Goal: Task Accomplishment & Management: Manage account settings

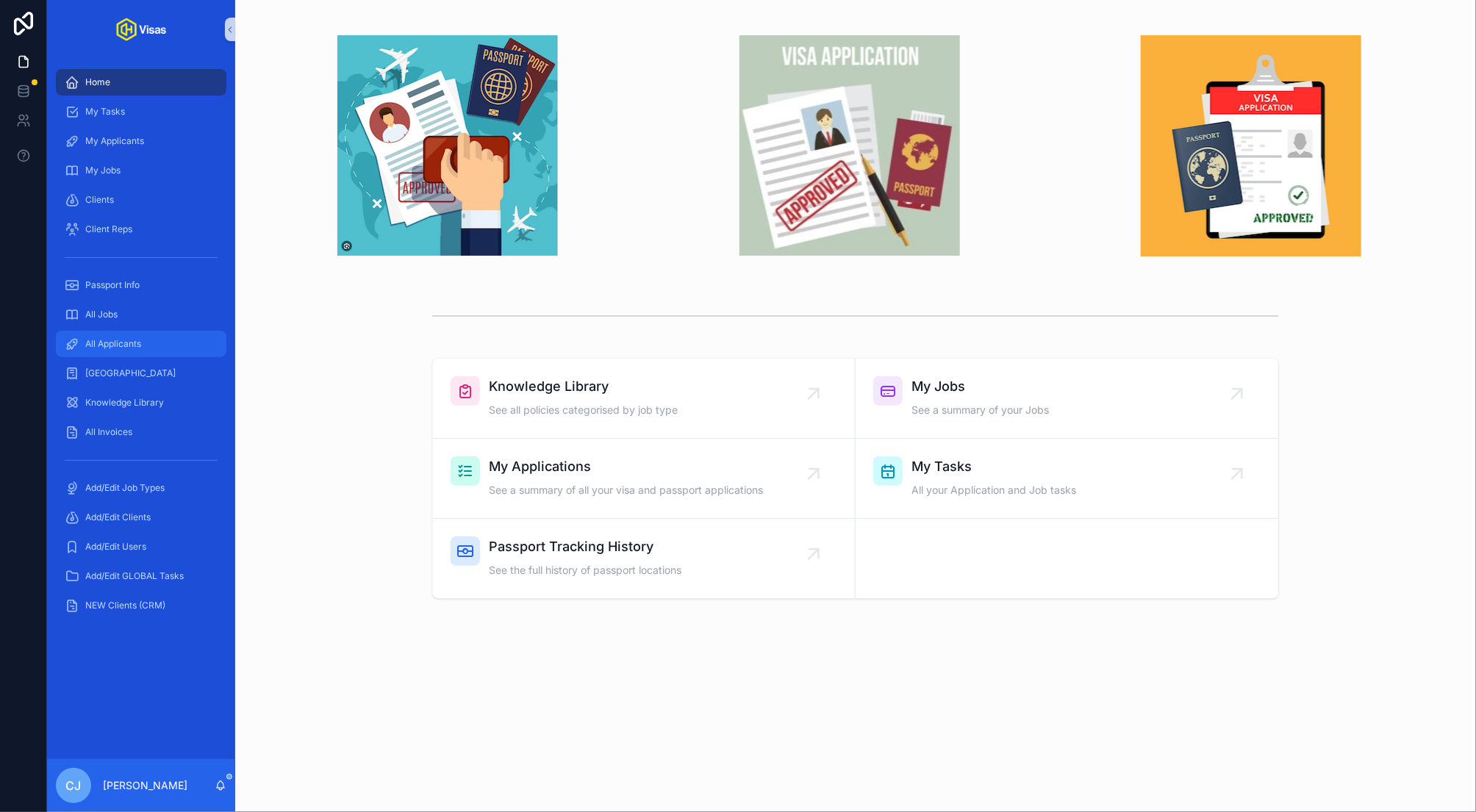
click at [153, 347] on div "All Applicants" at bounding box center [141, 344] width 153 height 23
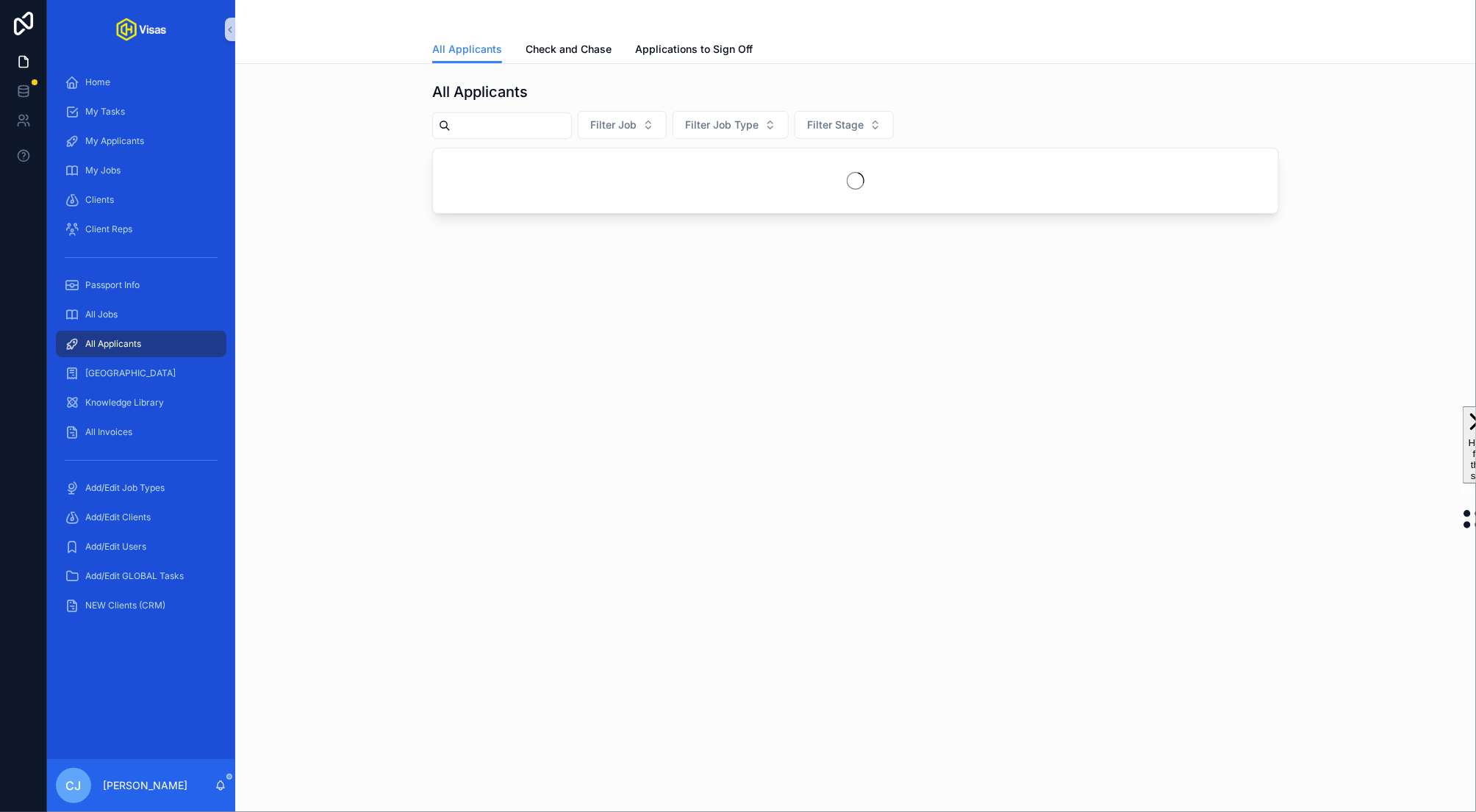
click at [510, 132] on input "scrollable content" at bounding box center [510, 126] width 120 height 21
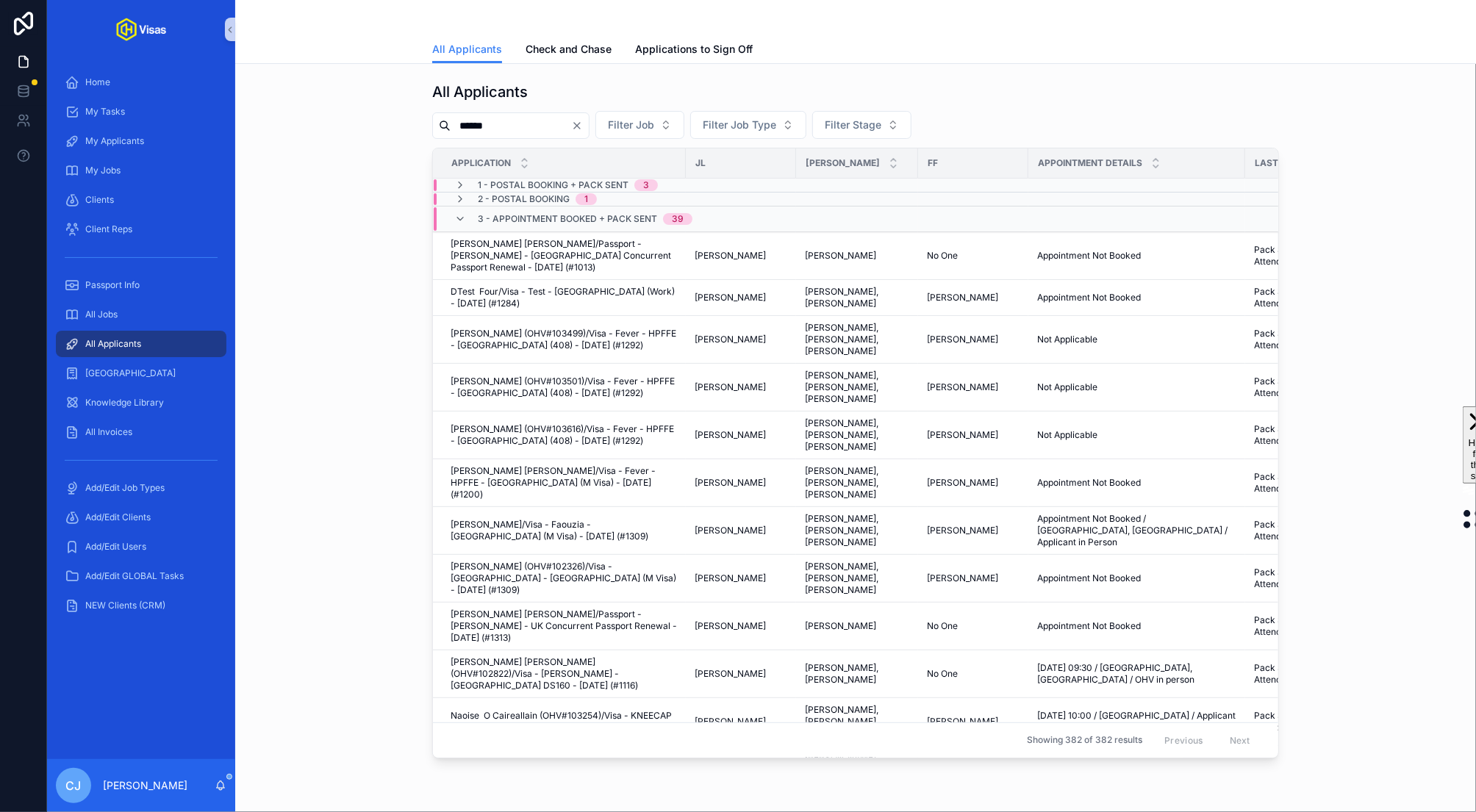
type input "*******"
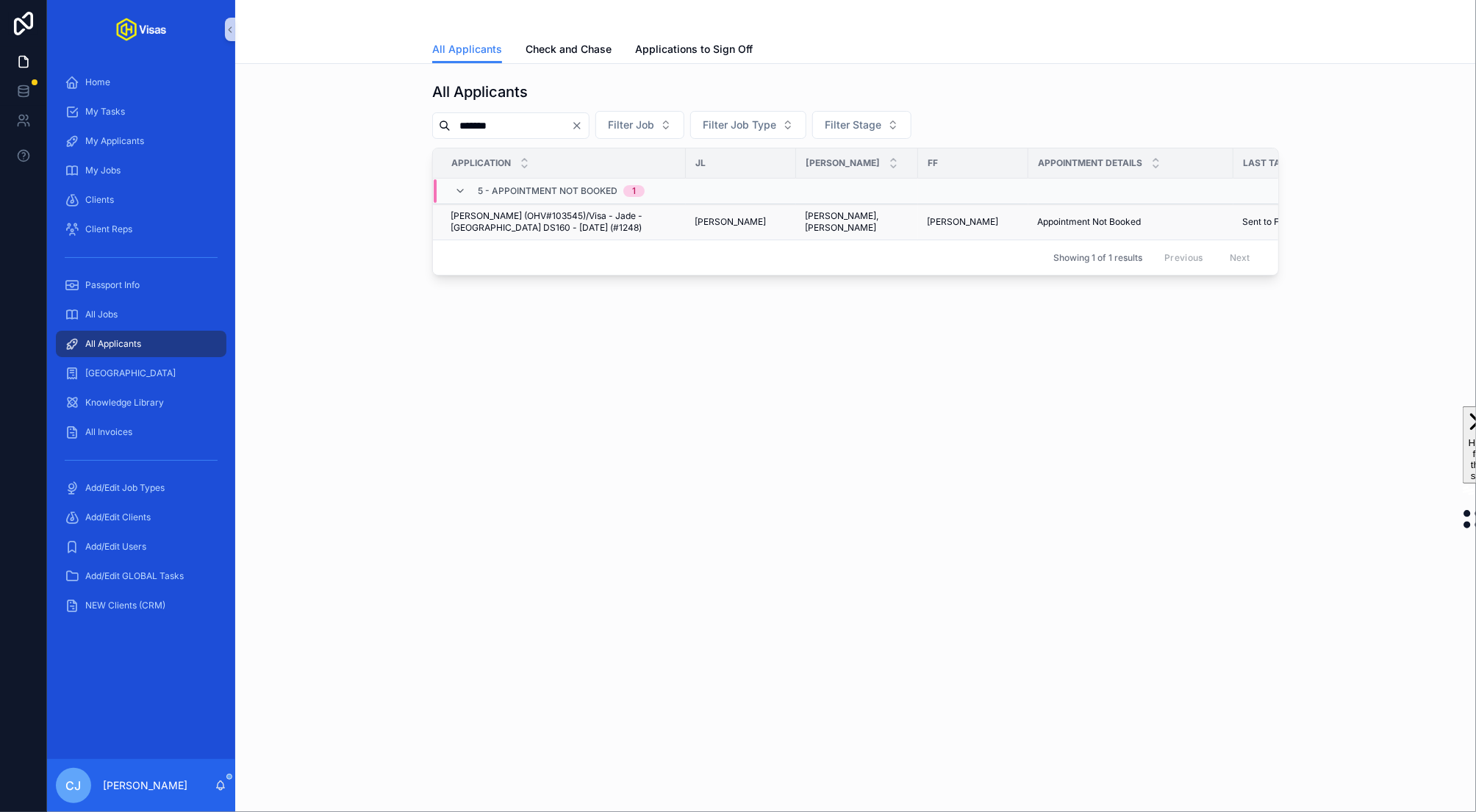
click at [484, 210] on span "[PERSON_NAME] (OHV#103545)/Visa - Jade - [GEOGRAPHIC_DATA] DS160 - [DATE] (#124…" at bounding box center [563, 222] width 226 height 23
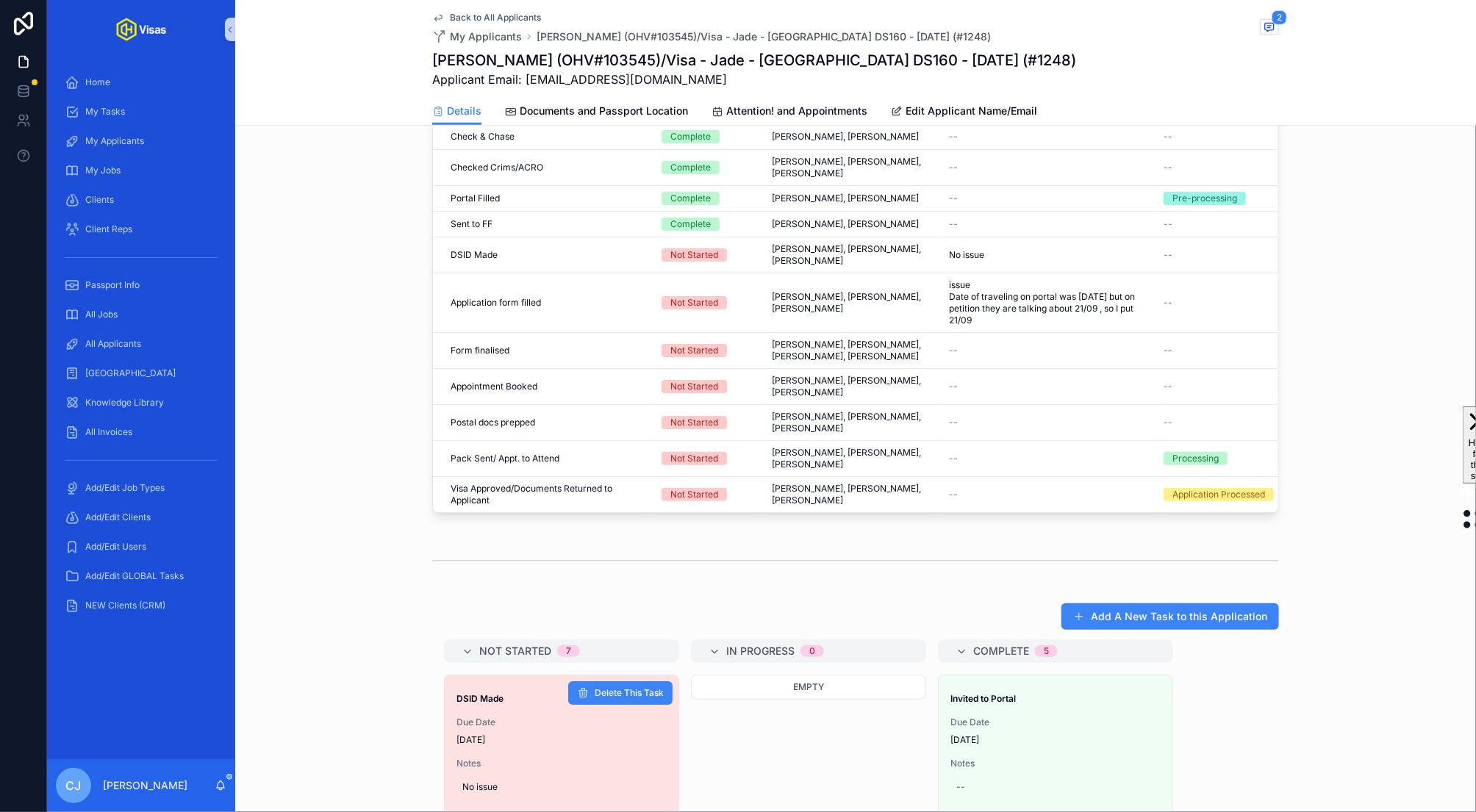
scroll to position [477, 0]
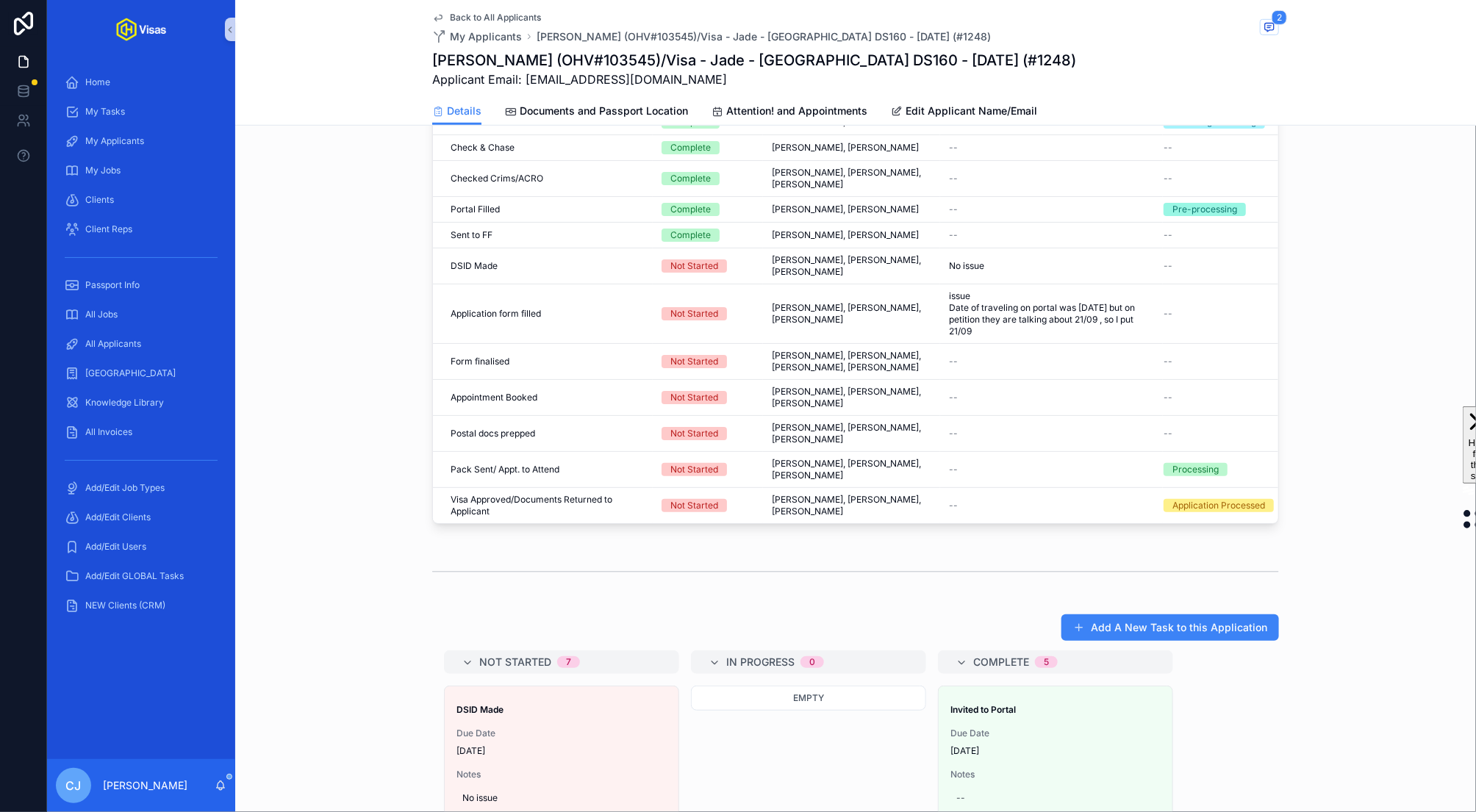
drag, startPoint x: 628, startPoint y: 480, endPoint x: 526, endPoint y: 6, distance: 484.9
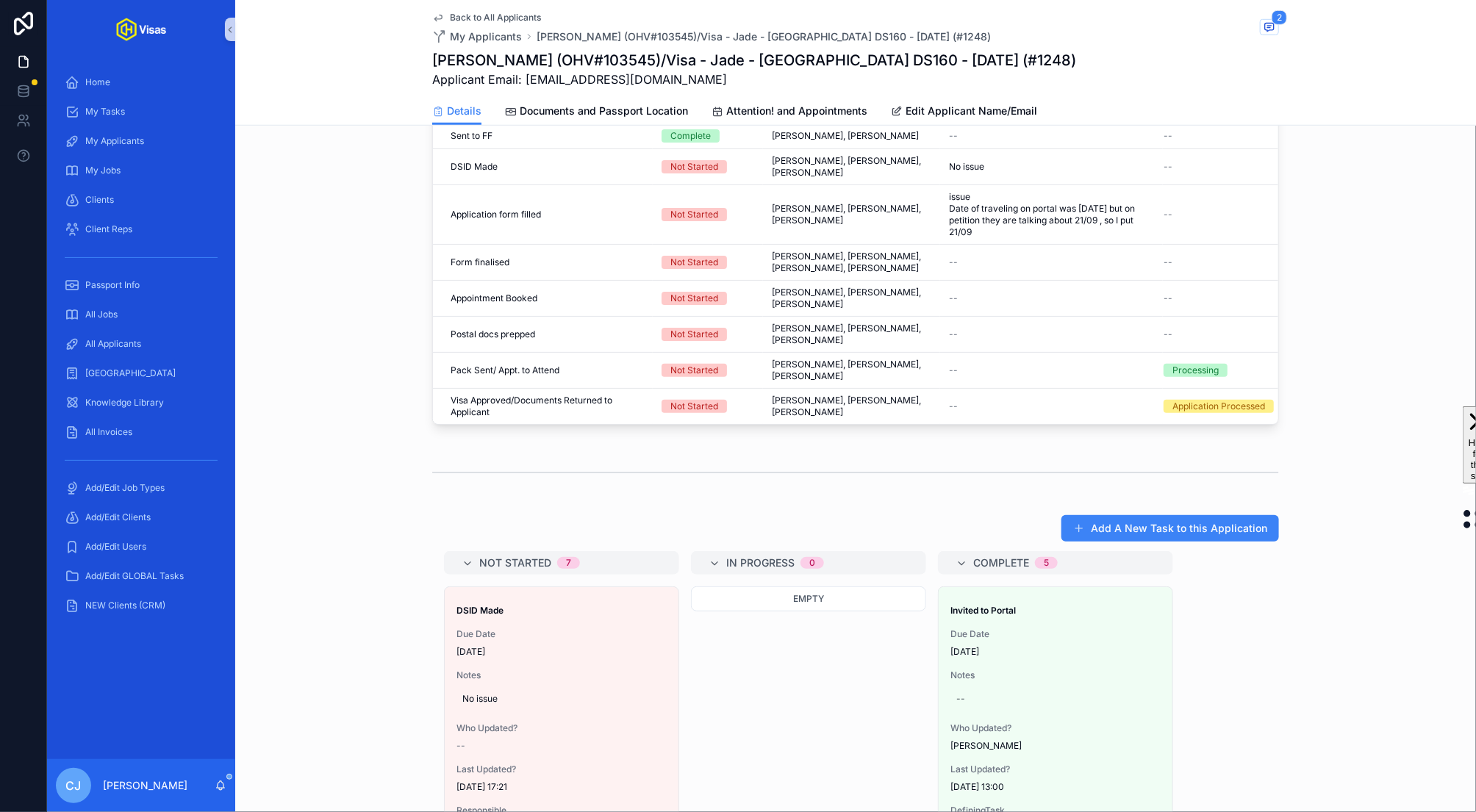
scroll to position [679, 0]
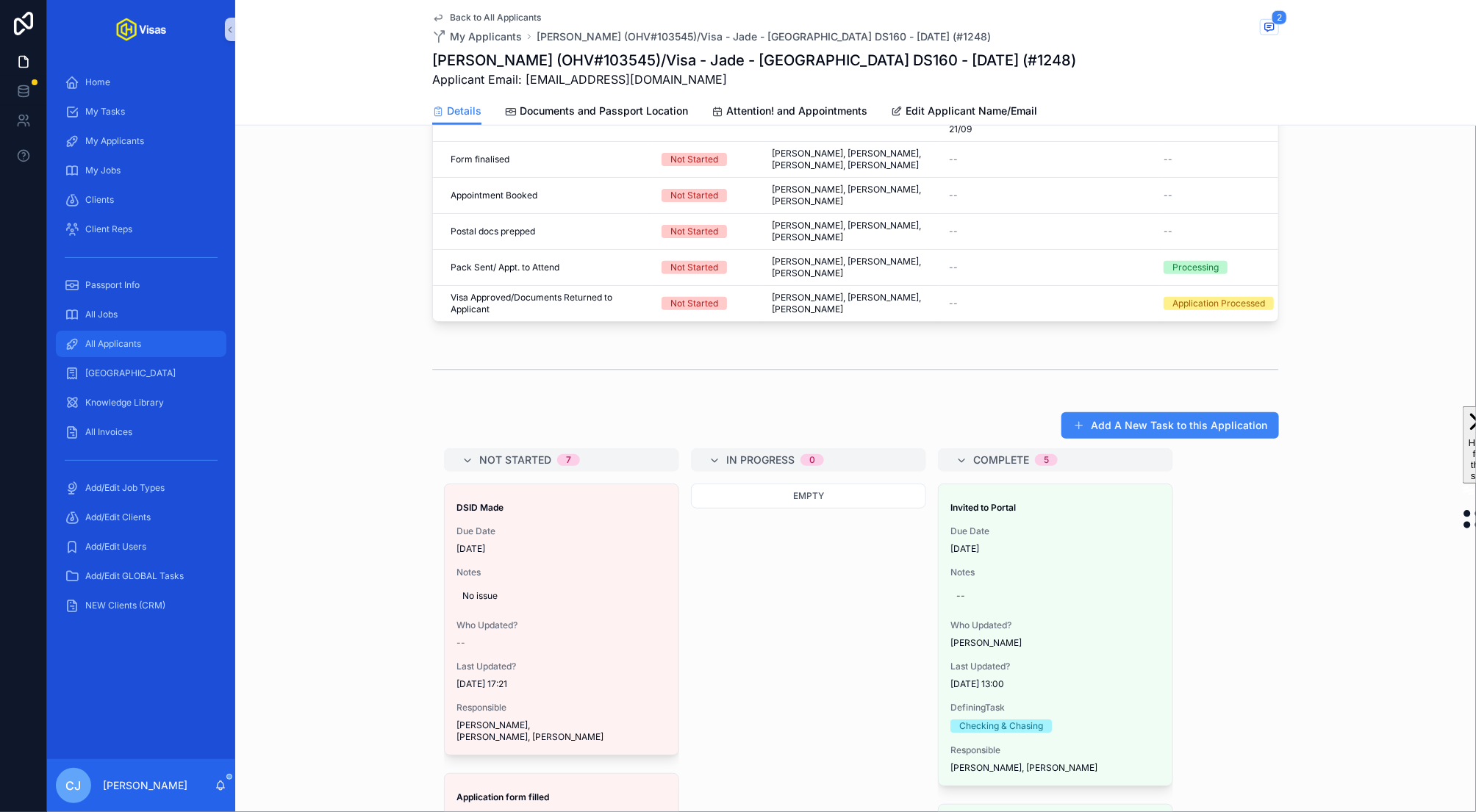
click at [139, 343] on span "All Applicants" at bounding box center [113, 344] width 56 height 12
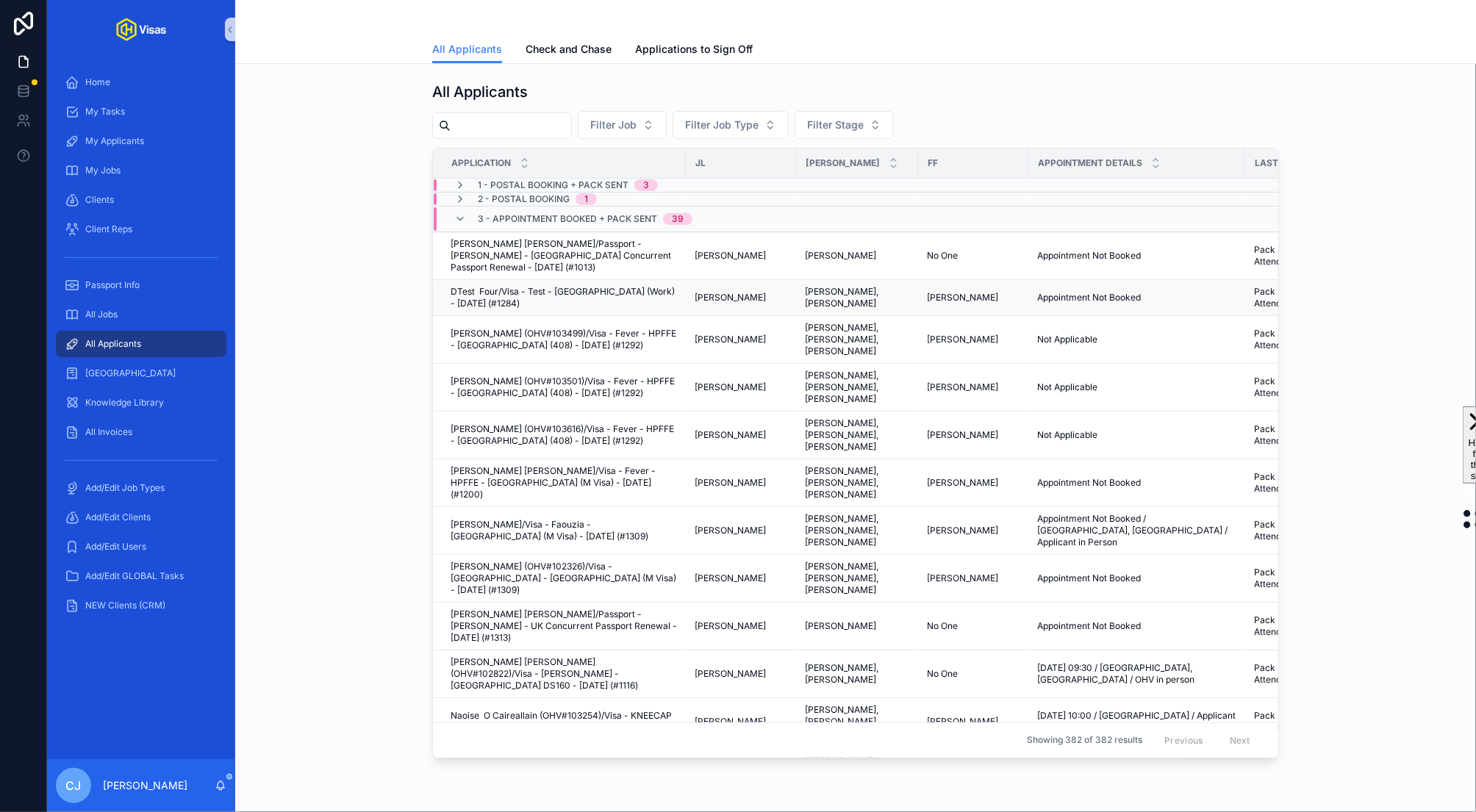
click at [541, 289] on span "DTest Four/Visa - Test - Japan (Work) - Aug/25 (#1284)" at bounding box center [563, 297] width 226 height 23
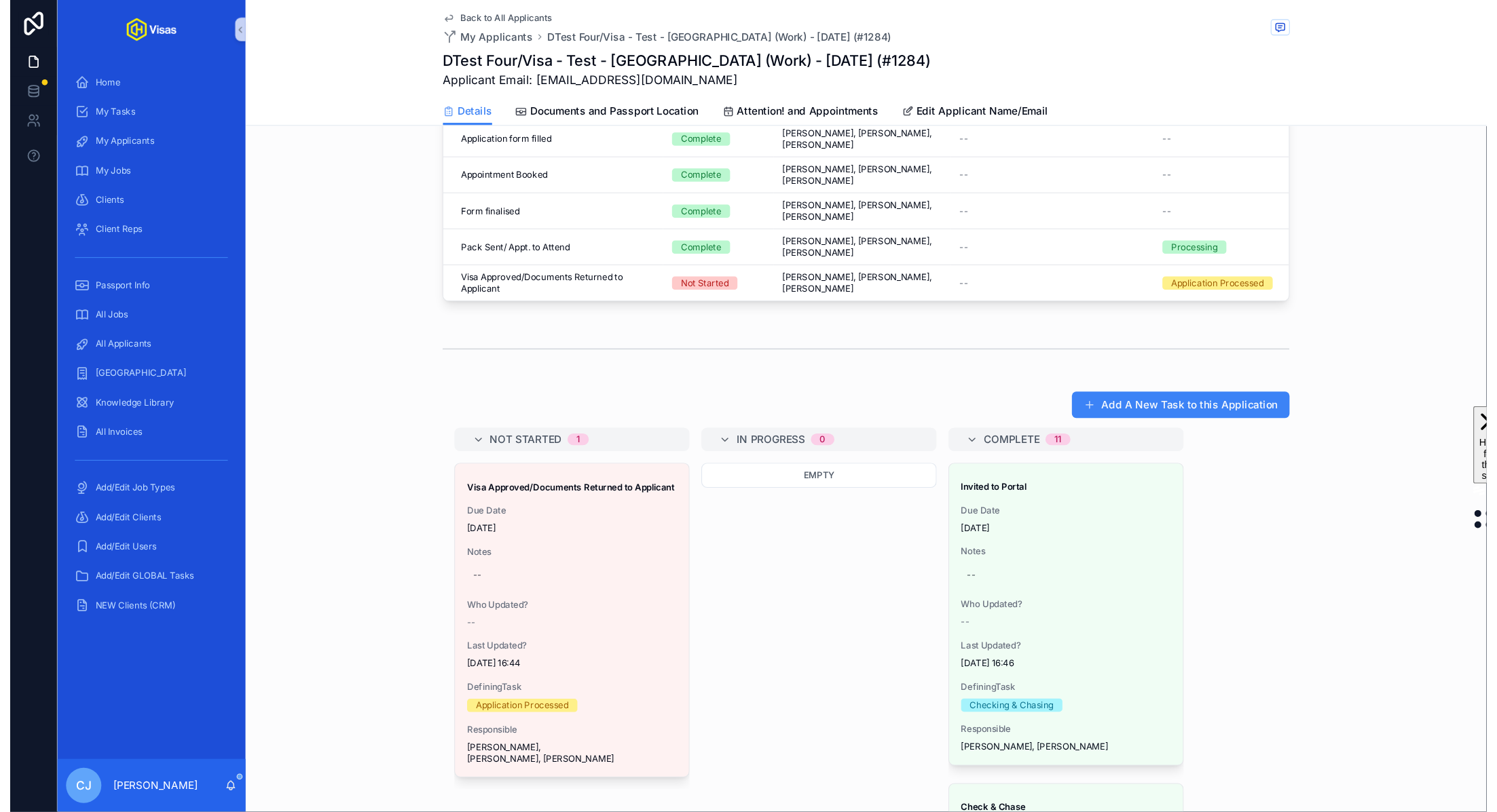
scroll to position [653, 0]
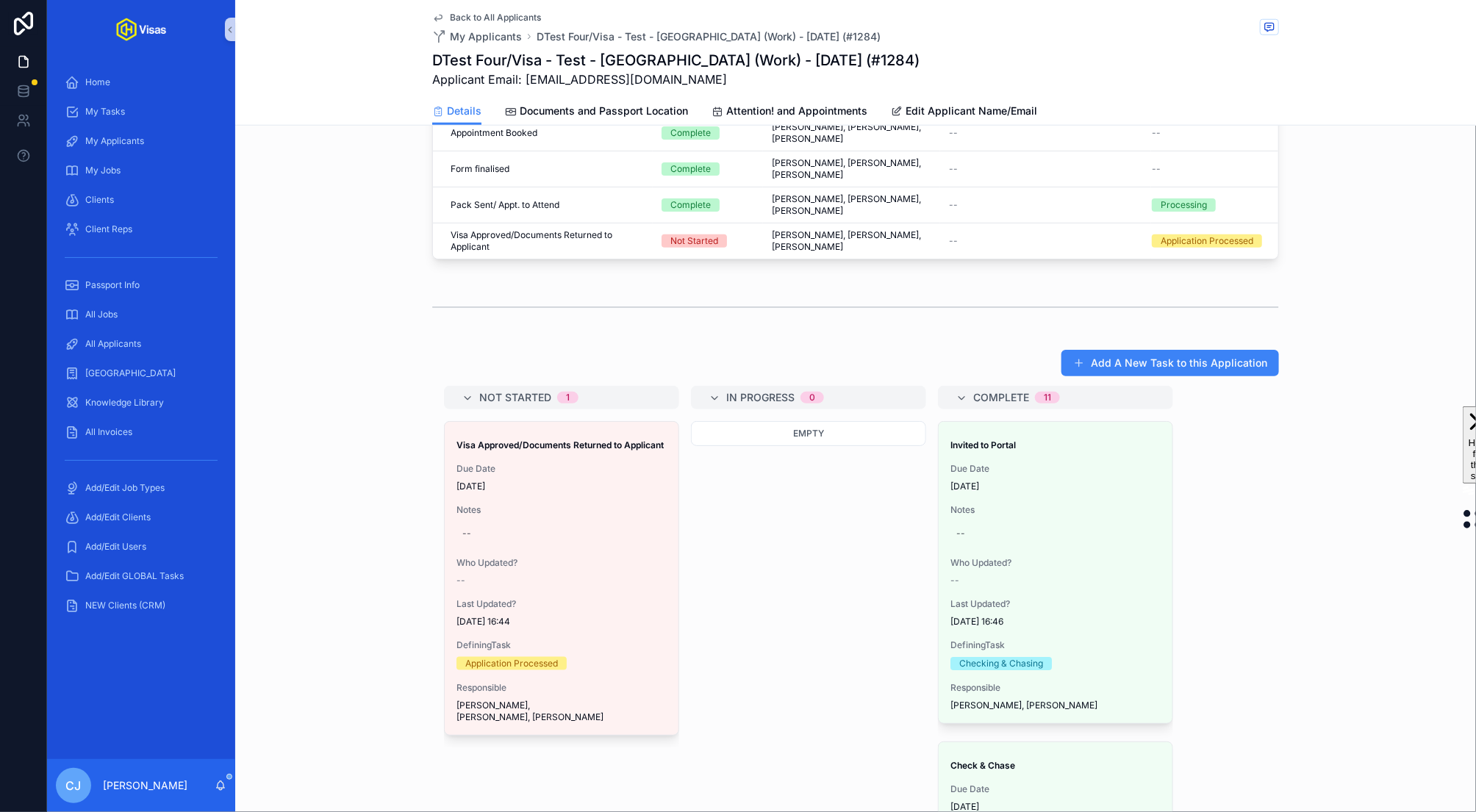
drag, startPoint x: 566, startPoint y: 300, endPoint x: 502, endPoint y: 4, distance: 302.8
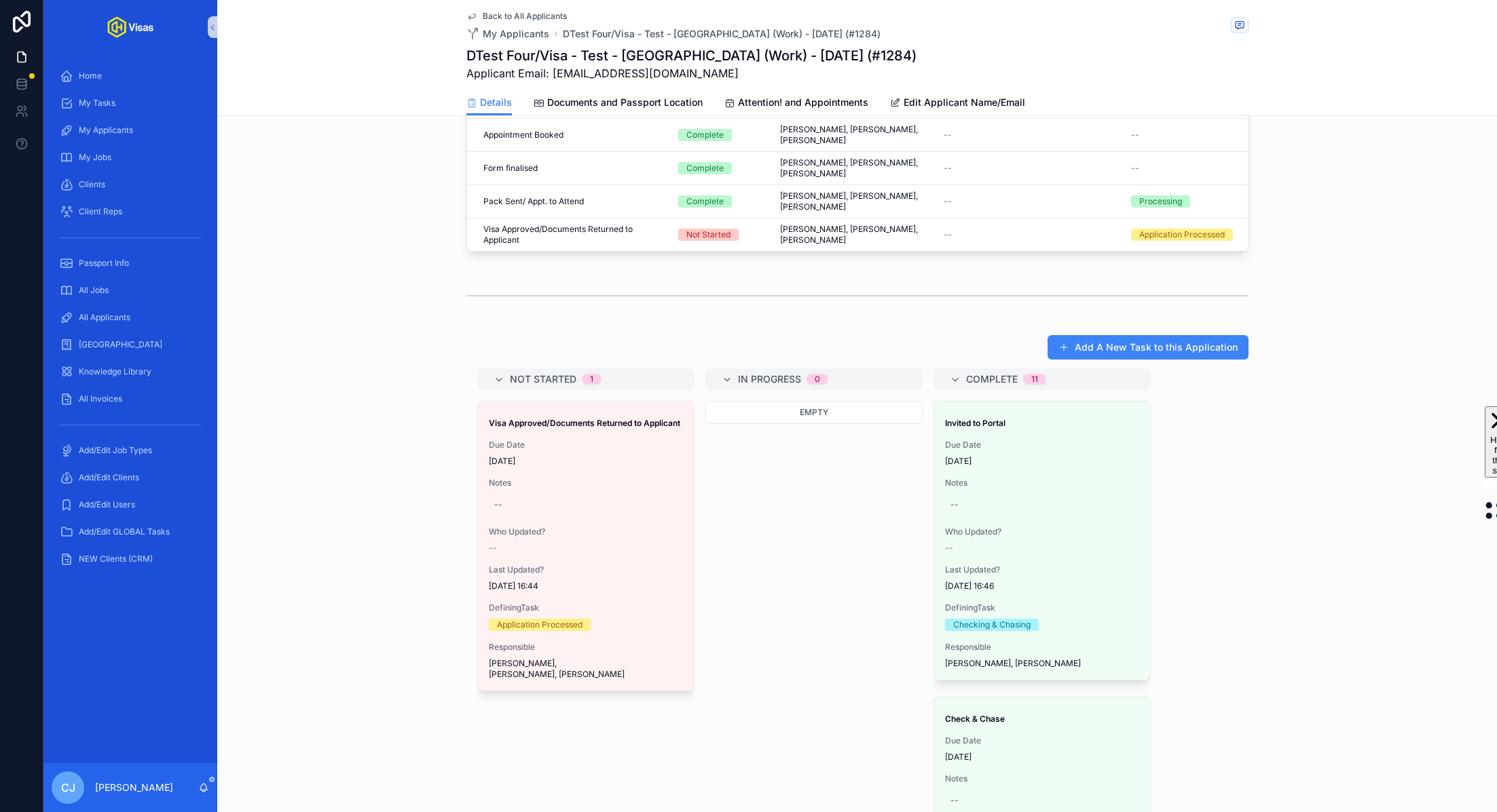
scroll to position [644, 0]
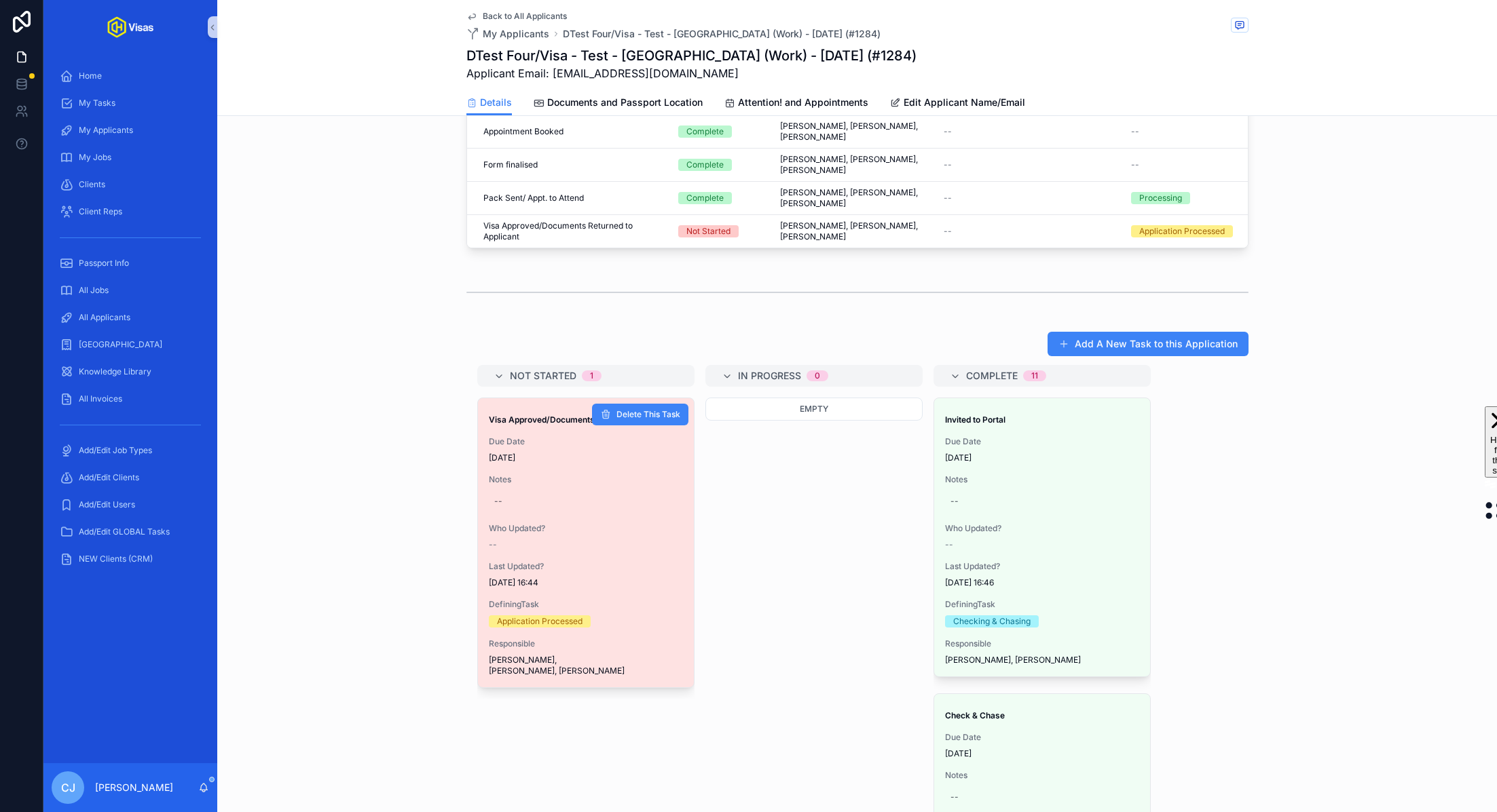
click at [537, 398] on div "Visa Approved/Documents Returned to Applicant Due Date 11/08/2025 Notes -- Who …" at bounding box center [586, 543] width 216 height 289
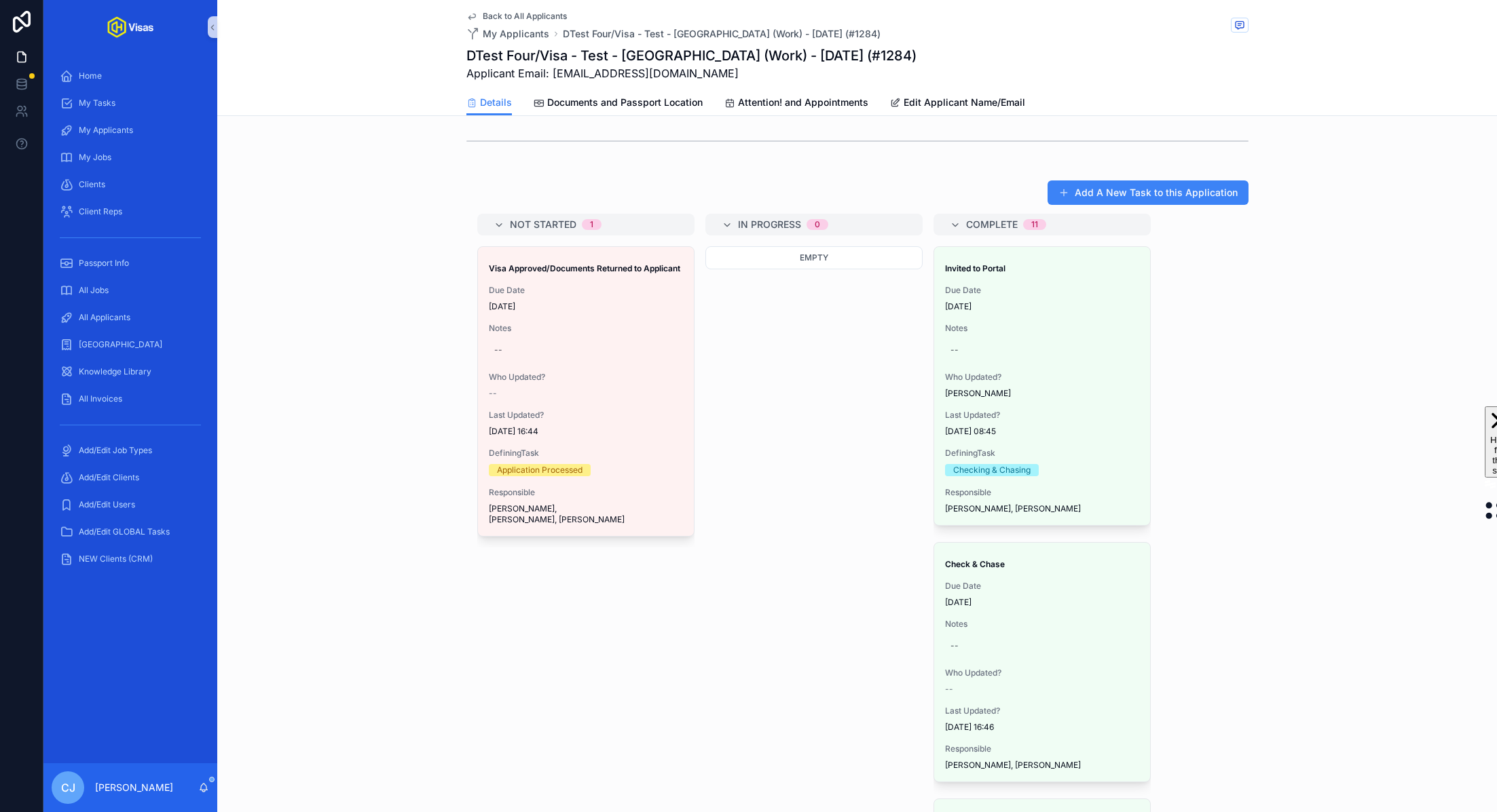
scroll to position [846, 0]
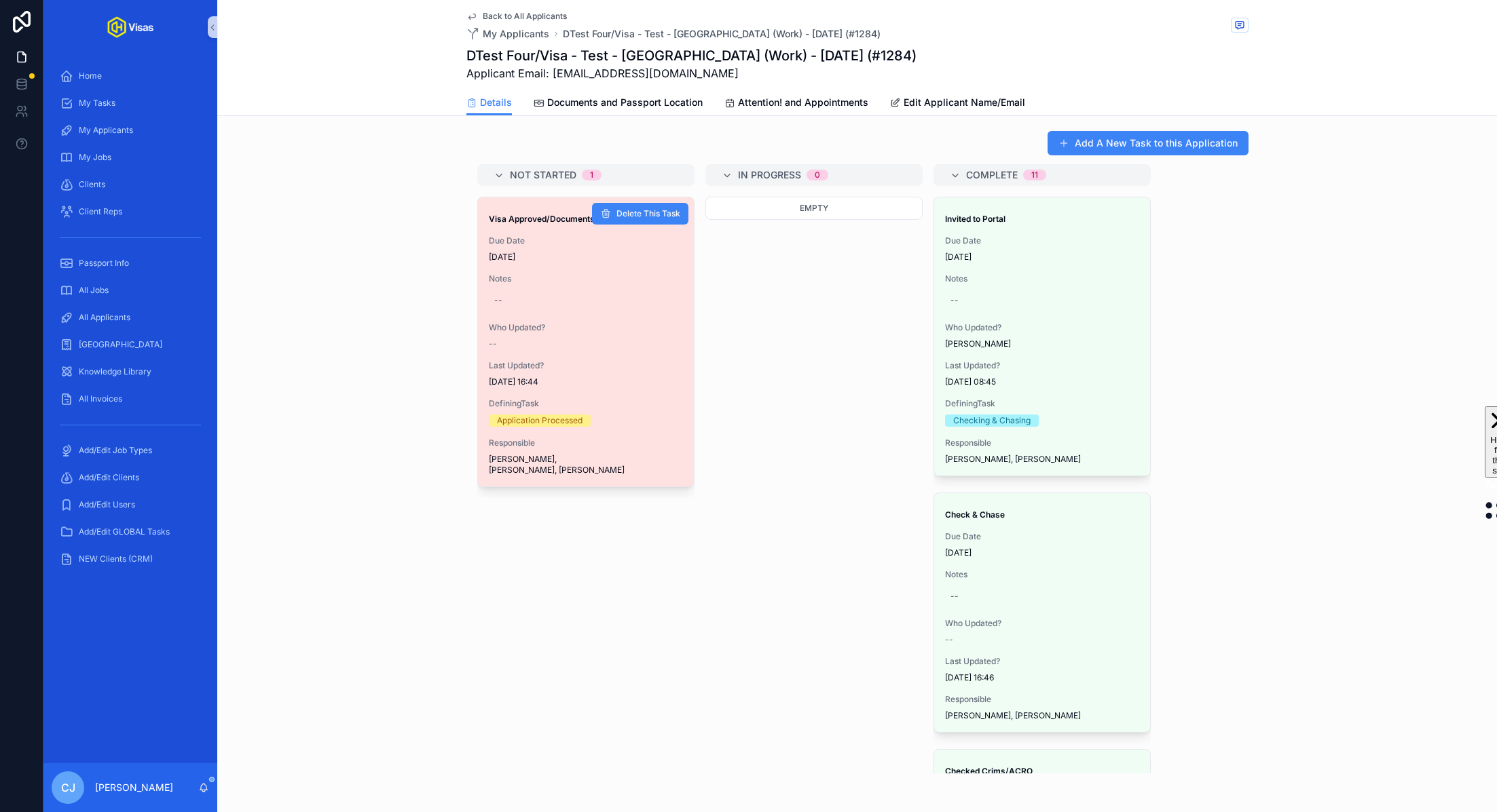
click at [635, 339] on div "--" at bounding box center [585, 344] width 194 height 11
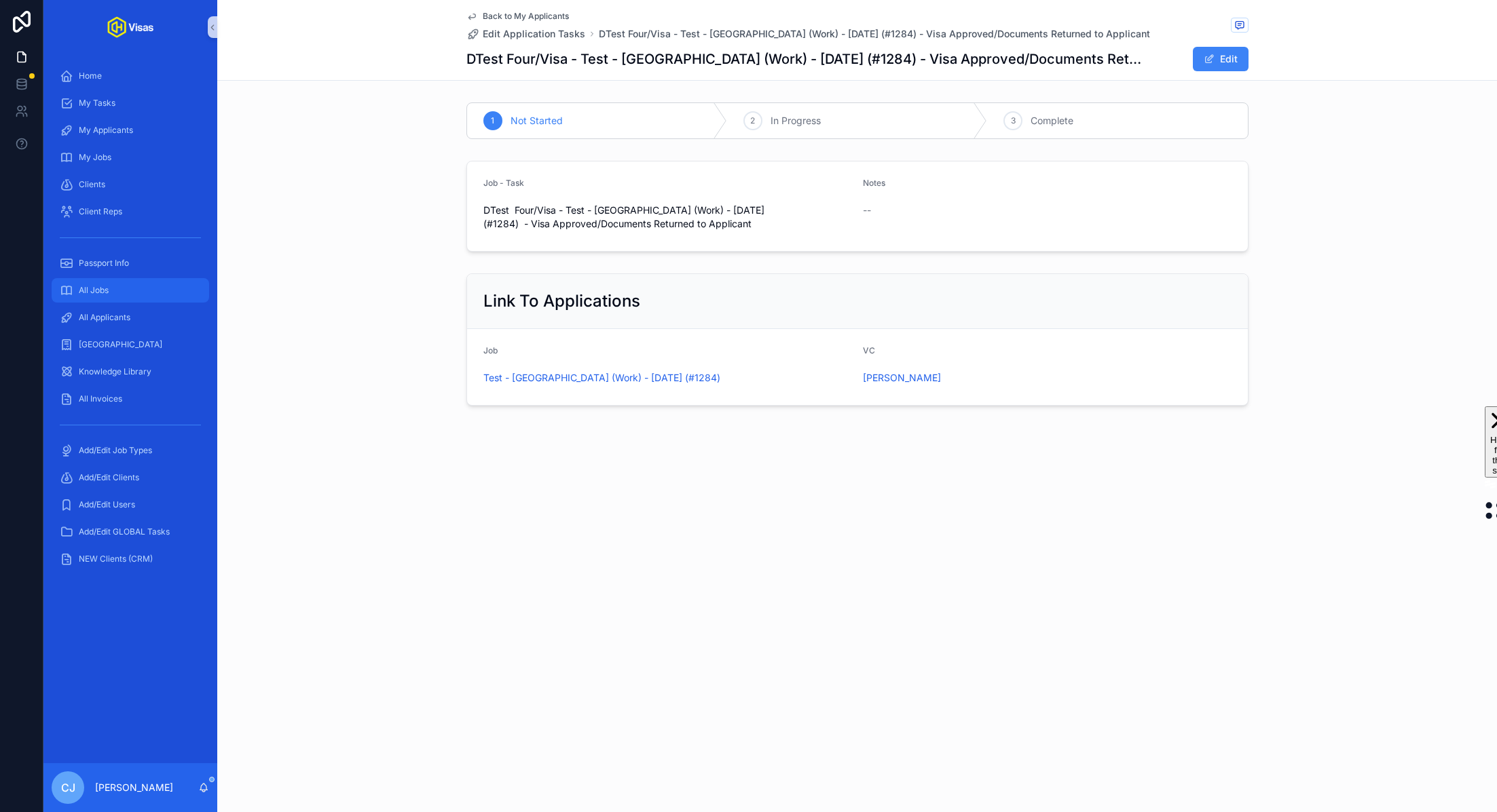
click at [104, 285] on span "All Jobs" at bounding box center [93, 290] width 30 height 11
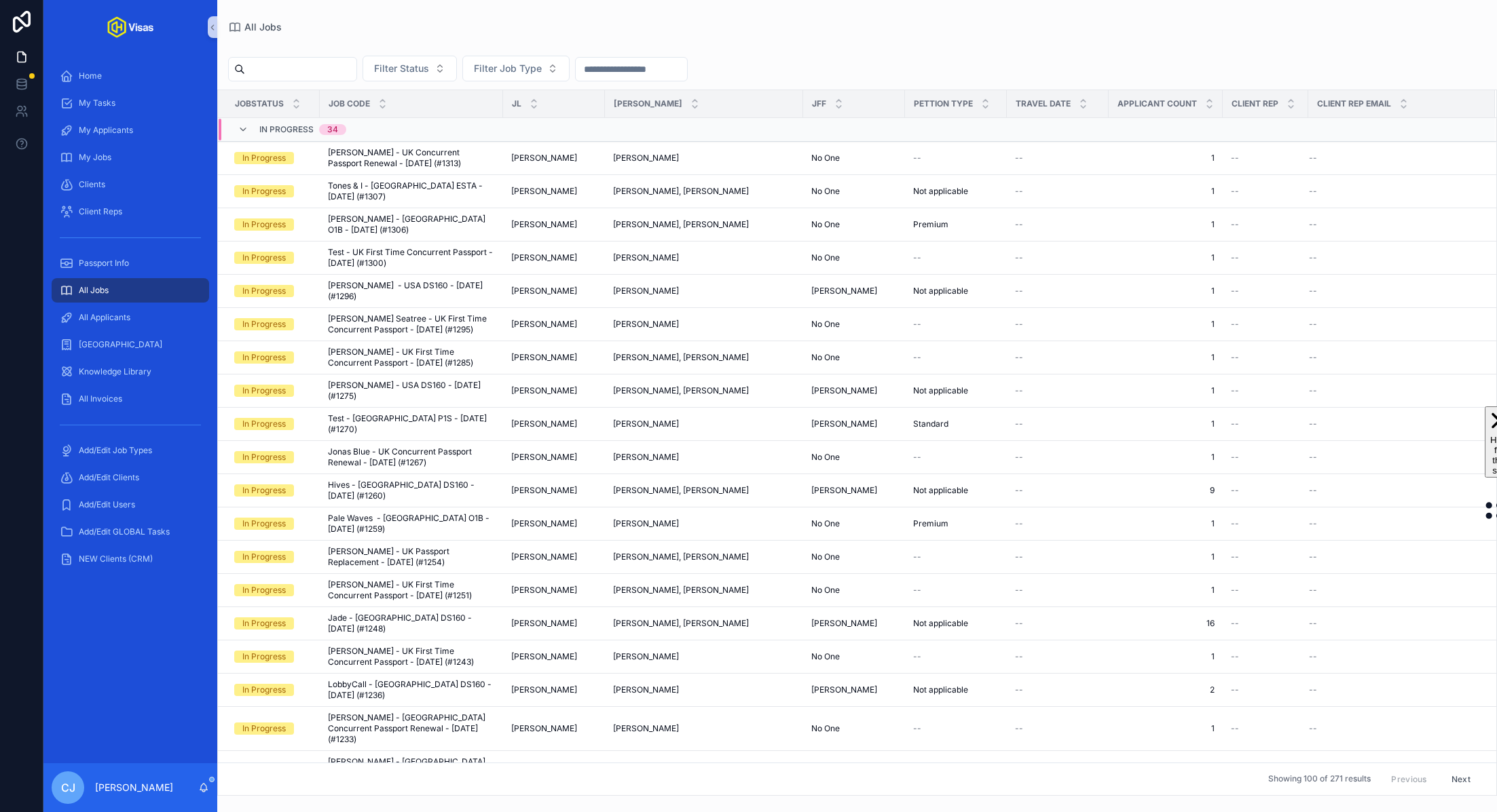
click at [313, 78] on input "scrollable content" at bounding box center [300, 70] width 111 height 19
type input "*****"
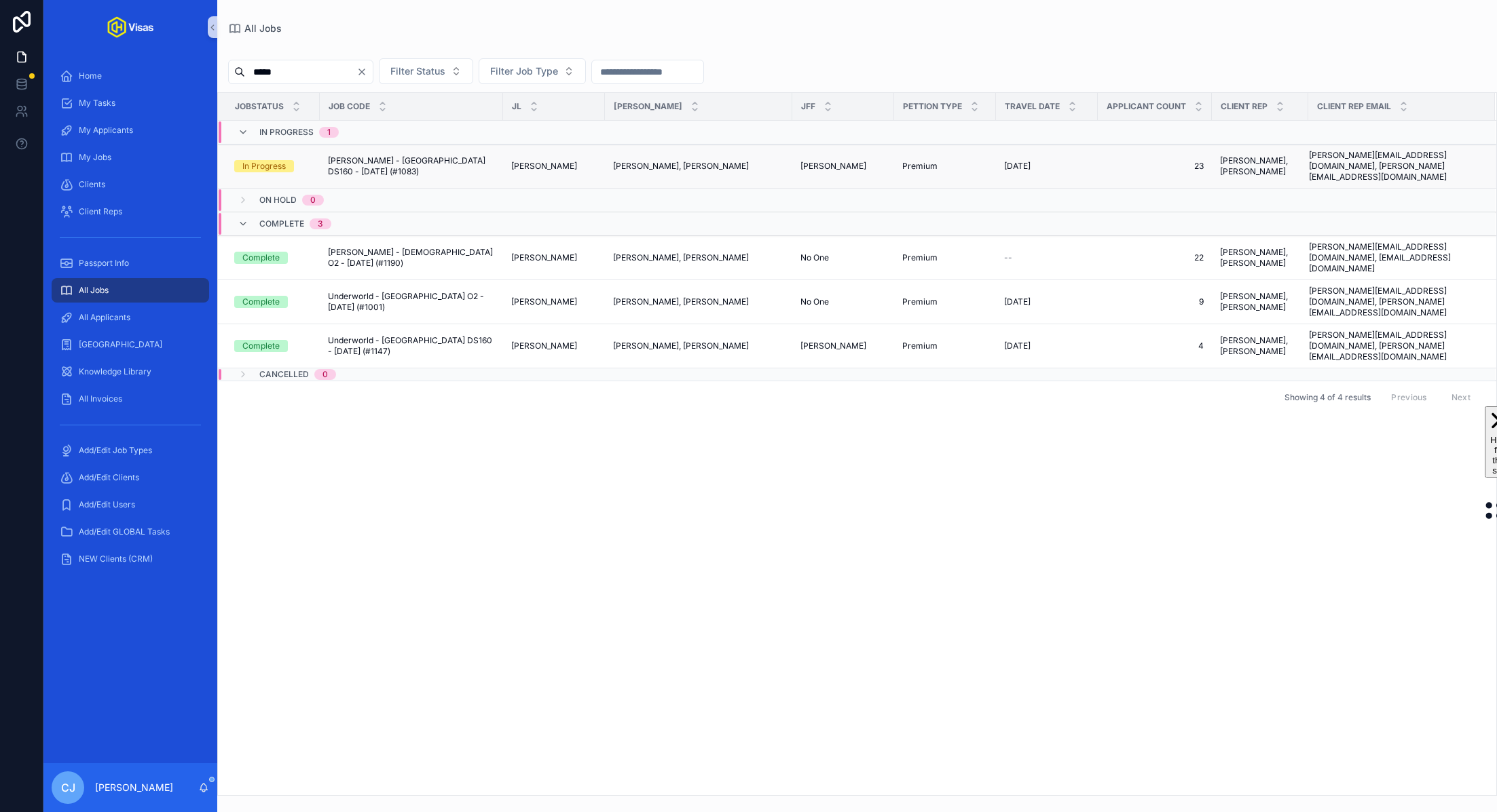
click at [405, 159] on span "Steven Down - USA DS160 - Mar/25 (#1083)" at bounding box center [411, 165] width 167 height 22
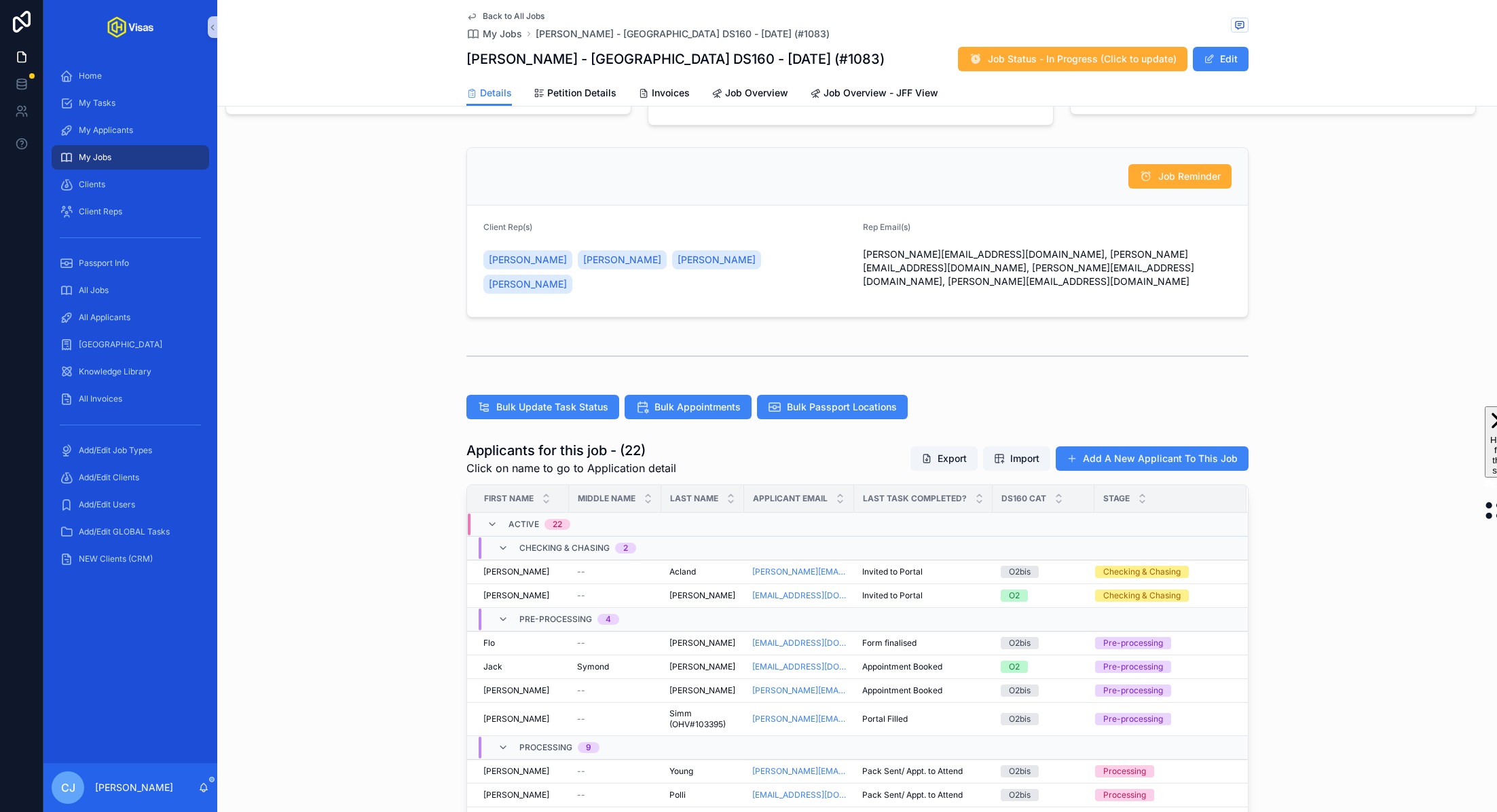
scroll to position [371, 0]
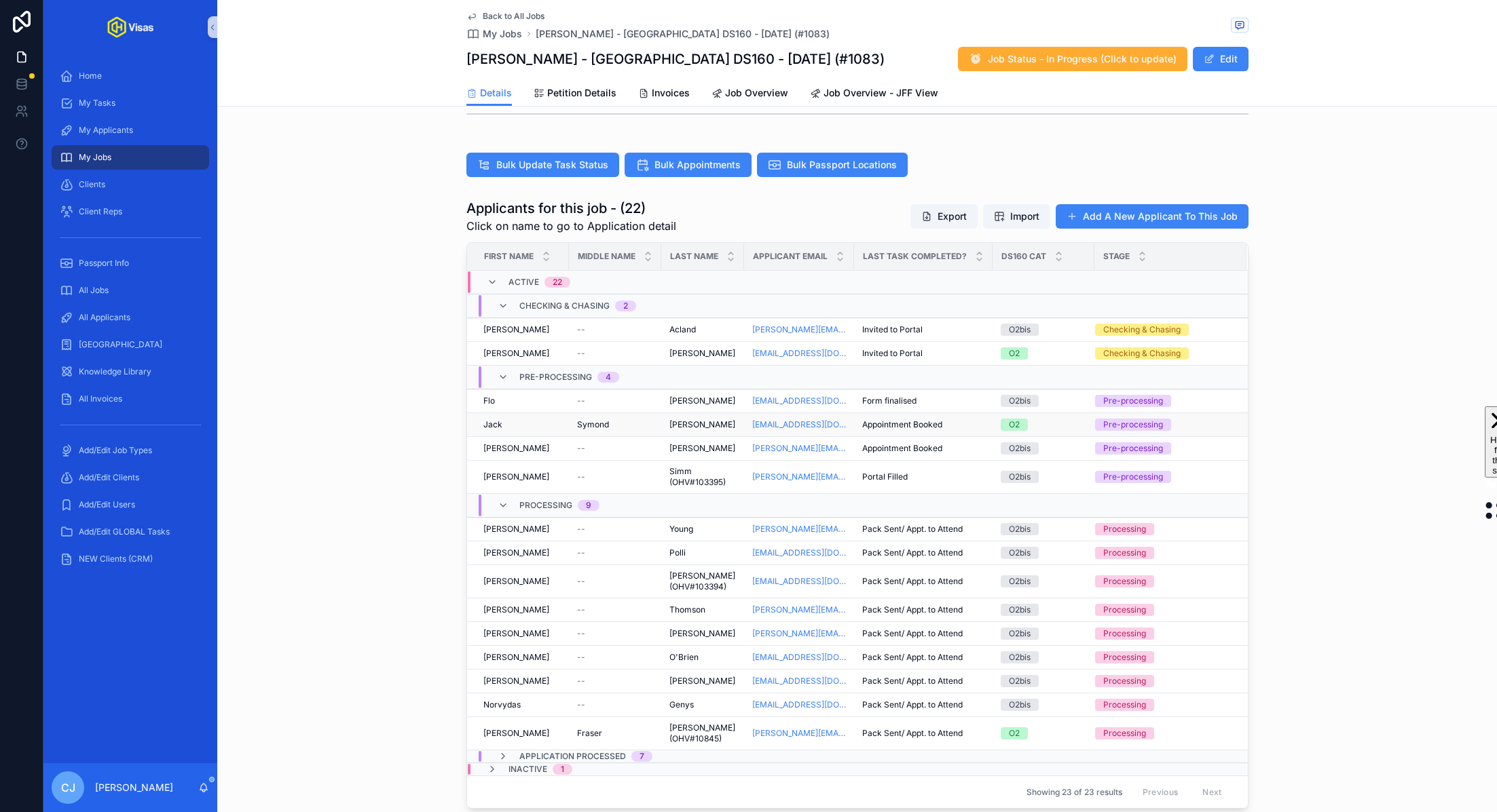
click at [702, 420] on span "Brewis-Lawes" at bounding box center [702, 425] width 66 height 11
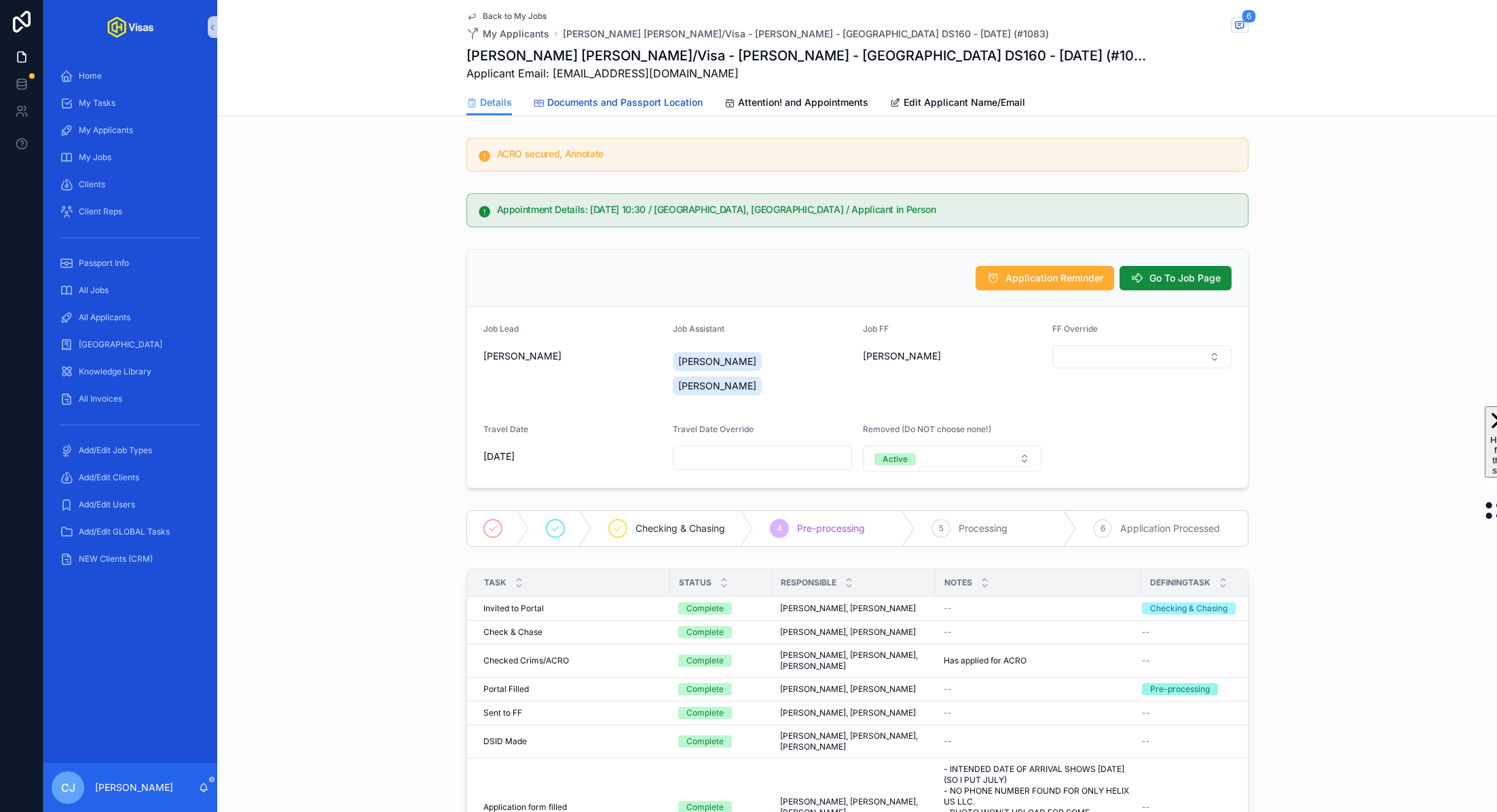
click at [638, 106] on span "Documents and Passport Location" at bounding box center [625, 102] width 155 height 14
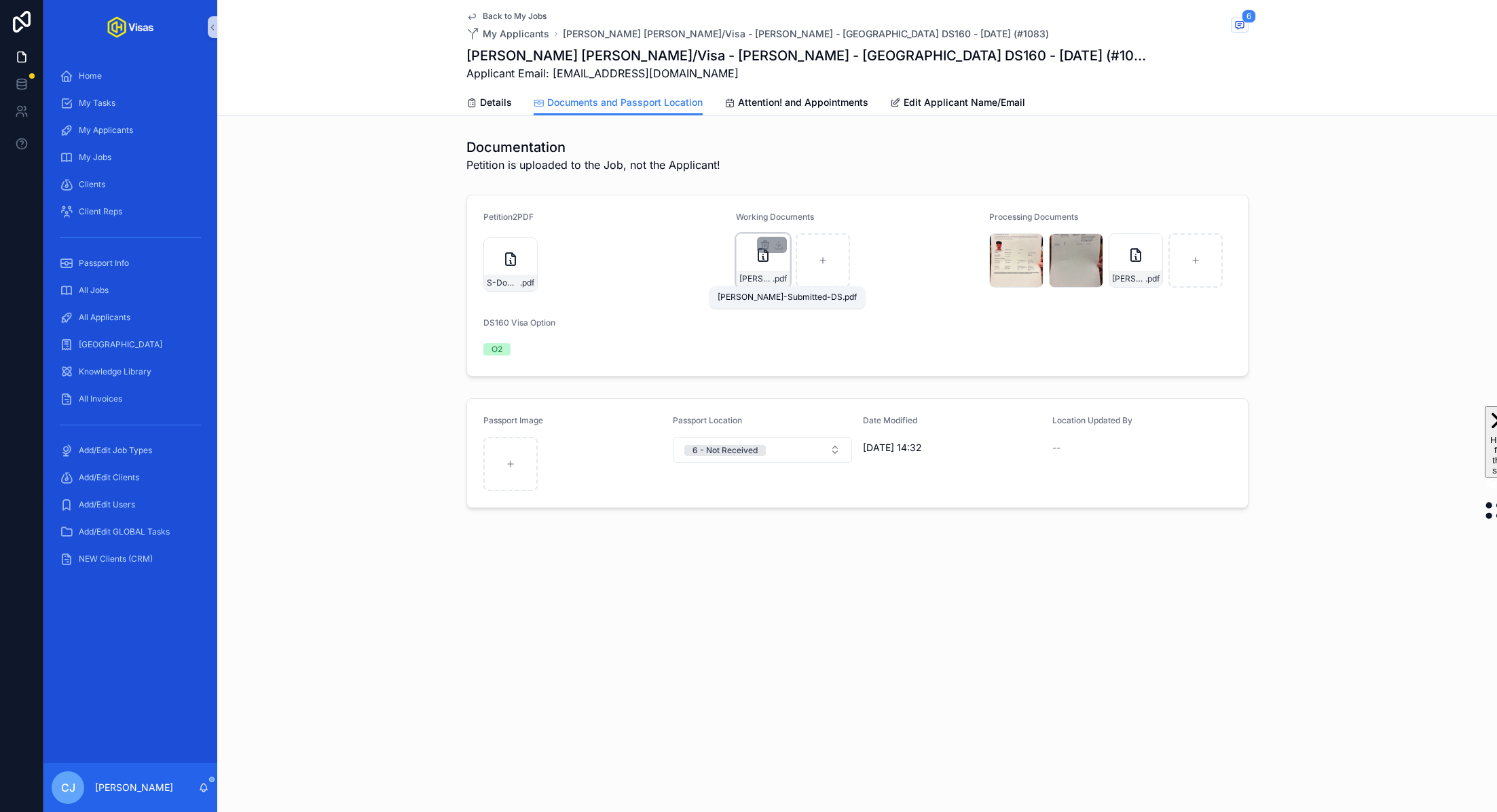
click at [763, 279] on span "Jack-Submitted-DS" at bounding box center [756, 279] width 34 height 11
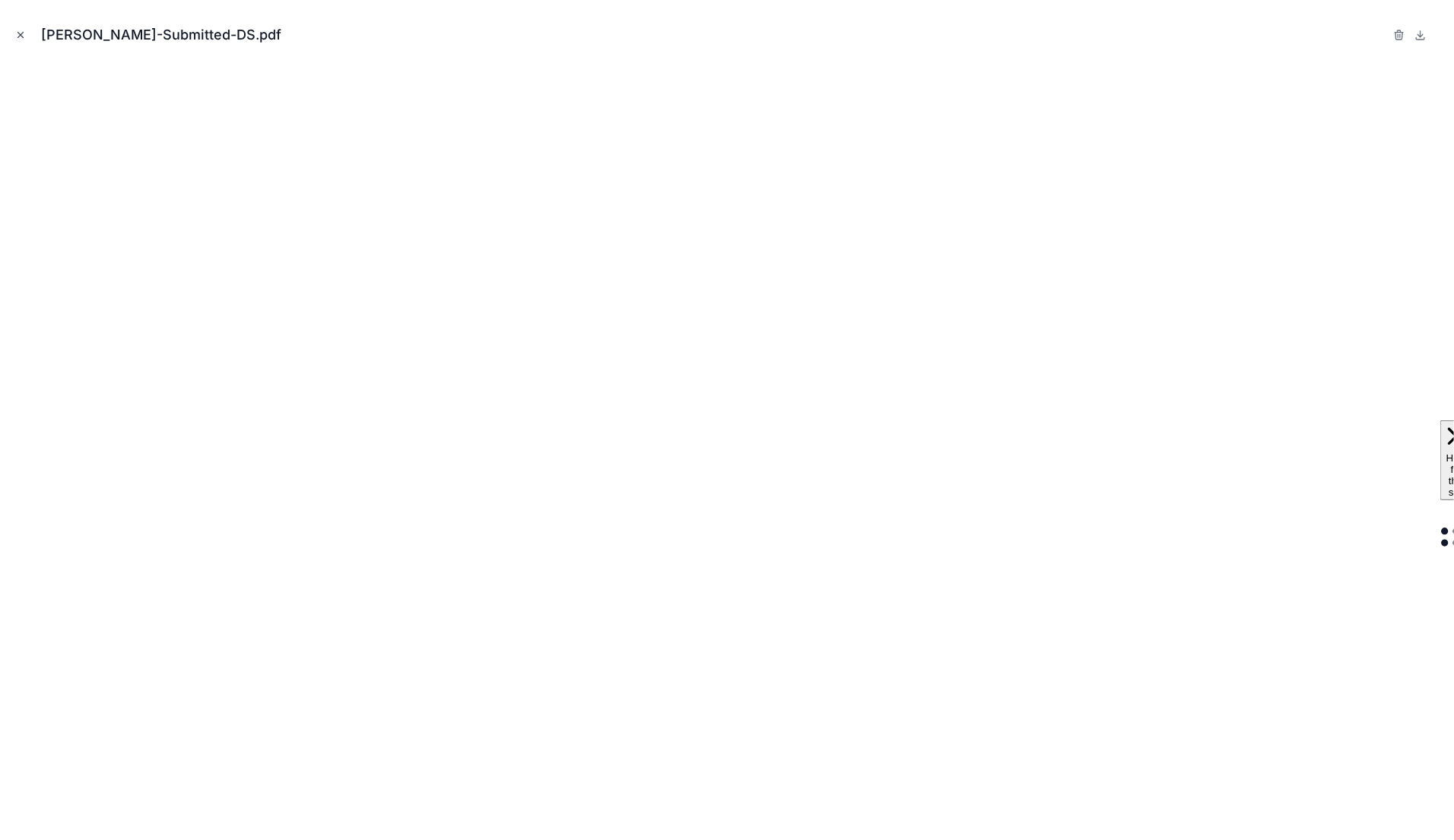
click at [18, 30] on icon "Close modal" at bounding box center [21, 35] width 11 height 11
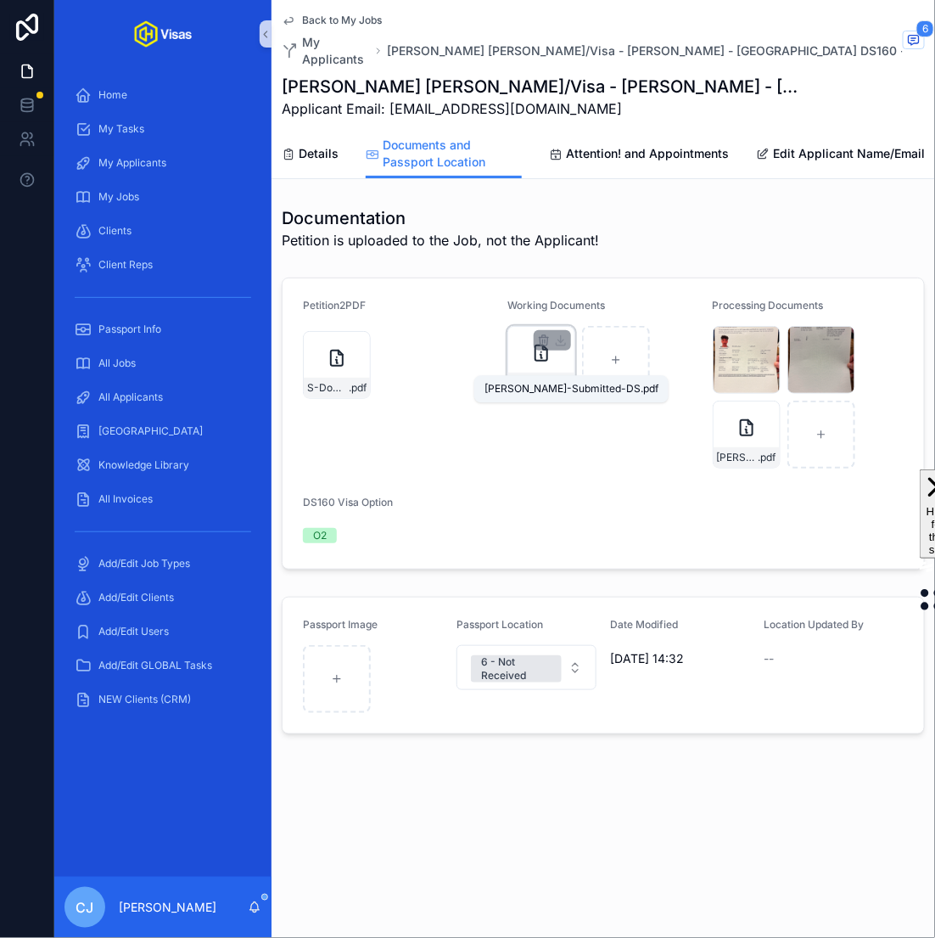
click at [547, 376] on span "Jack-Submitted-DS" at bounding box center [533, 383] width 42 height 14
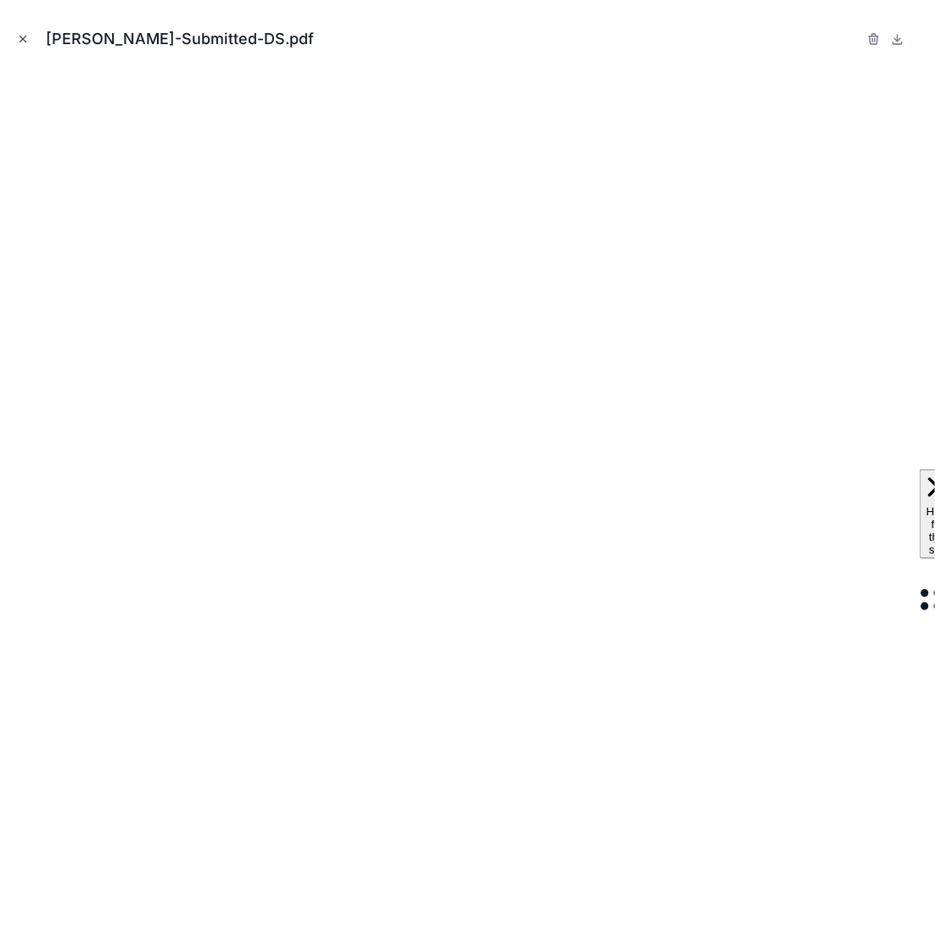
click at [21, 38] on icon "Close modal" at bounding box center [23, 39] width 12 height 12
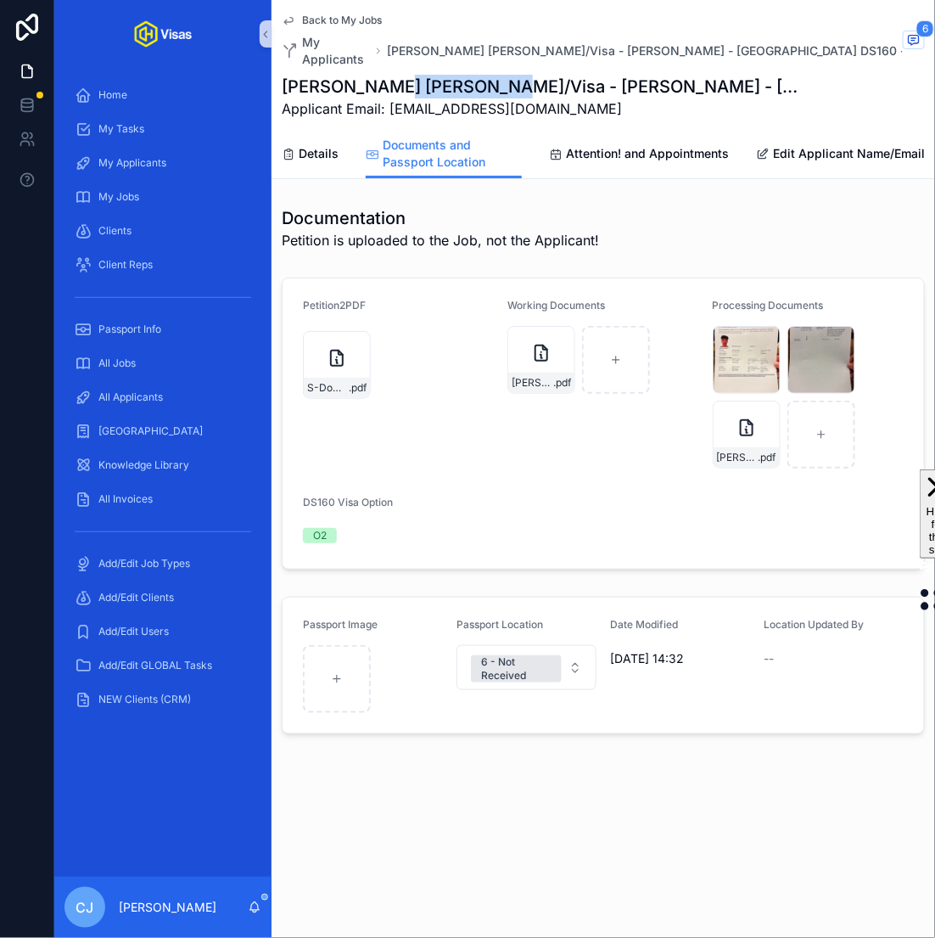
drag, startPoint x: 512, startPoint y: 70, endPoint x: 398, endPoint y: 70, distance: 113.7
click at [398, 75] on h1 "[PERSON_NAME] [PERSON_NAME]/Visa - [PERSON_NAME] - [GEOGRAPHIC_DATA] DS160 - [D…" at bounding box center [540, 87] width 516 height 24
copy h1 "Brewis-Lawes"
click at [542, 376] on span "Jack-Submitted-DS" at bounding box center [533, 383] width 42 height 14
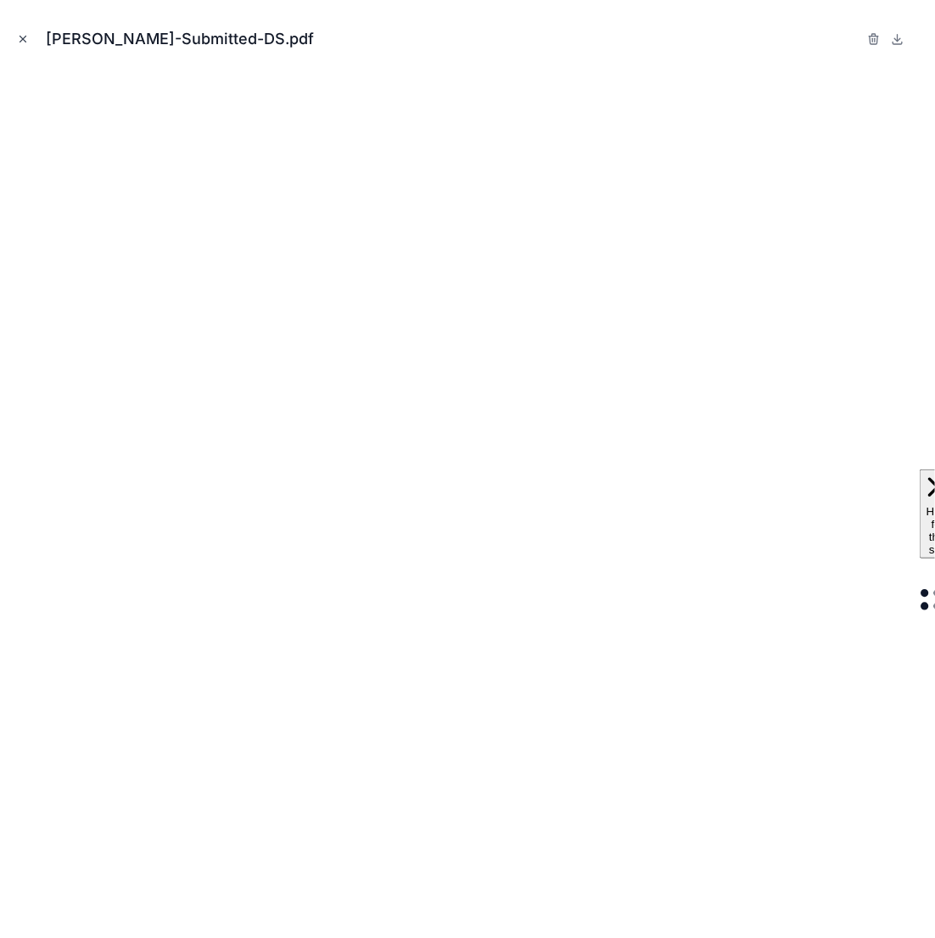
click at [26, 38] on icon "Close modal" at bounding box center [23, 39] width 12 height 12
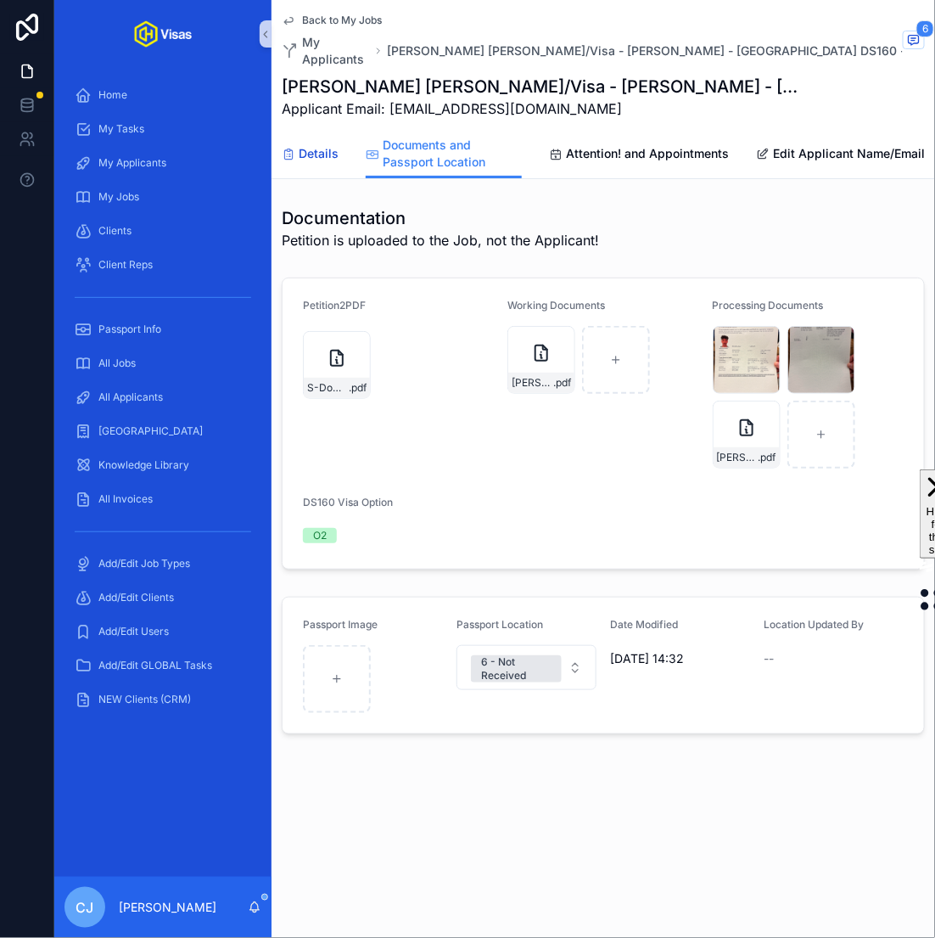
click at [318, 145] on span "Details" at bounding box center [319, 153] width 40 height 17
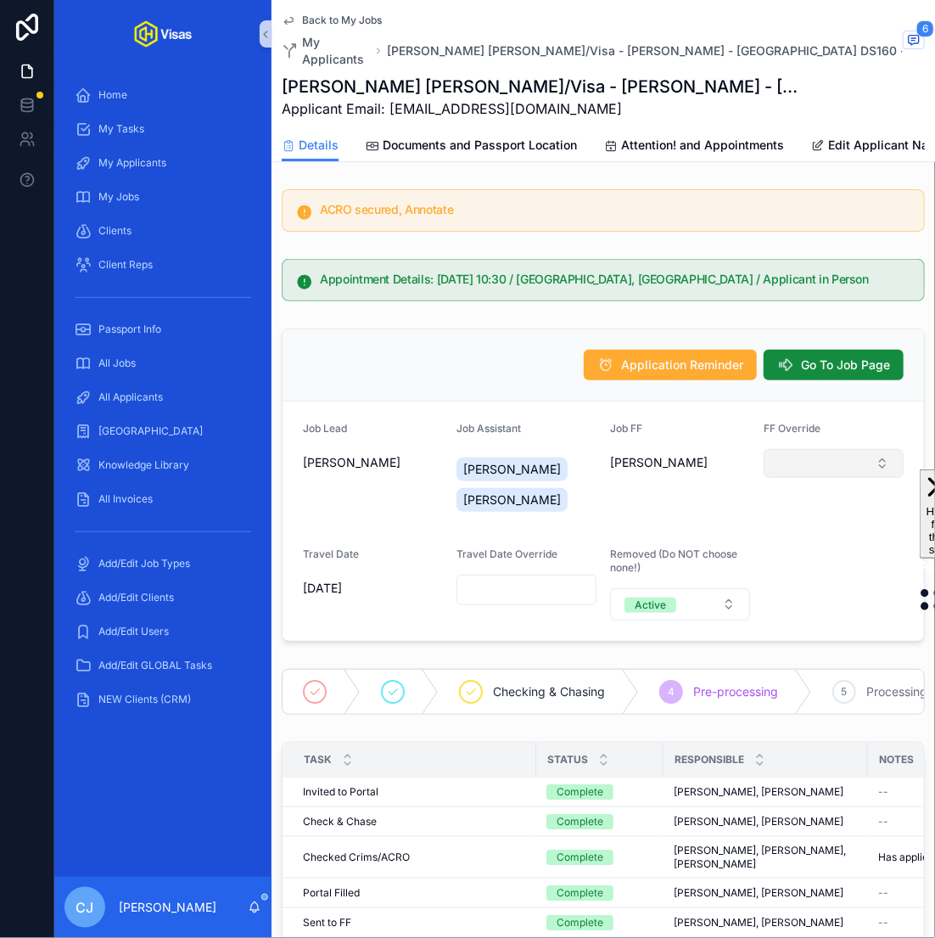
click at [819, 449] on button "Select Button" at bounding box center [834, 463] width 140 height 29
type input "**"
click at [800, 508] on span "[PERSON_NAME]" at bounding box center [784, 511] width 98 height 17
click at [540, 137] on span "Documents and Passport Location" at bounding box center [480, 145] width 194 height 17
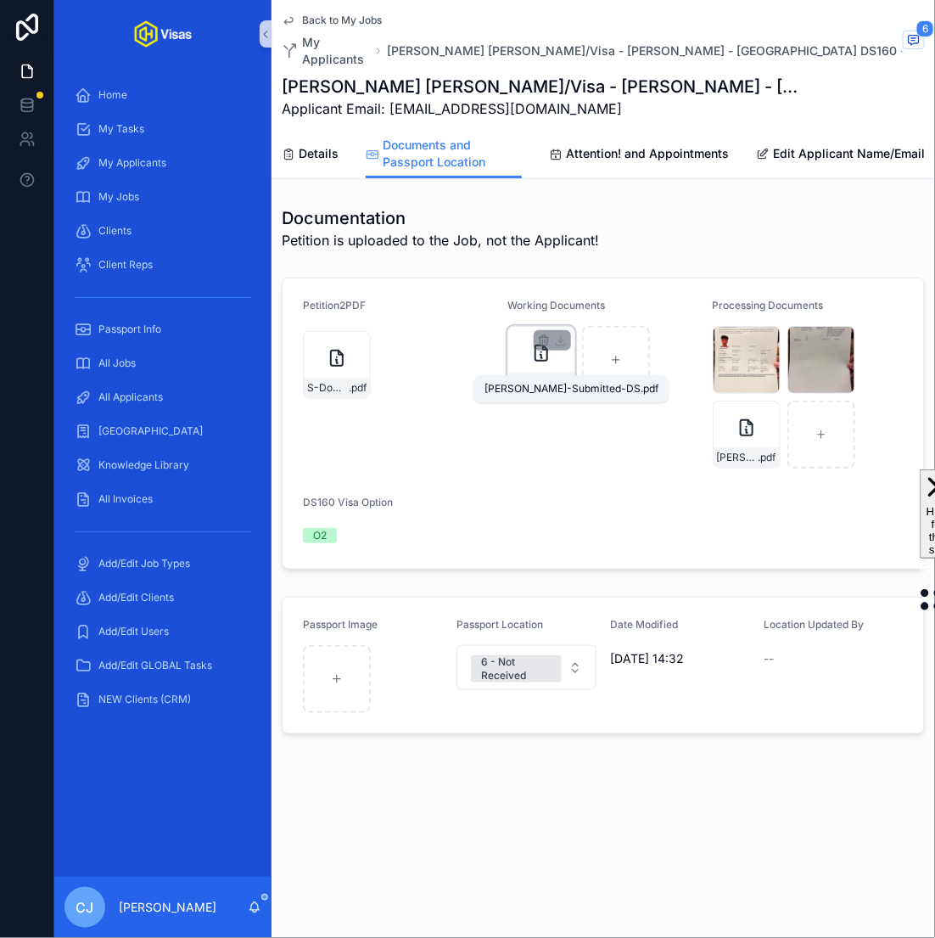
click at [547, 376] on span "Jack-Submitted-DS" at bounding box center [533, 383] width 42 height 14
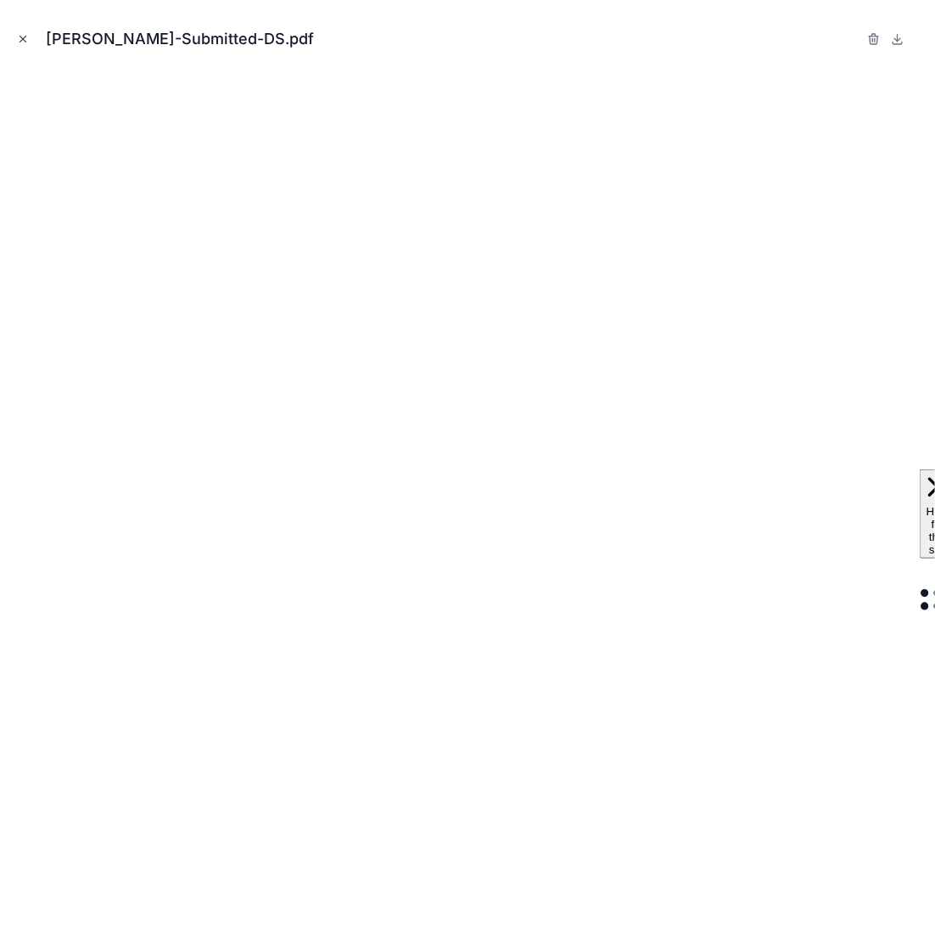
click at [30, 40] on button "Close modal" at bounding box center [23, 39] width 19 height 19
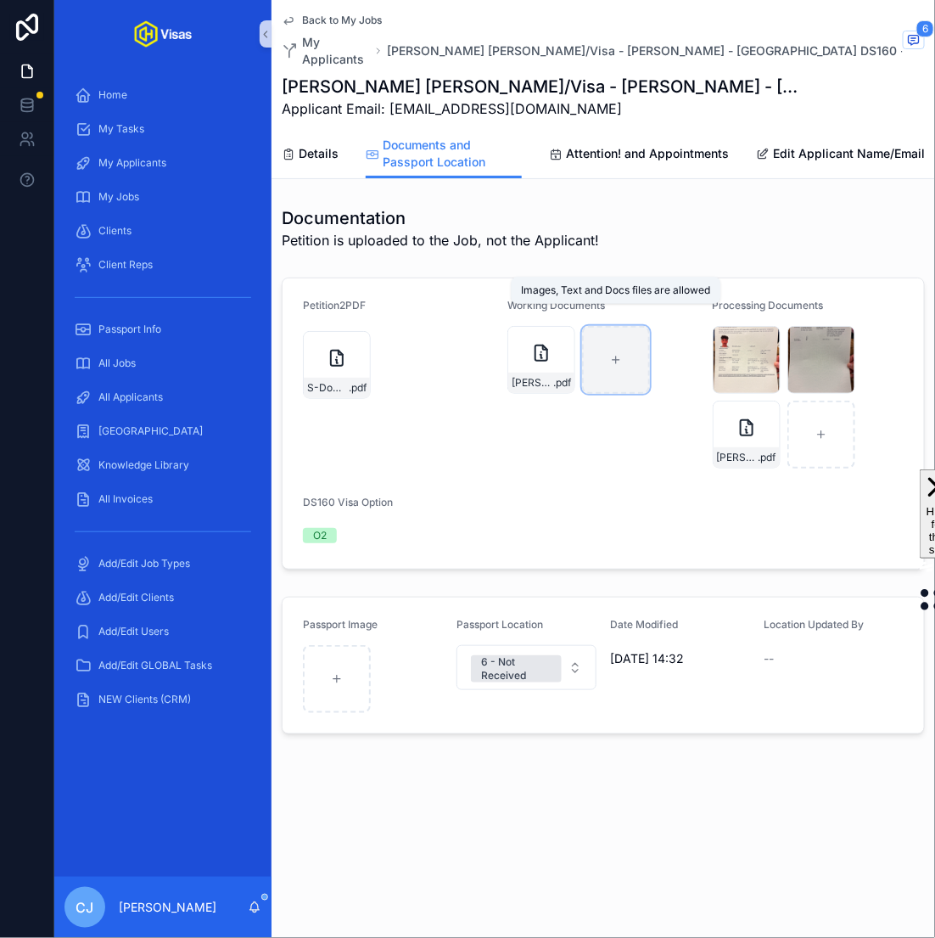
click at [624, 350] on div "scrollable content" at bounding box center [616, 360] width 68 height 68
type input "**********"
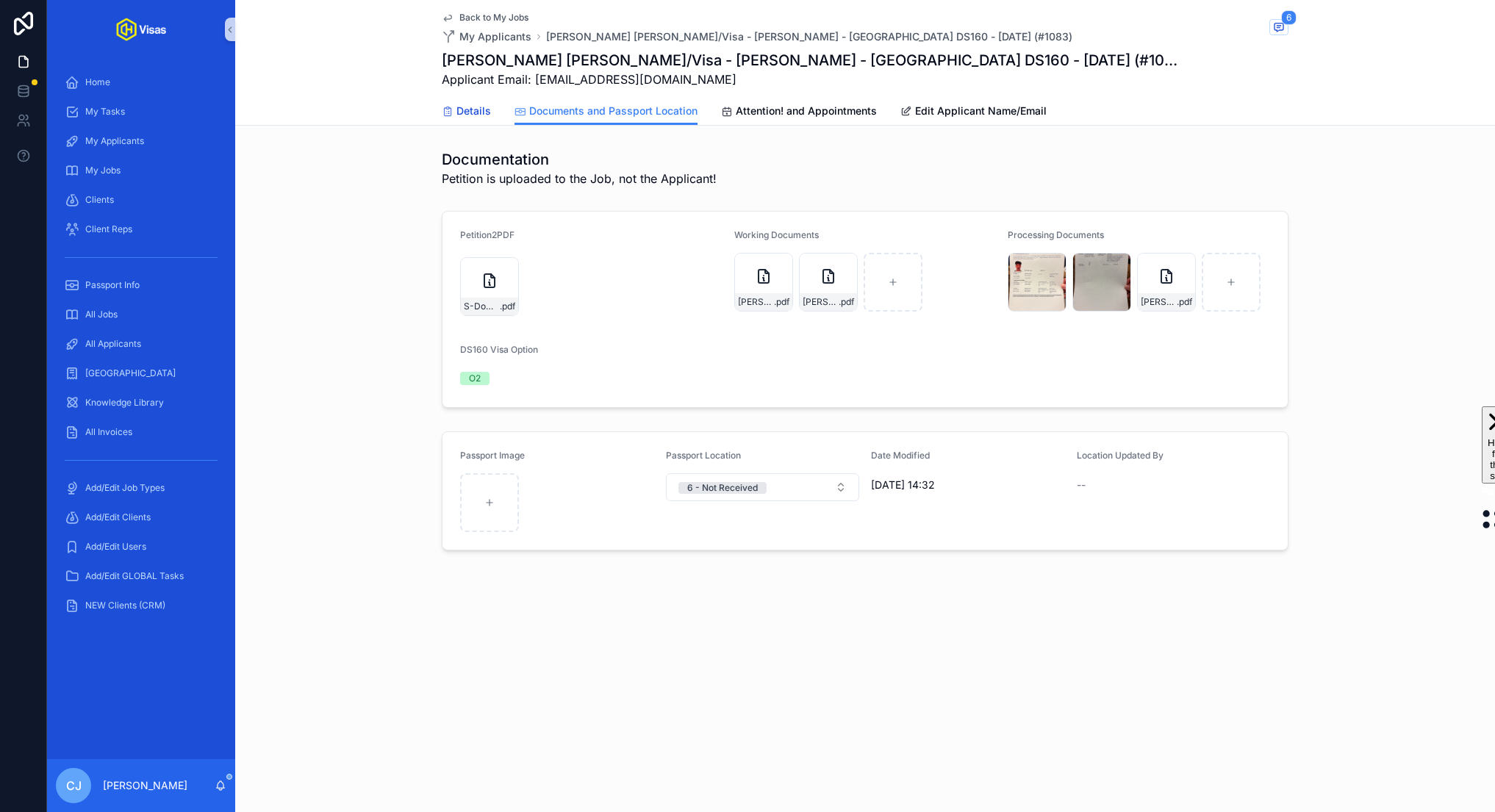
click at [469, 106] on span "Details" at bounding box center [474, 111] width 35 height 15
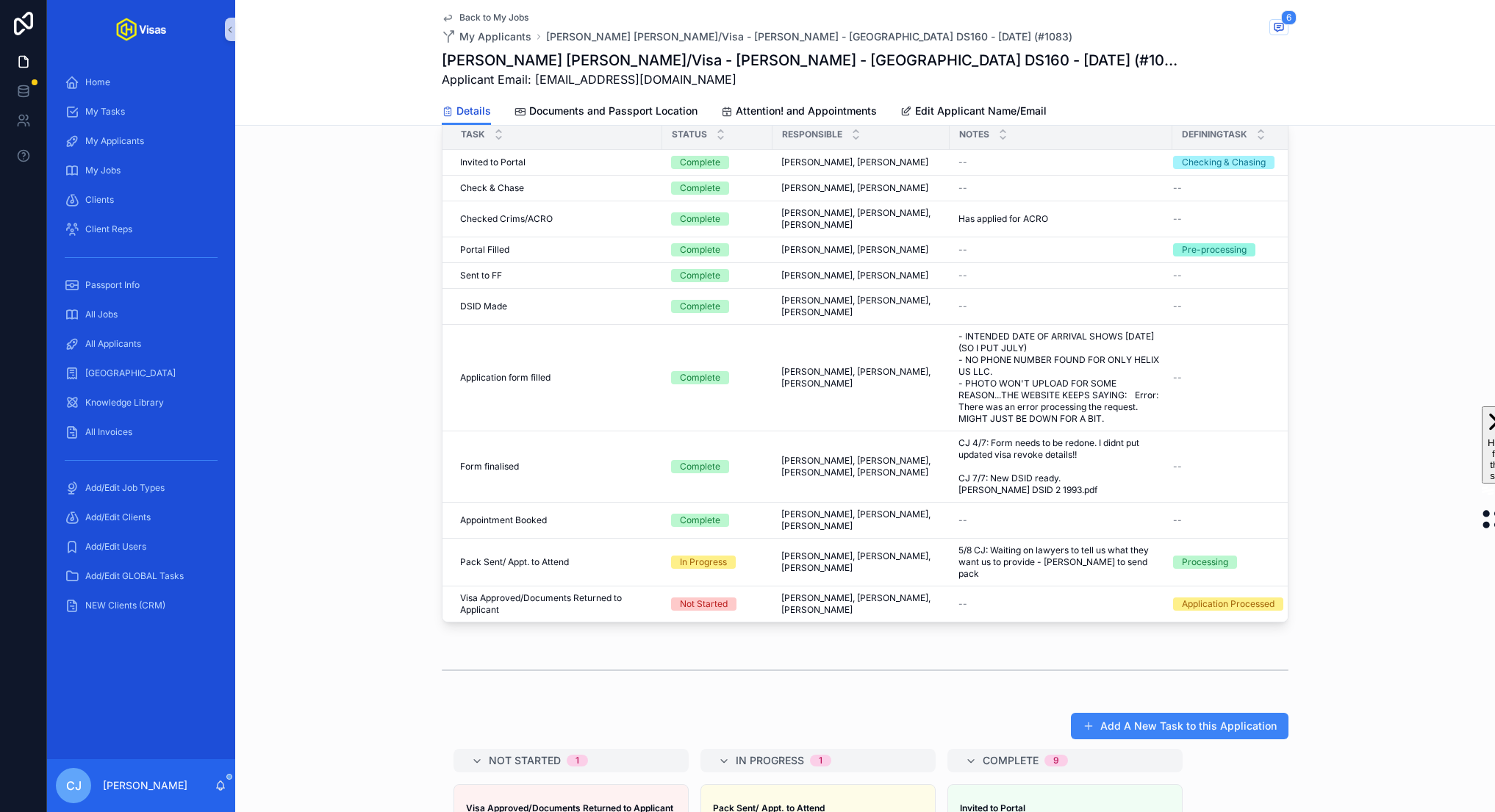
scroll to position [556, 0]
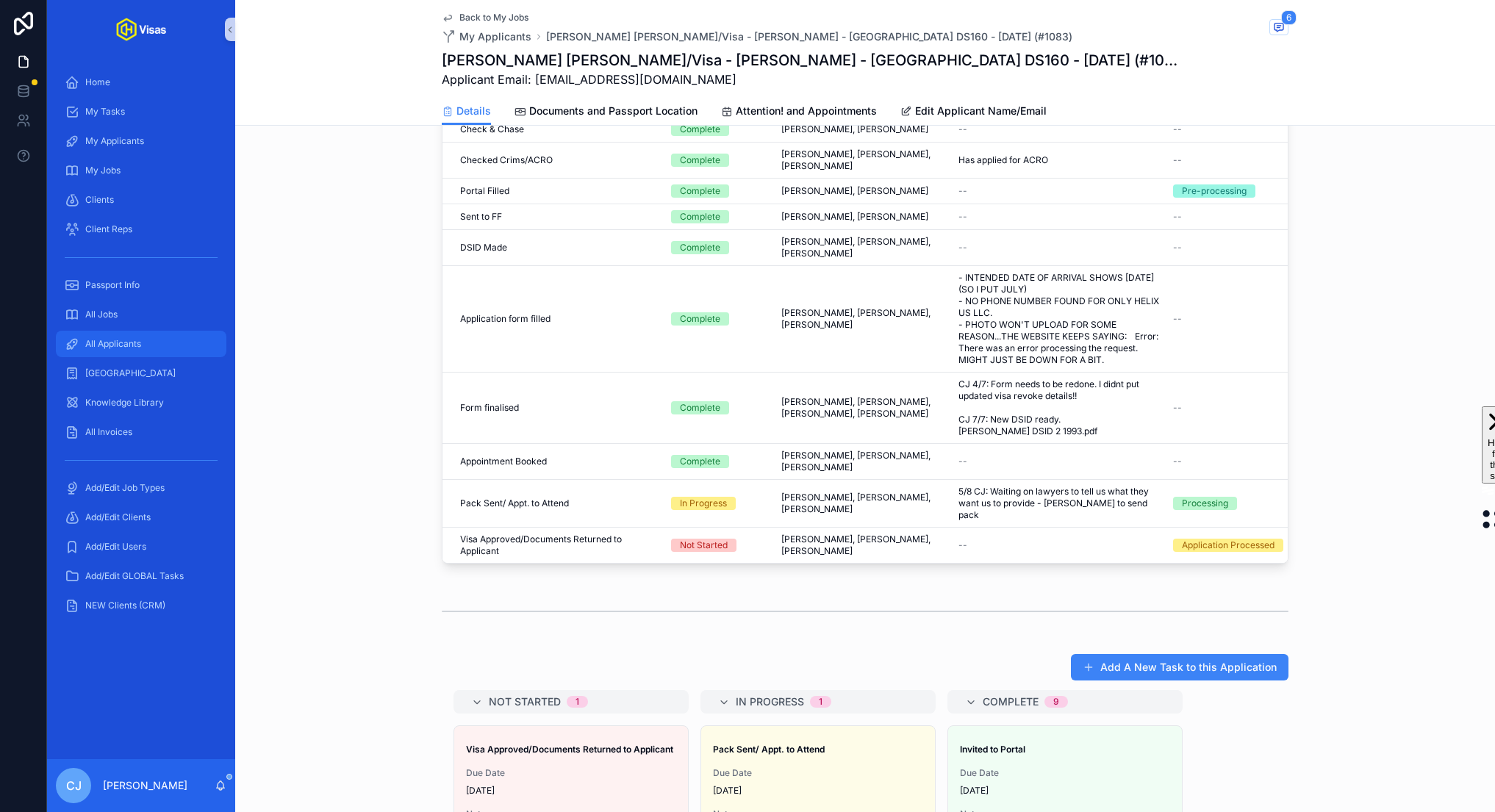
click at [168, 338] on div "All Applicants" at bounding box center [141, 344] width 153 height 23
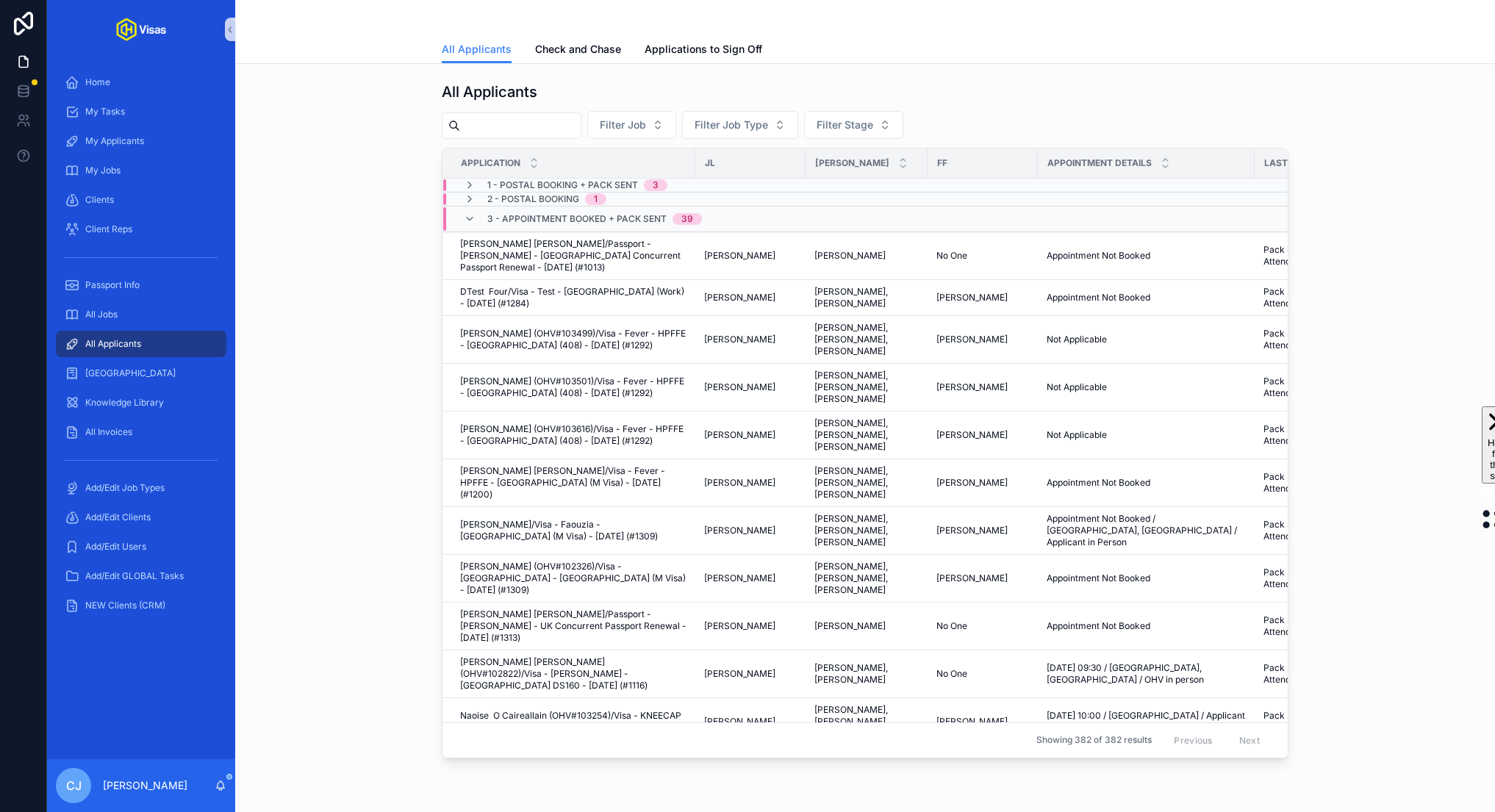
click at [508, 129] on input "scrollable content" at bounding box center [520, 126] width 120 height 21
type input "****"
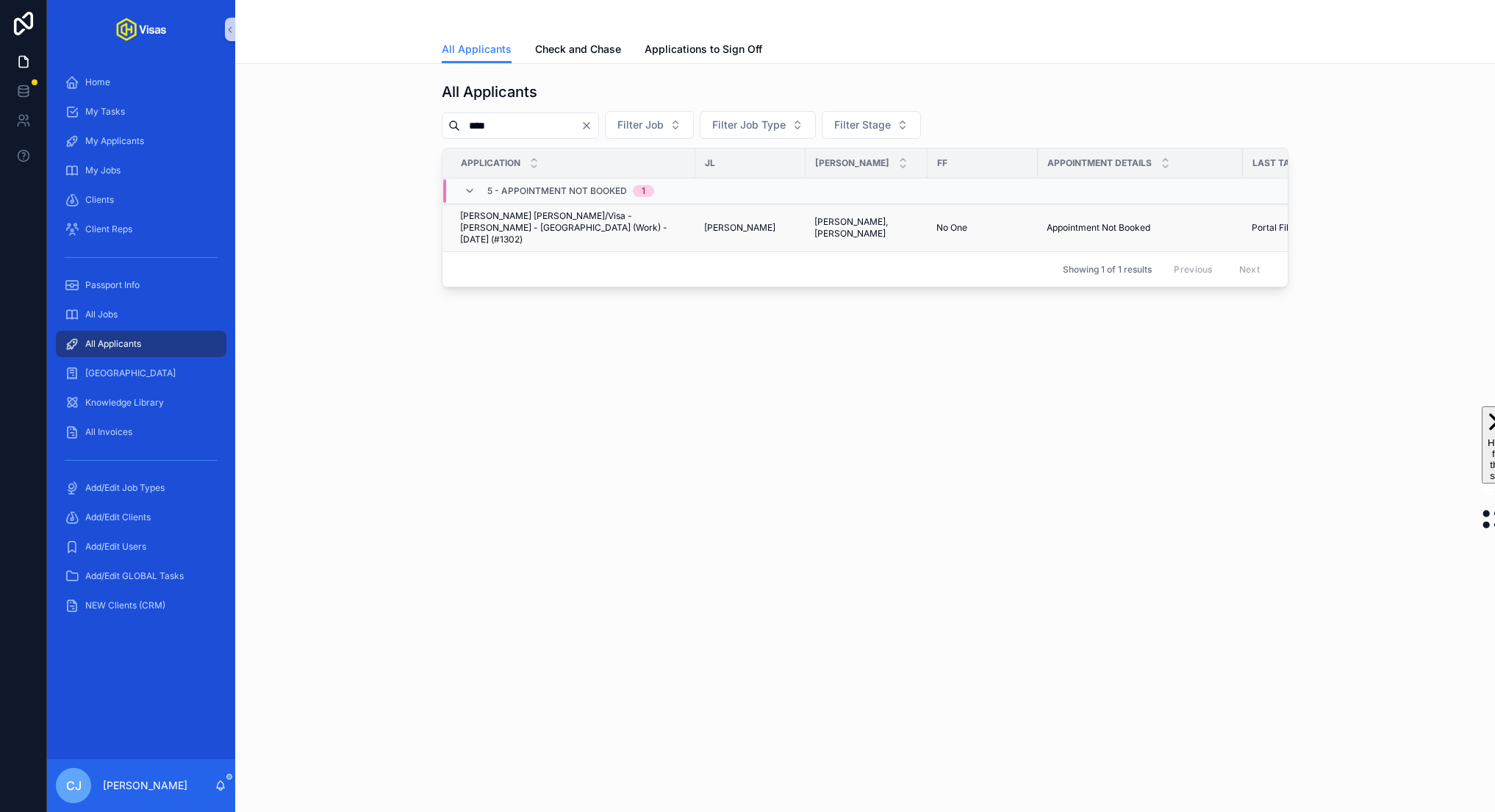
click at [541, 228] on span "Ross James Mulhare/Visa - Ross James - Japan (Work) - Aug/25 (#1302)" at bounding box center [573, 228] width 226 height 35
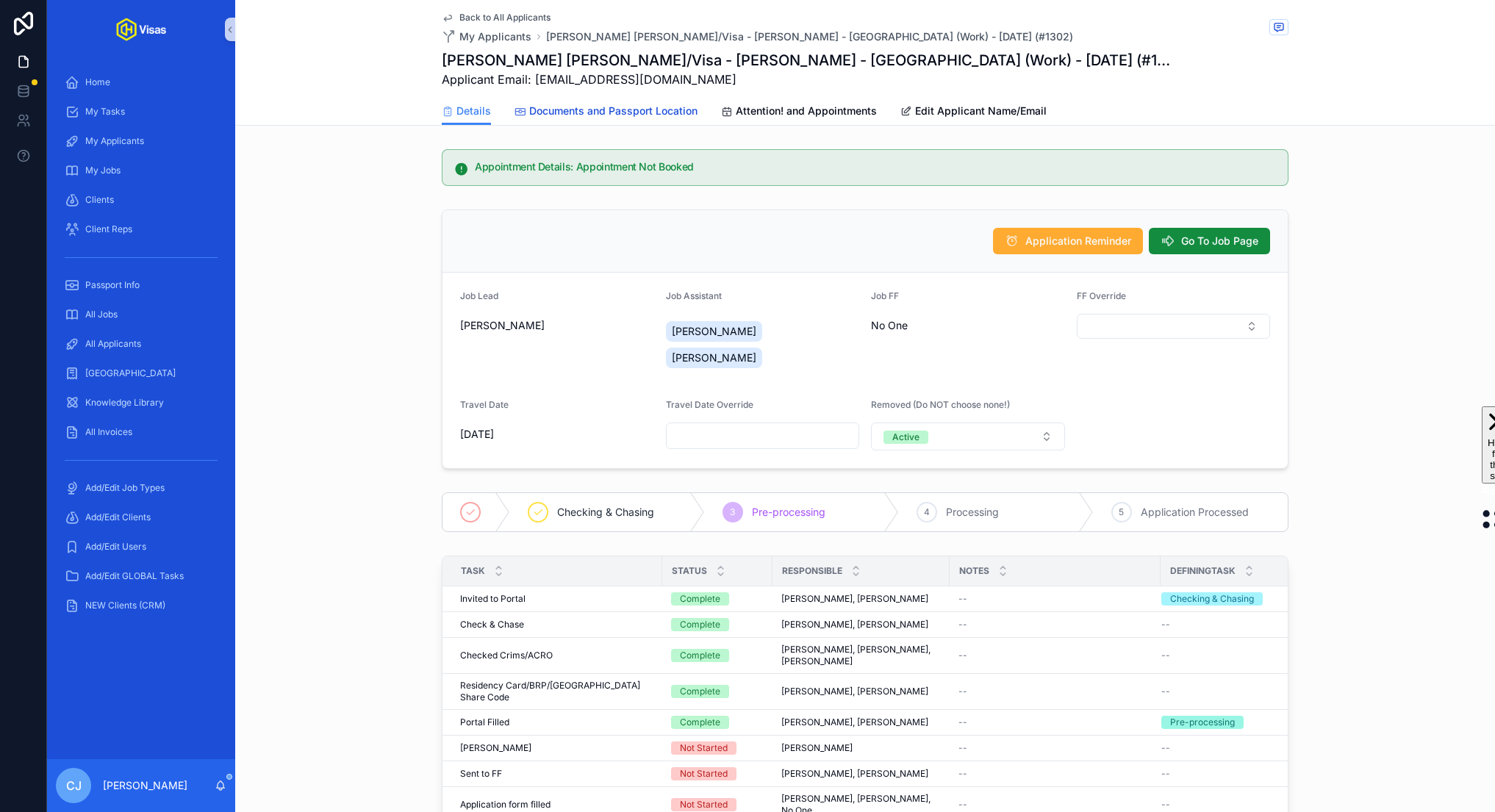
click at [625, 116] on span "Documents and Passport Location" at bounding box center [613, 111] width 168 height 15
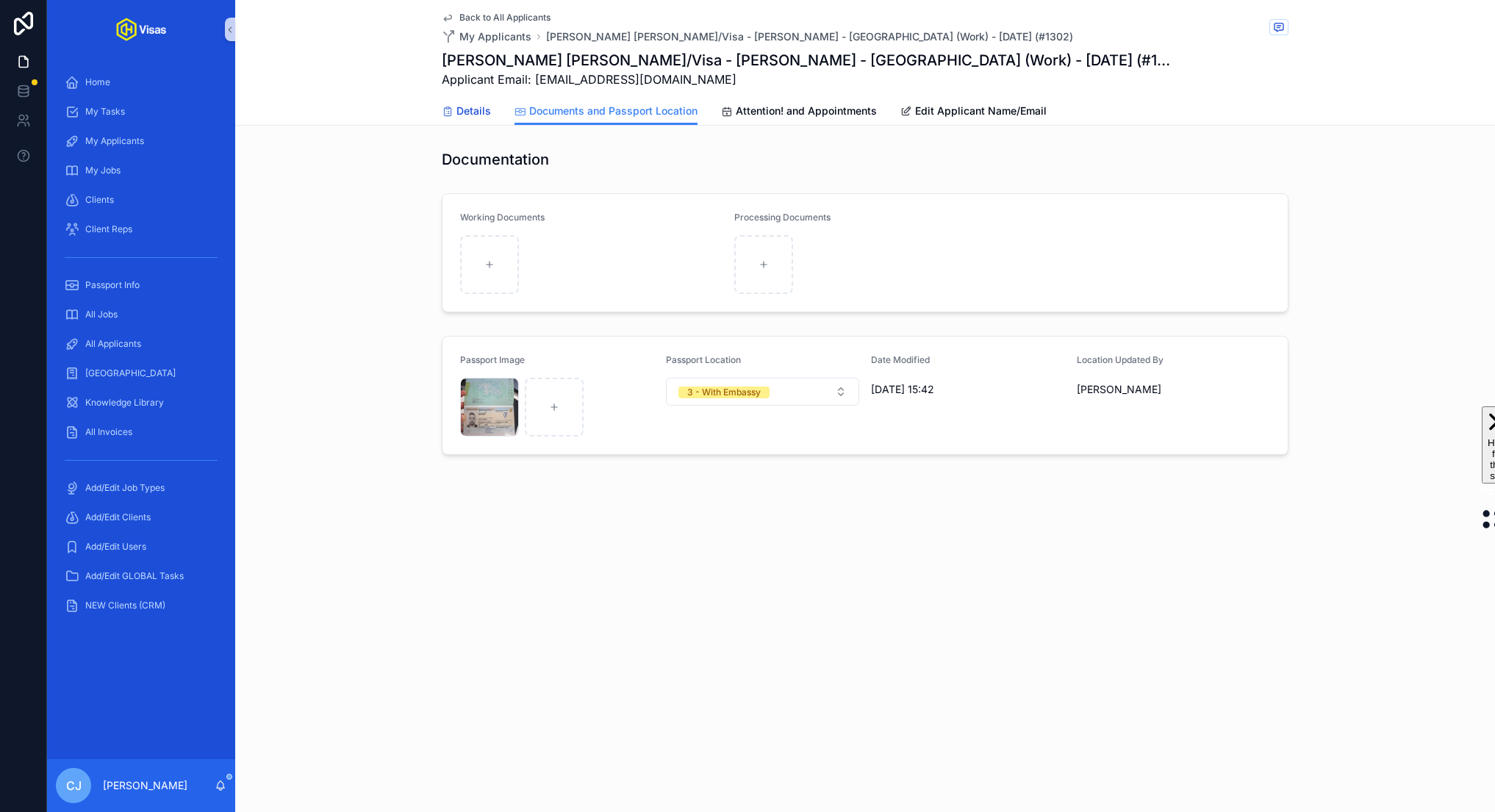
click at [484, 112] on span "Details" at bounding box center [474, 111] width 35 height 15
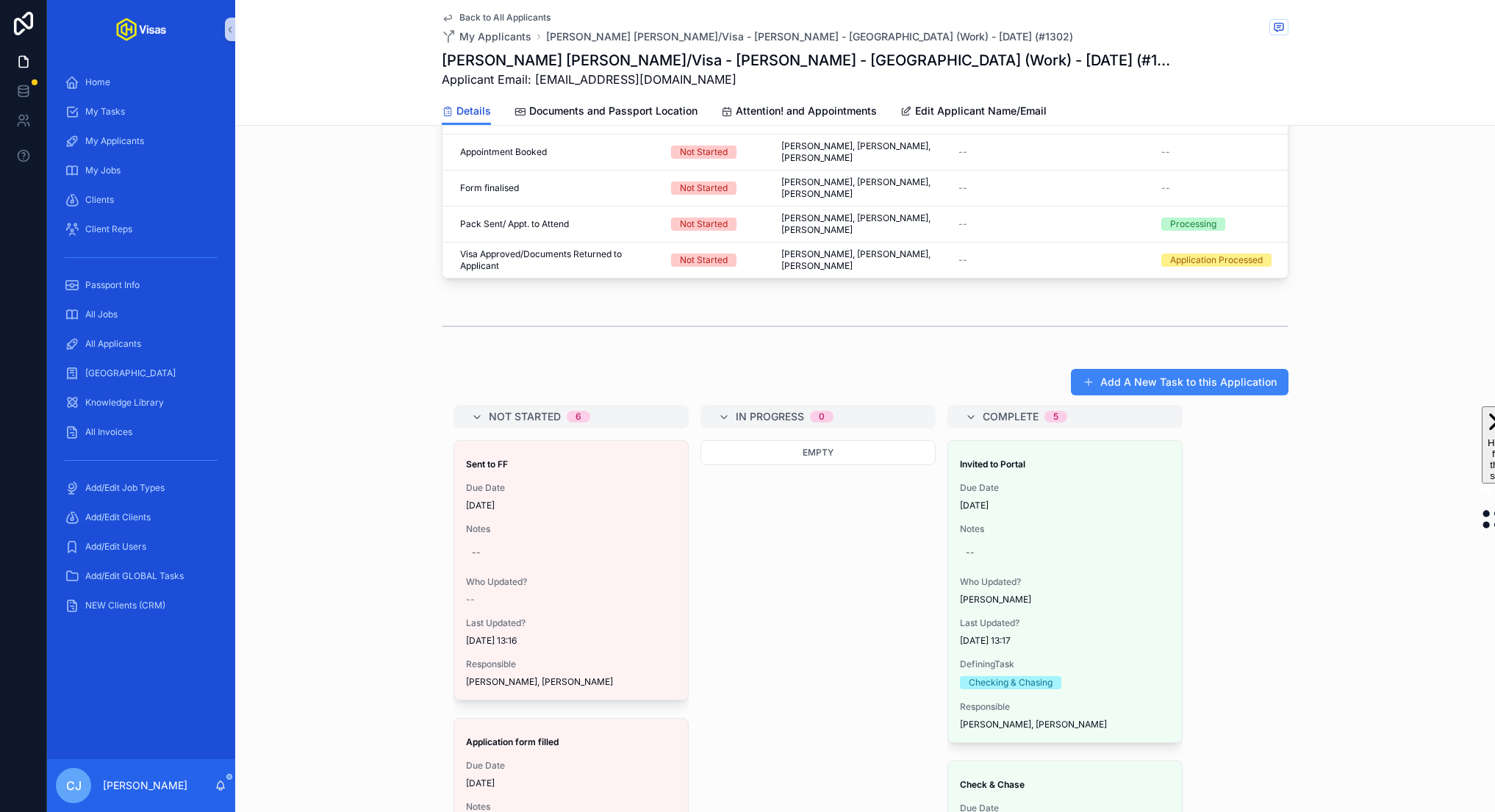
scroll to position [703, 0]
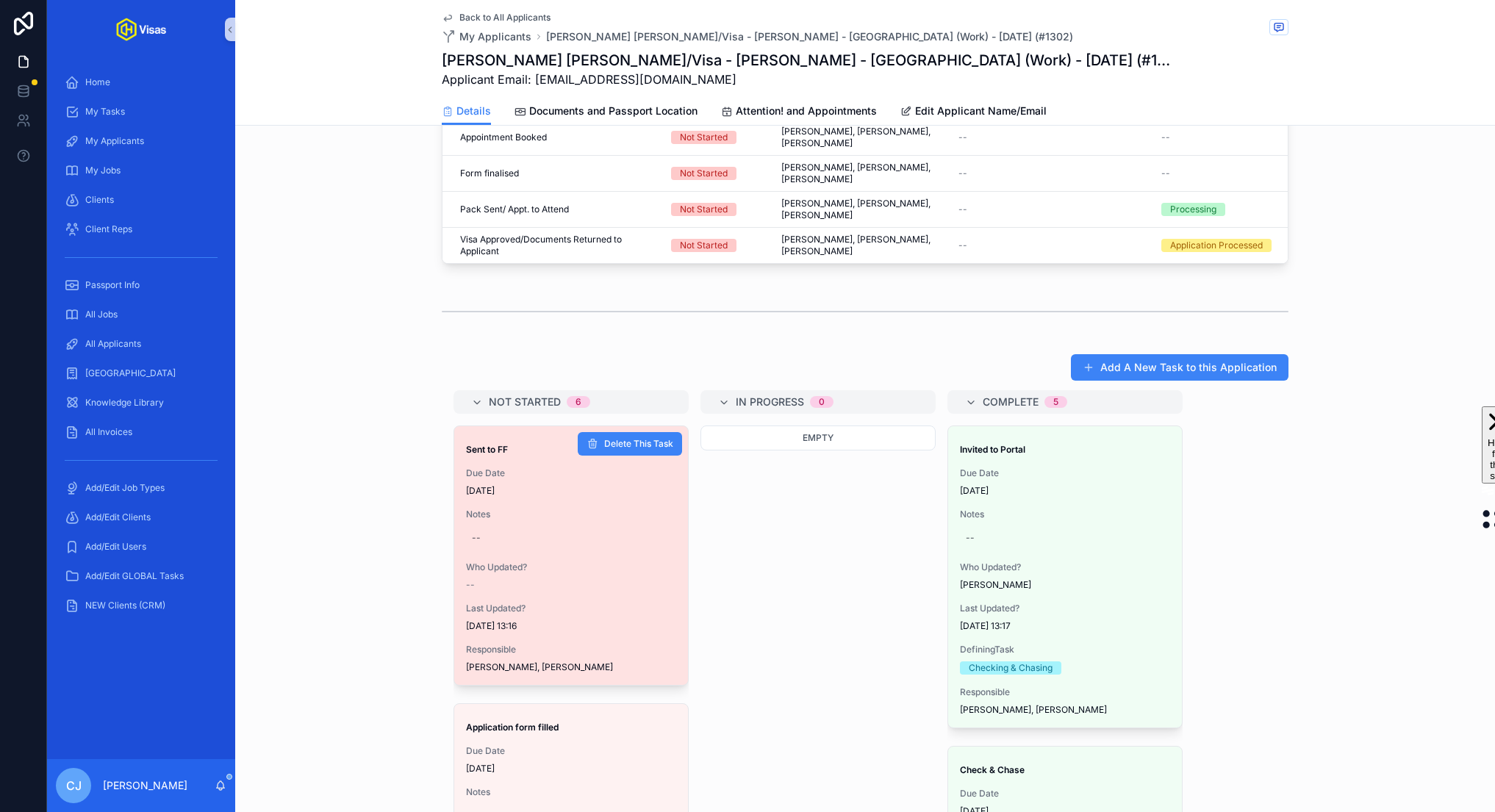
click at [521, 467] on div "Due Date 27/08/2025" at bounding box center [571, 482] width 210 height 29
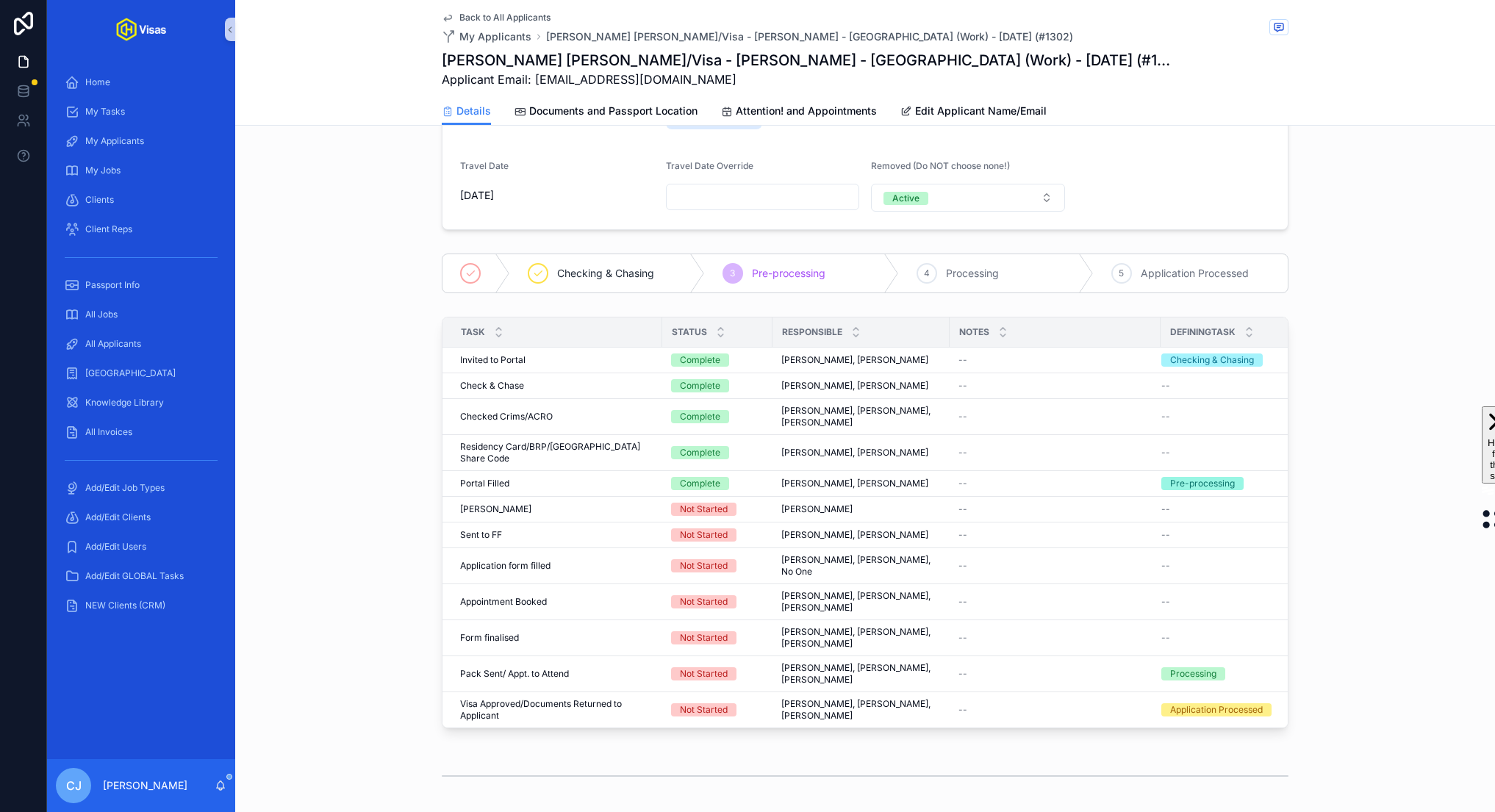
scroll to position [453, 0]
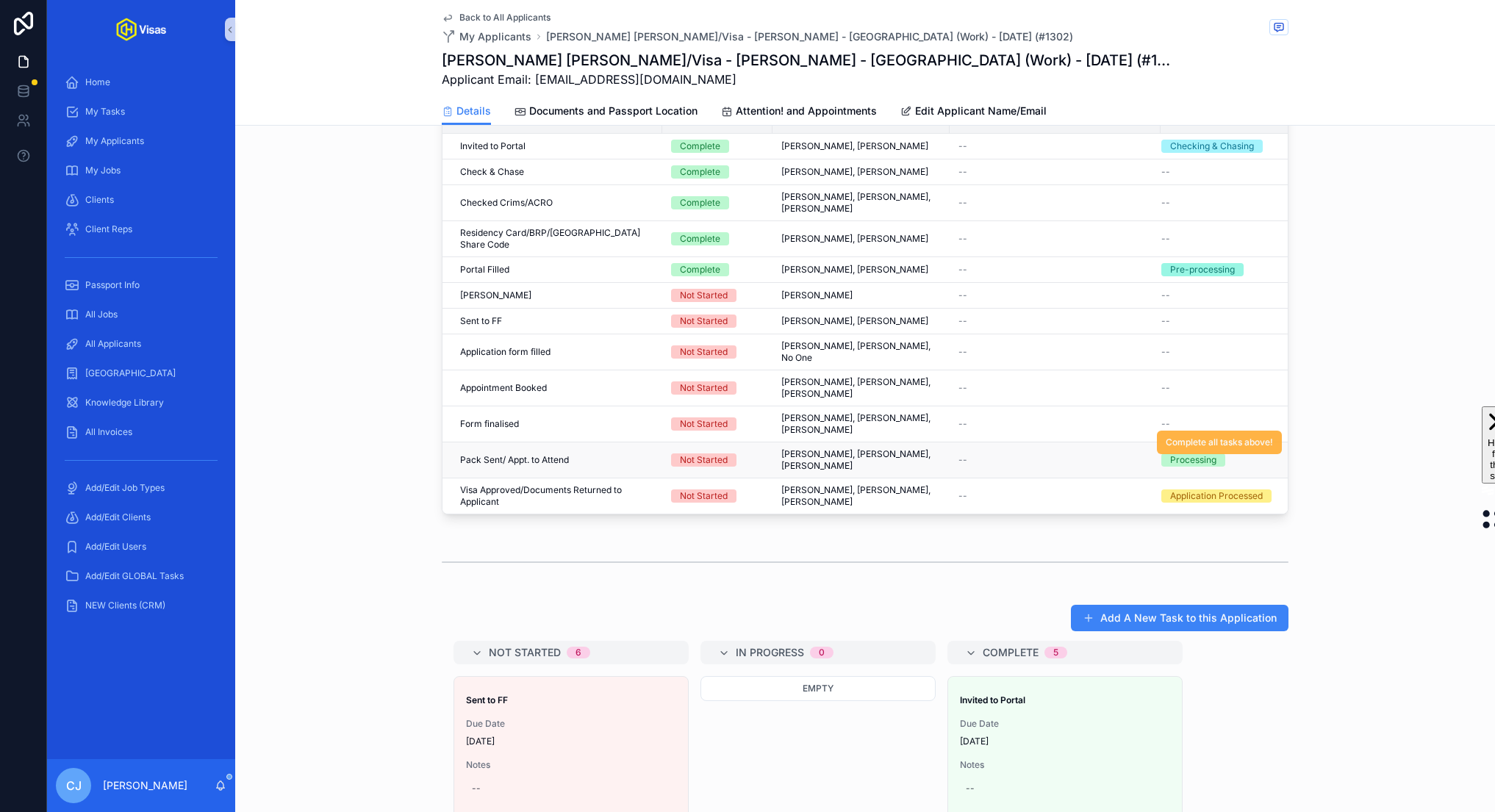
click at [1193, 436] on span "Complete all tasks above!" at bounding box center [1220, 442] width 107 height 12
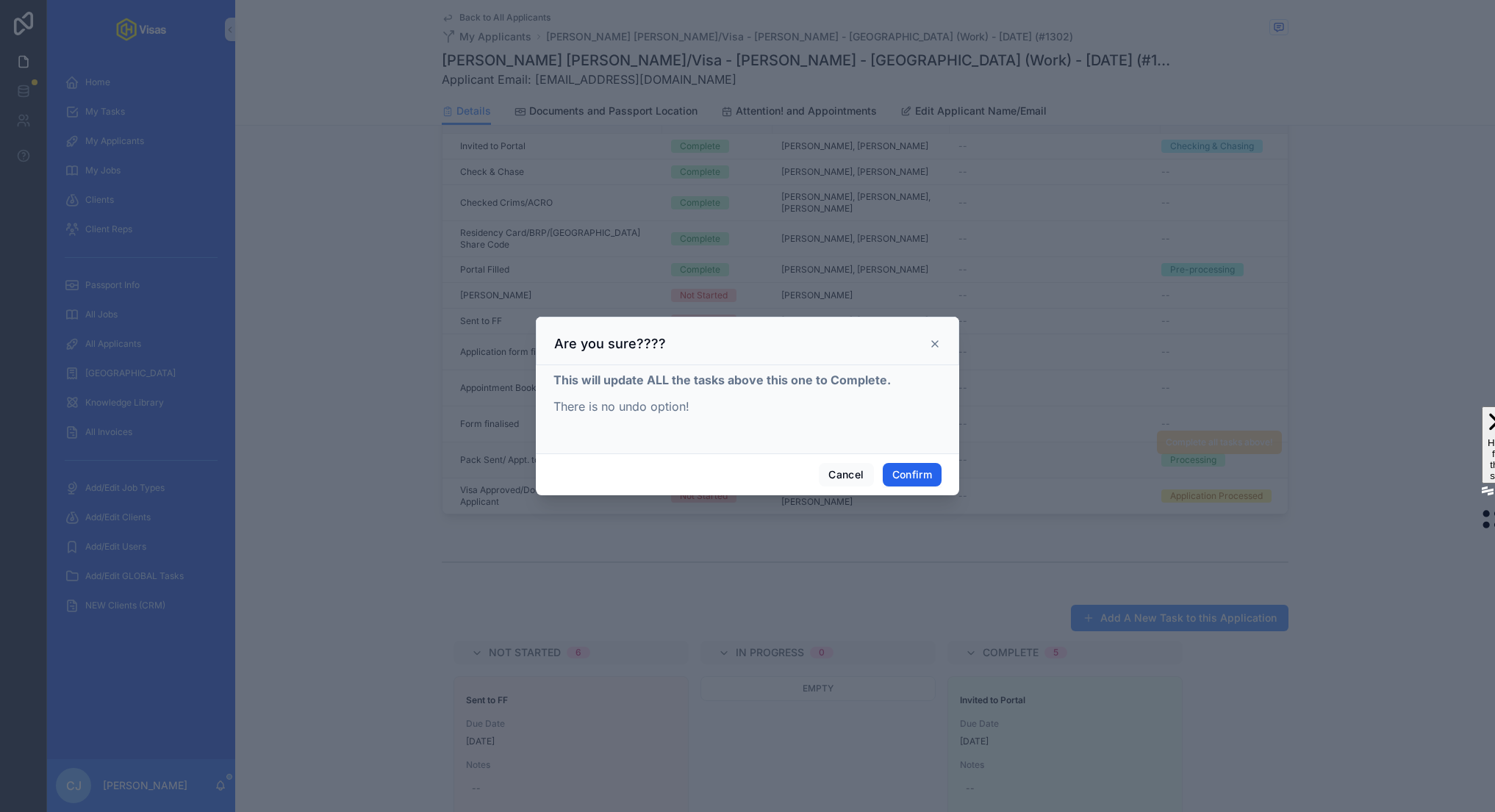
click at [918, 474] on button "Confirm" at bounding box center [912, 474] width 59 height 23
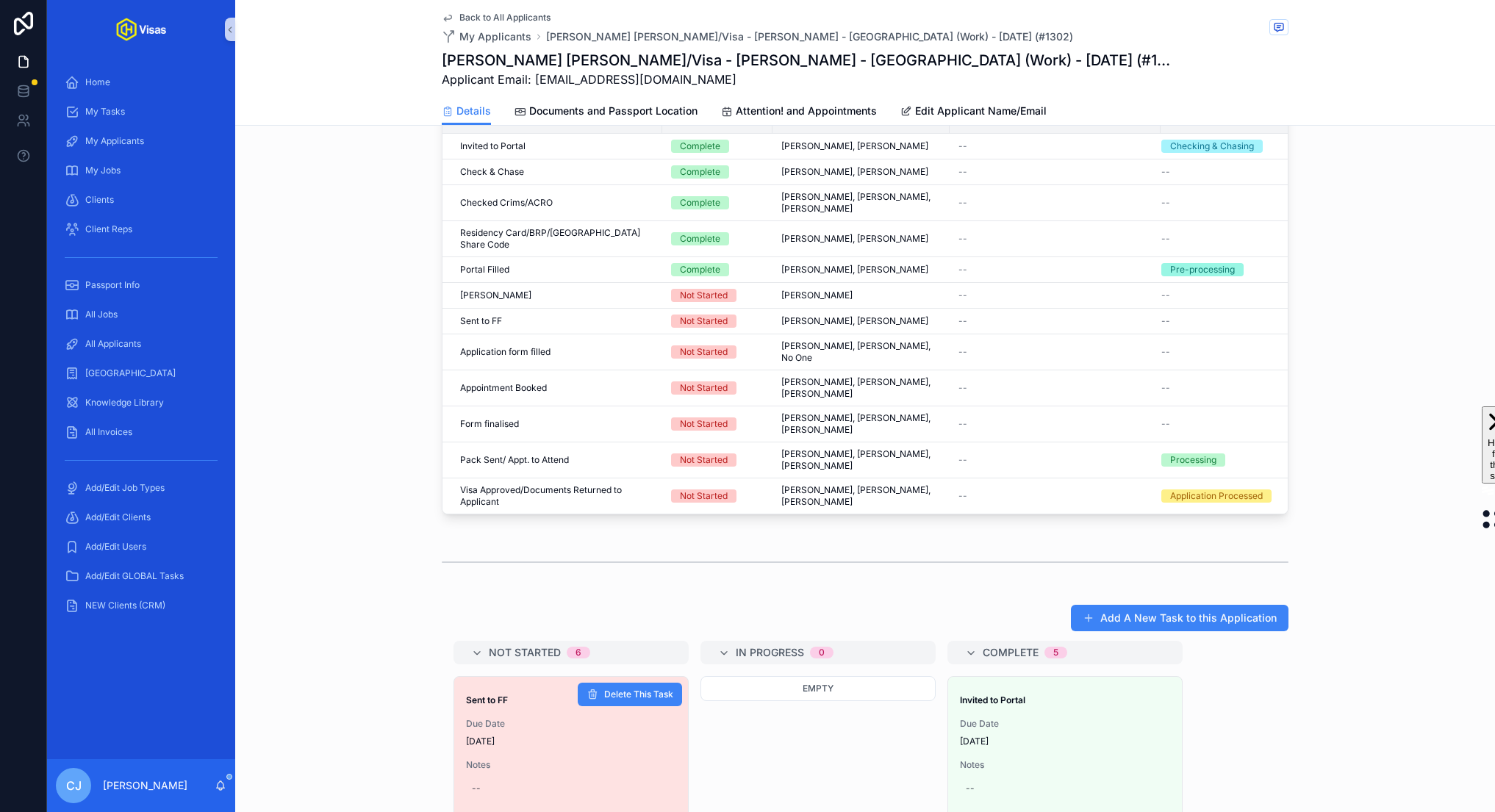
click at [569, 736] on span "27/08/2025" at bounding box center [571, 742] width 210 height 12
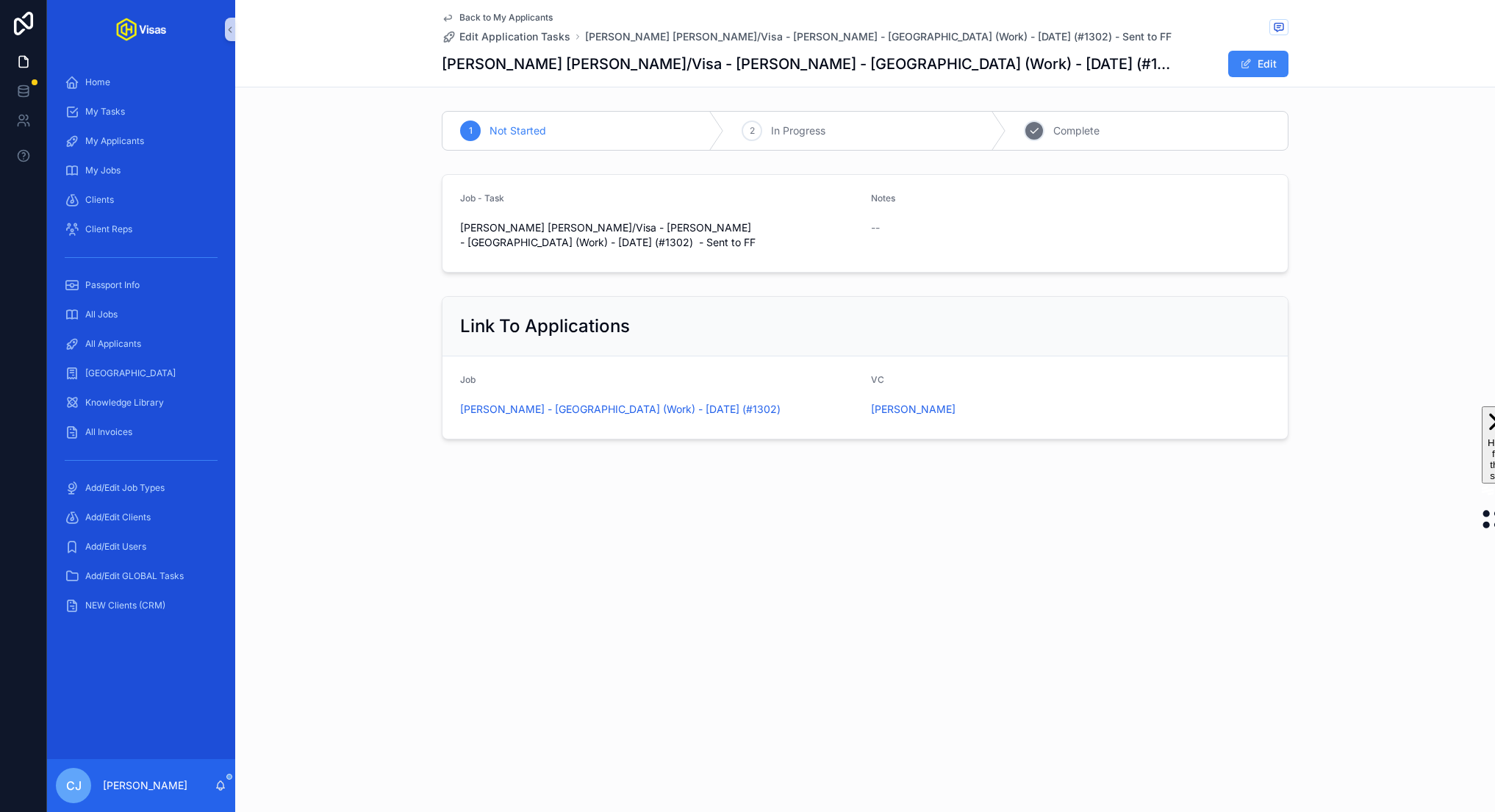
click at [1081, 134] on span "Complete" at bounding box center [1076, 131] width 46 height 15
click at [476, 15] on span "Back to My Applicants" at bounding box center [506, 18] width 94 height 12
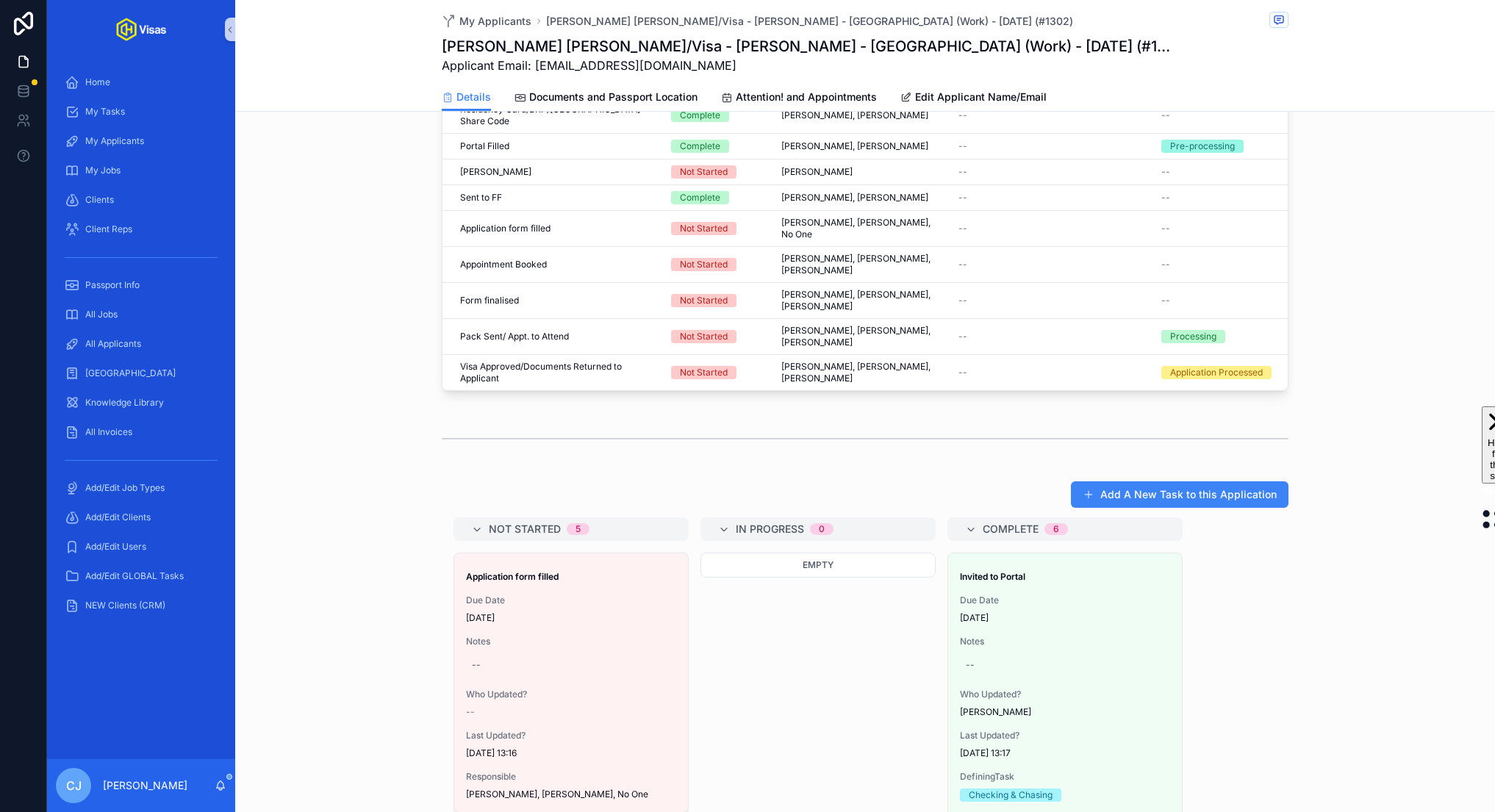
scroll to position [627, 0]
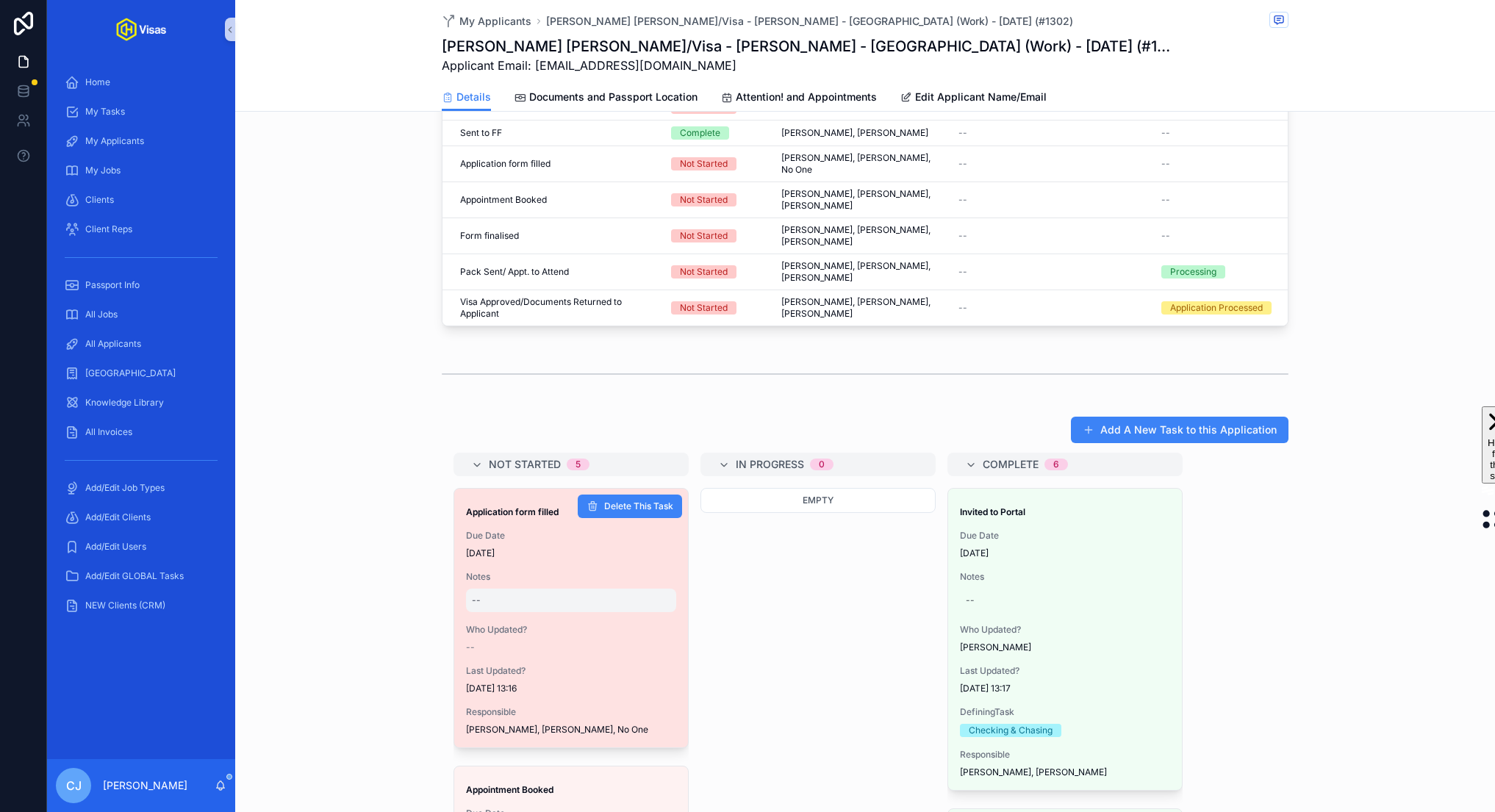
click at [560, 589] on div "--" at bounding box center [571, 600] width 210 height 23
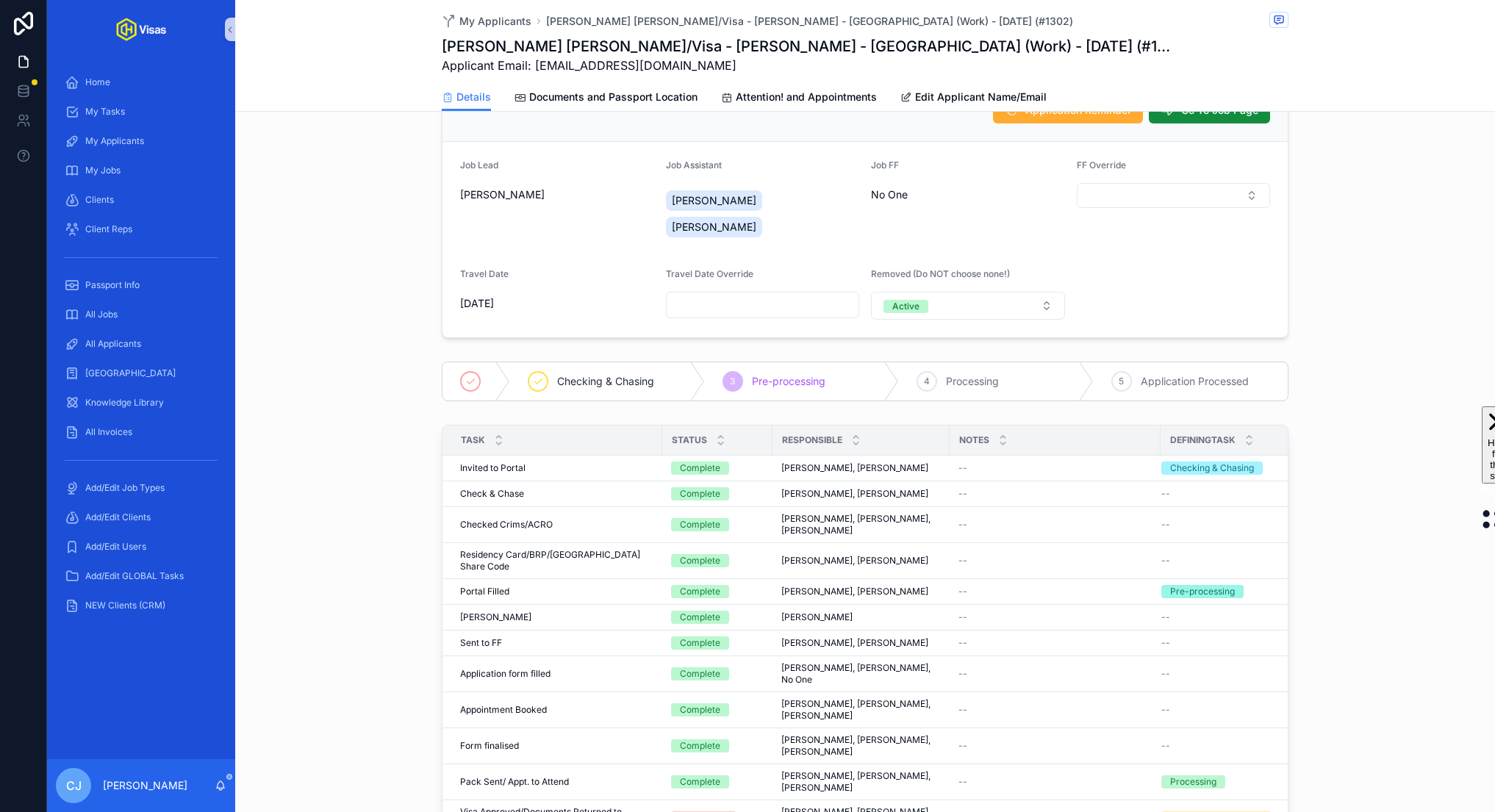
scroll to position [24, 0]
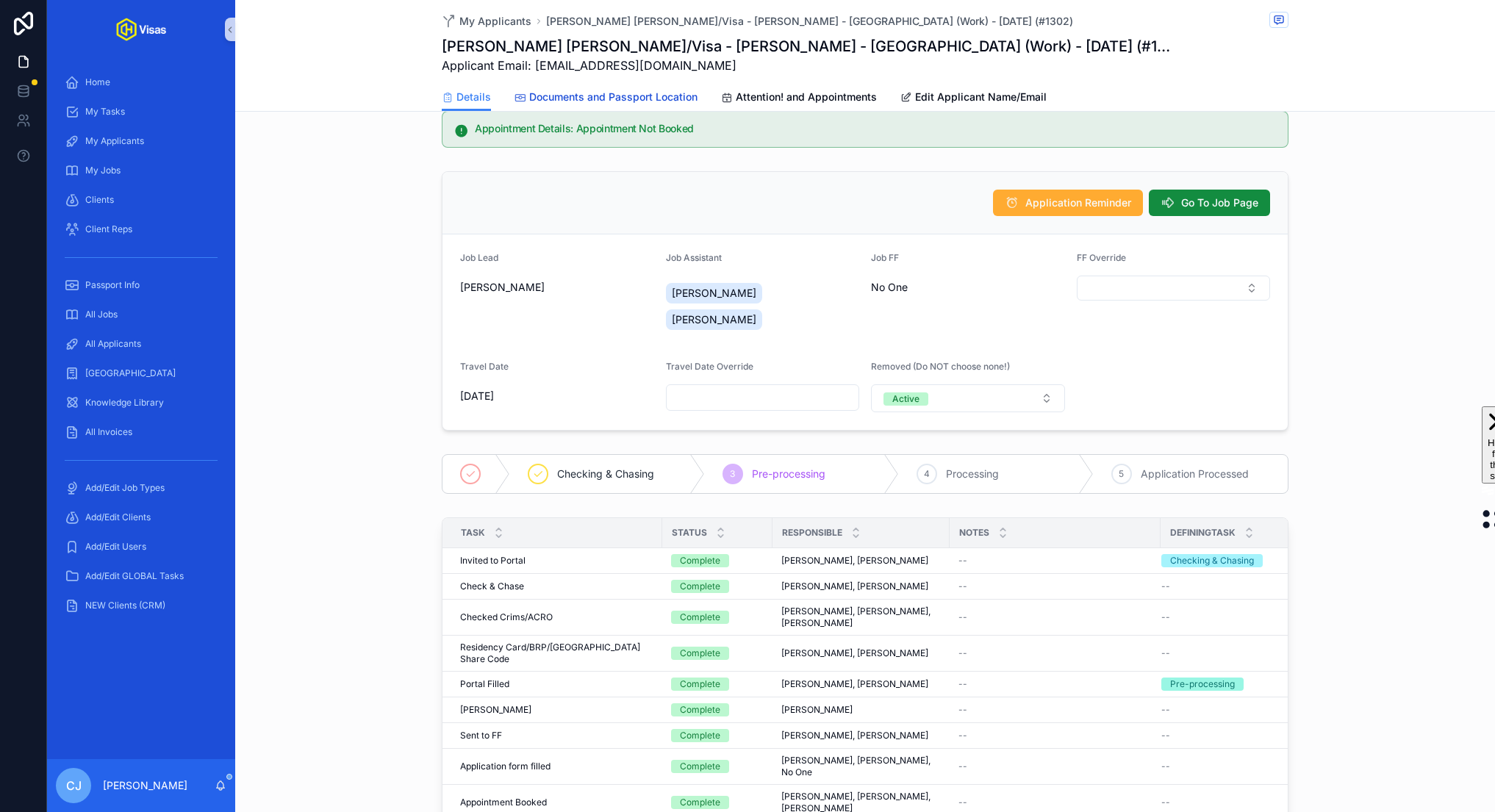
click at [605, 87] on link "Documents and Passport Location" at bounding box center [605, 99] width 183 height 29
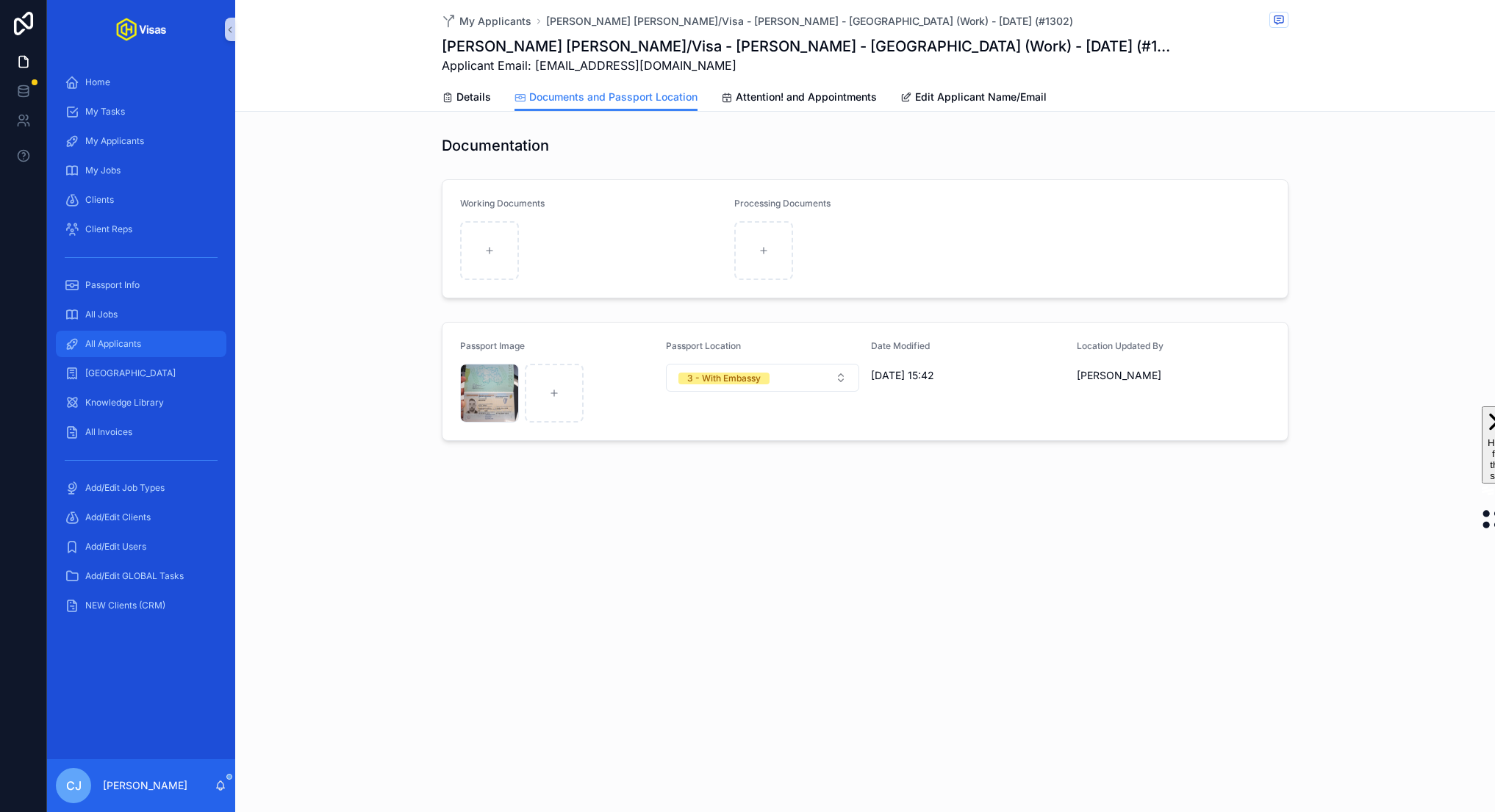
click at [164, 342] on div "All Applicants" at bounding box center [141, 344] width 153 height 23
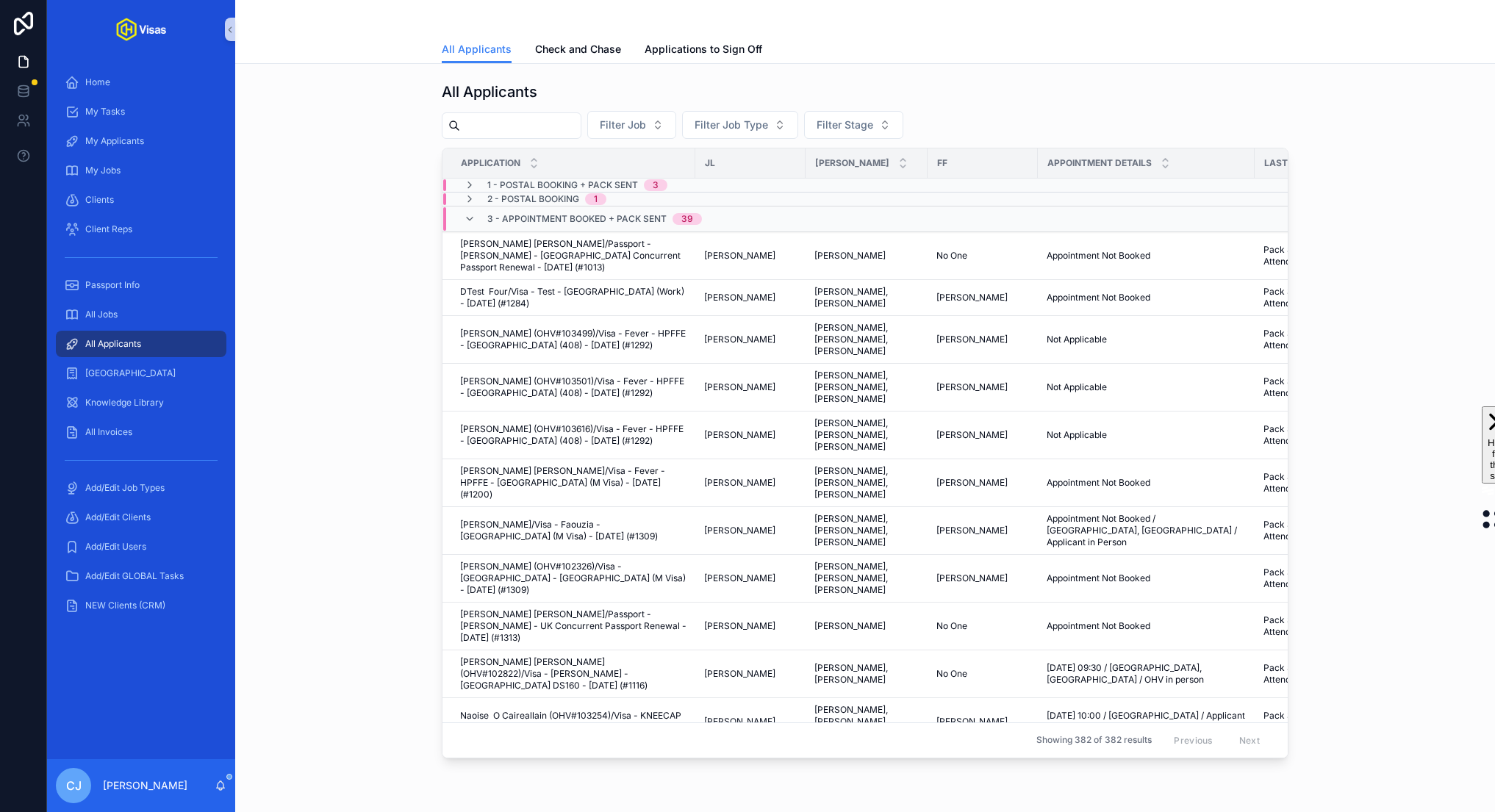
click at [494, 132] on input "scrollable content" at bounding box center [520, 126] width 120 height 21
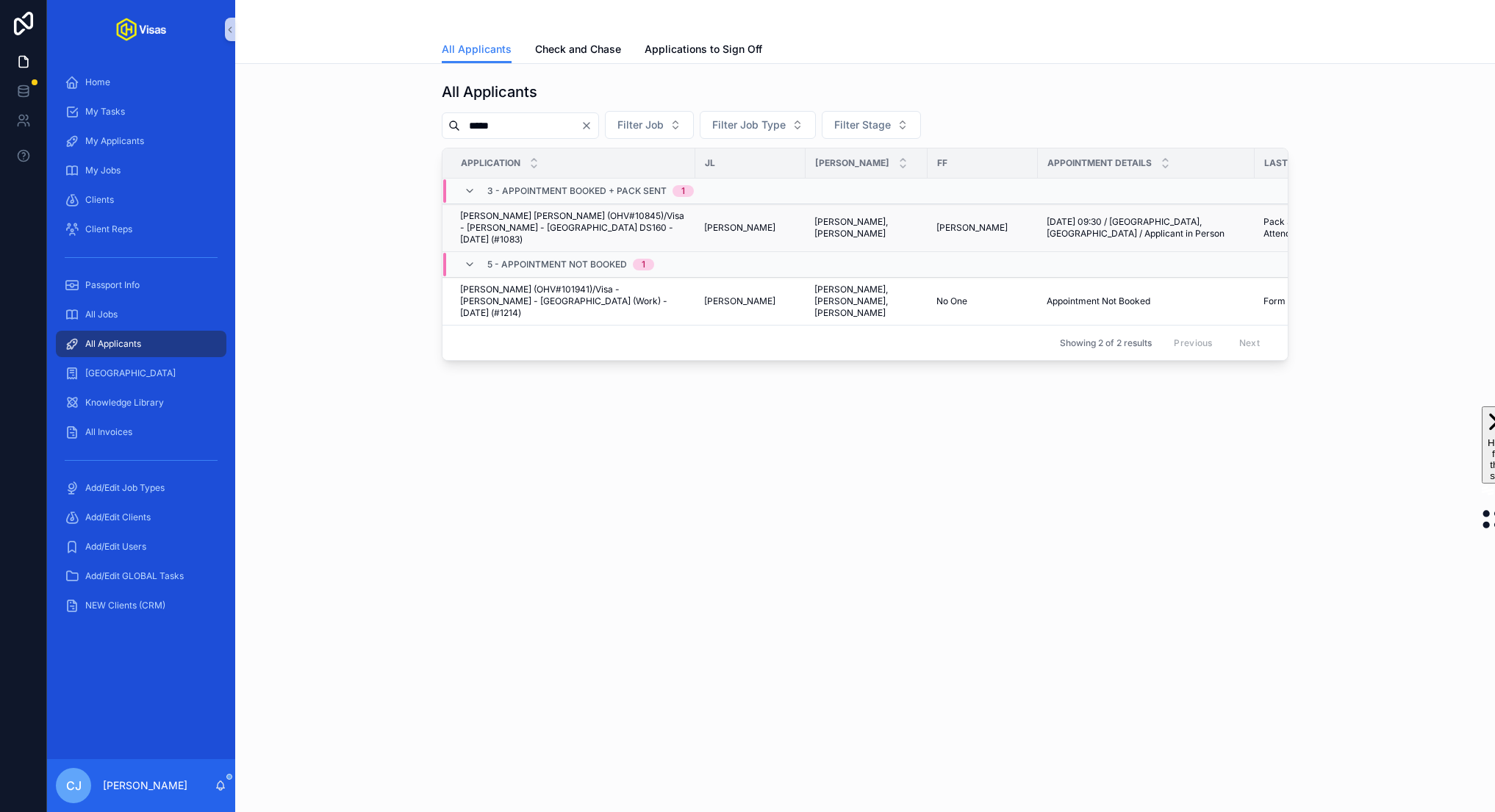
type input "*****"
click at [586, 223] on span "Thomas Fraser Nicol (OHV#10845)/Visa - Steven Down - USA DS160 - Mar/25 (#1083)" at bounding box center [573, 228] width 226 height 35
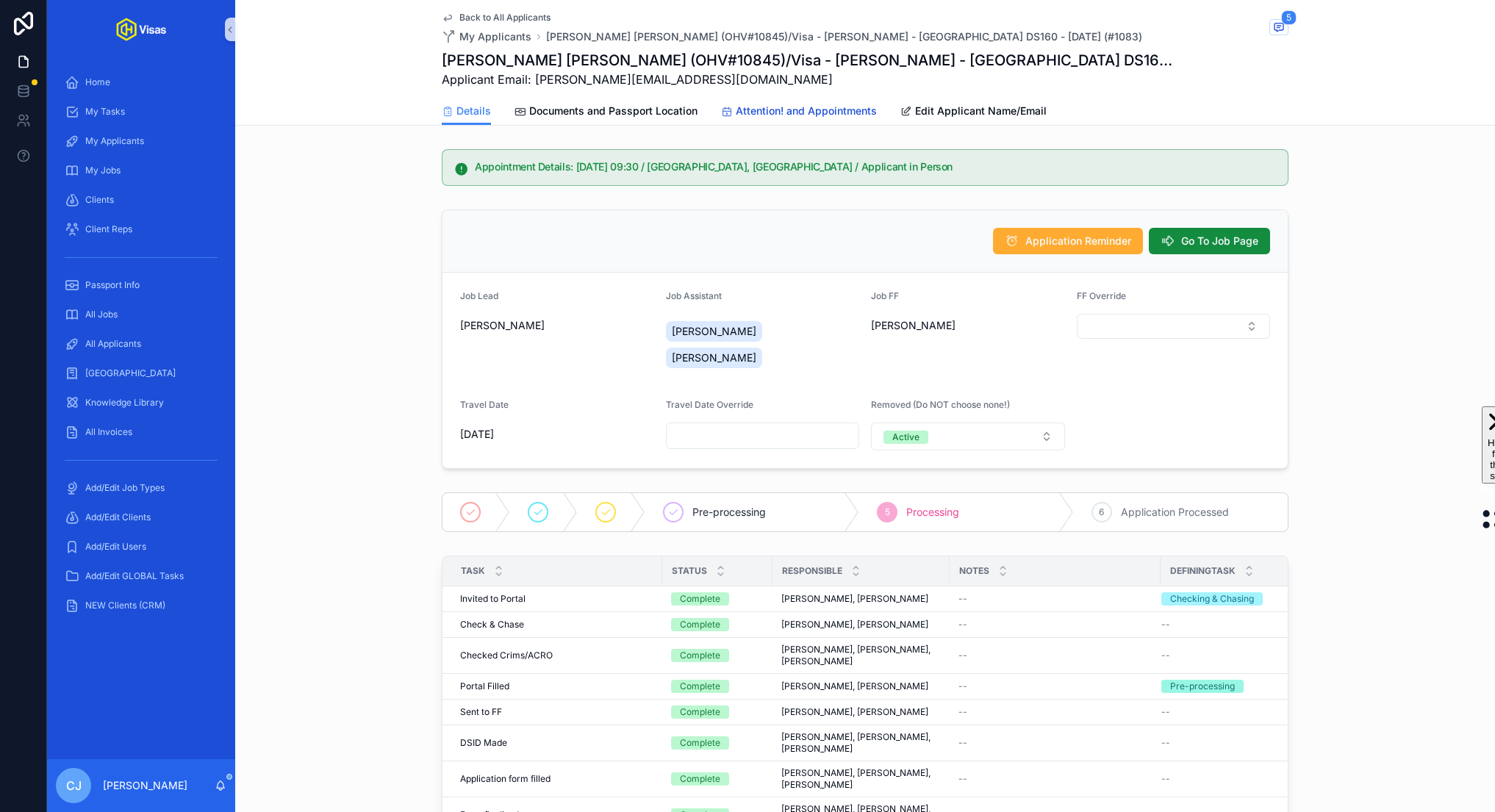
click at [742, 106] on span "Attention! and Appointments" at bounding box center [806, 111] width 141 height 15
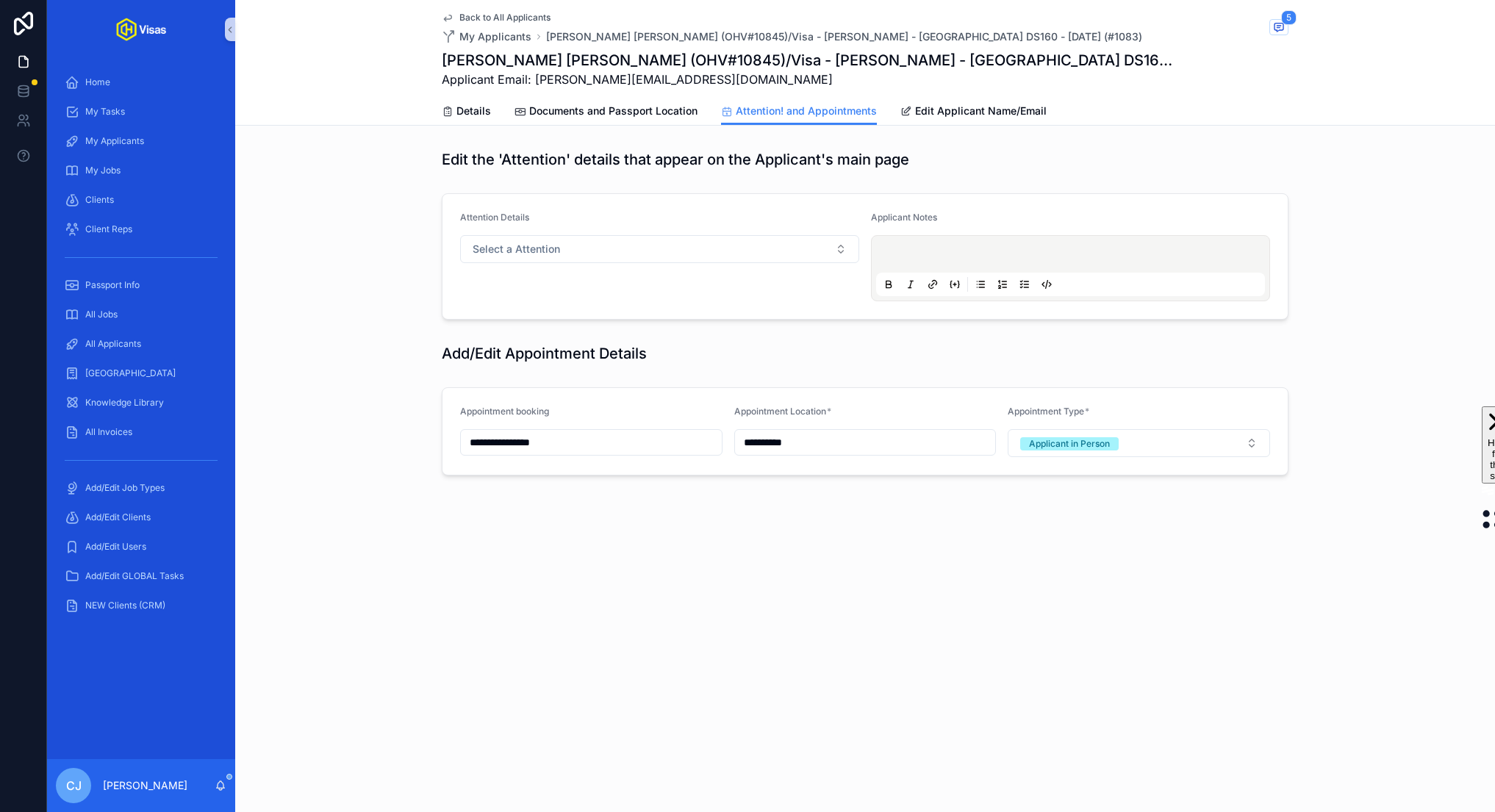
click at [531, 439] on input "**********" at bounding box center [591, 442] width 261 height 21
click at [666, 475] on button "scrollable content" at bounding box center [670, 477] width 27 height 27
click at [615, 564] on button "3" at bounding box center [618, 563] width 27 height 27
type input "**********"
type input "**"
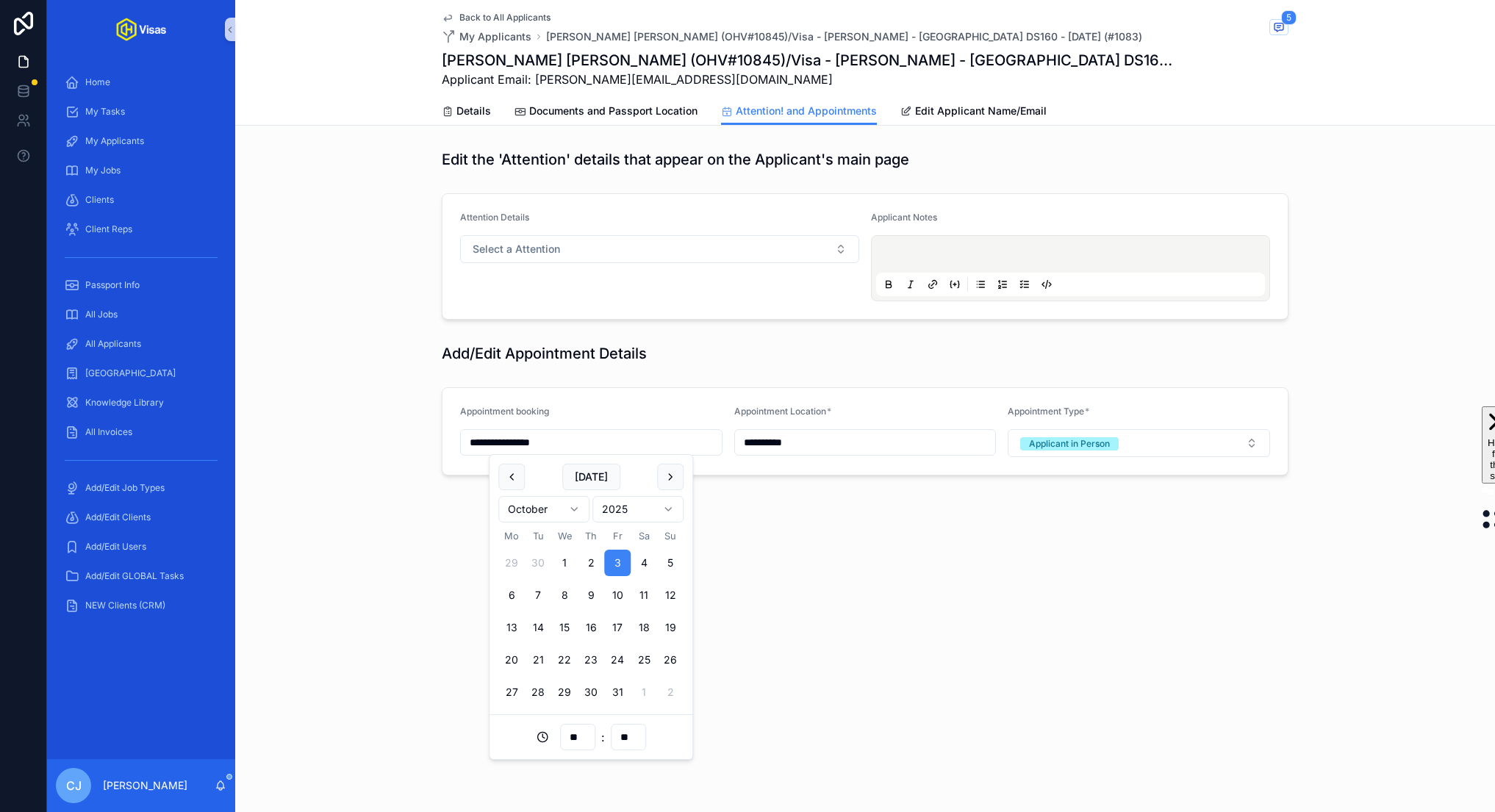
click at [576, 738] on input "**" at bounding box center [578, 737] width 34 height 21
click at [569, 667] on div "09" at bounding box center [578, 668] width 66 height 23
type input "**********"
type input "**"
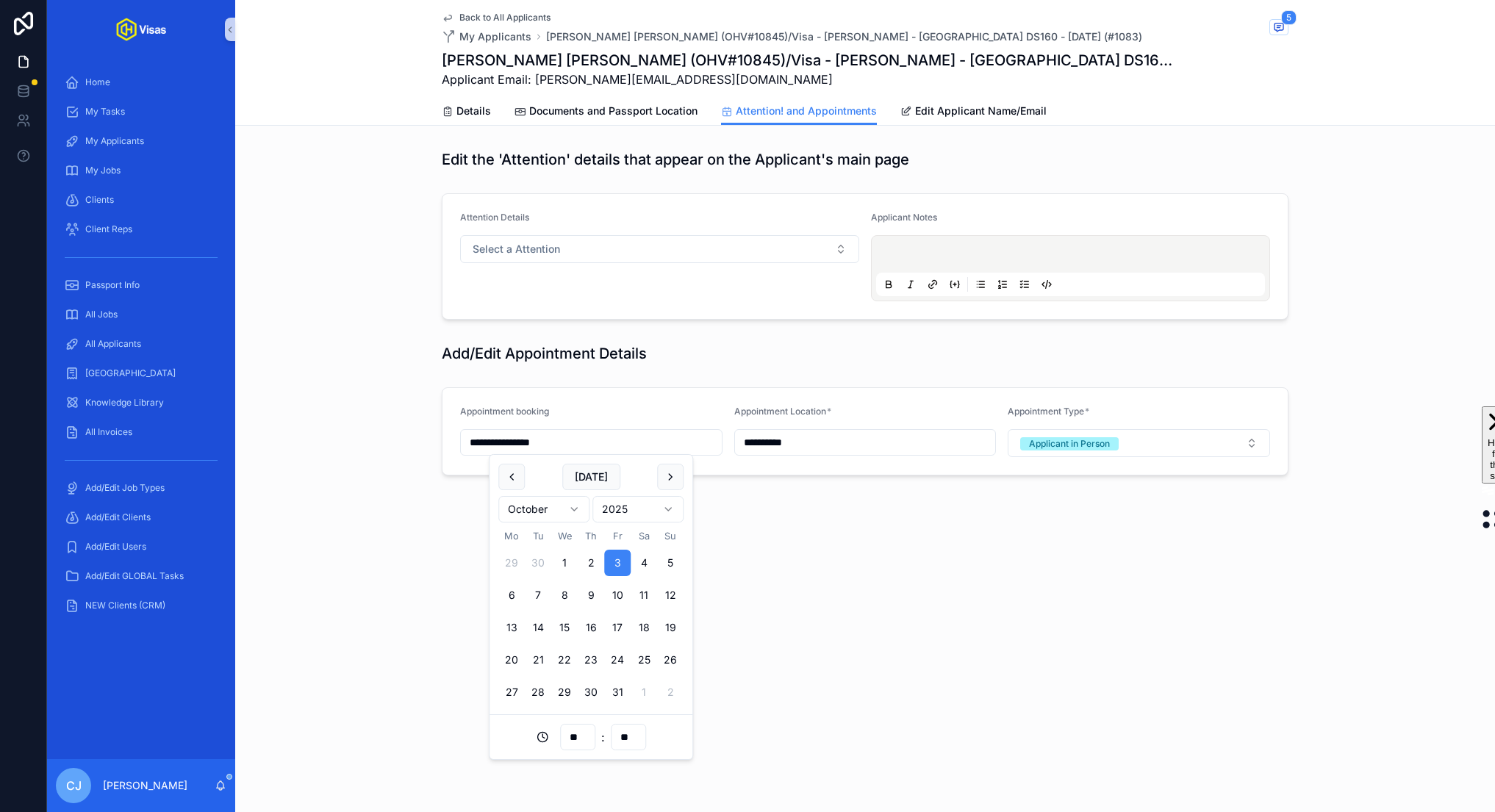
click at [626, 735] on input "**" at bounding box center [628, 737] width 34 height 21
click at [619, 512] on div "00" at bounding box center [628, 519] width 66 height 23
type input "**********"
type input "**"
click at [732, 382] on div "**********" at bounding box center [865, 431] width 1260 height 100
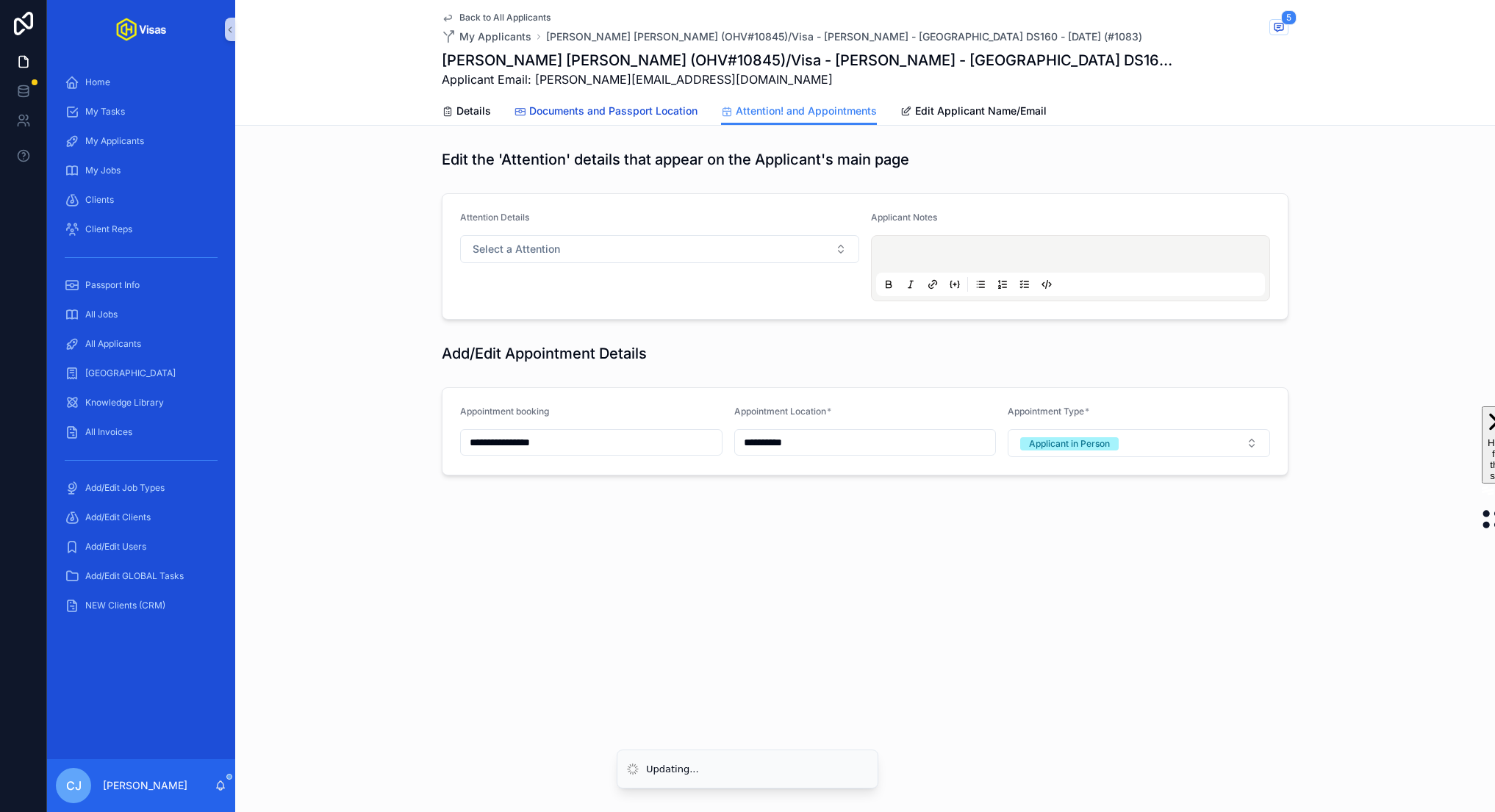
click at [671, 106] on span "Documents and Passport Location" at bounding box center [613, 111] width 168 height 15
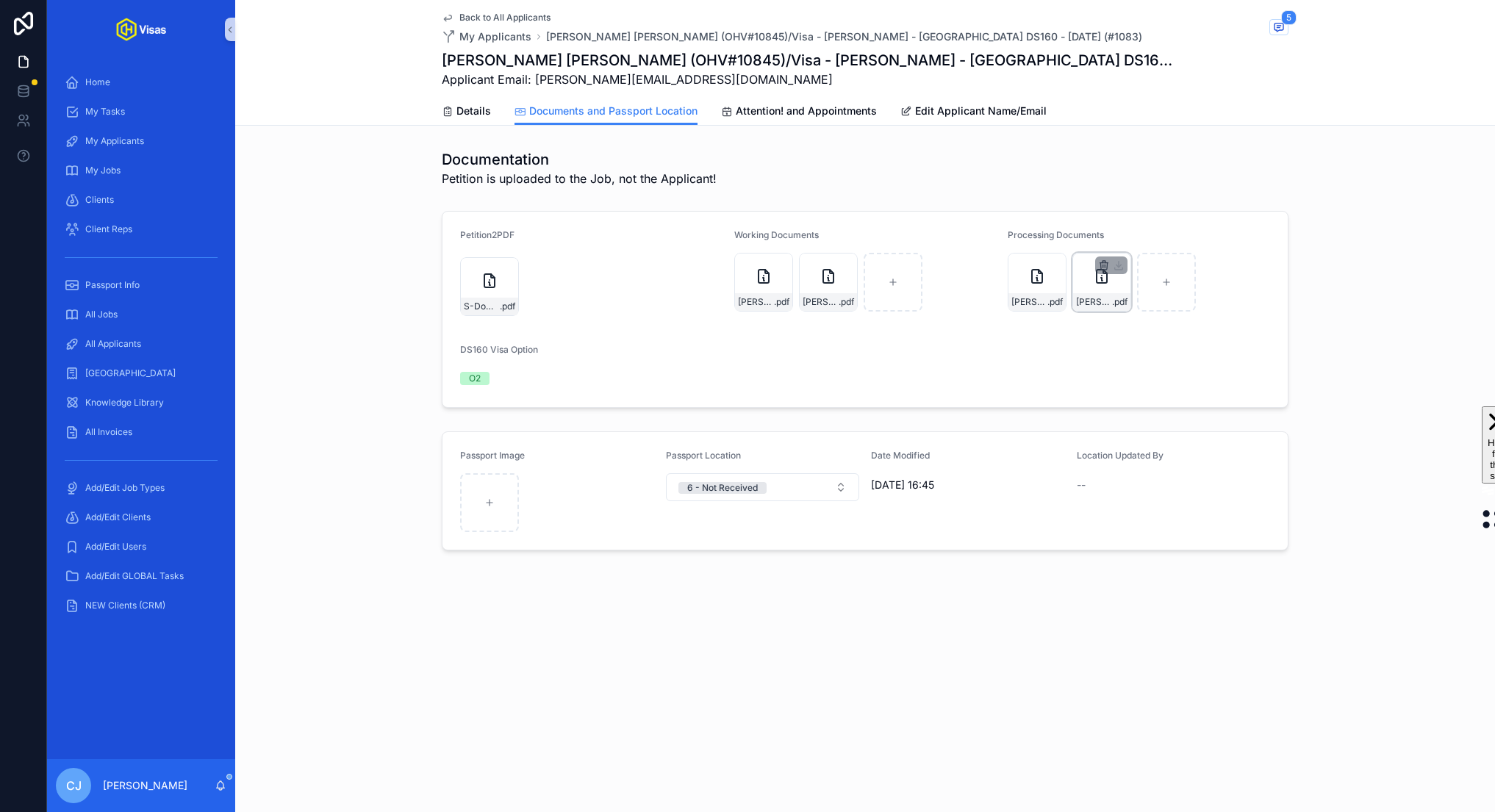
click at [1106, 264] on icon "scrollable content" at bounding box center [1104, 266] width 12 height 12
click at [1137, 235] on icon "scrollable content" at bounding box center [1136, 237] width 12 height 12
click at [1096, 300] on div "scrollable content" at bounding box center [1102, 282] width 59 height 59
type input "**********"
click at [1102, 282] on icon "scrollable content" at bounding box center [1102, 282] width 6 height 0
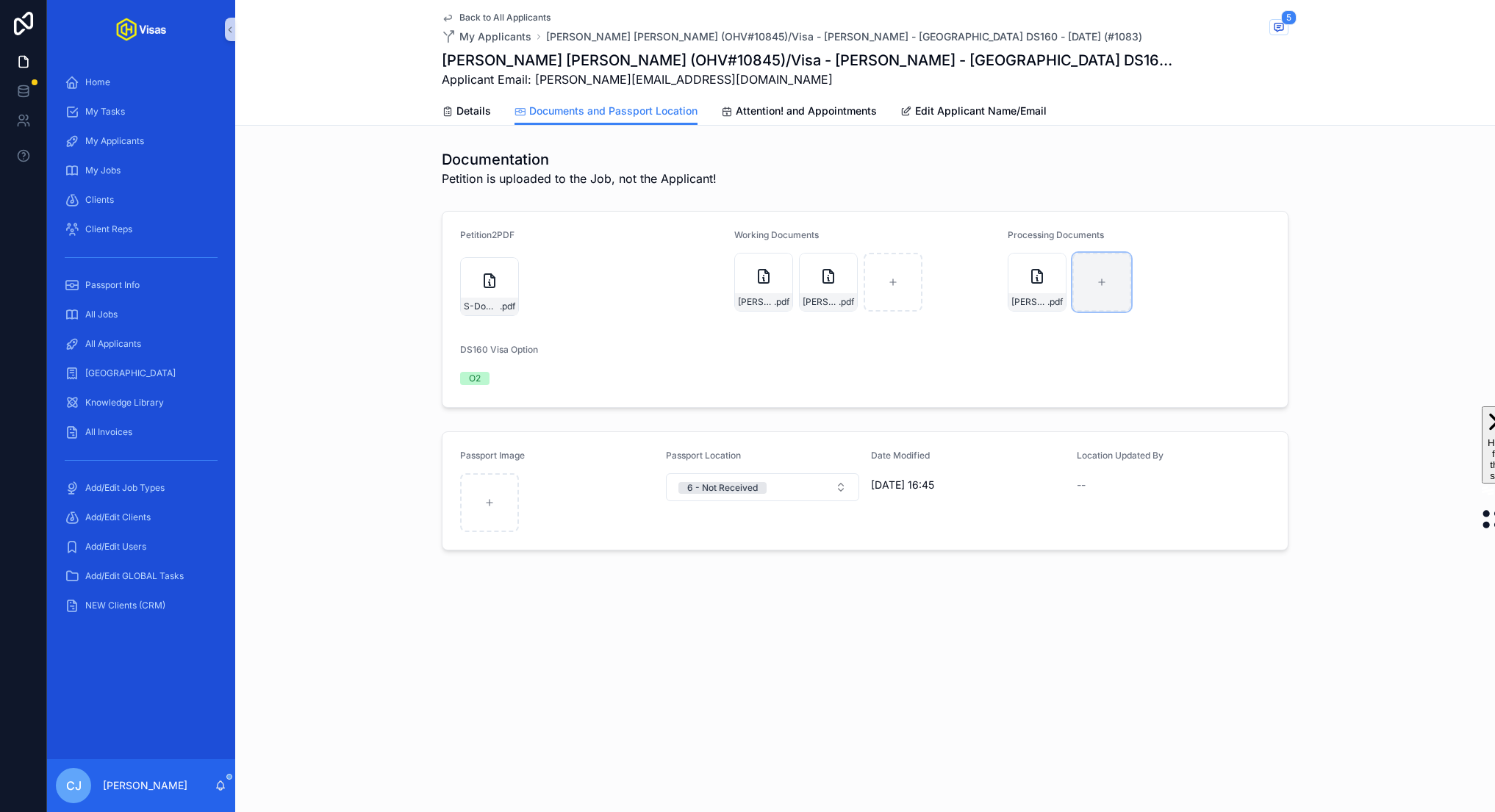
type input "**********"
click at [469, 113] on span "Details" at bounding box center [474, 111] width 35 height 15
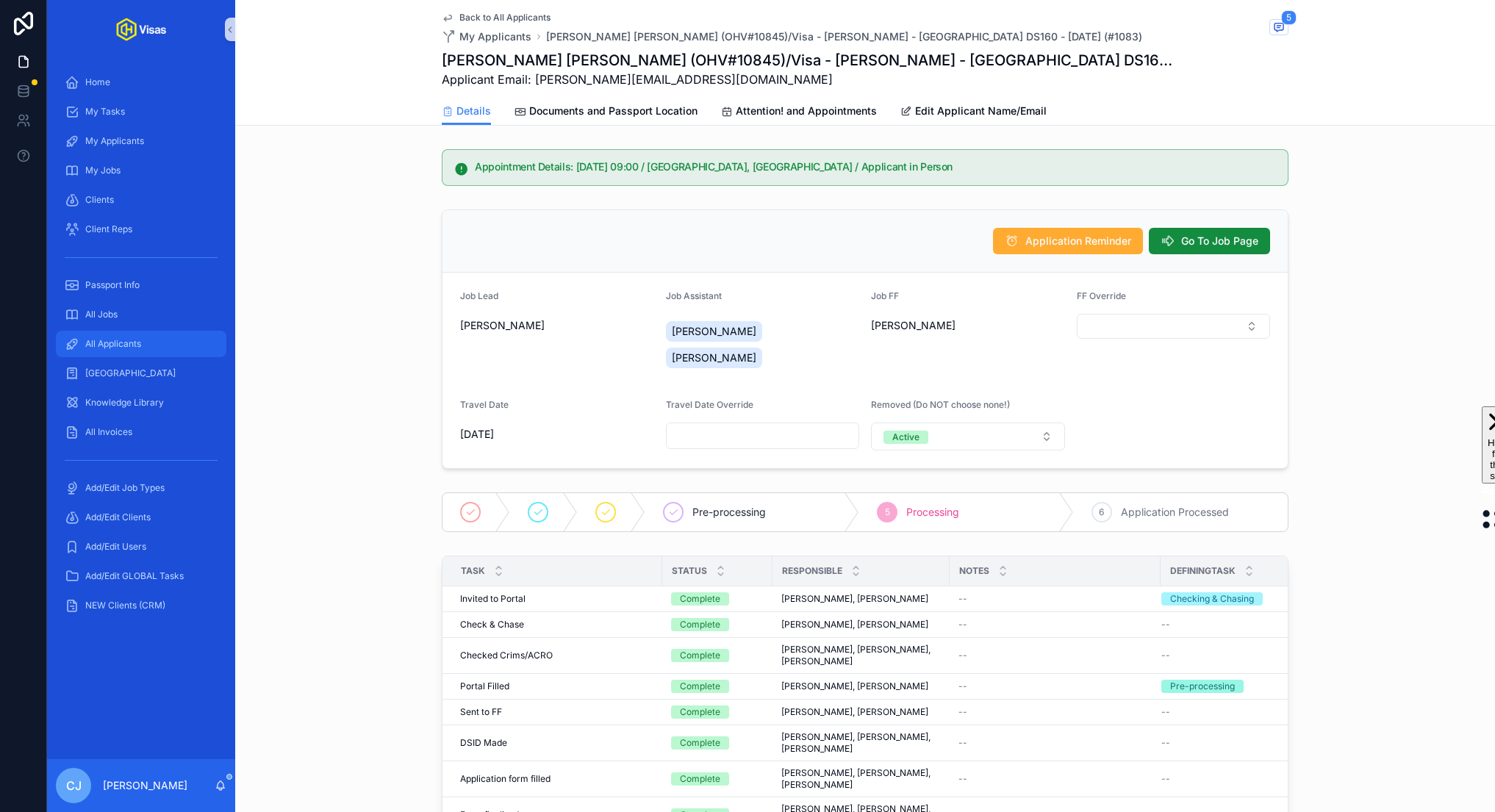
click at [133, 348] on span "All Applicants" at bounding box center [113, 344] width 56 height 12
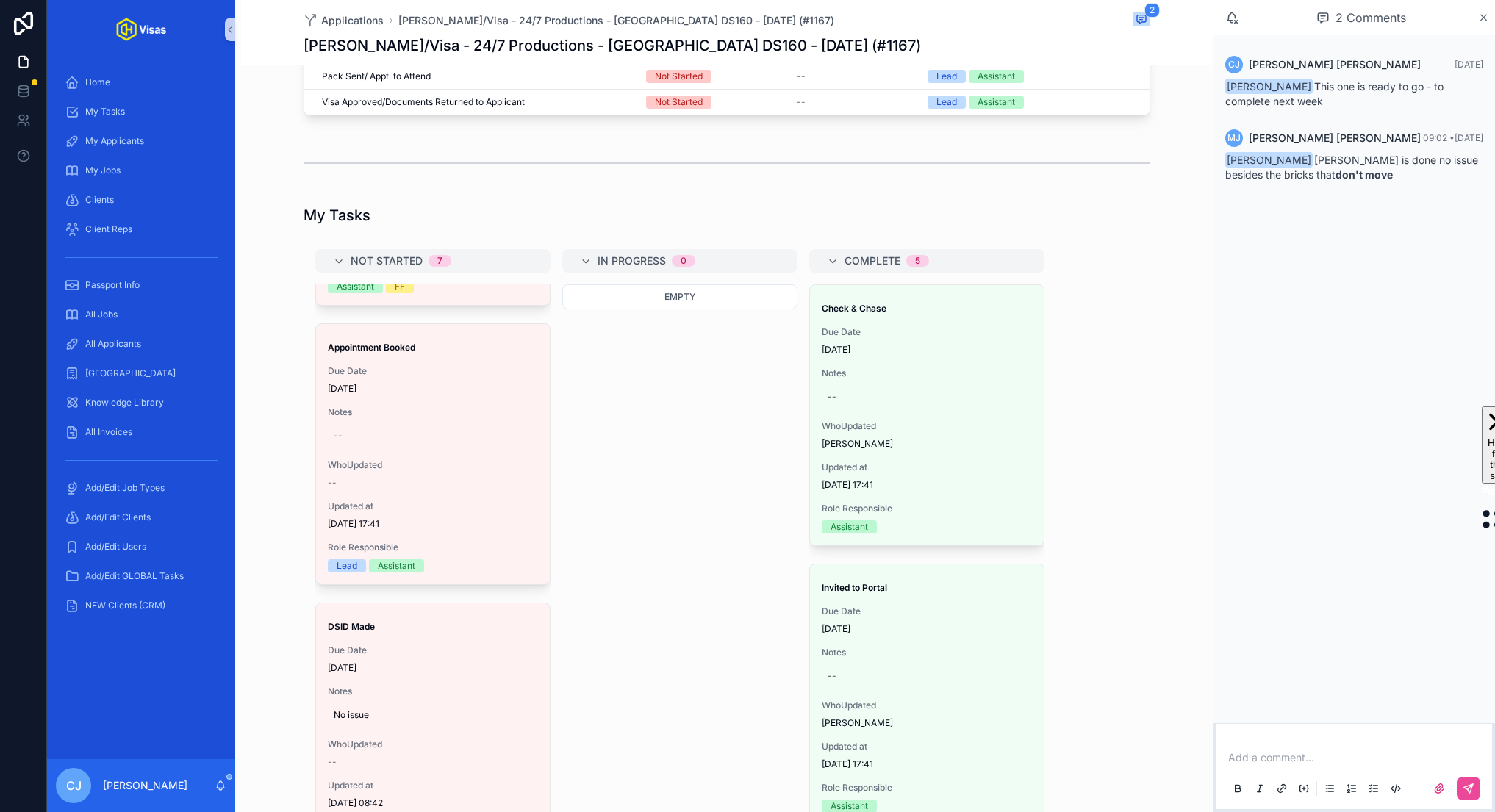
scroll to position [1041, 0]
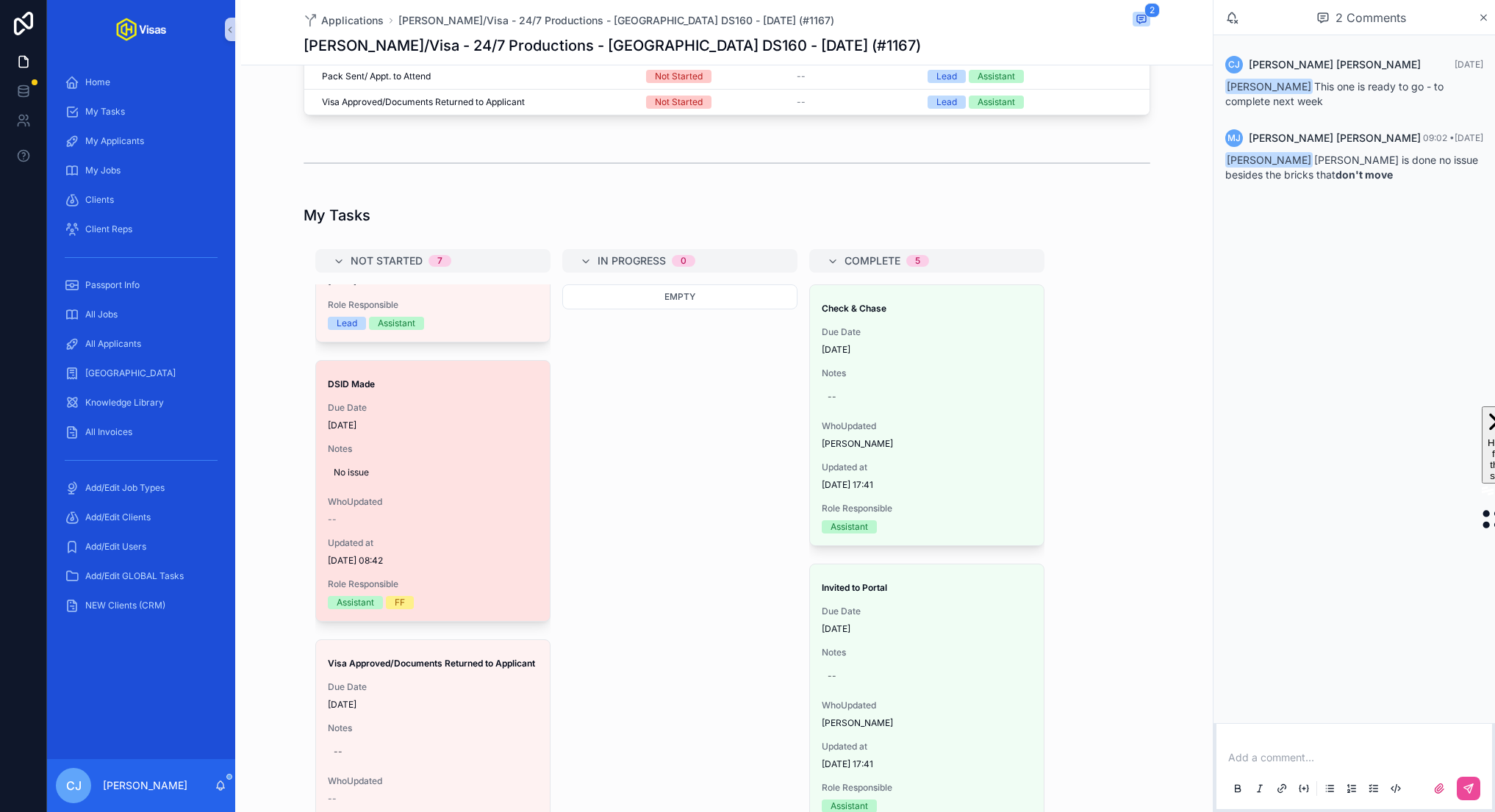
click at [367, 378] on strong "DSID Made" at bounding box center [352, 383] width 47 height 11
click at [349, 378] on strong "DSID Made" at bounding box center [352, 383] width 47 height 11
click at [455, 364] on div "DSID Made Due Date [DATE] Notes No issue WhoUpdated -- Updated at [DATE] 08:42 …" at bounding box center [433, 491] width 234 height 260
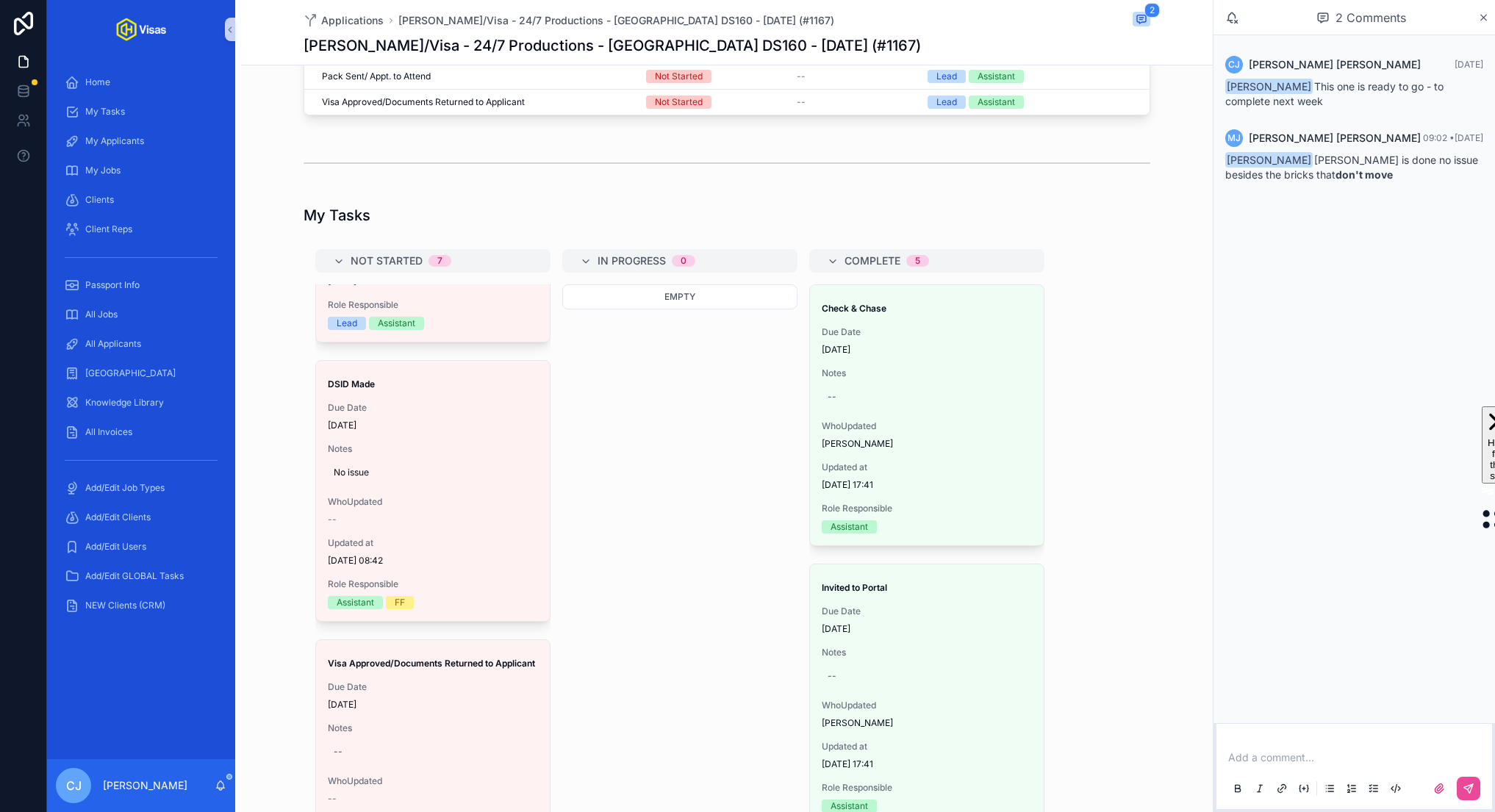
scroll to position [0, 0]
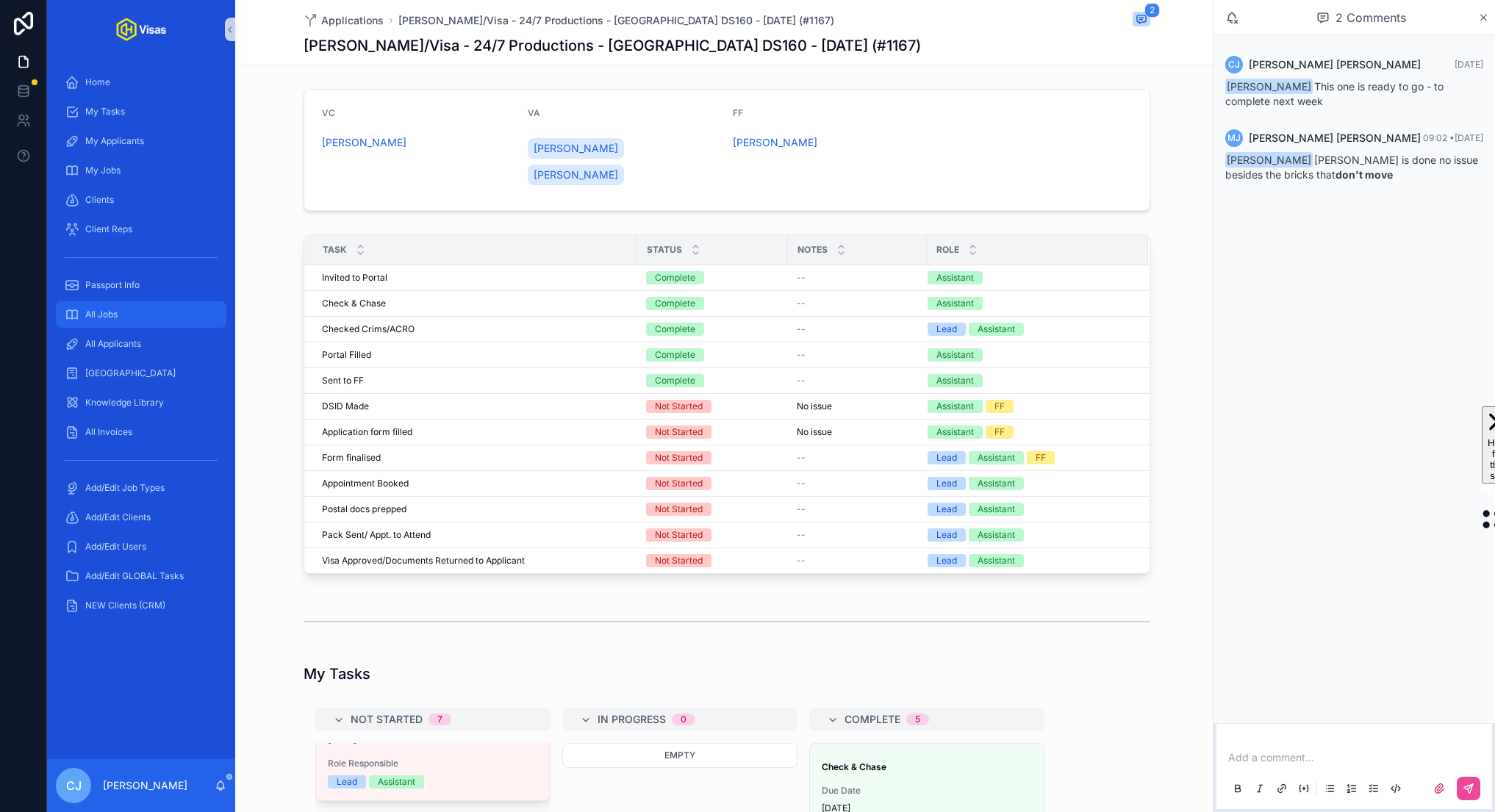
click at [108, 306] on div "All Jobs" at bounding box center [141, 314] width 153 height 23
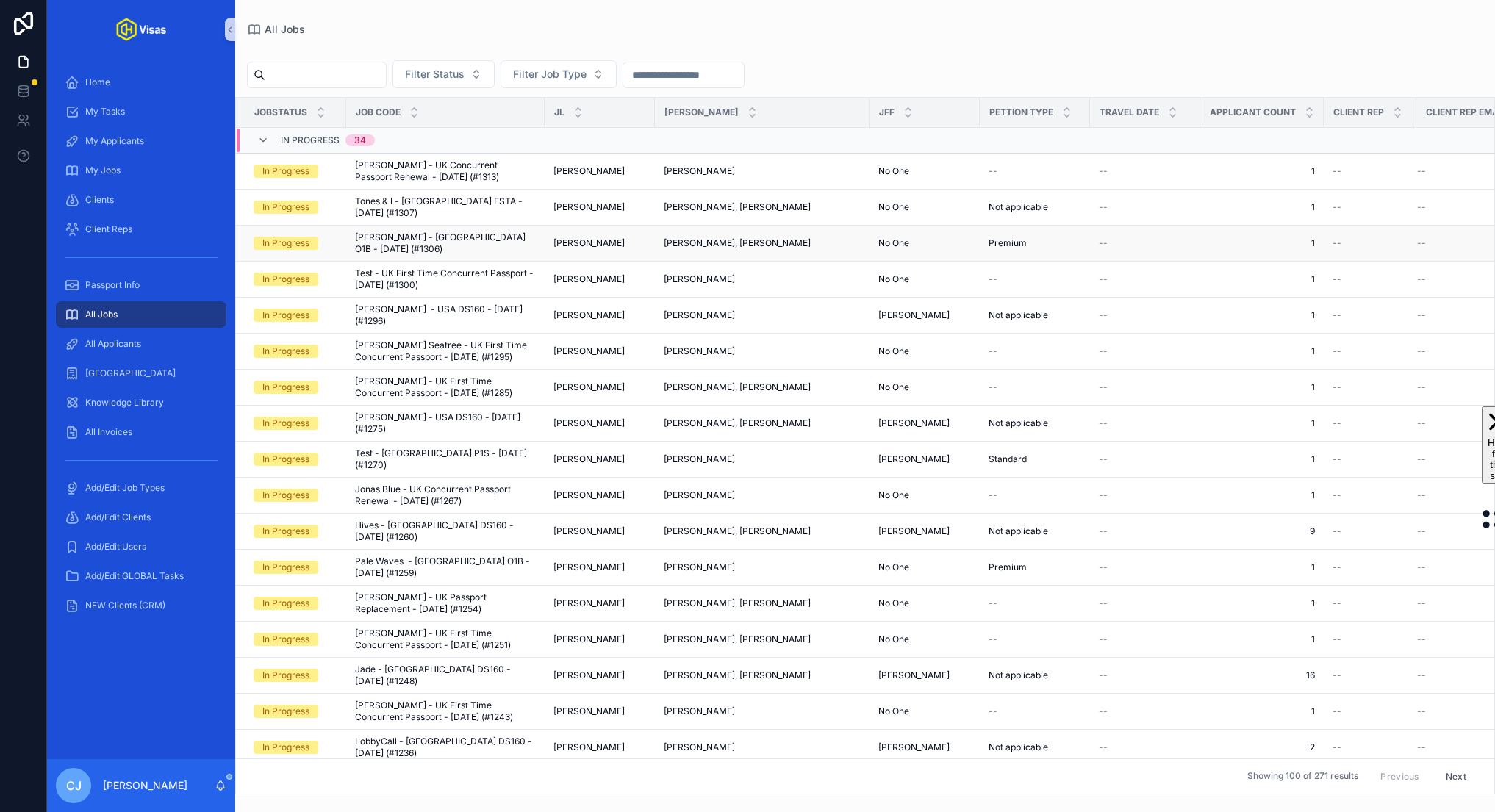
click at [496, 233] on span "Cameron Gower Poole - USA O1B - Aug/25 (#1306)" at bounding box center [445, 242] width 181 height 23
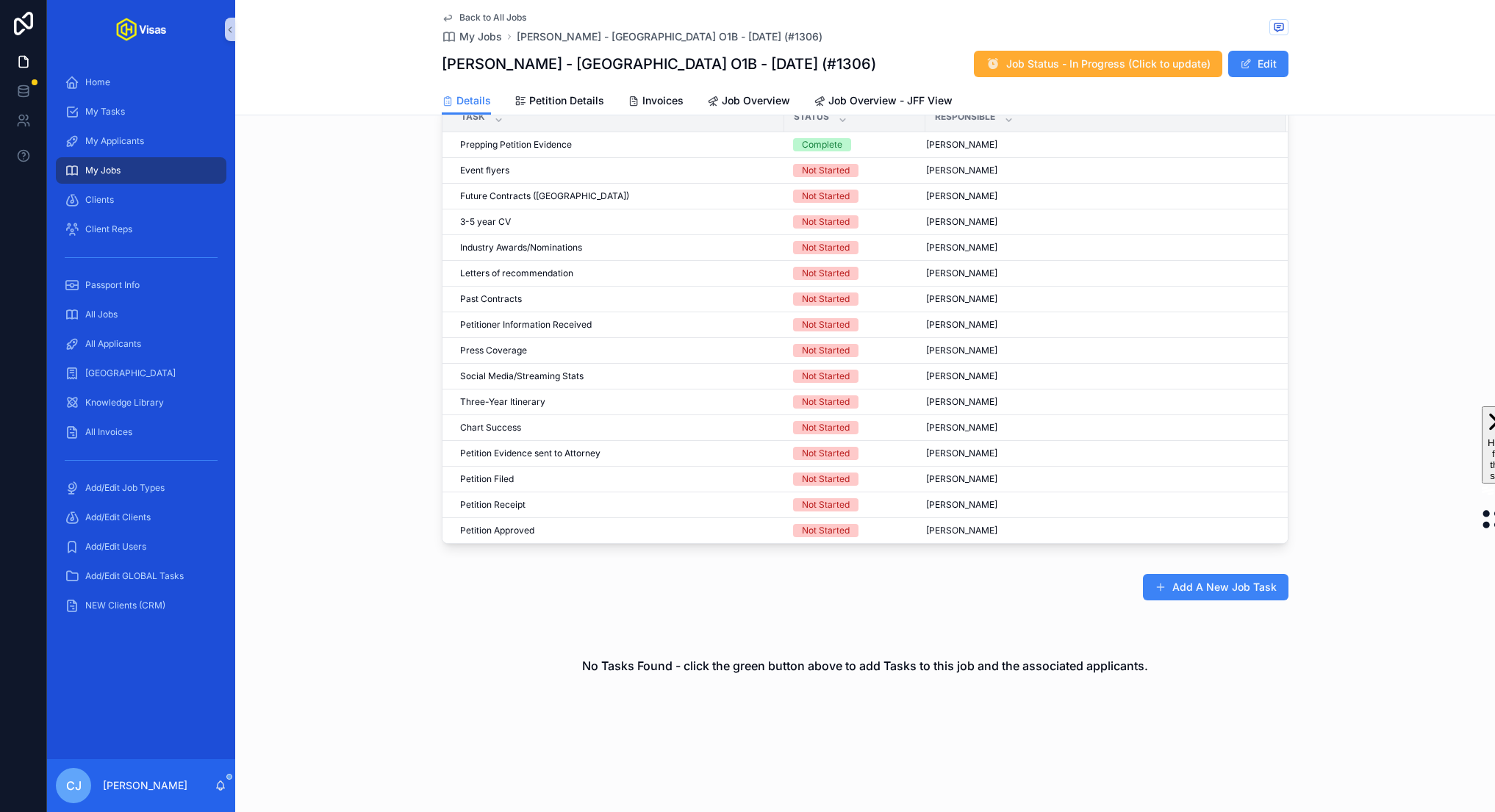
scroll to position [557, 0]
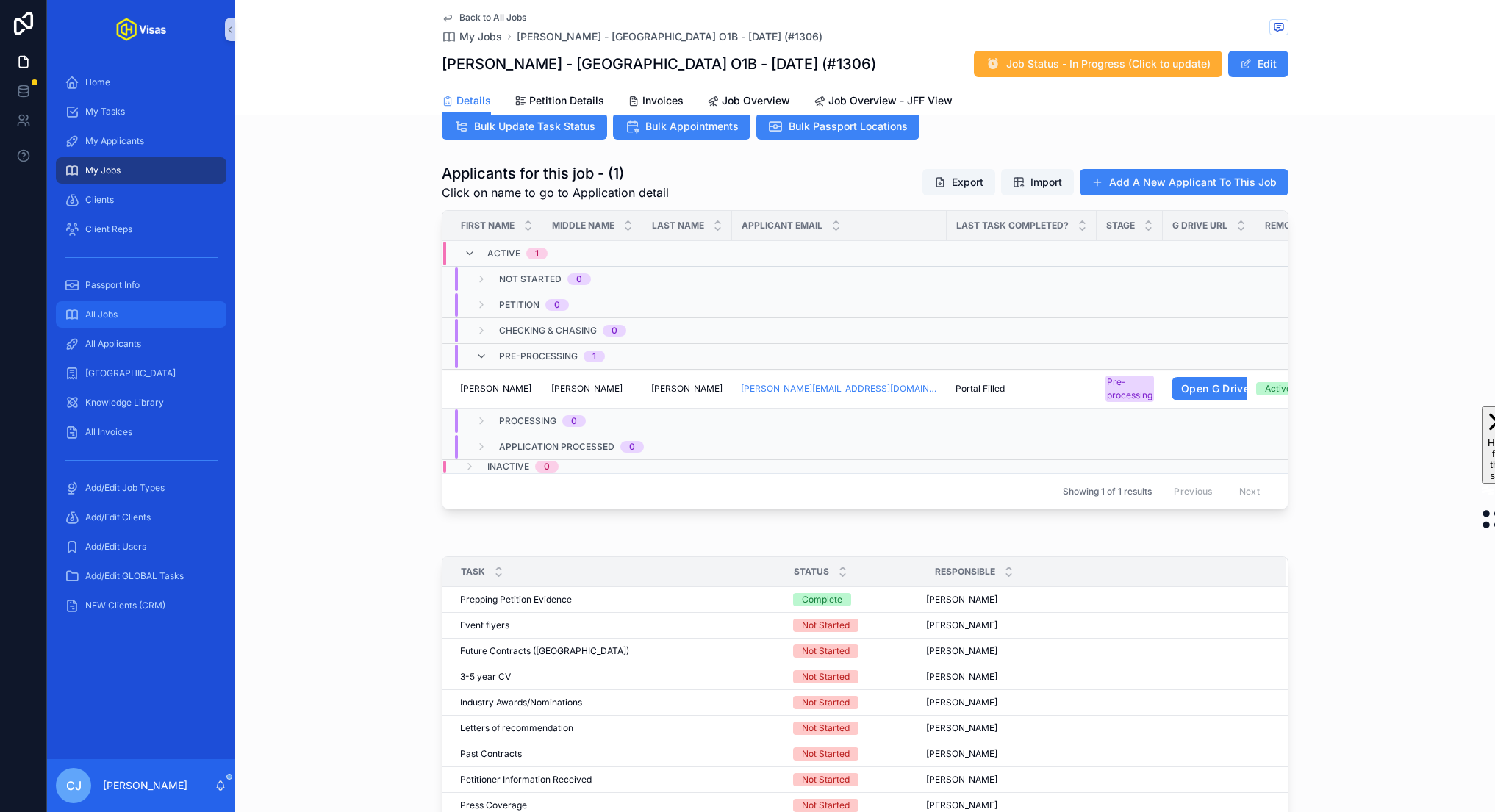
click at [139, 316] on div "All Jobs" at bounding box center [141, 314] width 153 height 23
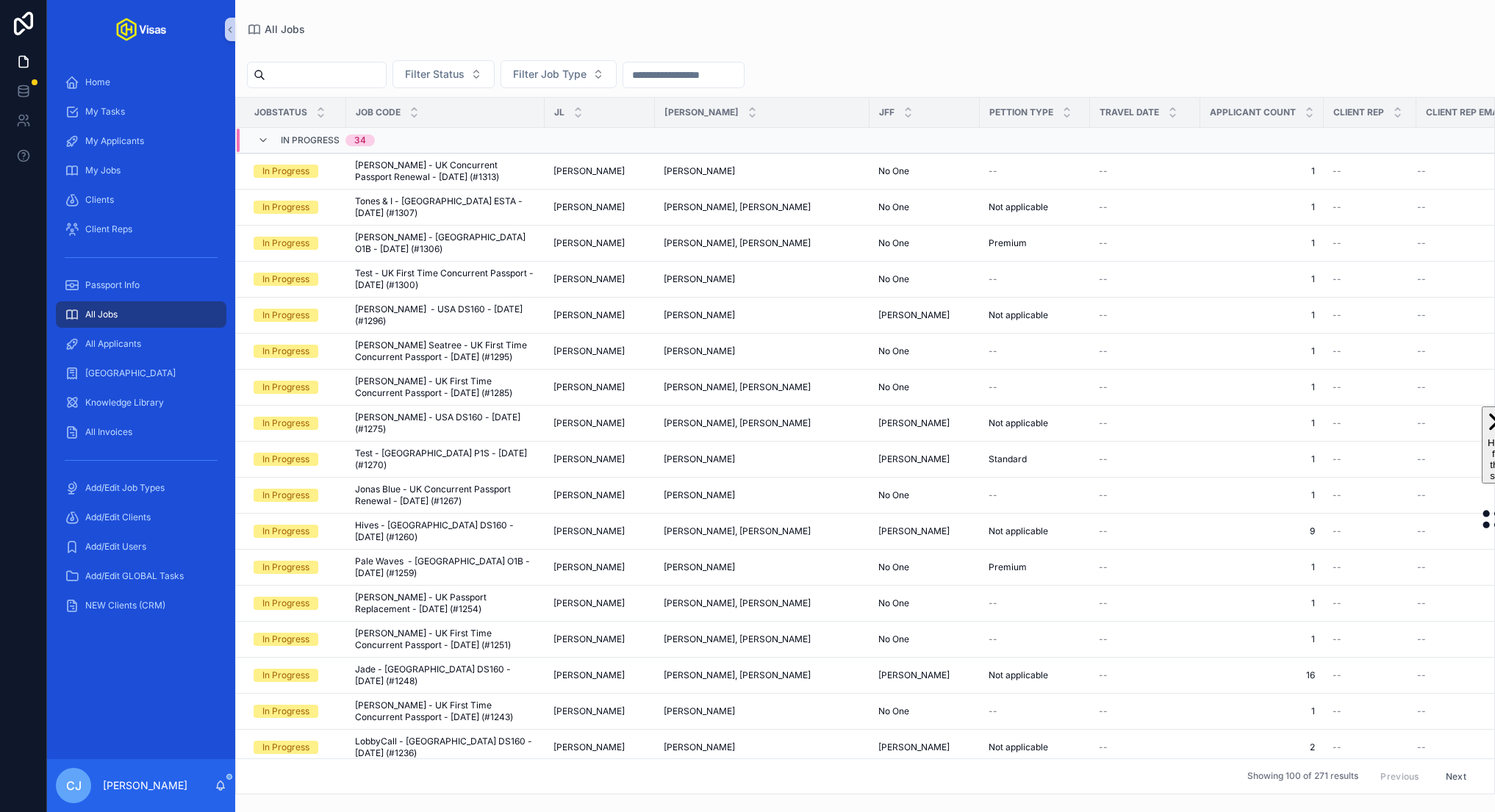
click at [670, 69] on input "scrollable content" at bounding box center [683, 75] width 120 height 21
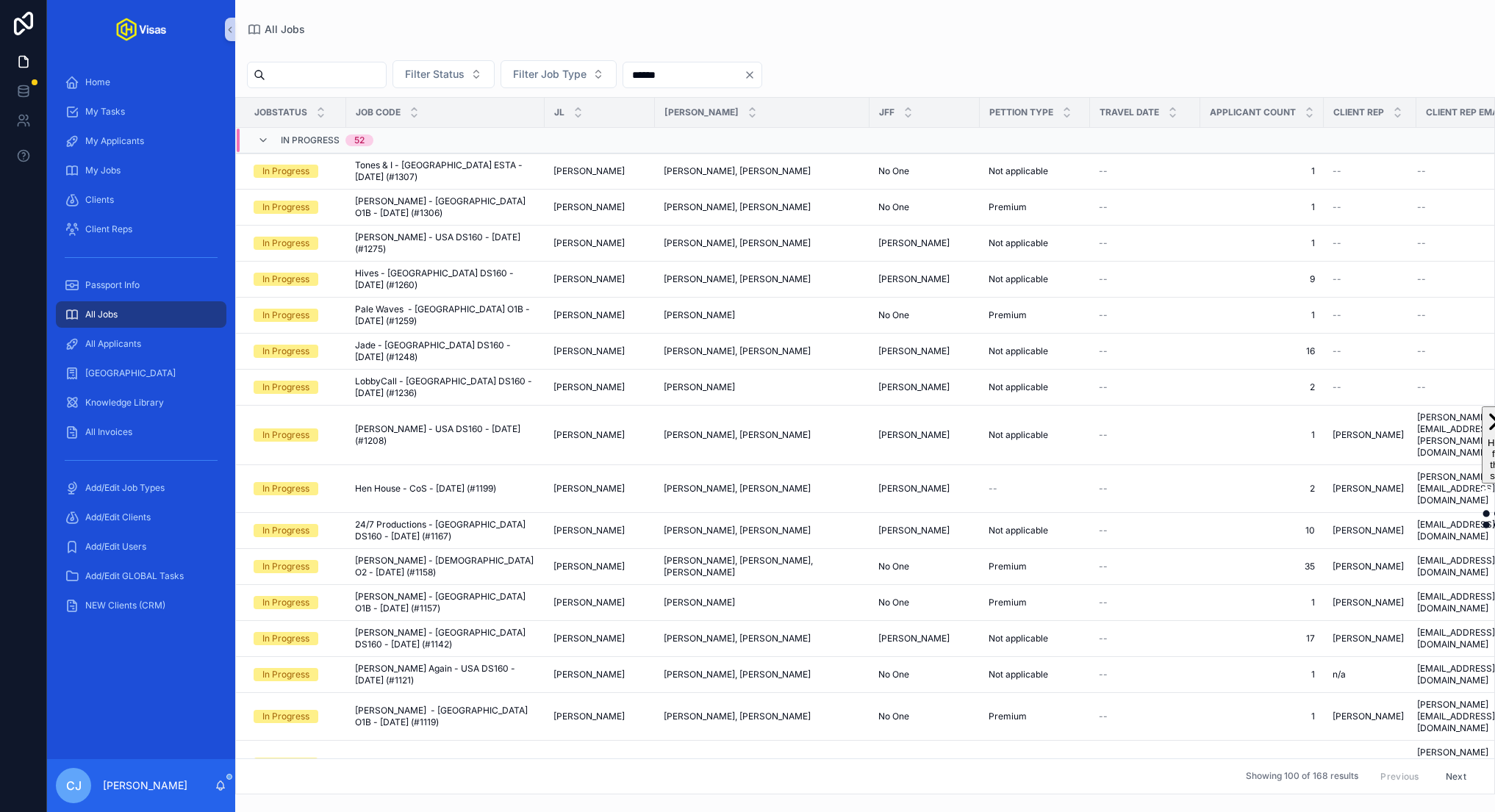
type input "******"
click at [347, 75] on input "scrollable content" at bounding box center [325, 75] width 120 height 21
type input "*****"
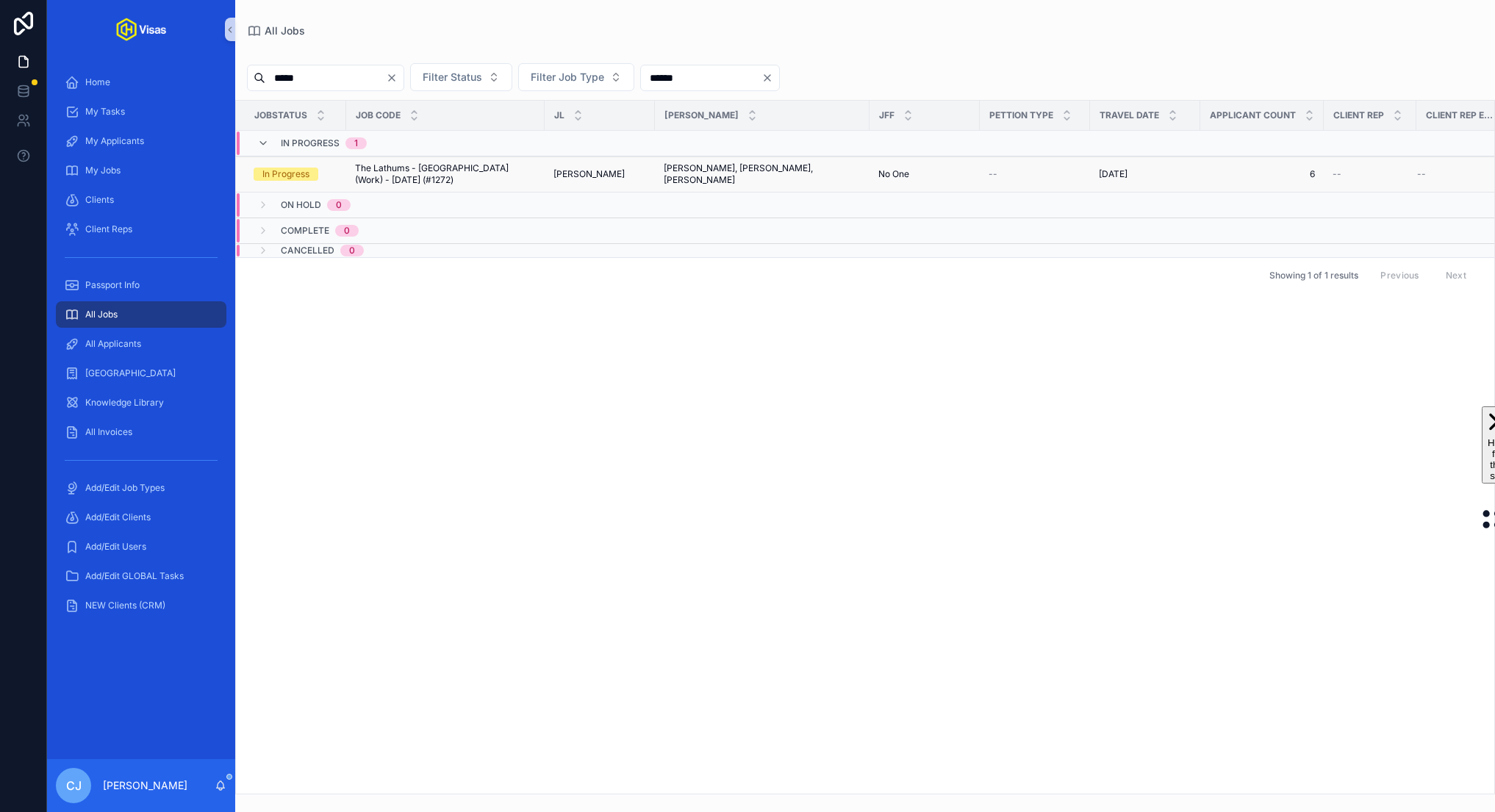
click at [476, 176] on span "The Lathums - Japan (Work) - Jul/25 (#1272)" at bounding box center [445, 174] width 181 height 23
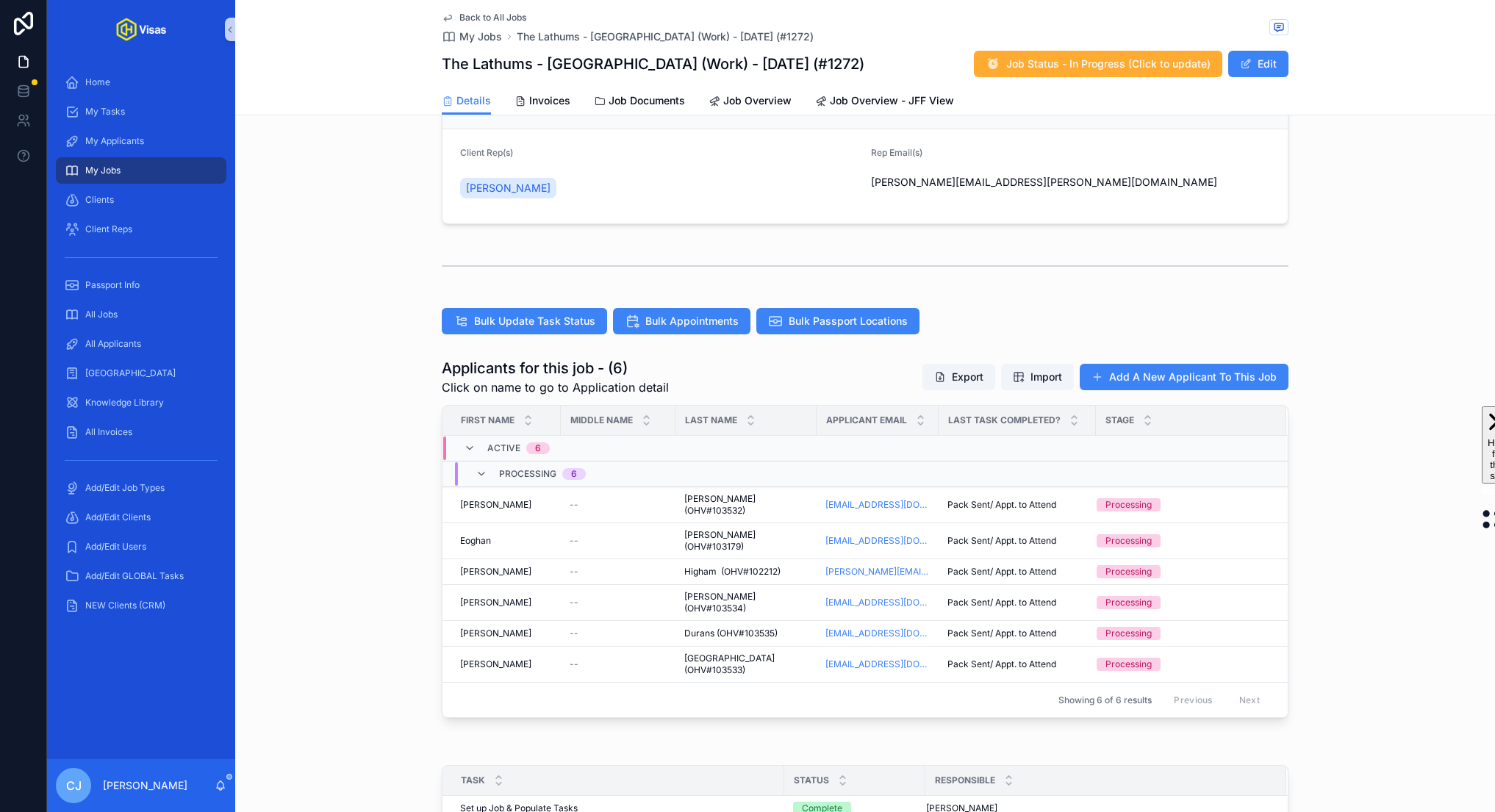
scroll to position [601, 0]
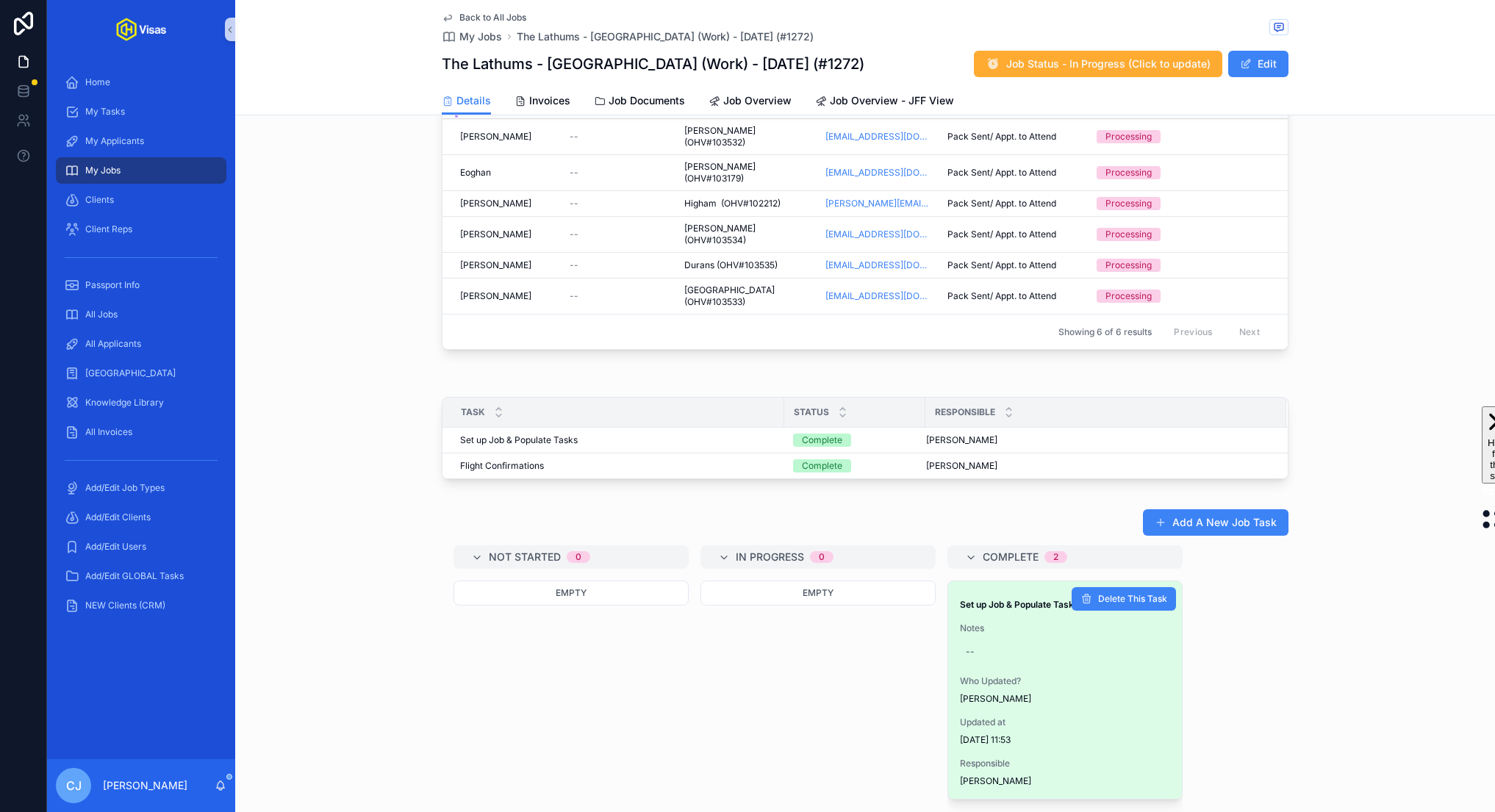
click at [1031, 599] on strong "Set up Job & Populate Tasks" at bounding box center [1020, 604] width 120 height 11
click at [993, 581] on div "Set up Job & Populate Tasks Notes -- Who Updated? Candra Johnson Updated at 28/…" at bounding box center [1065, 689] width 234 height 217
click at [993, 593] on div "Set up Job & Populate Tasks" at bounding box center [1065, 602] width 210 height 17
click at [984, 660] on div "Set up Job & Populate Tasks Notes -- Who Updated? Candra Johnson Updated at 28/…" at bounding box center [1065, 689] width 234 height 217
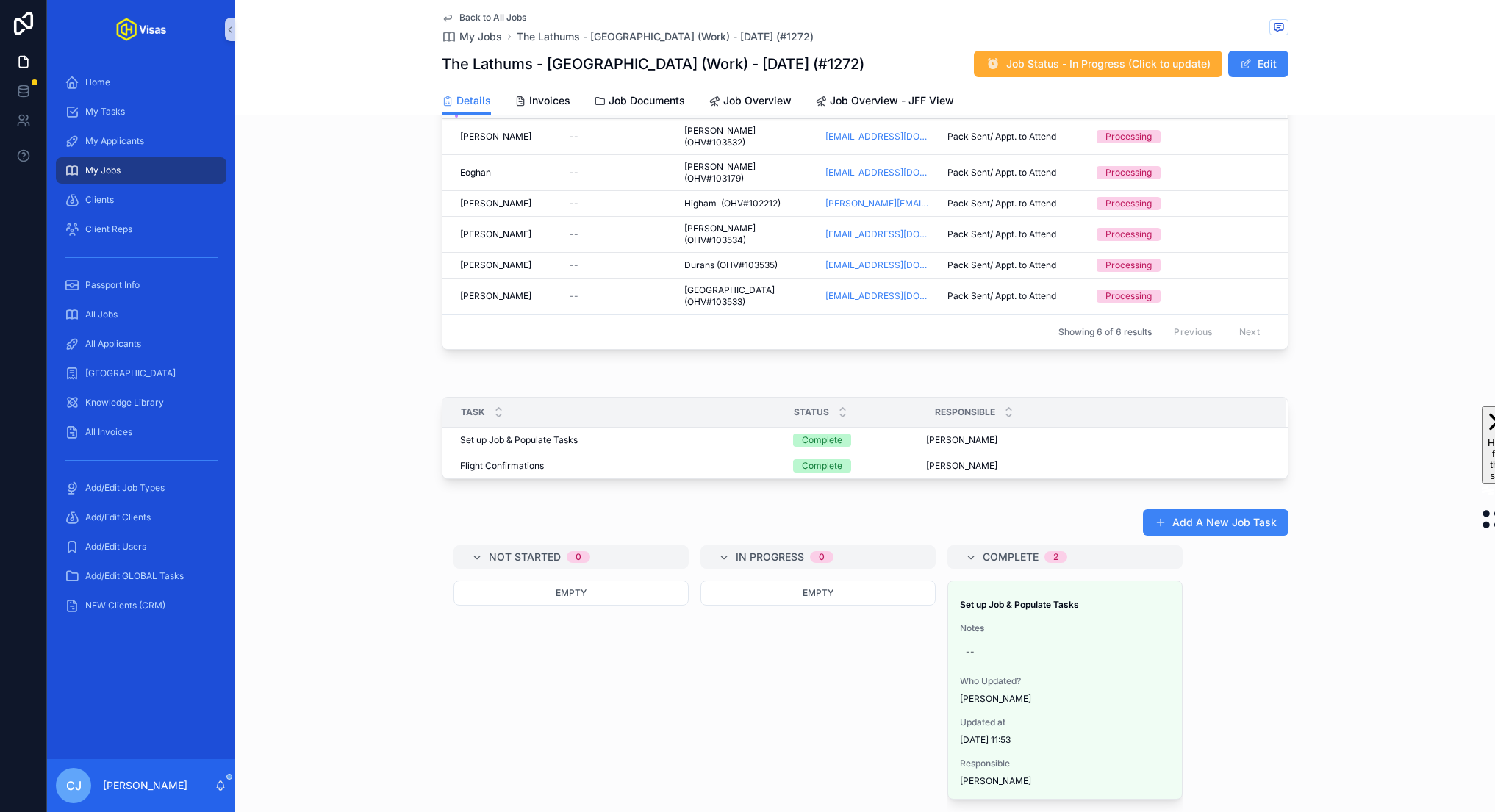
drag, startPoint x: 984, startPoint y: 660, endPoint x: 736, endPoint y: 663, distance: 248.0
click at [736, 663] on div "Not Started 0 Empty In Progress 0 Empty Complete 2 Set up Job & Populate Tasks …" at bounding box center [865, 796] width 847 height 503
drag, startPoint x: 1065, startPoint y: 628, endPoint x: 960, endPoint y: 4, distance: 632.8
click at [146, 87] on div "Home" at bounding box center [141, 81] width 153 height 23
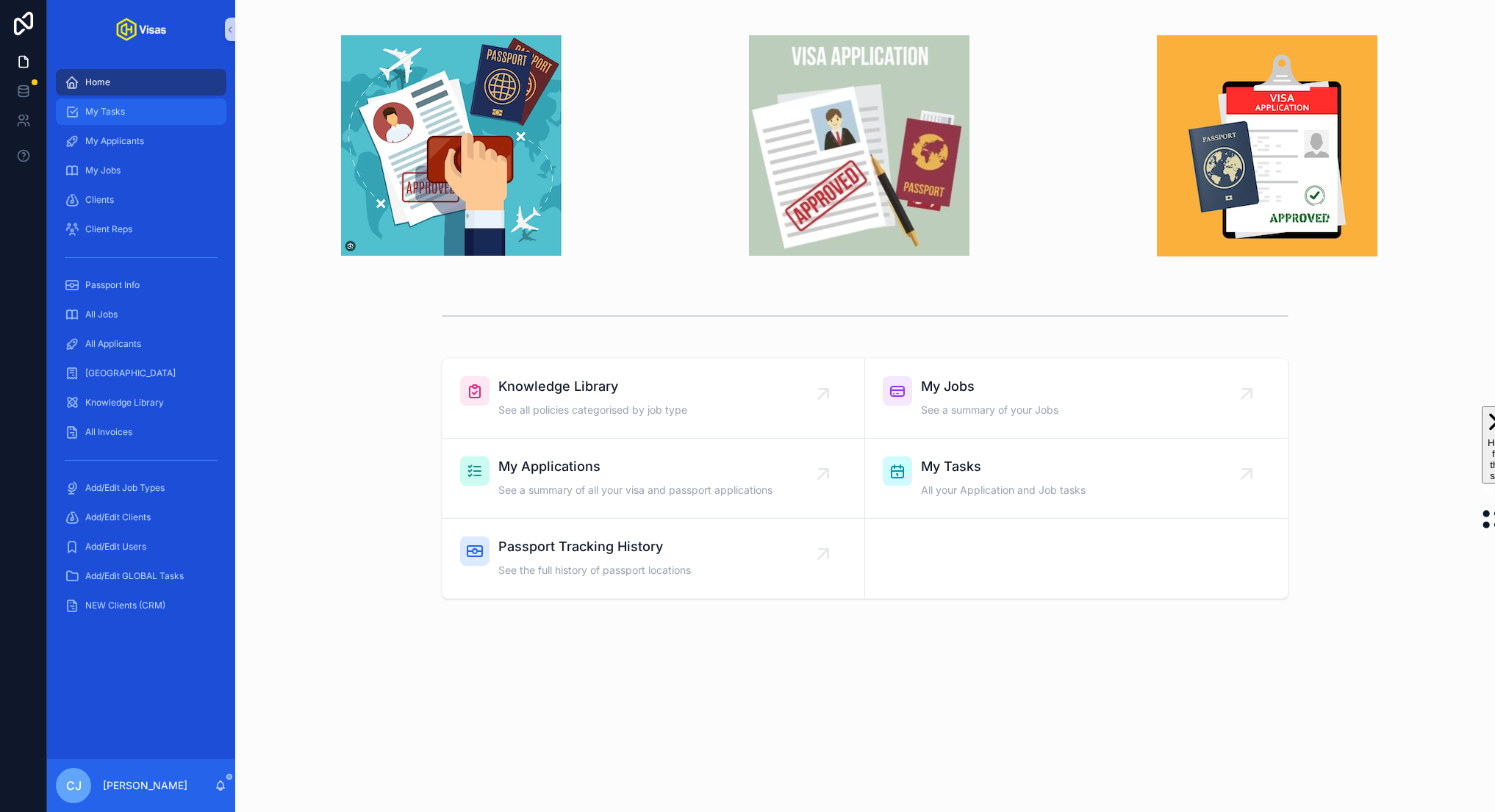
click at [149, 121] on div "My Tasks" at bounding box center [141, 111] width 153 height 23
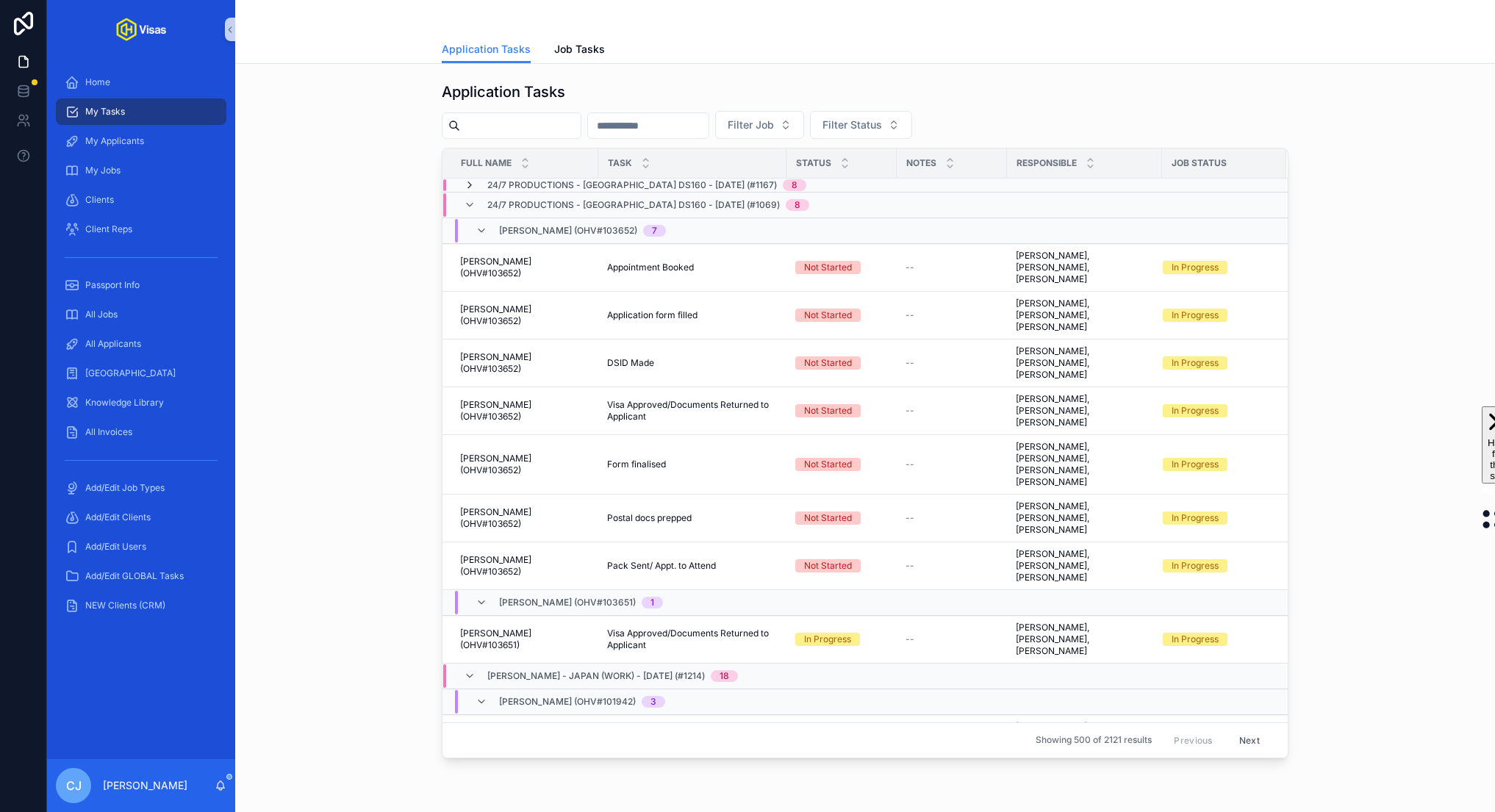
click at [469, 185] on icon "scrollable content" at bounding box center [470, 185] width 12 height 12
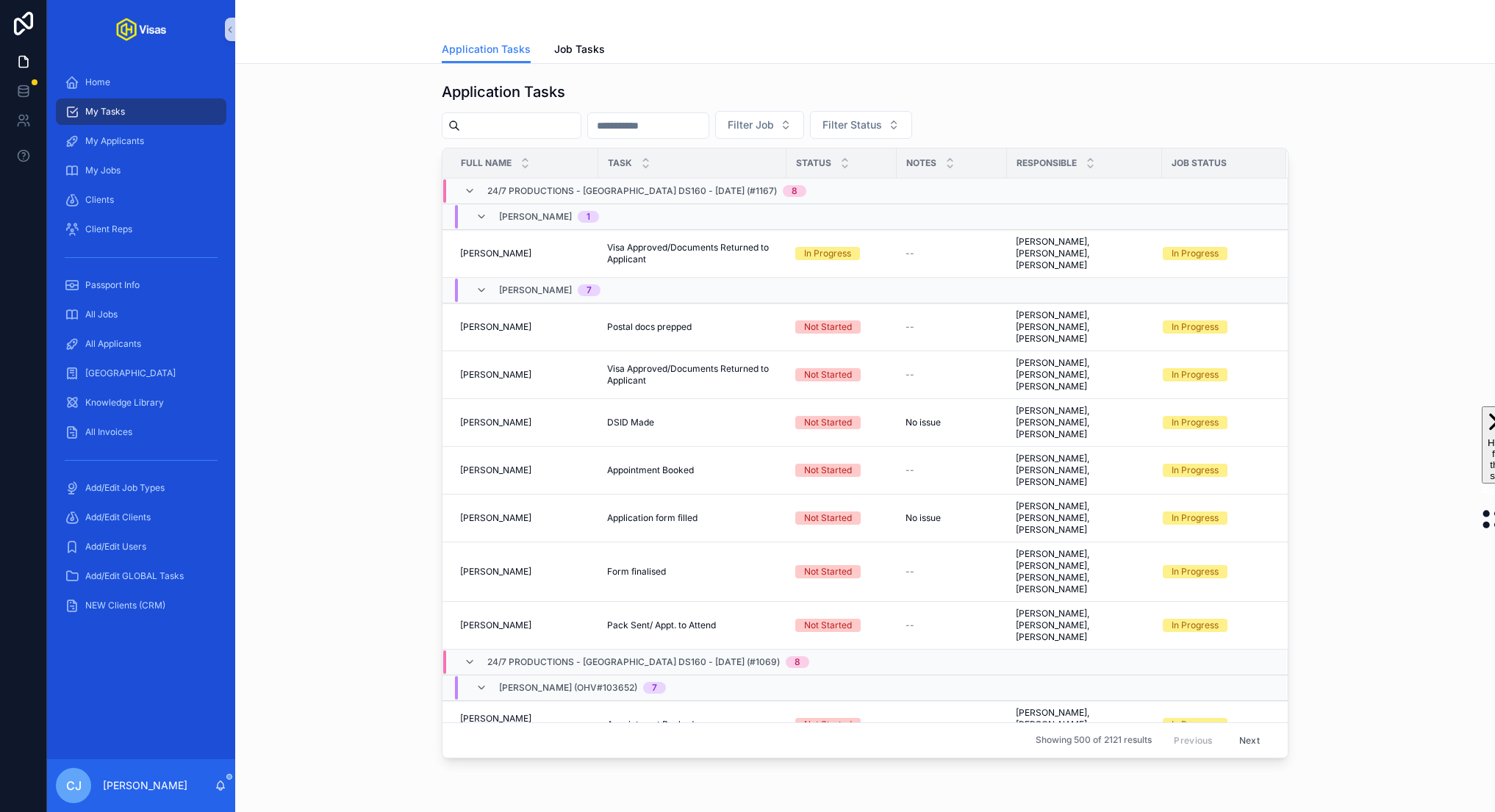
click at [469, 185] on icon "scrollable content" at bounding box center [470, 191] width 12 height 12
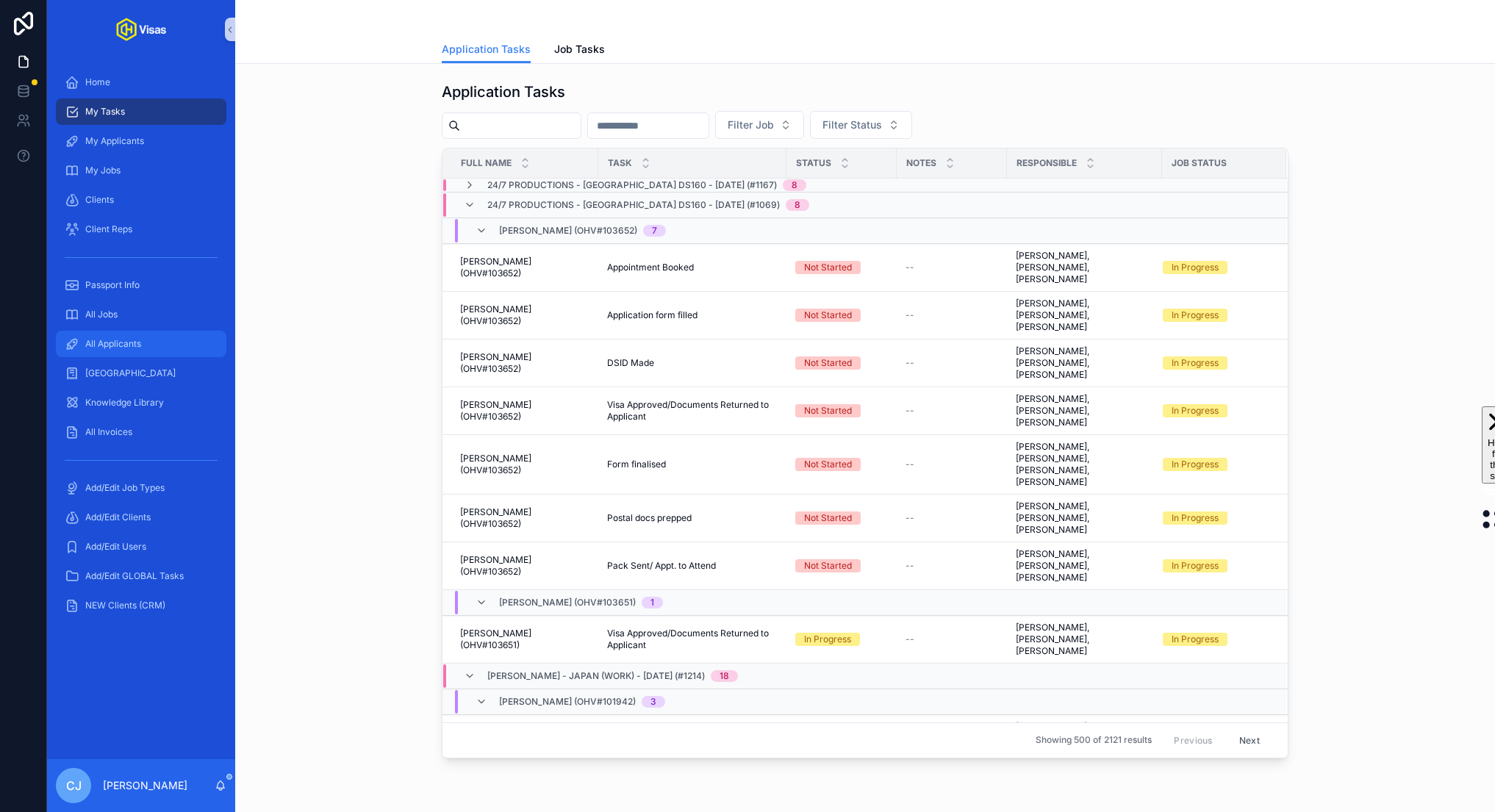
click at [144, 341] on div "All Applicants" at bounding box center [141, 344] width 153 height 23
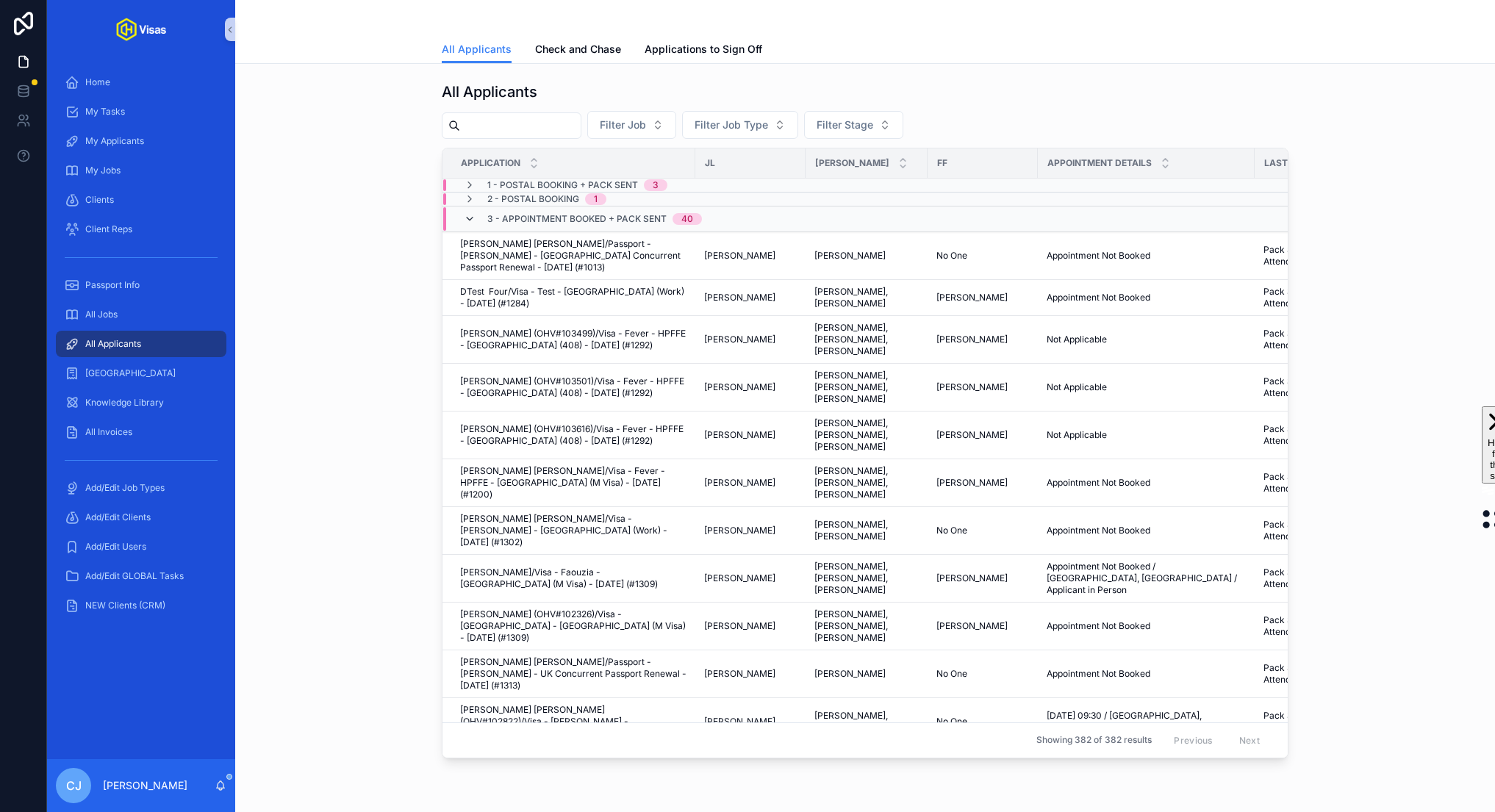
click at [472, 221] on icon "scrollable content" at bounding box center [470, 219] width 12 height 12
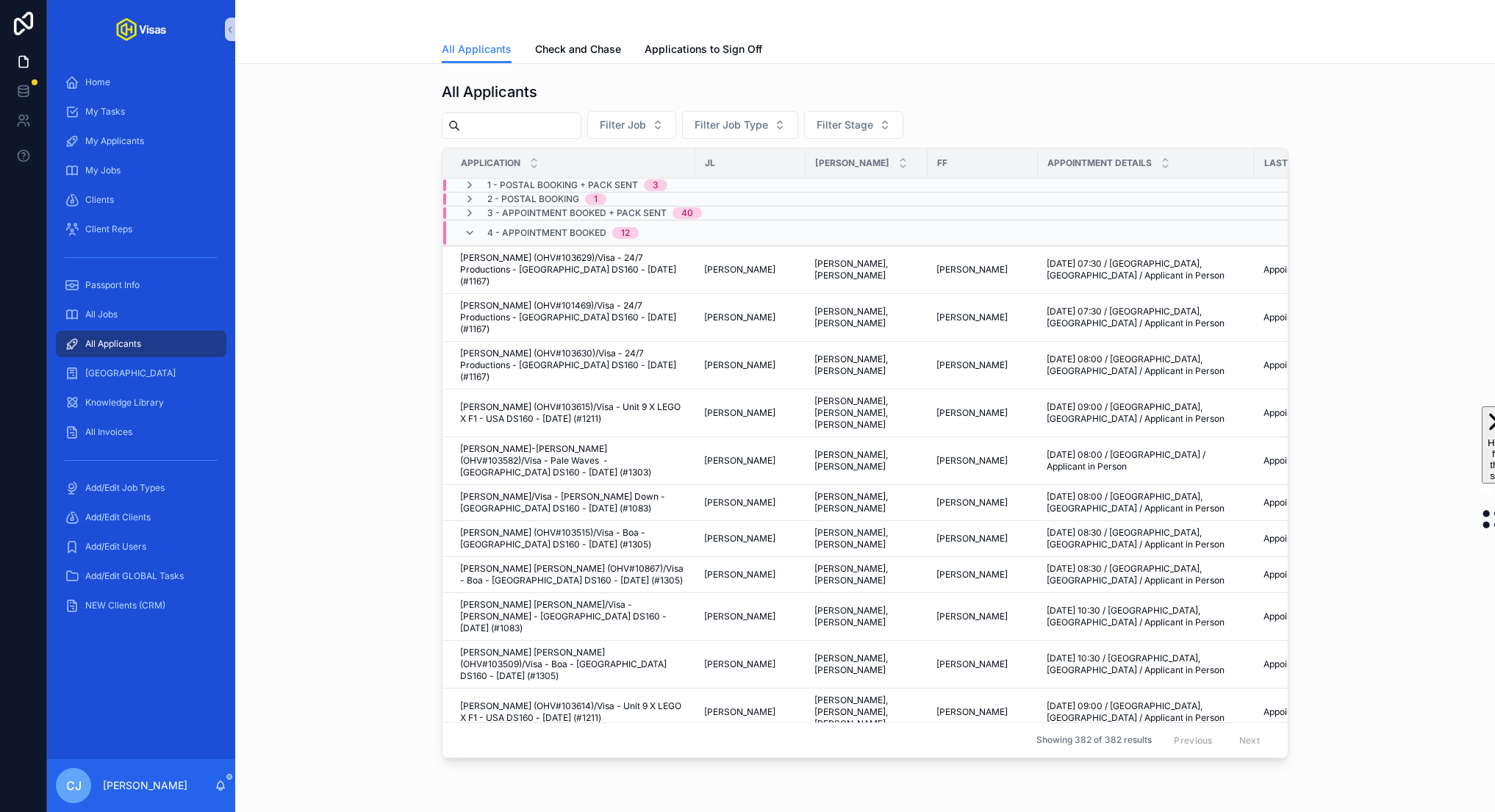
click at [545, 126] on input "scrollable content" at bounding box center [520, 126] width 120 height 21
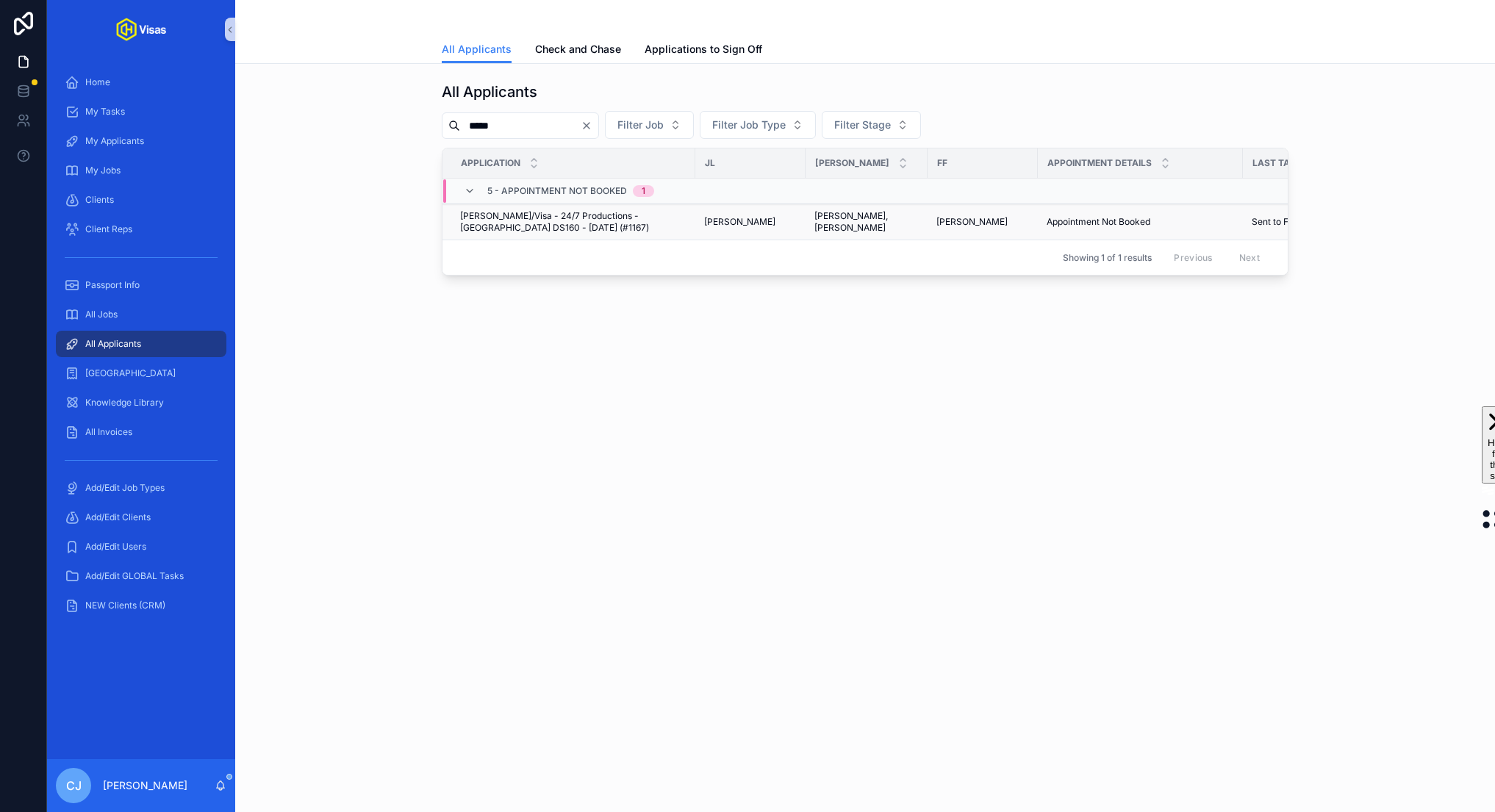
type input "*****"
click at [600, 223] on span "[PERSON_NAME]/Visa - 24/7 Productions - [GEOGRAPHIC_DATA] DS160 - [DATE] (#1167)" at bounding box center [573, 222] width 226 height 23
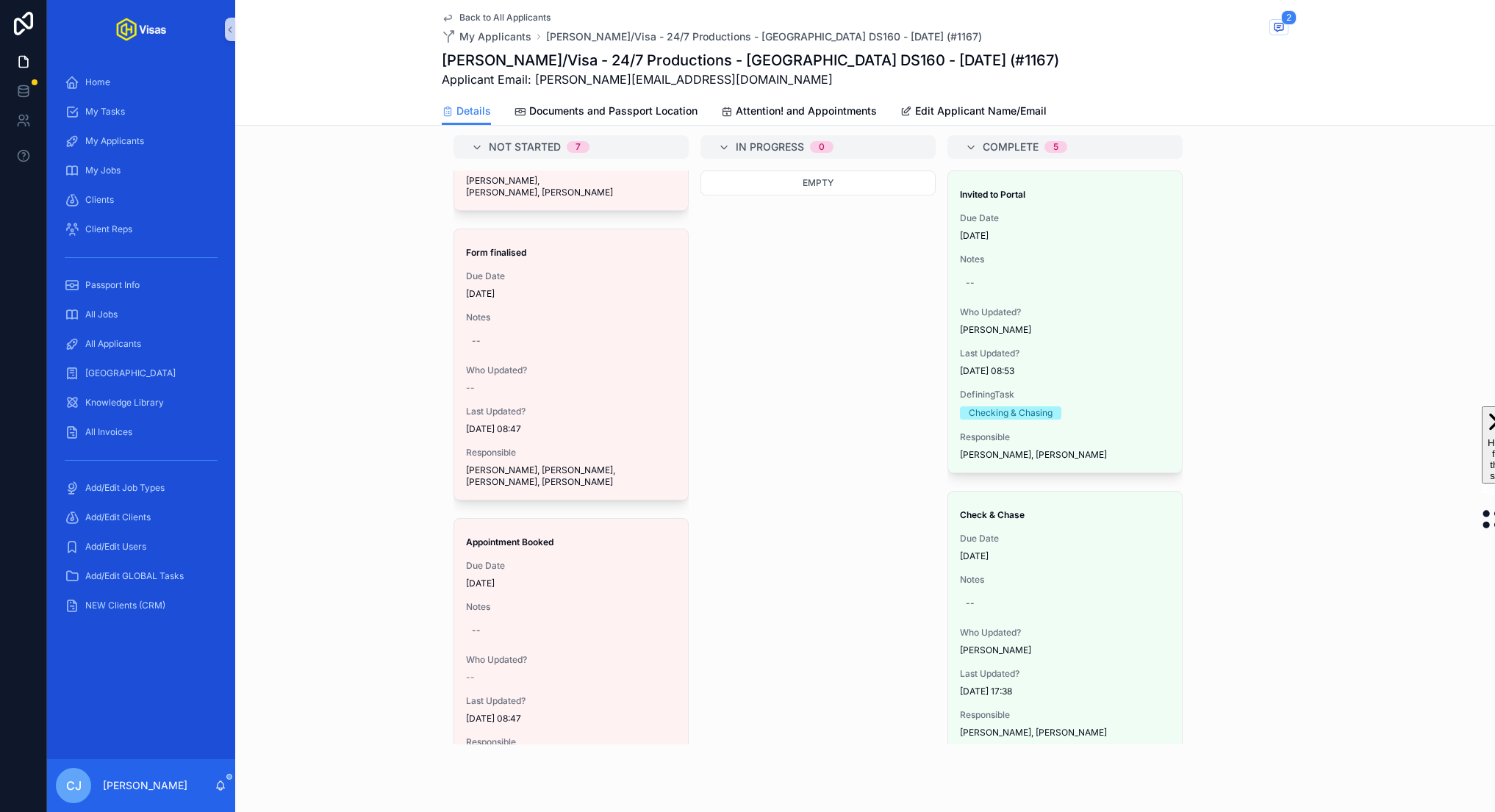
scroll to position [674, 0]
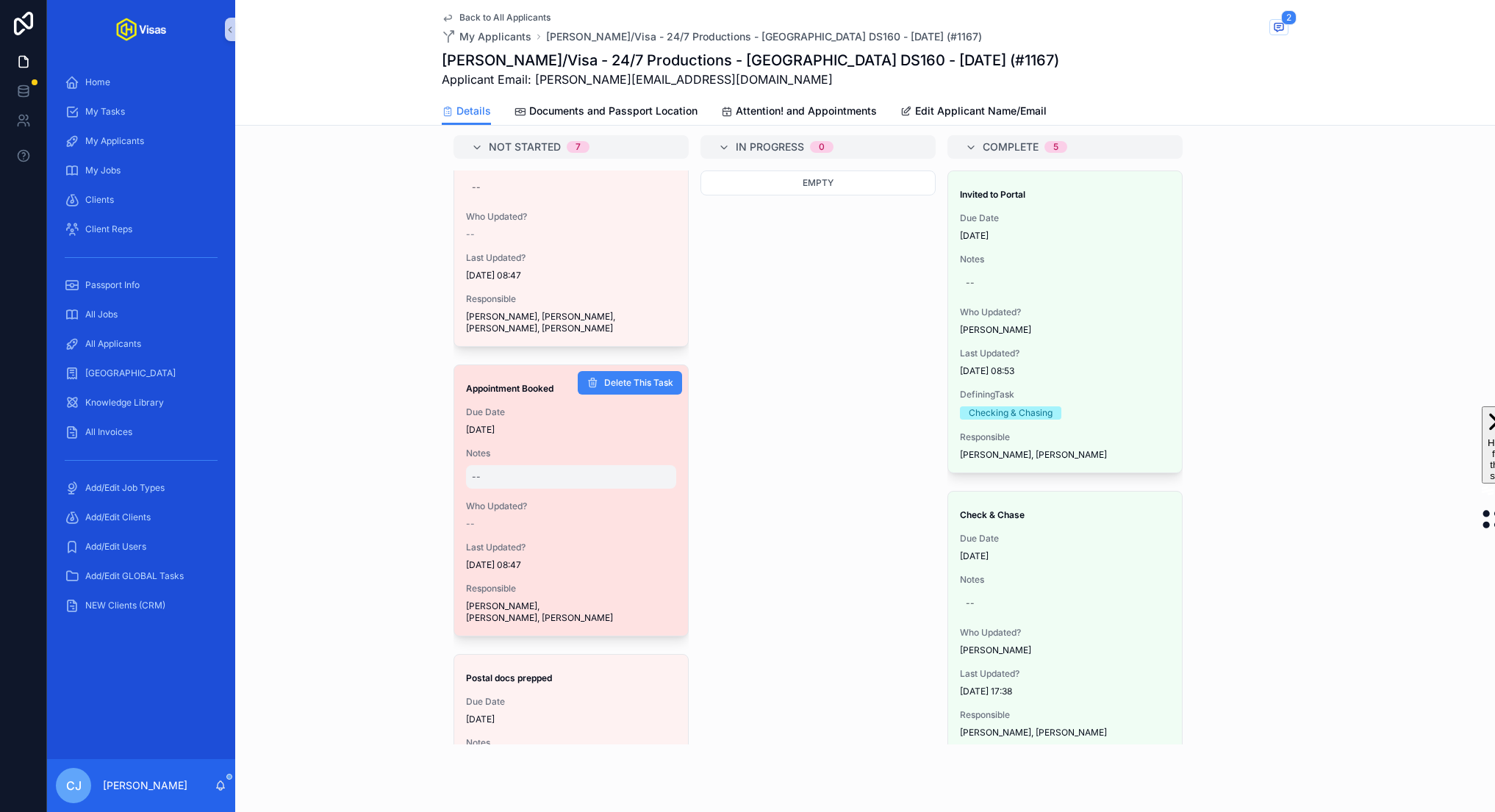
click at [516, 465] on div "--" at bounding box center [571, 476] width 210 height 23
type textarea "*****"
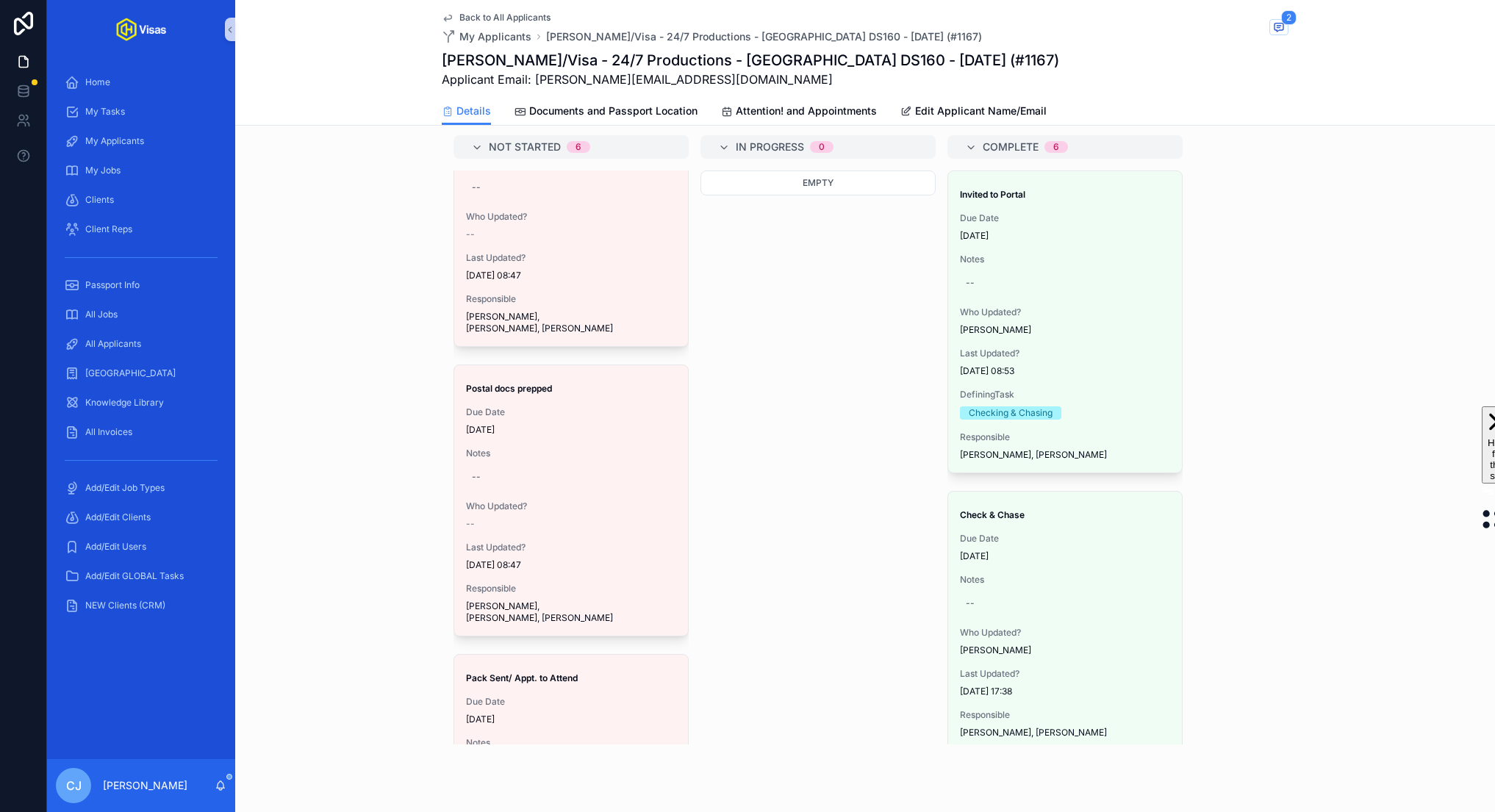
scroll to position [385, 0]
click at [819, 441] on div "Not Started 5 Form finalised Due Date 03/09/2025 Notes -- Who Updated? -- Last …" at bounding box center [865, 440] width 847 height 609
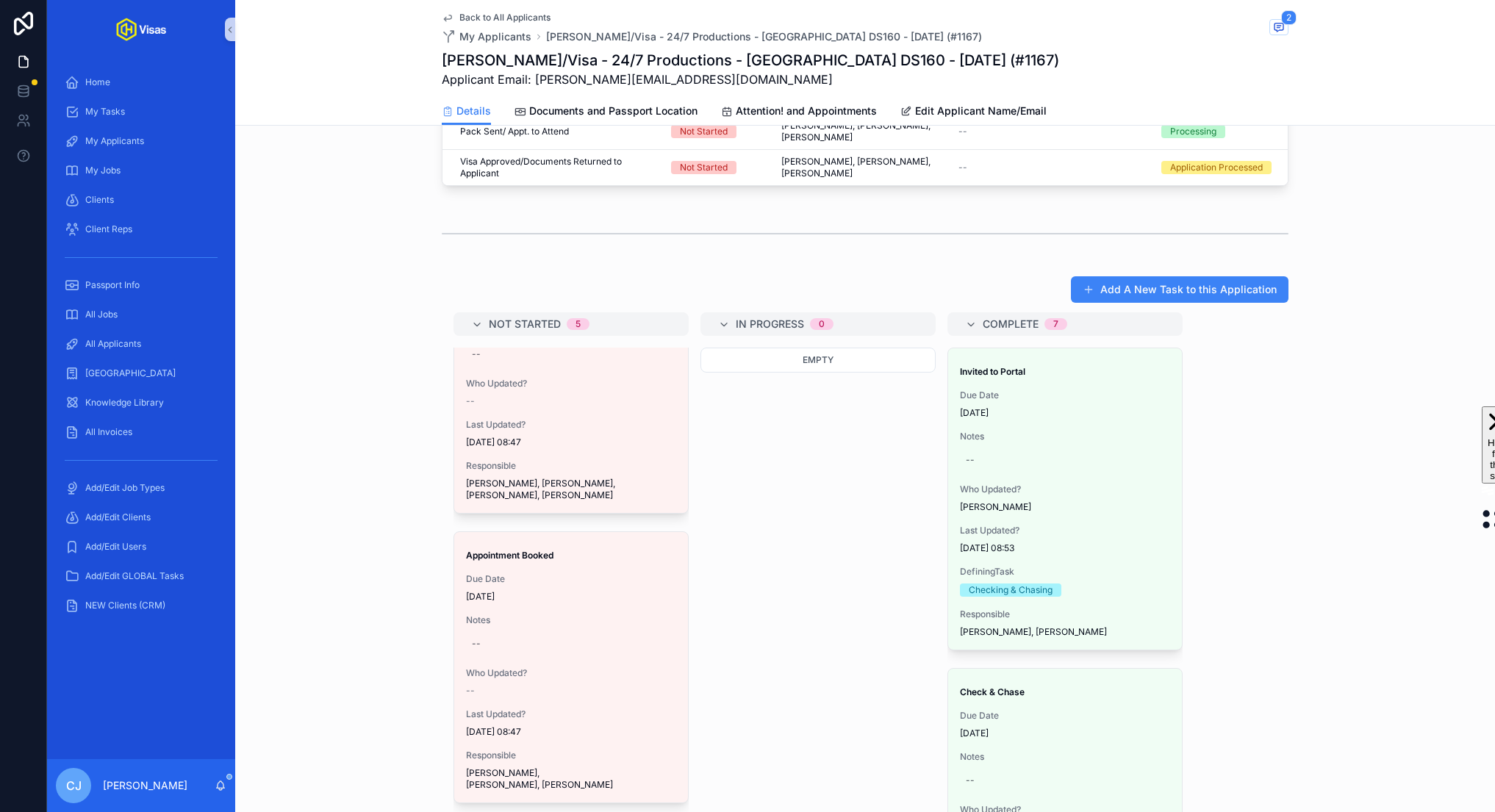
scroll to position [309, 0]
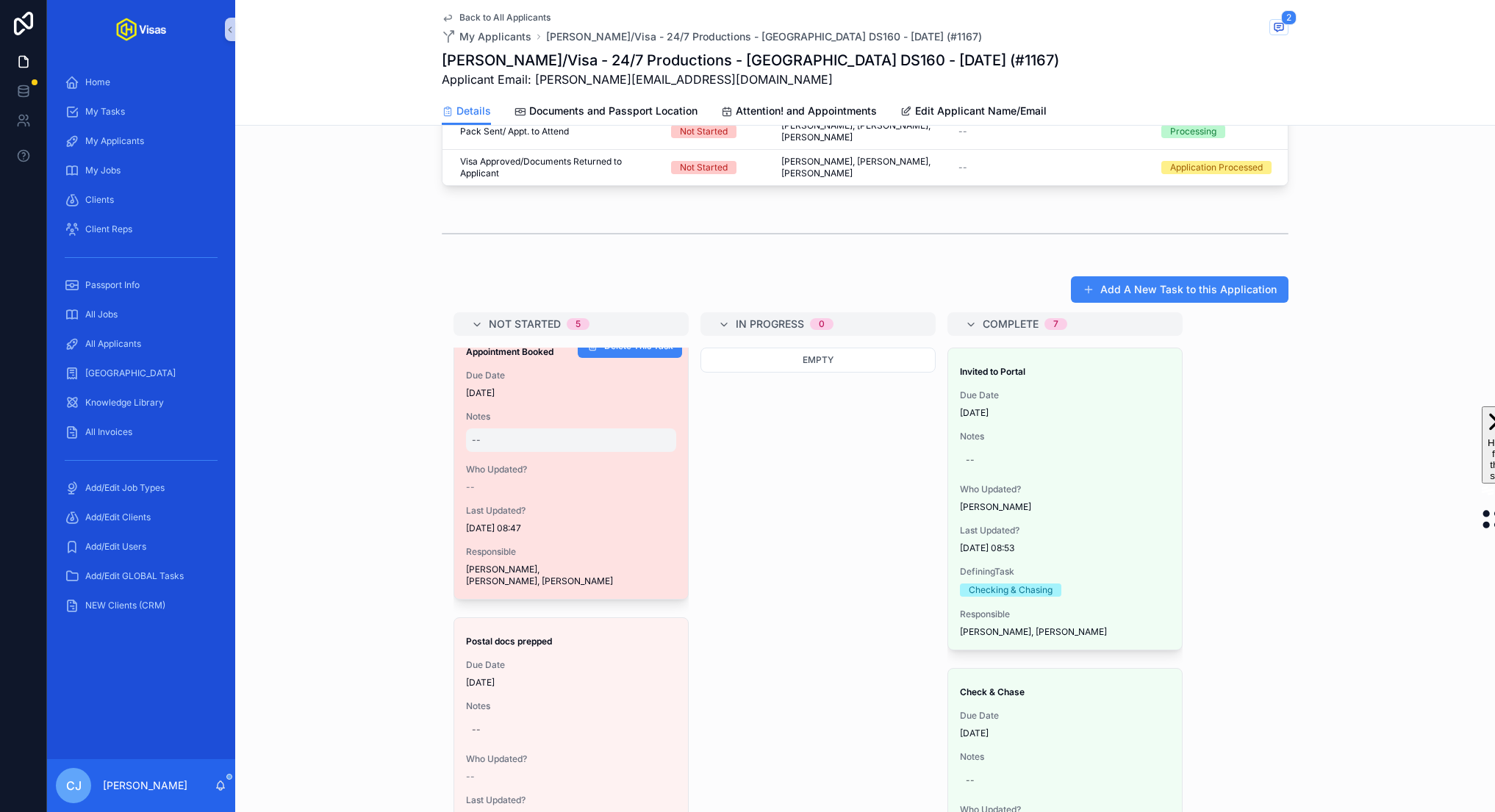
click at [524, 429] on div "--" at bounding box center [571, 440] width 210 height 23
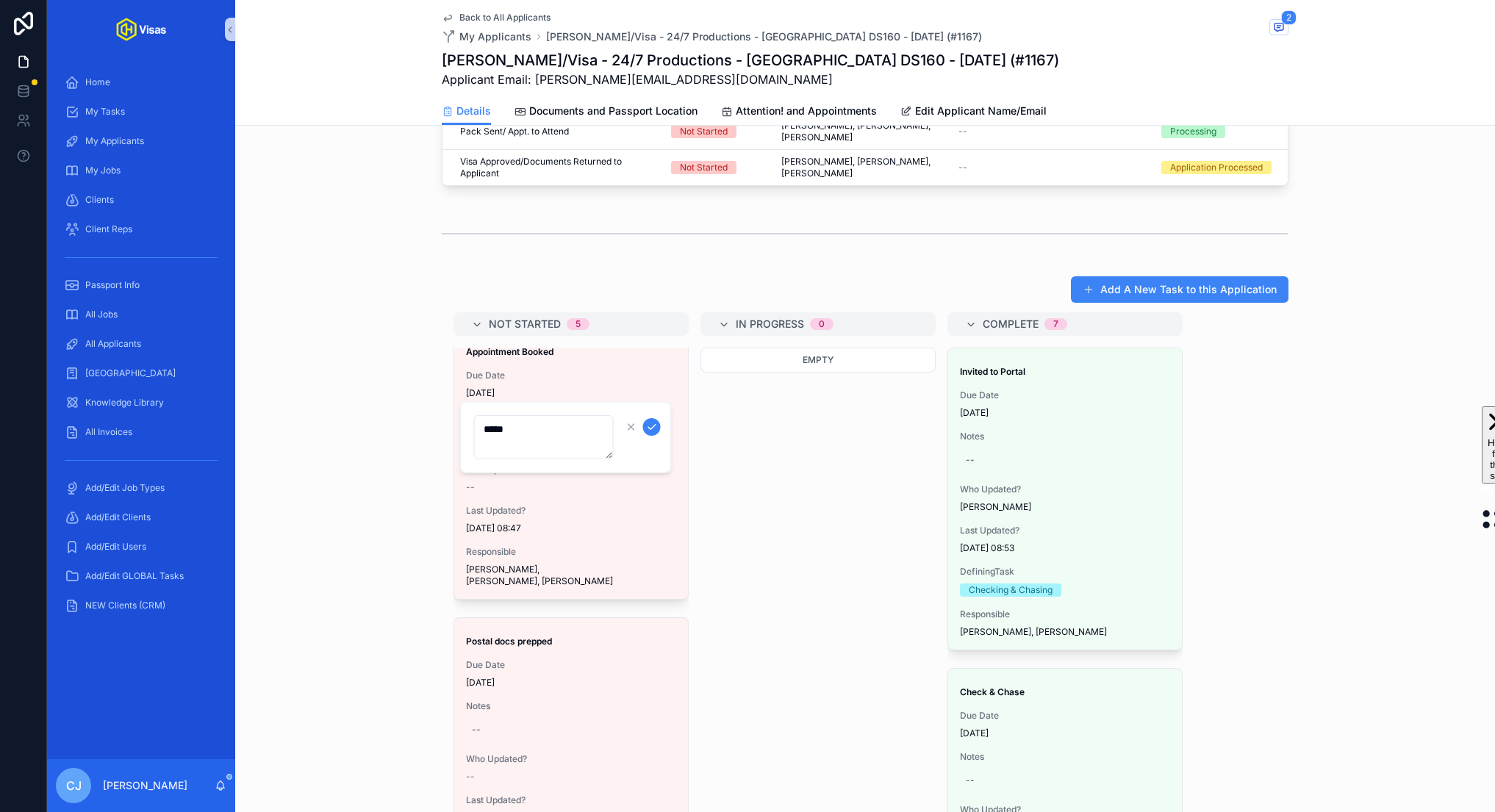
click at [544, 426] on textarea "*****" at bounding box center [543, 437] width 139 height 44
type textarea "******"
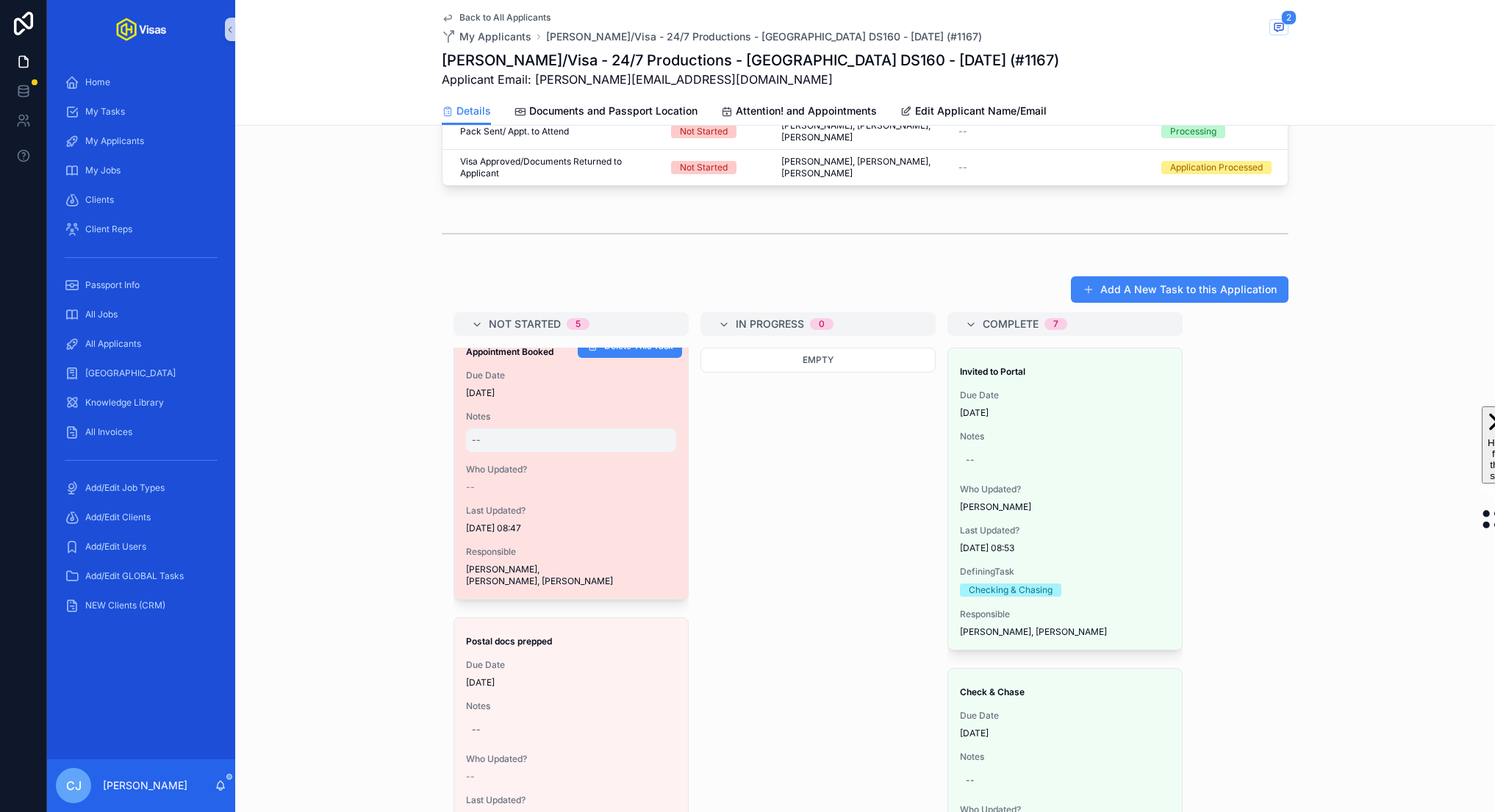
click at [525, 429] on div "--" at bounding box center [571, 440] width 210 height 23
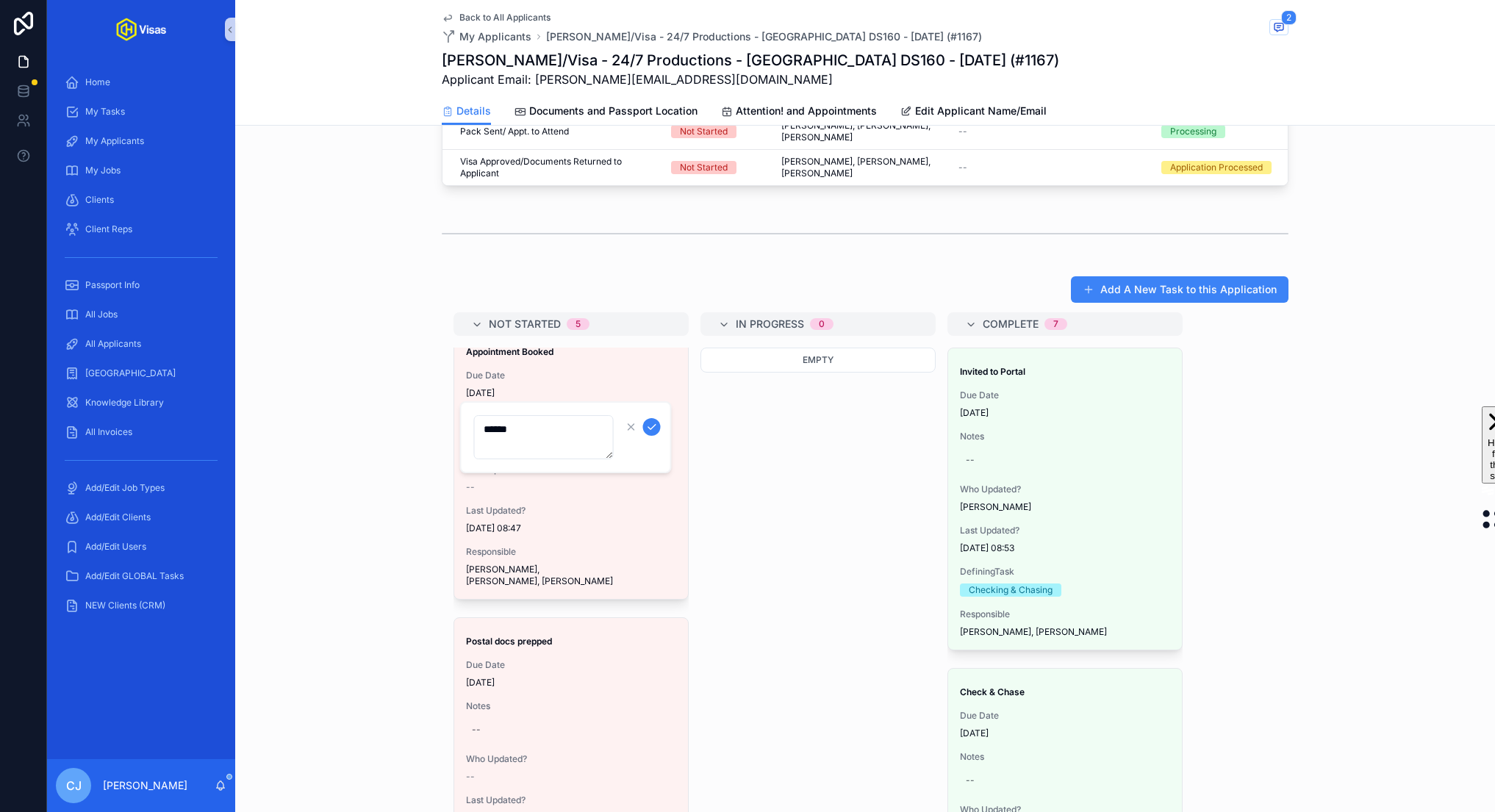
click at [552, 435] on textarea "******" at bounding box center [543, 437] width 139 height 44
type textarea "**********"
click at [658, 430] on button "scrollable content" at bounding box center [652, 427] width 17 height 17
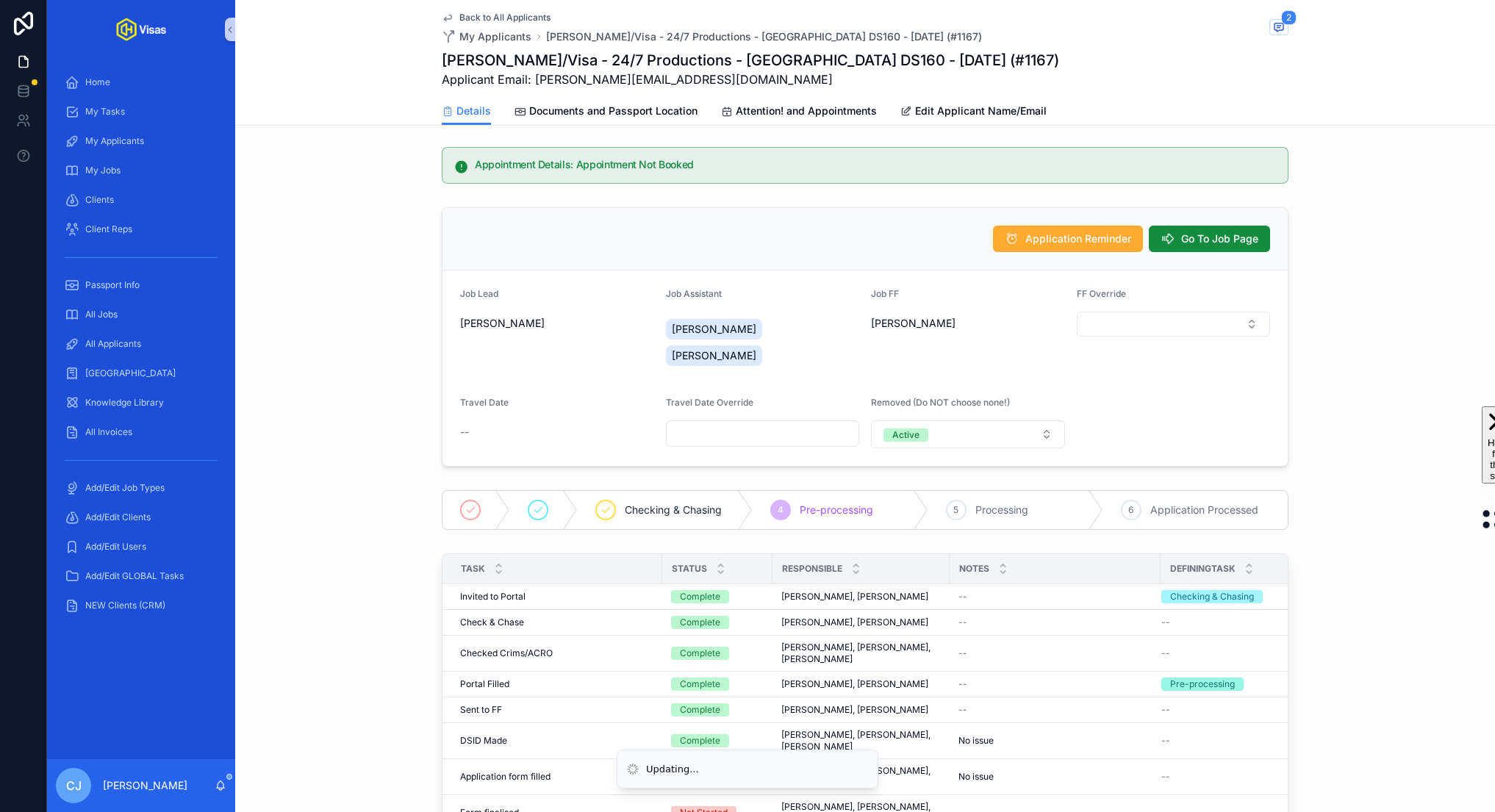
scroll to position [0, 0]
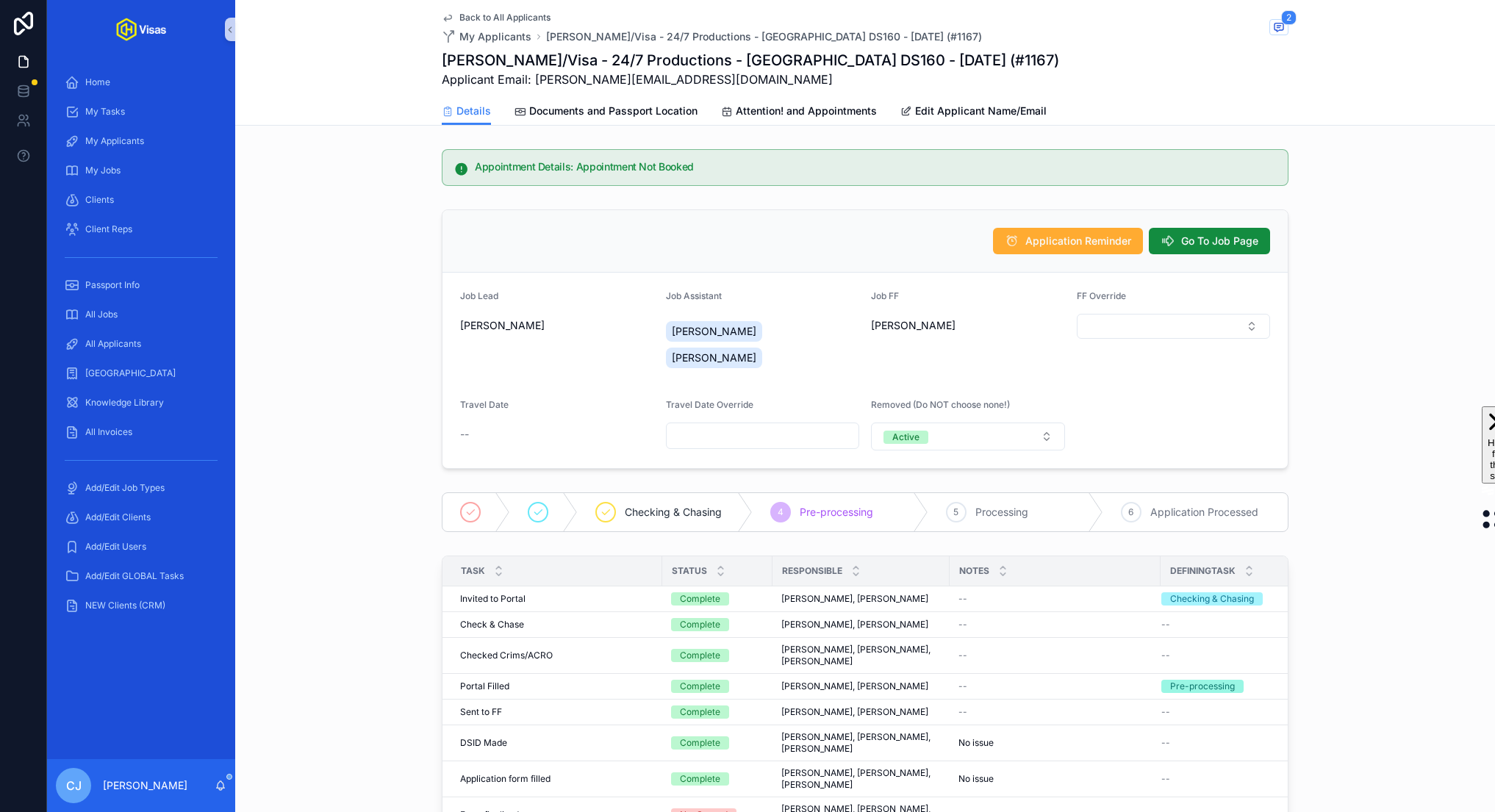
click at [534, 16] on span "Back to All Applicants" at bounding box center [504, 18] width 91 height 12
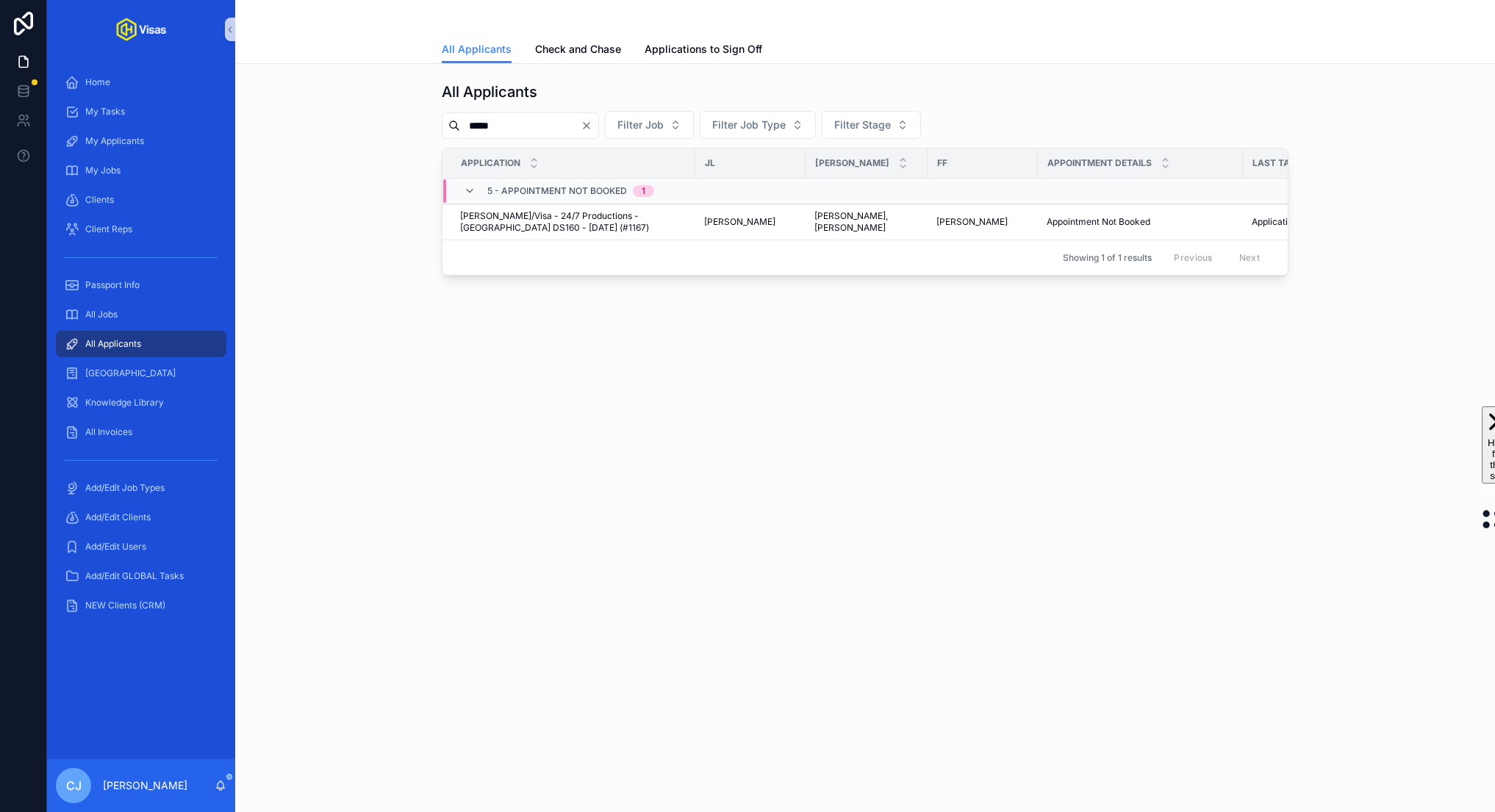
click at [592, 119] on icon "Clear" at bounding box center [587, 126] width 12 height 12
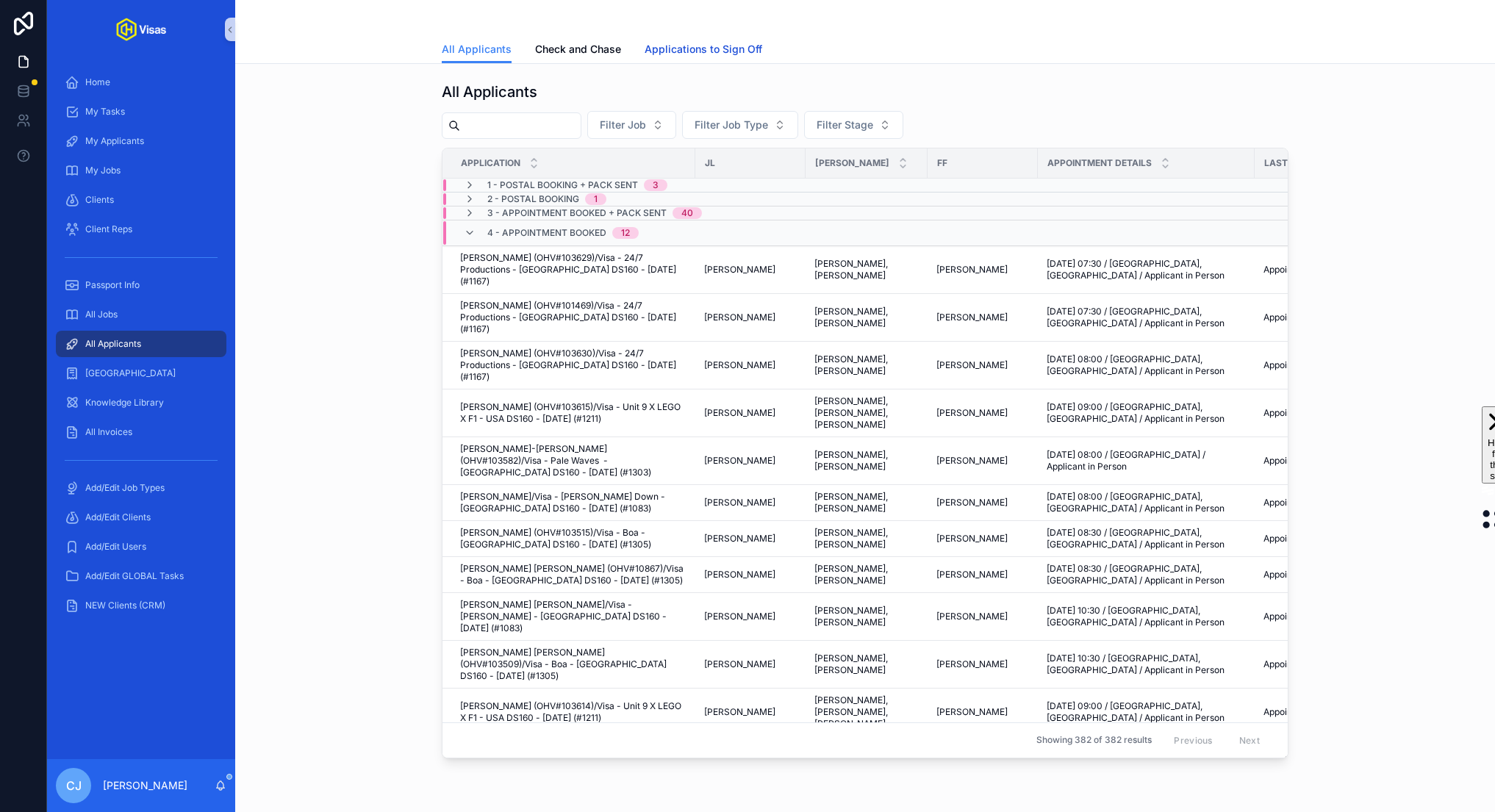
click at [737, 48] on span "Applications to Sign Off" at bounding box center [703, 48] width 118 height 15
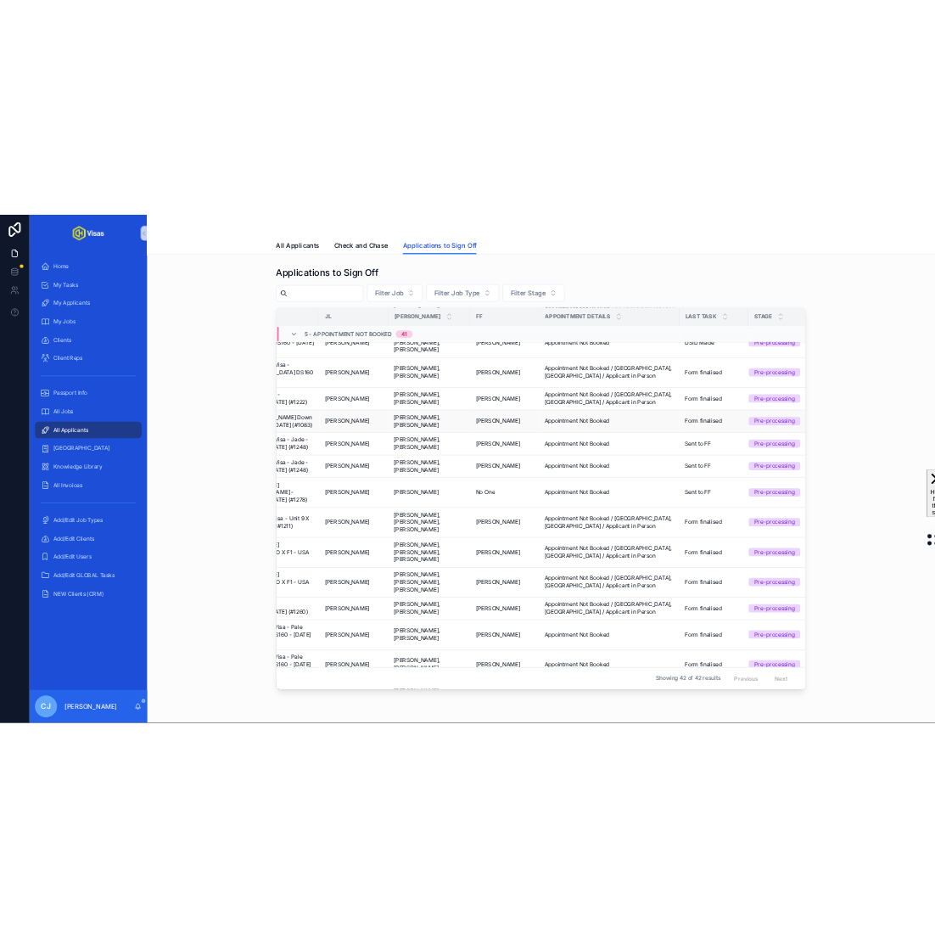
scroll to position [644, 0]
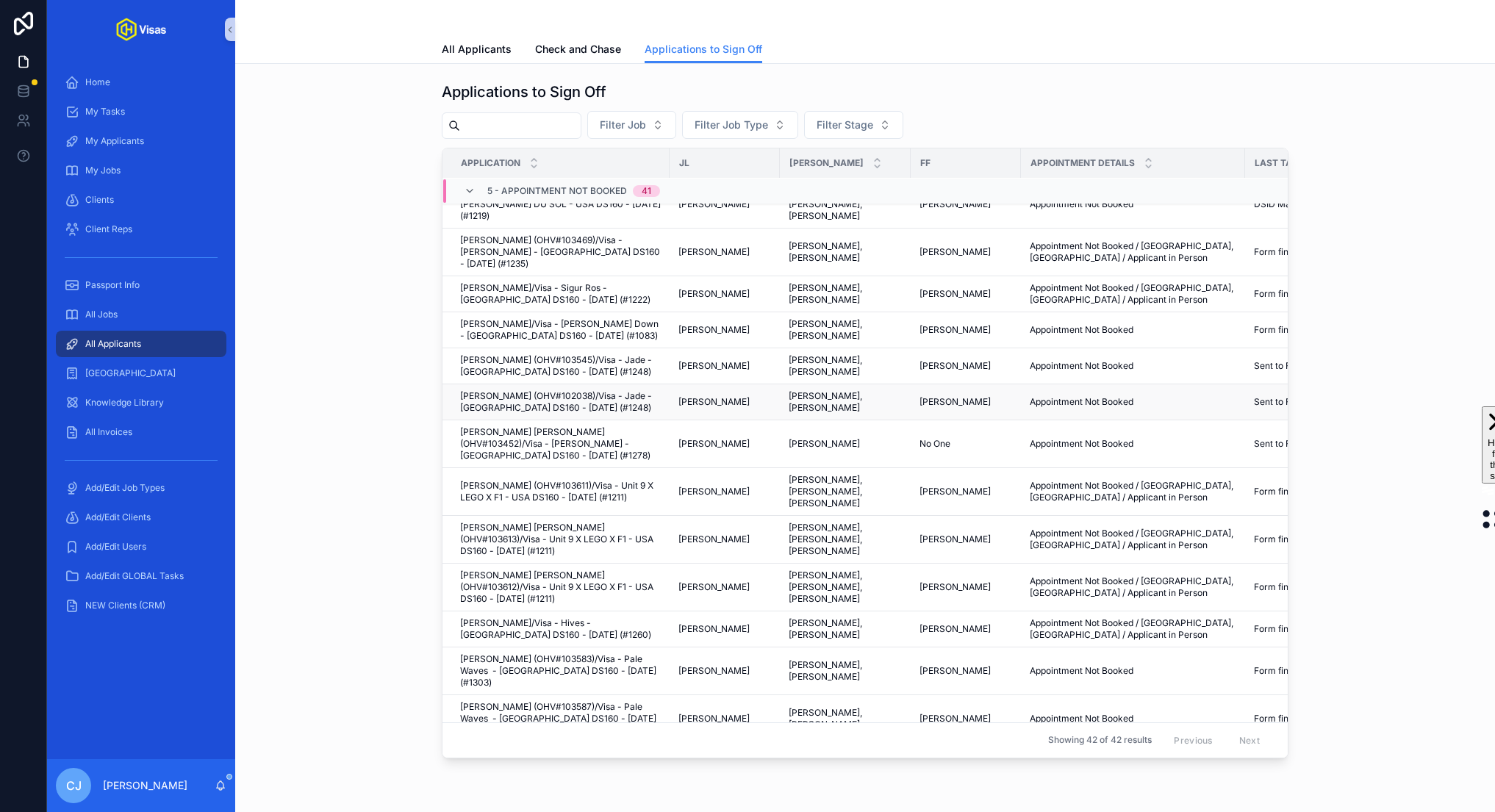
click at [560, 390] on span "[PERSON_NAME] (OHV#102038)/Visa - Jade - [GEOGRAPHIC_DATA] DS160 - [DATE] (#124…" at bounding box center [560, 402] width 201 height 23
click at [563, 354] on span "[PERSON_NAME] (OHV#103545)/Visa - Jade - [GEOGRAPHIC_DATA] DS160 - [DATE] (#124…" at bounding box center [560, 365] width 201 height 23
click at [566, 426] on span "[PERSON_NAME] [PERSON_NAME] (OHV#103452)/Visa - [PERSON_NAME] - [GEOGRAPHIC_DAT…" at bounding box center [560, 443] width 201 height 35
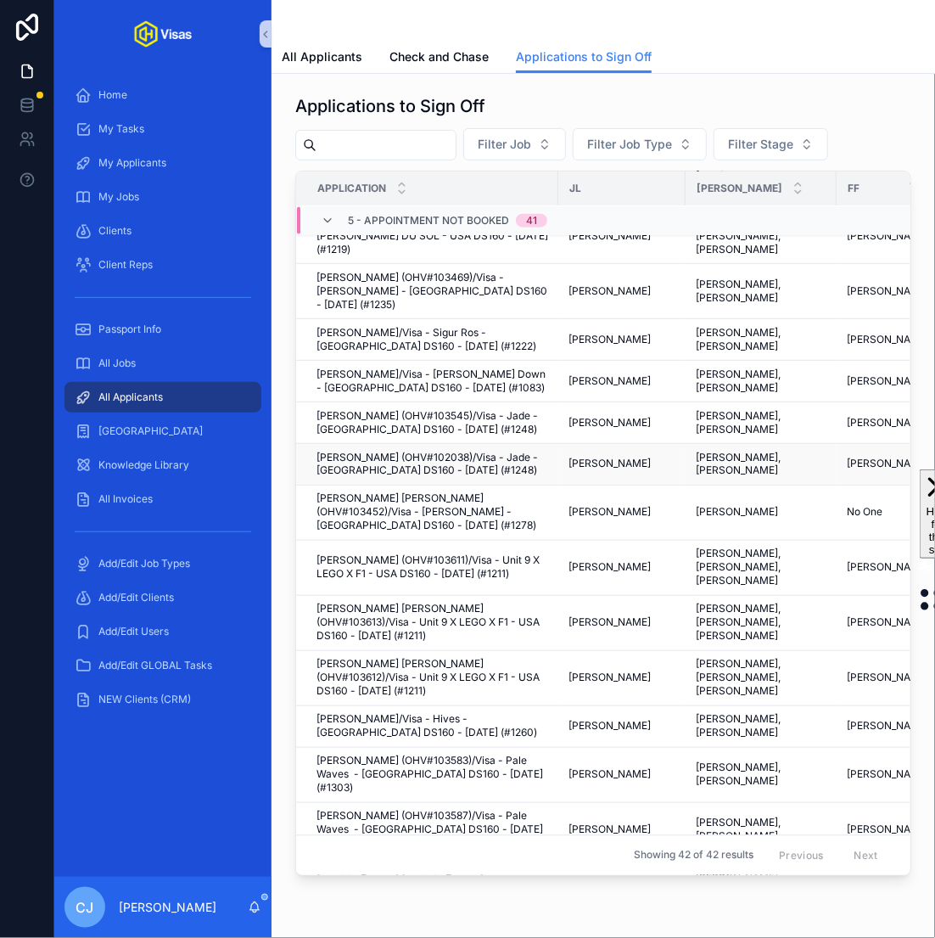
click at [474, 451] on span "[PERSON_NAME] (OHV#102038)/Visa - Jade - [GEOGRAPHIC_DATA] DS160 - [DATE] (#124…" at bounding box center [433, 464] width 232 height 27
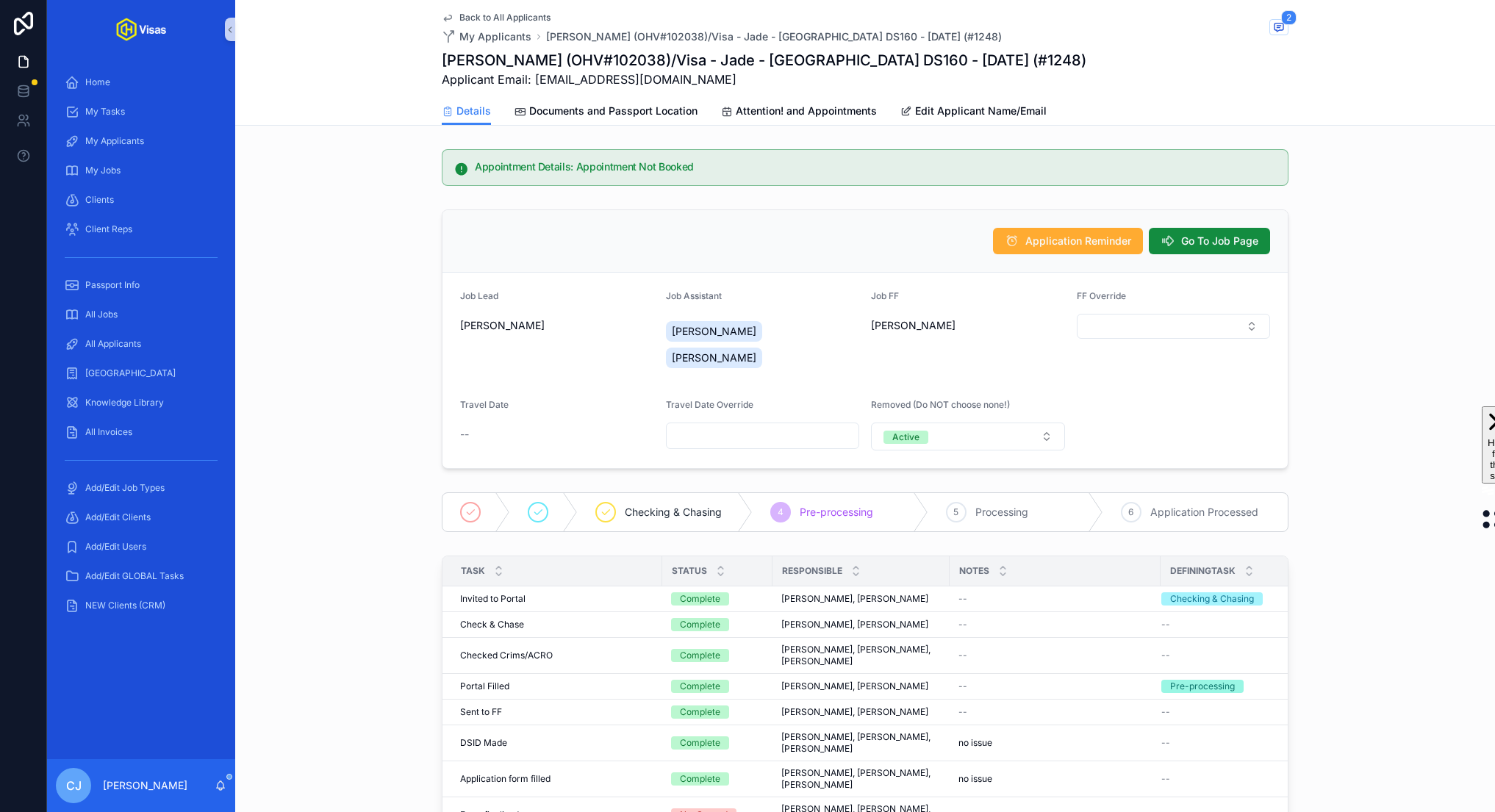
drag, startPoint x: 508, startPoint y: 701, endPoint x: 581, endPoint y: 3, distance: 701.8
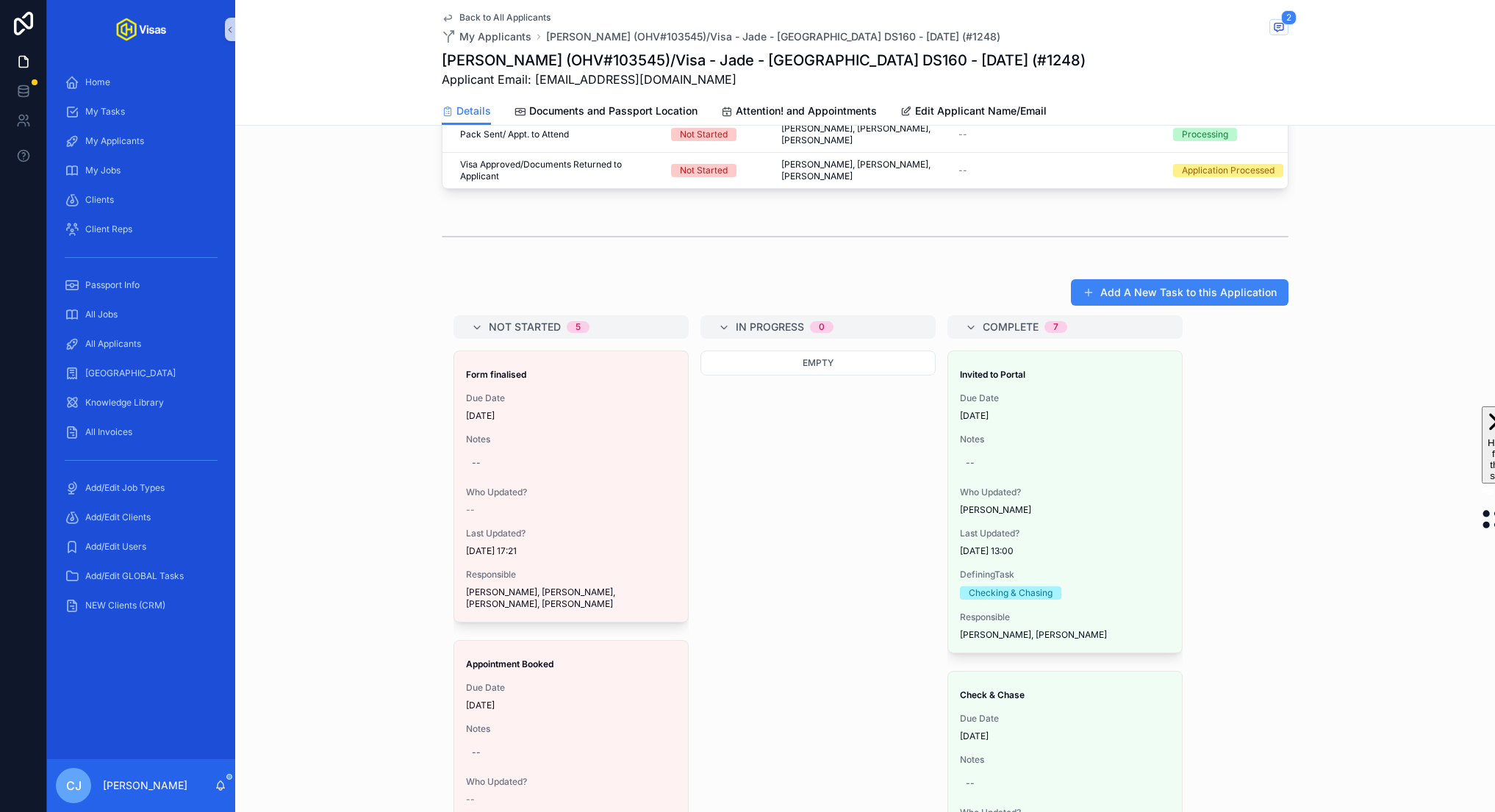
scroll to position [82, 0]
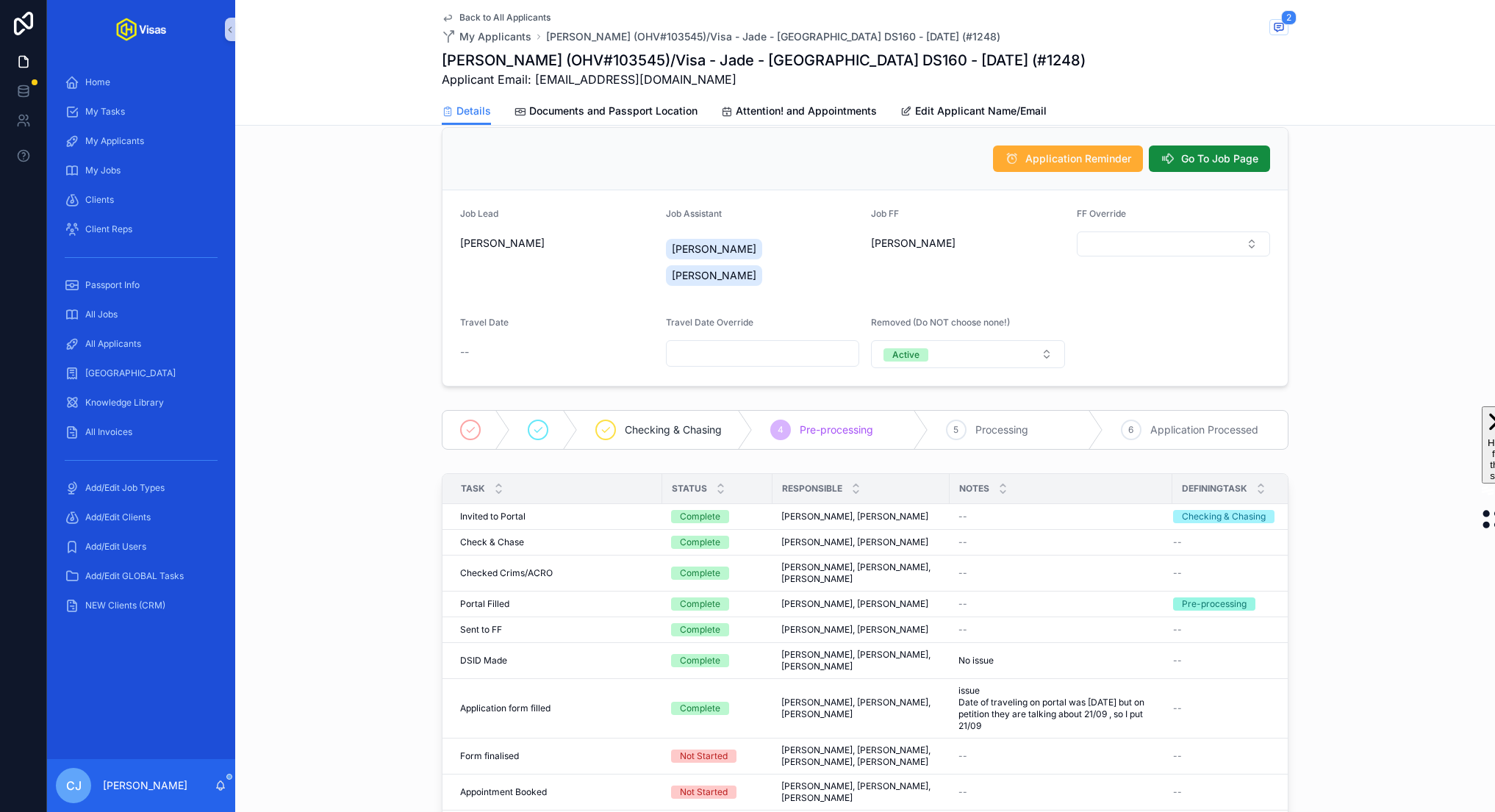
drag, startPoint x: 573, startPoint y: 398, endPoint x: 674, endPoint y: 20, distance: 391.3
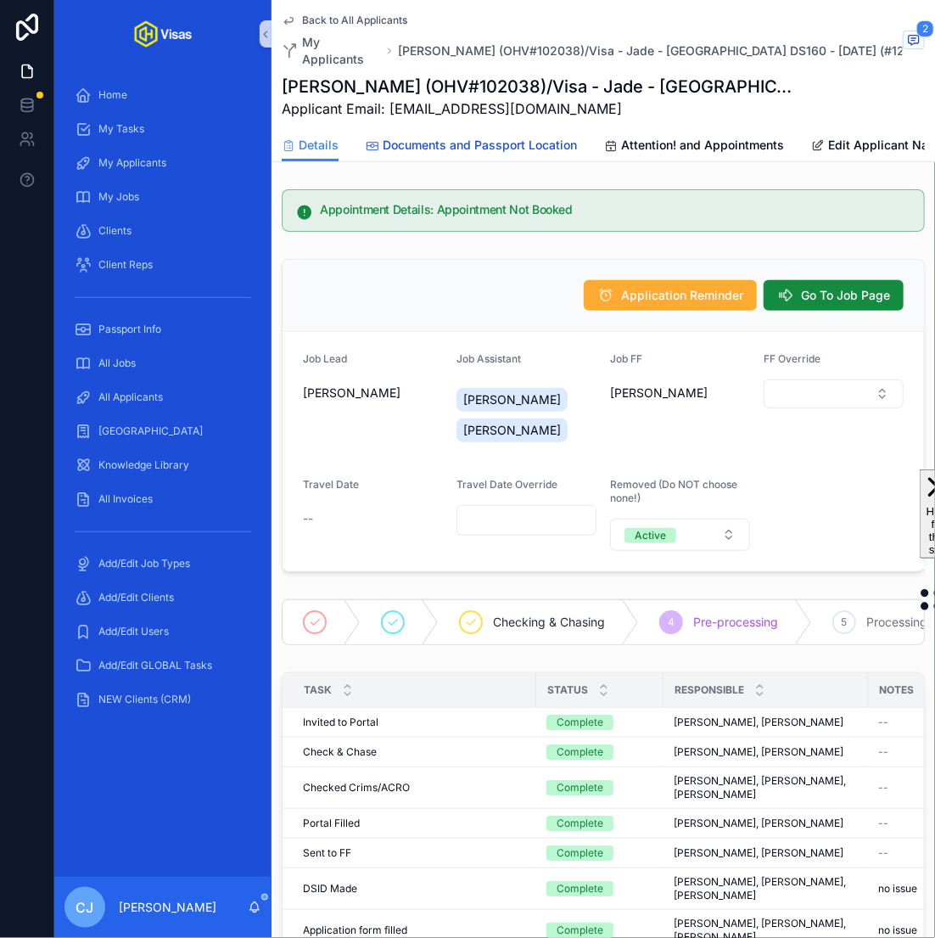
click at [553, 137] on span "Documents and Passport Location" at bounding box center [480, 145] width 194 height 17
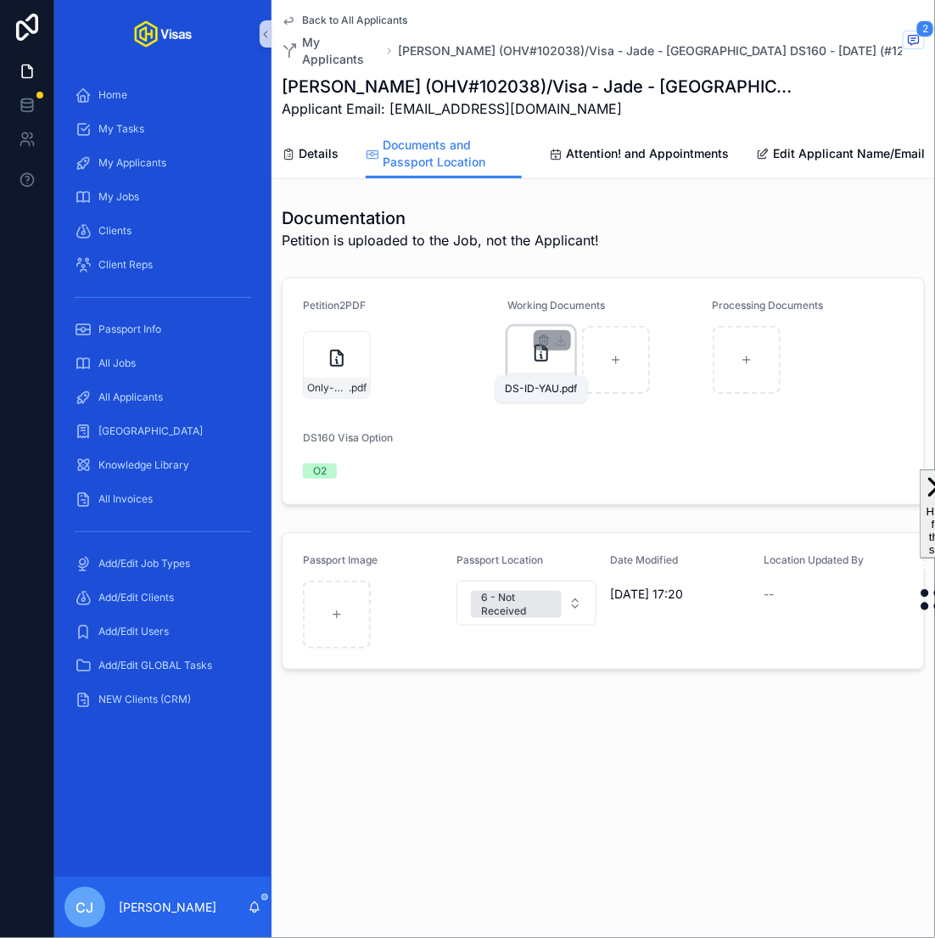
click at [539, 376] on span "DS-ID-YAU" at bounding box center [533, 383] width 42 height 14
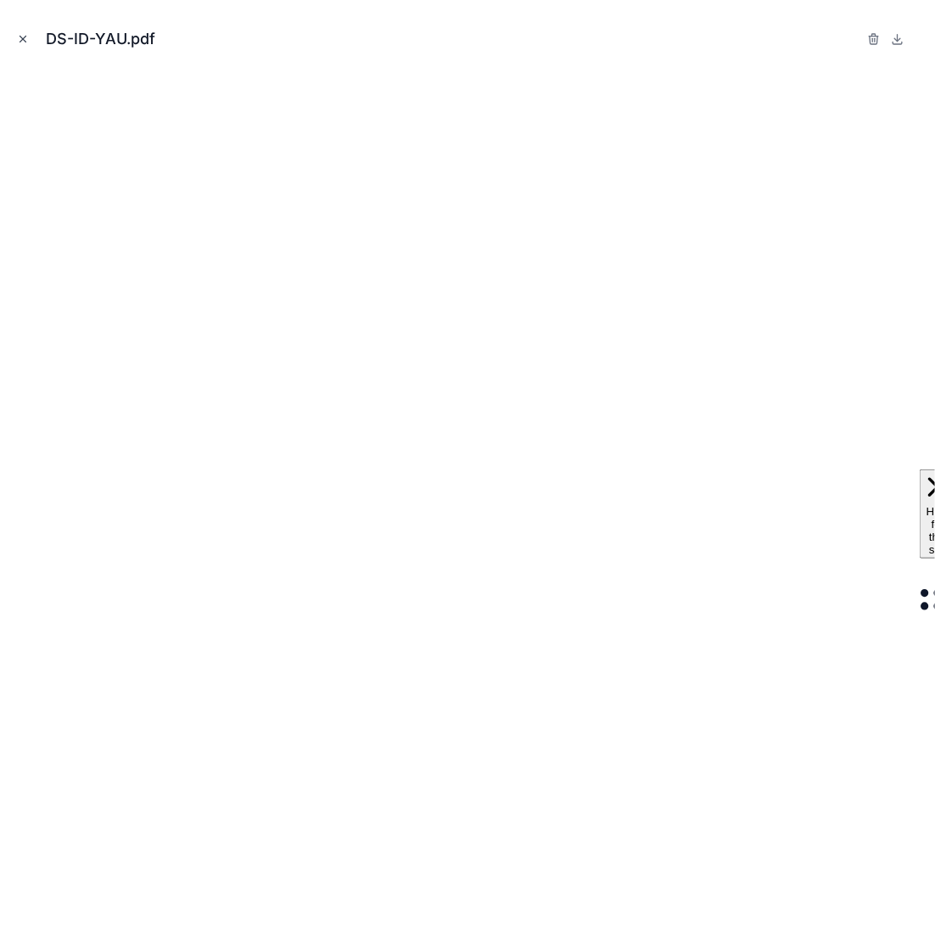
click at [25, 44] on icon "Close modal" at bounding box center [23, 39] width 12 height 12
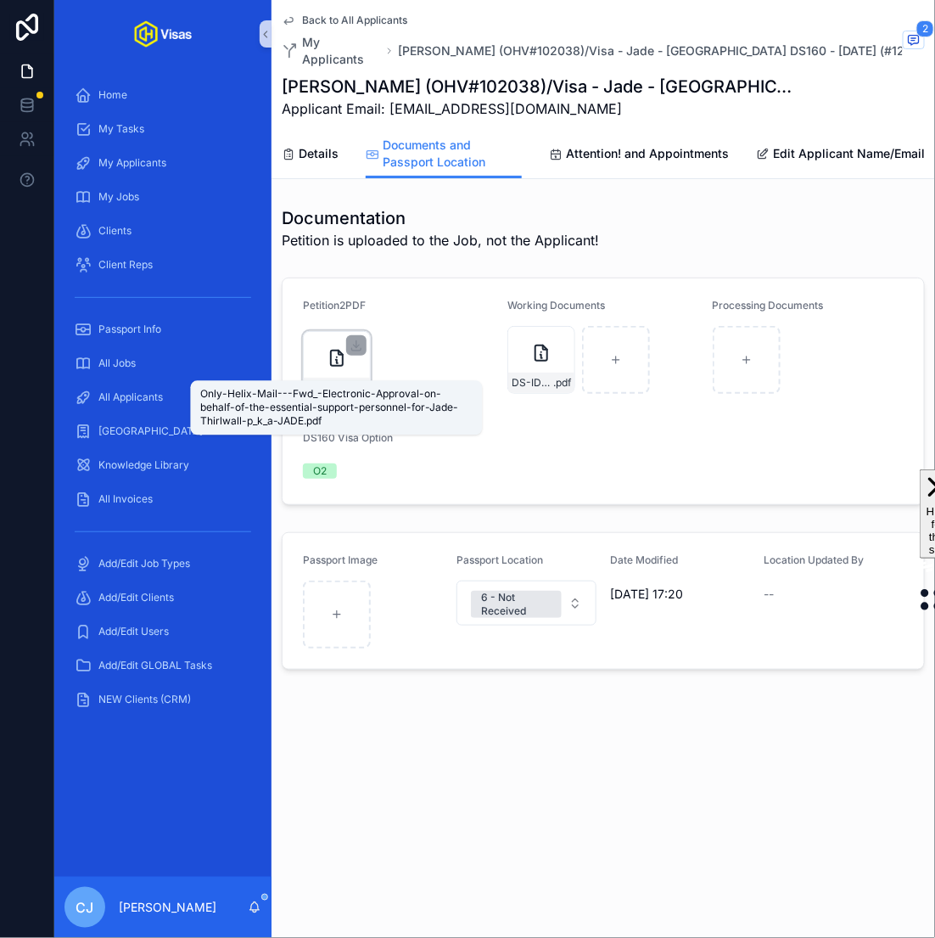
click at [333, 381] on span "Only-Helix-Mail---Fwd_-Electronic-Approval-on-behalf-of-the-essential-support-p…" at bounding box center [328, 388] width 42 height 14
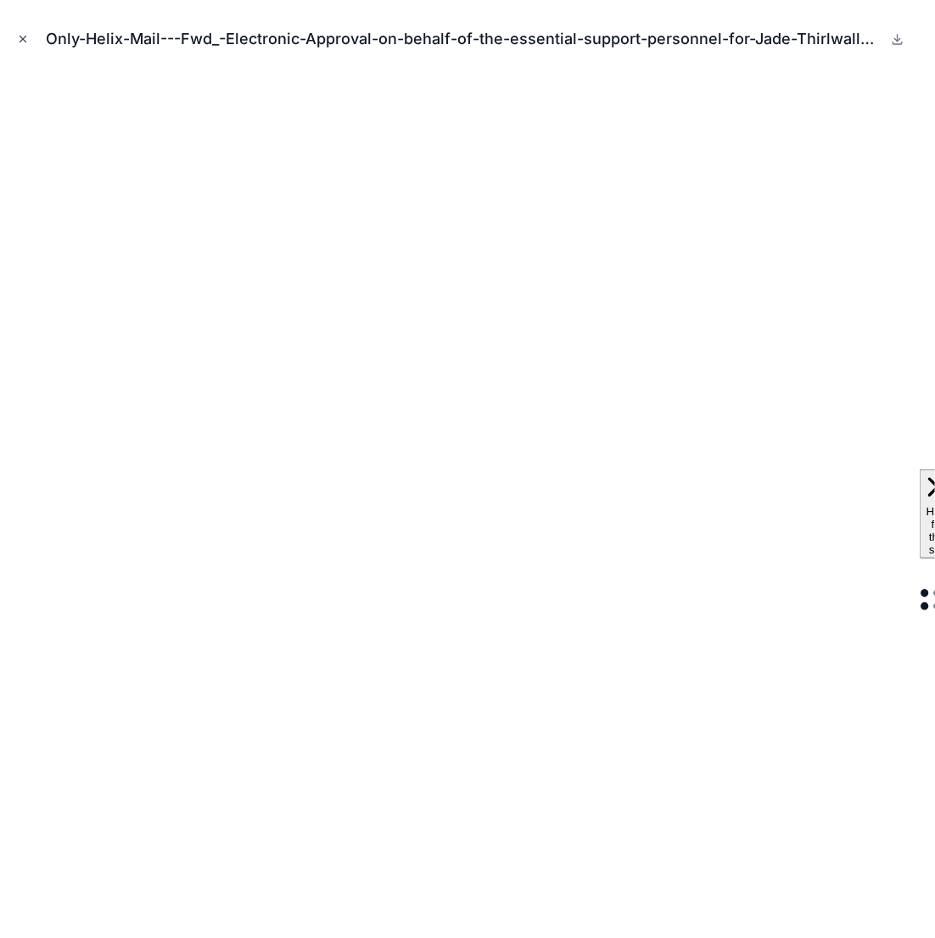
click at [23, 45] on button "Close modal" at bounding box center [23, 39] width 19 height 19
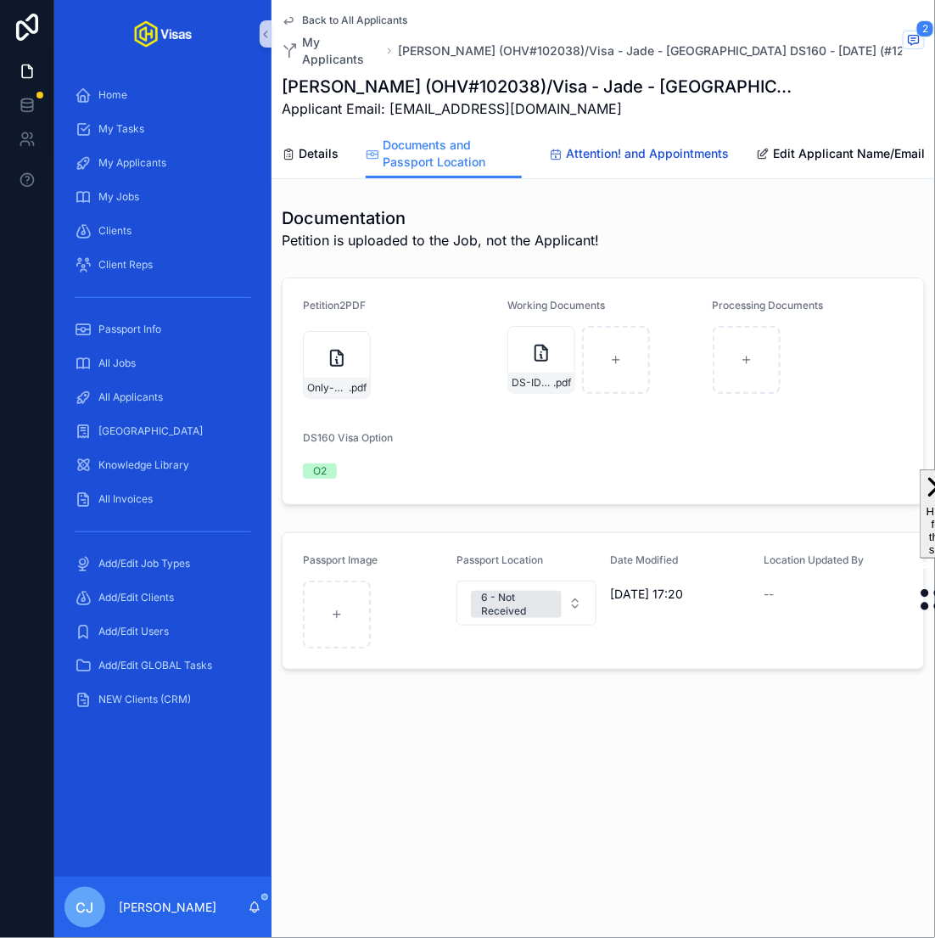
click at [584, 145] on span "Attention! and Appointments" at bounding box center [647, 153] width 163 height 17
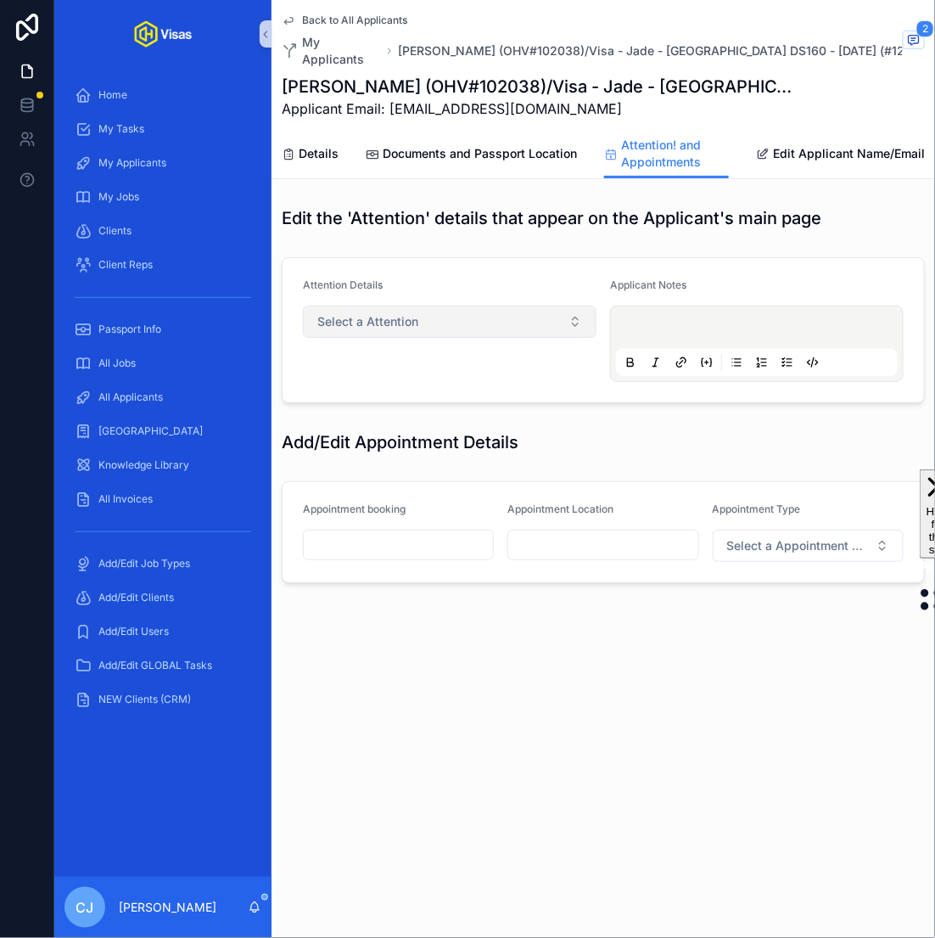
click at [453, 306] on button "Select a Attention" at bounding box center [450, 322] width 294 height 32
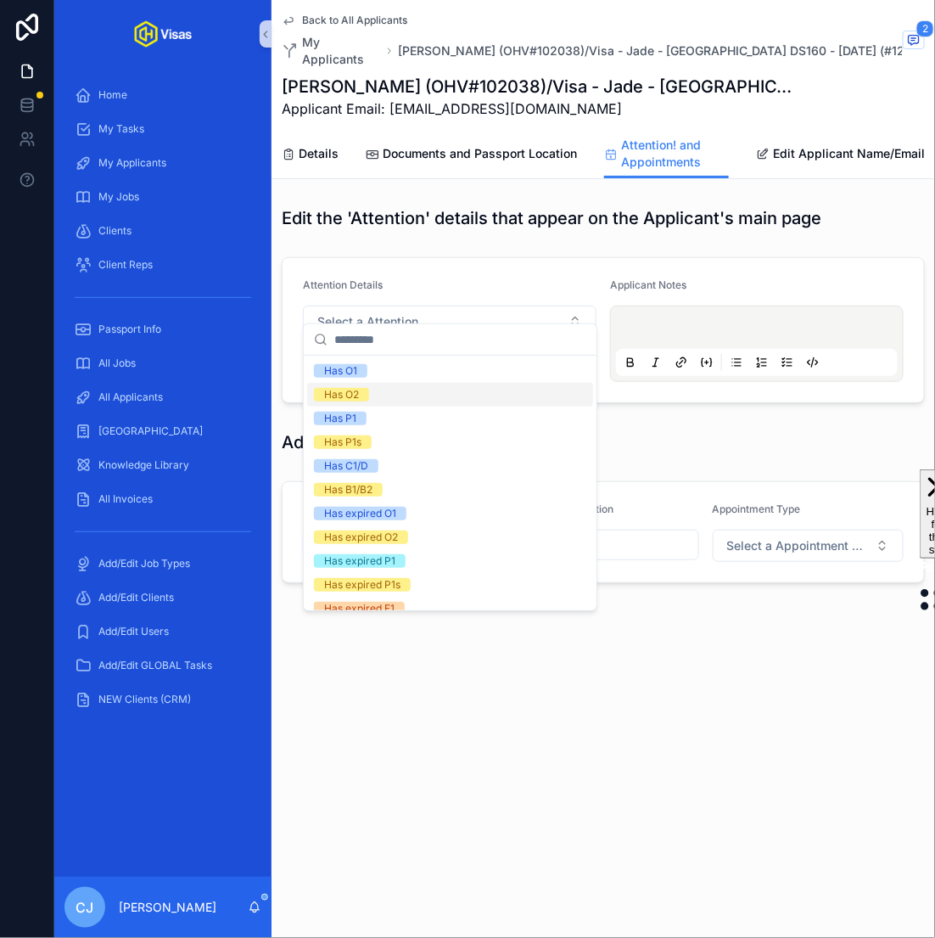
click at [432, 398] on div "Has O2" at bounding box center [450, 395] width 286 height 24
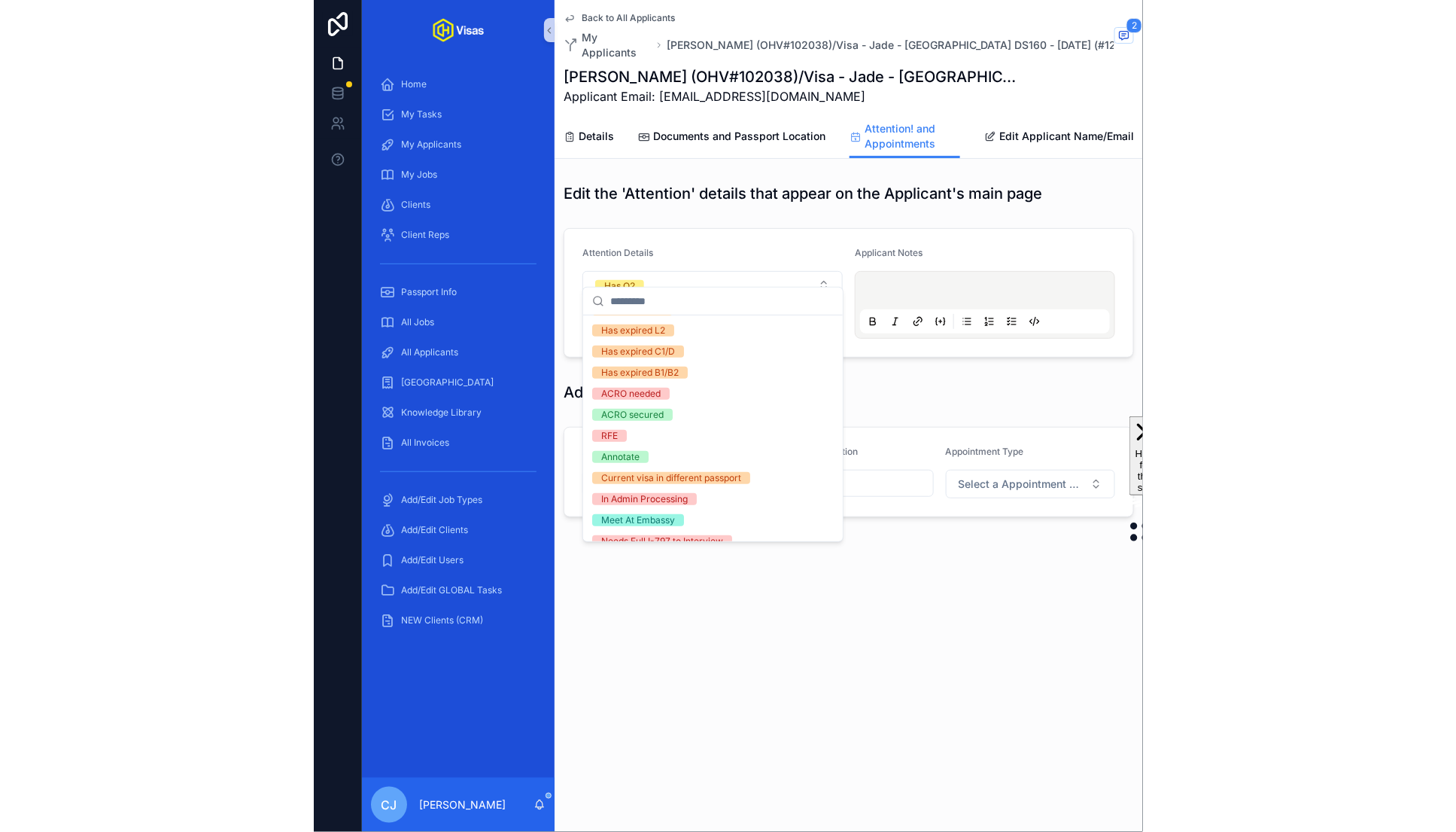
scroll to position [244, 0]
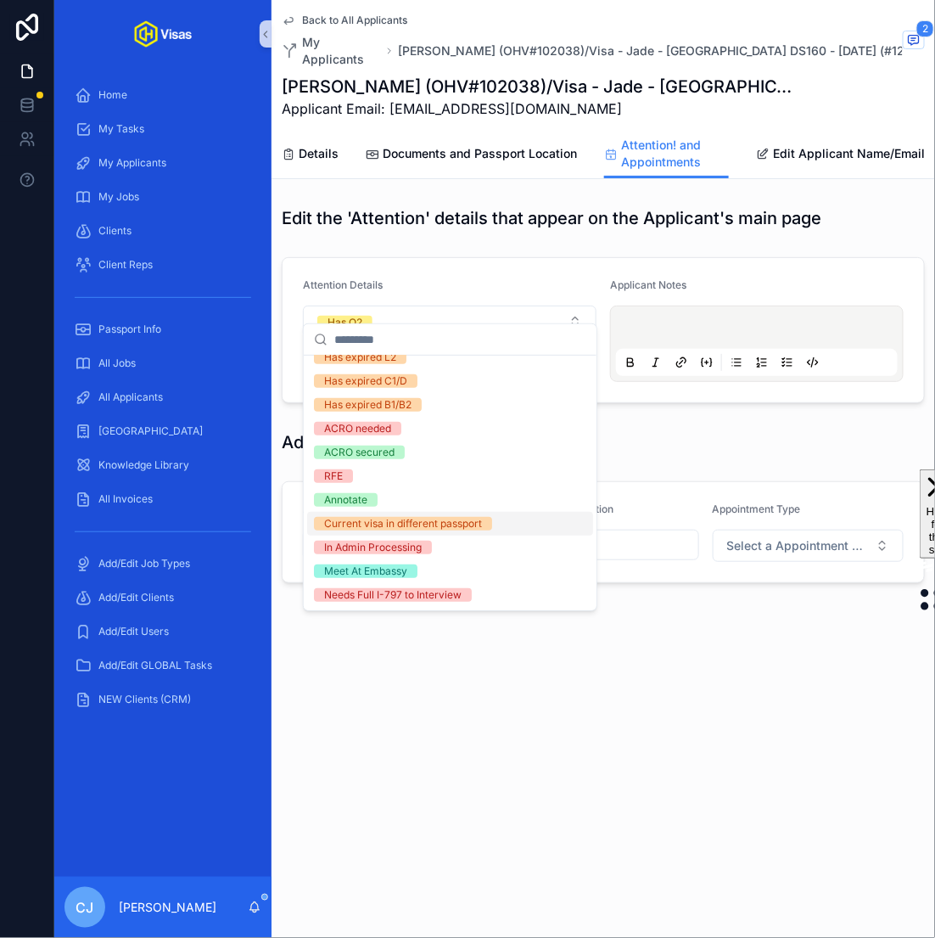
click at [491, 515] on div "Current visa in different passport" at bounding box center [450, 524] width 286 height 24
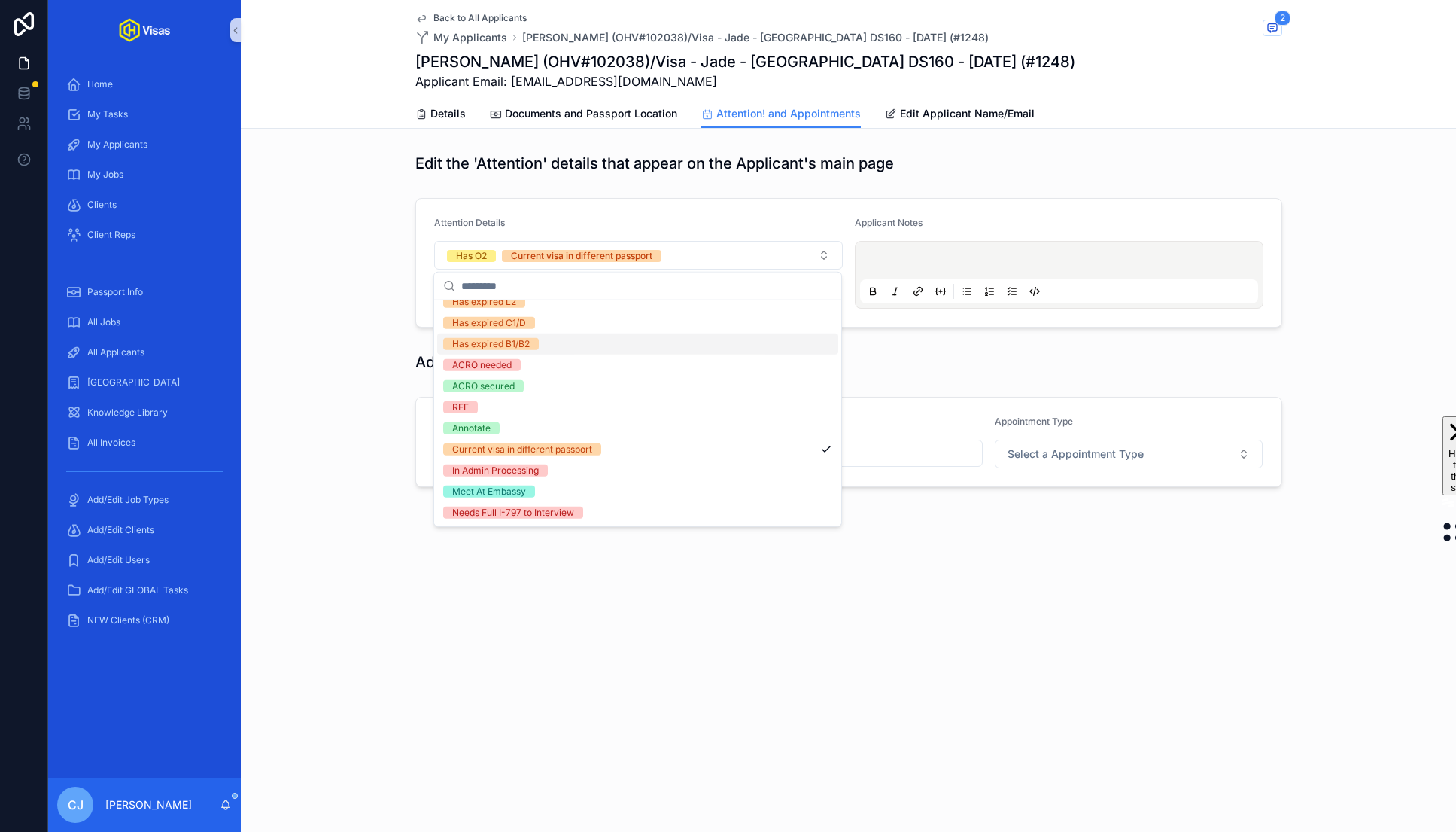
click at [829, 590] on div "Back to All Applicants My Applicants [PERSON_NAME] (OHV#102038)/Visa - Jade - […" at bounding box center [849, 416] width 1216 height 832
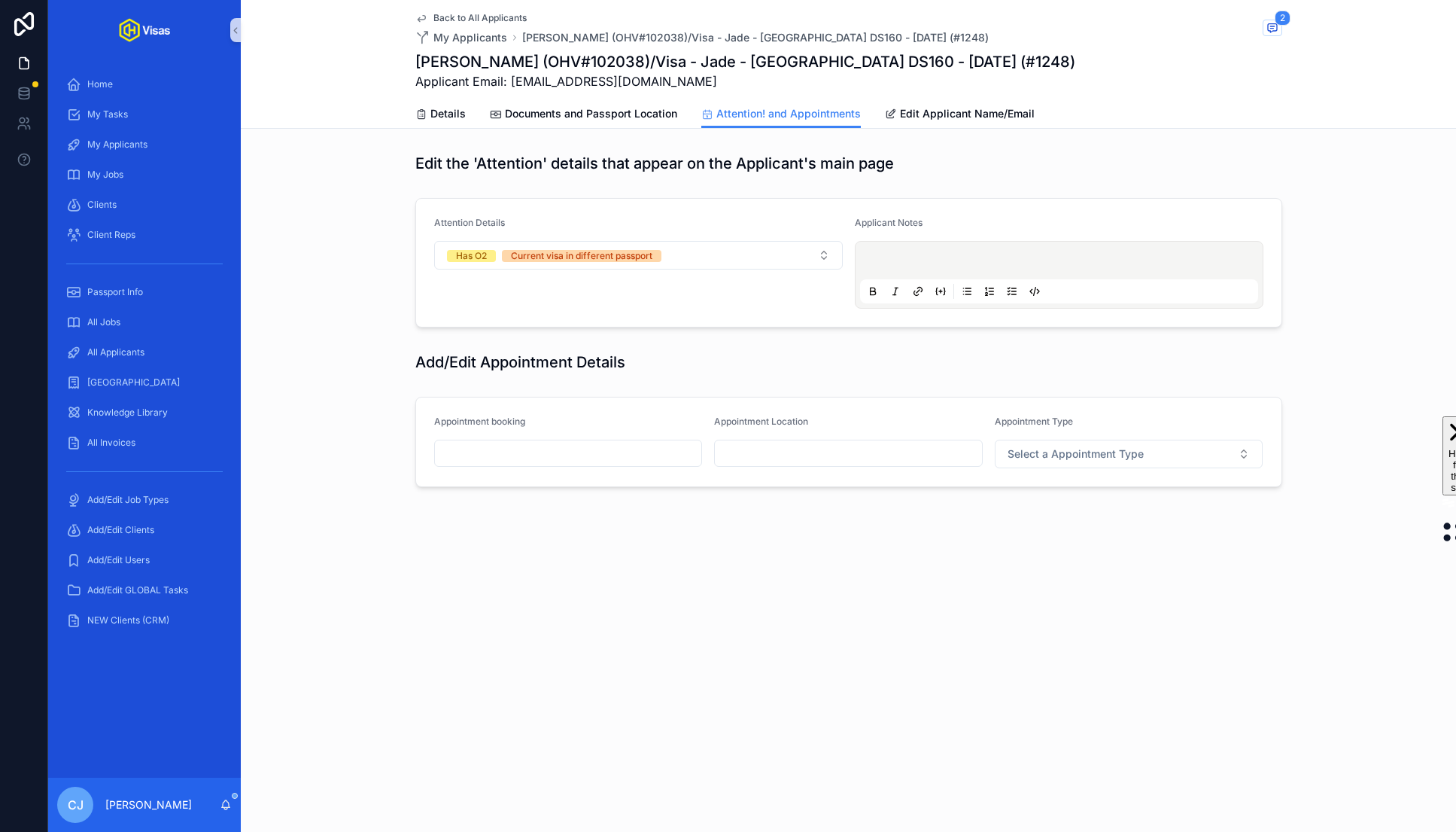
click at [787, 443] on input "scrollable content" at bounding box center [848, 453] width 267 height 21
type input "**********"
click at [829, 457] on span "Select a Appointment Type" at bounding box center [1076, 453] width 137 height 15
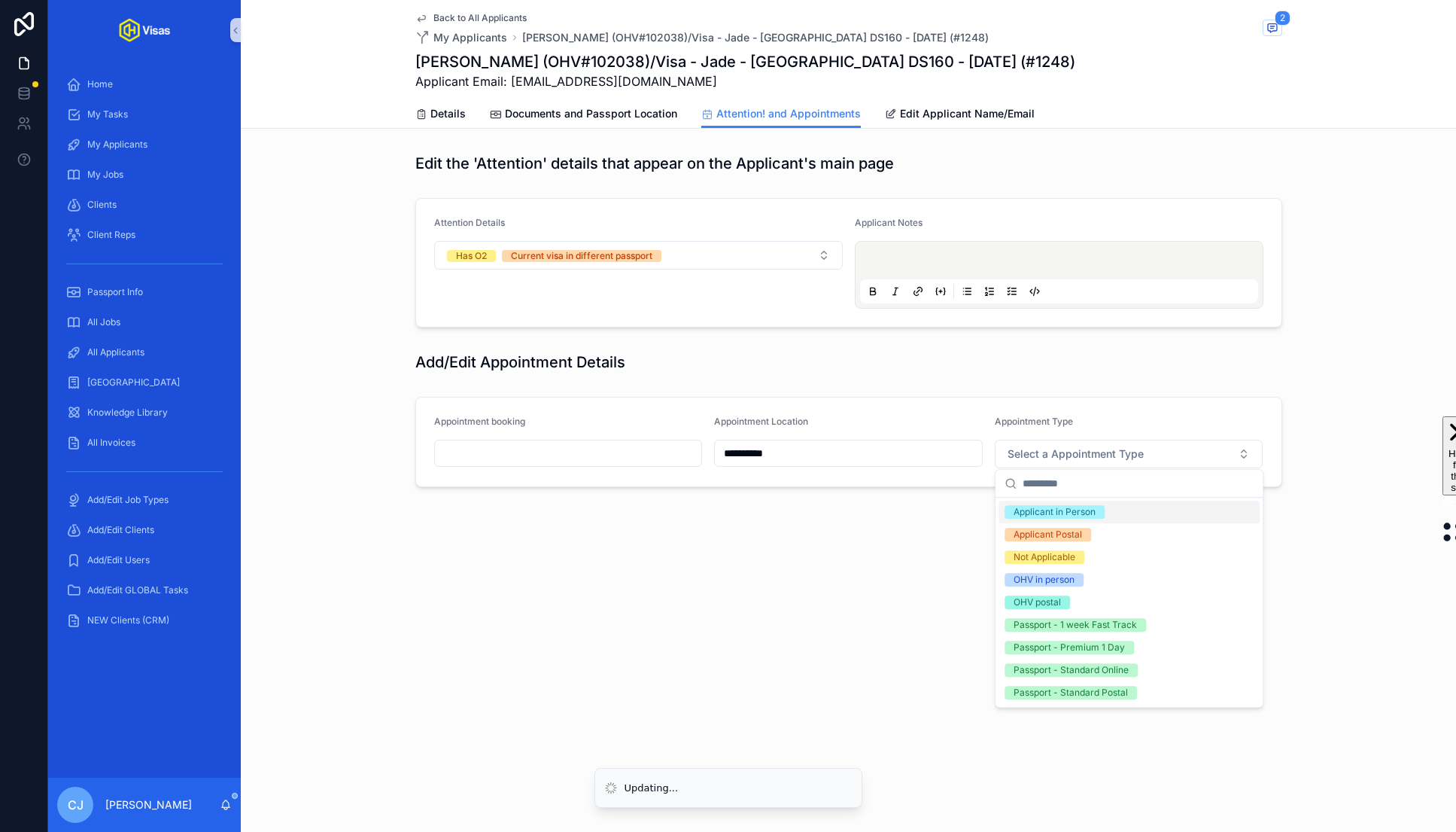
click at [829, 510] on span "Applicant in Person" at bounding box center [1054, 512] width 100 height 13
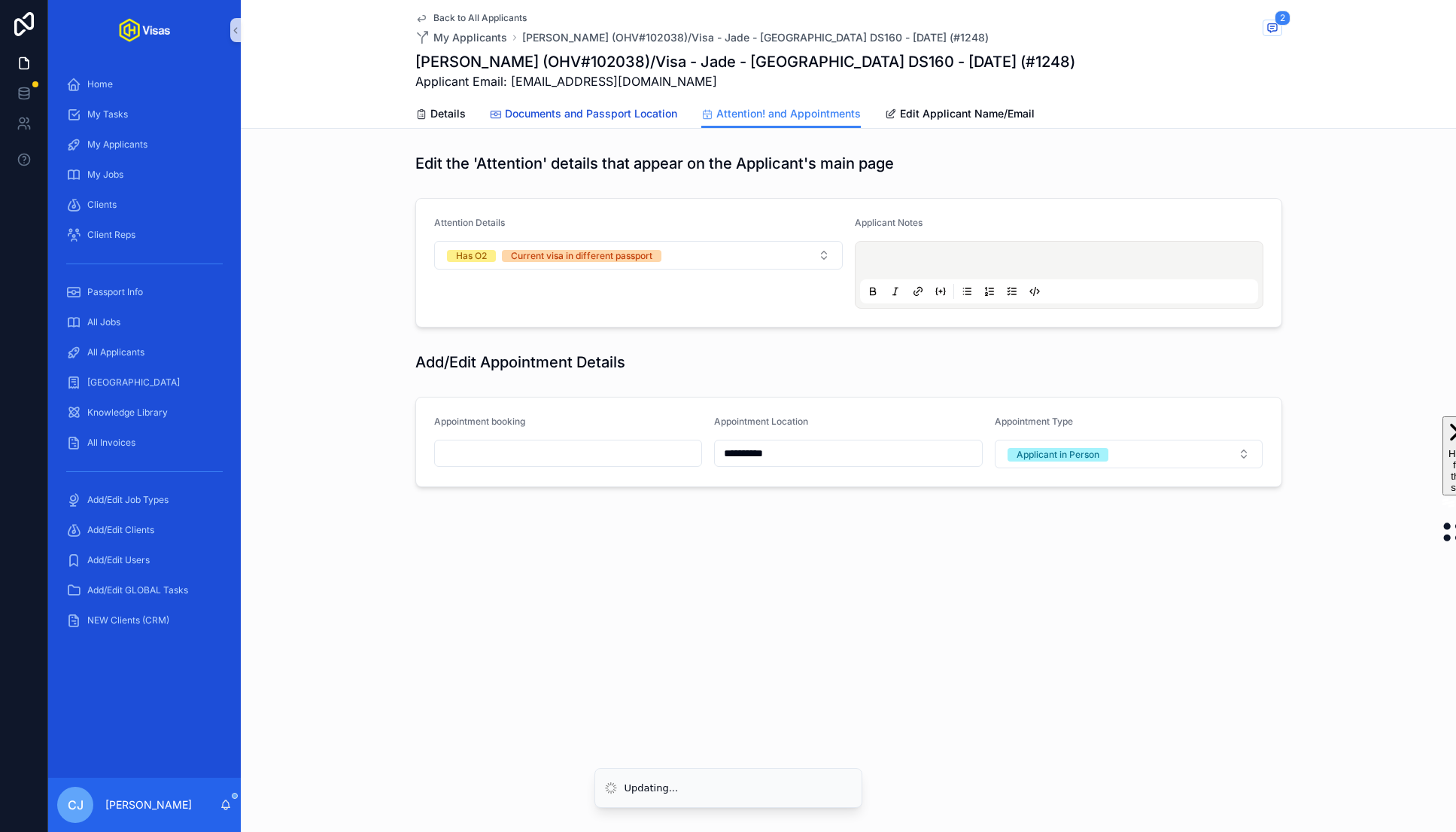
click at [580, 108] on span "Documents and Passport Location" at bounding box center [591, 114] width 172 height 15
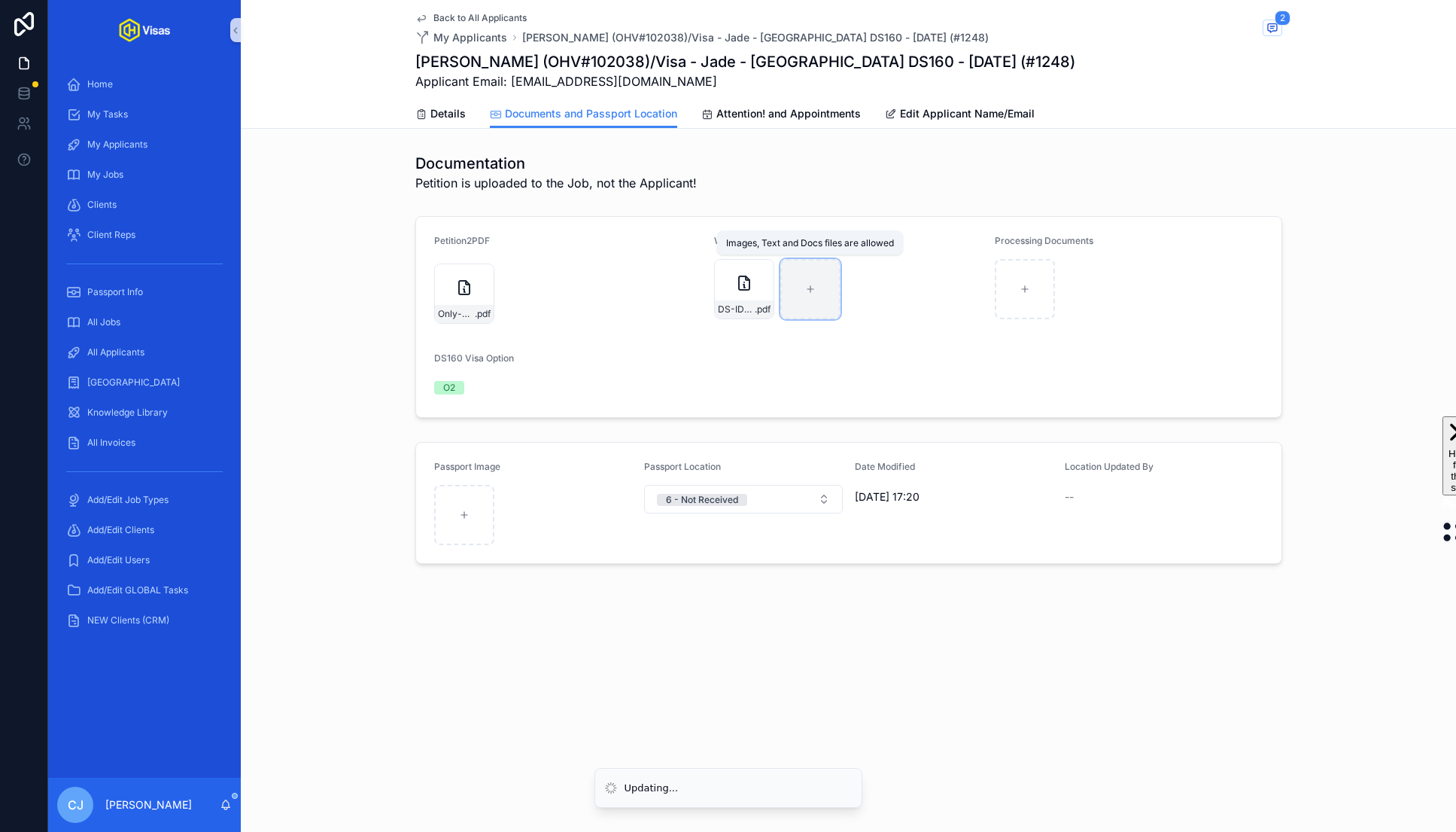
click at [800, 281] on div "scrollable content" at bounding box center [810, 289] width 60 height 60
type input "**********"
click at [829, 303] on div "scrollable content" at bounding box center [1025, 289] width 60 height 60
type input "**********"
click at [441, 120] on span "Details" at bounding box center [449, 114] width 35 height 15
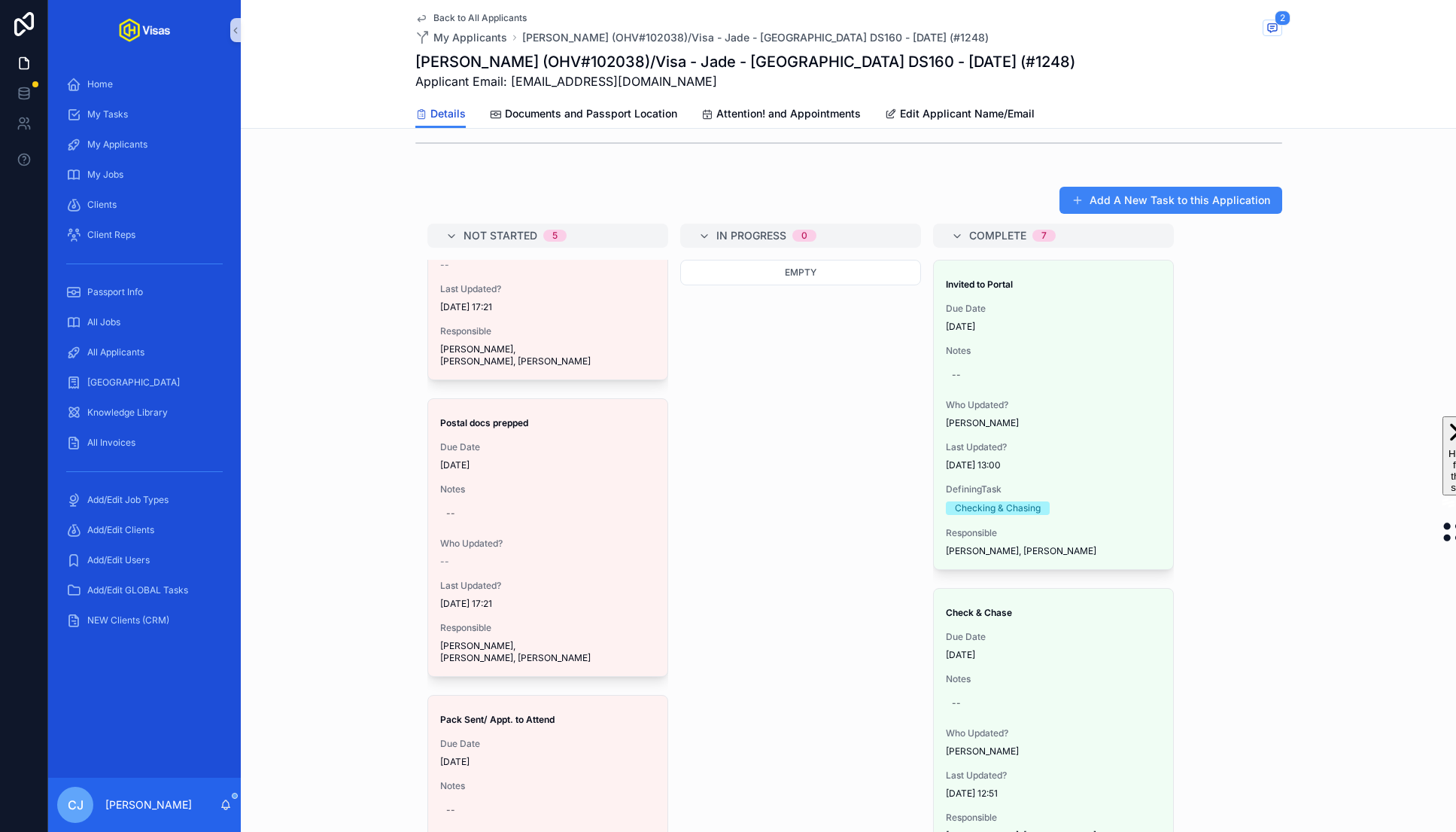
scroll to position [510, 0]
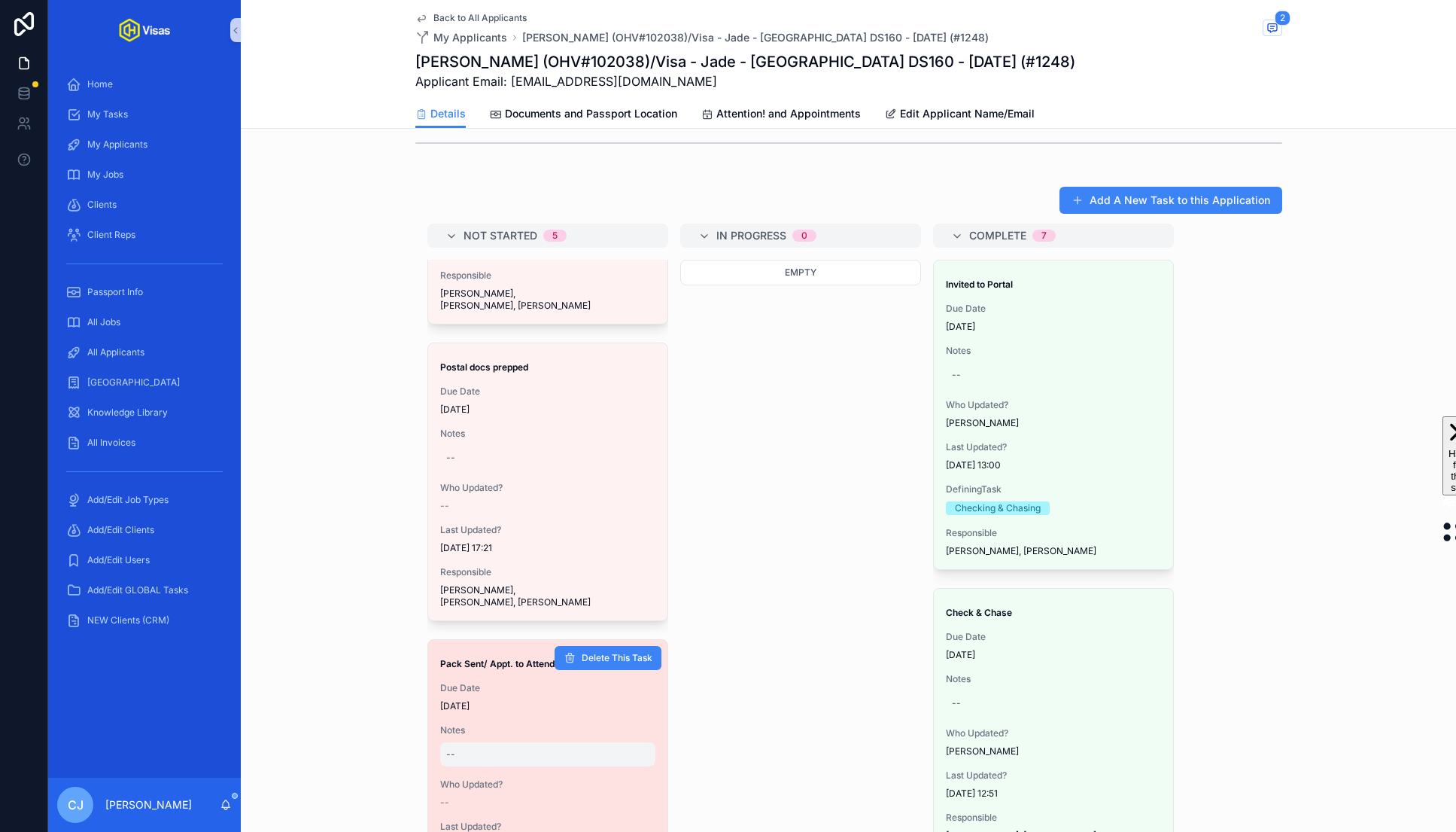
click at [481, 742] on div "--" at bounding box center [548, 754] width 215 height 24
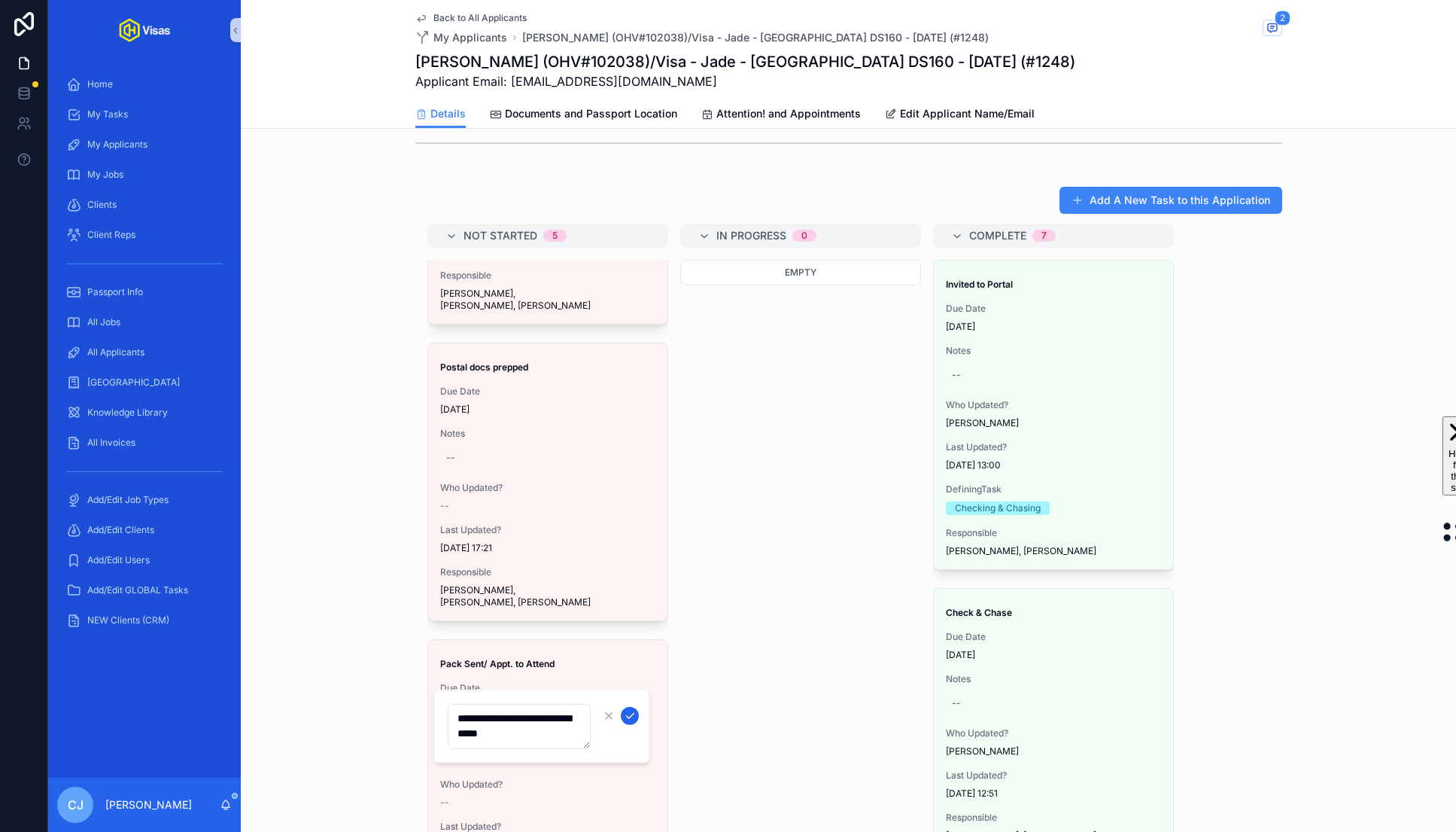
type textarea "**********"
click at [632, 717] on icon "scrollable content" at bounding box center [630, 716] width 12 height 12
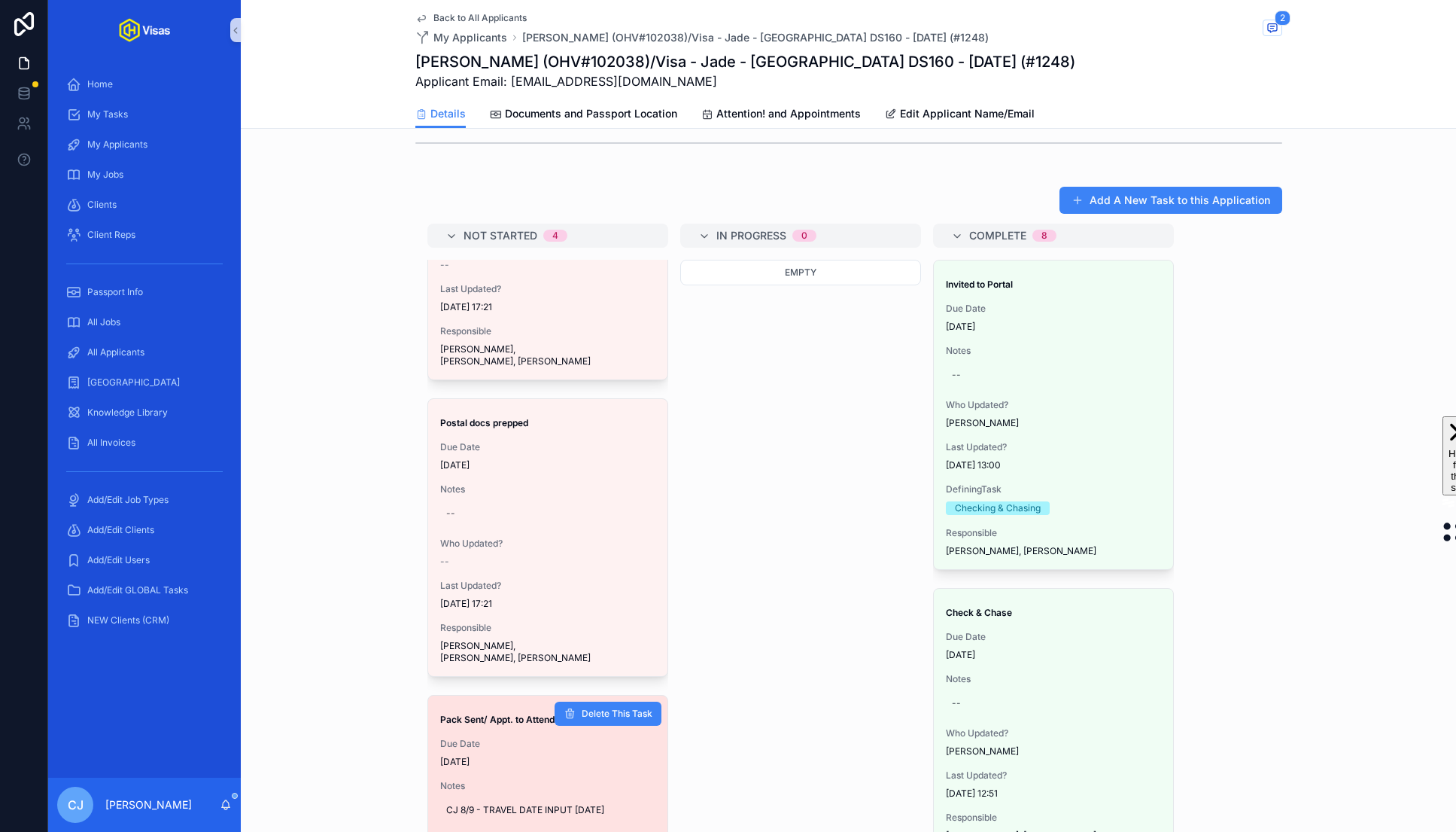
scroll to position [0, 0]
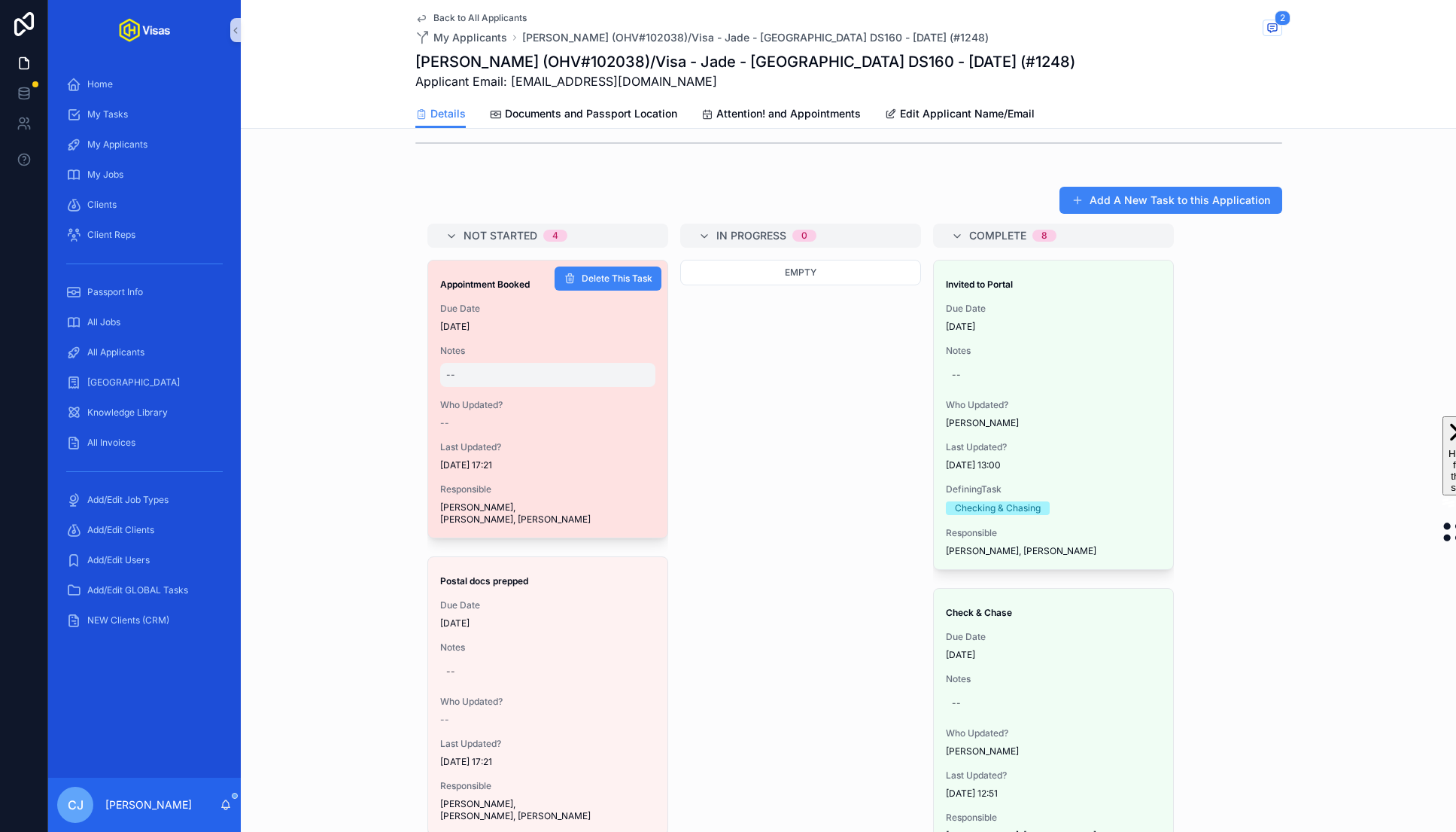
click at [485, 363] on div "--" at bounding box center [548, 374] width 215 height 24
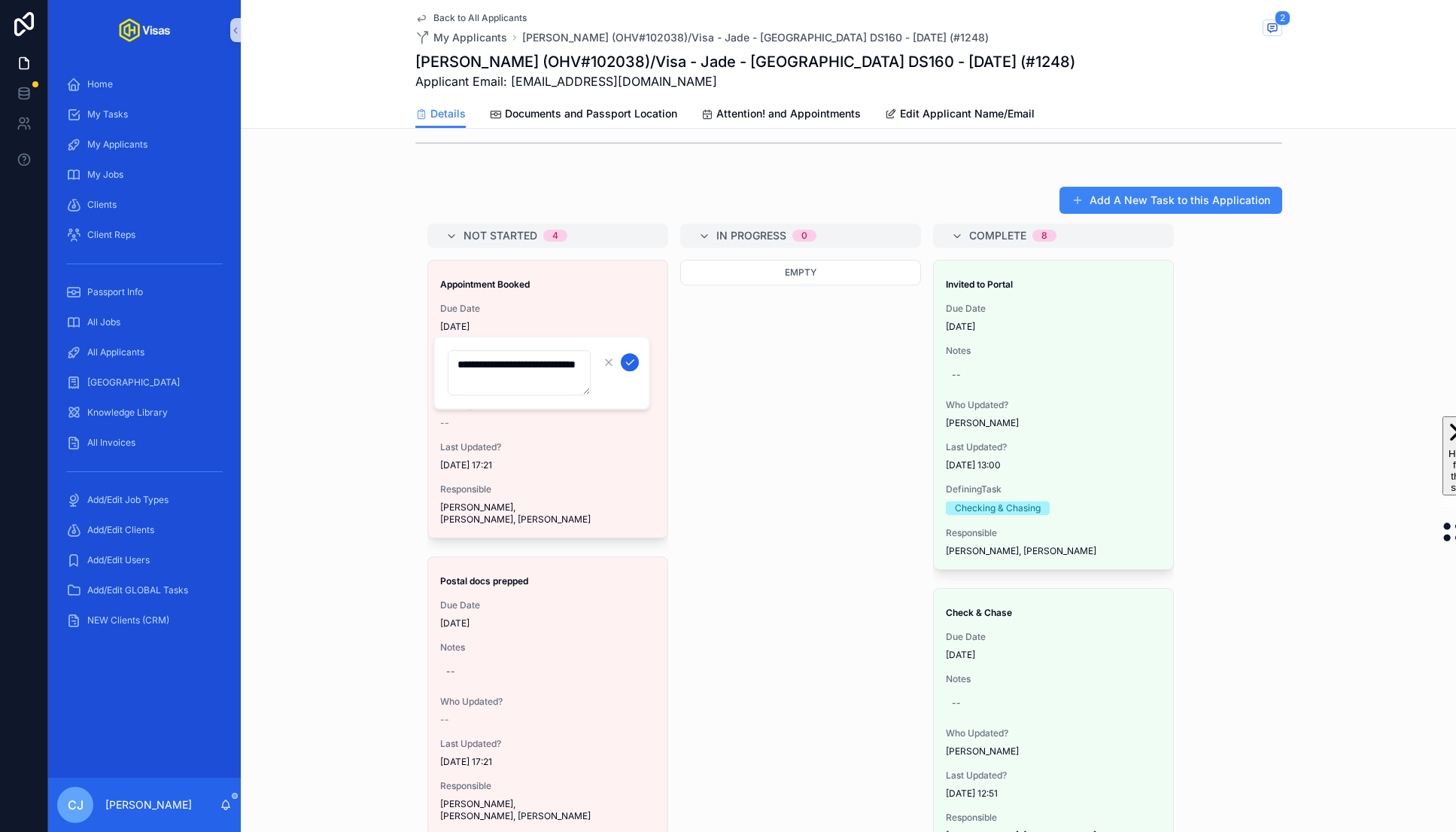
type textarea "**********"
click at [637, 358] on button "scrollable content" at bounding box center [630, 362] width 18 height 18
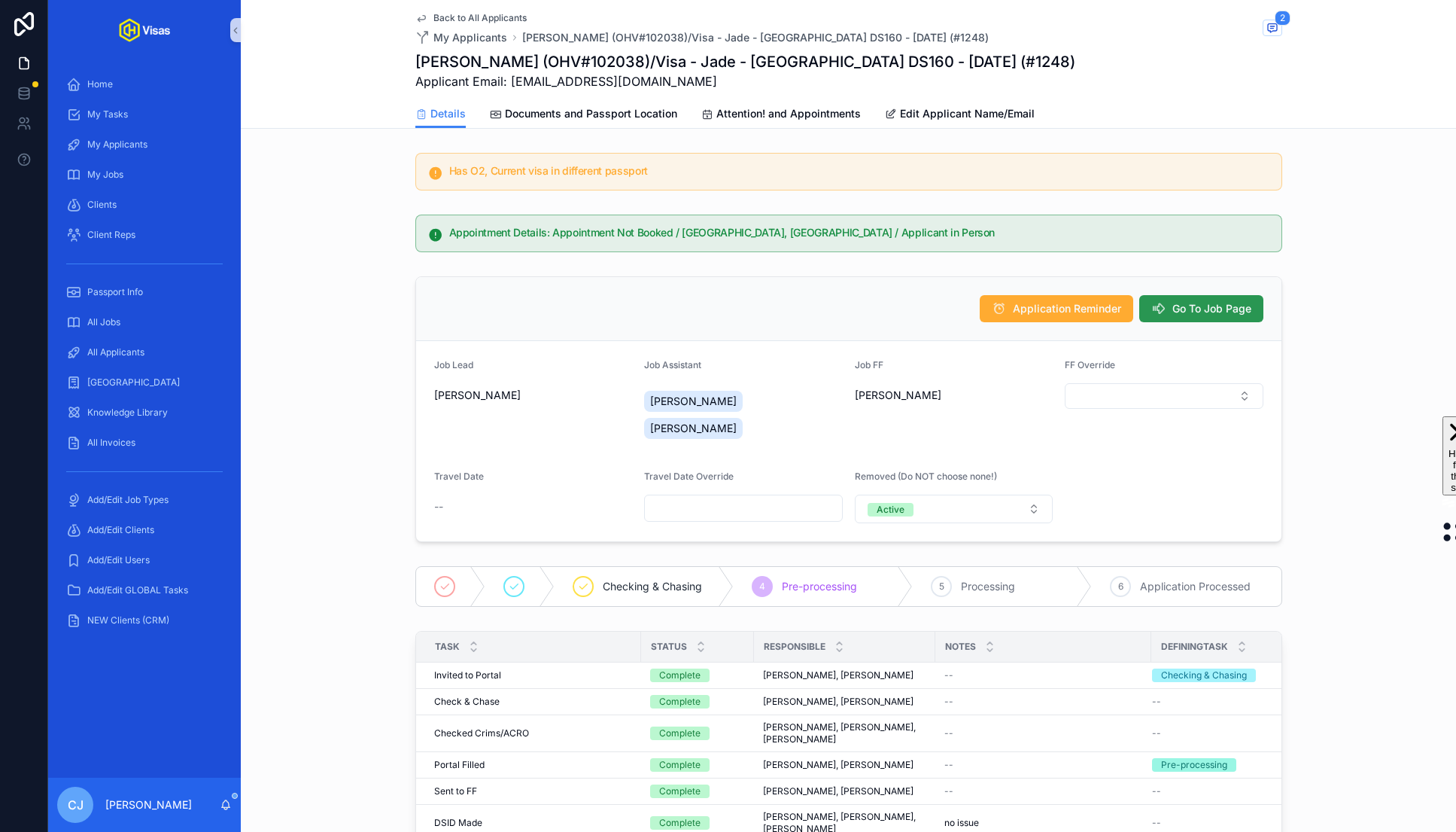
click at [829, 307] on span "Go To Job Page" at bounding box center [1211, 309] width 79 height 15
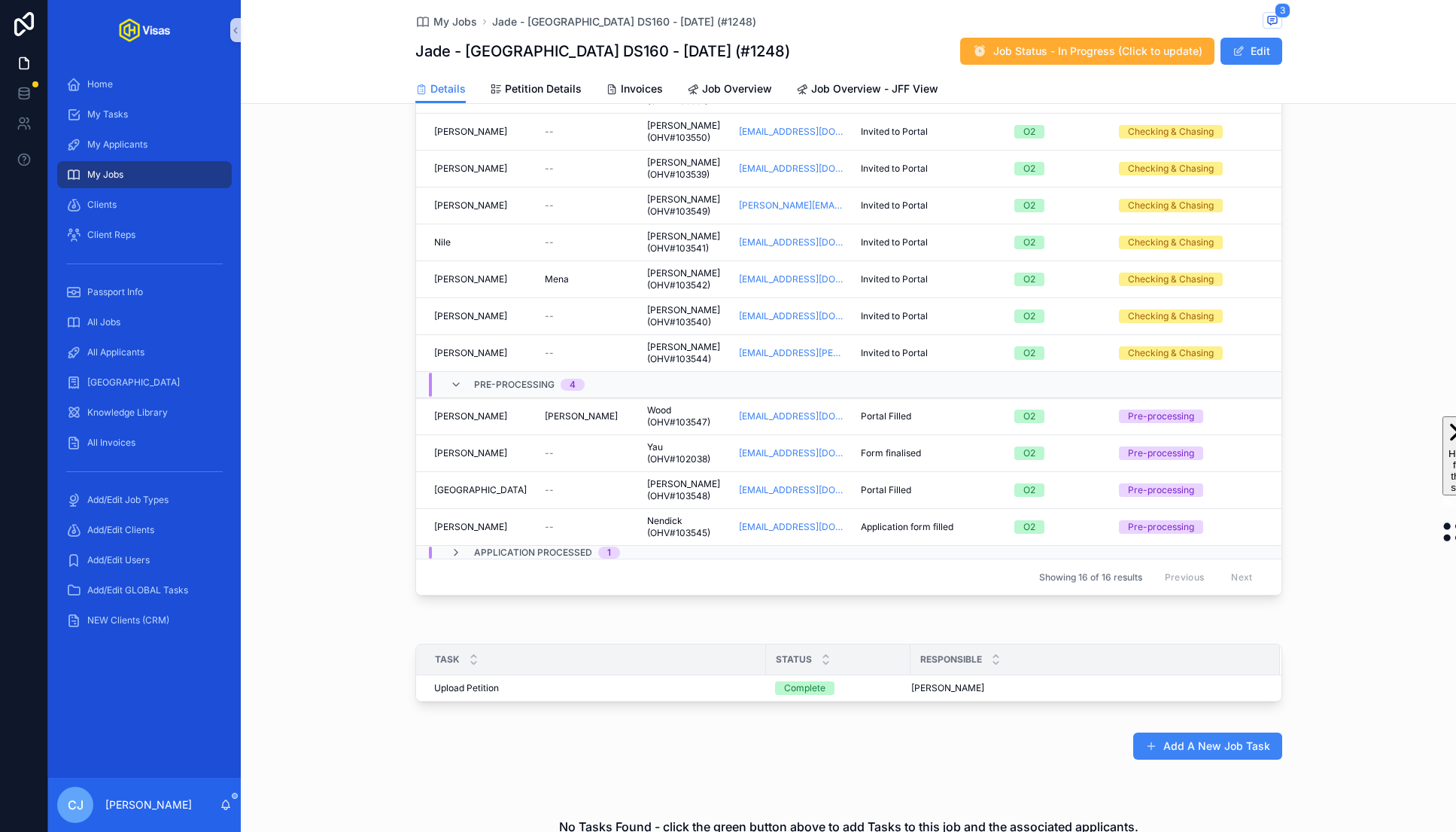
scroll to position [95, 0]
click at [659, 520] on span "Nendick (OHV#103545)" at bounding box center [684, 526] width 74 height 24
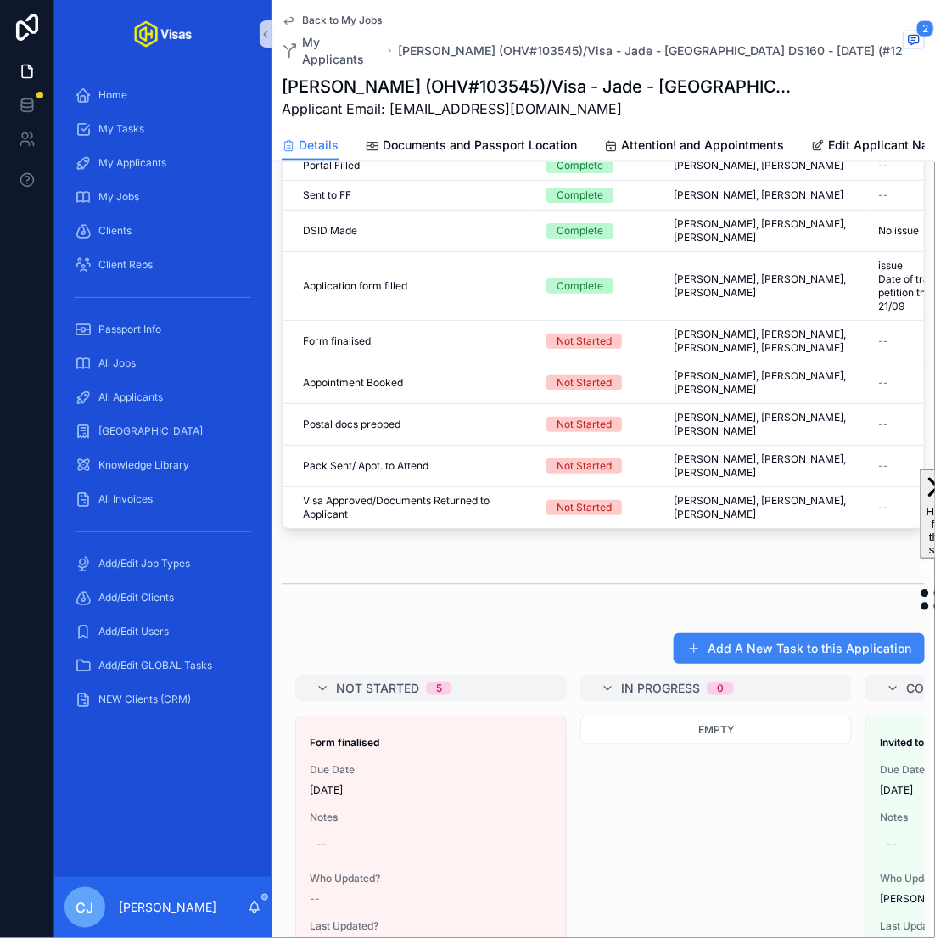
scroll to position [702, 0]
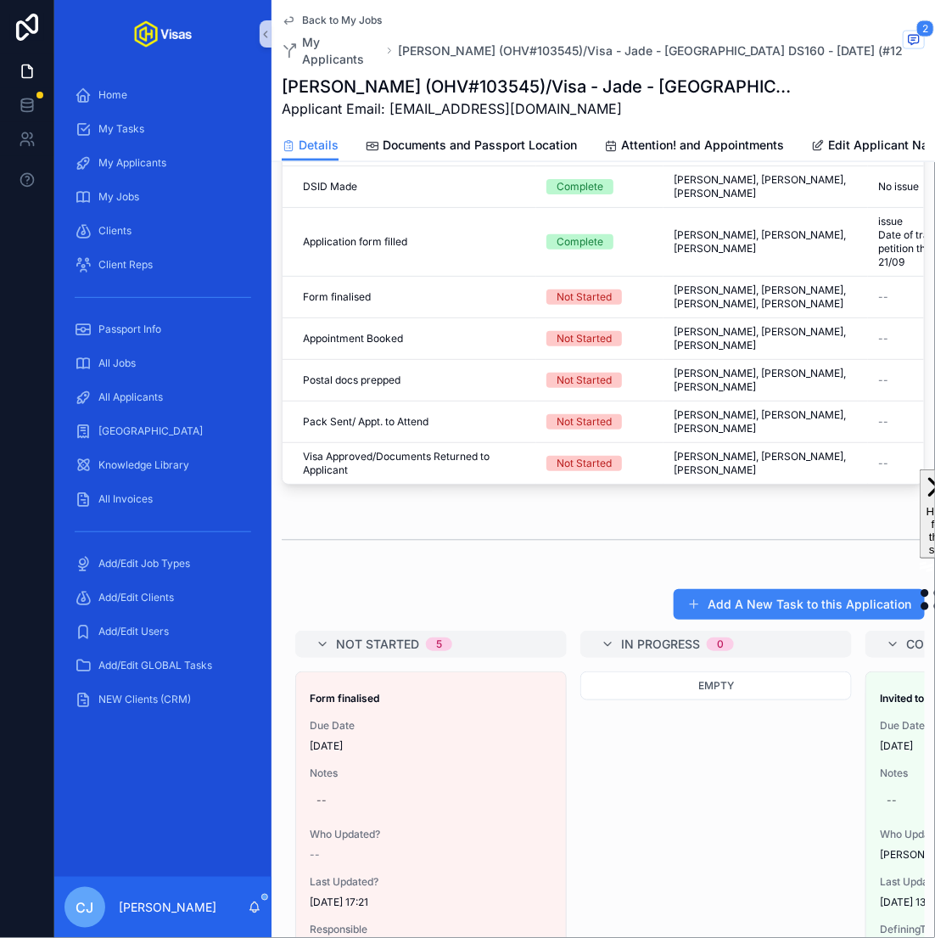
click at [497, 75] on h1 "[PERSON_NAME] (OHV#103545)/Visa - Jade - [GEOGRAPHIC_DATA] DS160 - [DATE] (#124…" at bounding box center [540, 87] width 516 height 24
copy h1 "103545"
click at [532, 137] on span "Documents and Passport Location" at bounding box center [480, 145] width 194 height 17
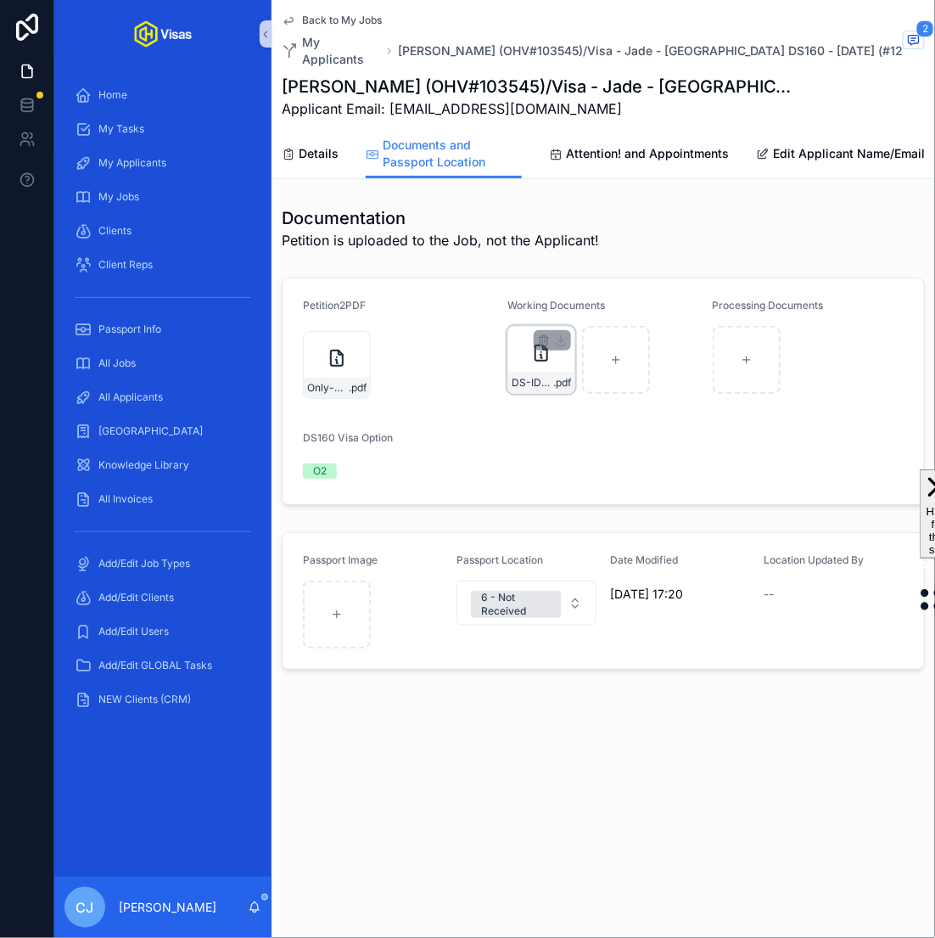
click at [519, 376] on span "DS-ID-NENDICK" at bounding box center [533, 383] width 42 height 14
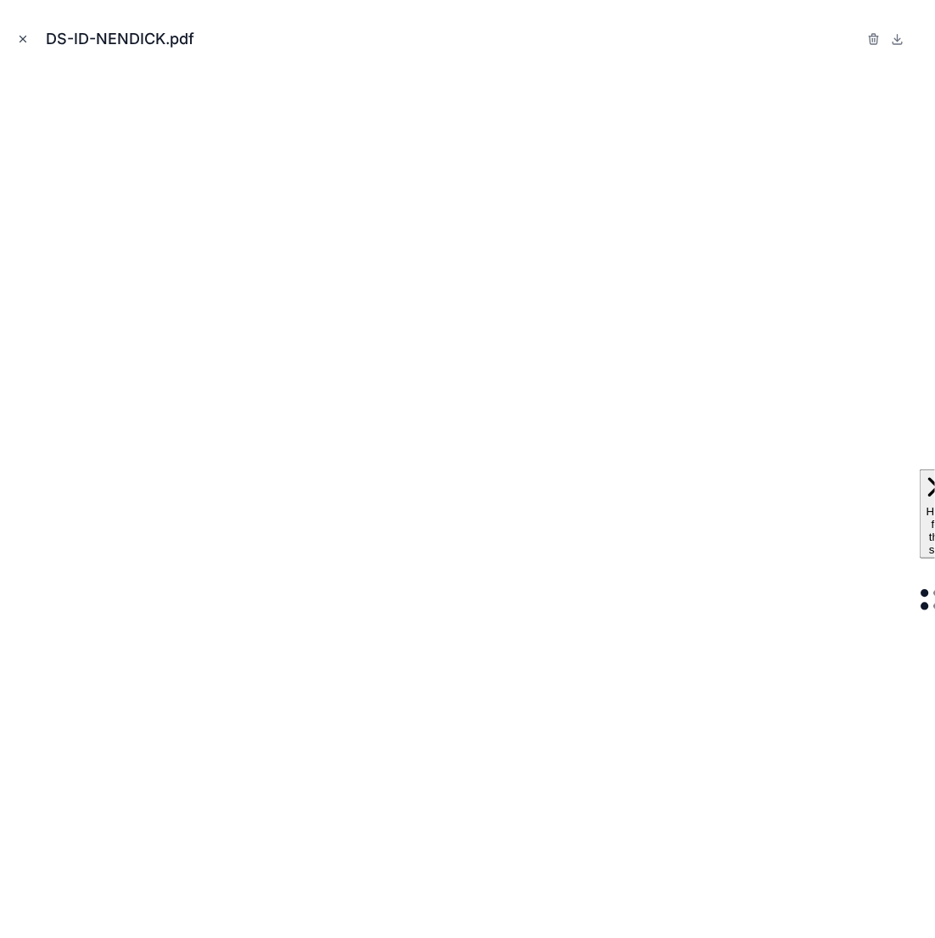
click at [21, 43] on icon "Close modal" at bounding box center [23, 39] width 12 height 12
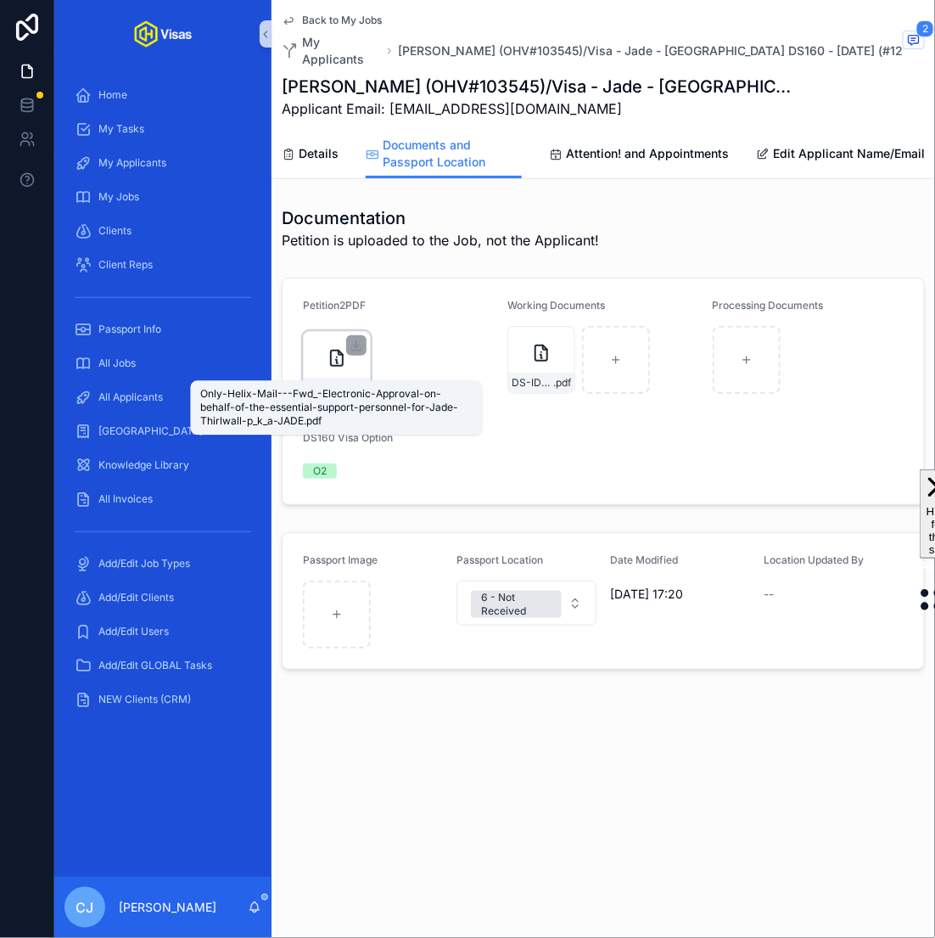
click at [339, 381] on span "Only-Helix-Mail---Fwd_-Electronic-Approval-on-behalf-of-the-essential-support-p…" at bounding box center [328, 388] width 42 height 14
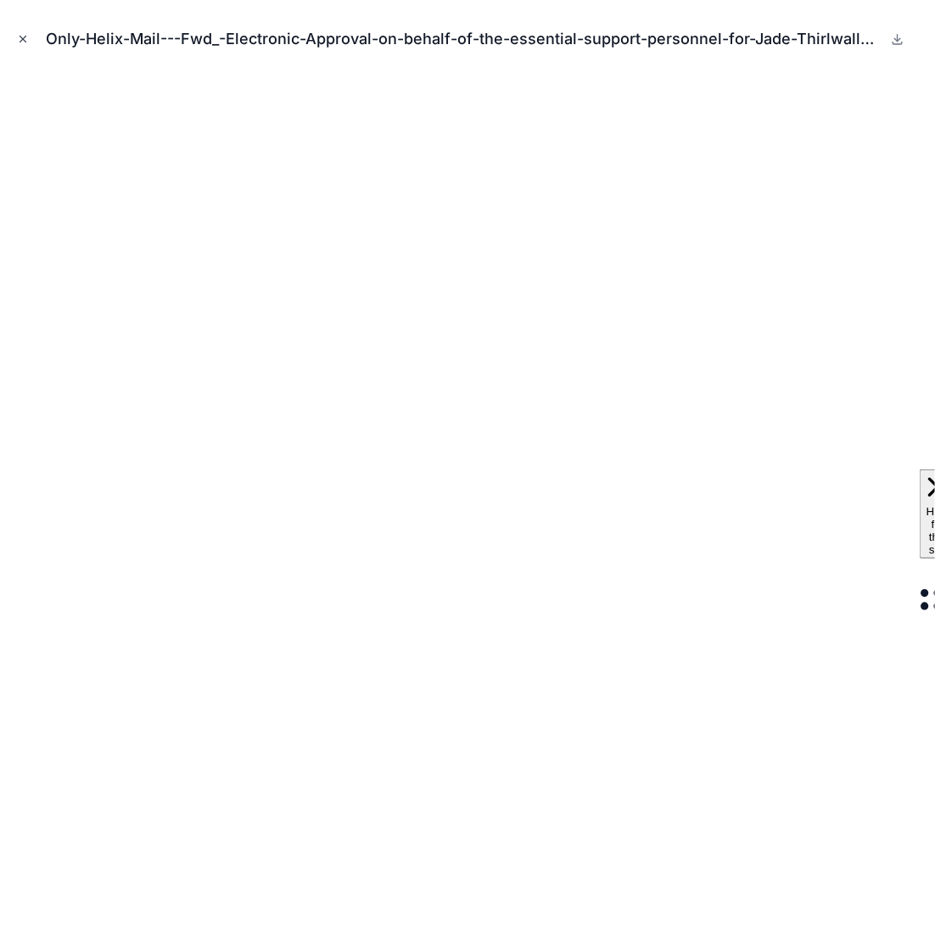
click at [20, 32] on button "Close modal" at bounding box center [23, 39] width 19 height 19
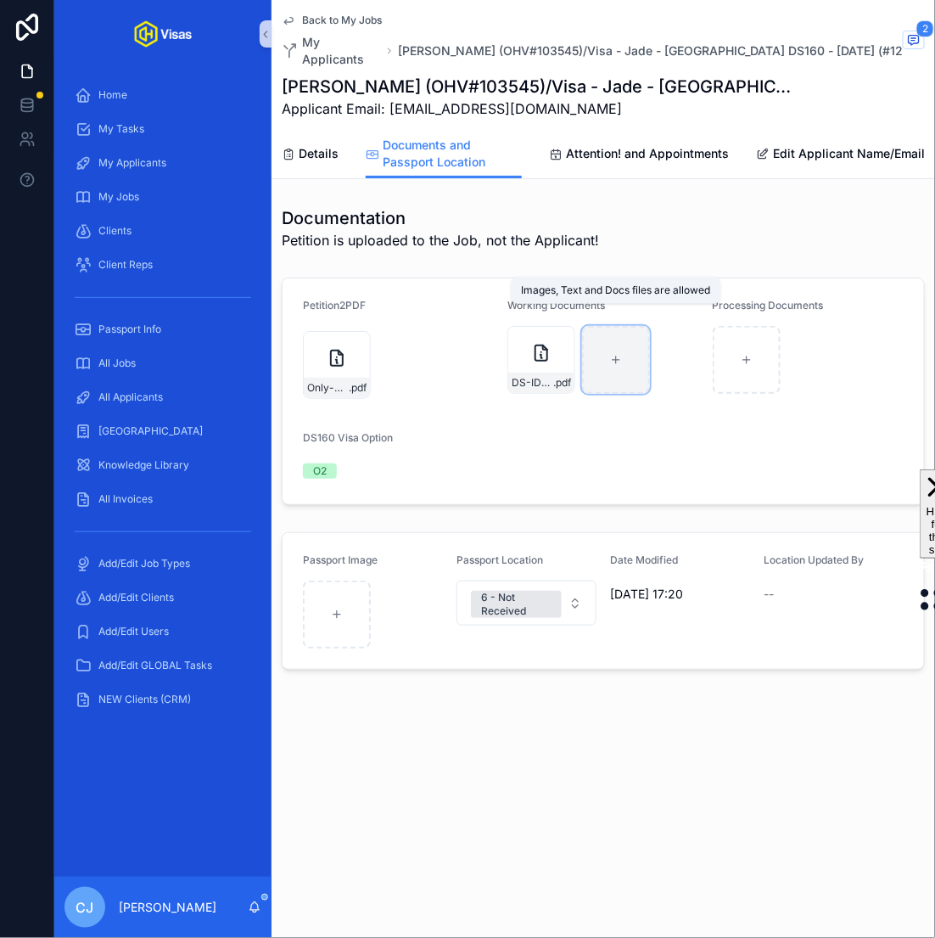
click at [622, 357] on div "scrollable content" at bounding box center [616, 360] width 68 height 68
type input "**********"
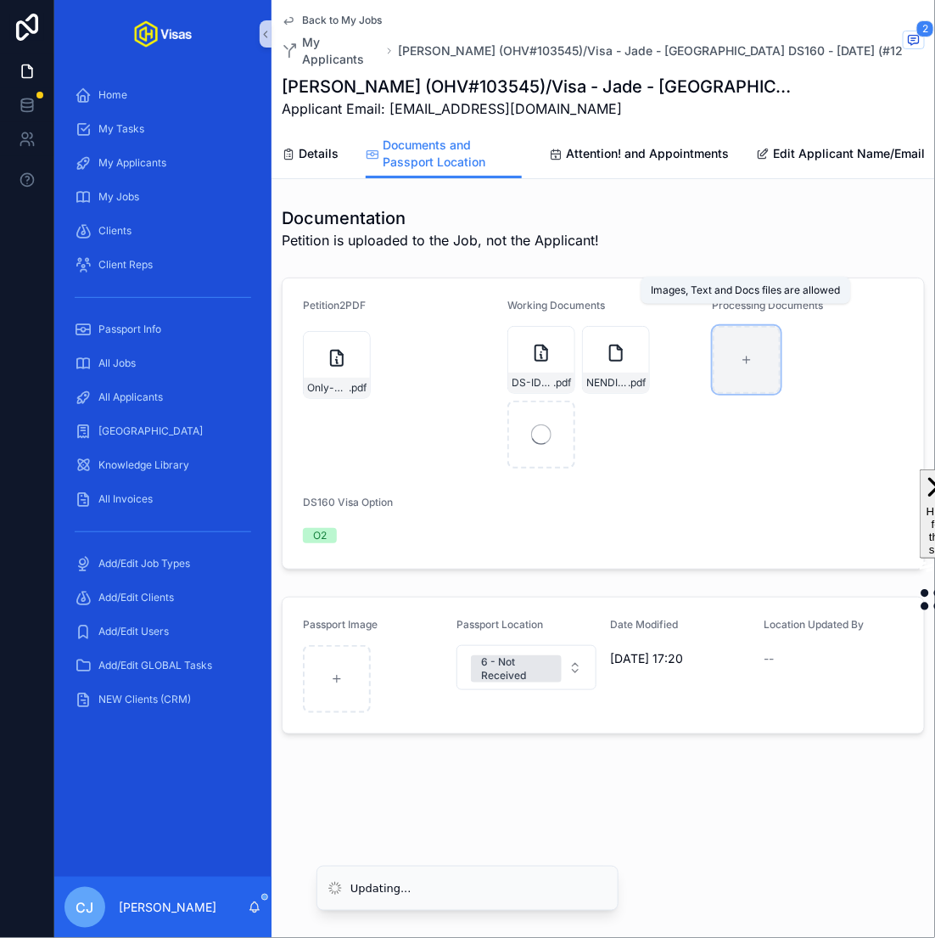
click at [749, 359] on div "scrollable content" at bounding box center [747, 360] width 68 height 68
type input "**********"
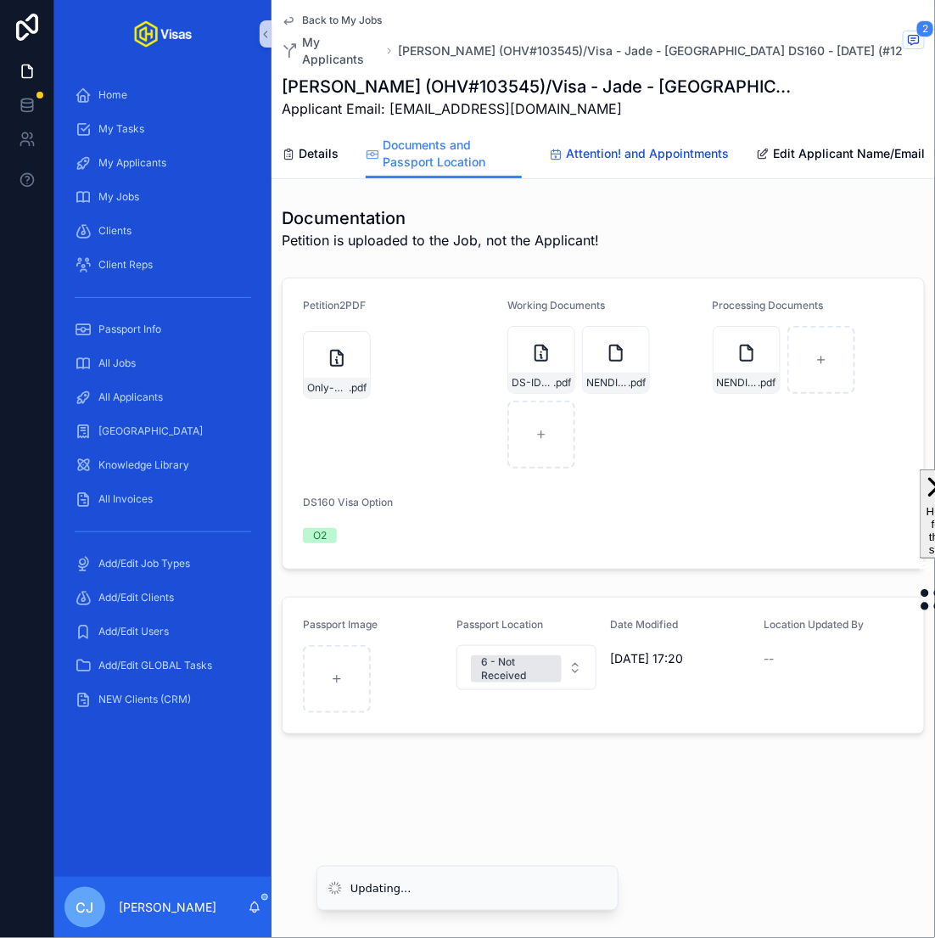
click at [629, 145] on span "Attention! and Appointments" at bounding box center [647, 153] width 163 height 17
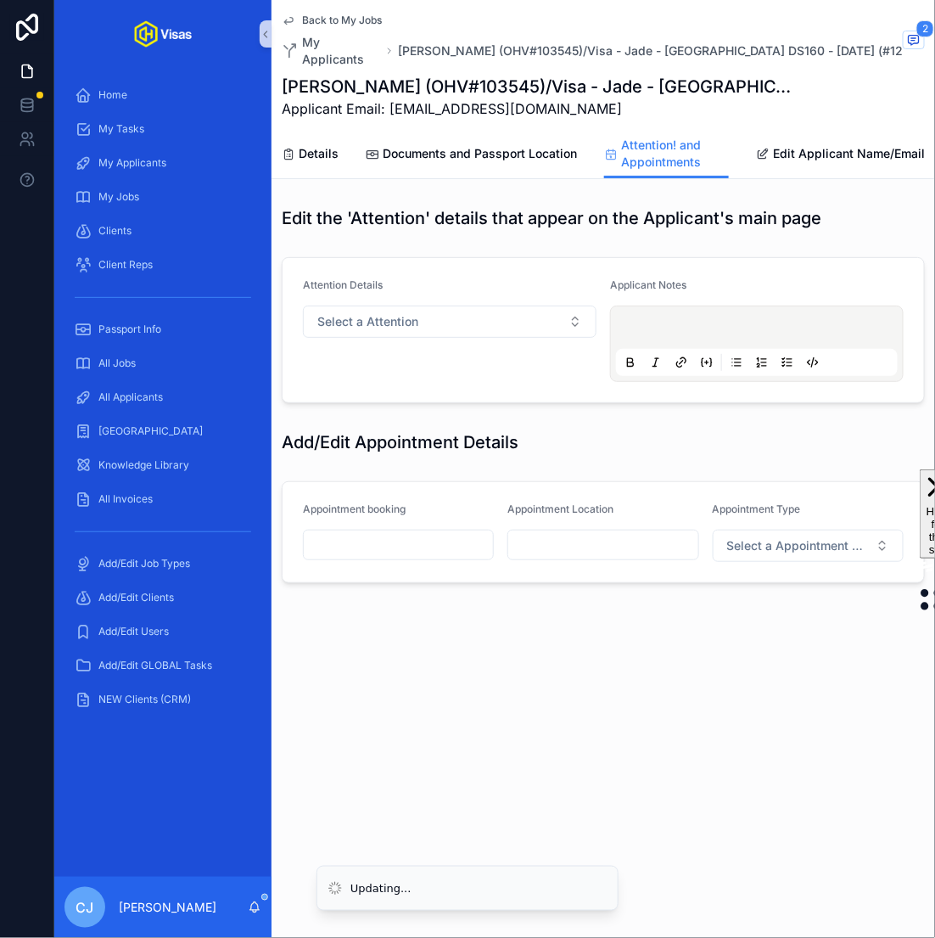
click at [589, 533] on input "scrollable content" at bounding box center [602, 545] width 189 height 24
type input "**********"
click at [785, 537] on button "Select a Appointment Type" at bounding box center [808, 546] width 191 height 32
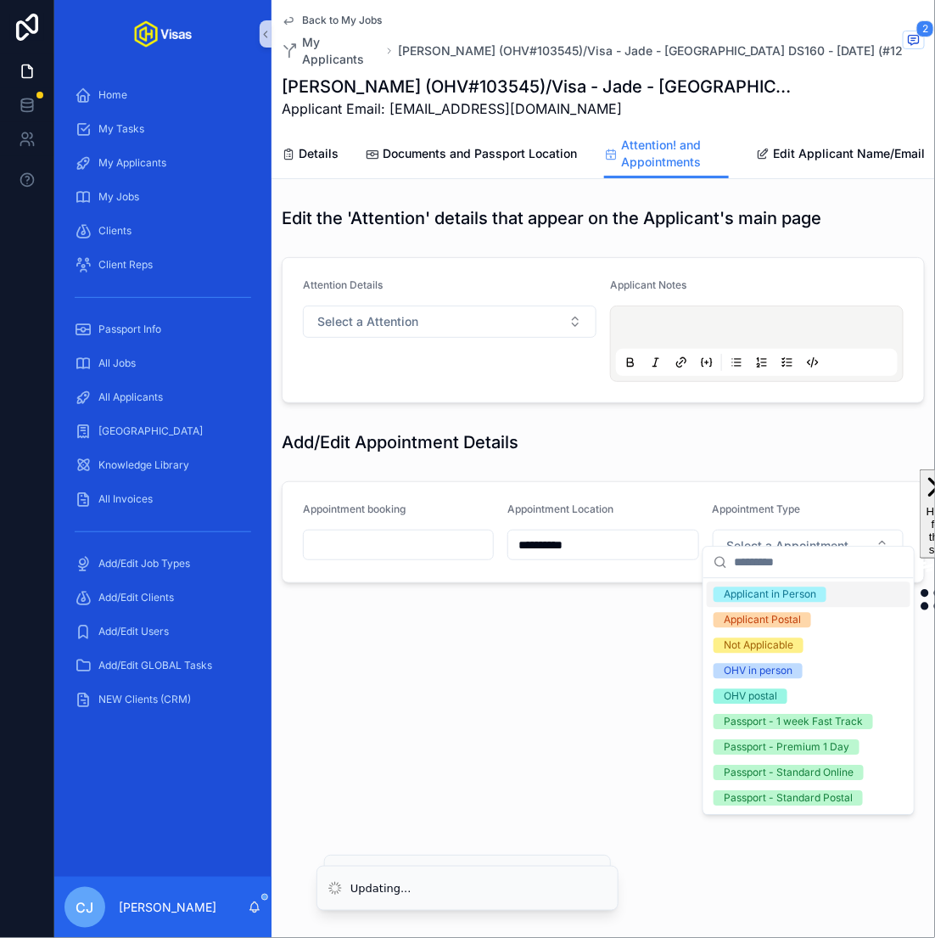
click at [794, 588] on div "Applicant in Person" at bounding box center [770, 594] width 93 height 15
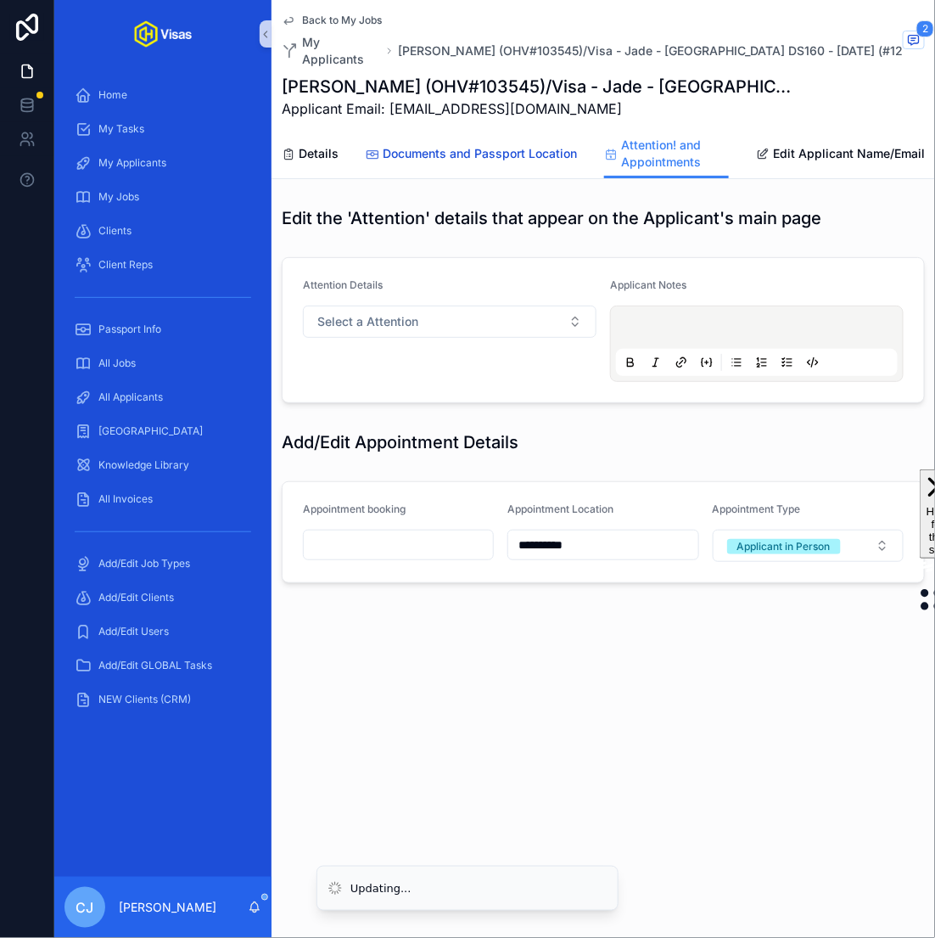
click at [510, 153] on link "Documents and Passport Location" at bounding box center [471, 155] width 211 height 34
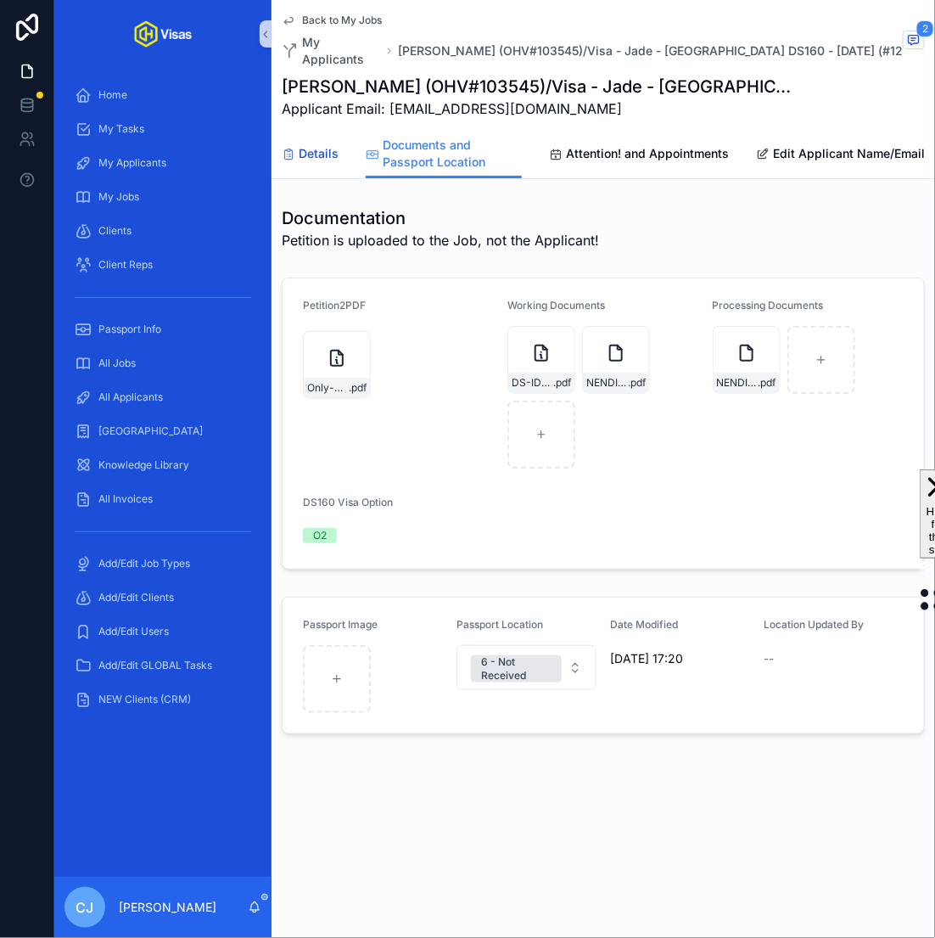
click at [290, 148] on icon "scrollable content" at bounding box center [289, 155] width 14 height 14
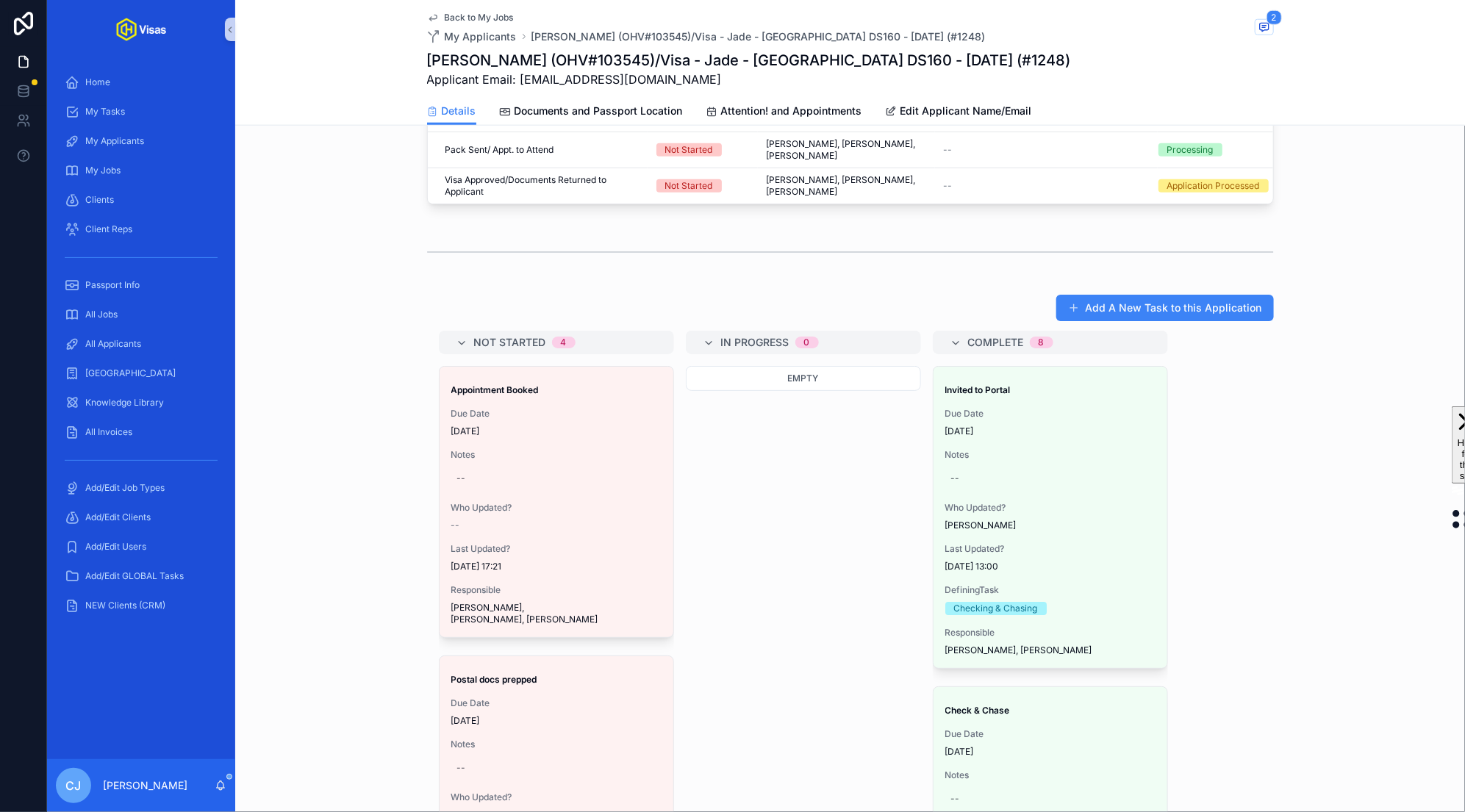
scroll to position [55, 0]
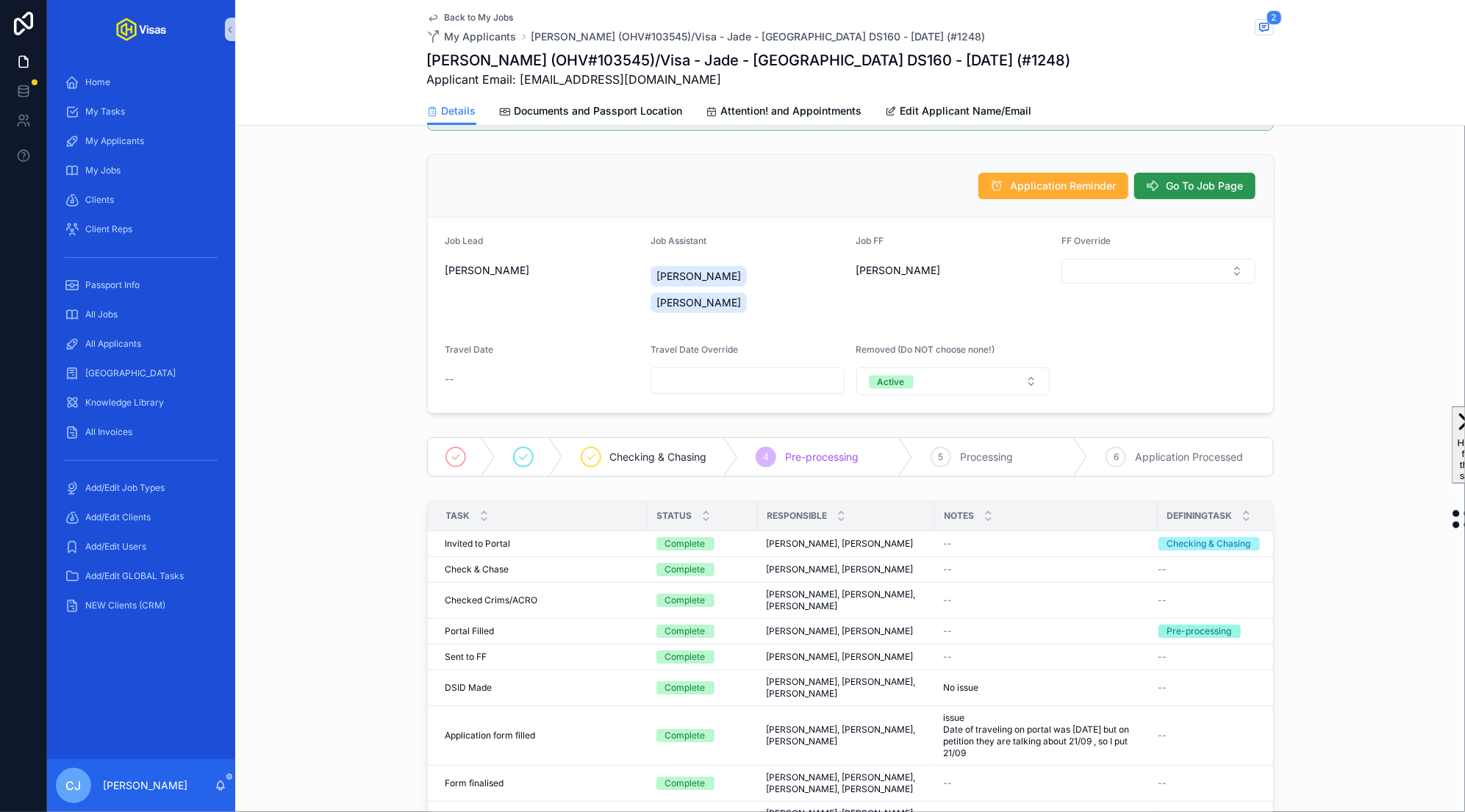
click at [810, 184] on span "Go To Job Page" at bounding box center [1204, 185] width 77 height 15
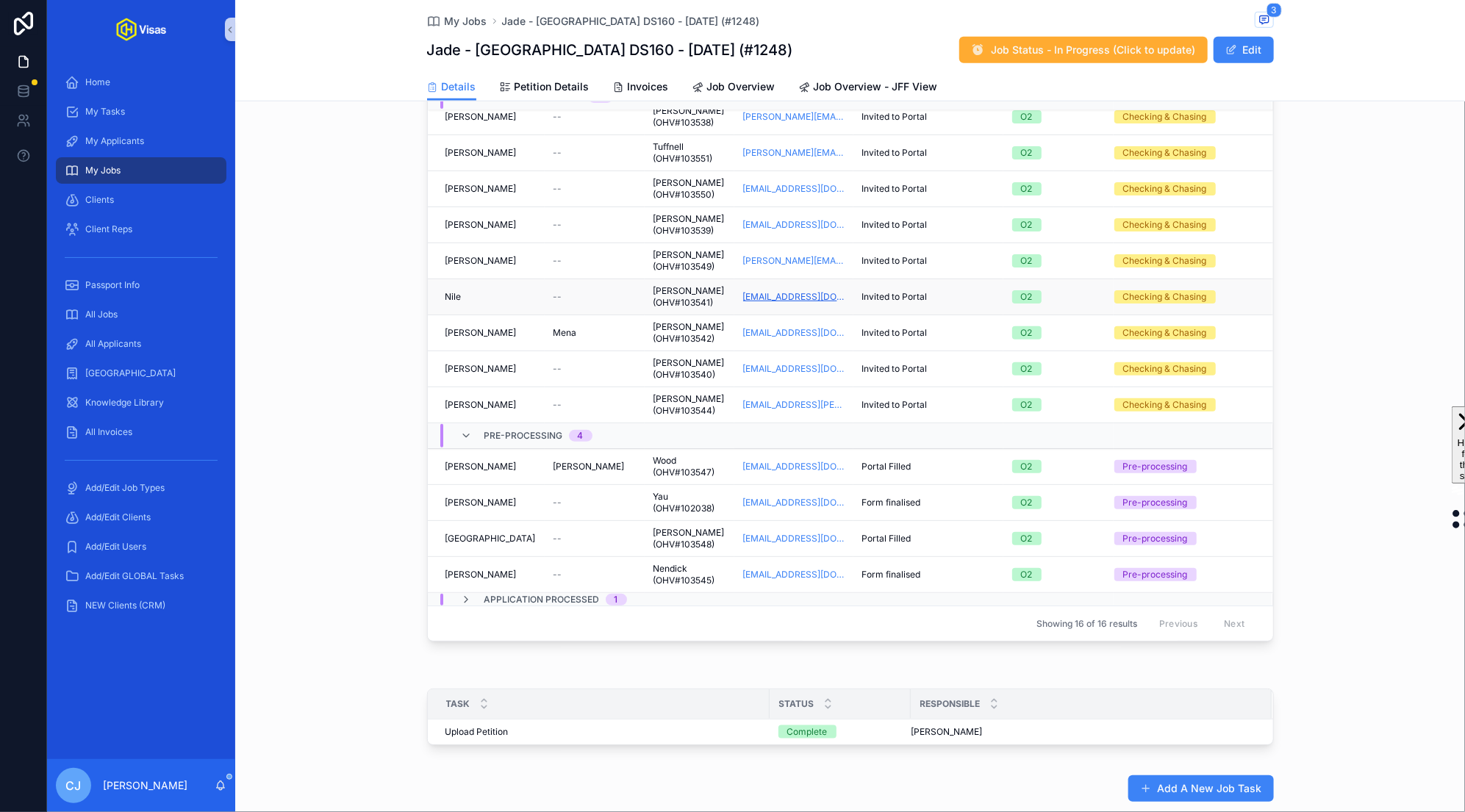
scroll to position [93, 0]
click at [655, 150] on span "Tuffnell (OHV#103551)" at bounding box center [689, 151] width 72 height 23
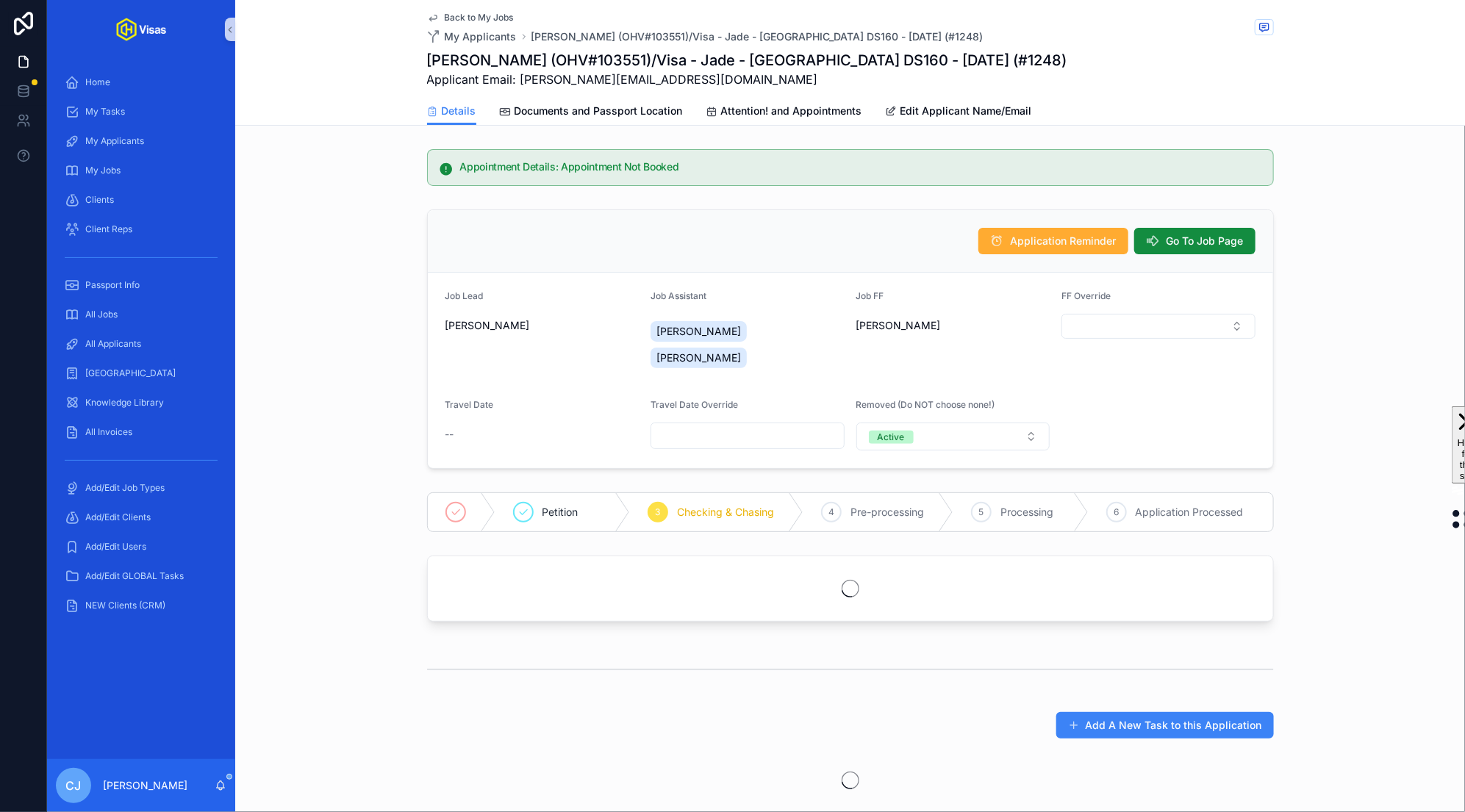
click at [603, 62] on h1 "[PERSON_NAME] (OHV#103551)/Visa - Jade - [GEOGRAPHIC_DATA] DS160 - [DATE] (#124…" at bounding box center [746, 61] width 640 height 21
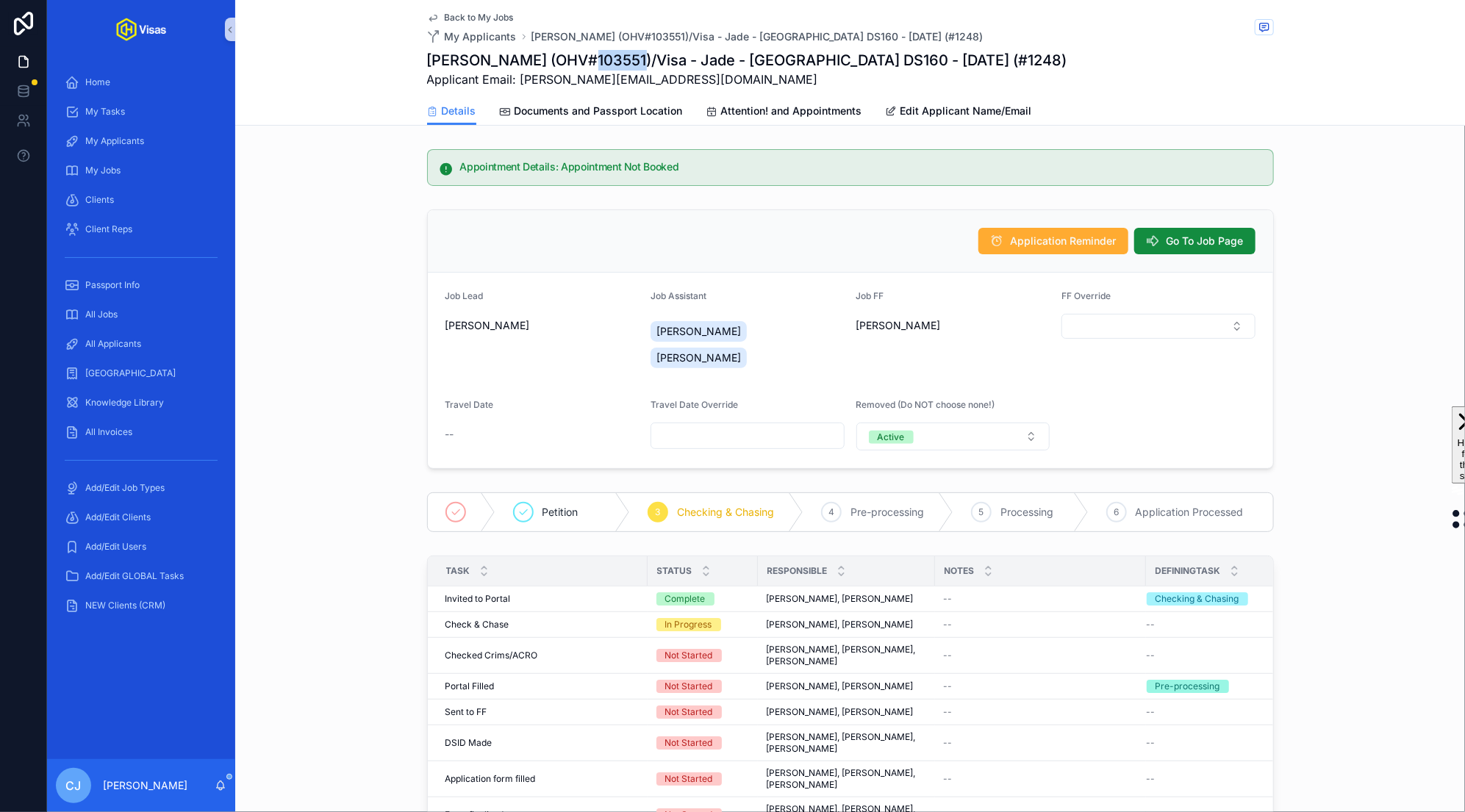
copy h1 "103551"
click at [810, 242] on span "Go To Job Page" at bounding box center [1204, 241] width 77 height 15
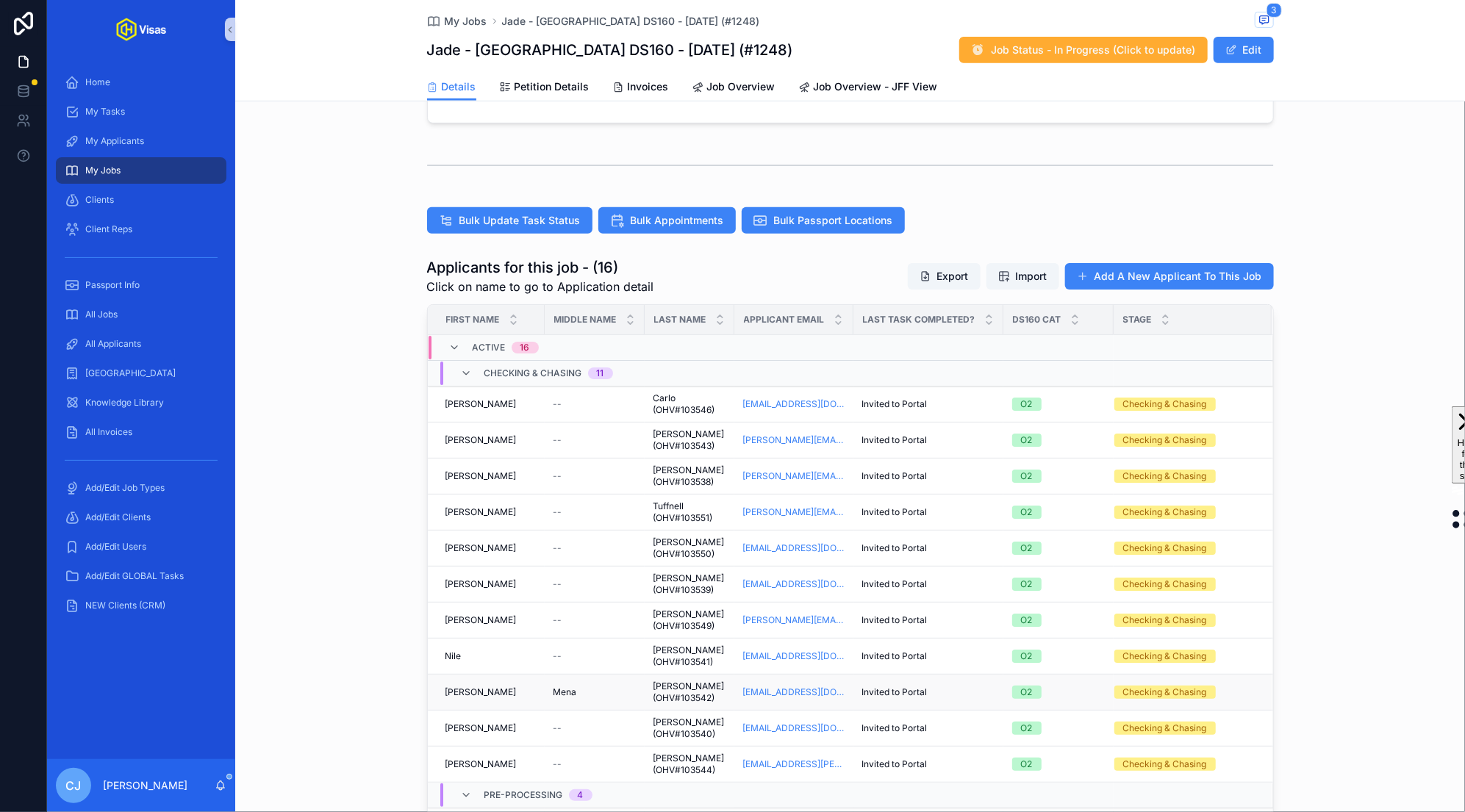
scroll to position [11, 0]
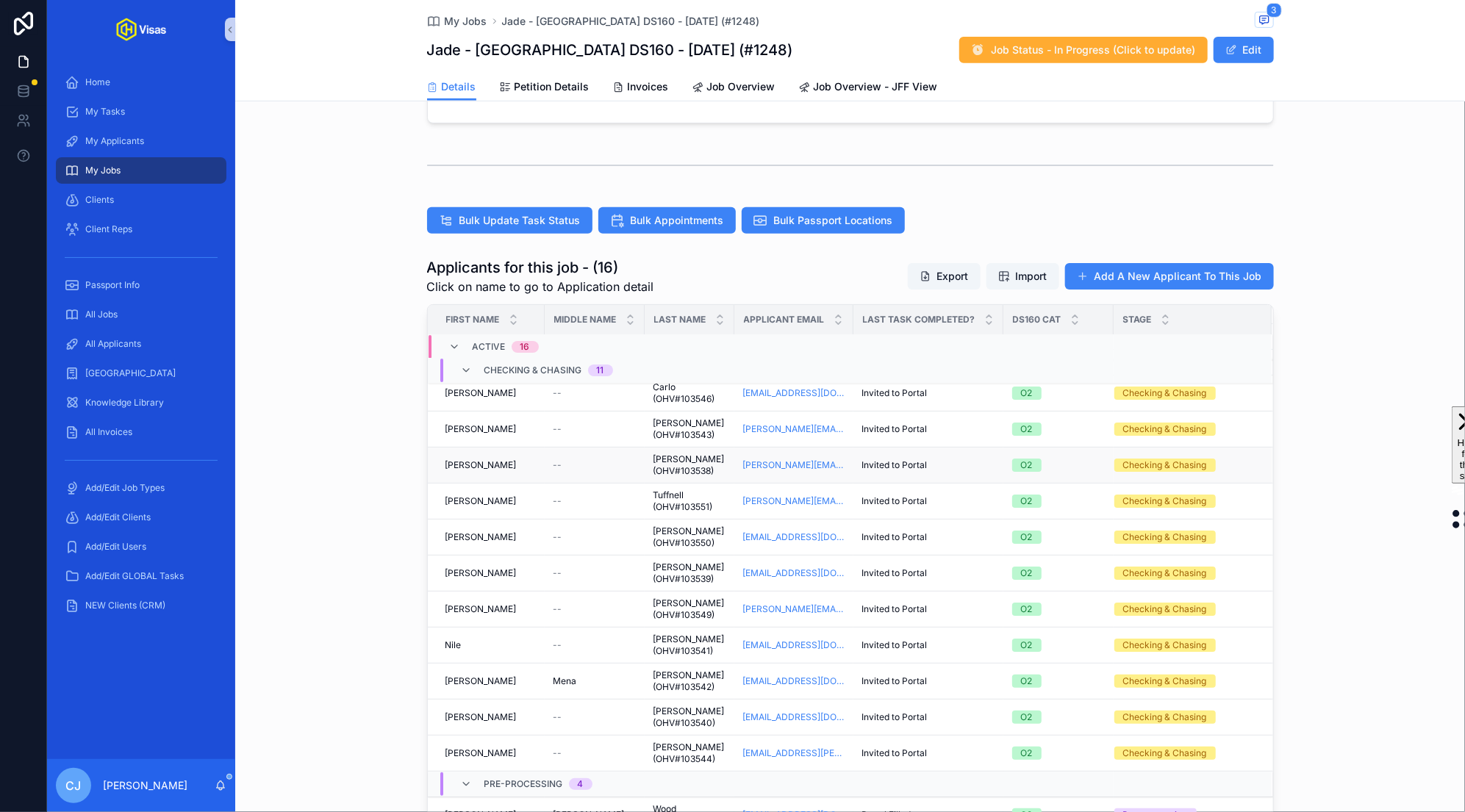
click at [668, 457] on span "[PERSON_NAME] (OHV#103538)" at bounding box center [689, 465] width 72 height 23
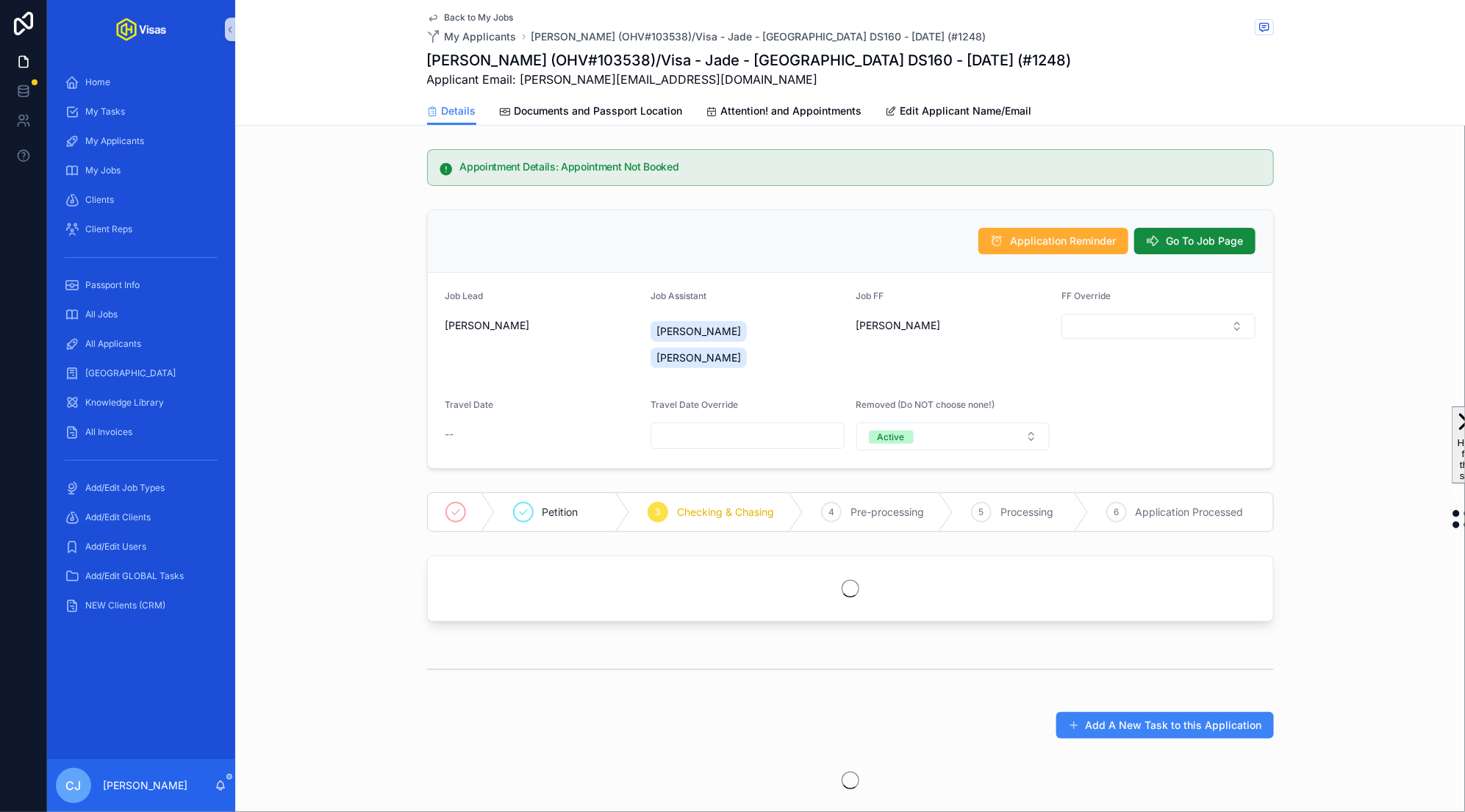
click at [597, 55] on h1 "[PERSON_NAME] (OHV#103538)/Visa - Jade - [GEOGRAPHIC_DATA] DS160 - [DATE] (#124…" at bounding box center [749, 61] width 644 height 21
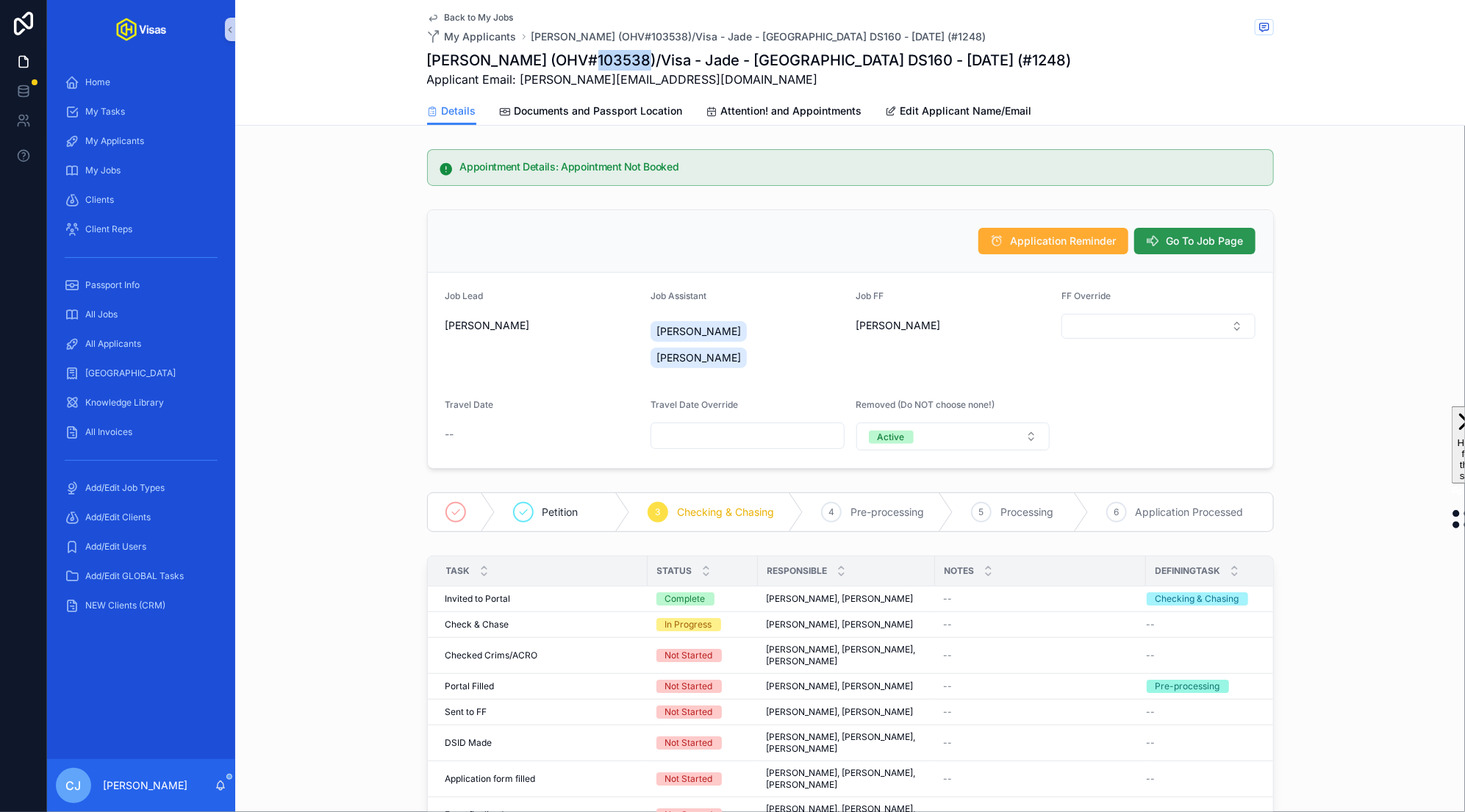
click at [810, 235] on span "Go To Job Page" at bounding box center [1204, 241] width 77 height 15
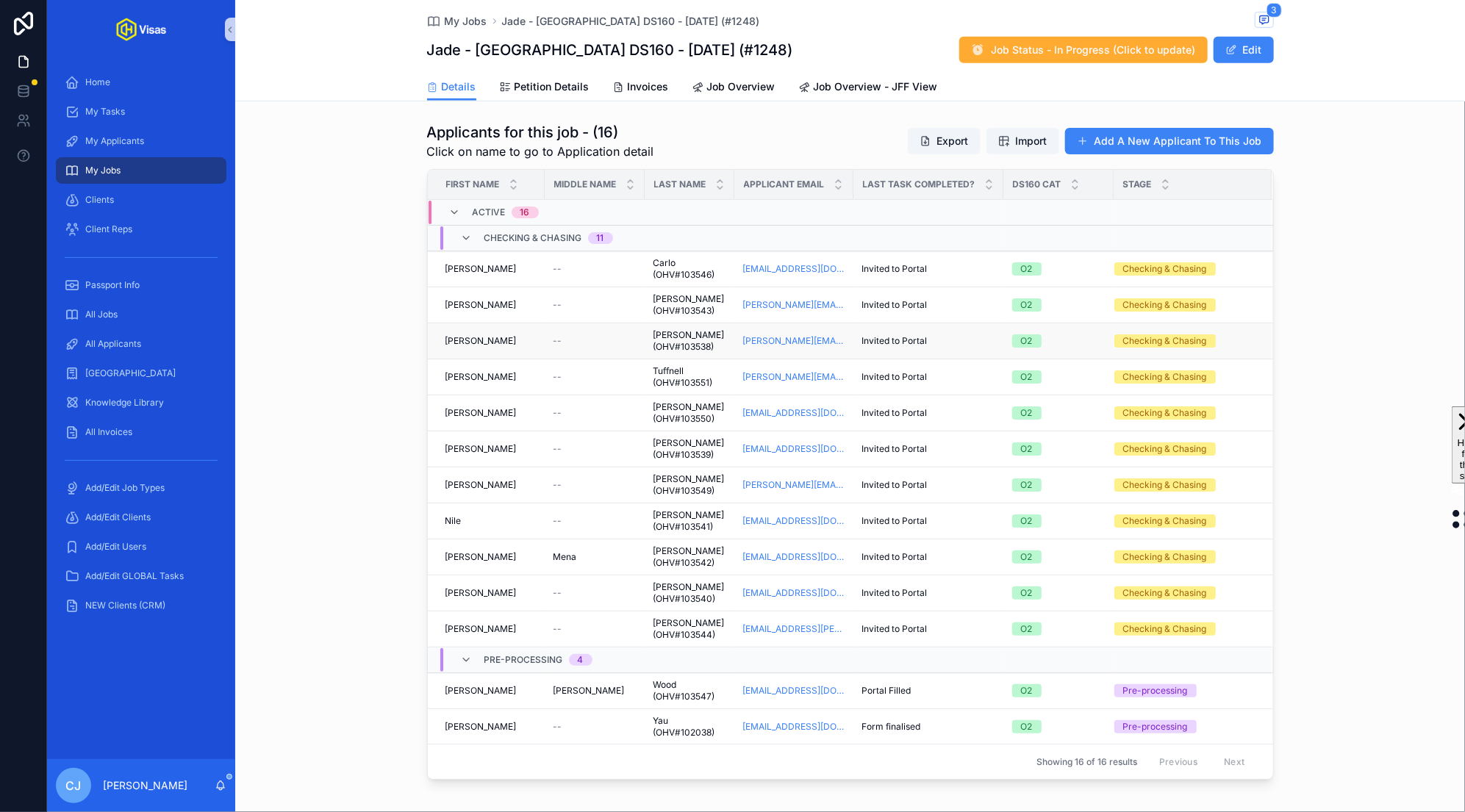
scroll to position [93, 0]
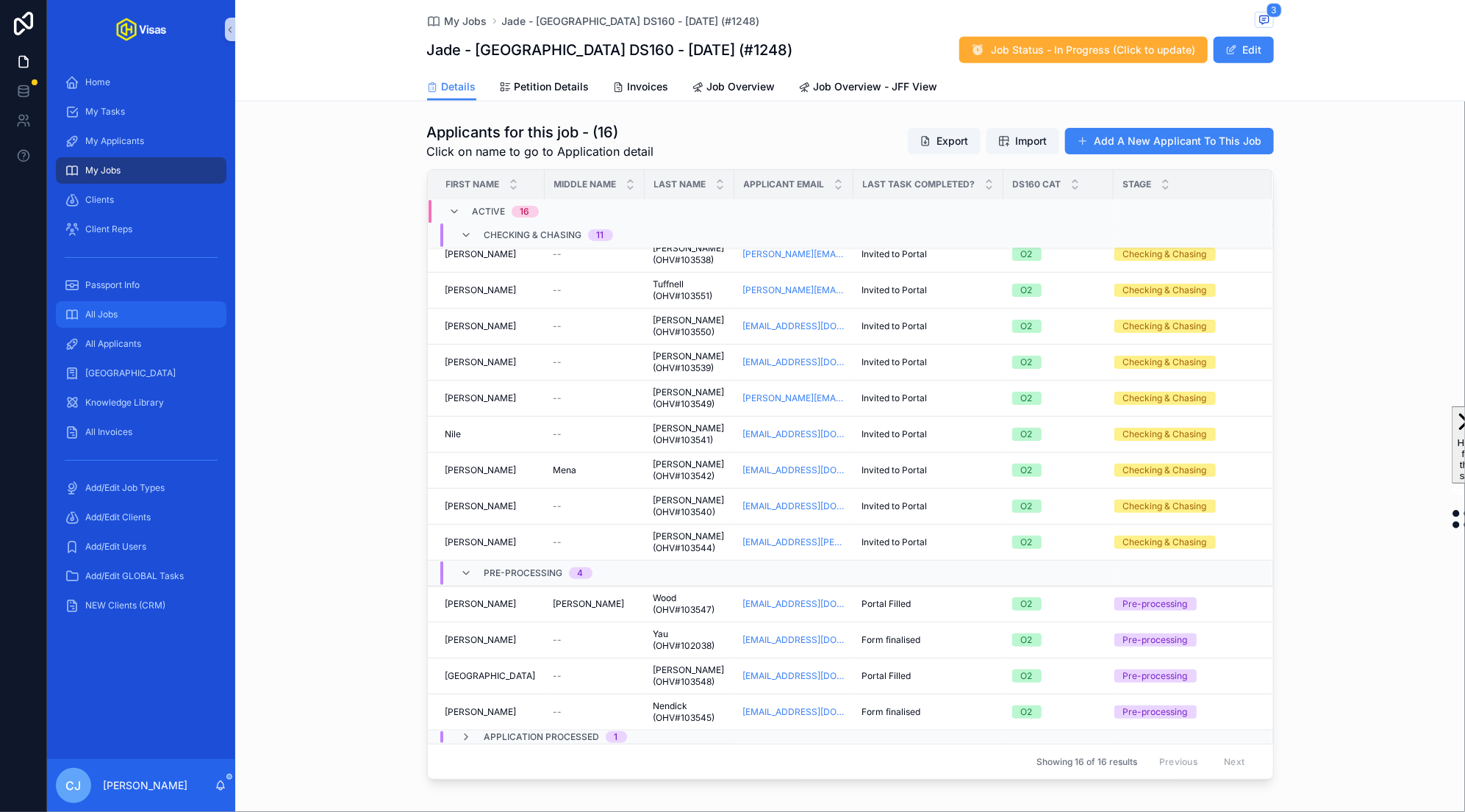
click at [132, 323] on div "All Jobs" at bounding box center [141, 314] width 153 height 23
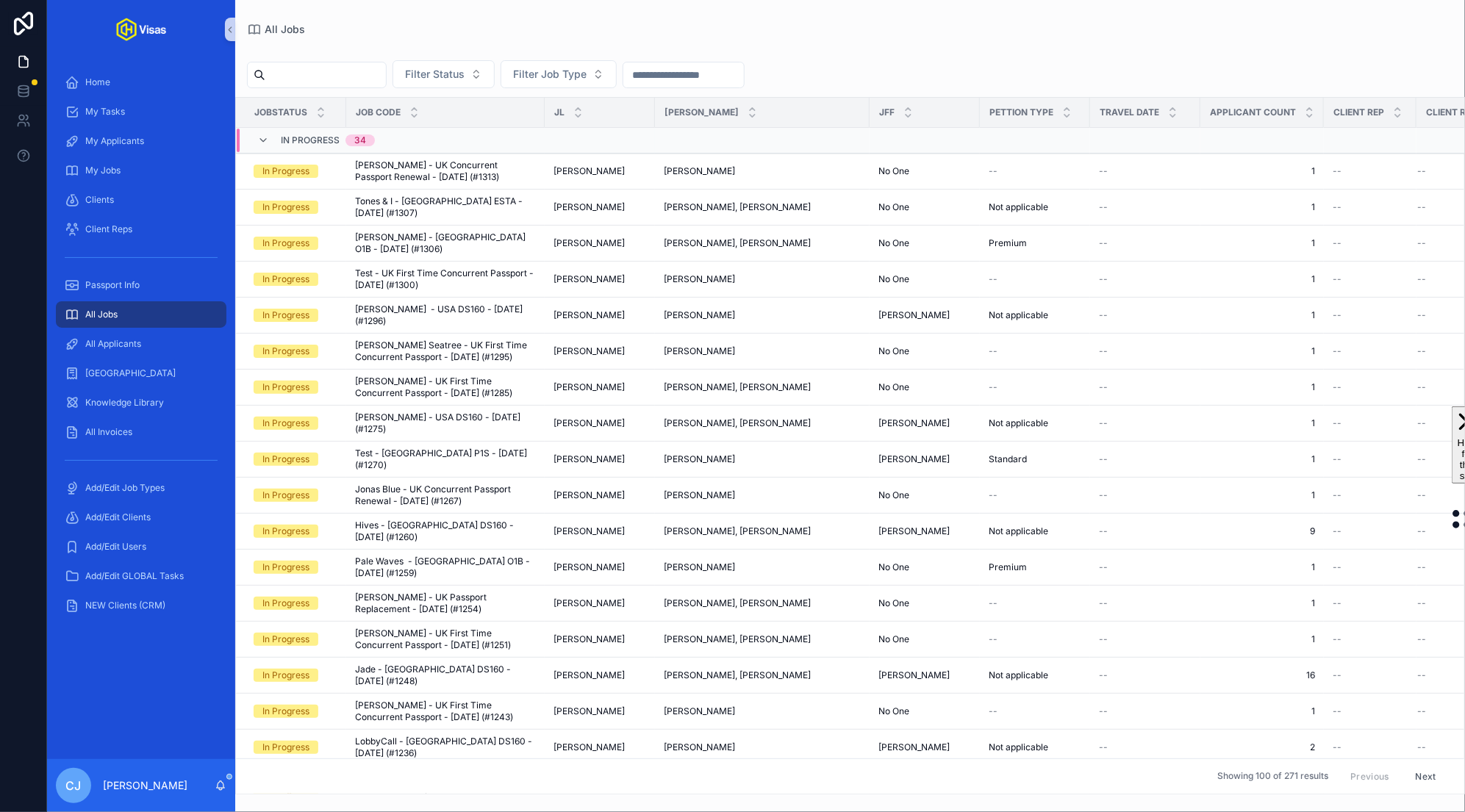
click at [359, 84] on input "scrollable content" at bounding box center [325, 75] width 120 height 21
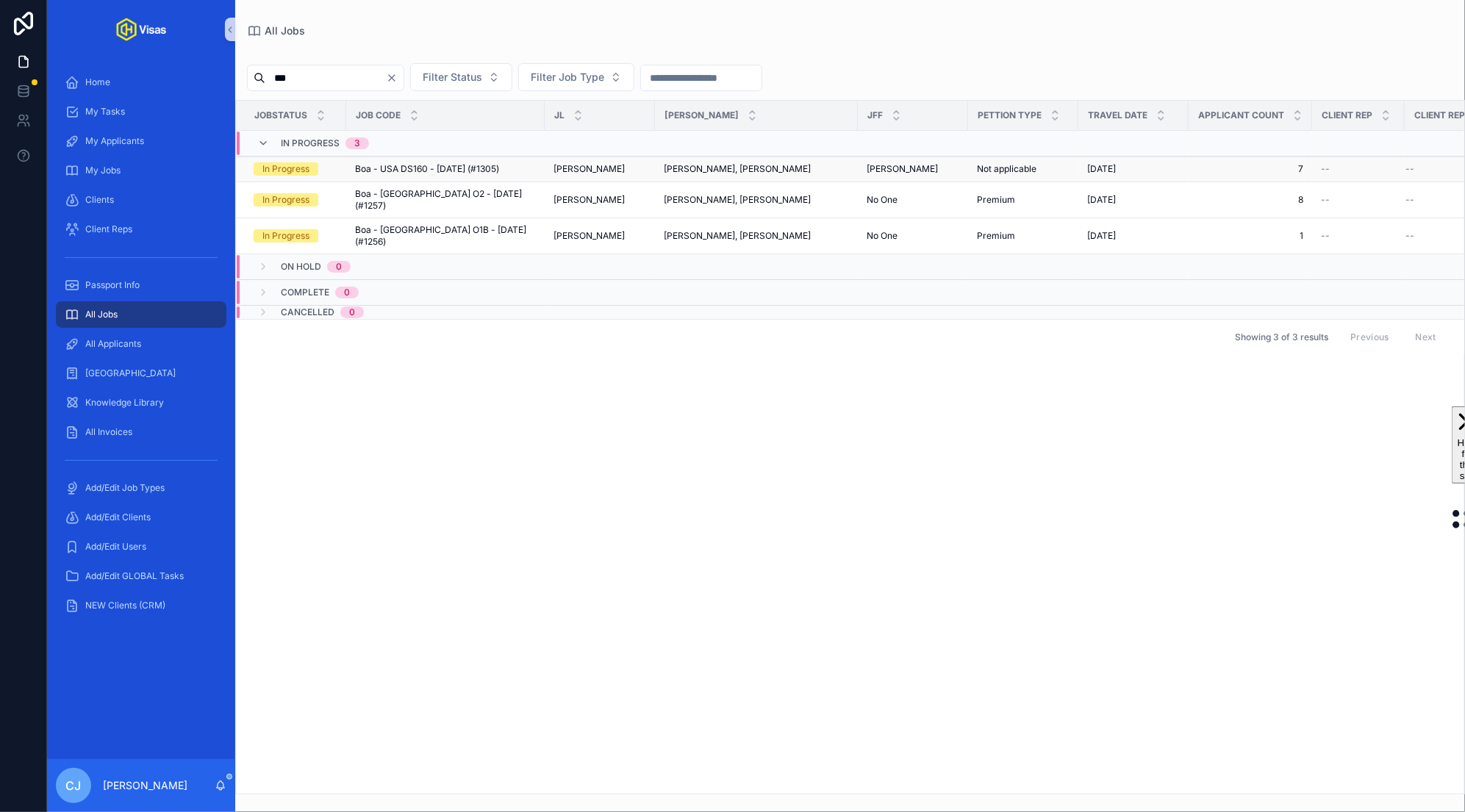
type input "***"
click at [513, 173] on div "Boa - [GEOGRAPHIC_DATA] DS160 - [DATE] (#1305) Boa - [GEOGRAPHIC_DATA] DS160 - …" at bounding box center [445, 169] width 181 height 12
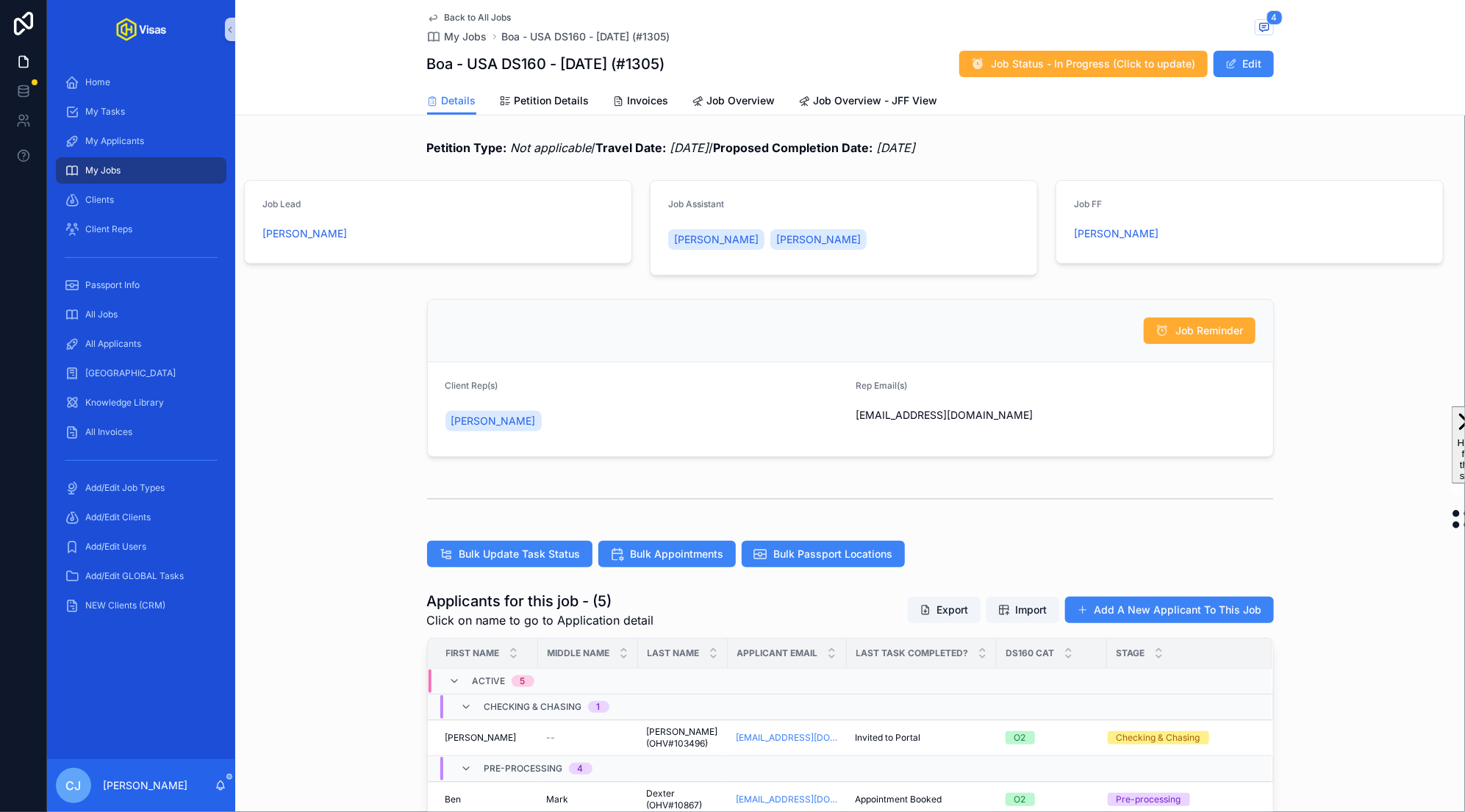
scroll to position [347, 0]
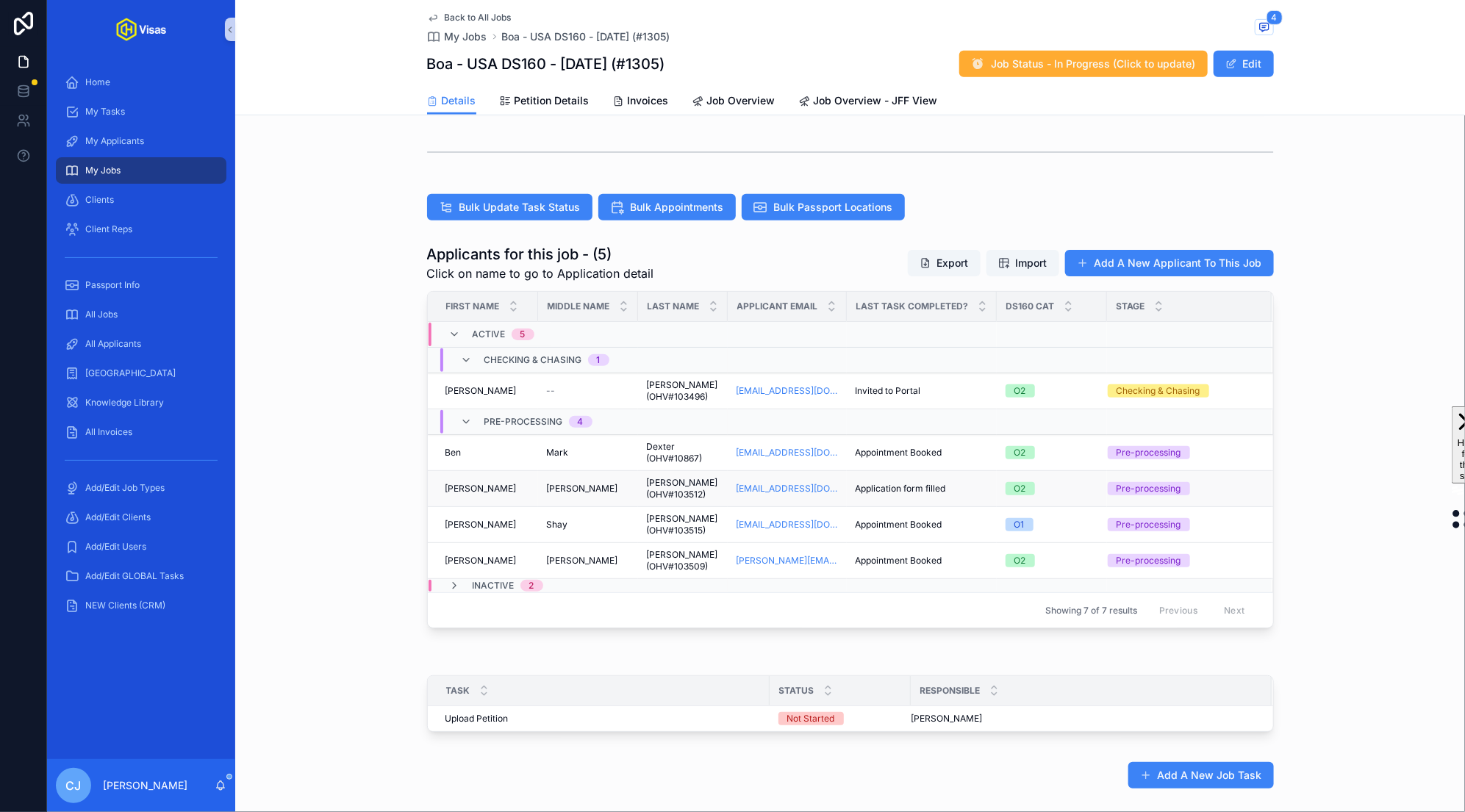
click at [691, 491] on span "[PERSON_NAME] (OHV#103512)" at bounding box center [682, 488] width 72 height 23
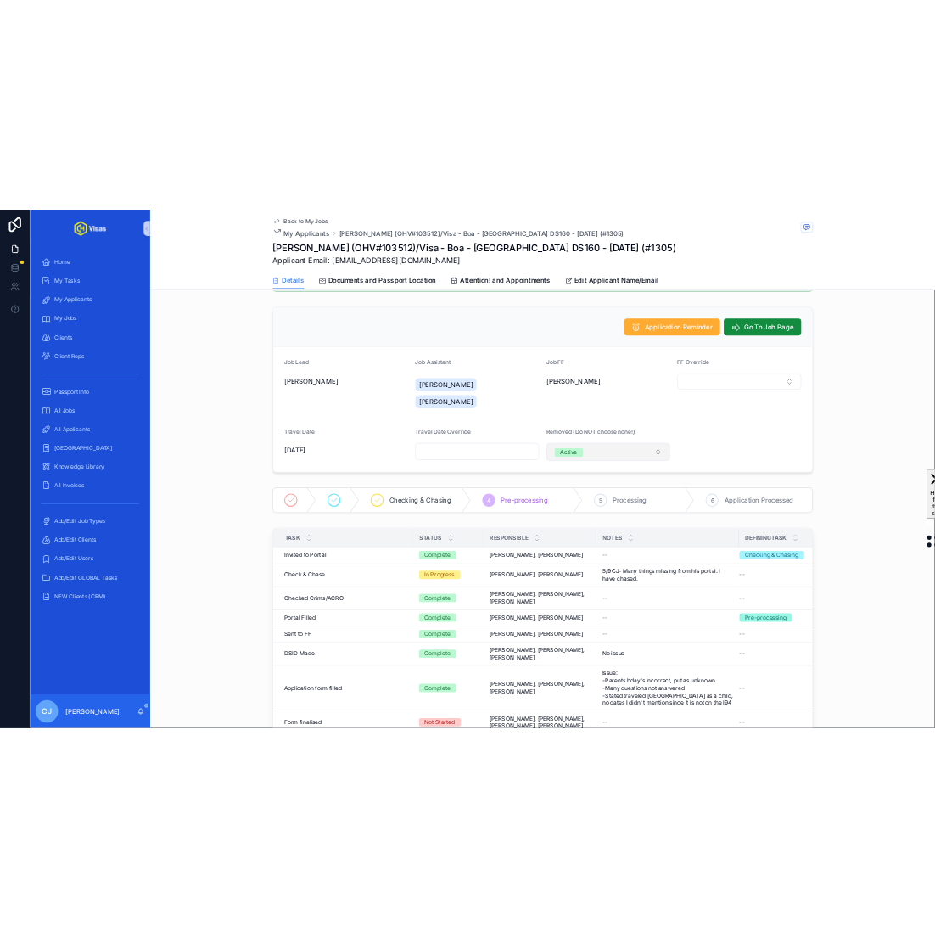
scroll to position [199, 0]
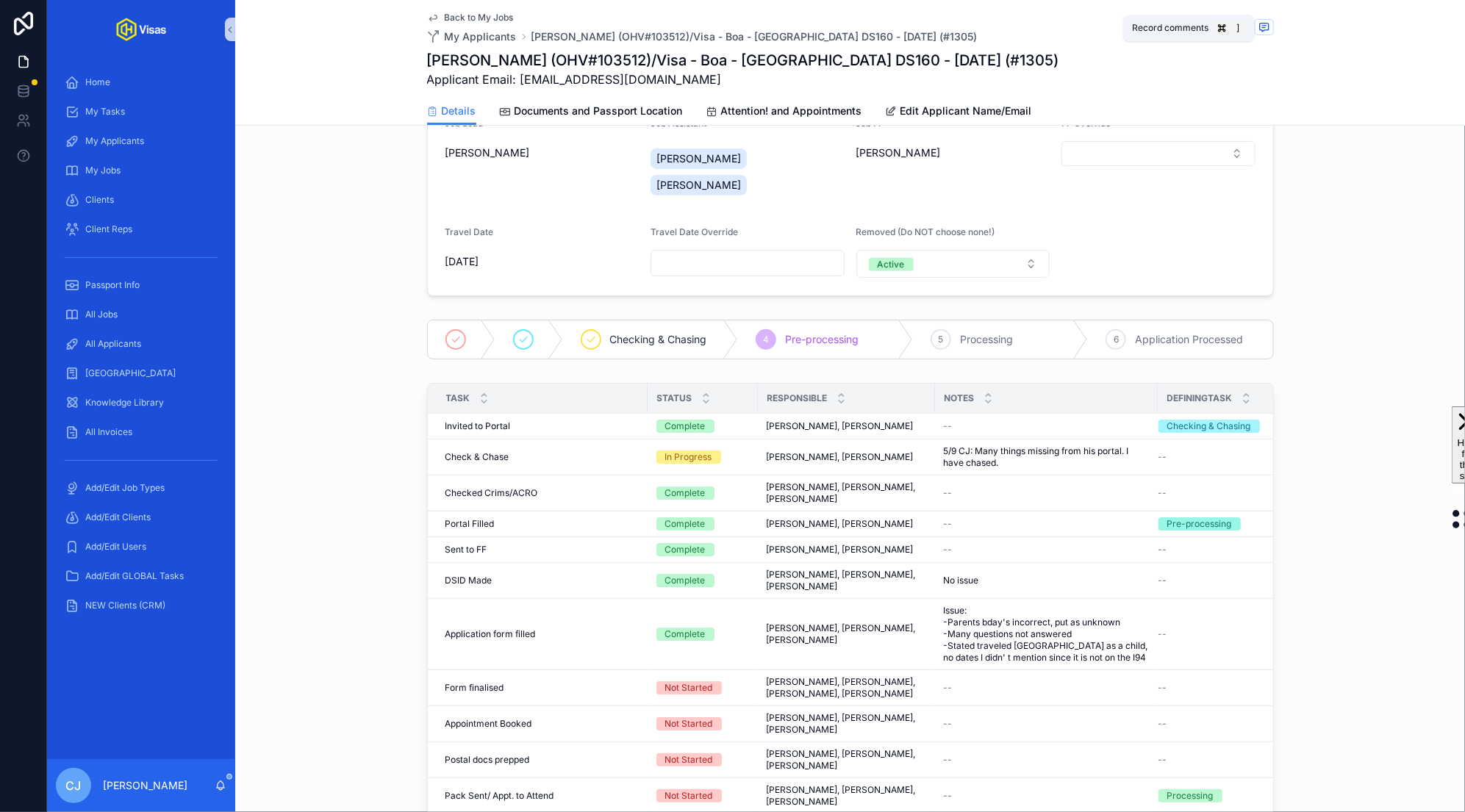
click at [810, 27] on icon "scrollable content" at bounding box center [1264, 28] width 12 height 12
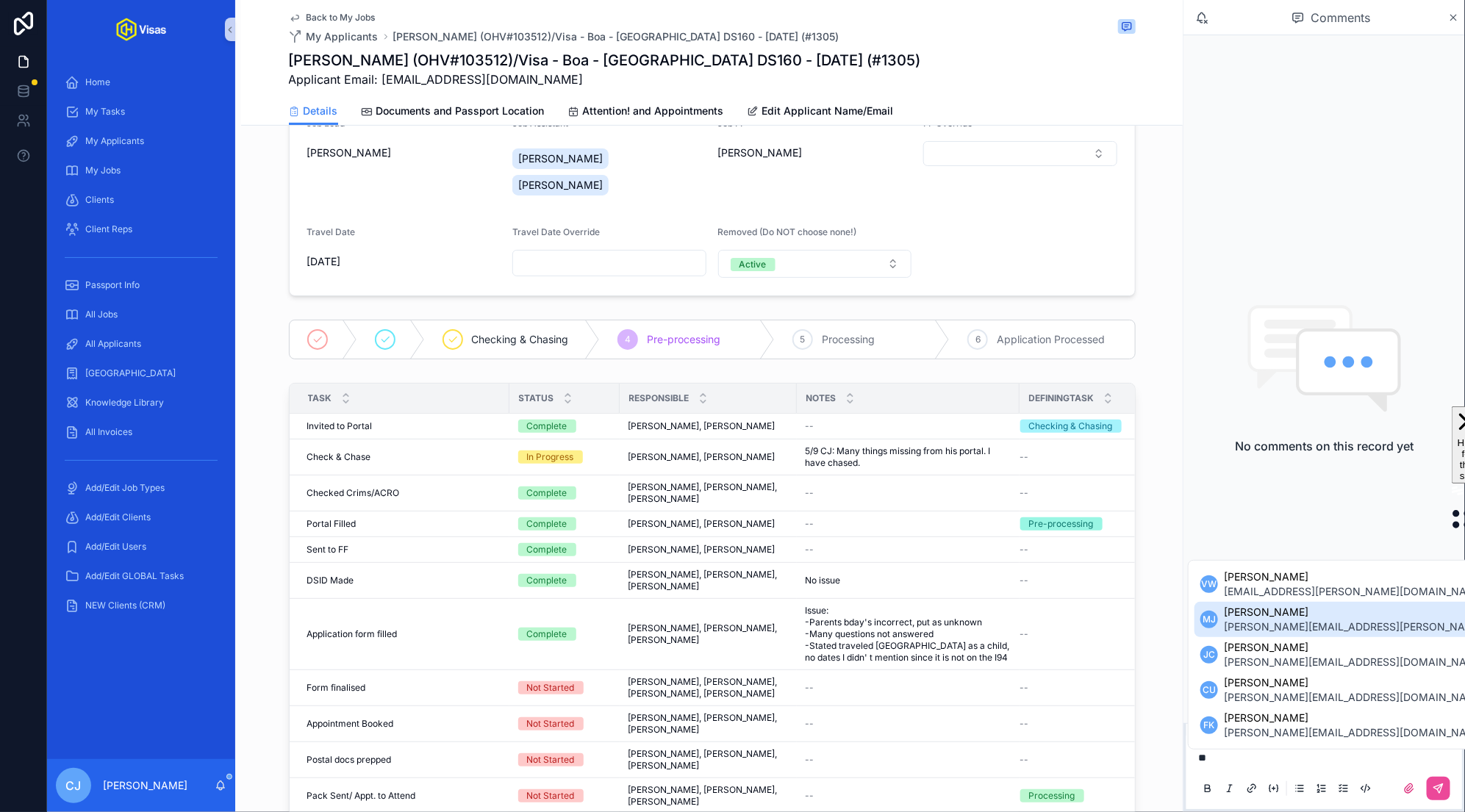
click at [810, 624] on span "[PERSON_NAME][EMAIL_ADDRESS][PERSON_NAME][DOMAIN_NAME]" at bounding box center [1397, 627] width 346 height 15
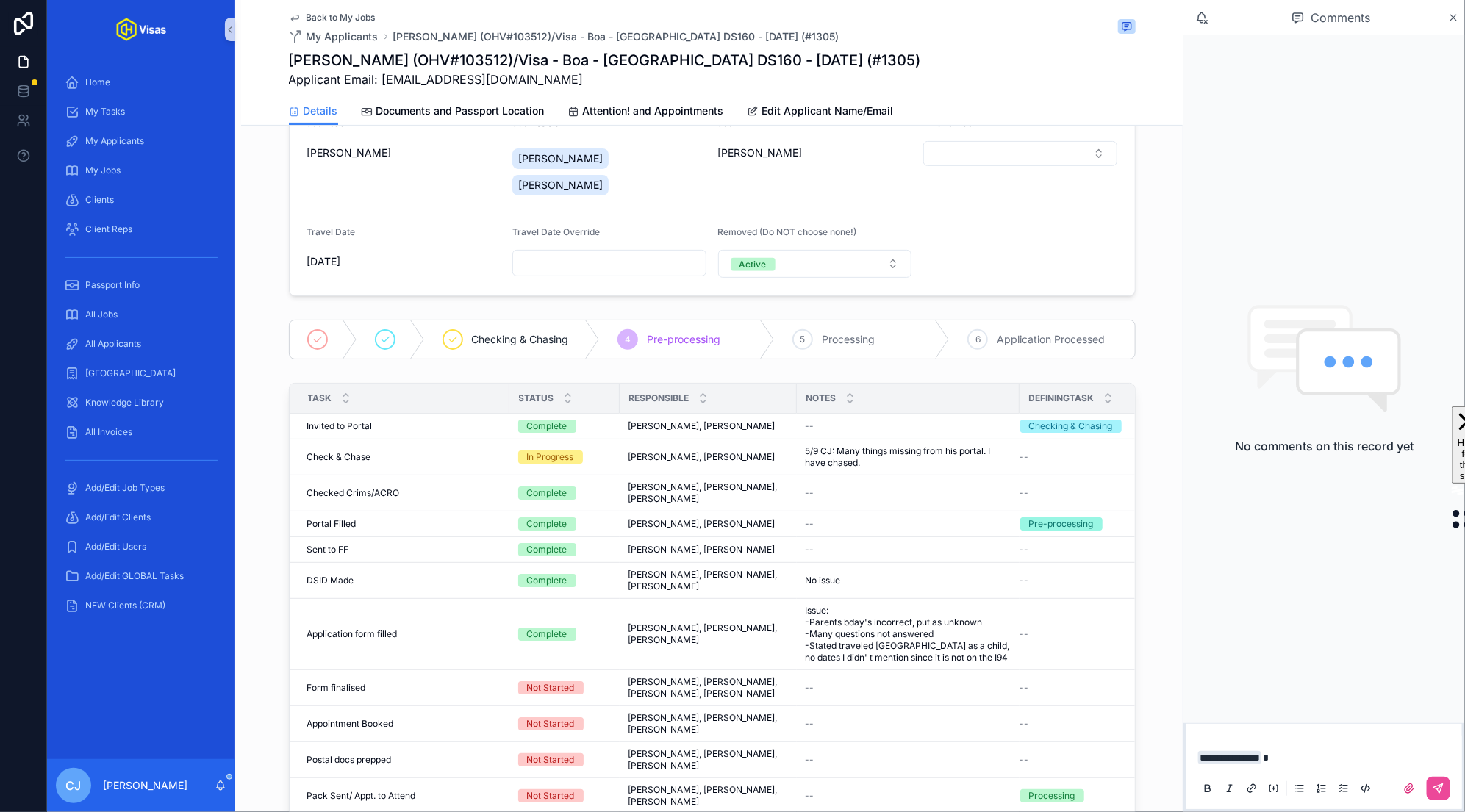
click at [532, 59] on h1 "[PERSON_NAME] (OHV#103512)/Visa - Boa - [GEOGRAPHIC_DATA] DS160 - [DATE] (#1305)" at bounding box center [605, 61] width 632 height 21
copy h1 "103512"
click at [810, 754] on p "**********" at bounding box center [1327, 757] width 258 height 15
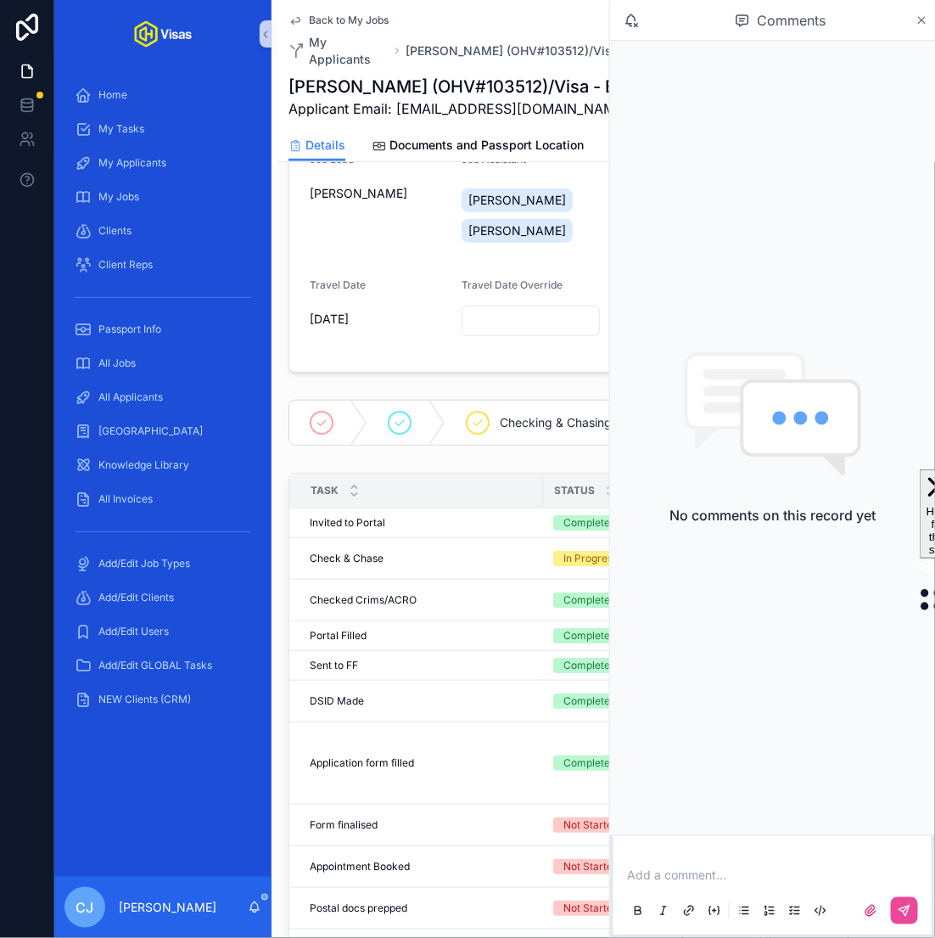
click at [919, 20] on icon "scrollable content" at bounding box center [922, 21] width 13 height 14
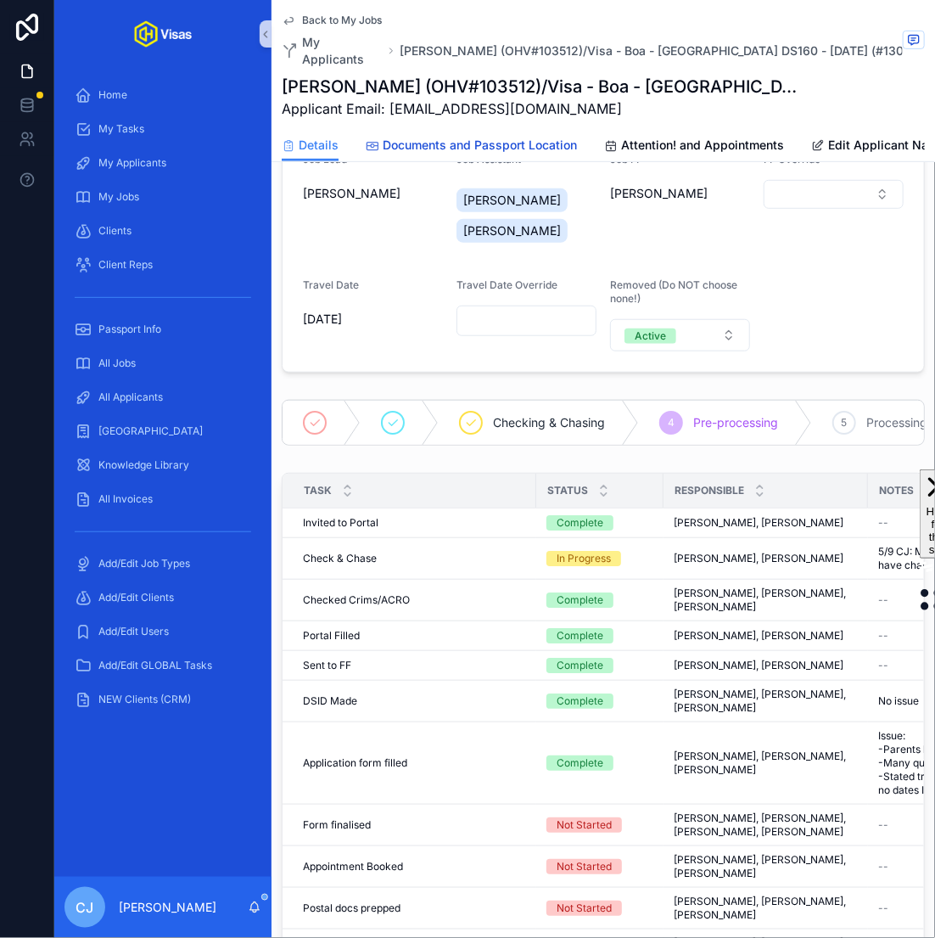
click at [525, 137] on link "Documents and Passport Location" at bounding box center [471, 147] width 211 height 34
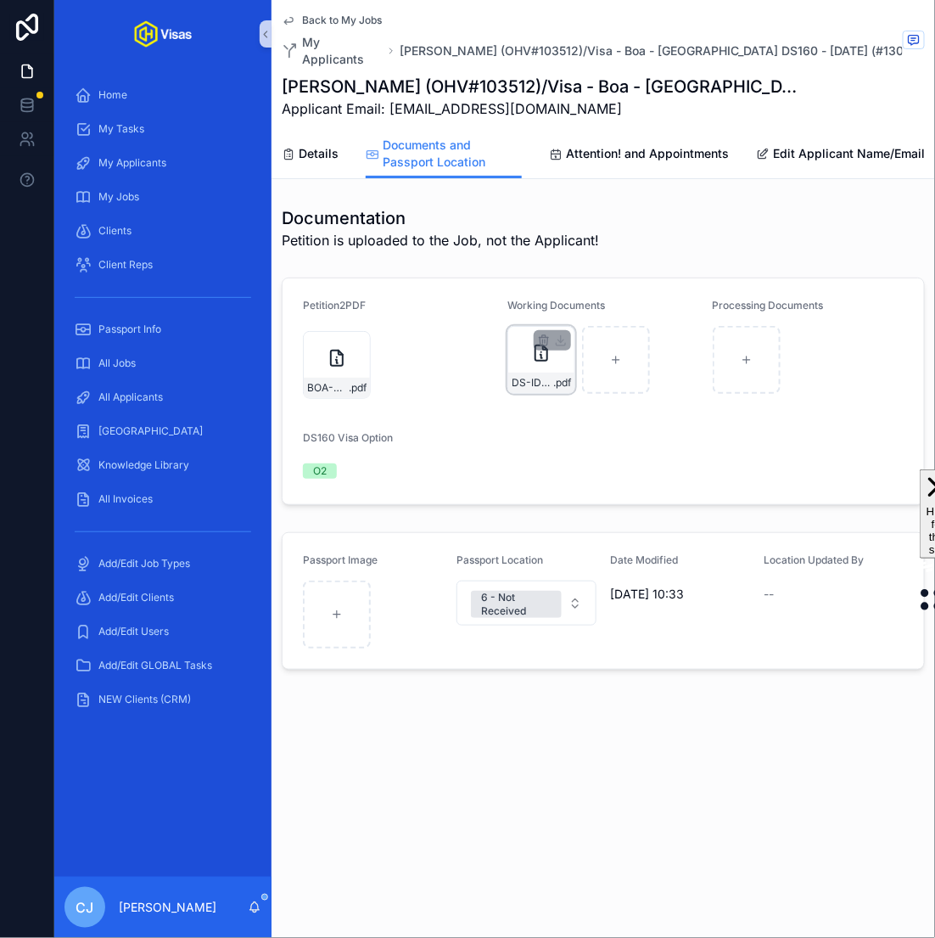
click at [538, 376] on span "DS-ID-[PERSON_NAME]" at bounding box center [533, 383] width 42 height 14
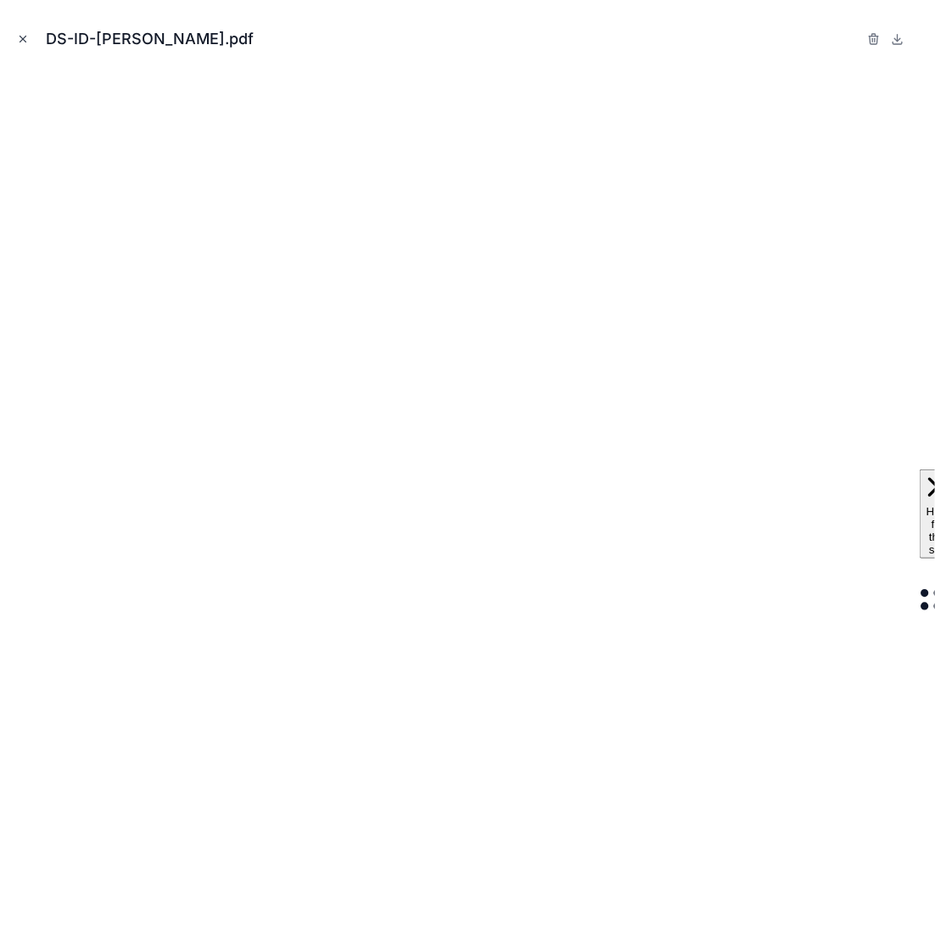
click at [23, 37] on icon "Close modal" at bounding box center [23, 39] width 12 height 12
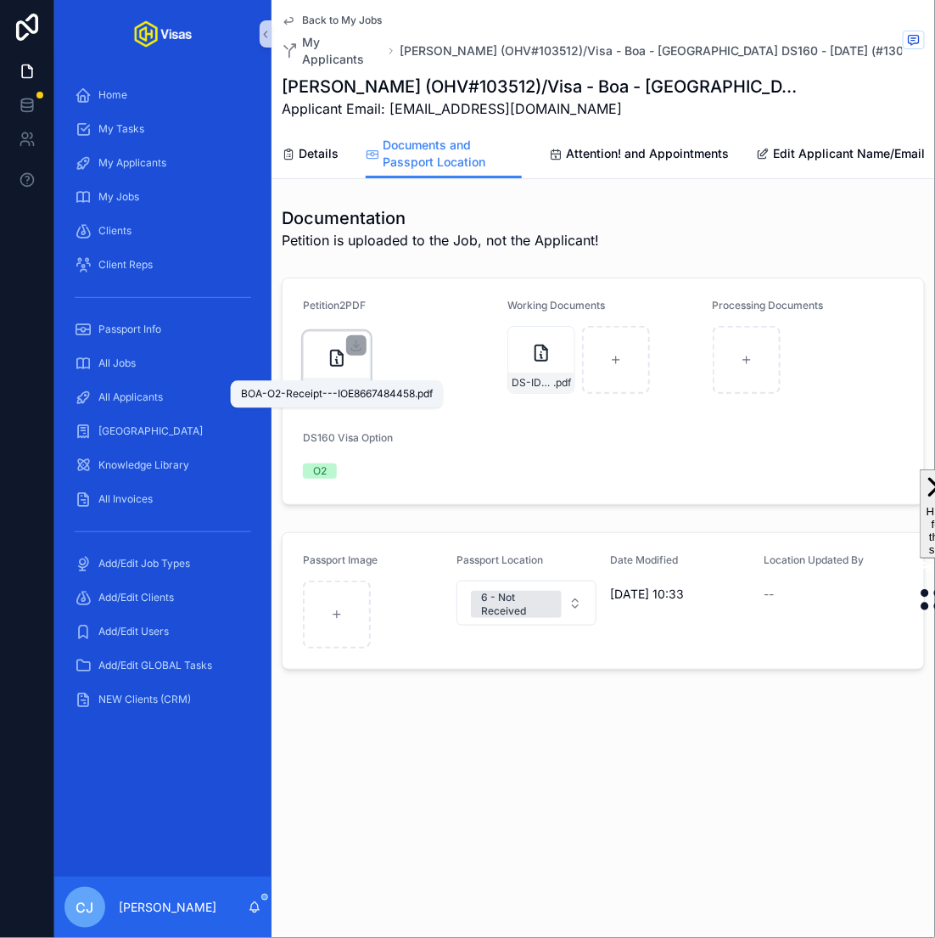
click at [331, 381] on span "BOA-O2-Receipt---IOE8667484458" at bounding box center [328, 388] width 42 height 14
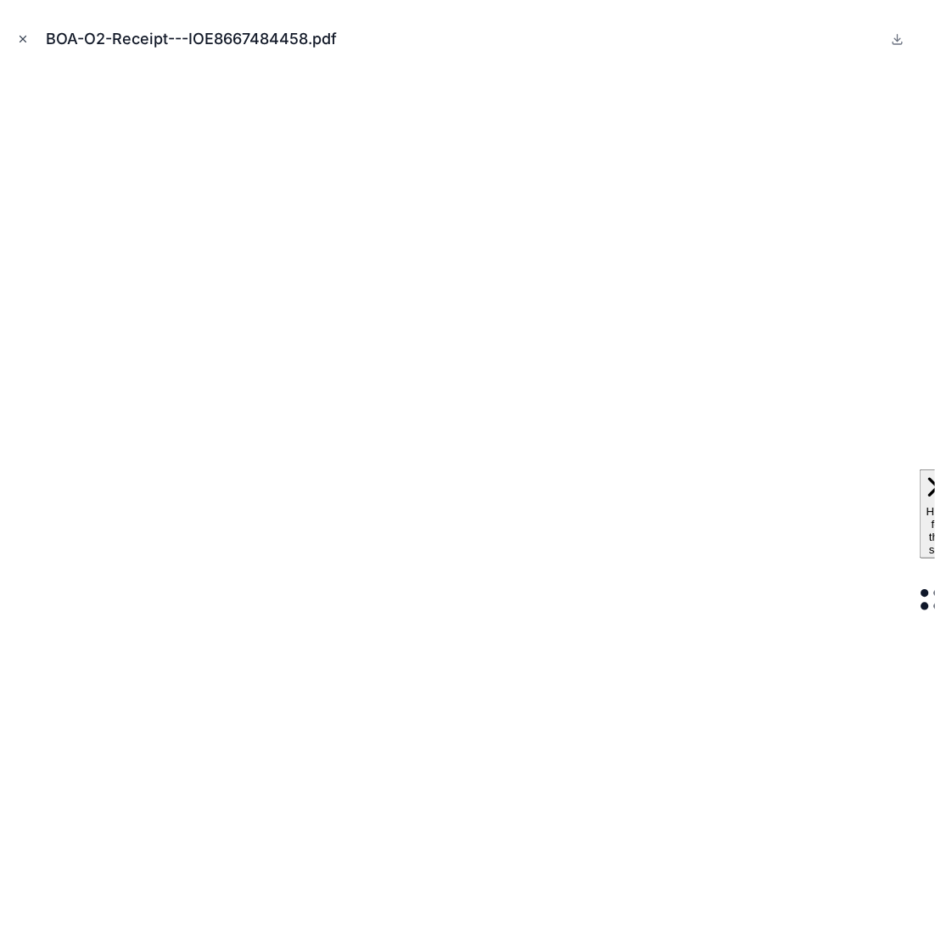
click at [26, 42] on icon "Close modal" at bounding box center [23, 39] width 12 height 12
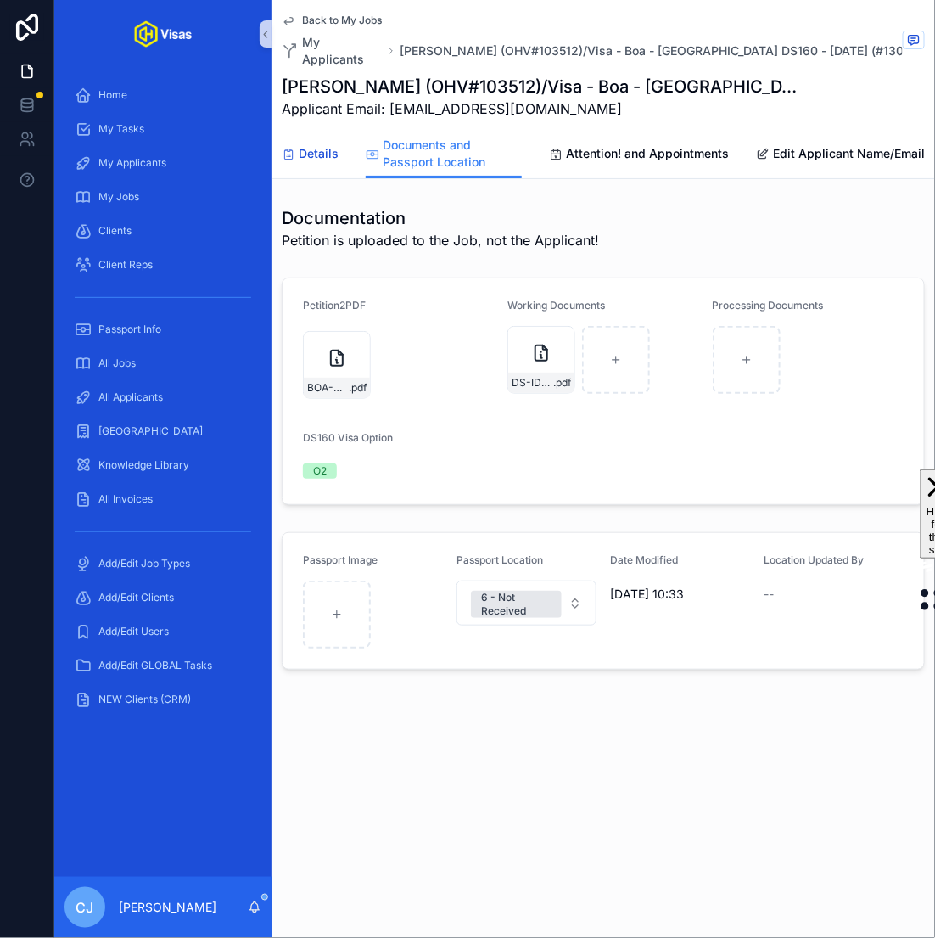
click at [317, 145] on span "Details" at bounding box center [319, 153] width 40 height 17
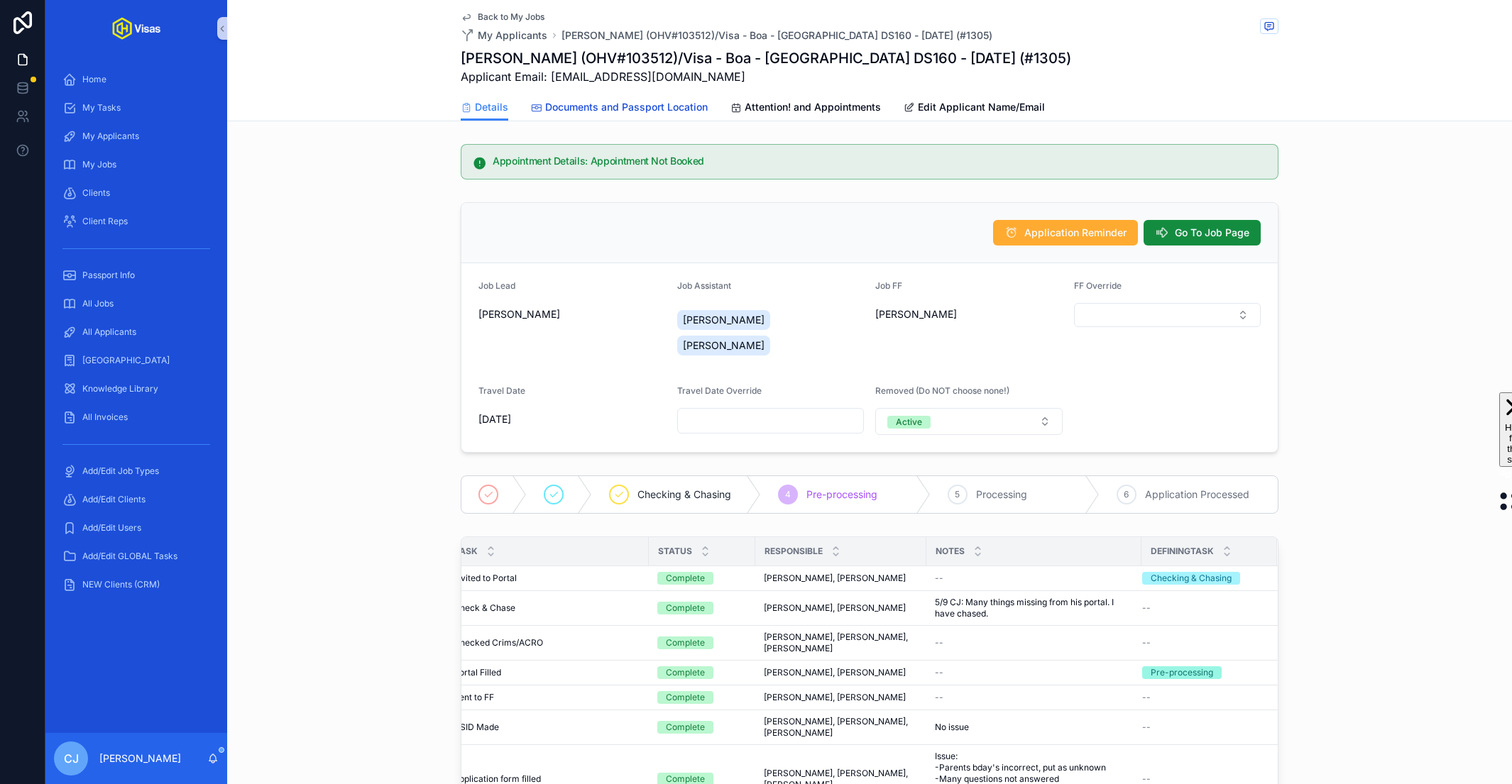
click at [669, 106] on span "Documents and Passport Location" at bounding box center [626, 107] width 162 height 14
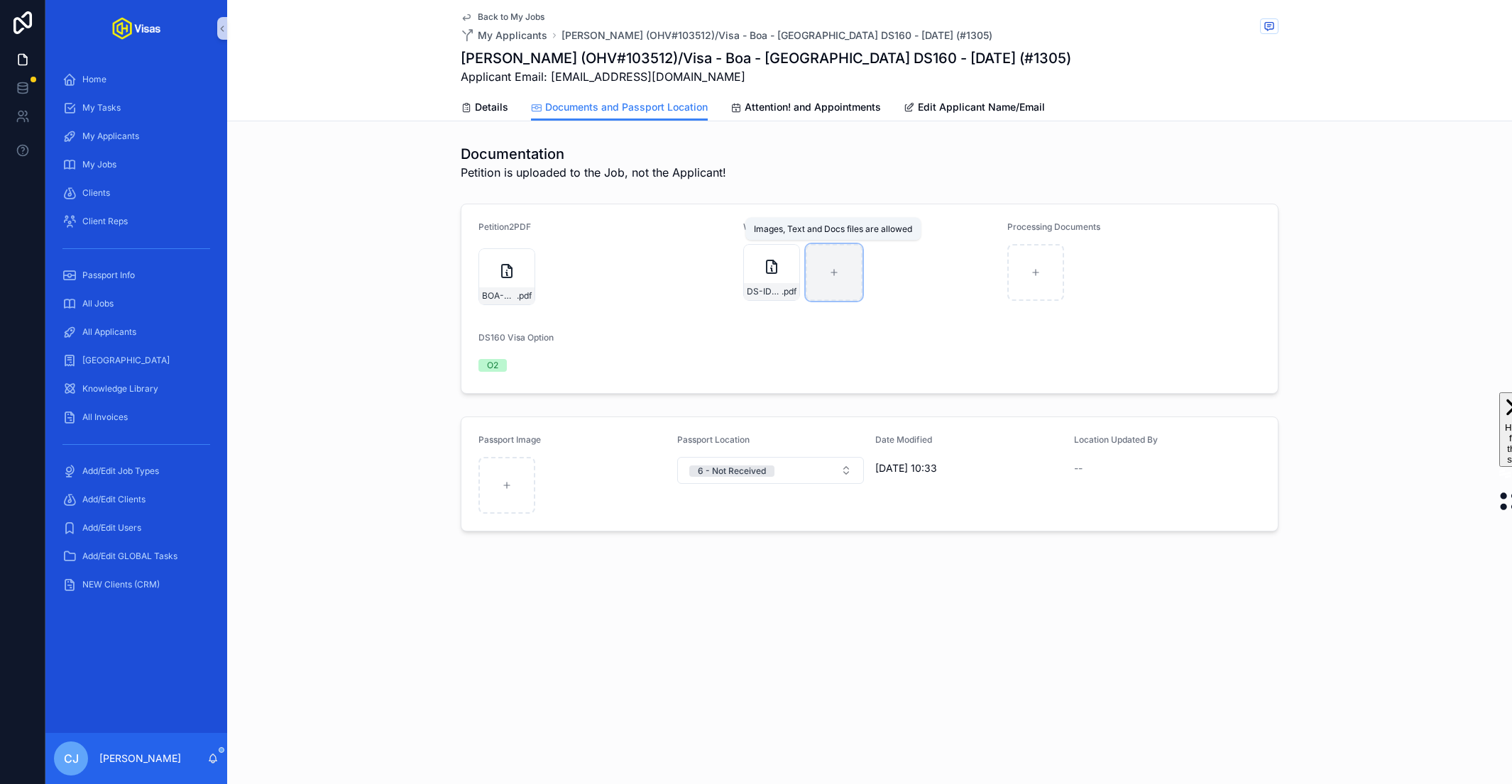
click at [782, 286] on div "scrollable content" at bounding box center [834, 272] width 57 height 57
click at [782, 298] on div "scrollable content" at bounding box center [1035, 272] width 57 height 57
type input "**********"
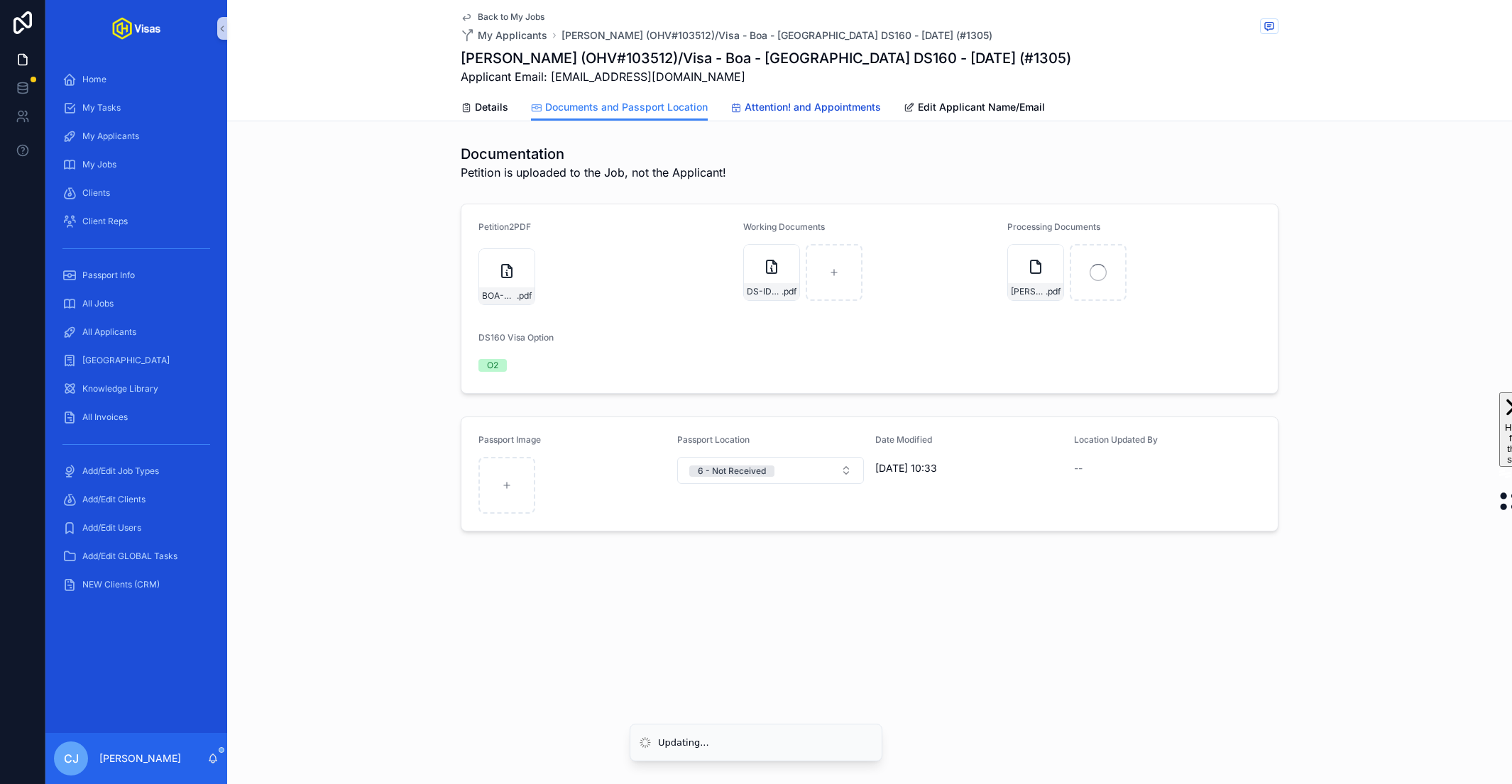
click at [782, 111] on span "Attention! and Appointments" at bounding box center [812, 107] width 136 height 14
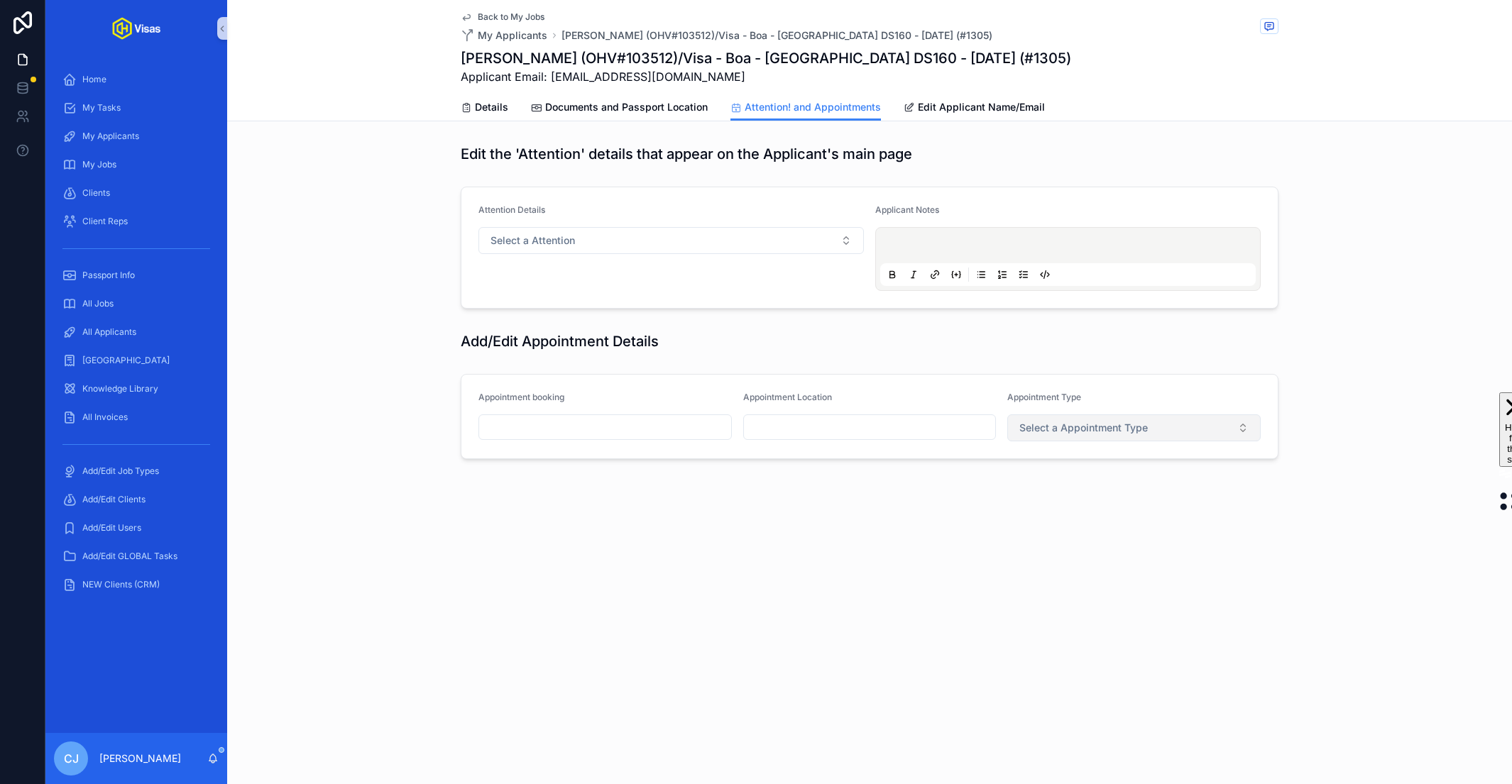
click at [782, 431] on span "Select a Appointment Type" at bounding box center [1084, 427] width 129 height 14
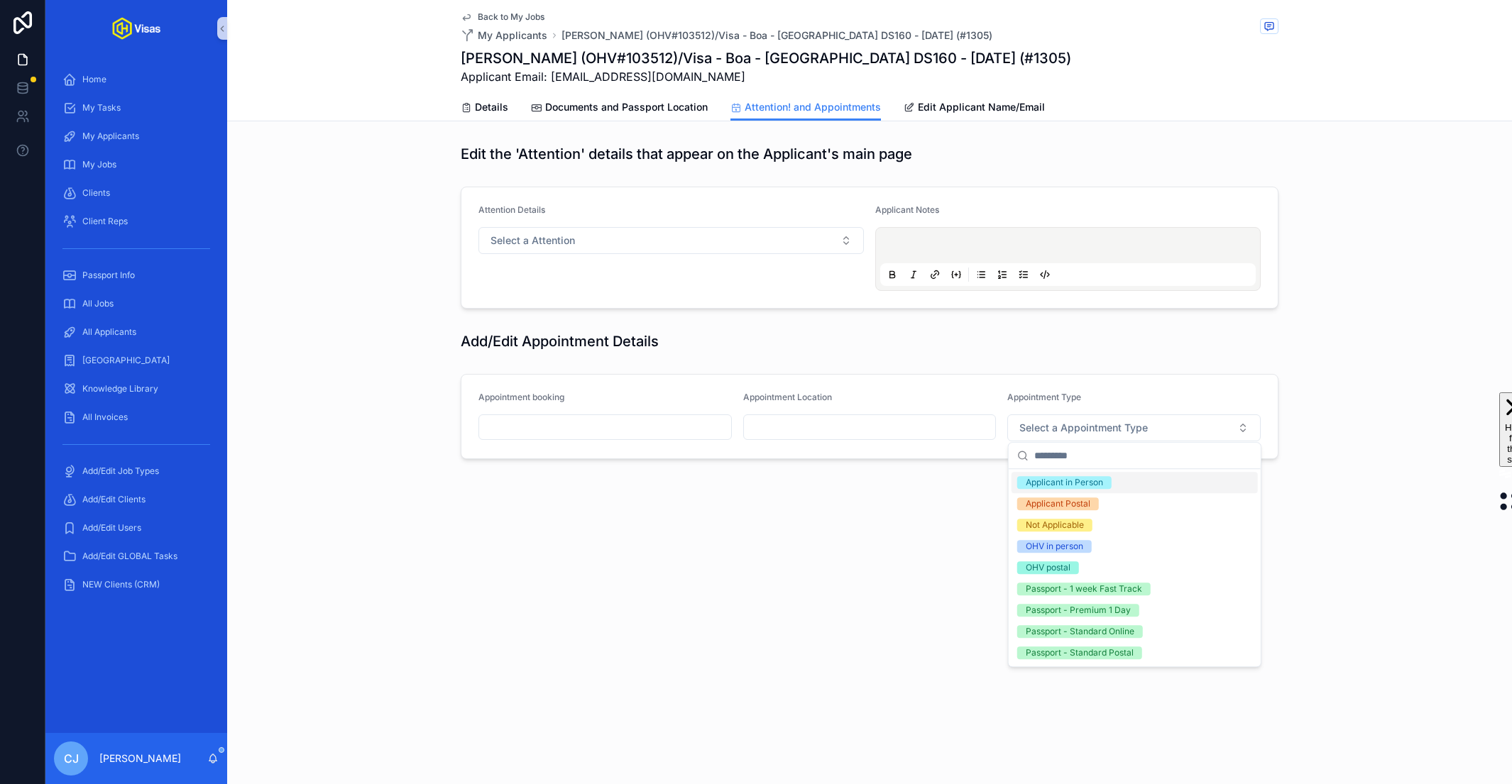
click at [782, 481] on div "Applicant in Person" at bounding box center [1064, 482] width 78 height 13
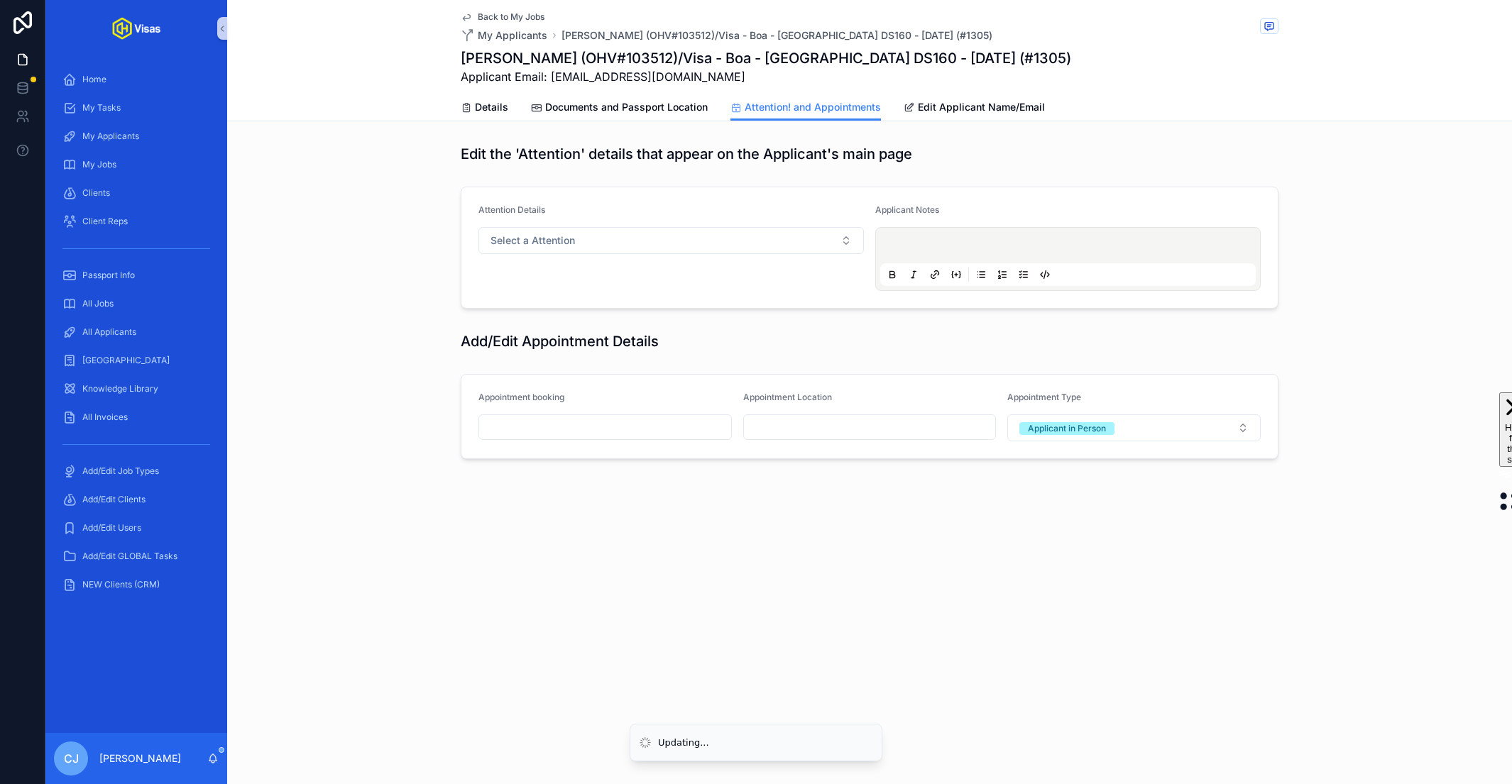
click at [782, 430] on input "scrollable content" at bounding box center [870, 427] width 252 height 20
type input "**********"
click at [744, 349] on div "Add/Edit Appointment Details" at bounding box center [870, 341] width 818 height 20
click at [641, 115] on link "Documents and Passport Location" at bounding box center [619, 109] width 176 height 28
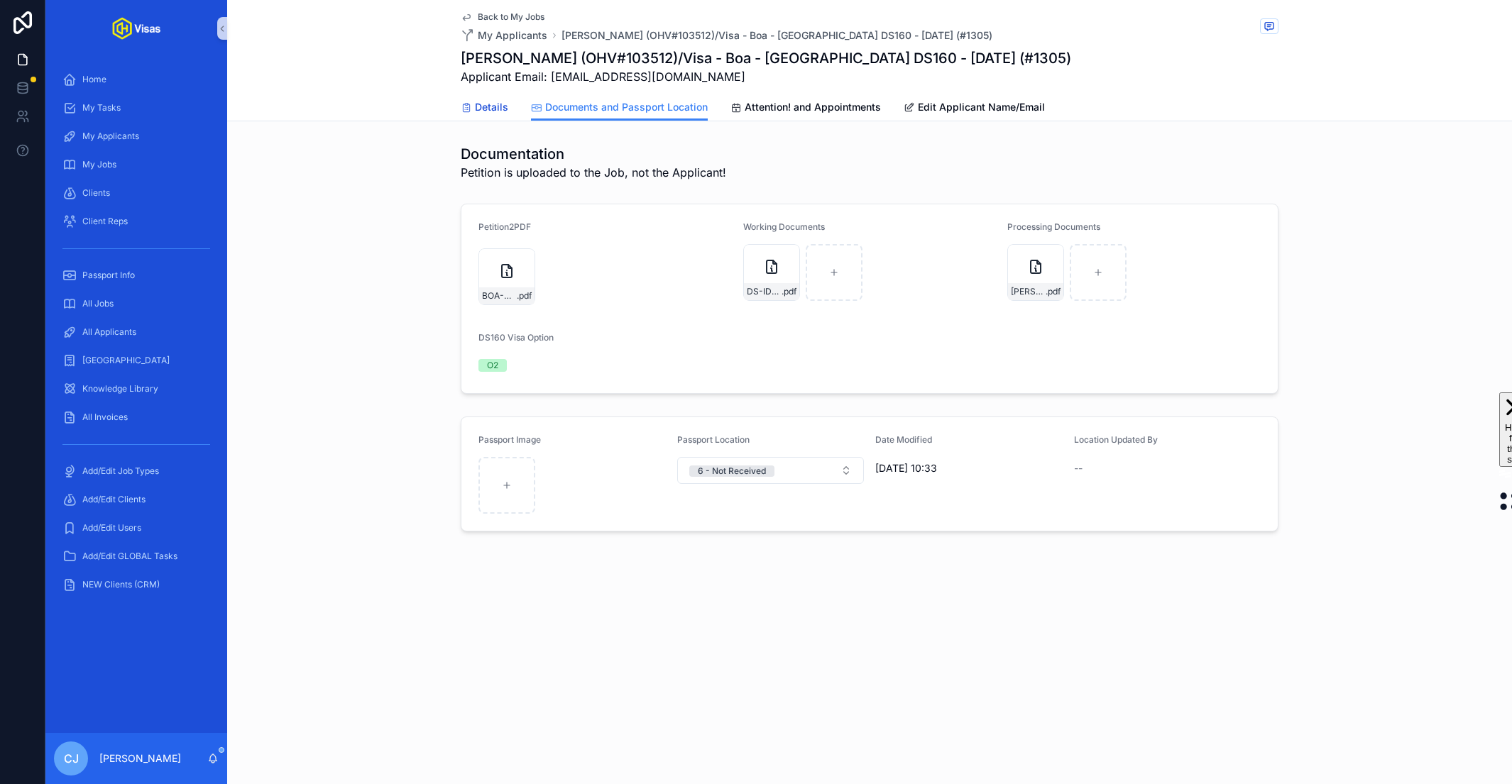
click at [481, 110] on span "Details" at bounding box center [492, 107] width 33 height 14
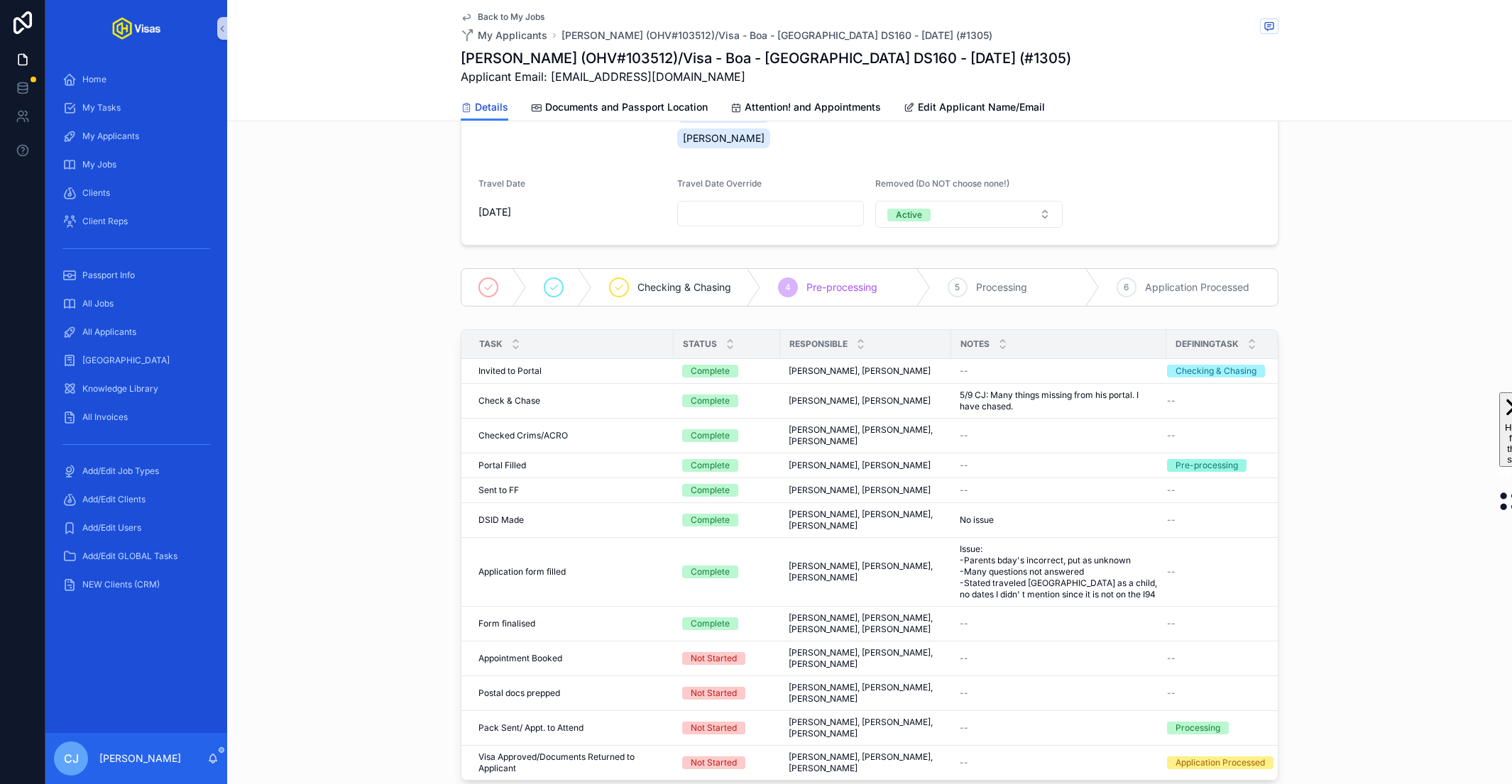
scroll to position [437, 0]
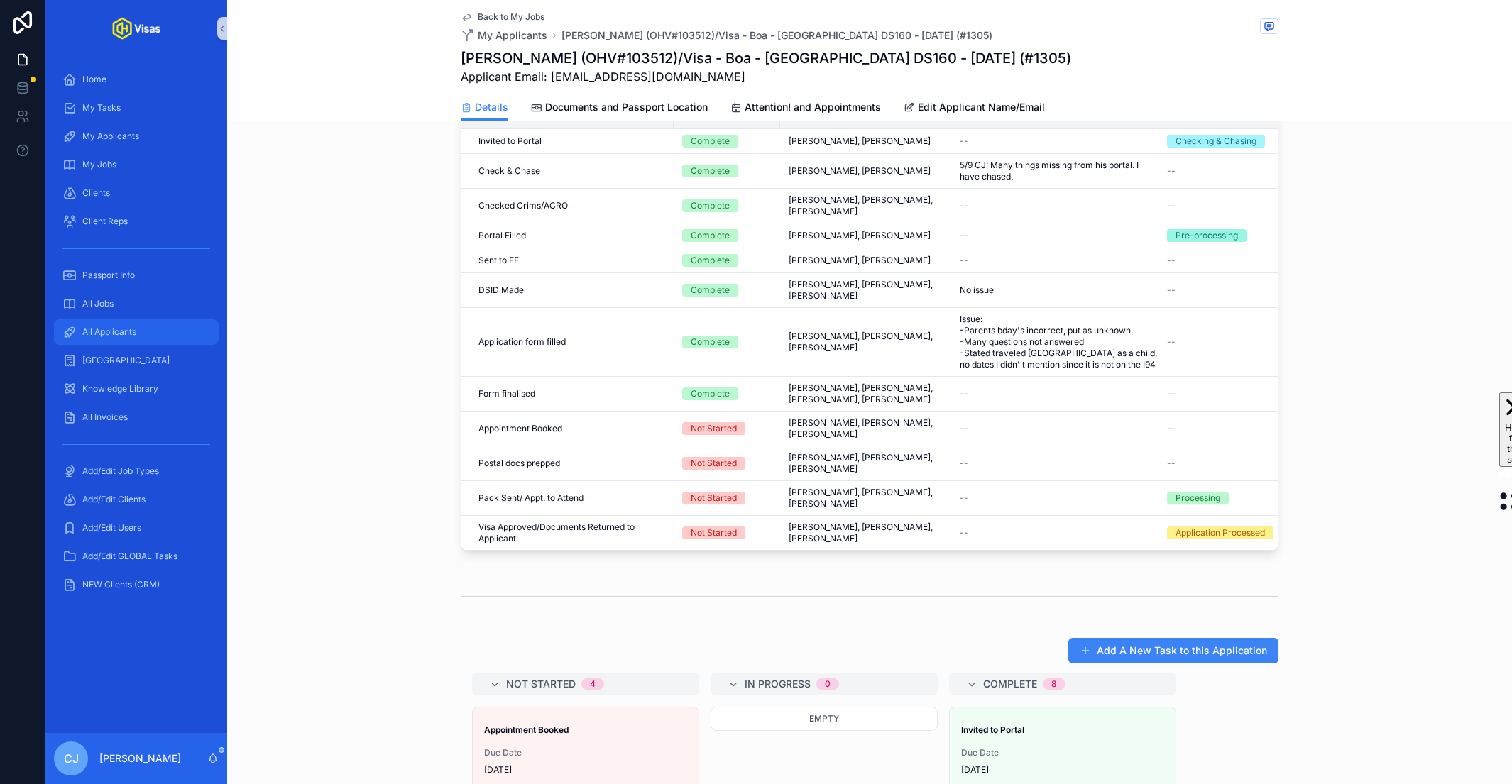
click at [161, 330] on div "All Applicants" at bounding box center [136, 332] width 148 height 23
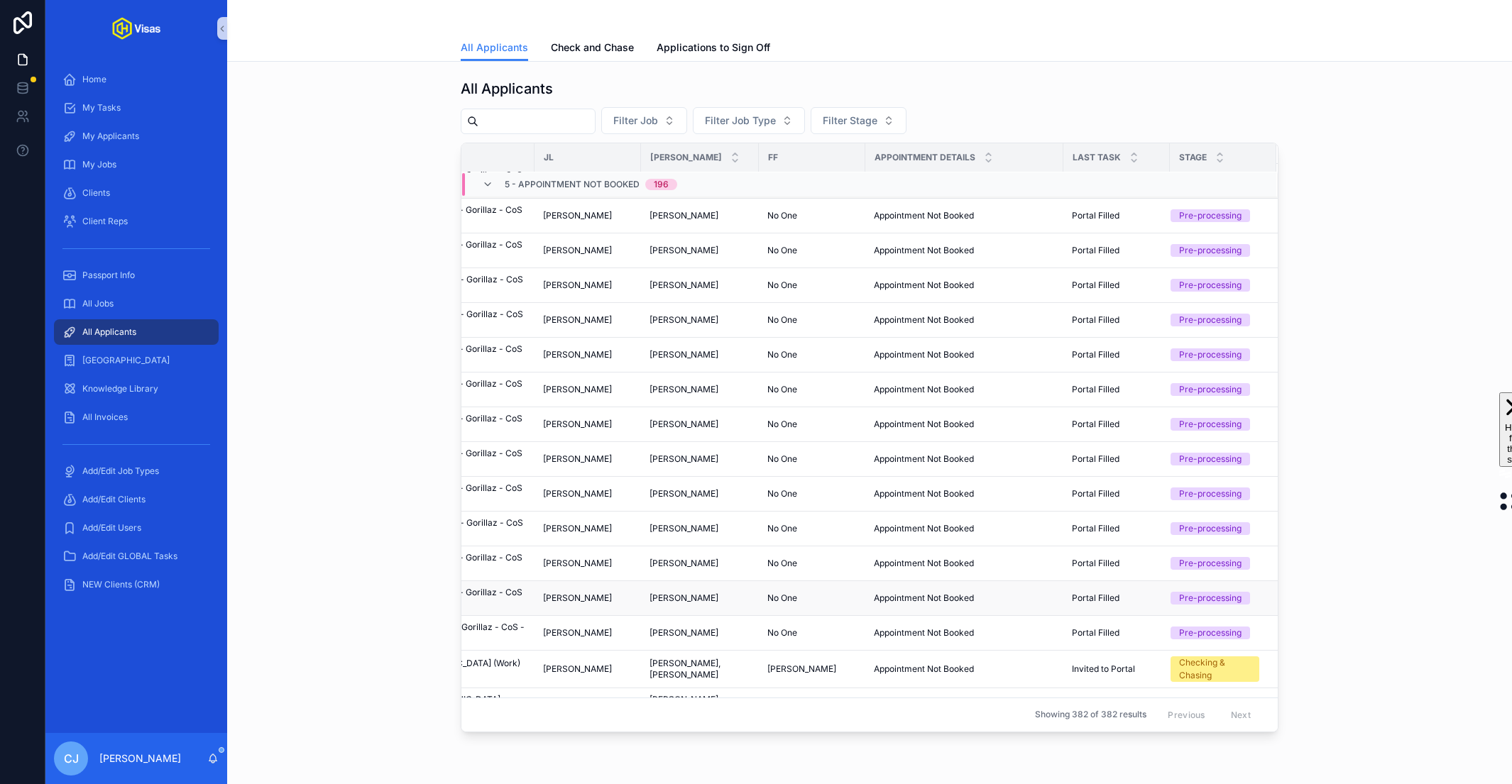
scroll to position [3863, 171]
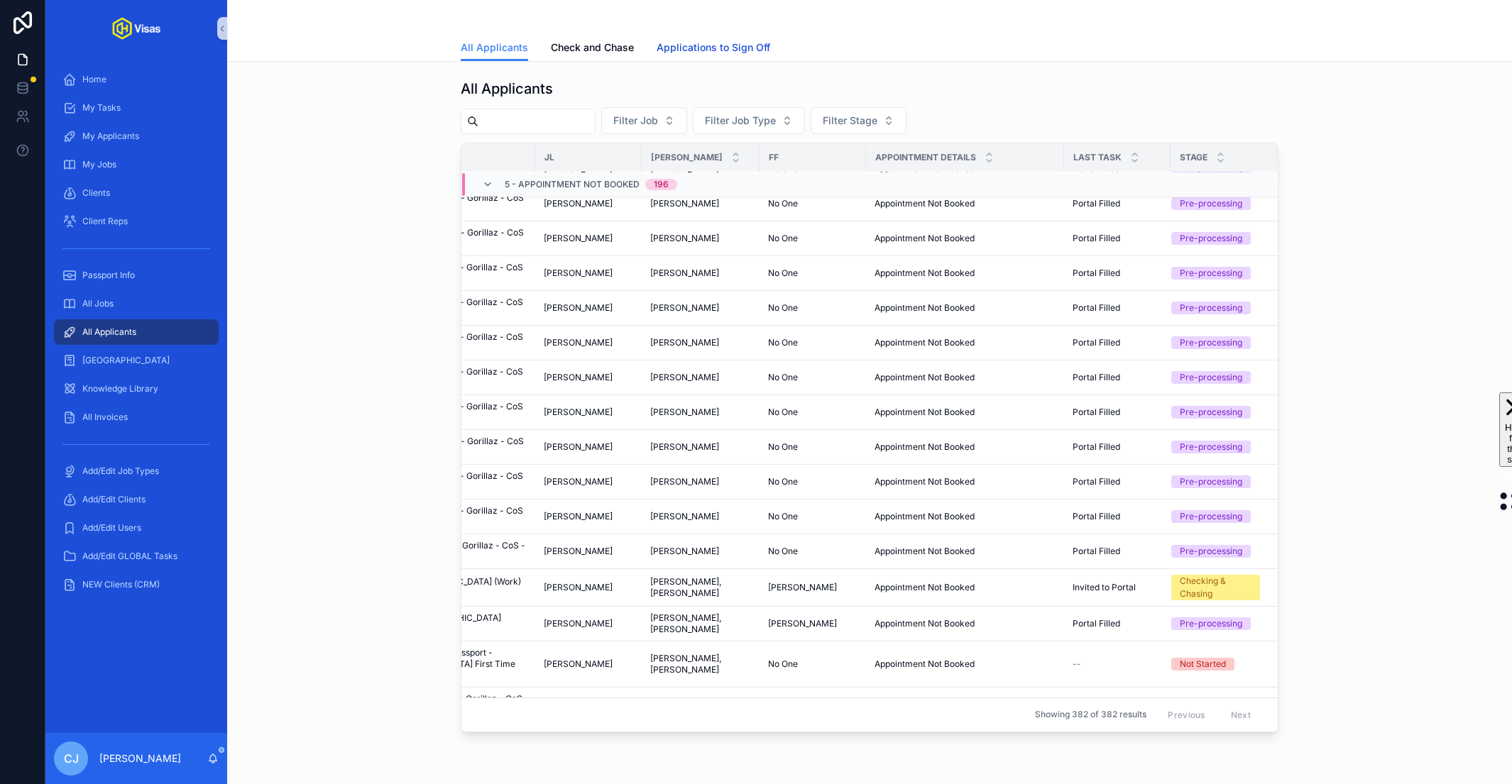
click at [720, 42] on span "Applications to Sign Off" at bounding box center [713, 47] width 114 height 14
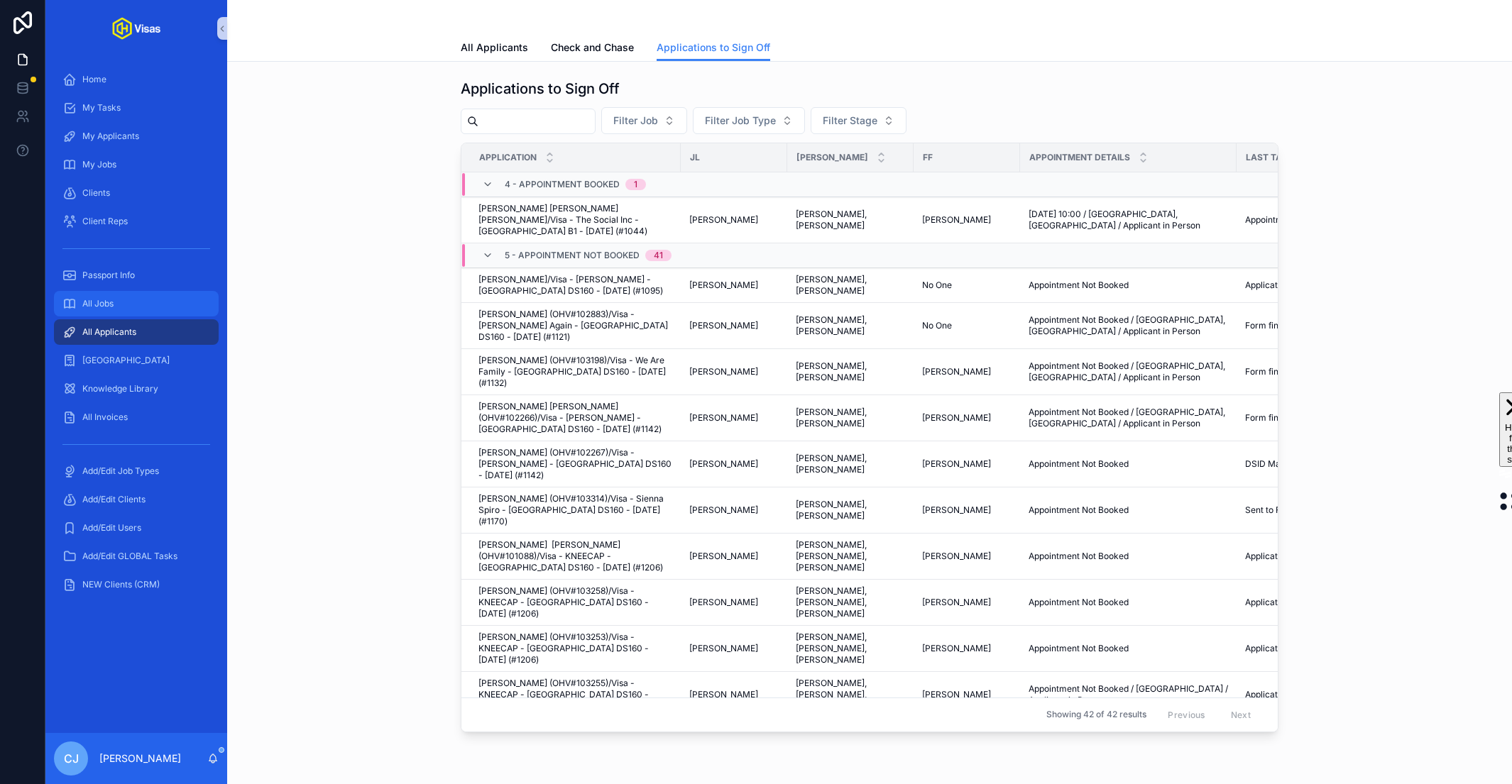
click at [156, 298] on div "All Jobs" at bounding box center [136, 303] width 148 height 23
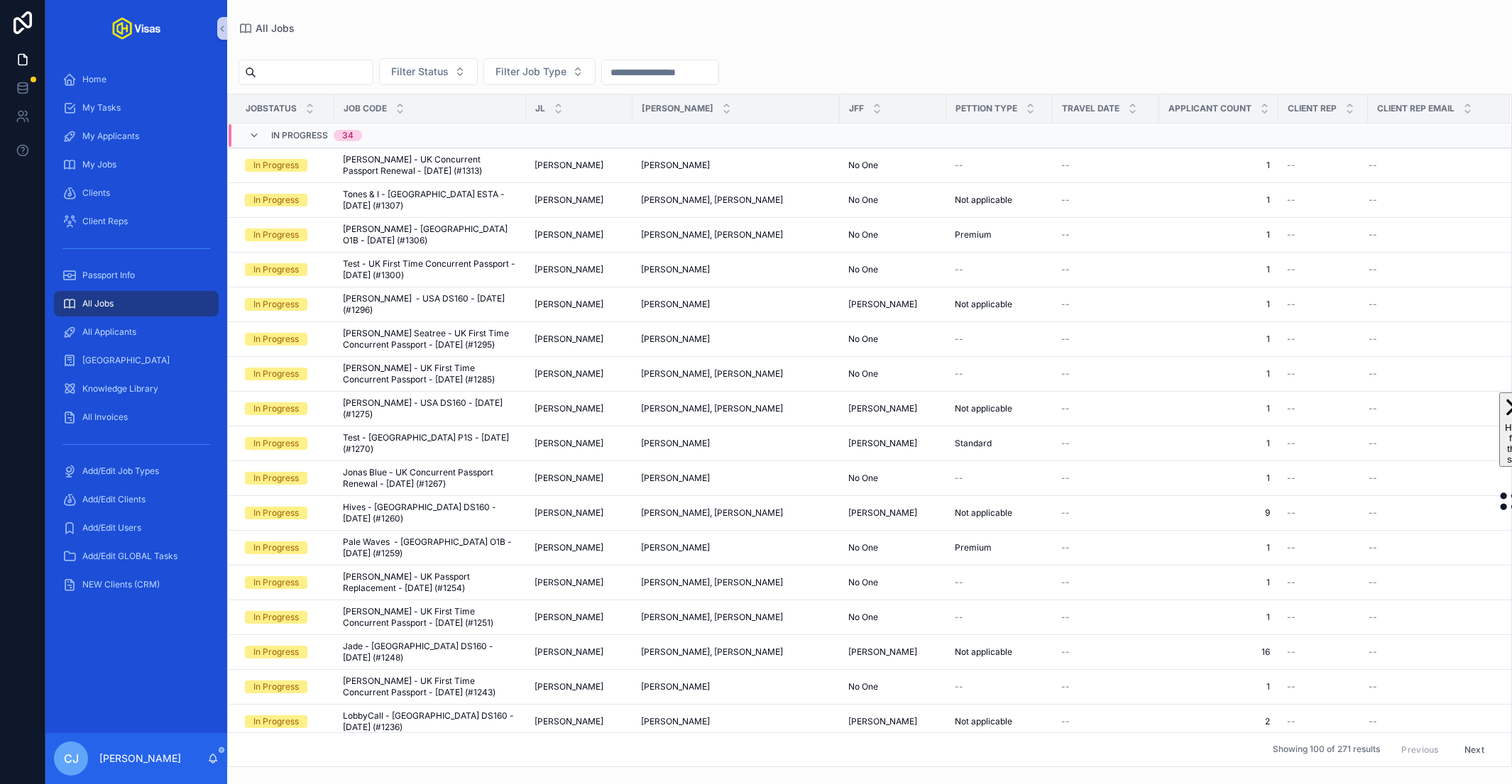
click at [314, 73] on input "scrollable content" at bounding box center [314, 73] width 116 height 20
type input "****"
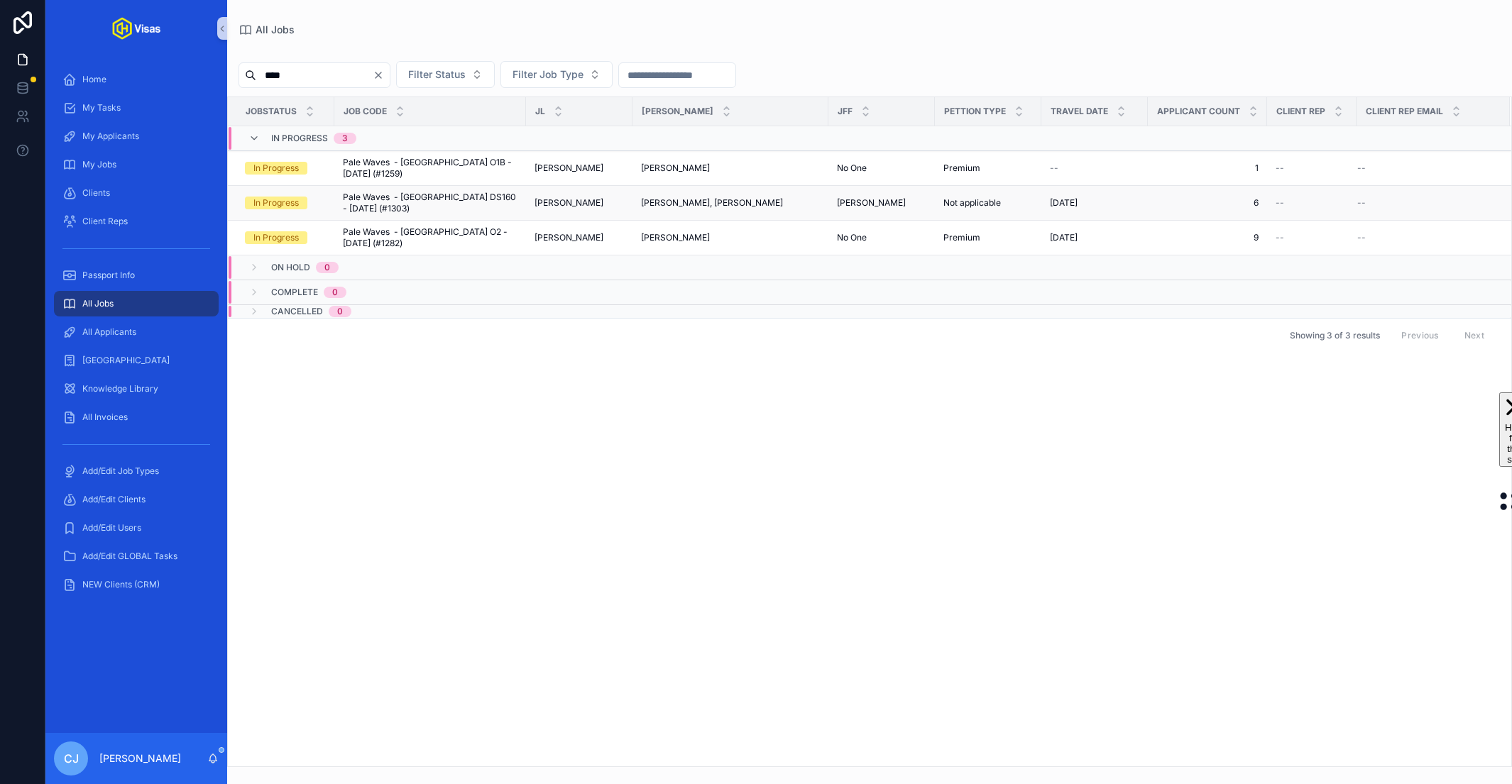
click at [424, 191] on span "Pale Waves - [GEOGRAPHIC_DATA] DS160 - [DATE] (#1303)" at bounding box center [430, 202] width 175 height 23
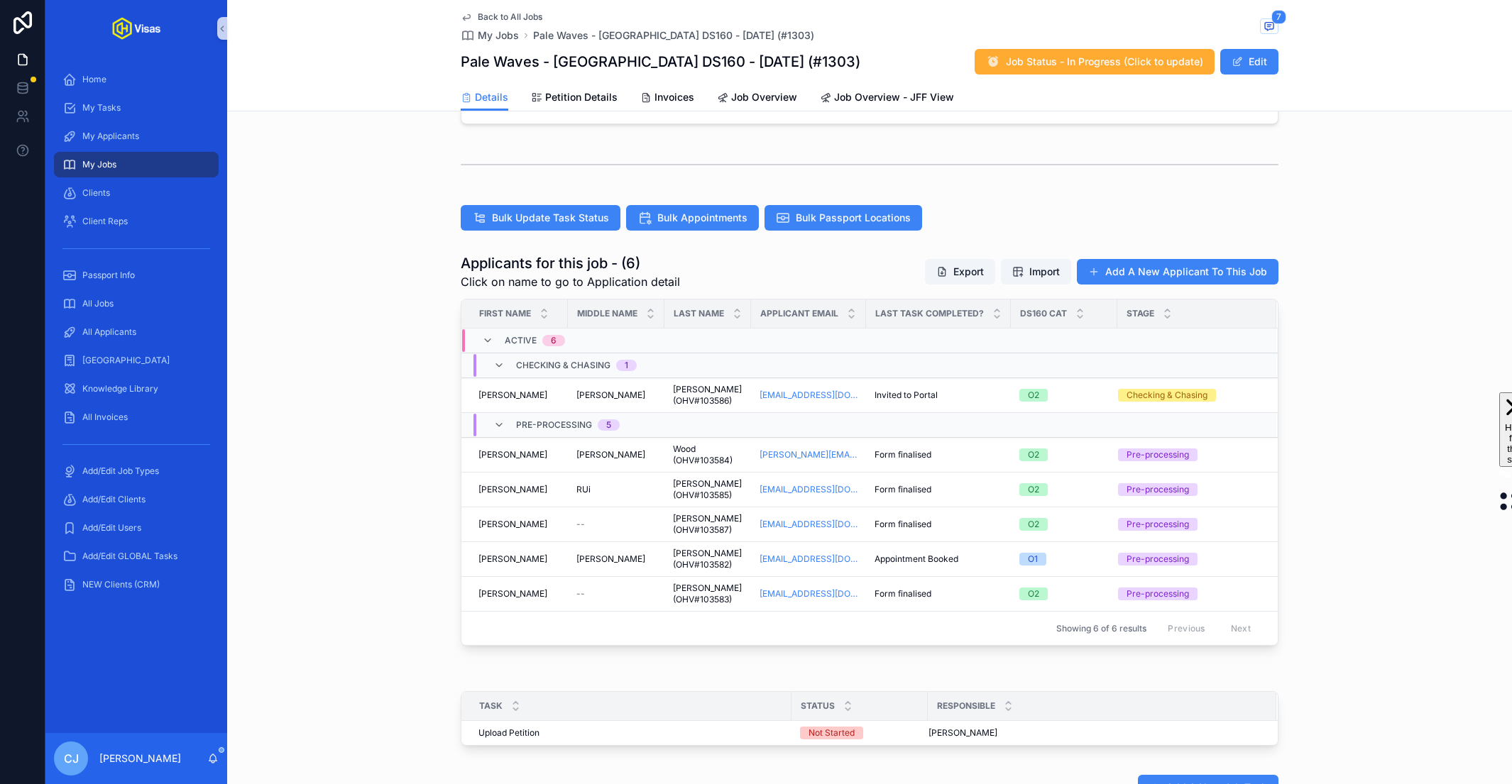
scroll to position [373, 0]
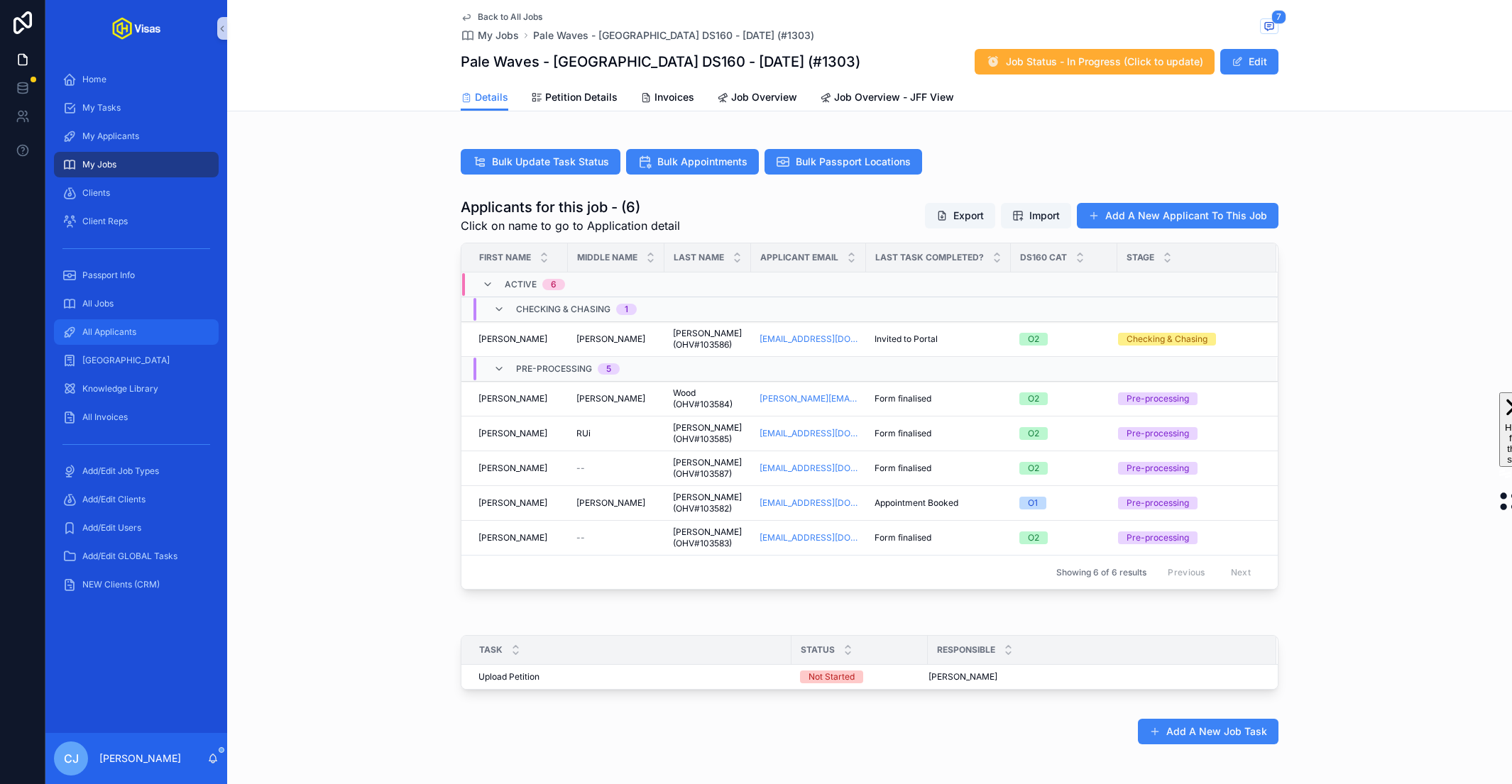
click at [115, 333] on span "All Applicants" at bounding box center [109, 332] width 54 height 12
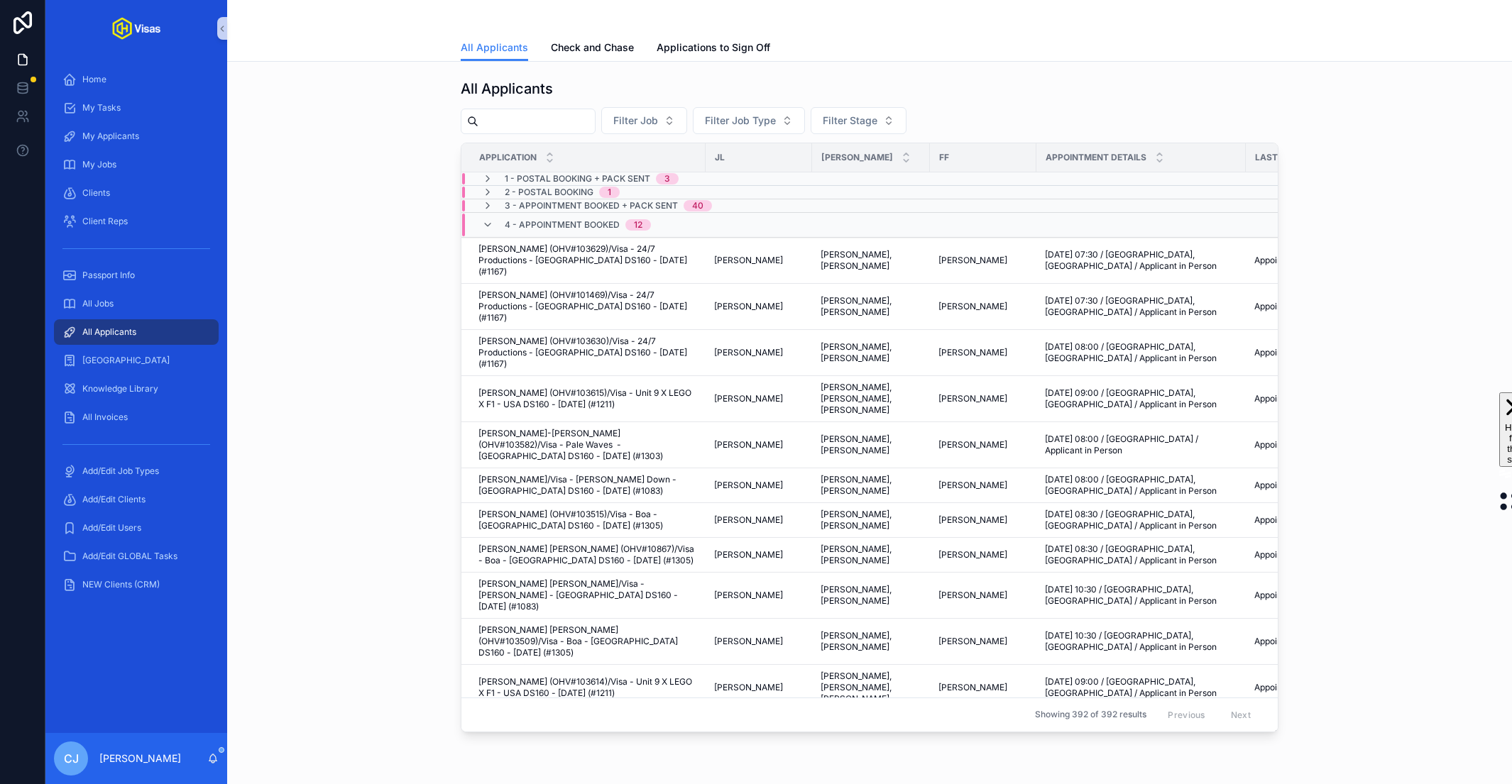
click at [534, 111] on input "scrollable content" at bounding box center [536, 121] width 116 height 20
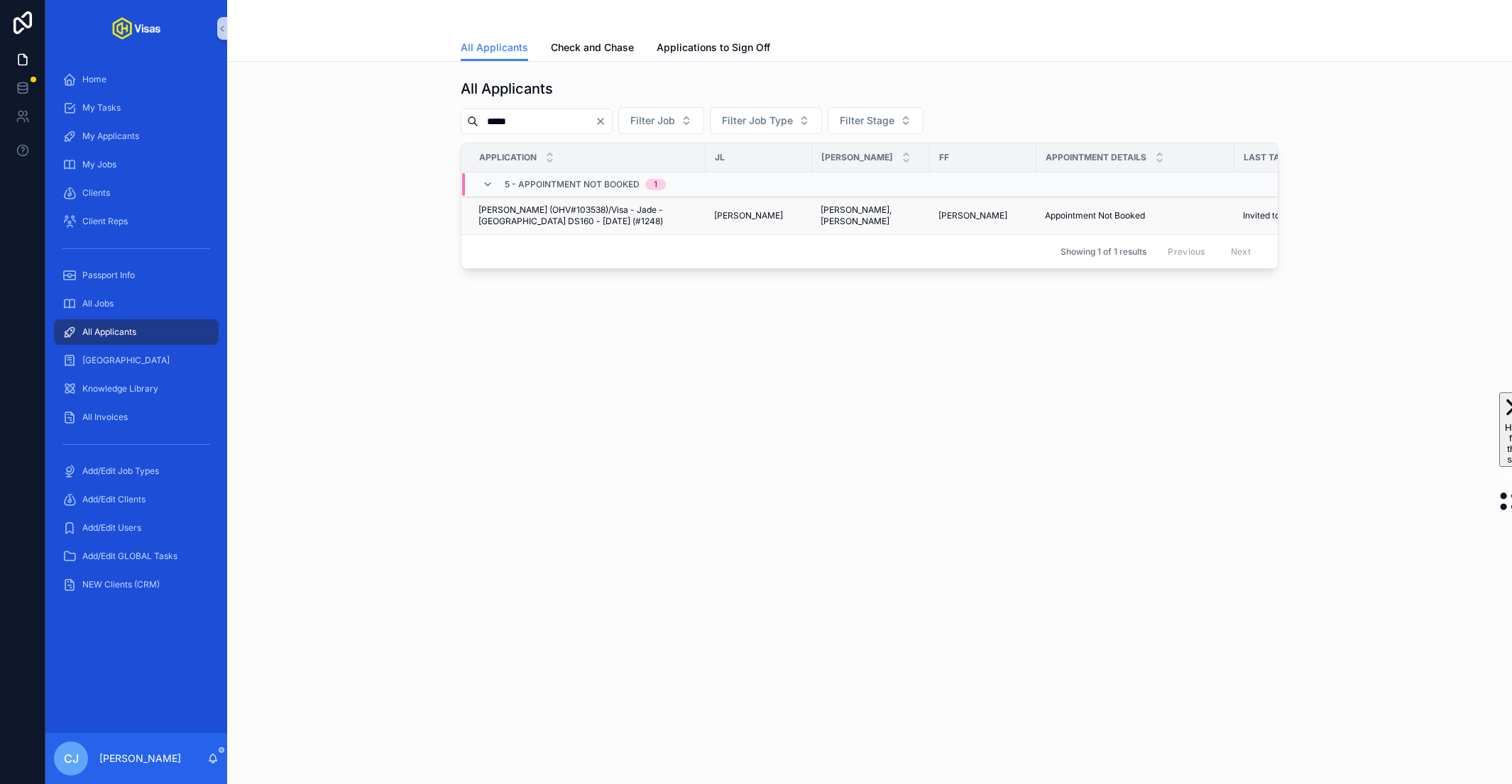
type input "*****"
click at [544, 213] on span "[PERSON_NAME] (OHV#103538)/Visa - Jade - [GEOGRAPHIC_DATA] DS160 - [DATE] (#124…" at bounding box center [587, 215] width 218 height 23
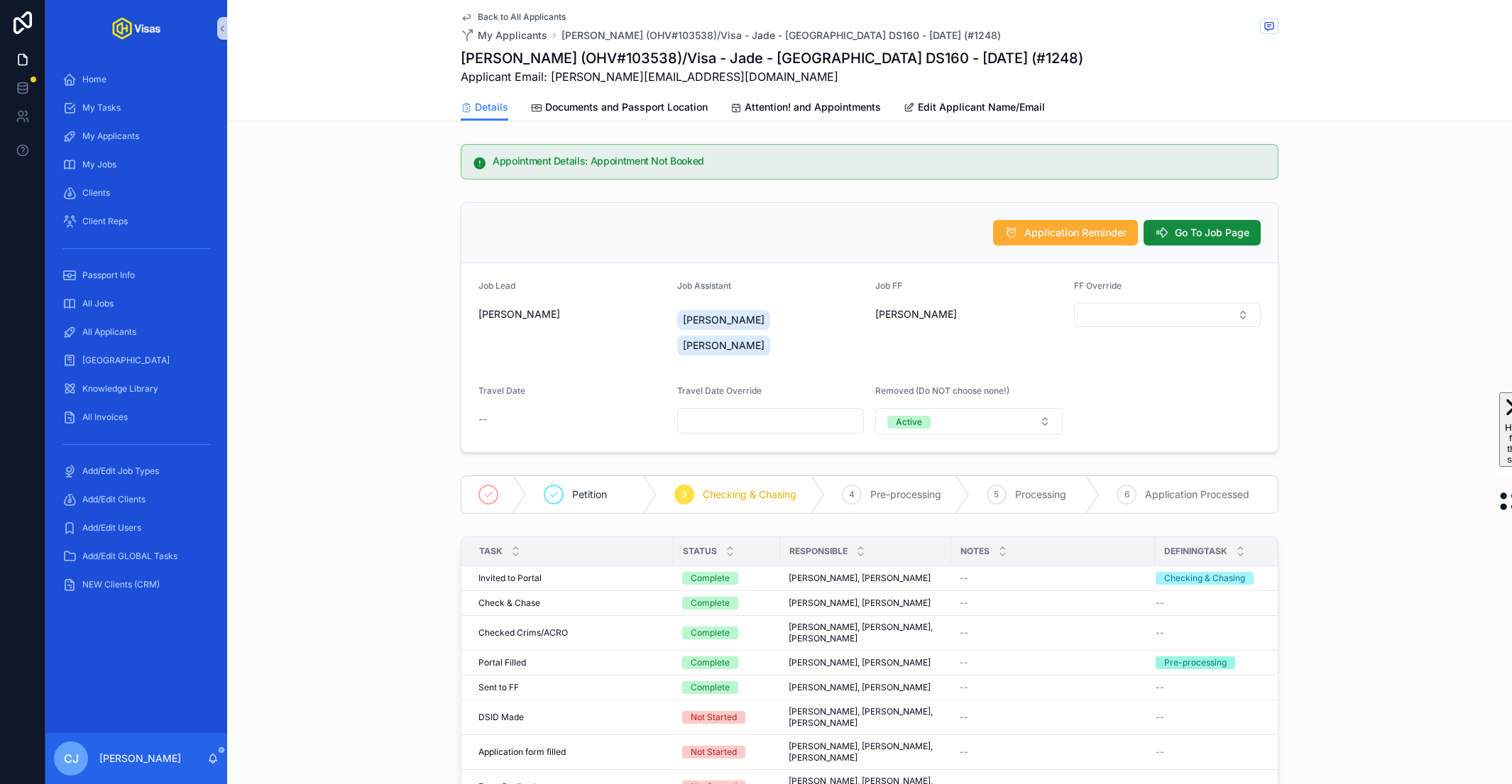
scroll to position [90, 0]
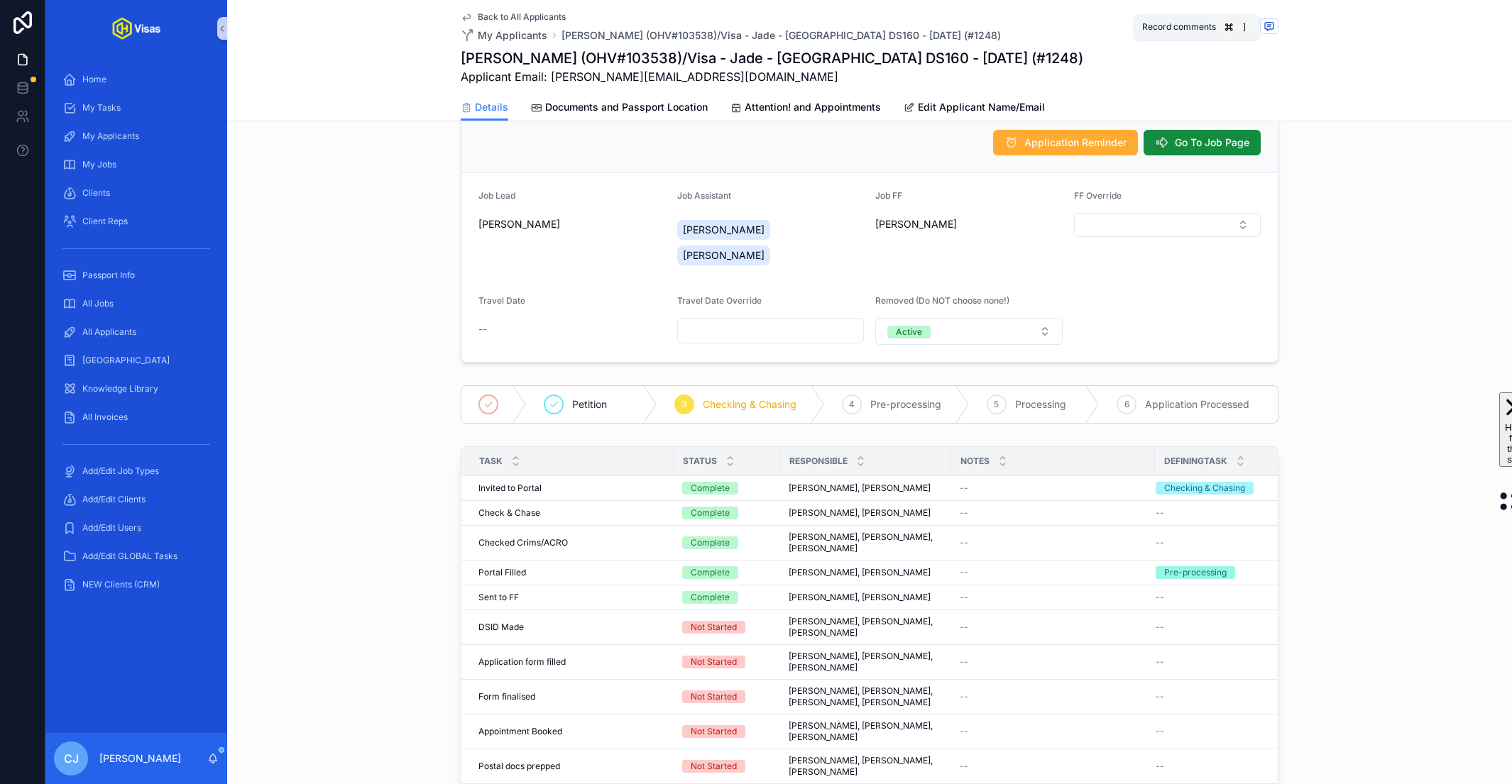
click at [782, 21] on icon "scrollable content" at bounding box center [1269, 27] width 12 height 12
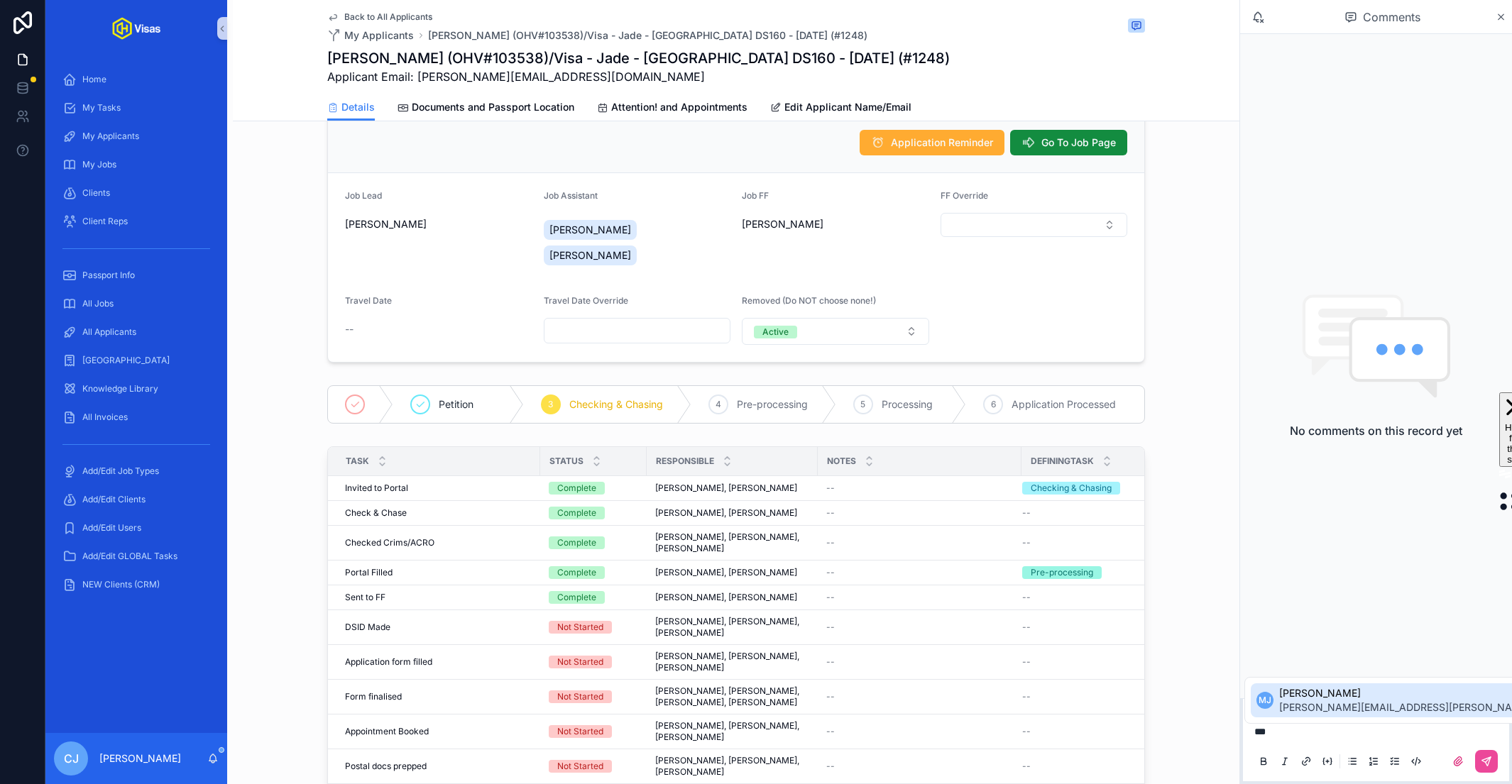
click at [782, 700] on span "[PERSON_NAME][EMAIL_ADDRESS][PERSON_NAME][DOMAIN_NAME]" at bounding box center [1447, 707] width 335 height 14
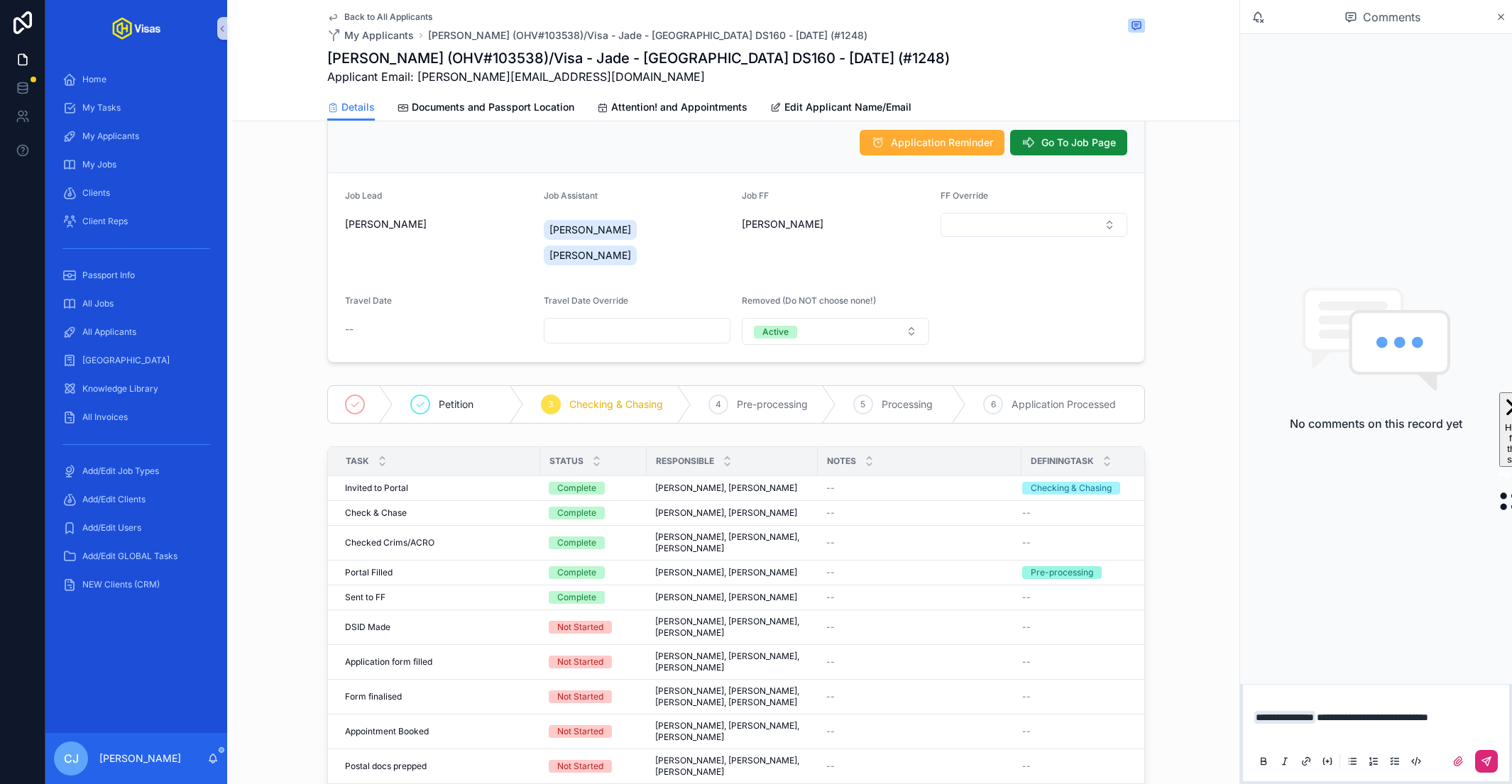
click at [782, 758] on icon "scrollable content" at bounding box center [1486, 761] width 8 height 8
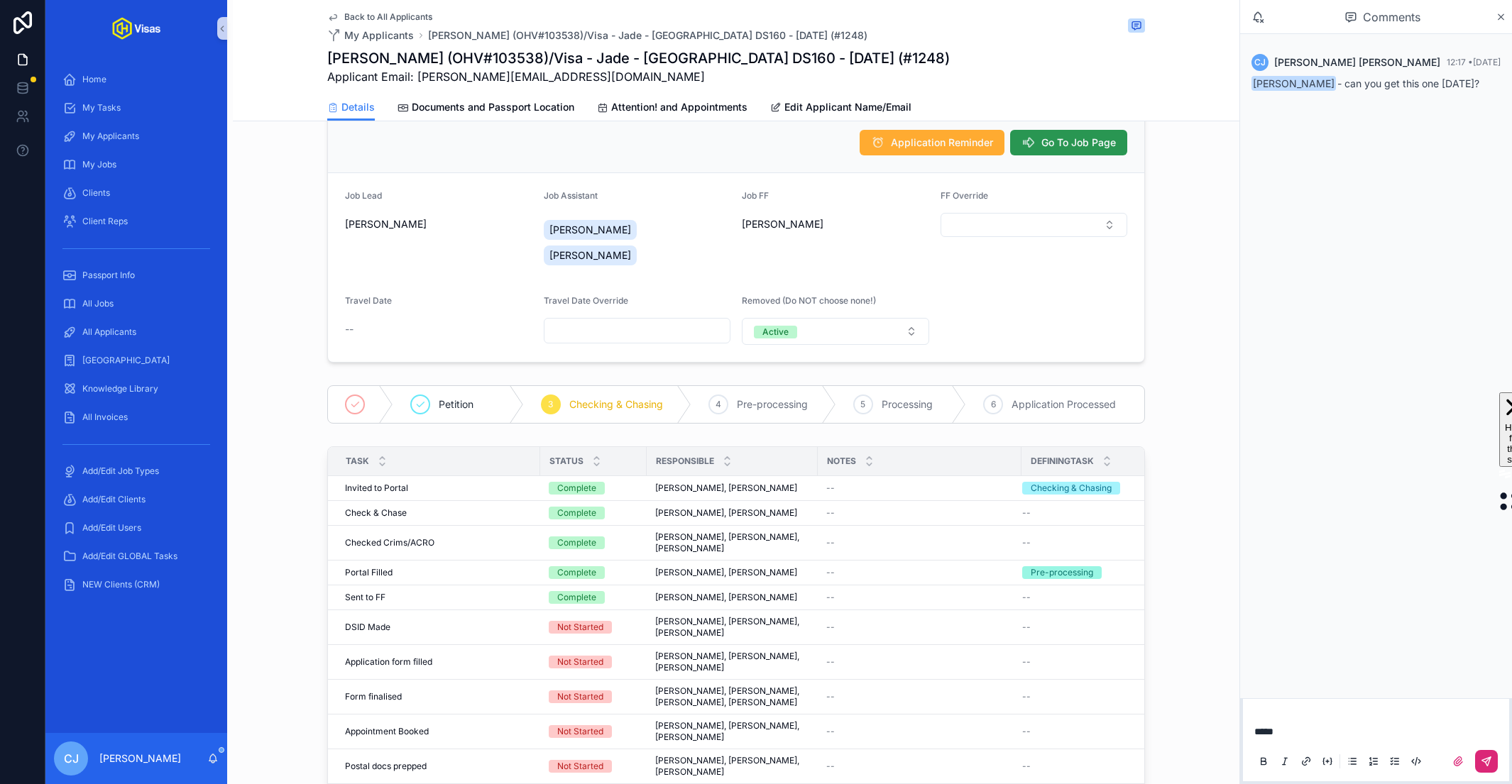
click at [782, 140] on span "Go To Job Page" at bounding box center [1078, 142] width 74 height 14
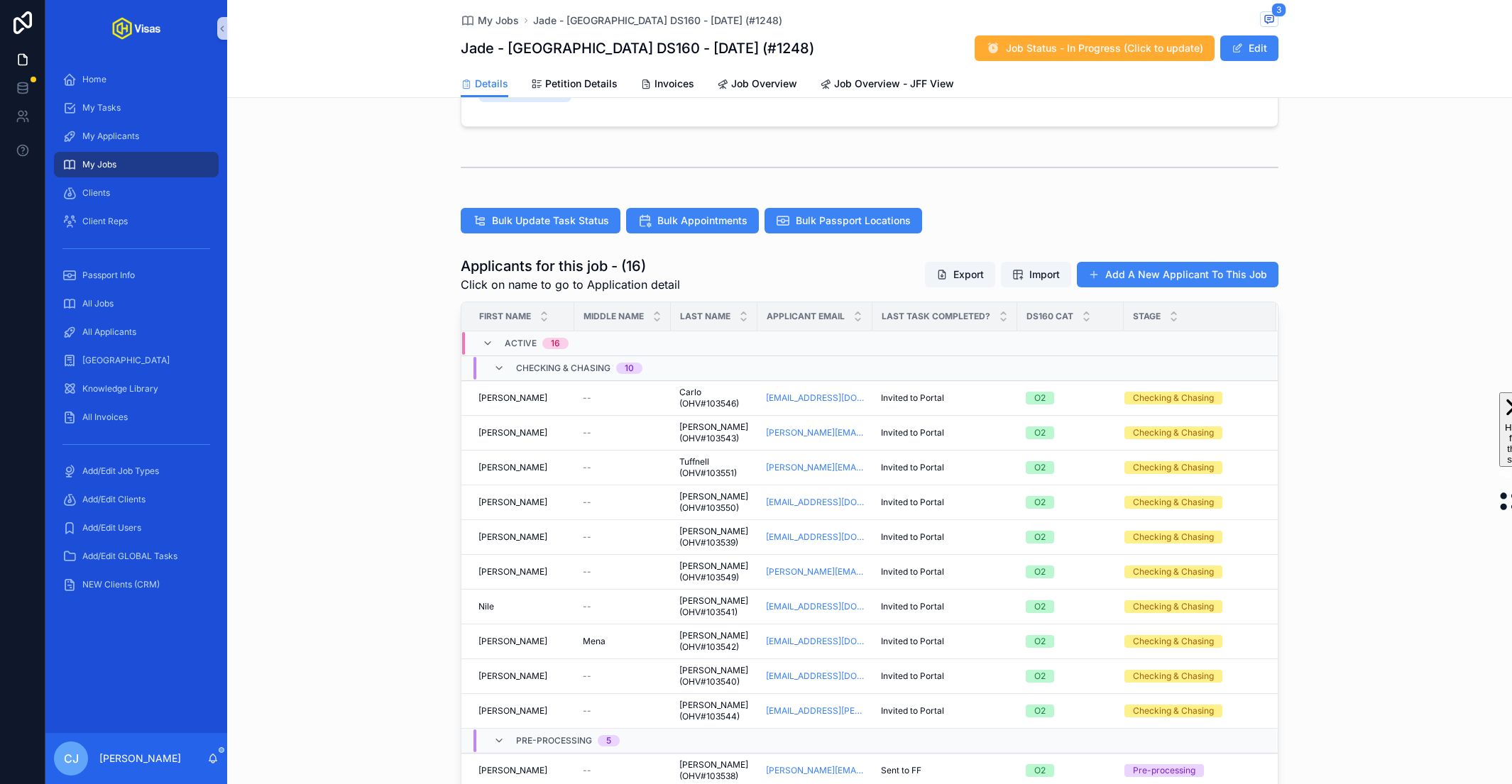
scroll to position [89, 0]
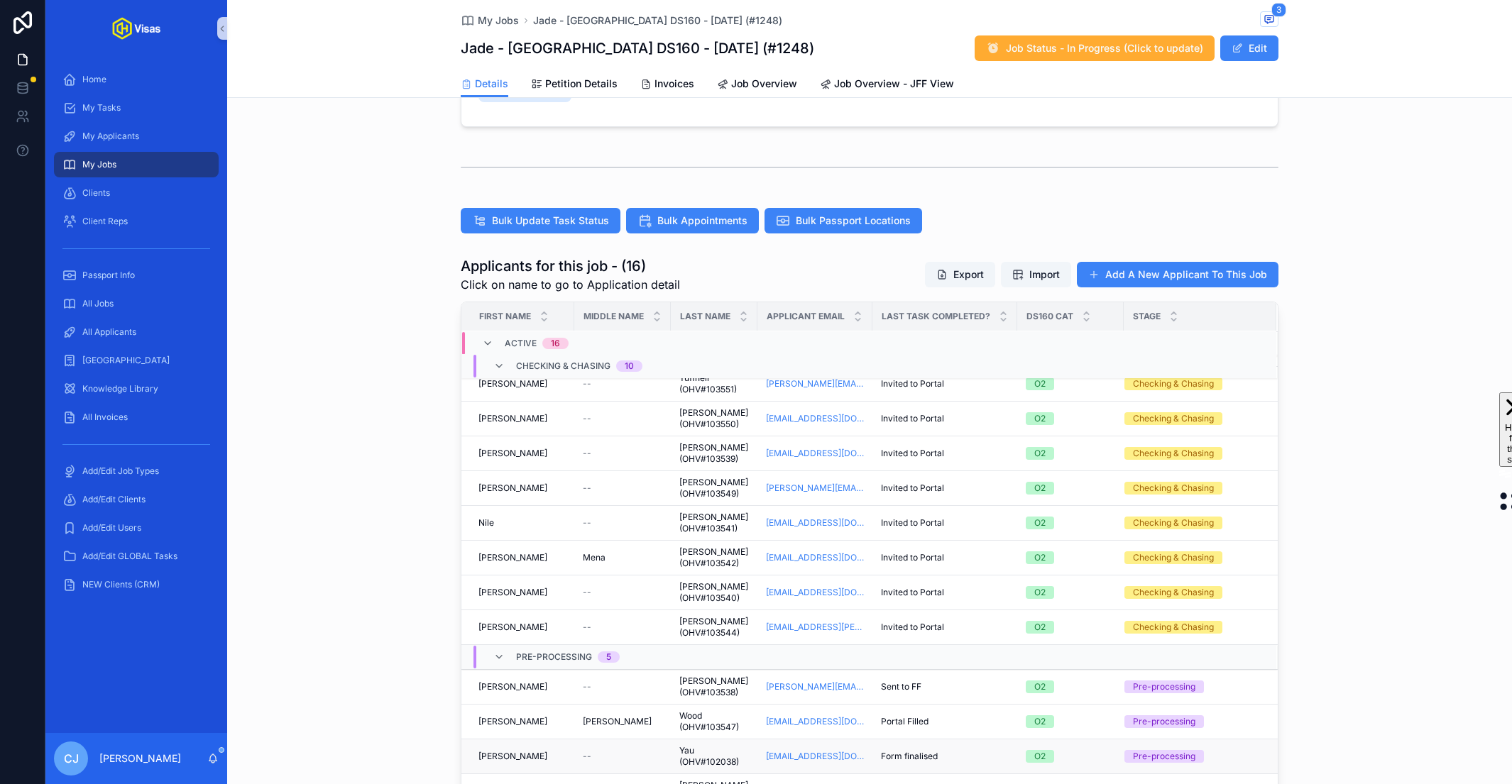
click at [693, 758] on span "Yau (OHV#102038)" at bounding box center [713, 756] width 69 height 23
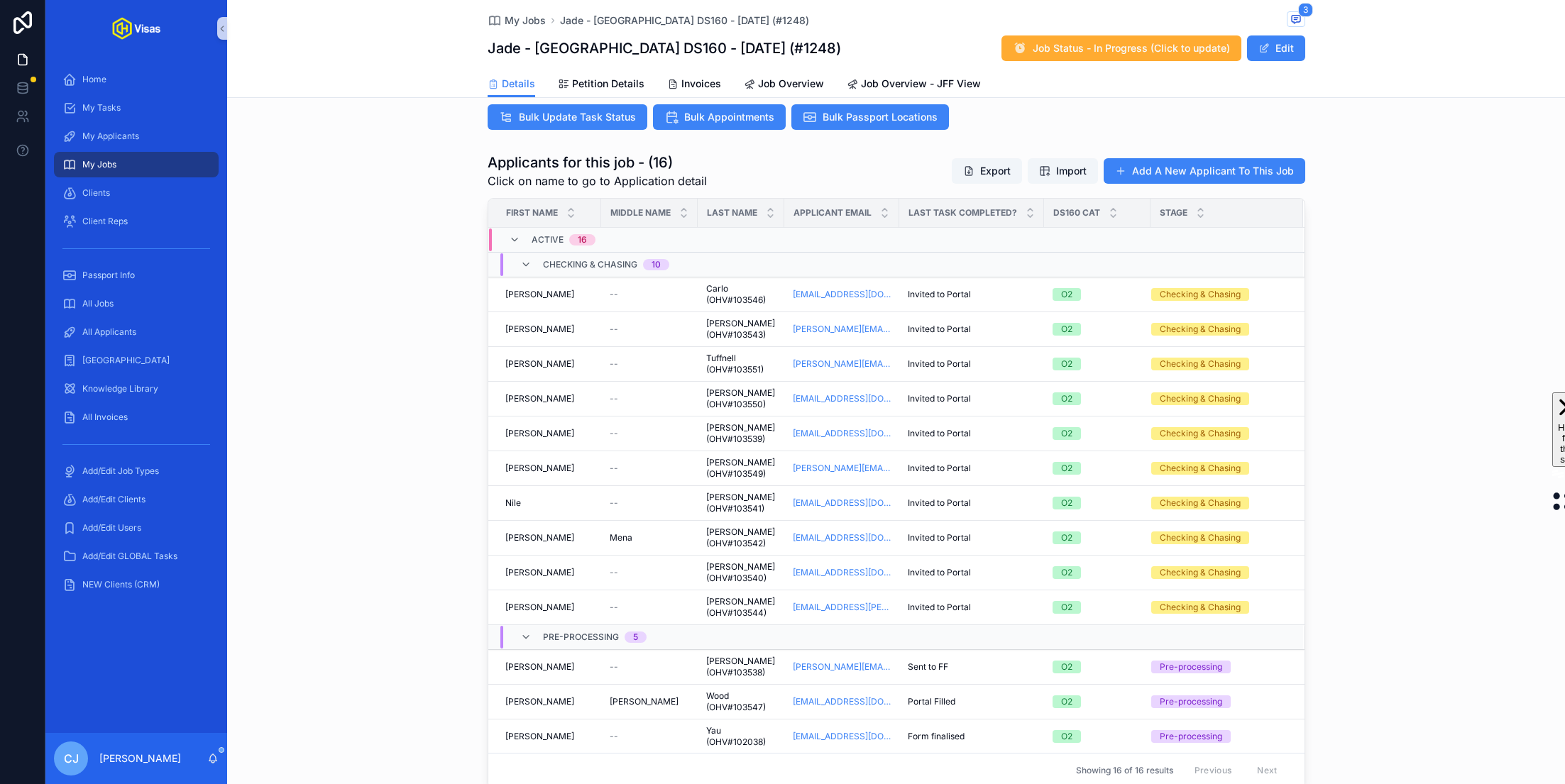
scroll to position [89, 0]
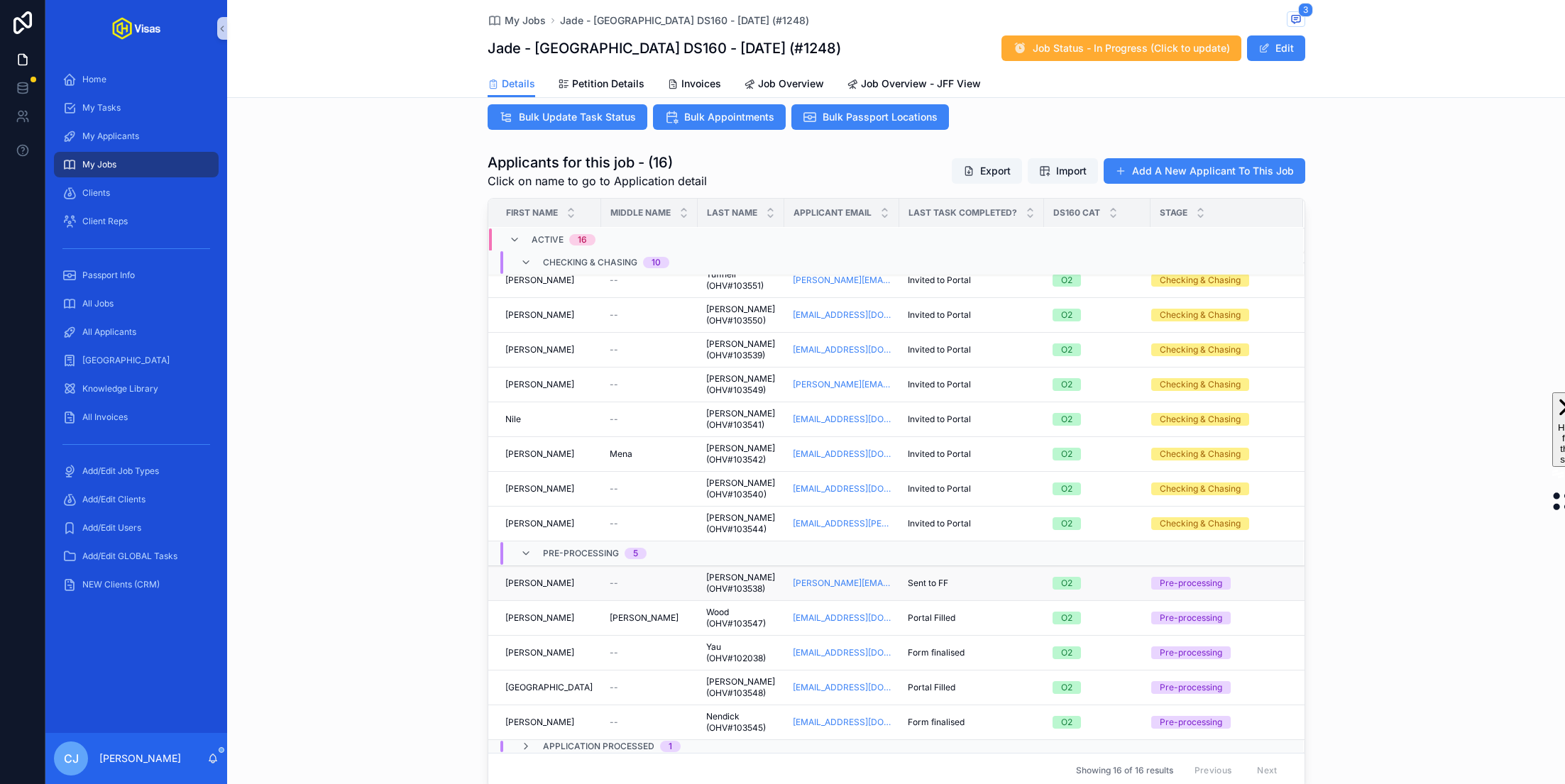
click at [713, 579] on span "[PERSON_NAME] (OHV#103538)" at bounding box center [741, 583] width 69 height 23
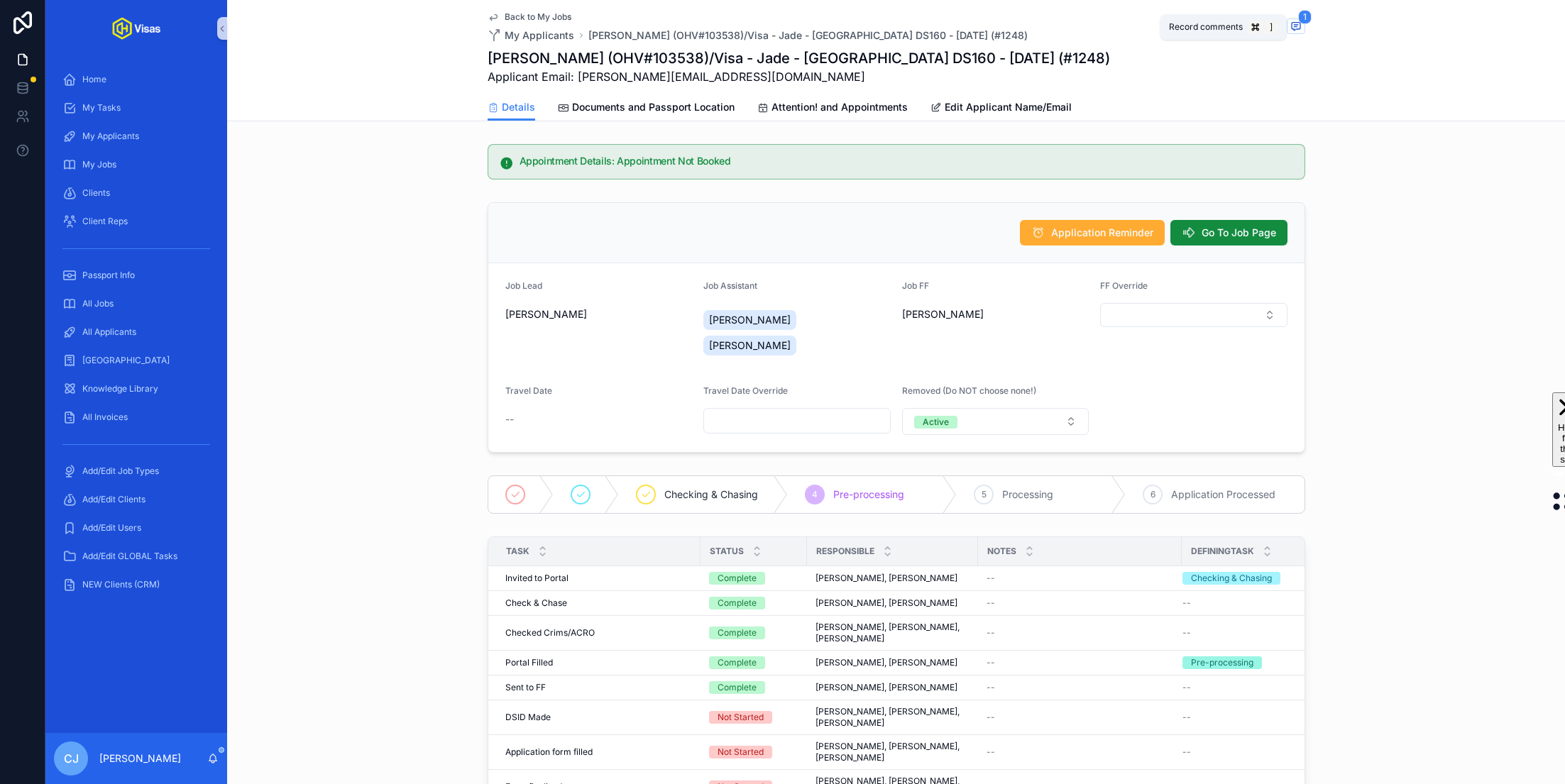
click at [782, 24] on icon "scrollable content" at bounding box center [1296, 27] width 12 height 12
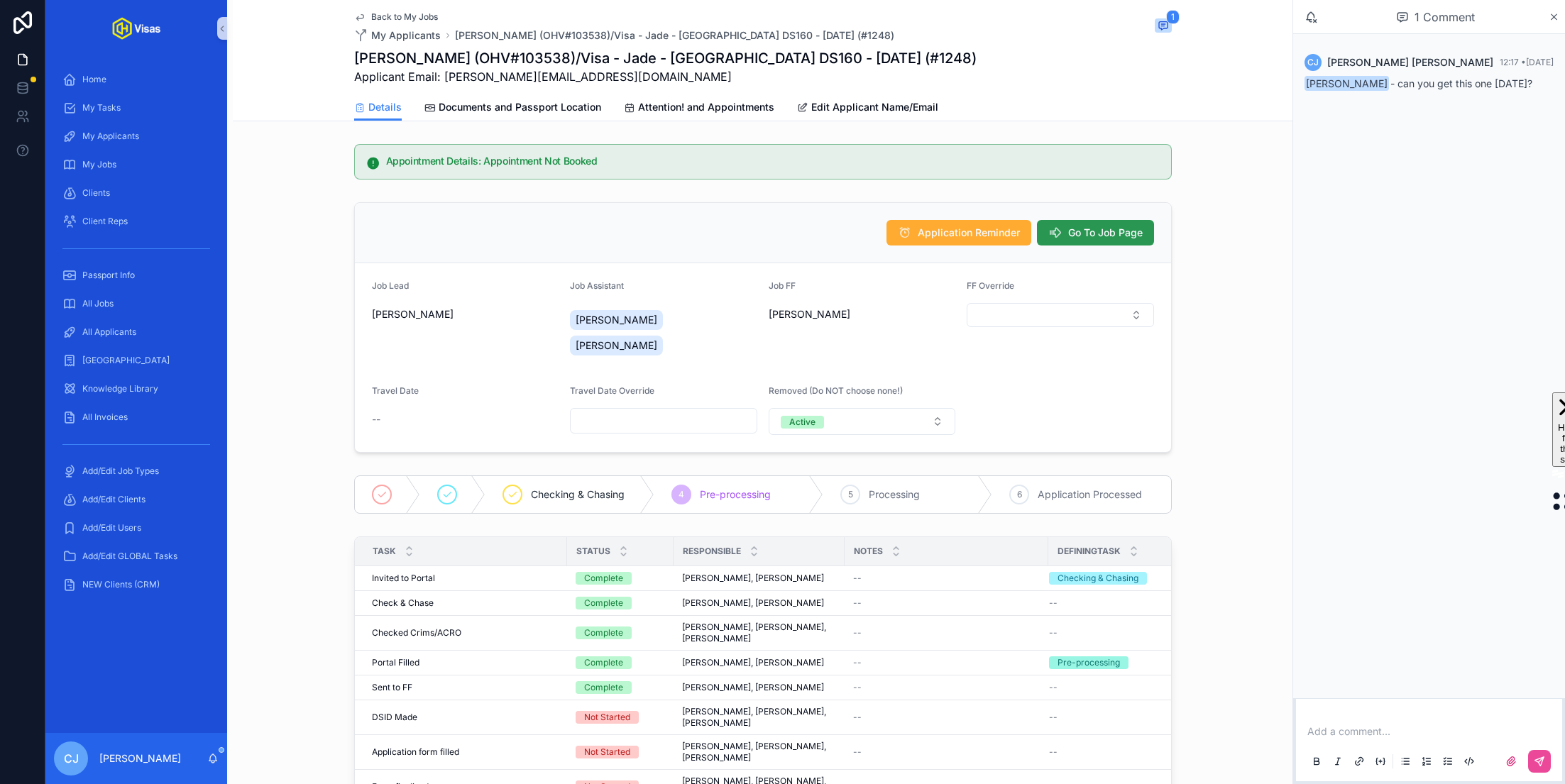
click at [782, 231] on span "Go To Job Page" at bounding box center [1104, 232] width 74 height 14
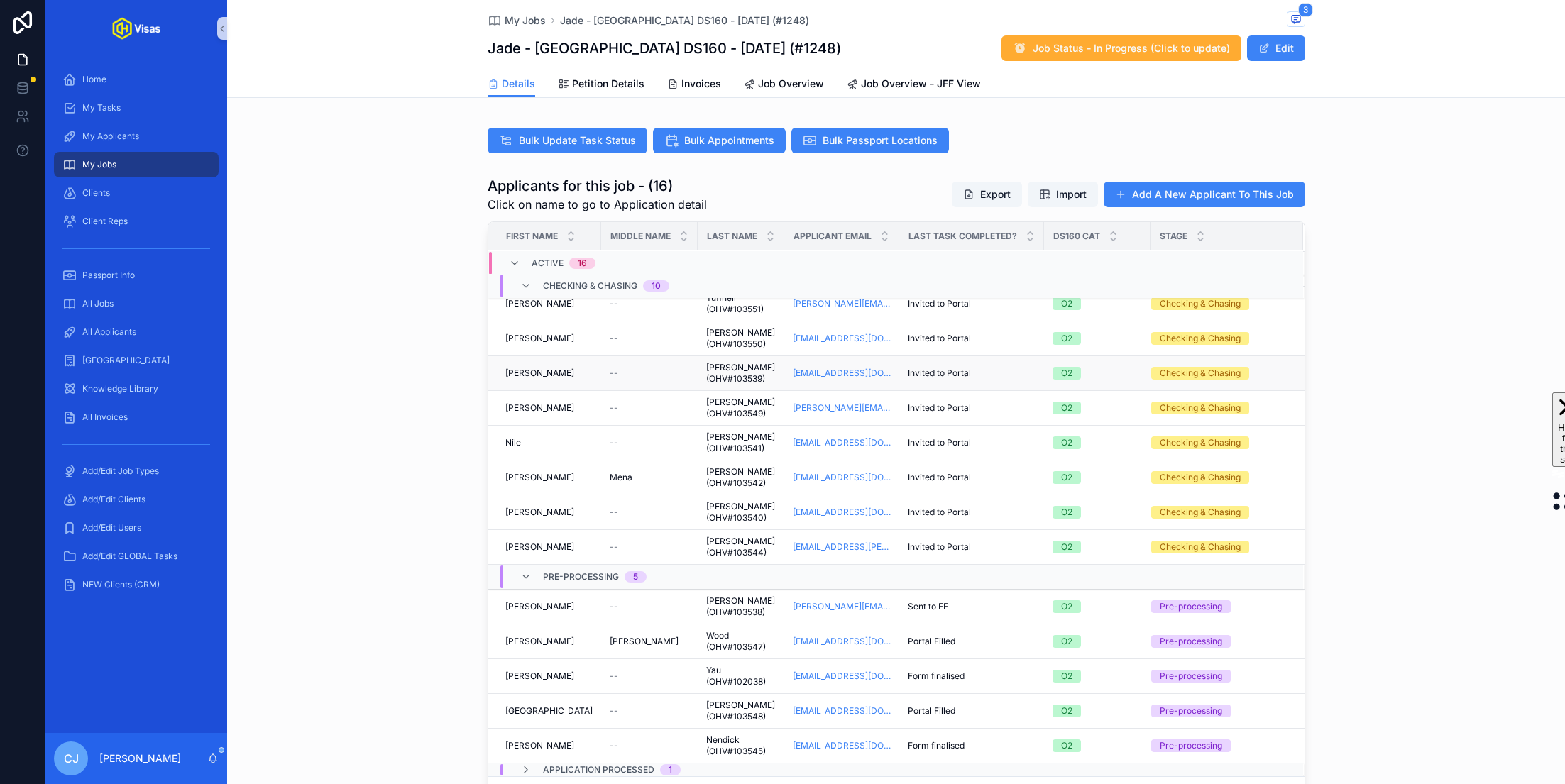
scroll to position [411, 0]
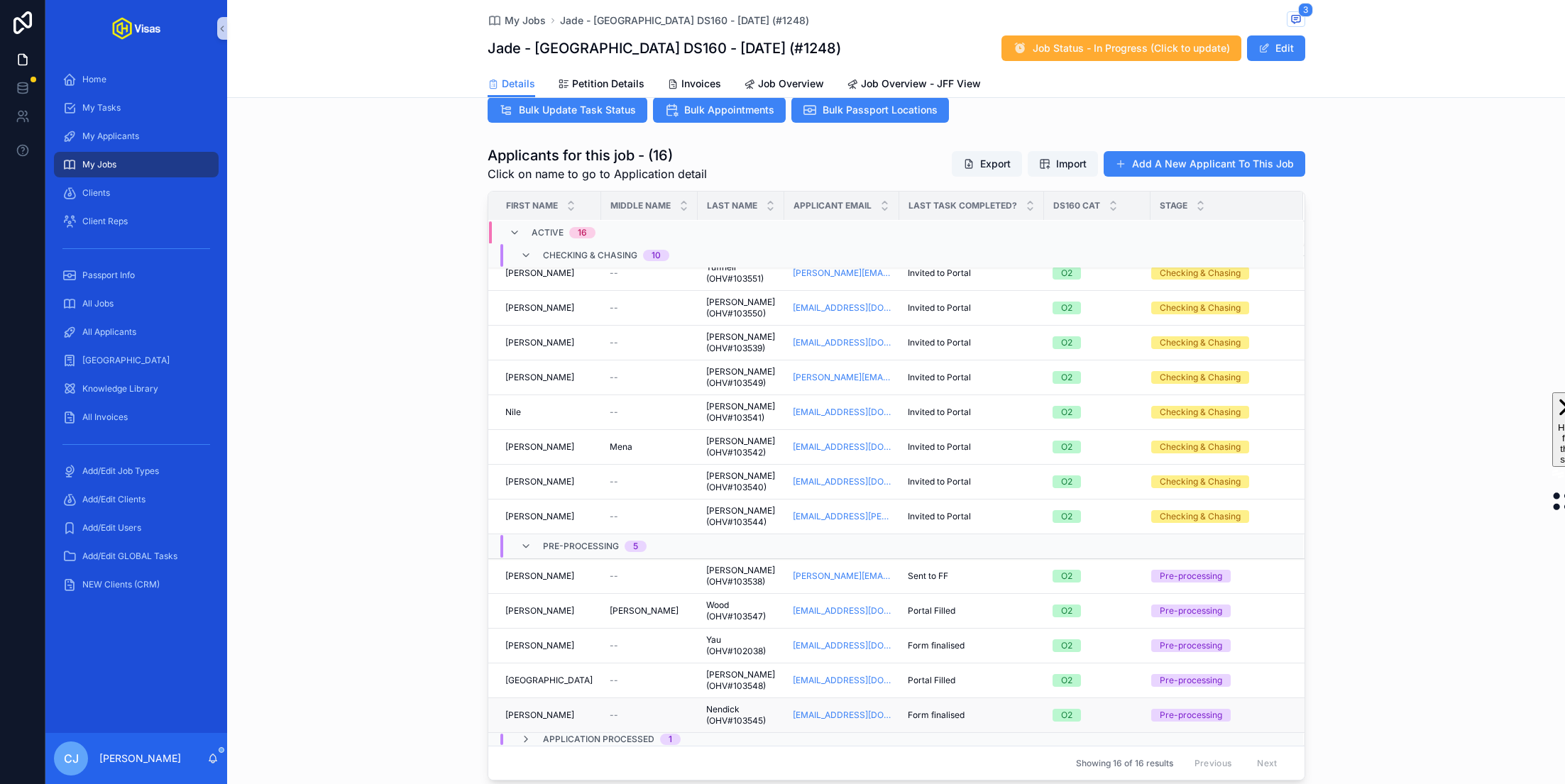
click at [721, 714] on span "Nendick (OHV#103545)" at bounding box center [741, 715] width 69 height 23
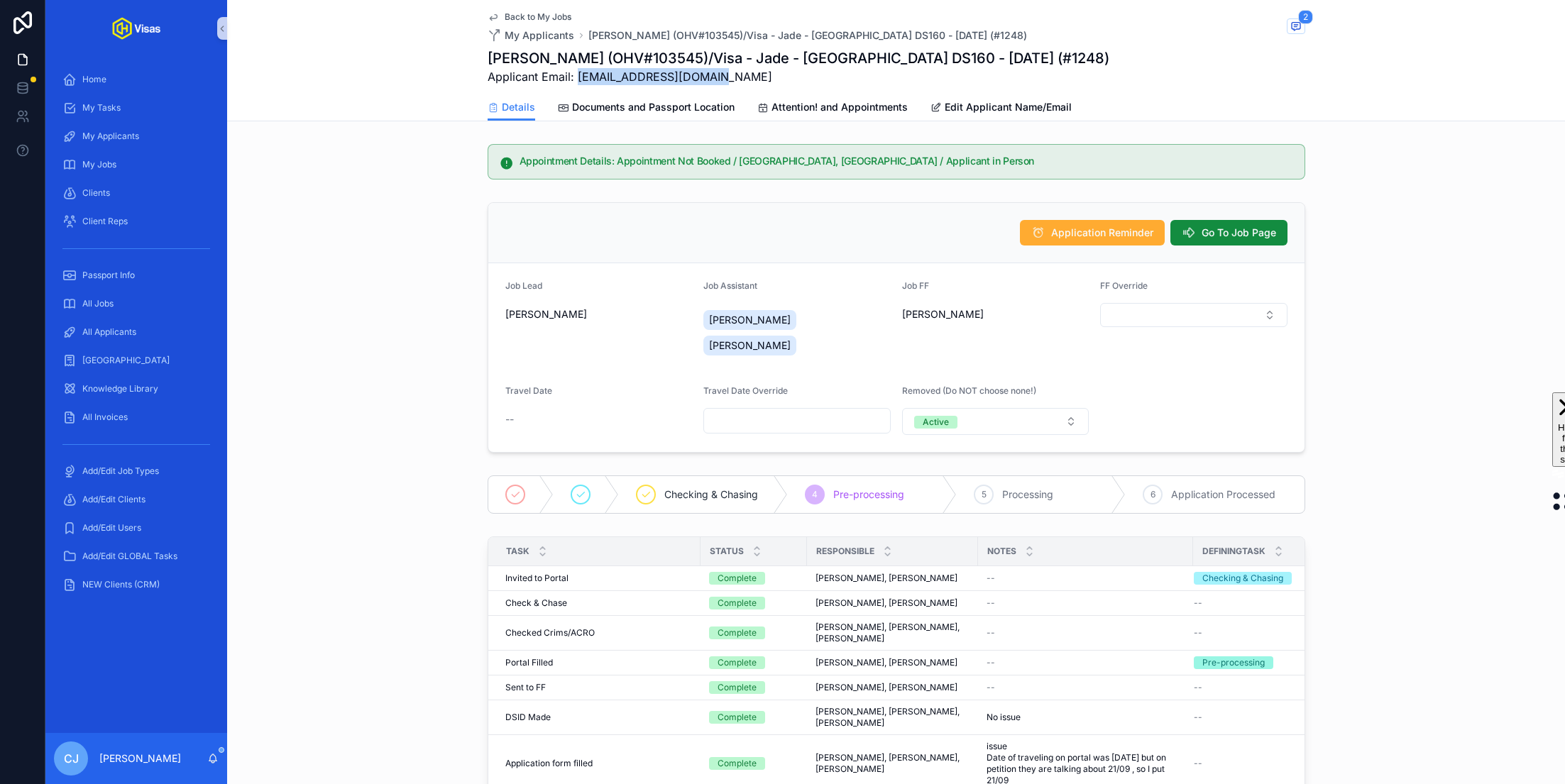
drag, startPoint x: 711, startPoint y: 78, endPoint x: 577, endPoint y: 76, distance: 134.0
click at [577, 76] on span "Applicant Email: [EMAIL_ADDRESS][DOMAIN_NAME]" at bounding box center [798, 76] width 622 height 17
copy span "[EMAIL_ADDRESS][DOMAIN_NAME]"
click at [676, 105] on span "Documents and Passport Location" at bounding box center [653, 107] width 162 height 14
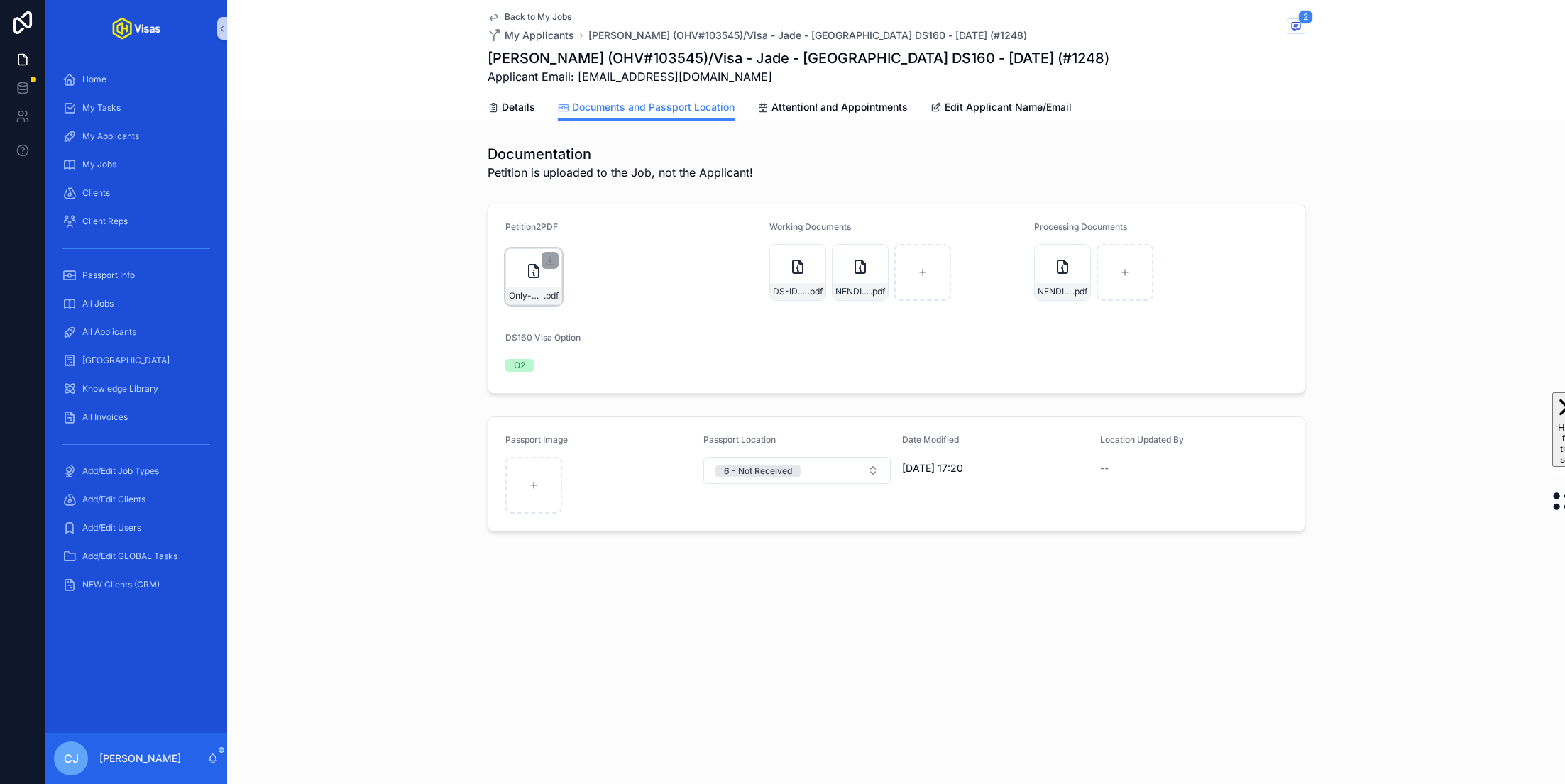
click at [523, 288] on div "Only-Helix-Mail---Fwd_-Electronic-Approval-on-behalf-of-the-essential-support-p…" at bounding box center [533, 296] width 55 height 17
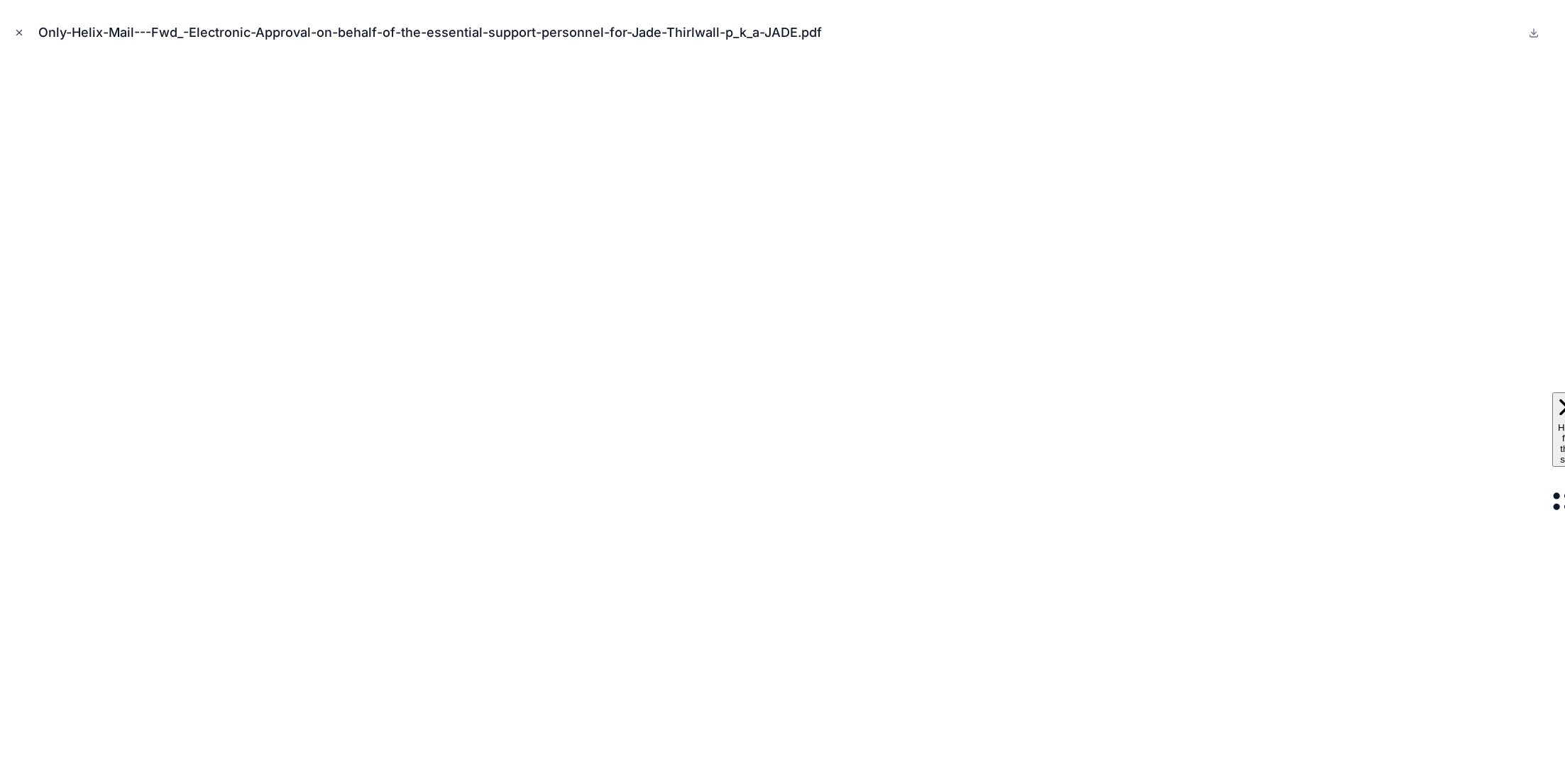
click at [18, 33] on icon "Close modal" at bounding box center [19, 33] width 5 height 5
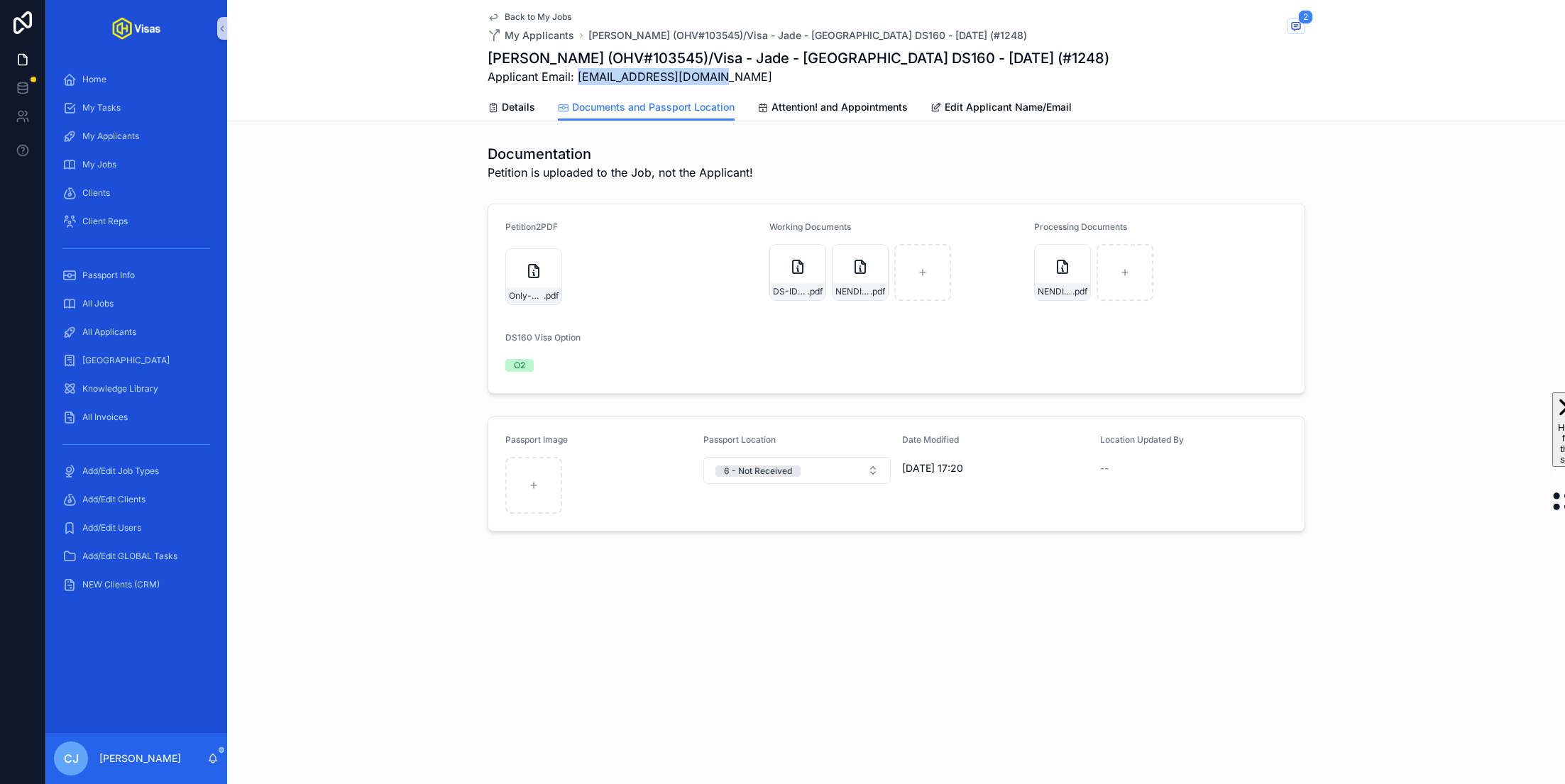
drag, startPoint x: 721, startPoint y: 74, endPoint x: 579, endPoint y: 74, distance: 142.0
click at [579, 74] on span "Applicant Email: [EMAIL_ADDRESS][DOMAIN_NAME]" at bounding box center [798, 76] width 622 height 17
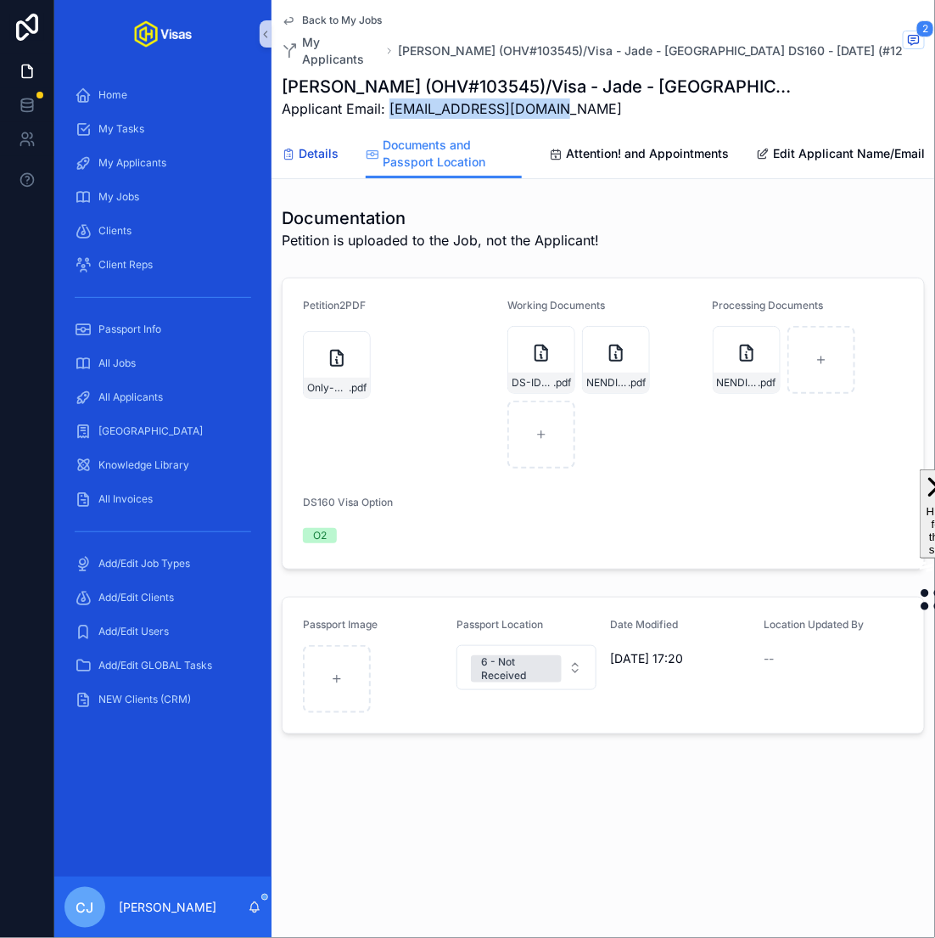
click at [328, 145] on span "Details" at bounding box center [319, 153] width 40 height 17
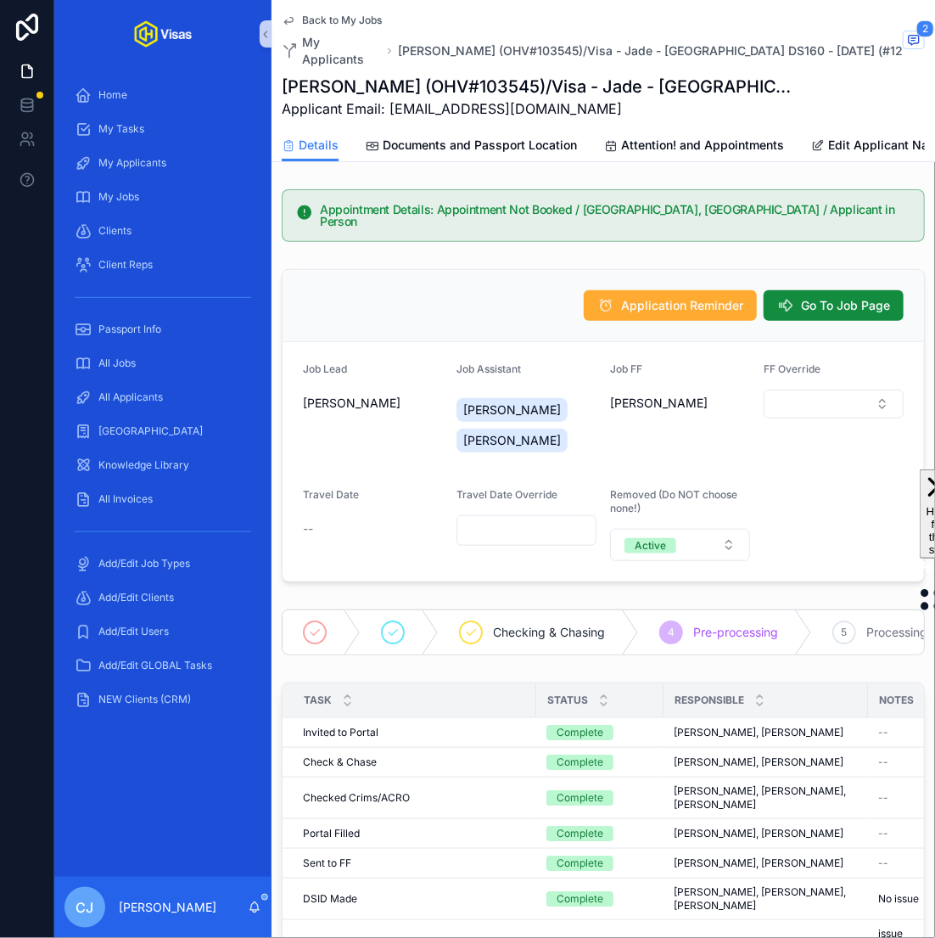
click at [834, 294] on div "Application Reminder Go To Job Page" at bounding box center [604, 306] width 642 height 72
click at [833, 290] on button "Go To Job Page" at bounding box center [834, 305] width 140 height 31
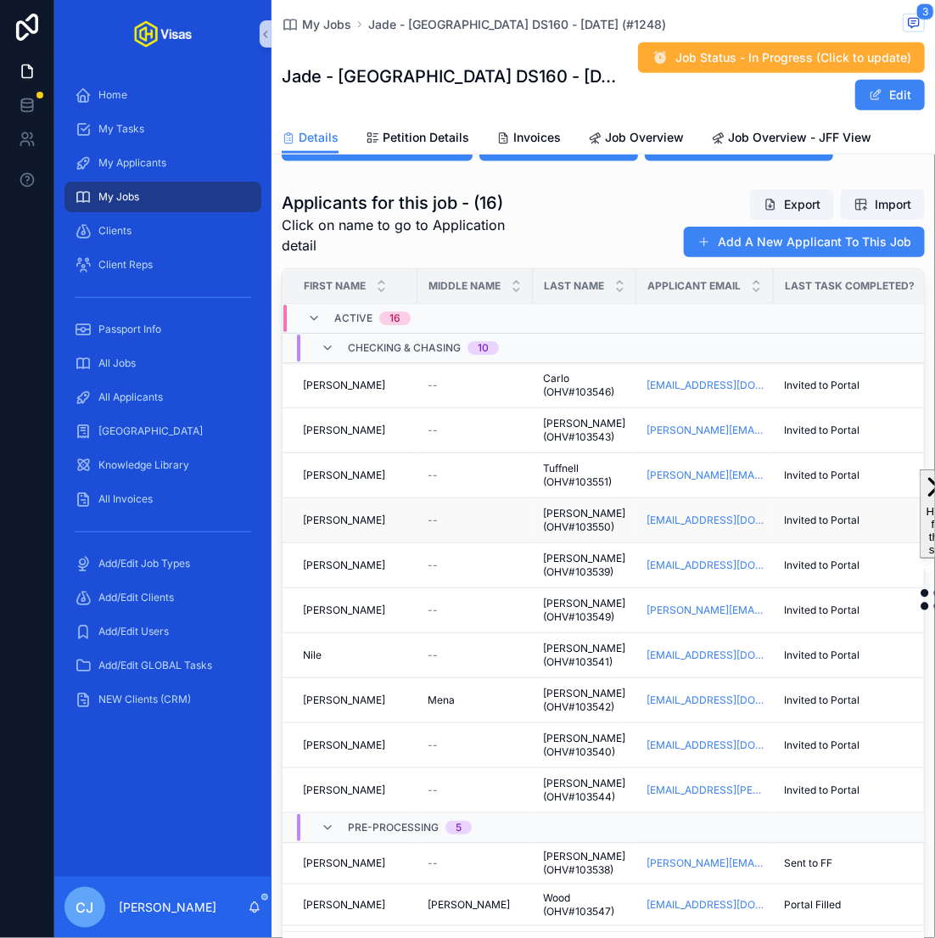
scroll to position [138, 0]
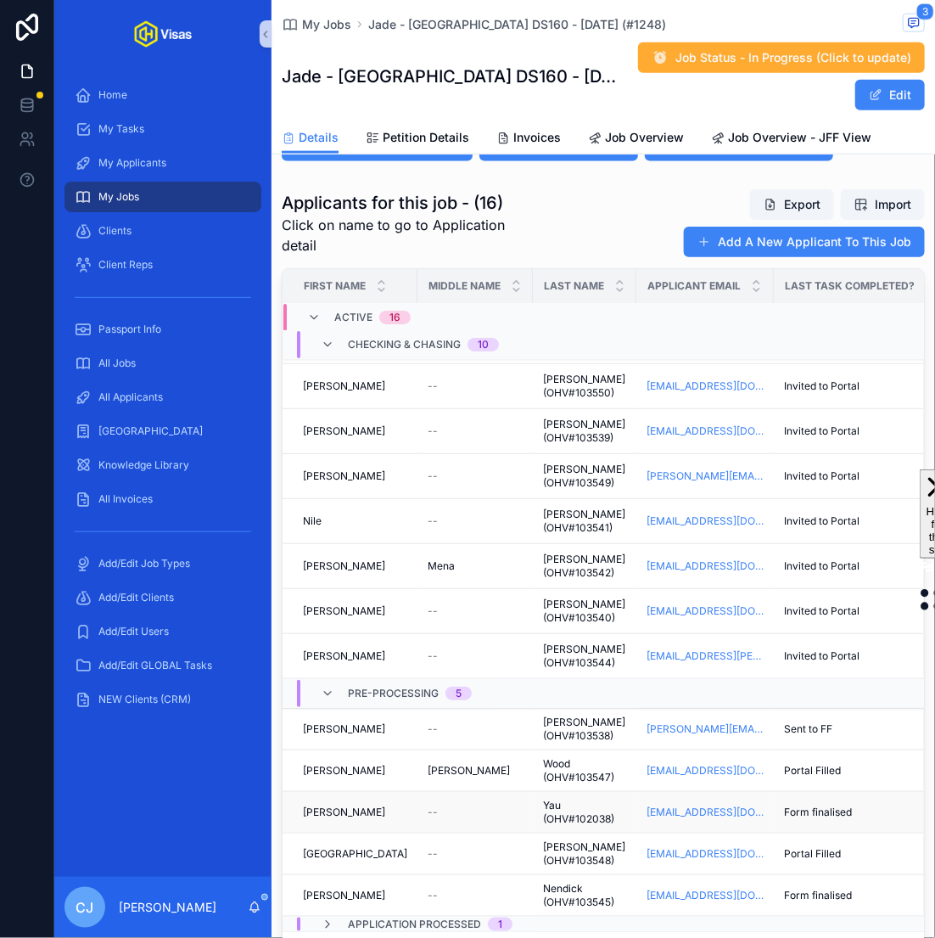
click at [562, 806] on span "Yau (OHV#102038)" at bounding box center [584, 812] width 83 height 27
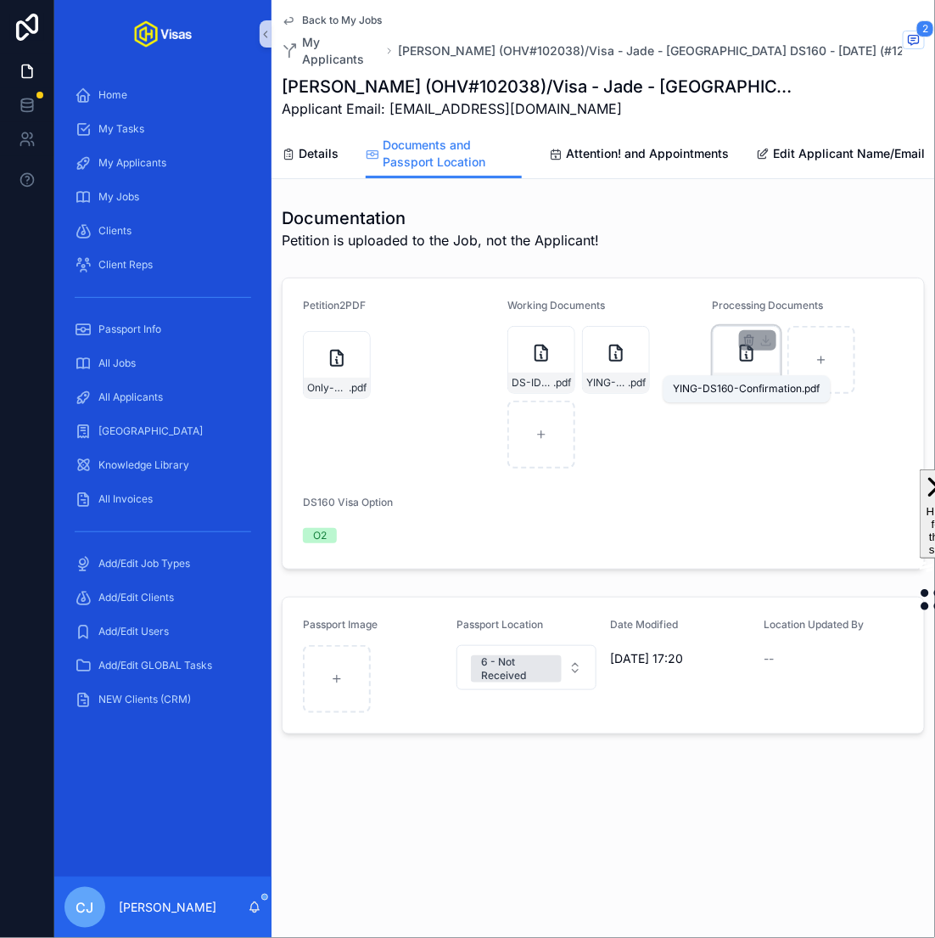
click at [748, 376] on span "YING-DS160-Confirmation" at bounding box center [738, 383] width 42 height 14
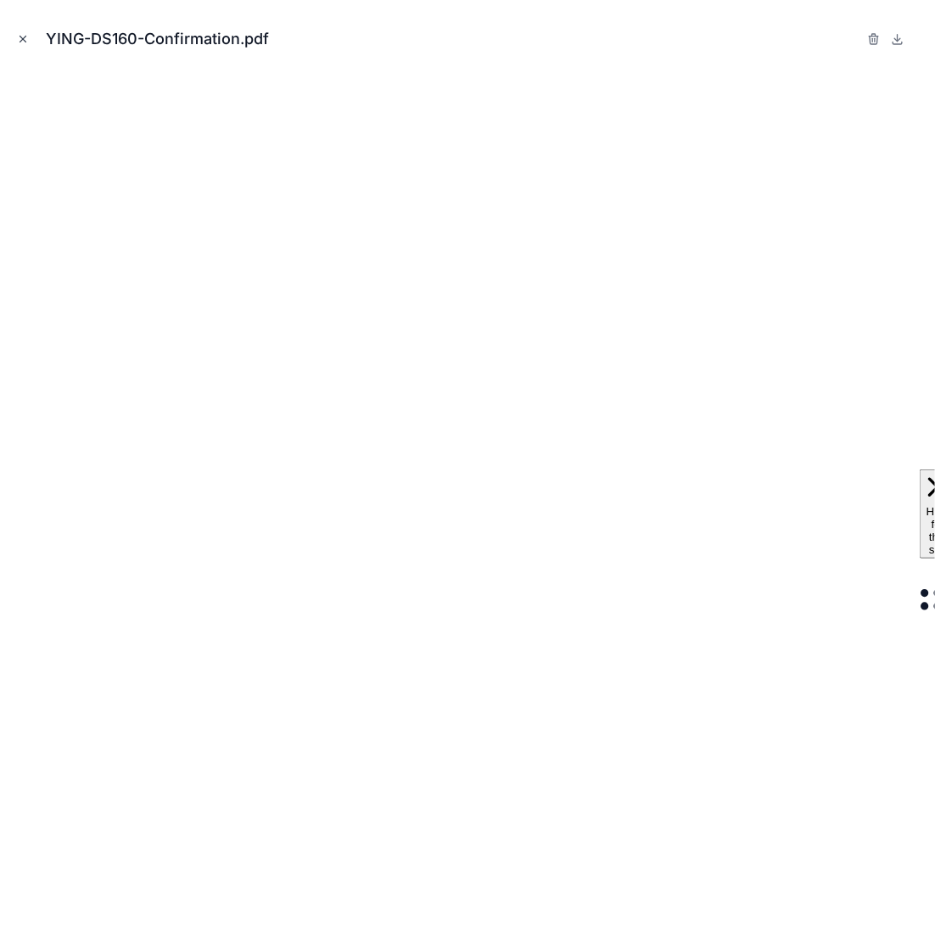
click at [23, 36] on icon "Close modal" at bounding box center [23, 39] width 12 height 12
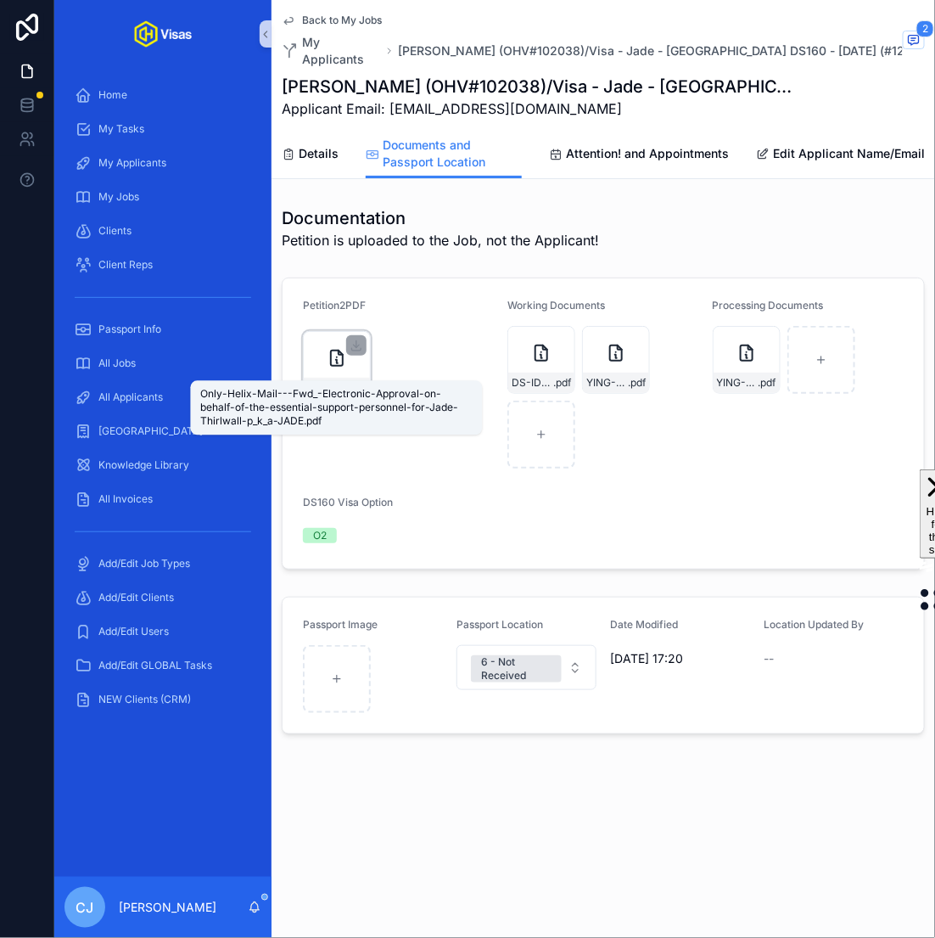
click at [338, 381] on span "Only-Helix-Mail---Fwd_-Electronic-Approval-on-behalf-of-the-essential-support-p…" at bounding box center [328, 388] width 42 height 14
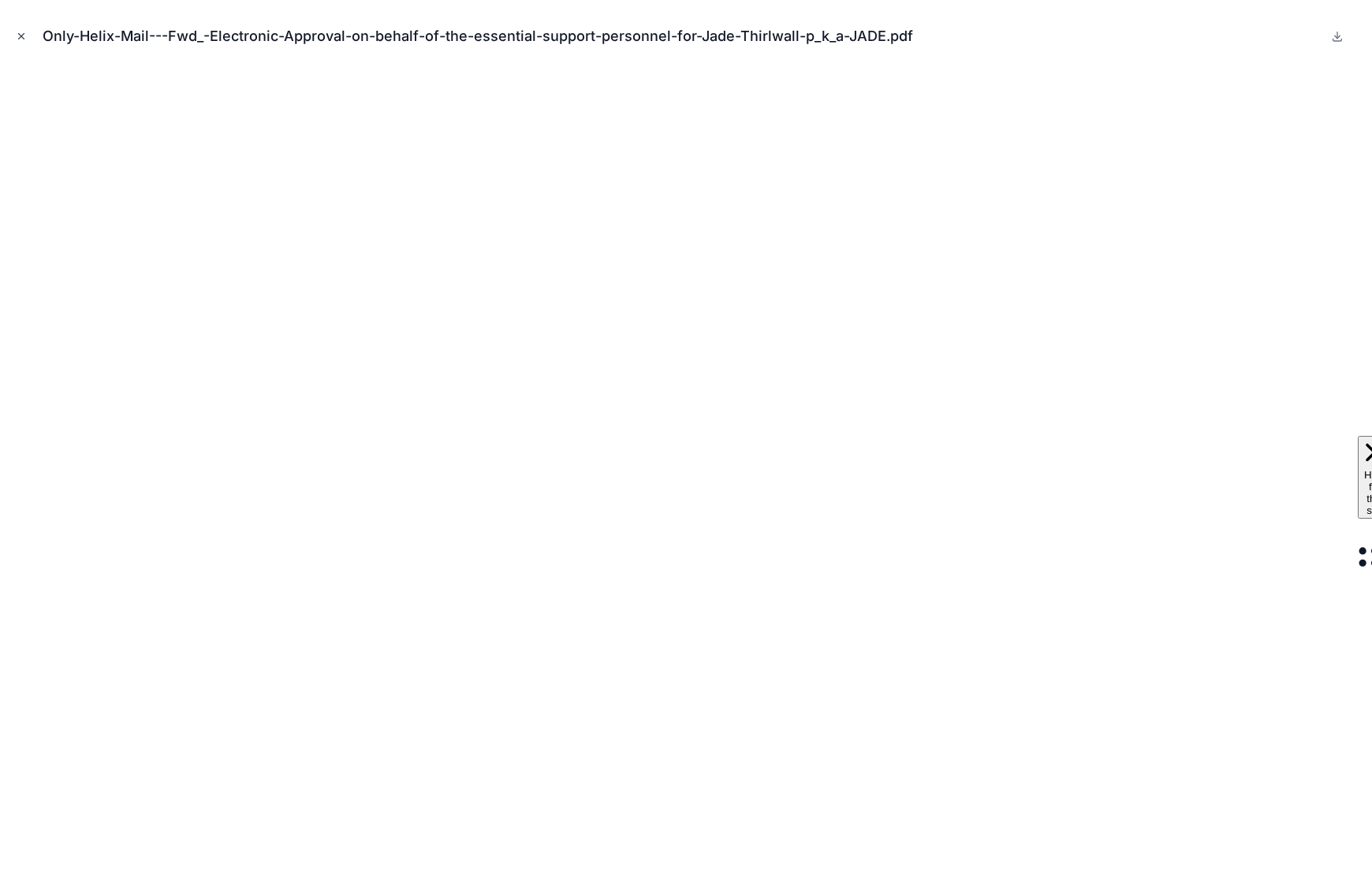
click at [27, 39] on button "Close modal" at bounding box center [21, 36] width 18 height 18
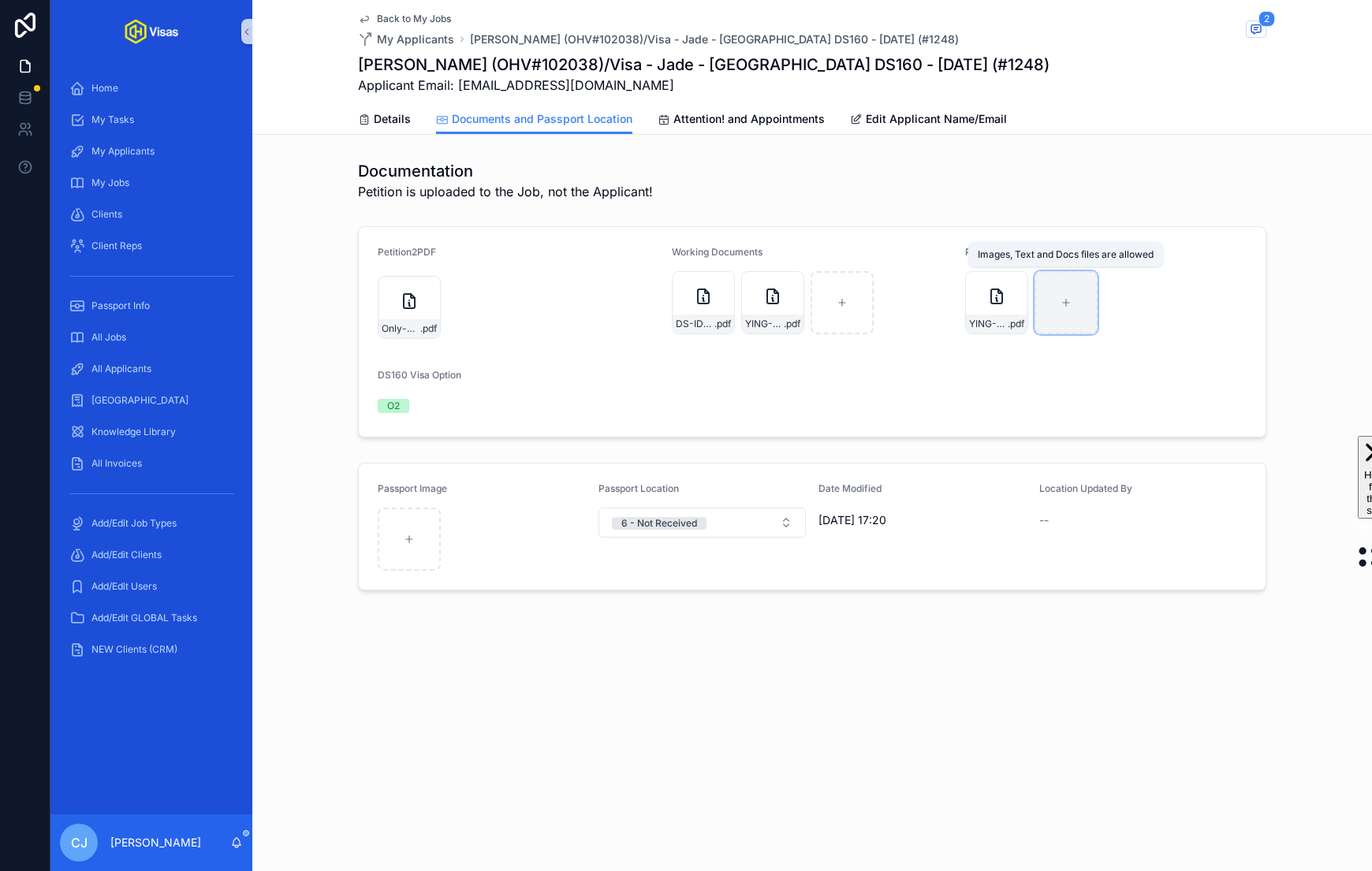
click at [869, 311] on div "scrollable content" at bounding box center [1066, 303] width 63 height 63
type input "**********"
click at [701, 124] on span "Attention! and Appointments" at bounding box center [749, 119] width 151 height 16
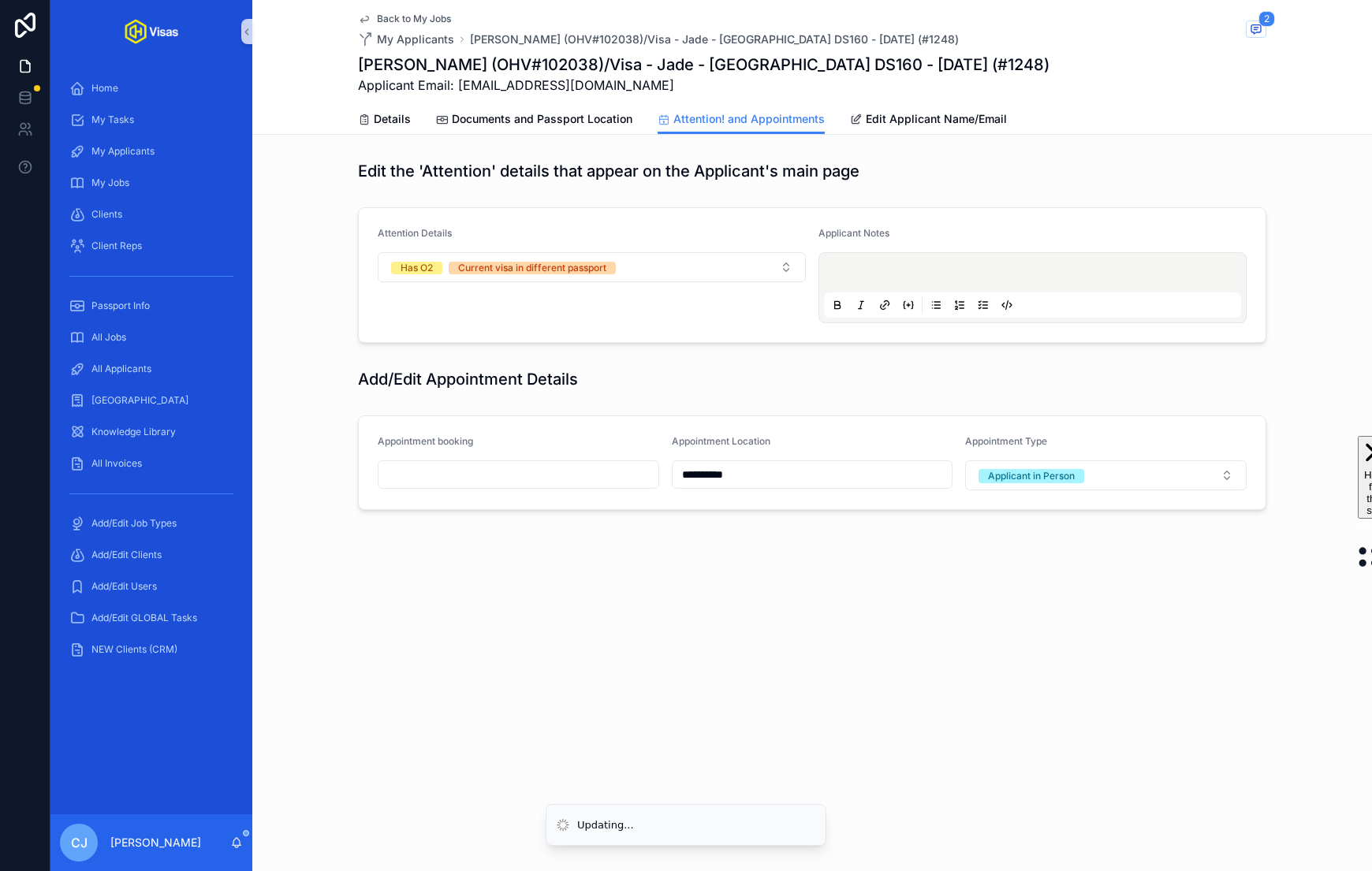
click at [568, 477] on input "scrollable content" at bounding box center [517, 474] width 280 height 22
click at [601, 517] on button "scrollable content" at bounding box center [603, 512] width 29 height 29
click at [549, 609] on button "3" at bounding box center [546, 604] width 29 height 29
click at [498, 795] on input "**" at bounding box center [503, 790] width 36 height 22
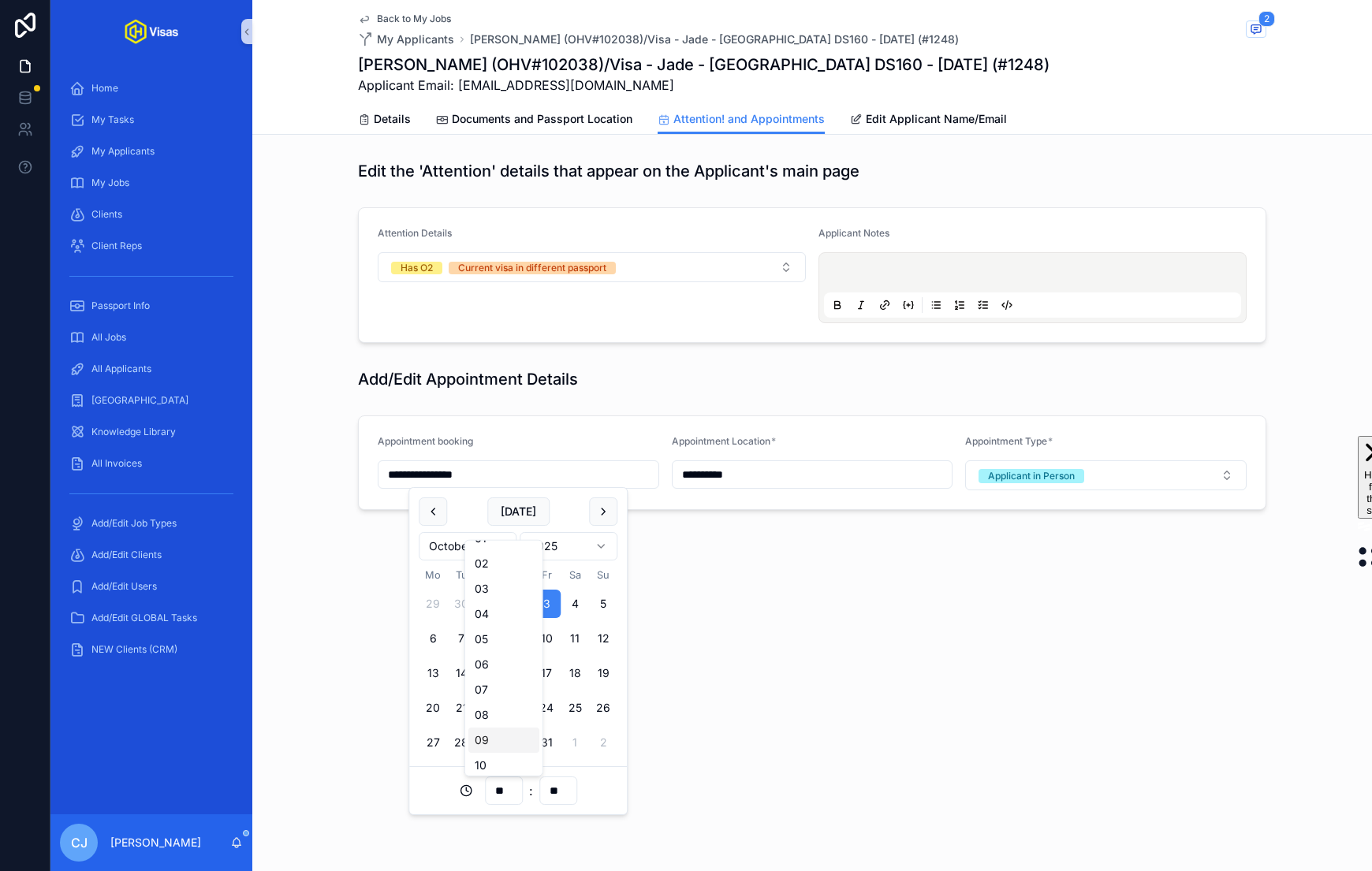
click at [490, 731] on div "09" at bounding box center [503, 739] width 71 height 25
type input "**********"
type input "**"
click at [759, 708] on div "**********" at bounding box center [812, 436] width 1119 height 871
click at [561, 121] on span "Documents and Passport Location" at bounding box center [542, 119] width 180 height 16
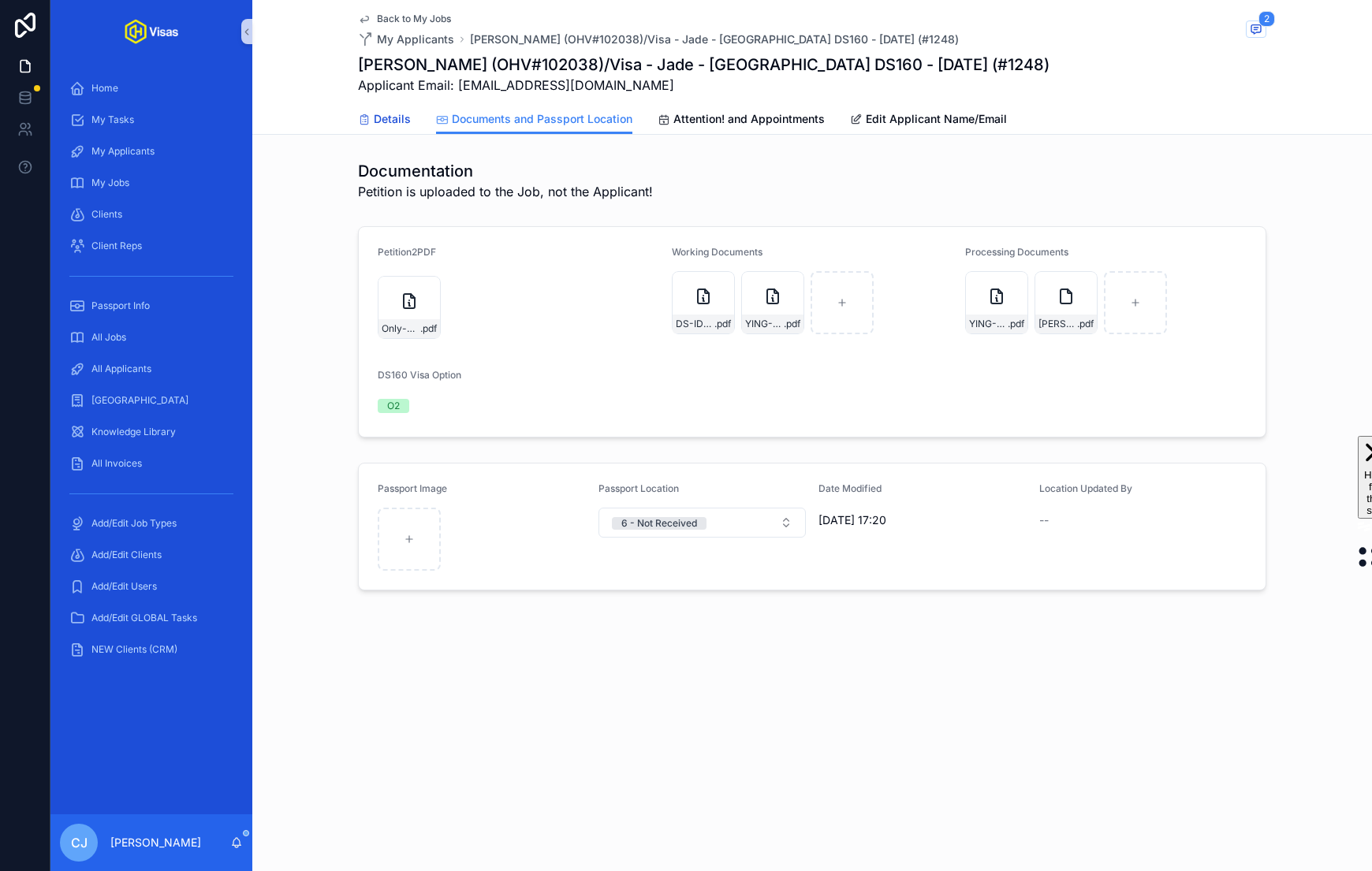
click at [369, 113] on icon "scrollable content" at bounding box center [364, 120] width 13 height 13
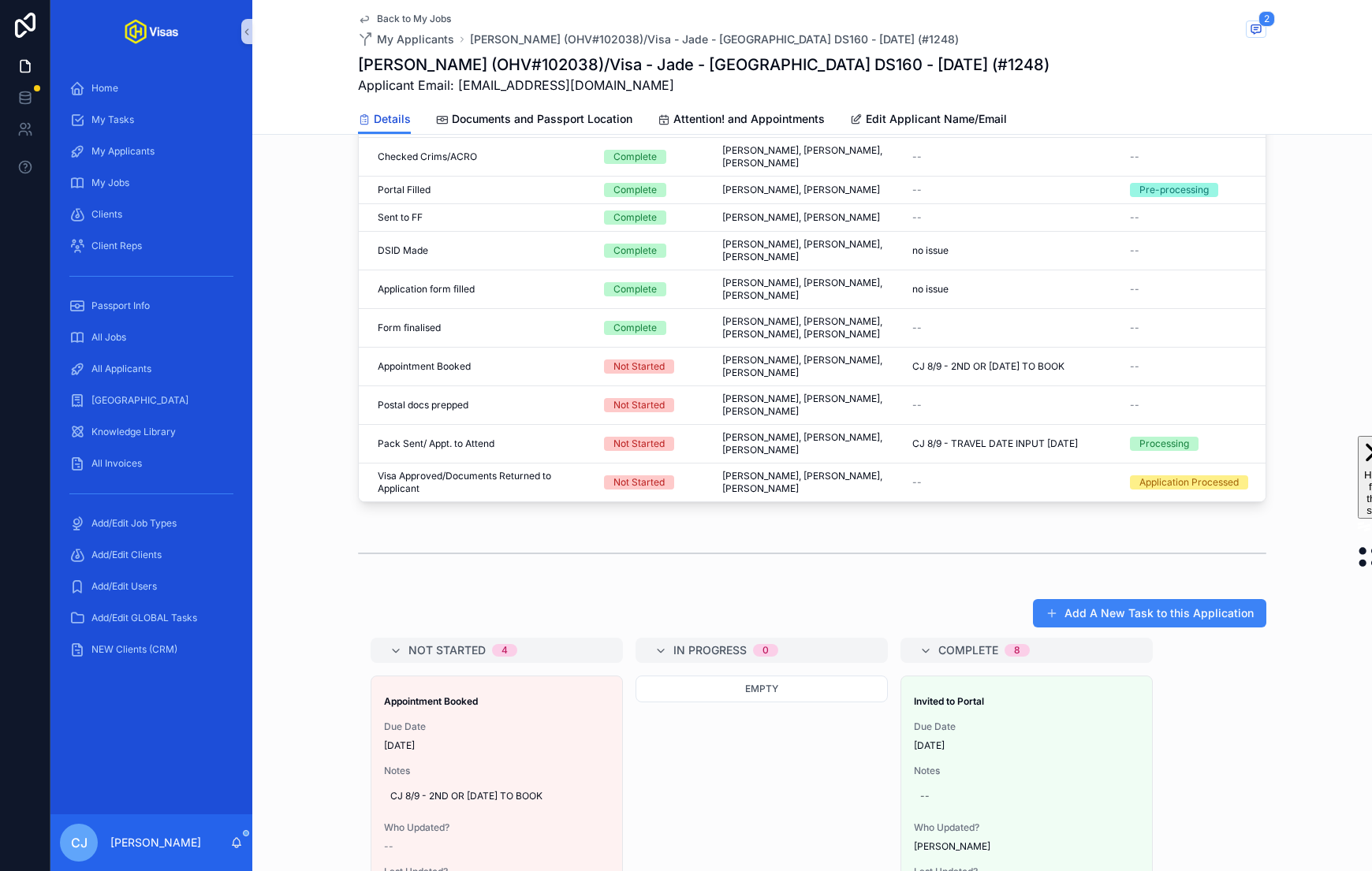
scroll to position [887, 0]
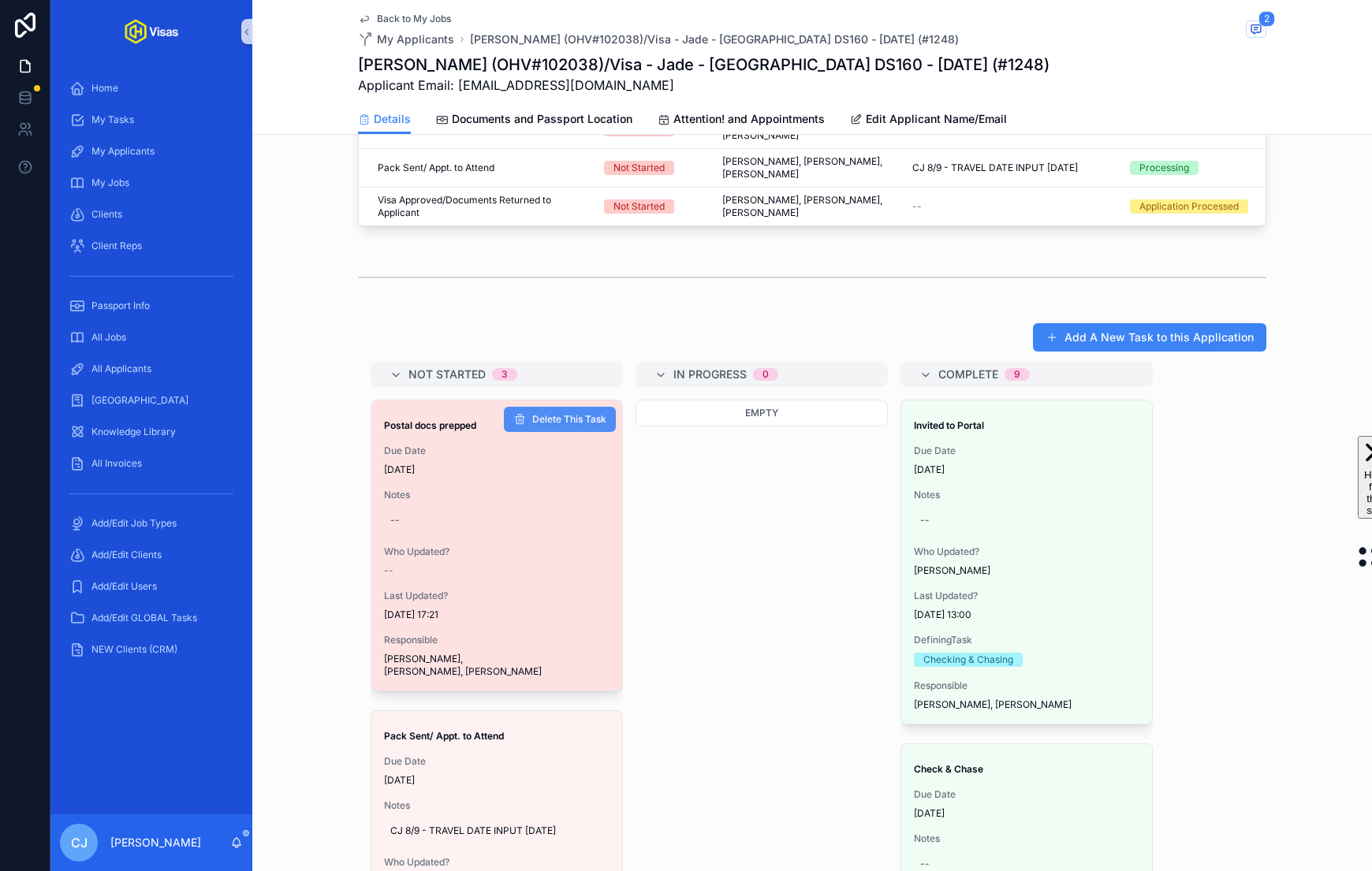
click at [548, 413] on span "Delete This Task" at bounding box center [569, 420] width 74 height 13
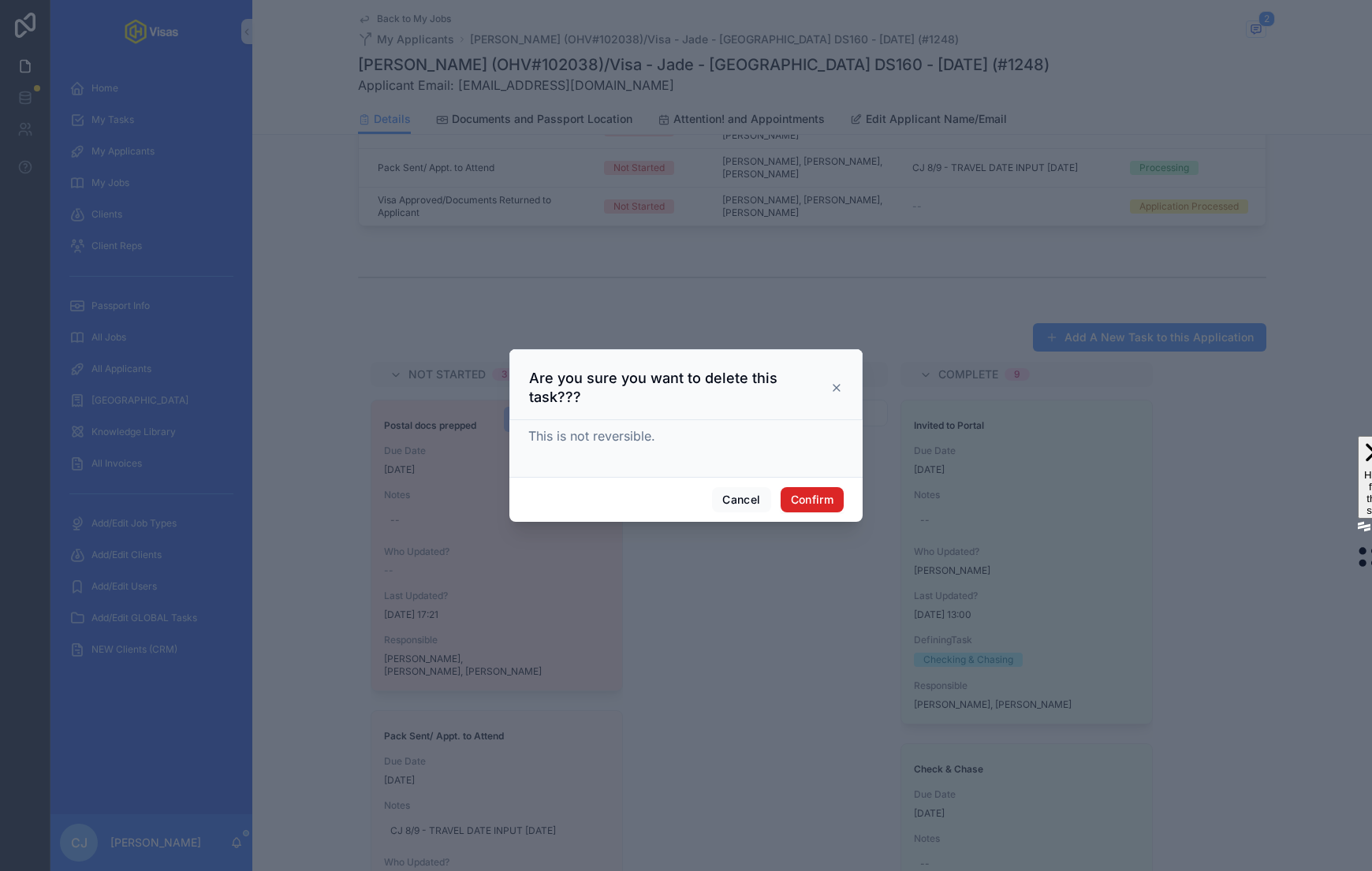
click at [827, 489] on button "Confirm" at bounding box center [812, 500] width 63 height 25
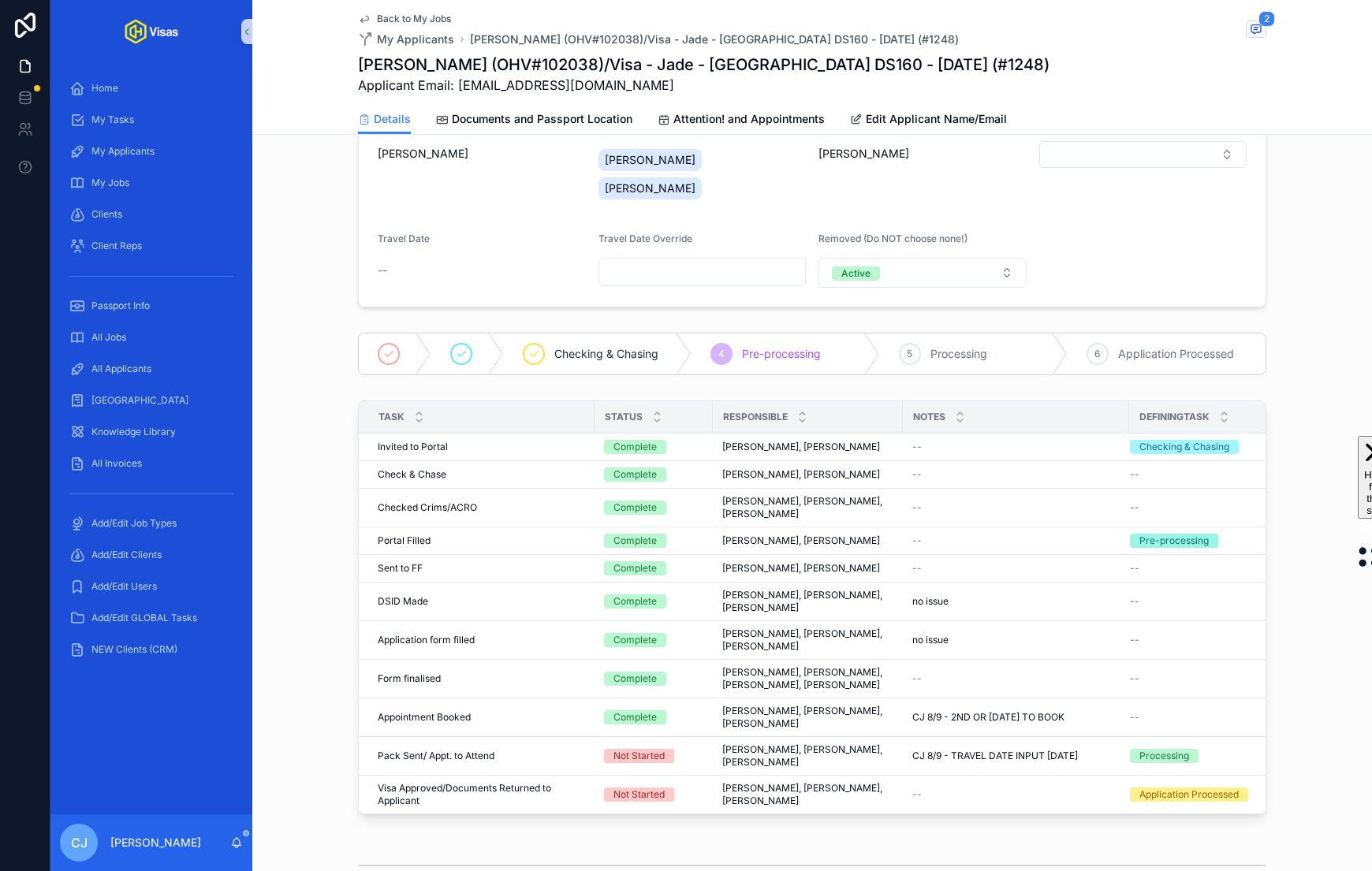
scroll to position [0, 0]
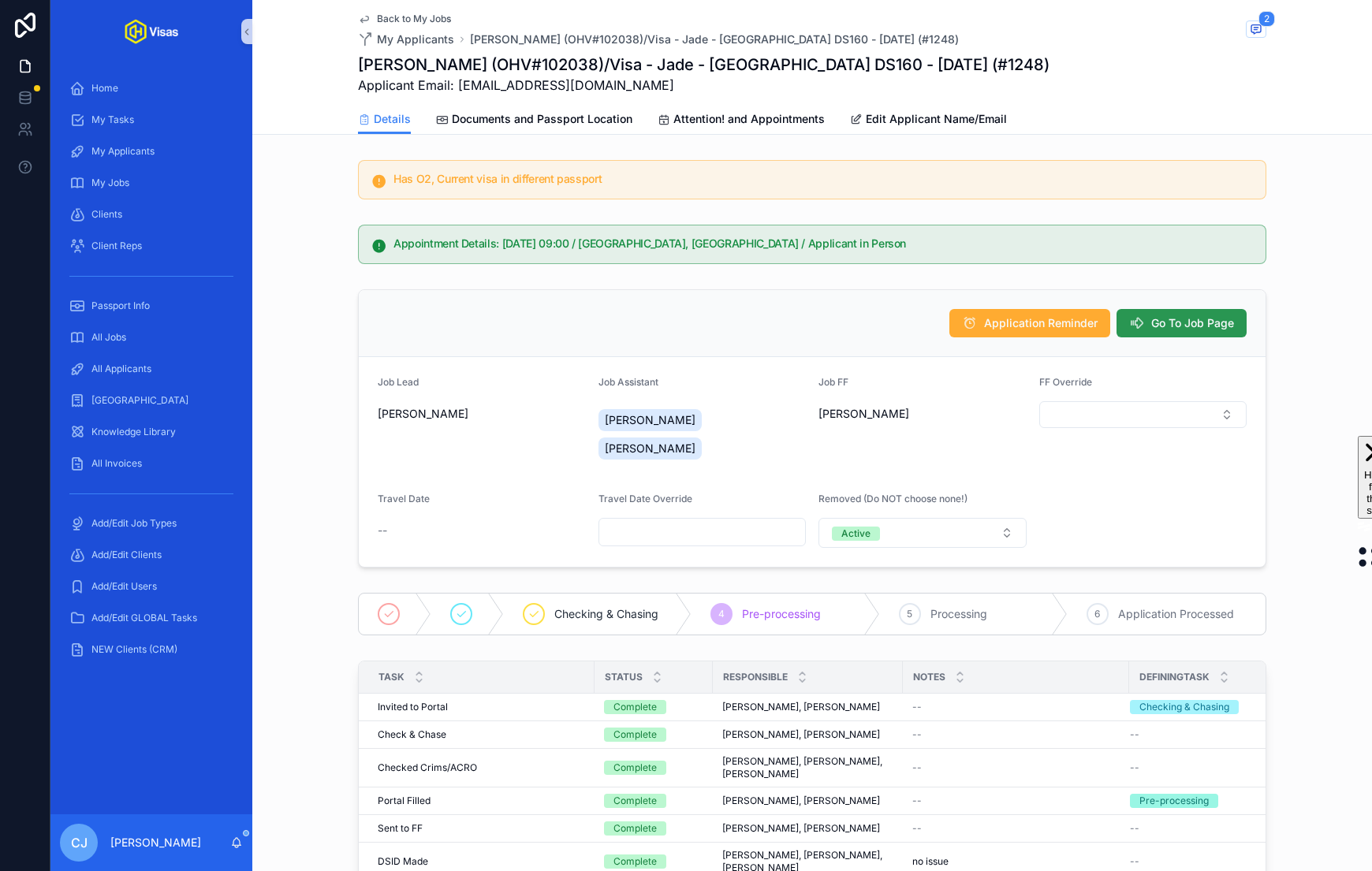
click at [869, 309] on button "Go To Job Page" at bounding box center [1182, 323] width 130 height 29
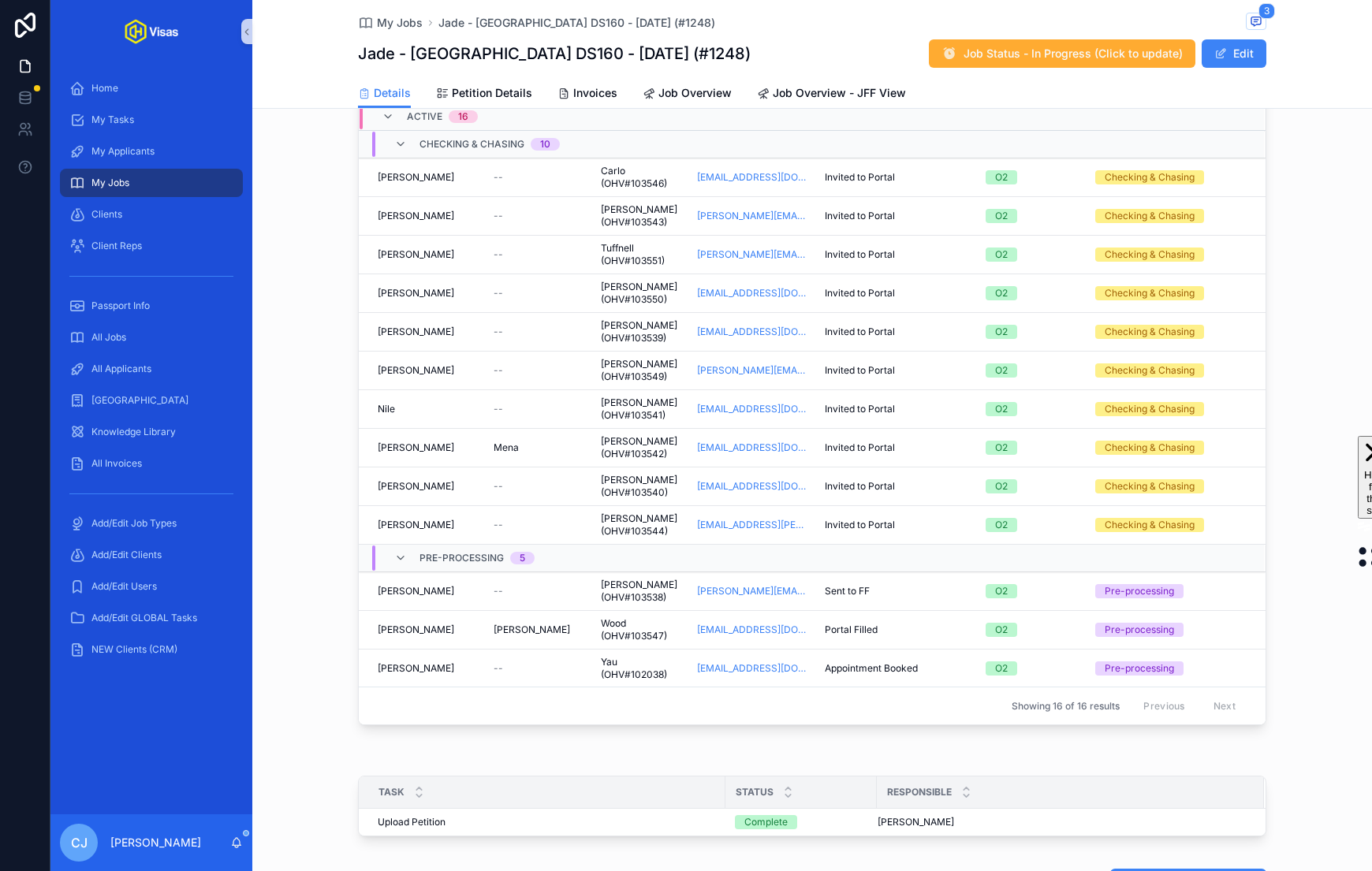
scroll to position [99, 0]
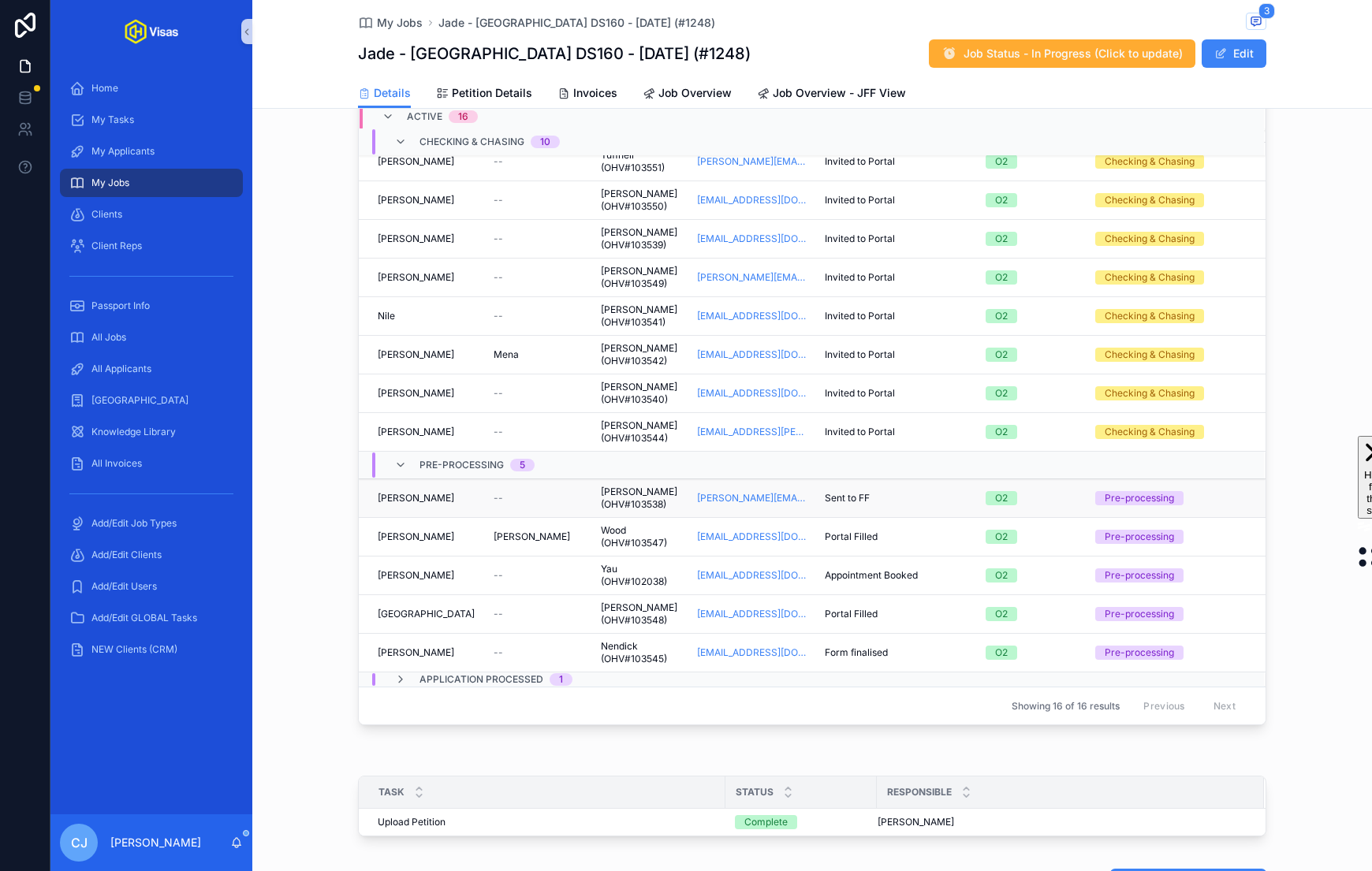
click at [869, 498] on div "Sent to FF Sent to FF" at bounding box center [895, 499] width 142 height 13
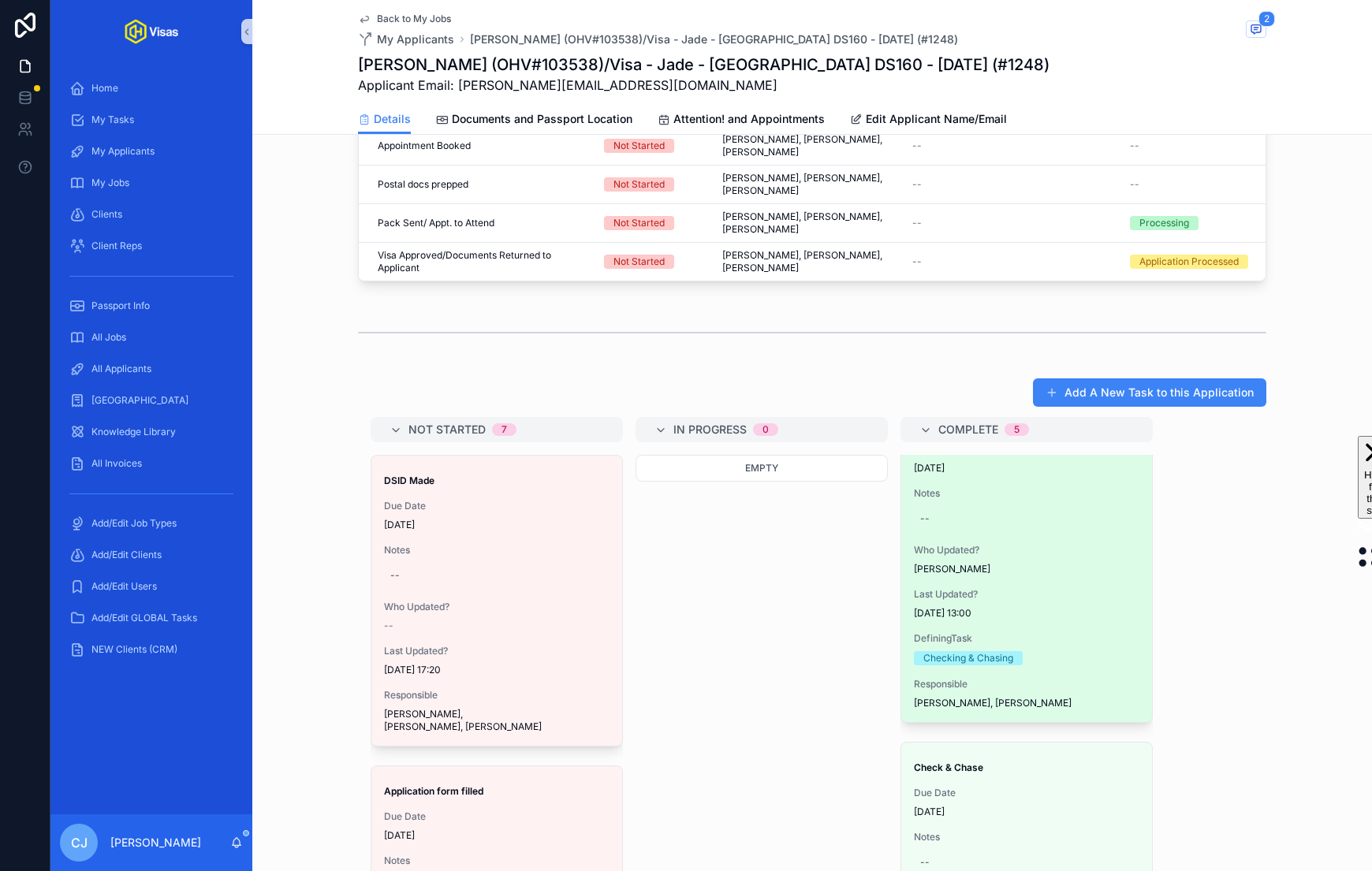
scroll to position [86, 0]
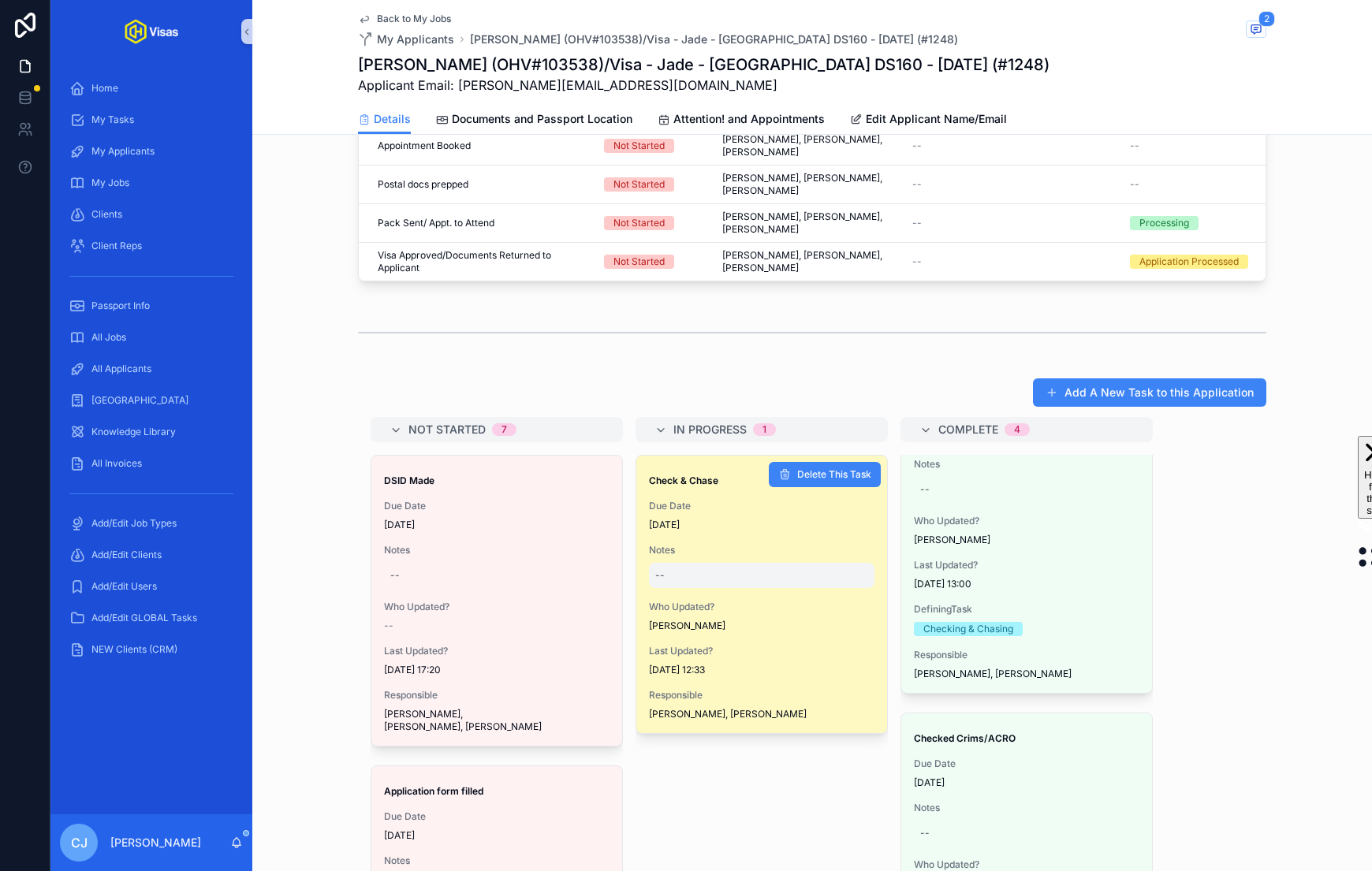
click at [691, 563] on div "--" at bounding box center [762, 575] width 226 height 25
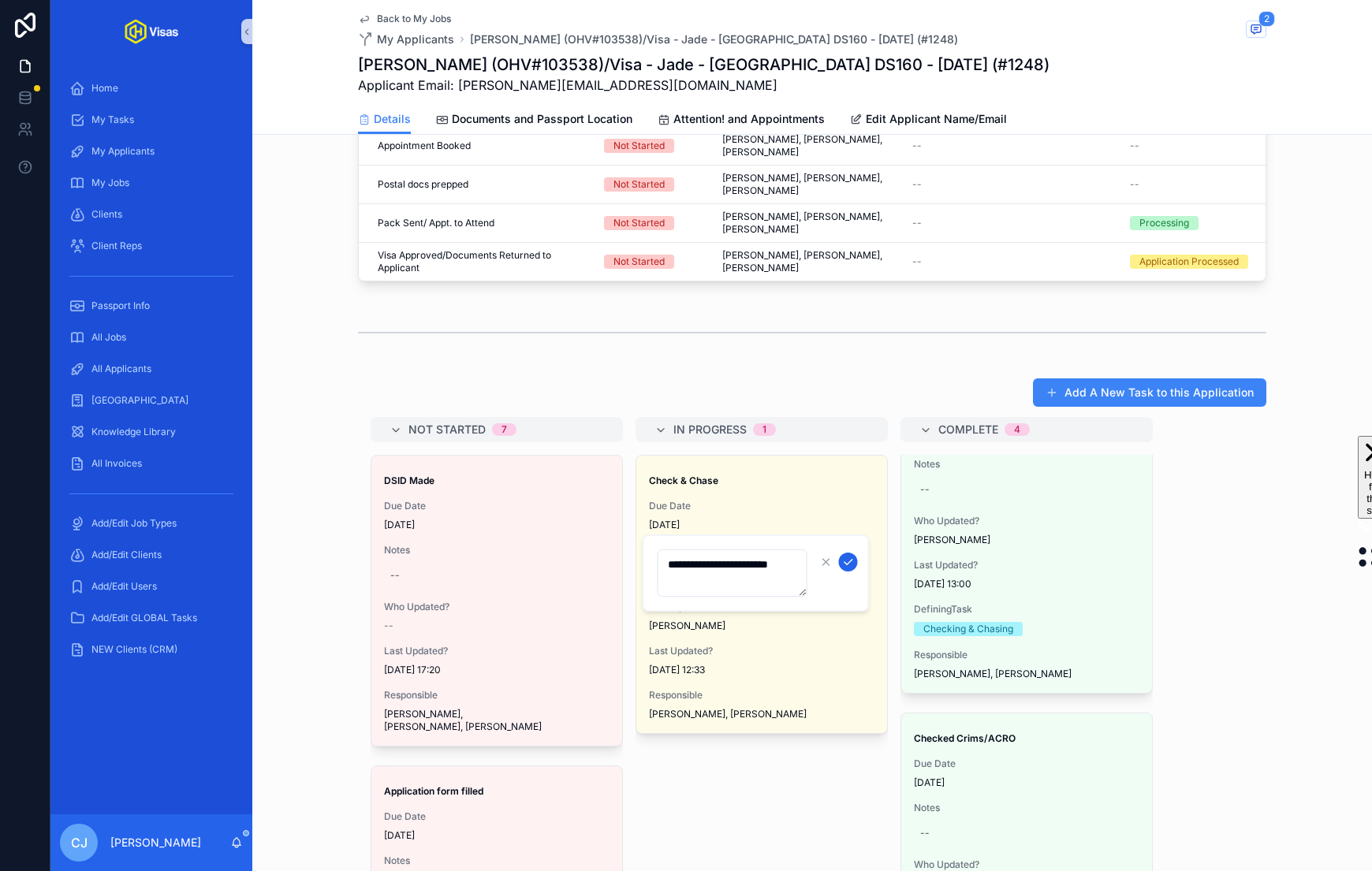
type textarea "**********"
click at [845, 562] on icon "scrollable content" at bounding box center [849, 562] width 13 height 13
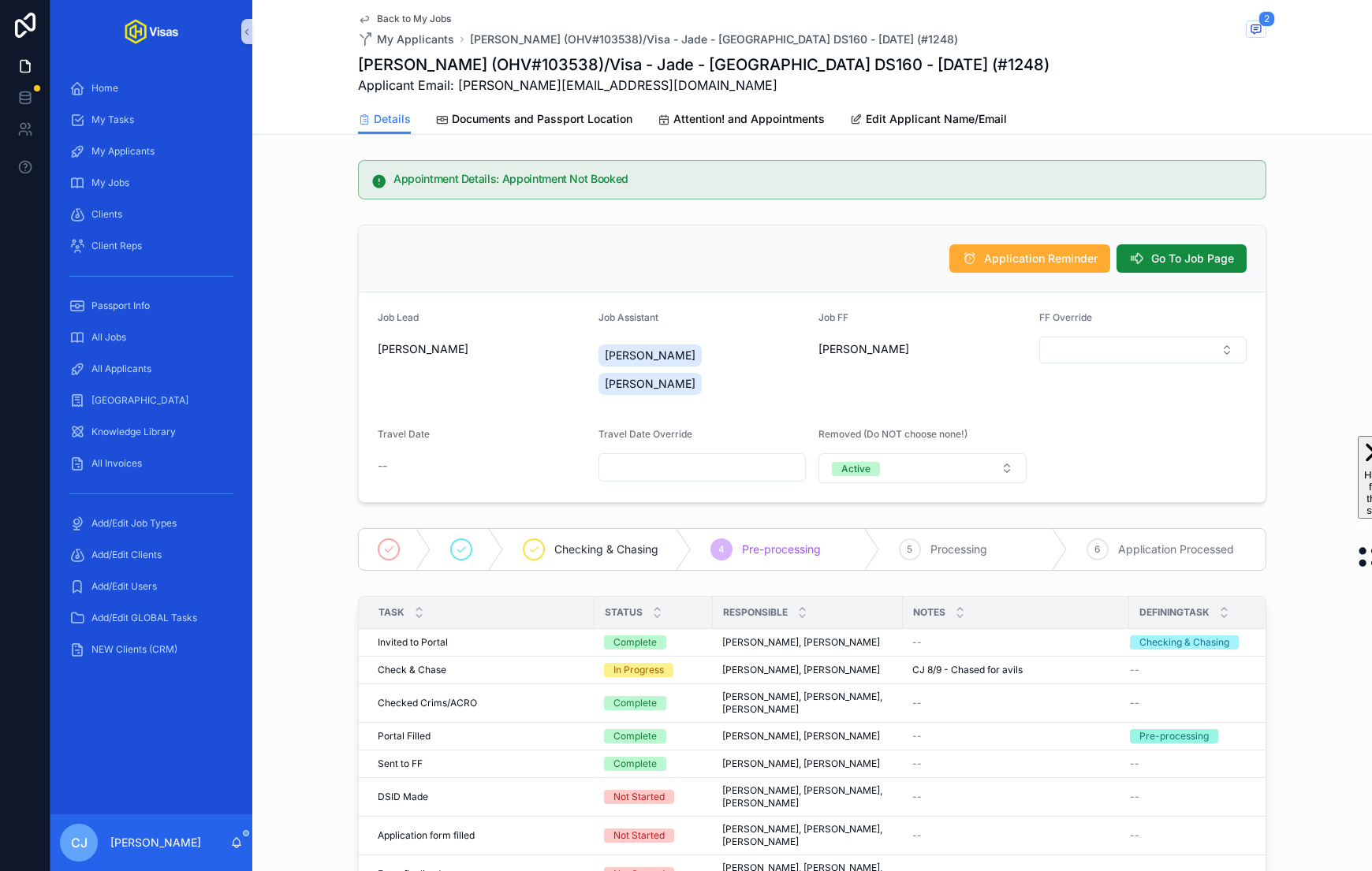
scroll to position [642, 0]
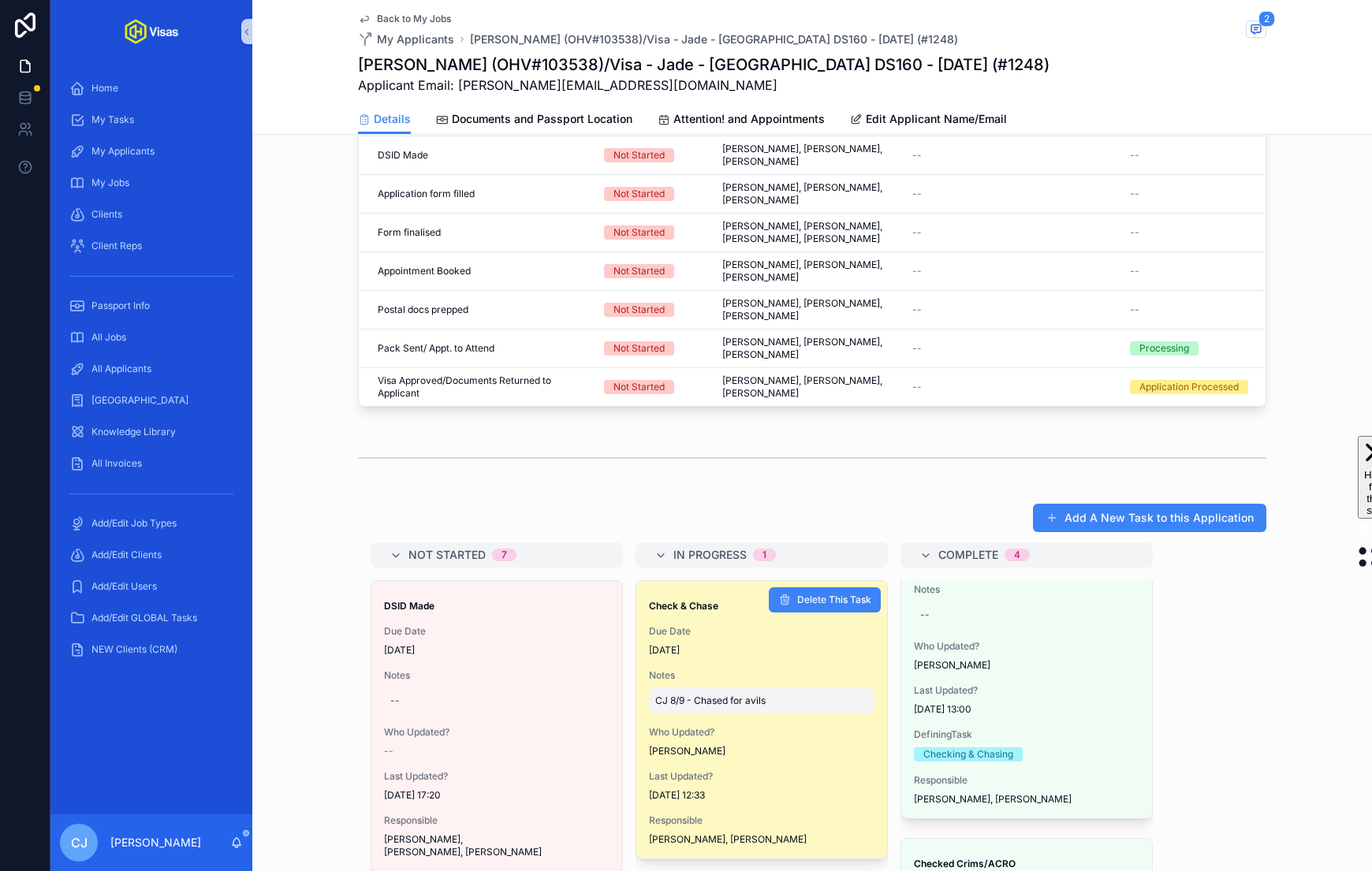
click at [727, 695] on span "CJ 8/9 - Chased for avils" at bounding box center [761, 701] width 213 height 13
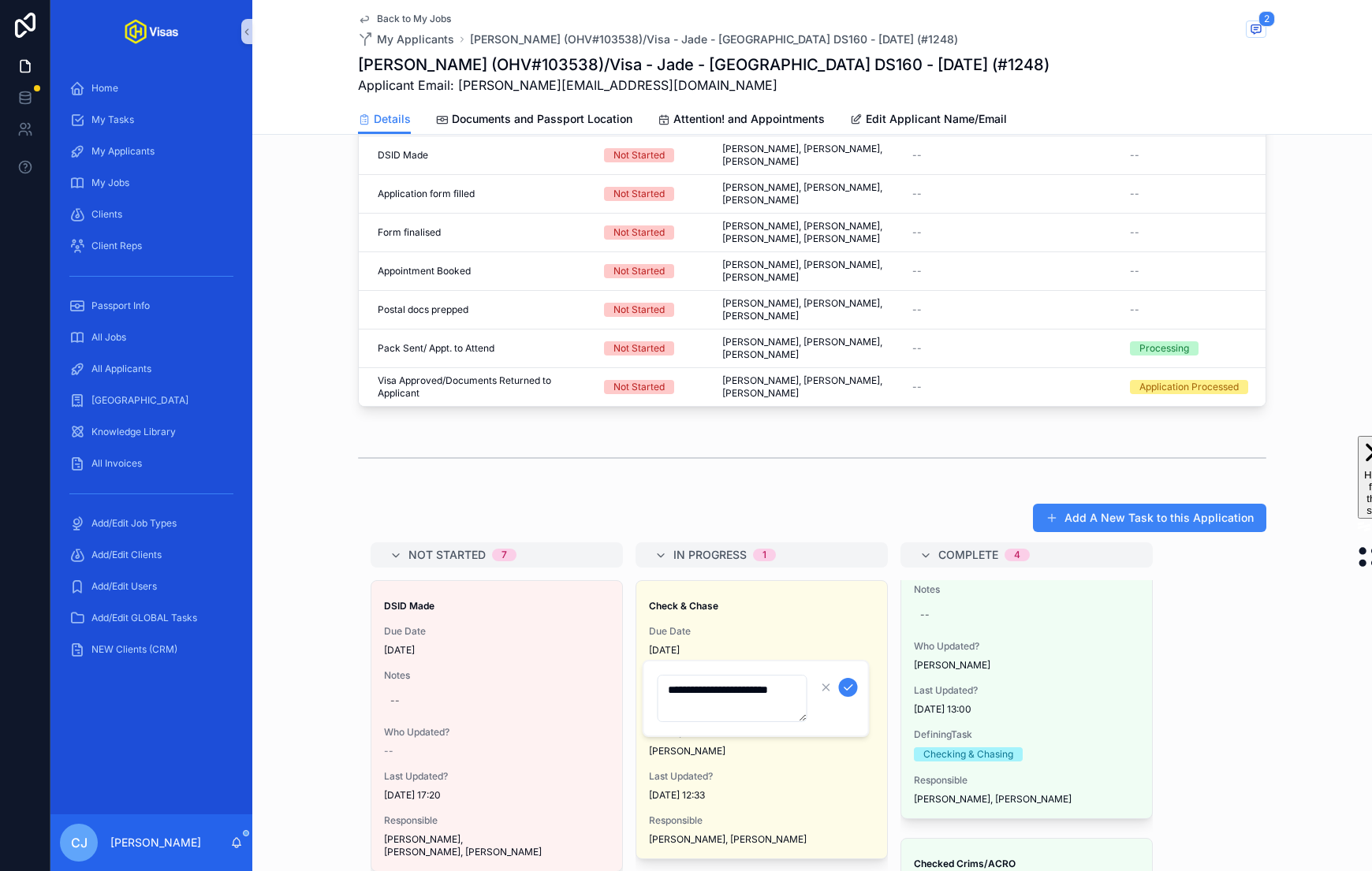
click at [699, 698] on textarea "**********" at bounding box center [732, 698] width 150 height 47
type textarea "**********"
click at [869, 497] on div "Add A New Task to this Application Not Started 7 DSID Made Due Date [DATE] Note…" at bounding box center [812, 850] width 1119 height 706
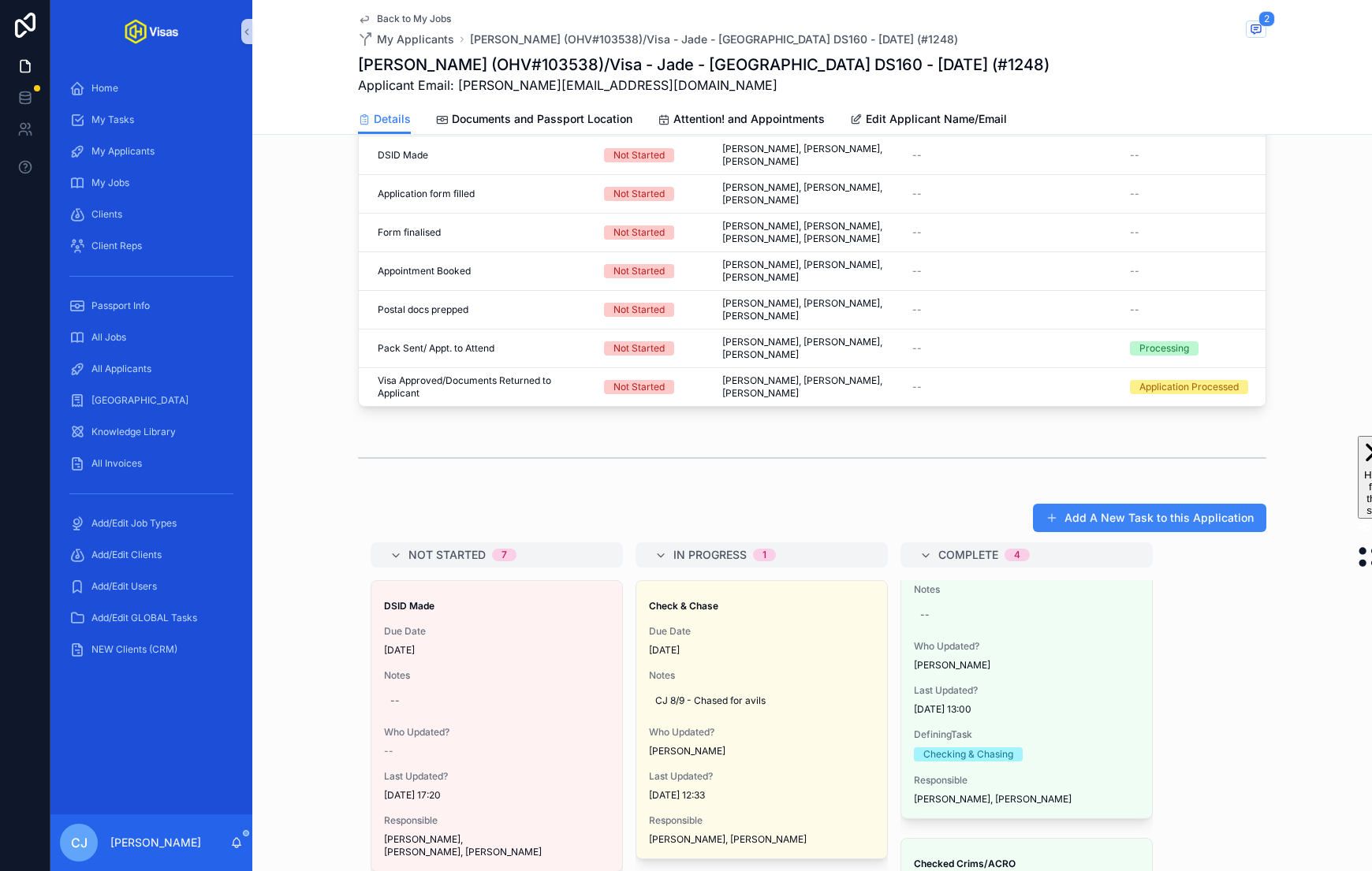
scroll to position [0, 0]
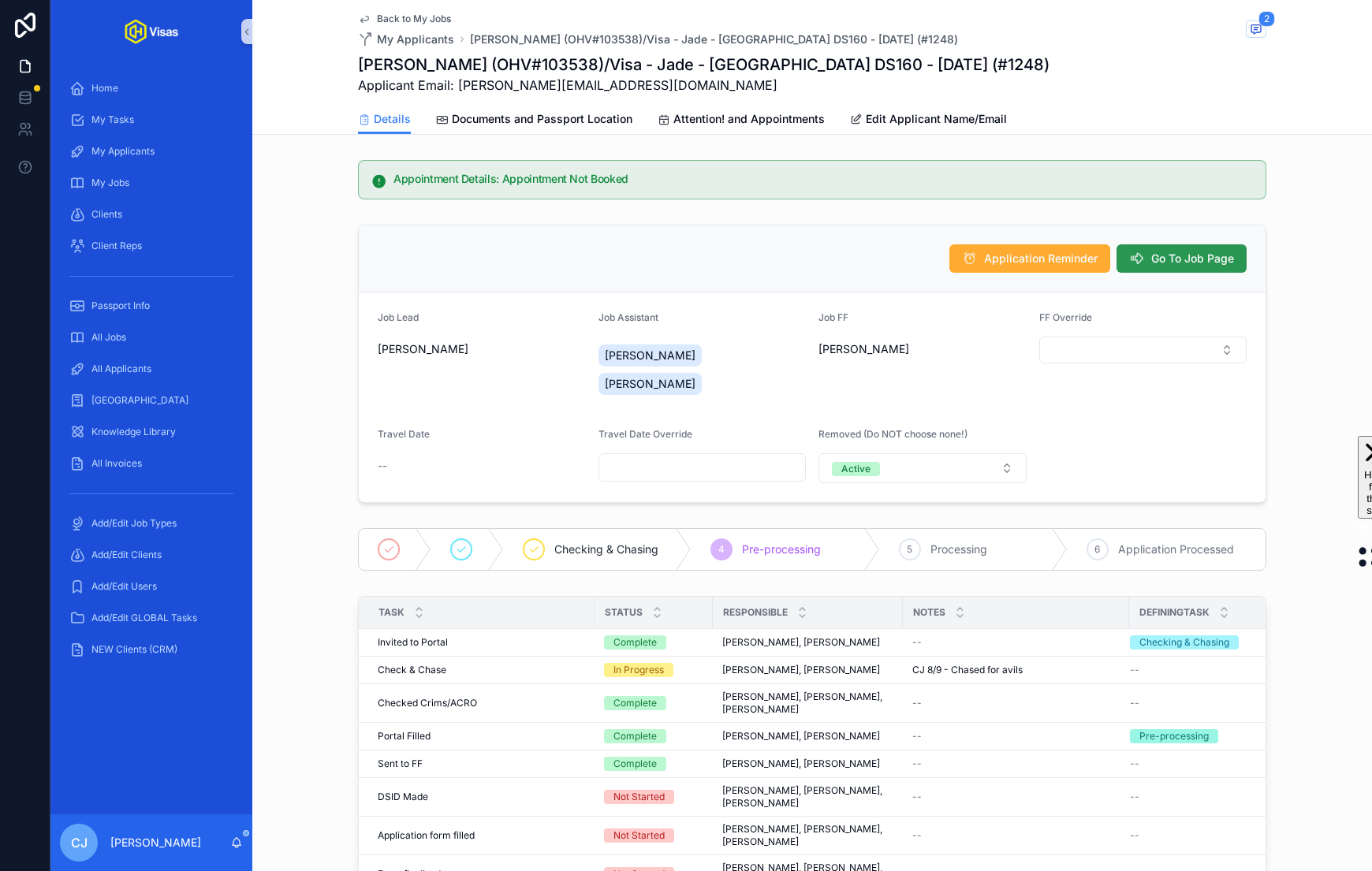
click at [869, 254] on span "Go To Job Page" at bounding box center [1192, 258] width 83 height 16
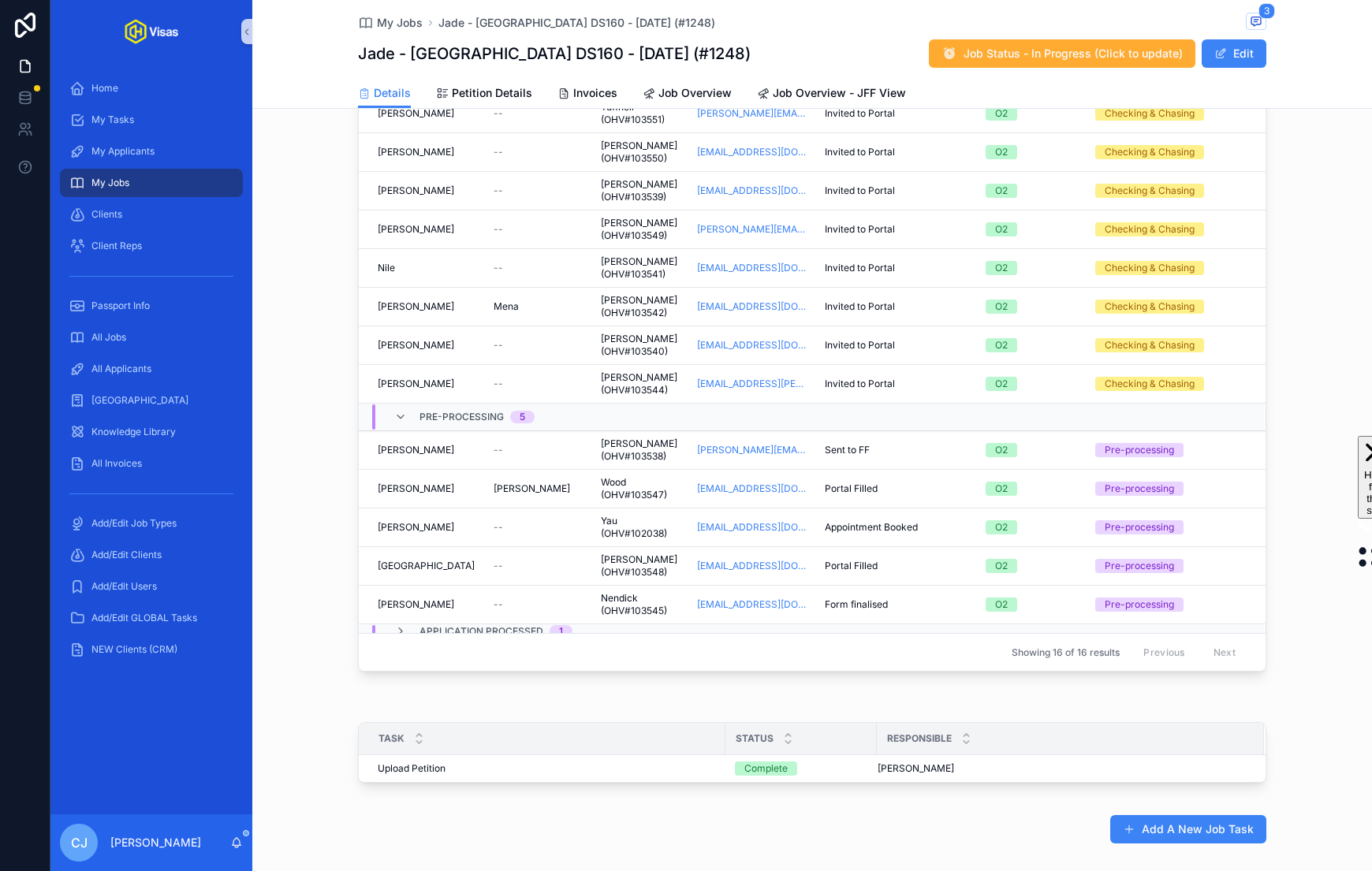
scroll to position [99, 0]
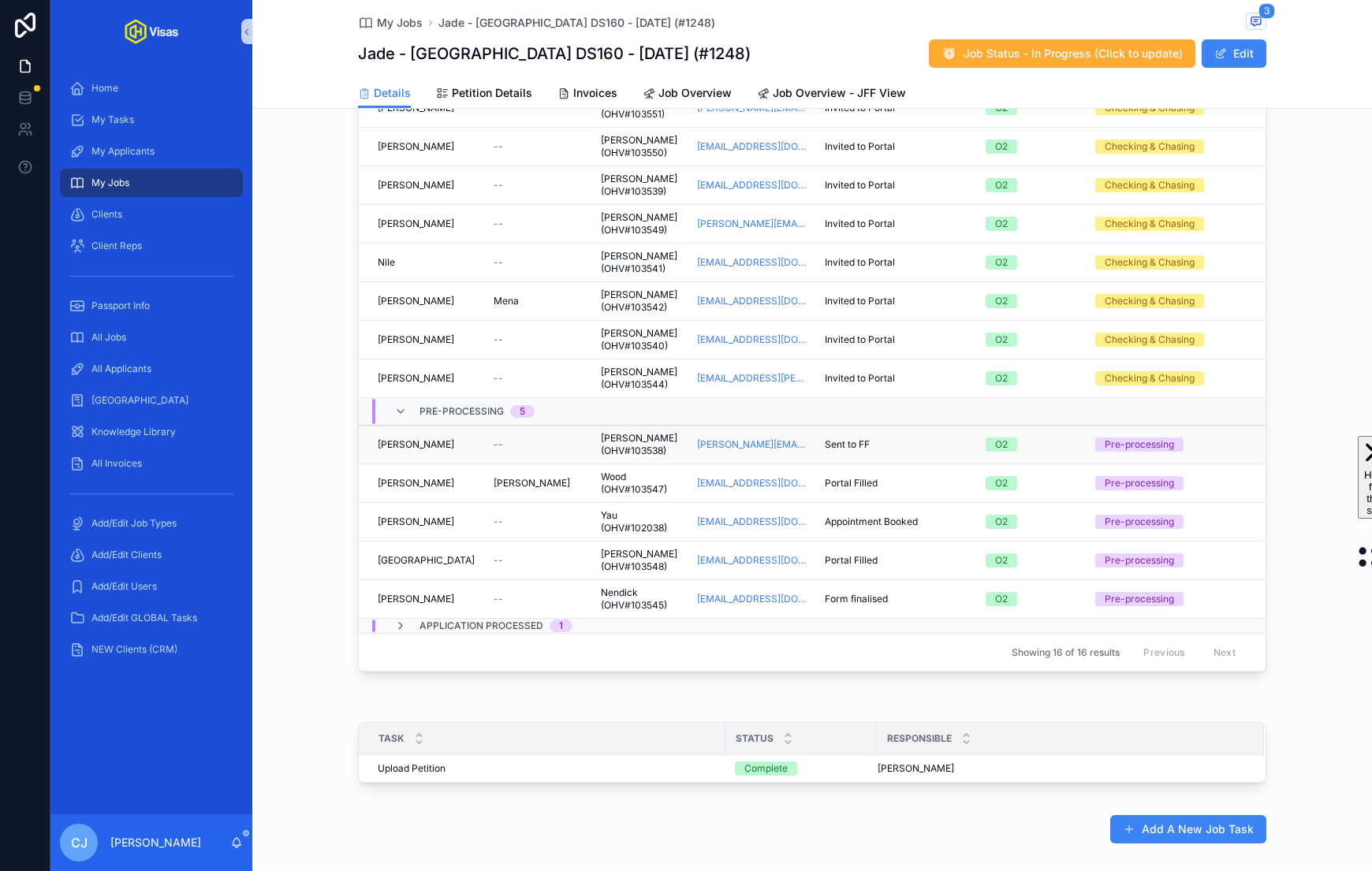
click at [649, 450] on span "[PERSON_NAME] (OHV#103538)" at bounding box center [639, 444] width 77 height 25
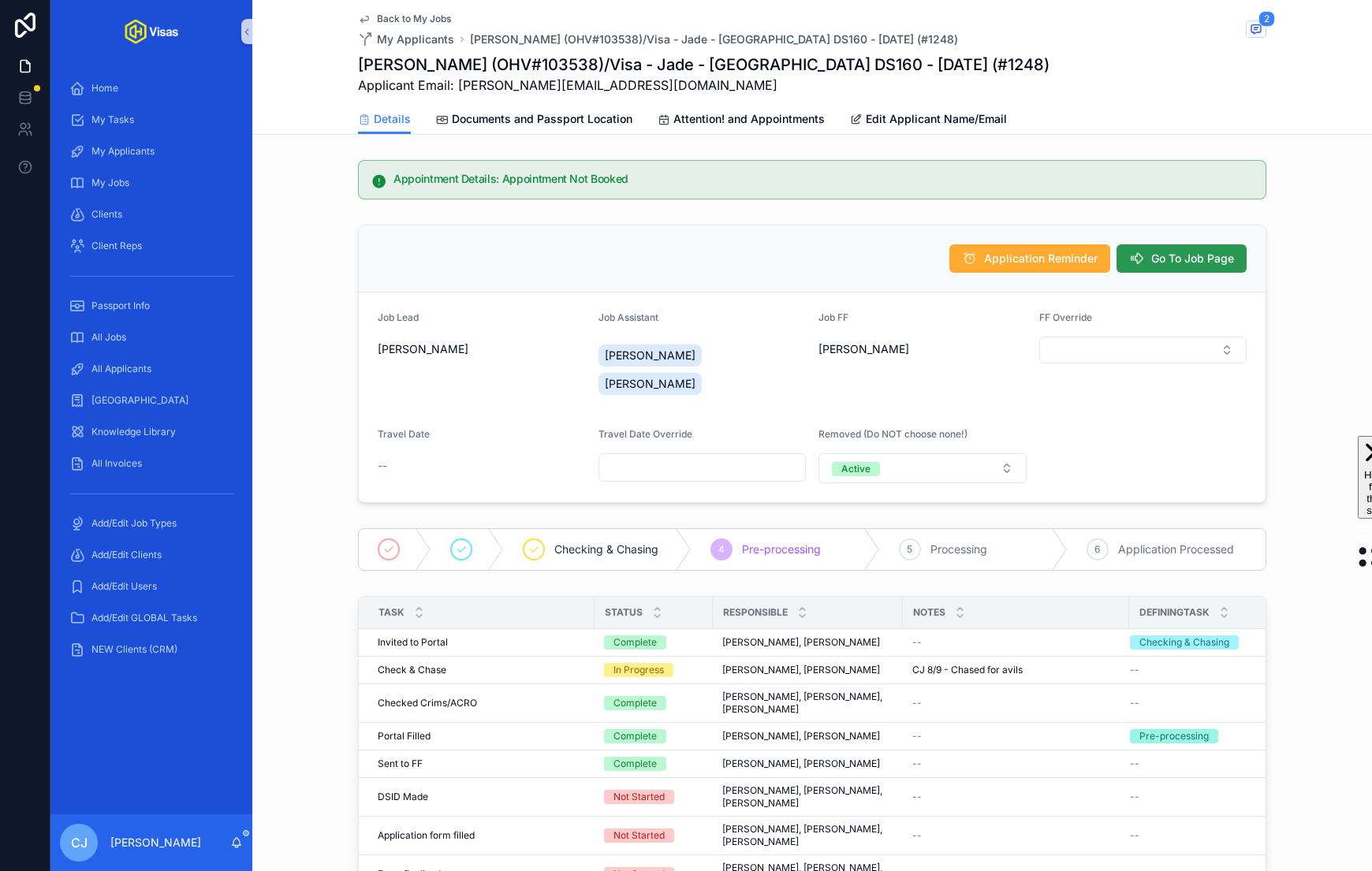
click at [869, 255] on span "Go To Job Page" at bounding box center [1192, 258] width 83 height 16
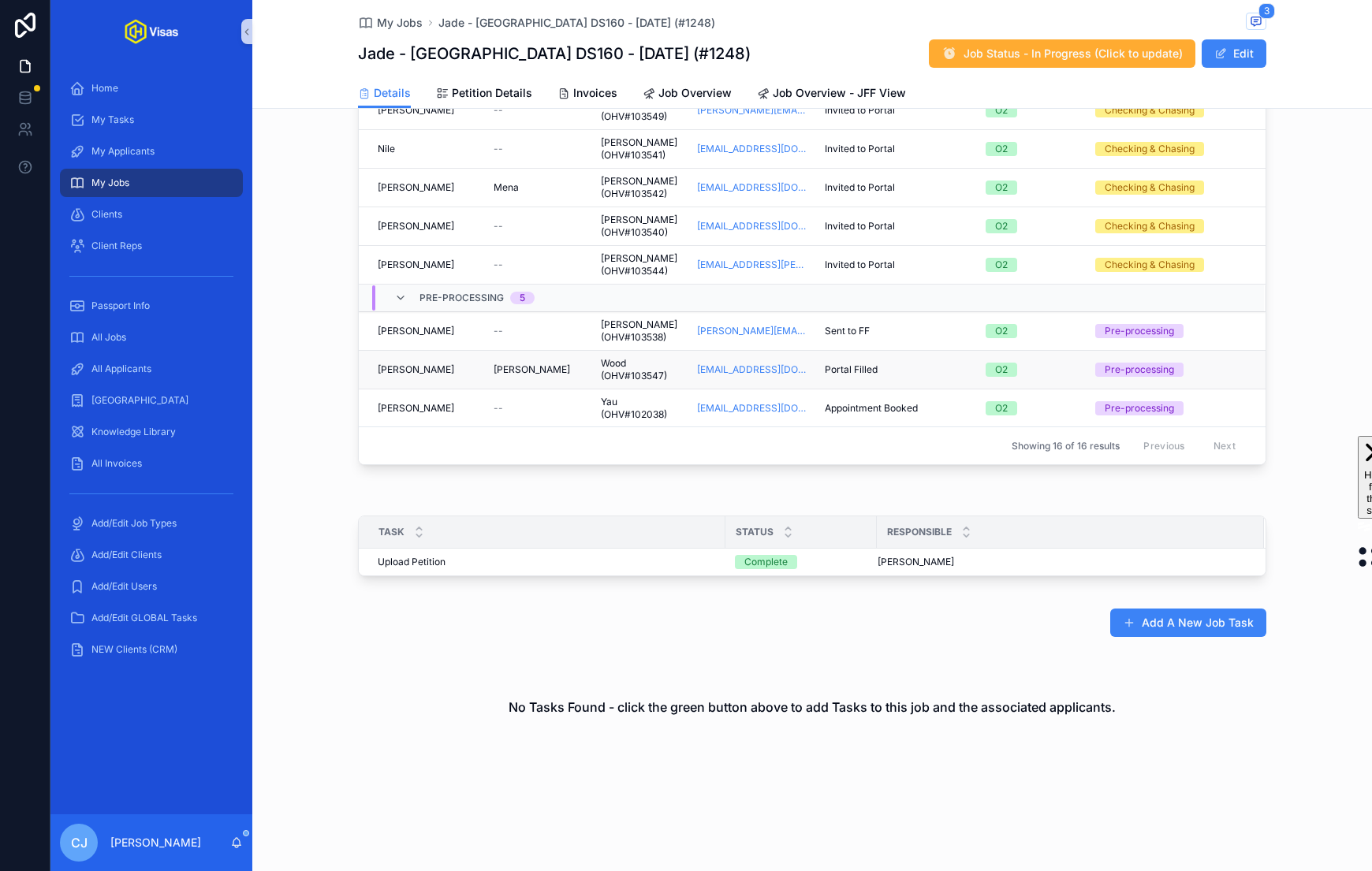
scroll to position [99, 0]
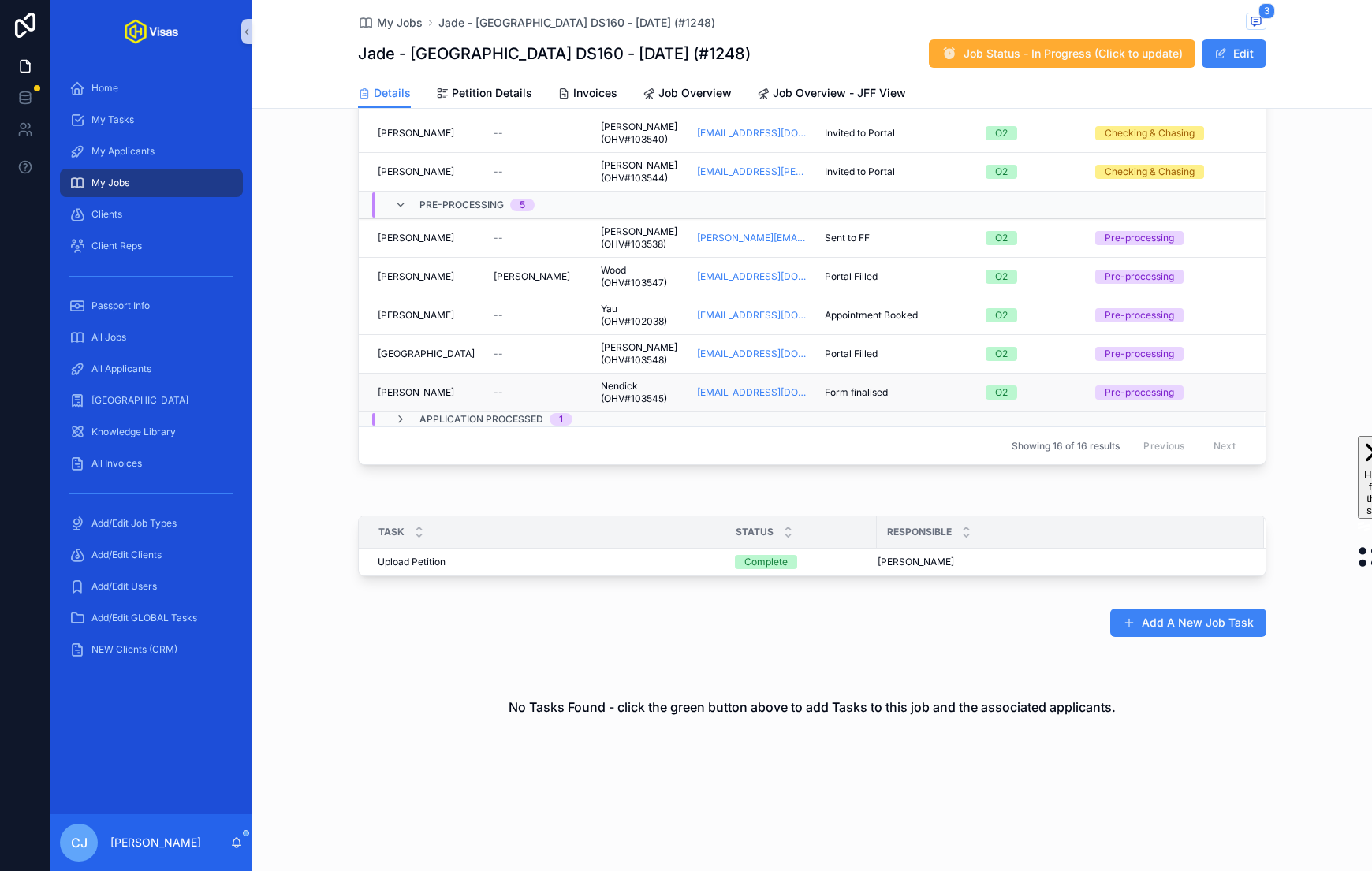
click at [643, 384] on span "Nendick (OHV#103545)" at bounding box center [639, 392] width 77 height 25
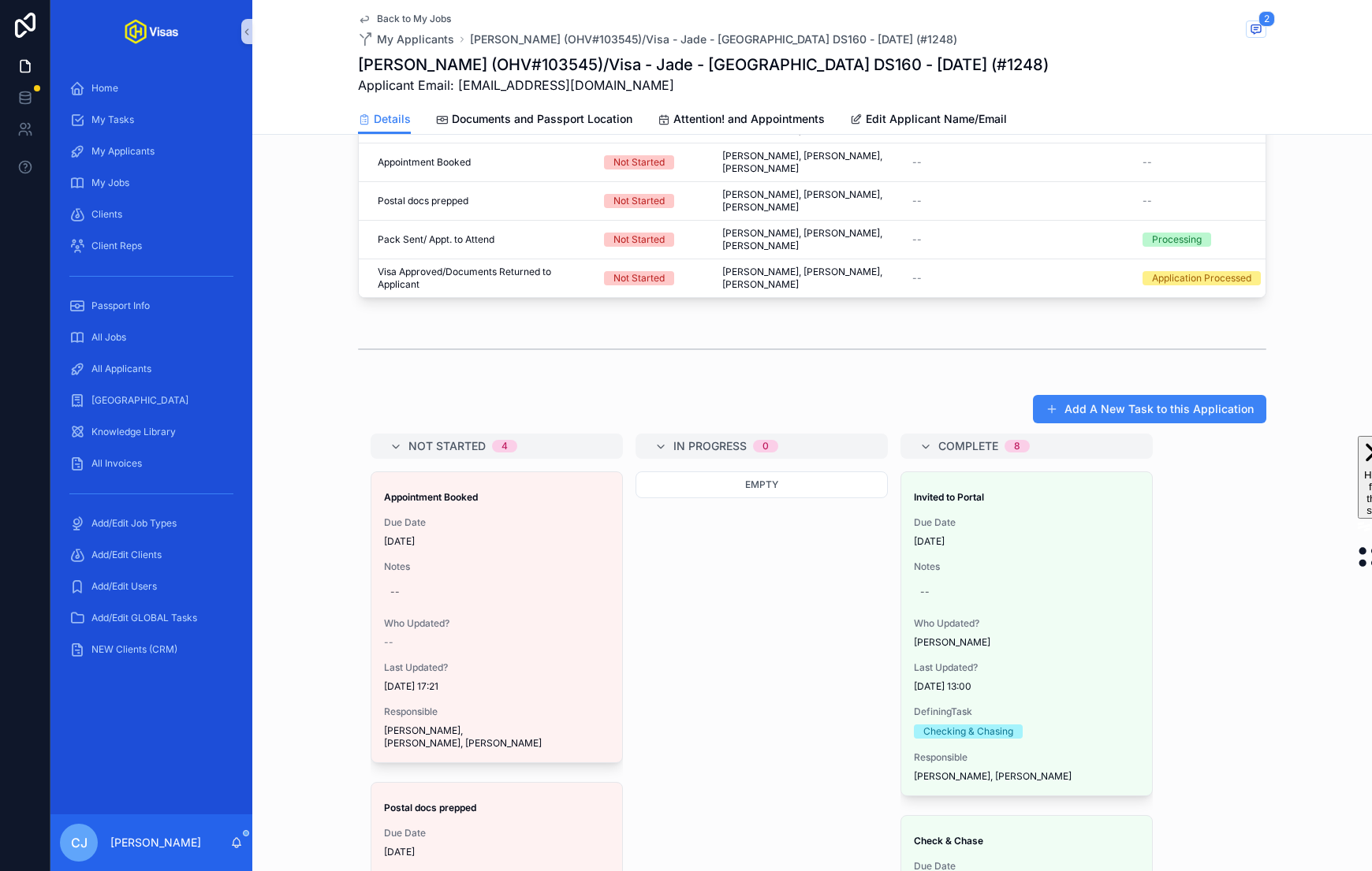
scroll to position [887, 0]
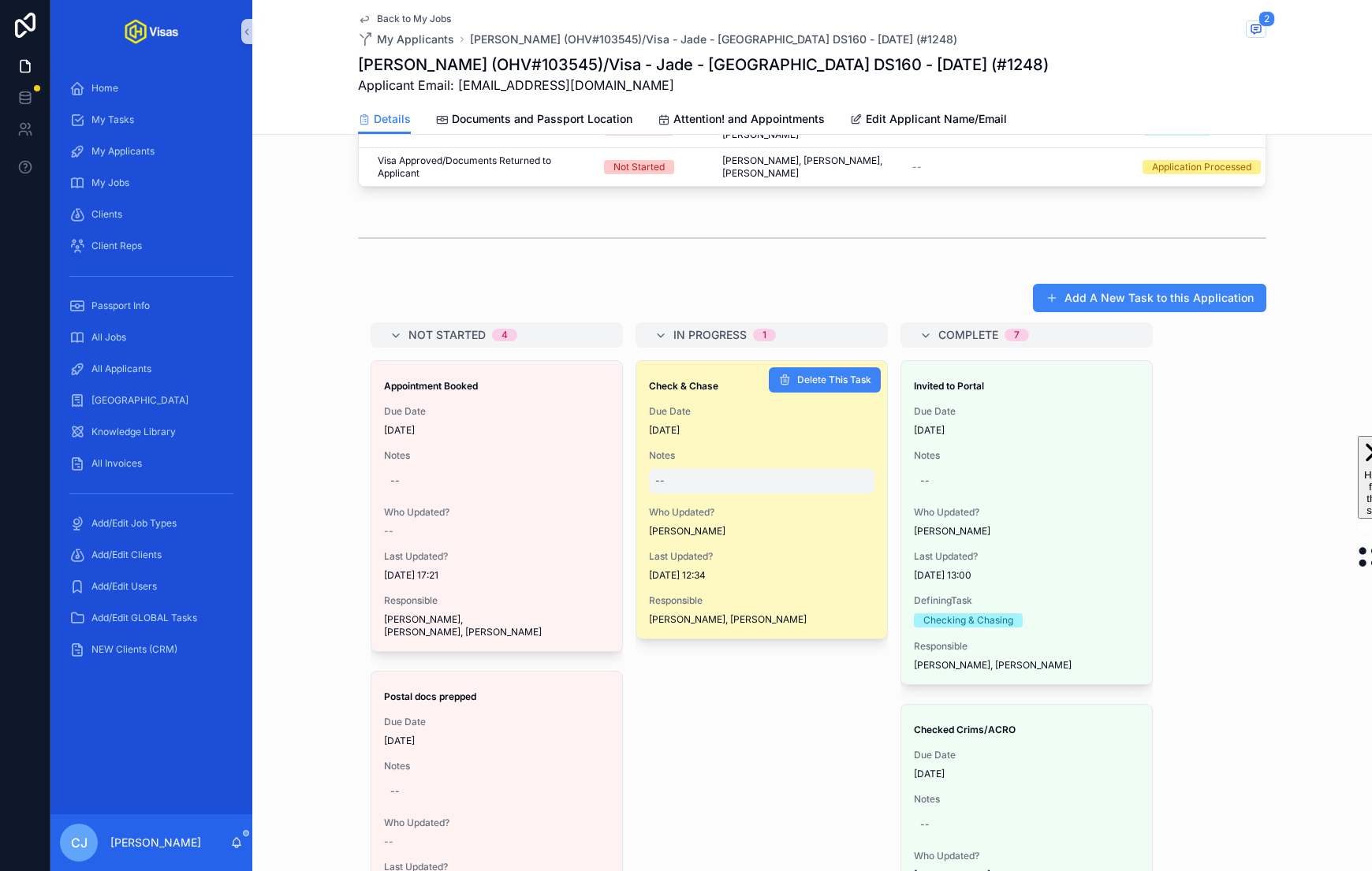
click at [711, 468] on div "--" at bounding box center [762, 480] width 226 height 25
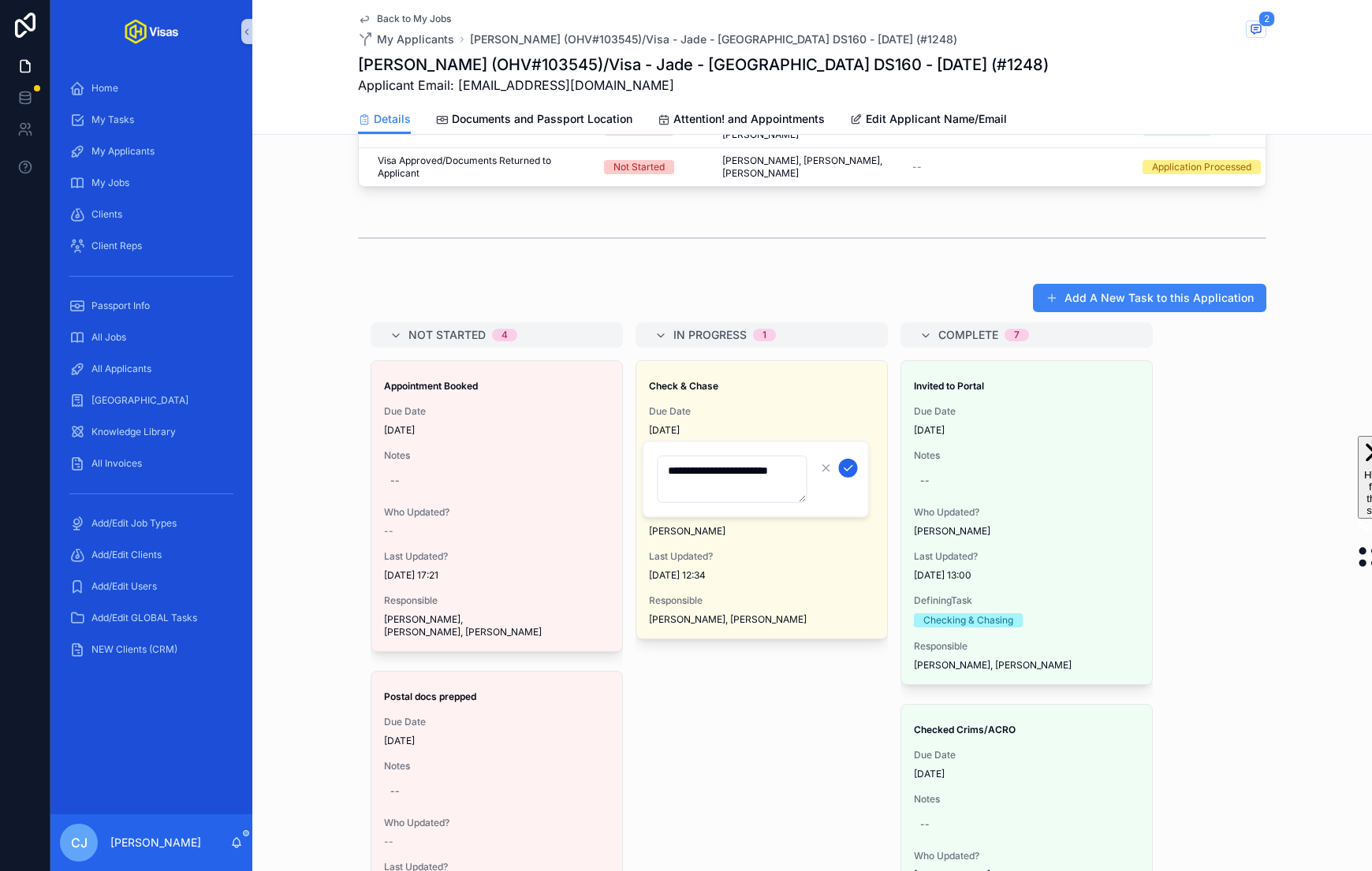
type textarea "**********"
click at [849, 466] on icon "scrollable content" at bounding box center [848, 468] width 7 height 6
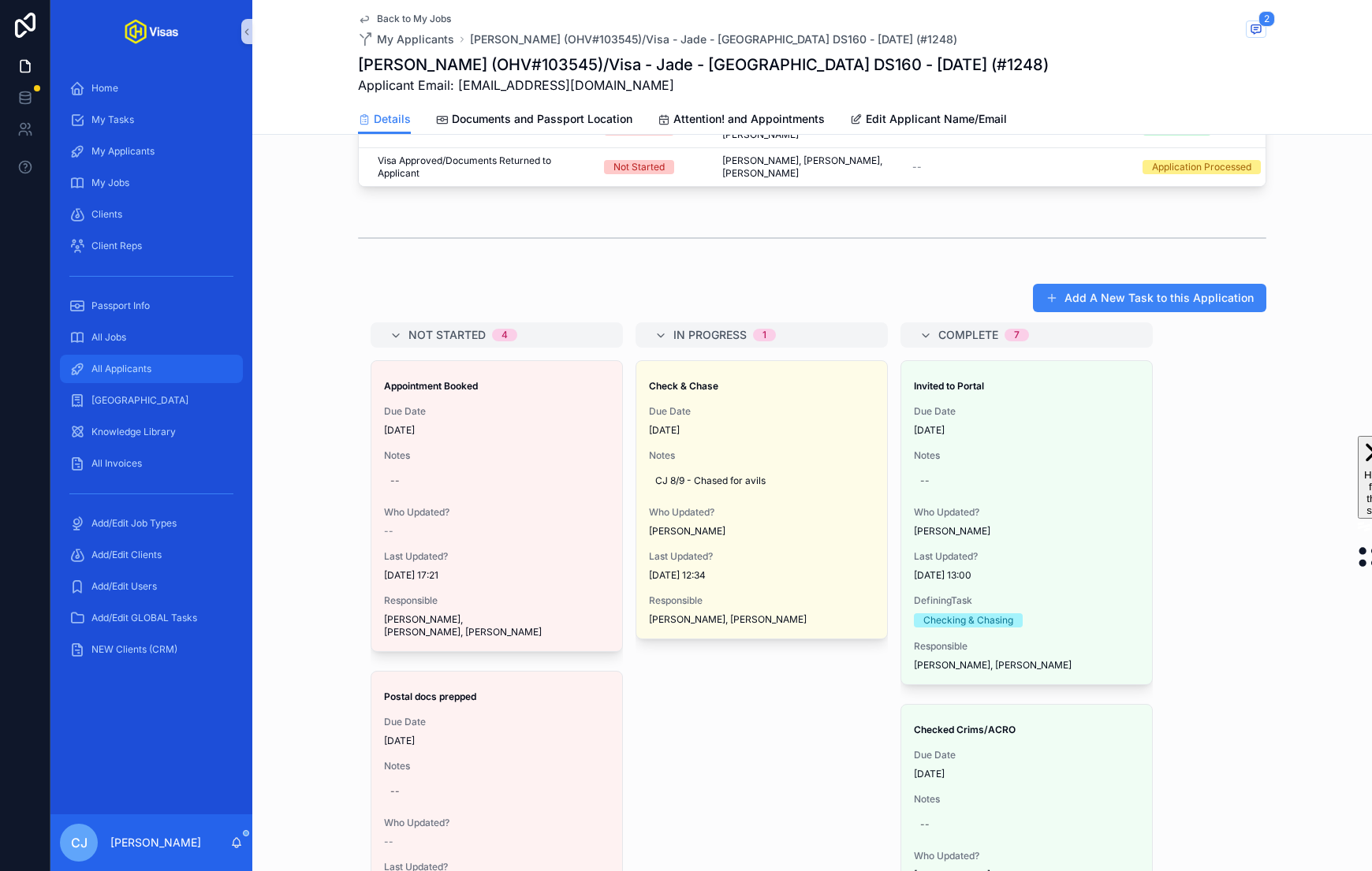
click at [177, 372] on div "All Applicants" at bounding box center [151, 369] width 164 height 25
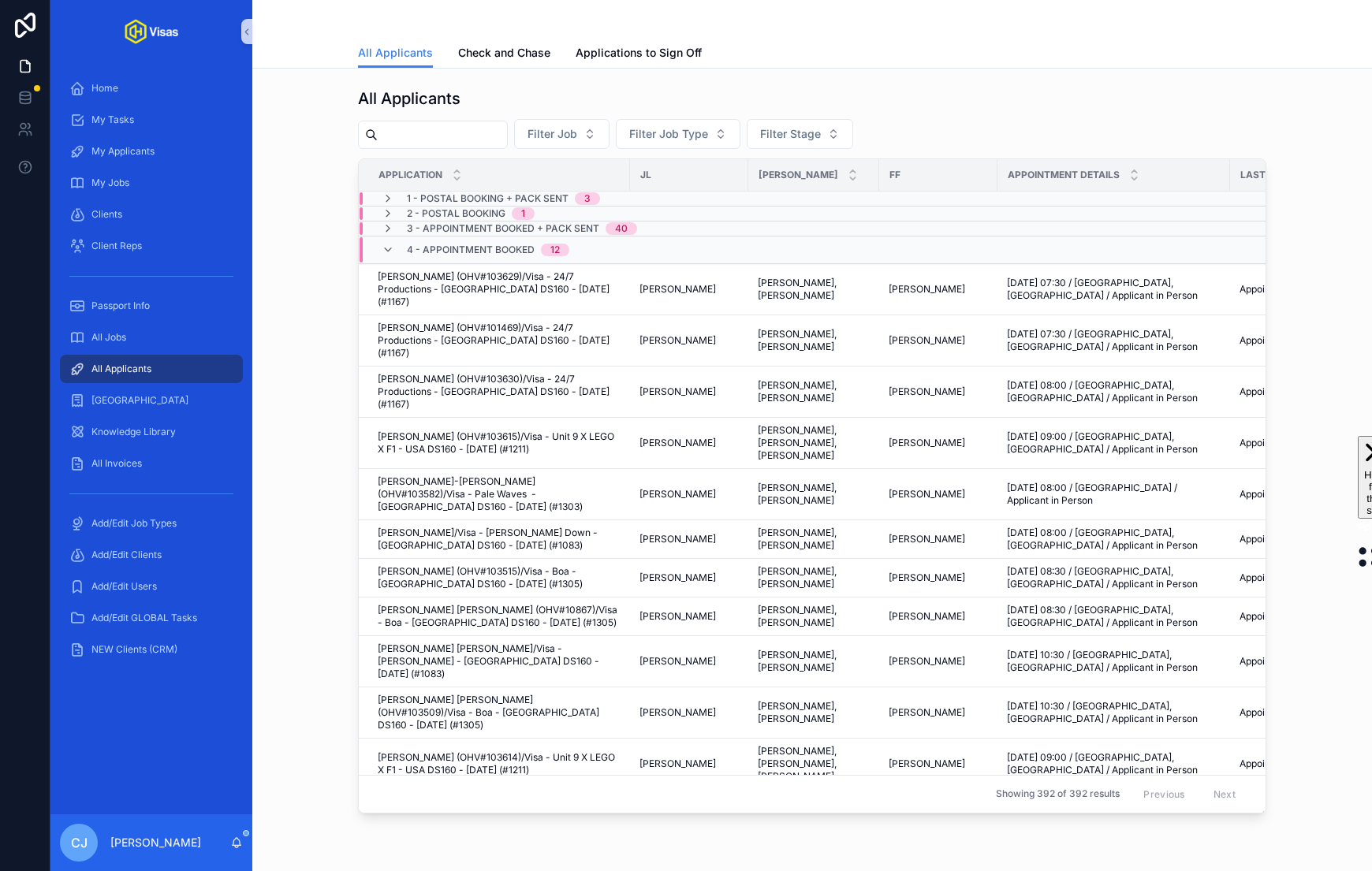
click at [486, 129] on input "scrollable content" at bounding box center [442, 135] width 129 height 22
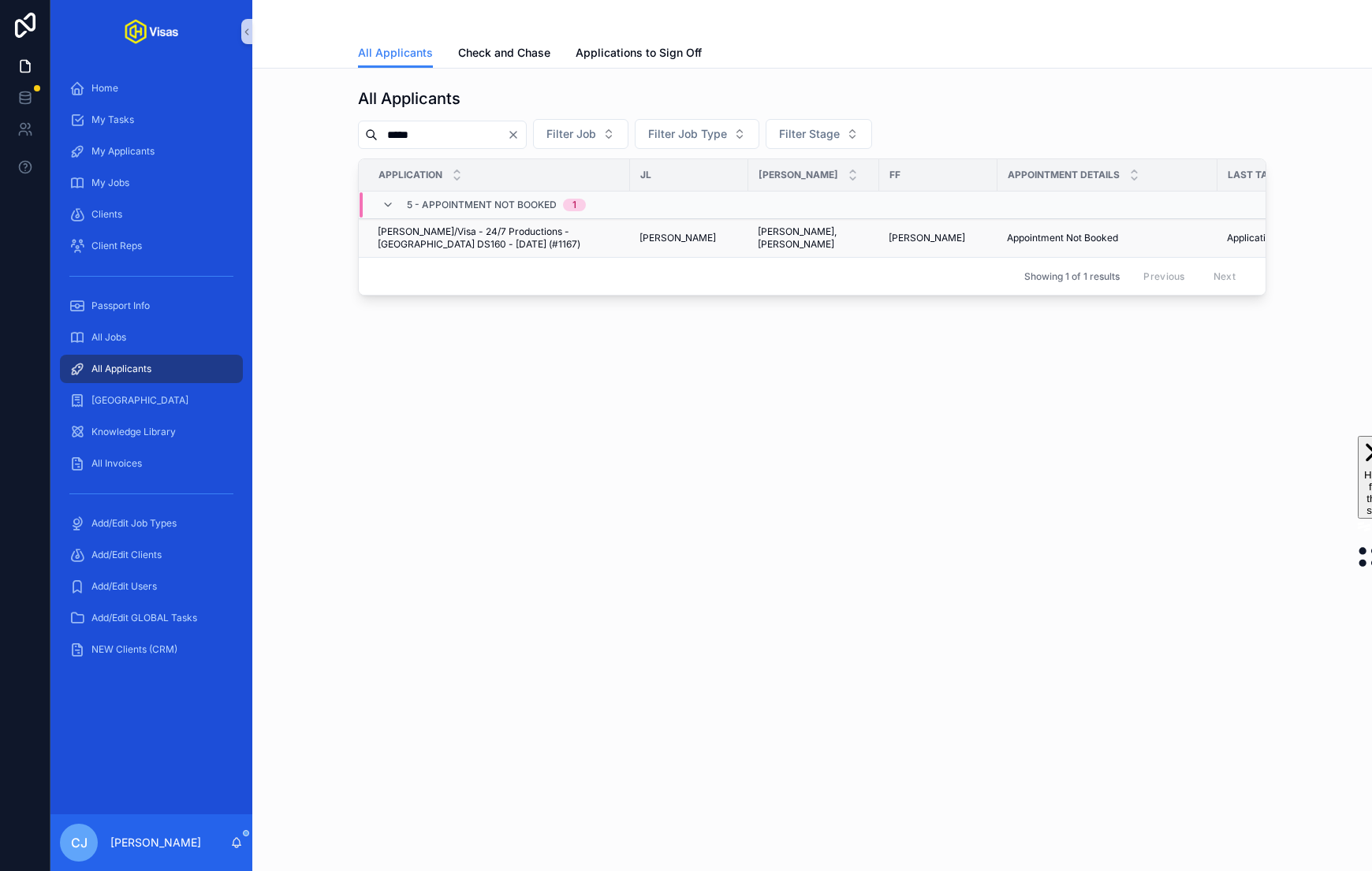
type input "*****"
click at [541, 230] on span "[PERSON_NAME]/Visa - 24/7 Productions - [GEOGRAPHIC_DATA] DS160 - [DATE] (#1167)" at bounding box center [499, 238] width 242 height 25
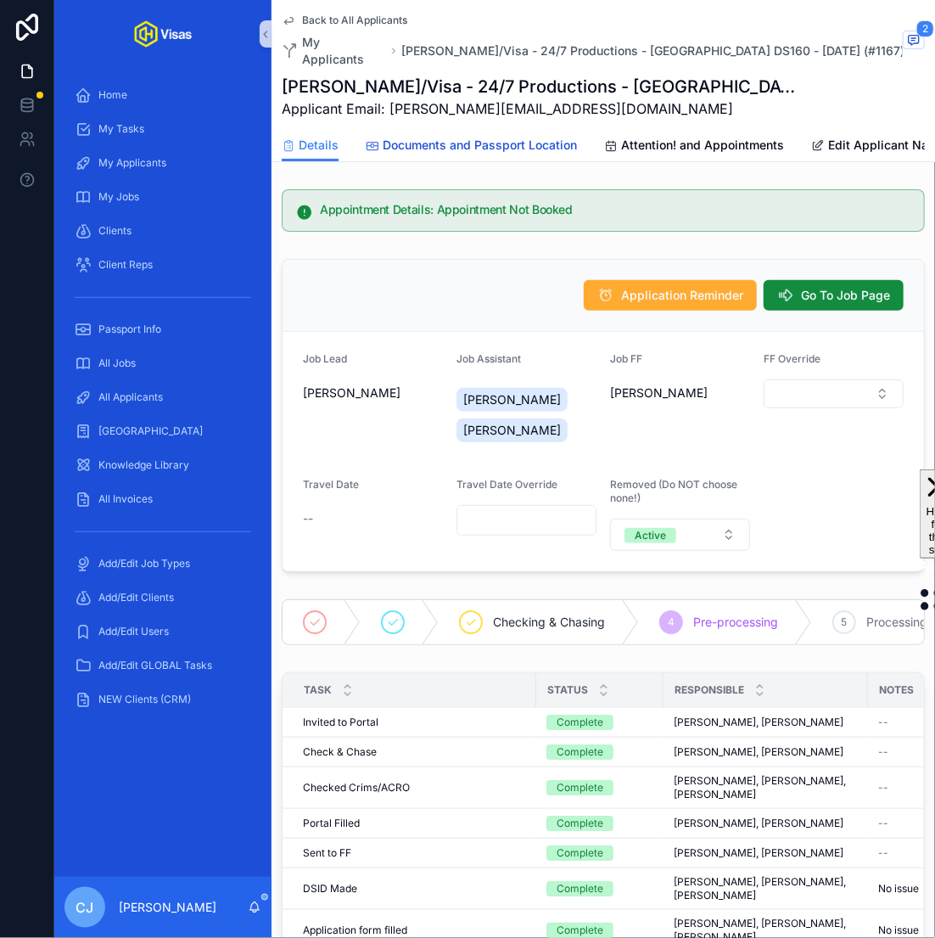
click at [542, 137] on span "Documents and Passport Location" at bounding box center [480, 145] width 194 height 17
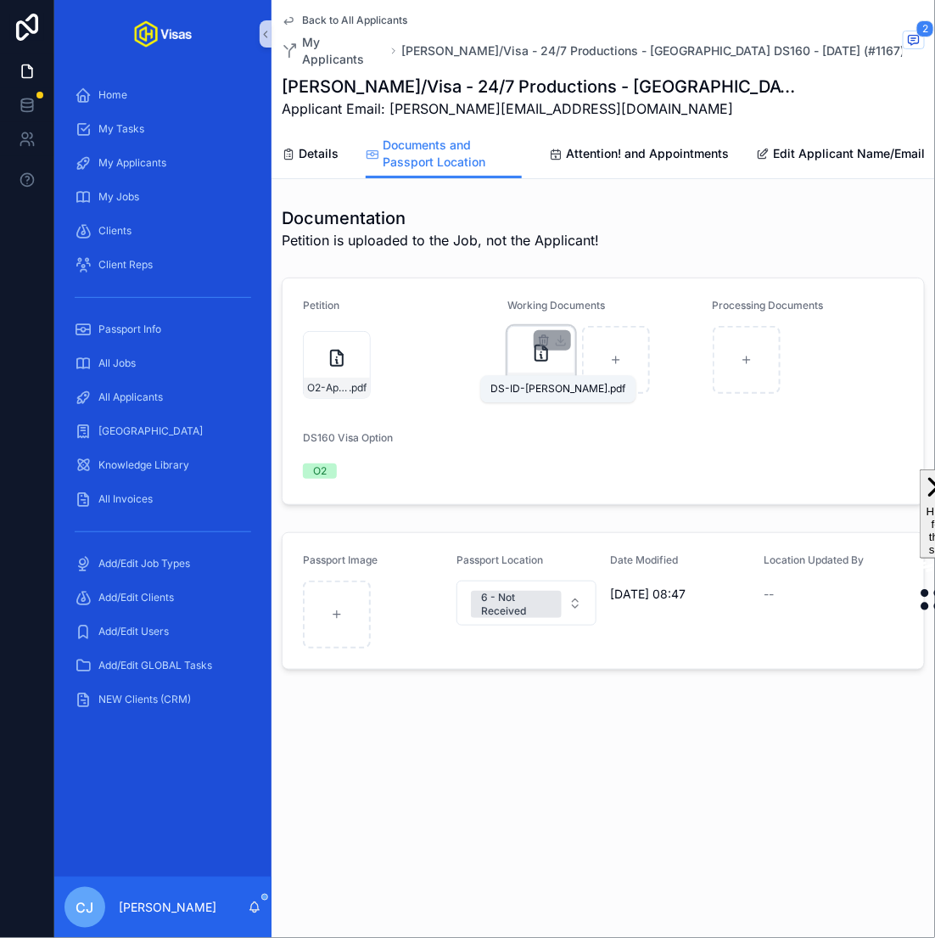
click at [533, 376] on span "DS-ID-[PERSON_NAME]" at bounding box center [533, 383] width 42 height 14
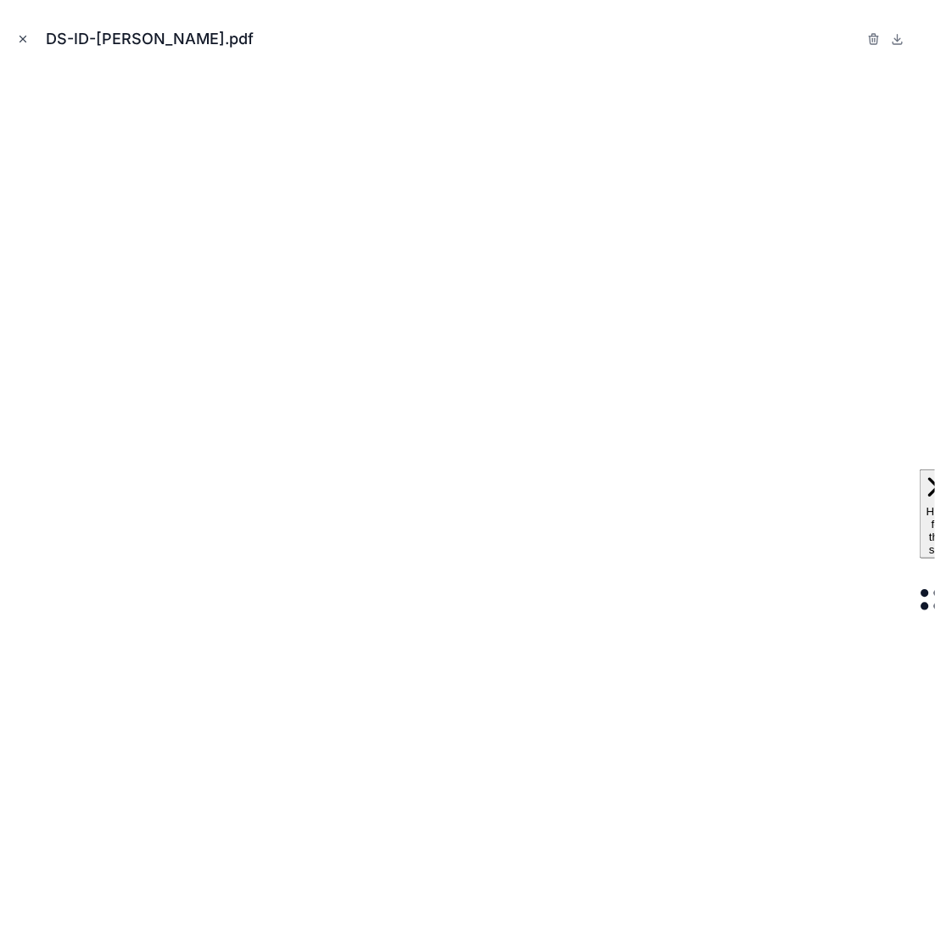
click at [20, 38] on icon "Close modal" at bounding box center [23, 39] width 12 height 12
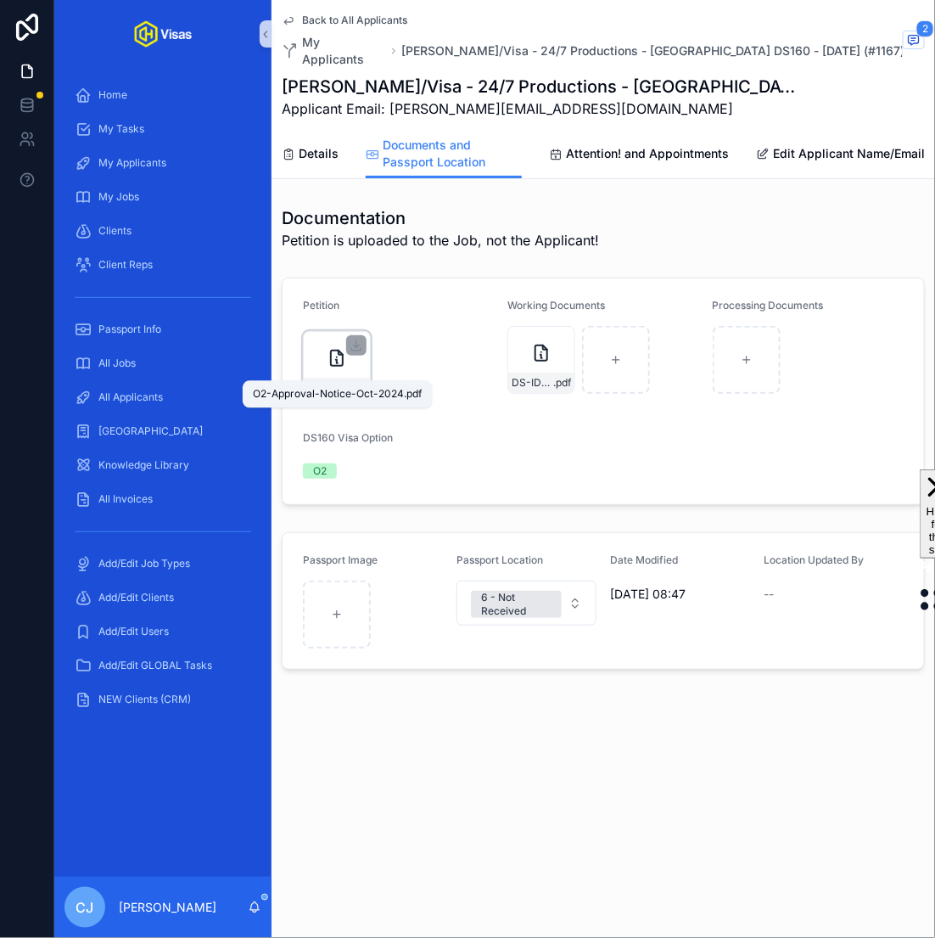
click at [327, 381] on span "O2-Approval-Notice-Oct-2024" at bounding box center [328, 388] width 42 height 14
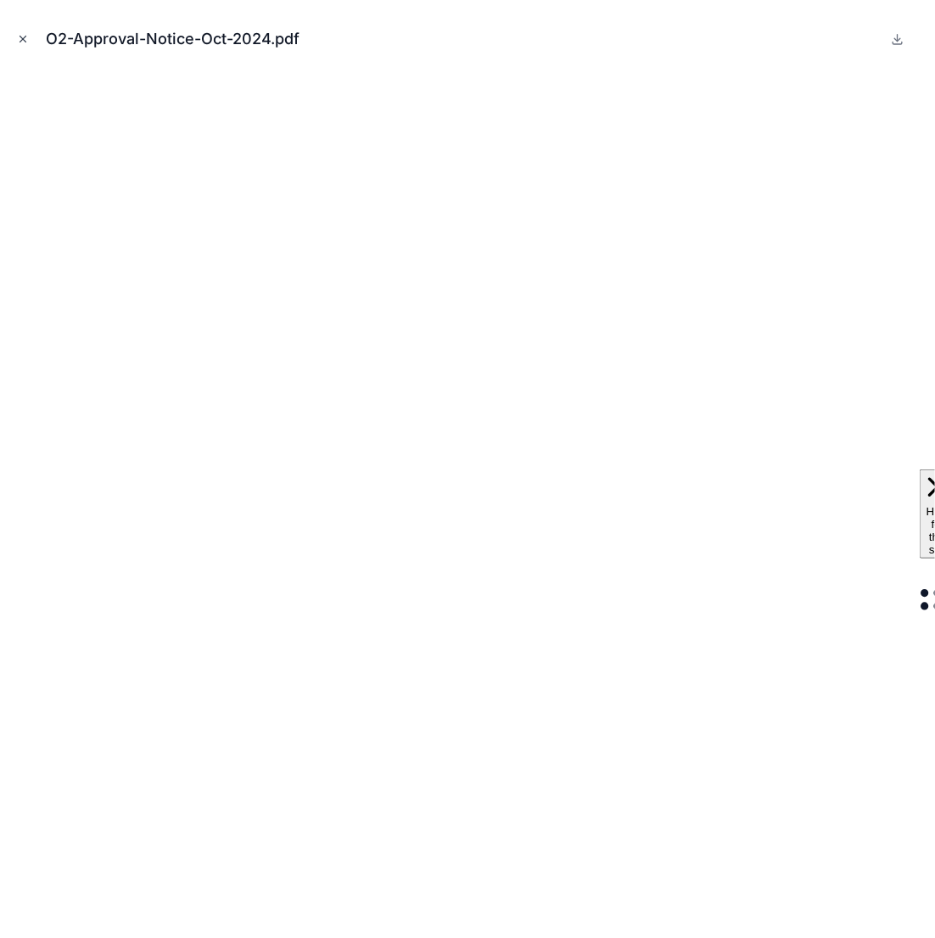
click at [20, 37] on icon "Close modal" at bounding box center [23, 39] width 12 height 12
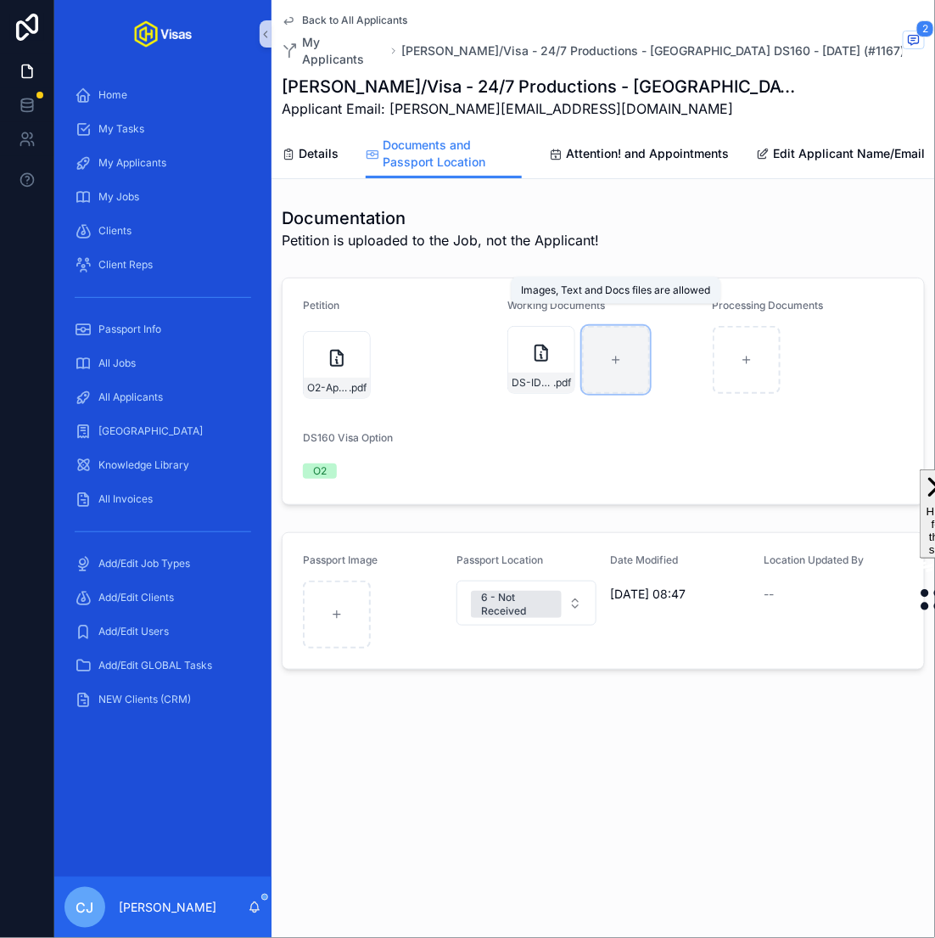
click at [626, 339] on div "scrollable content" at bounding box center [616, 360] width 68 height 68
type input "**********"
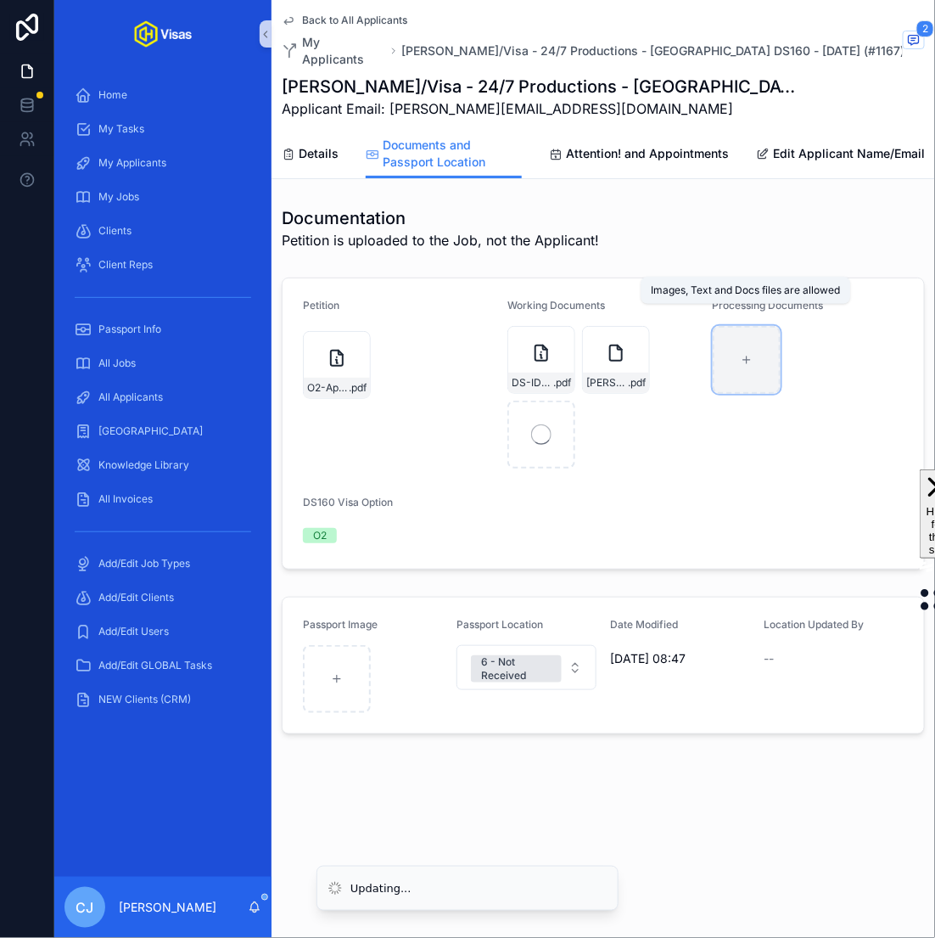
click at [735, 351] on div "scrollable content" at bounding box center [747, 360] width 68 height 68
type input "**********"
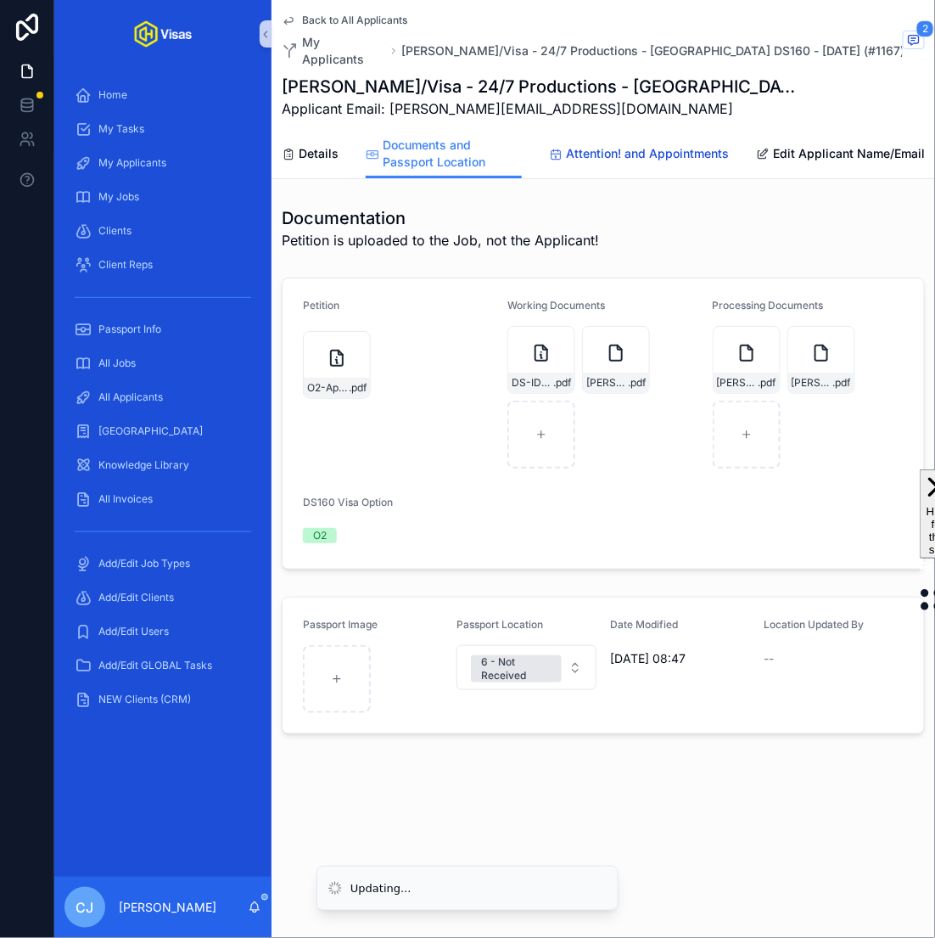
click at [628, 145] on span "Attention! and Appointments" at bounding box center [647, 153] width 163 height 17
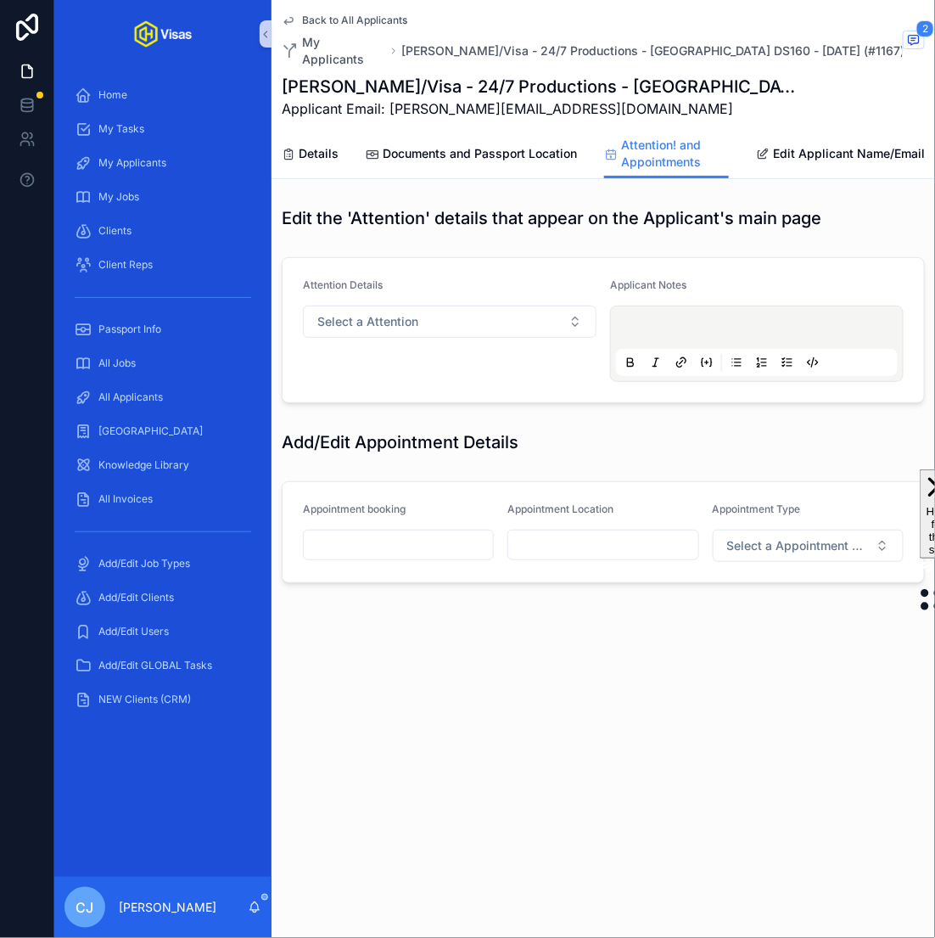
click at [551, 533] on input "scrollable content" at bounding box center [602, 545] width 189 height 24
type input "**********"
click at [777, 537] on span "Select a Appointment Type" at bounding box center [798, 545] width 142 height 17
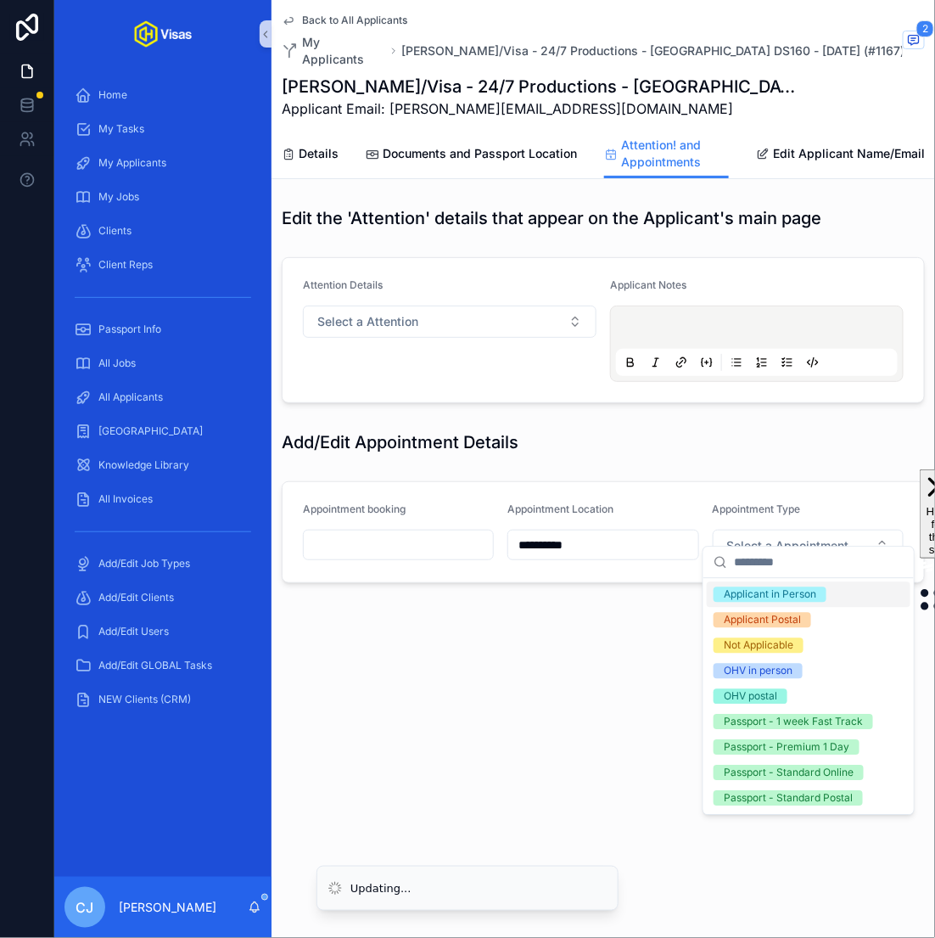
click at [789, 592] on div "Applicant in Person" at bounding box center [770, 594] width 93 height 15
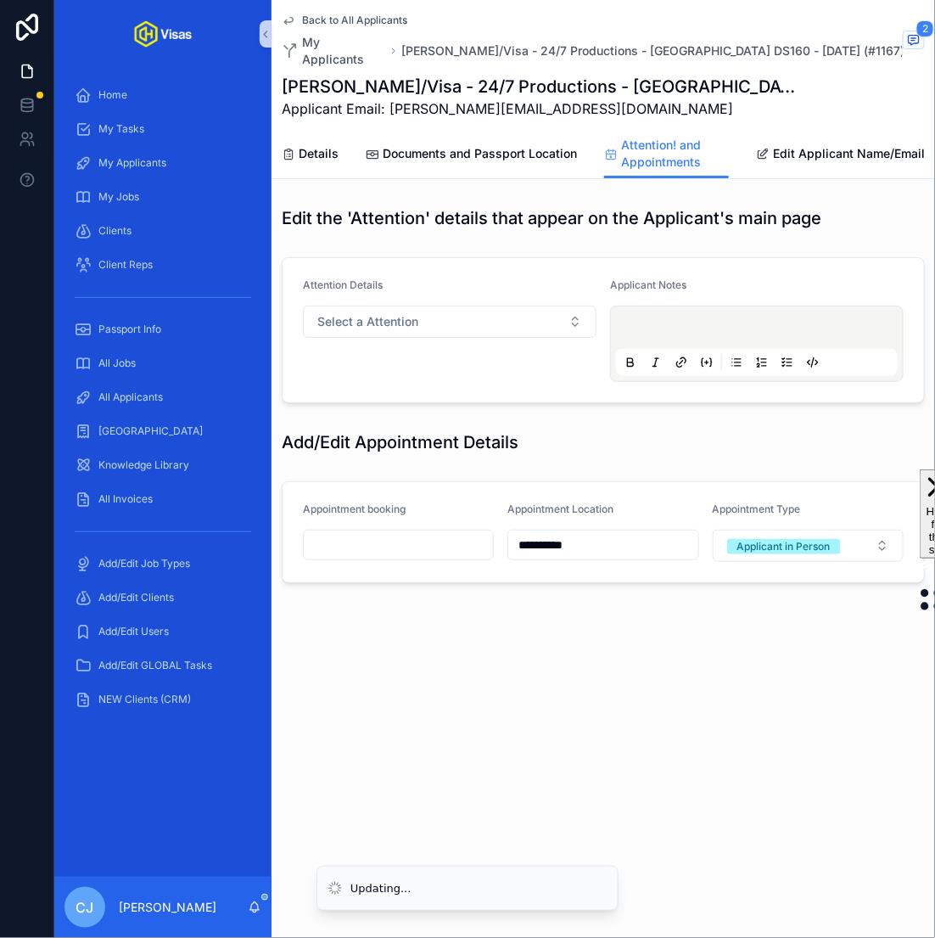
click at [424, 533] on input "scrollable content" at bounding box center [398, 545] width 189 height 24
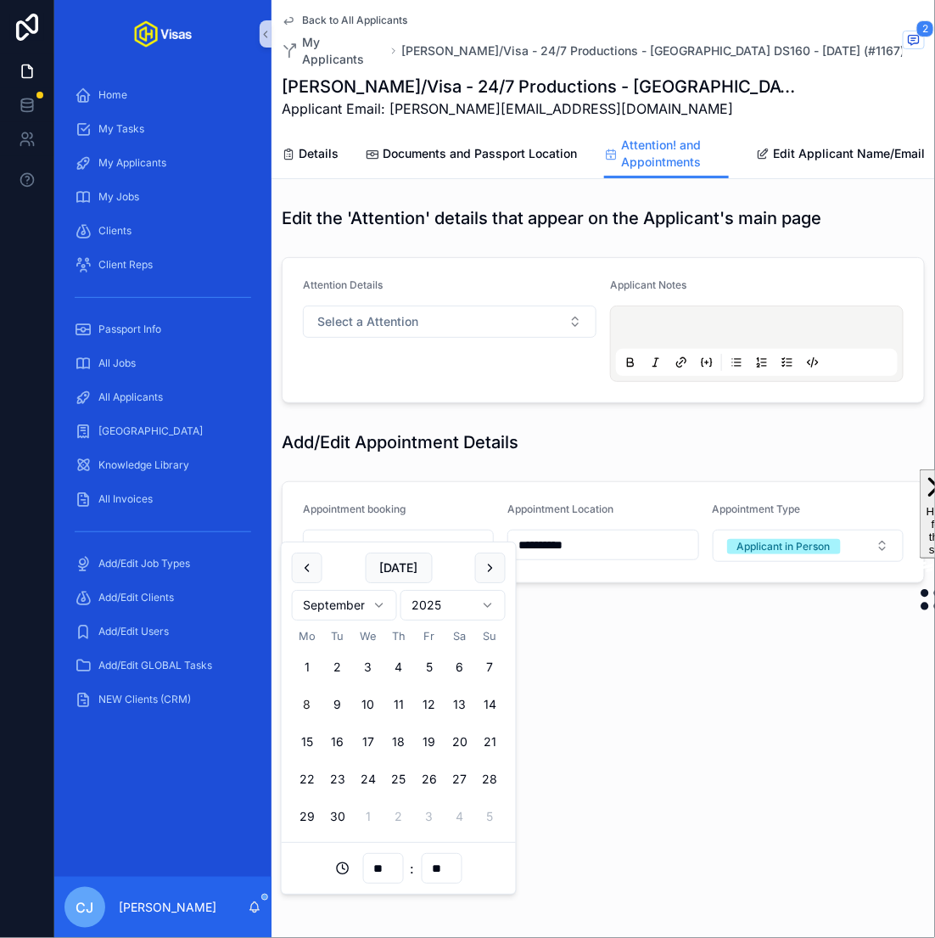
click at [307, 744] on button "15" at bounding box center [307, 742] width 31 height 31
click at [383, 862] on input "**" at bounding box center [382, 868] width 39 height 24
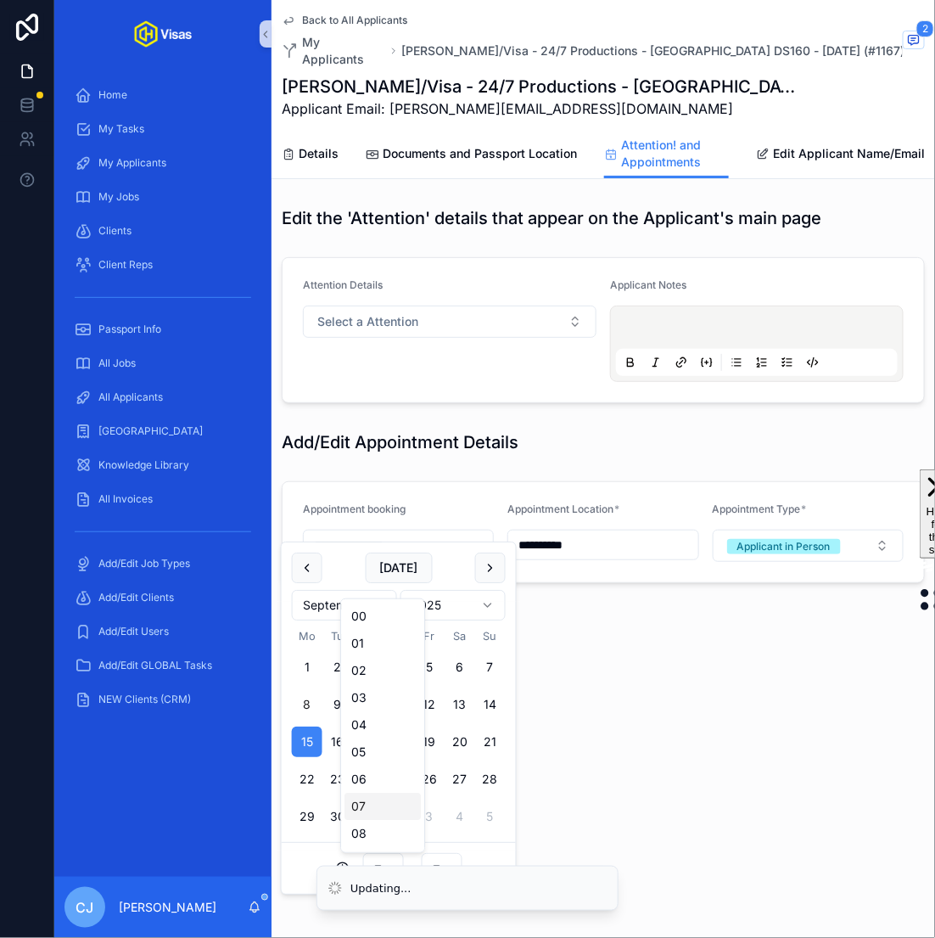
click at [365, 804] on div "07" at bounding box center [383, 806] width 76 height 27
type input "**********"
type input "**"
click at [429, 860] on input "**" at bounding box center [441, 868] width 39 height 24
click at [424, 788] on div "30" at bounding box center [441, 779] width 76 height 27
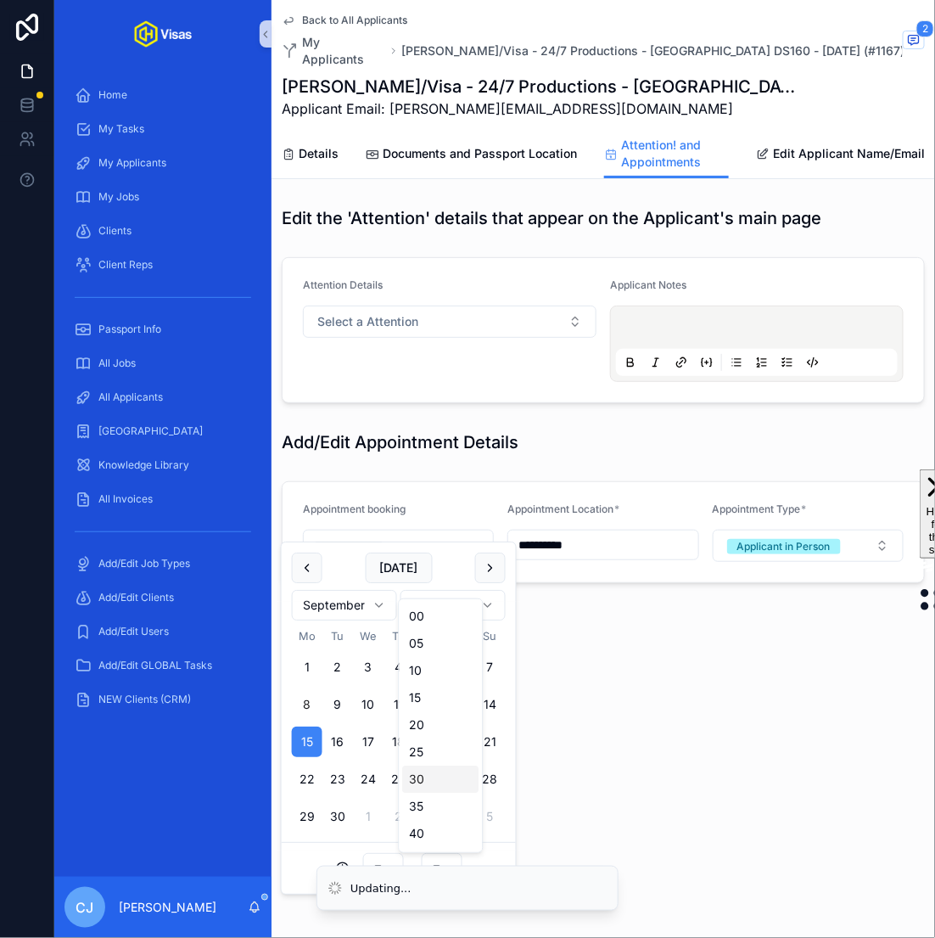
type input "**********"
type input "**"
click at [654, 728] on div "**********" at bounding box center [604, 469] width 664 height 938
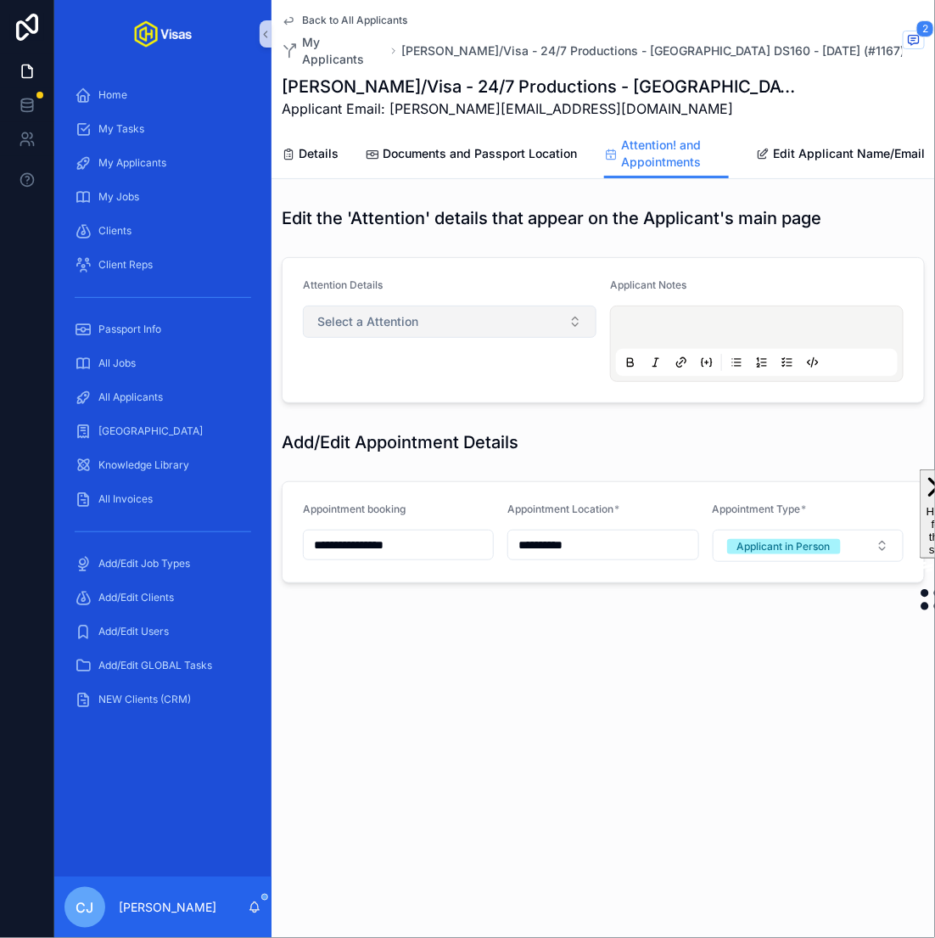
click at [515, 310] on button "Select a Attention" at bounding box center [450, 322] width 294 height 32
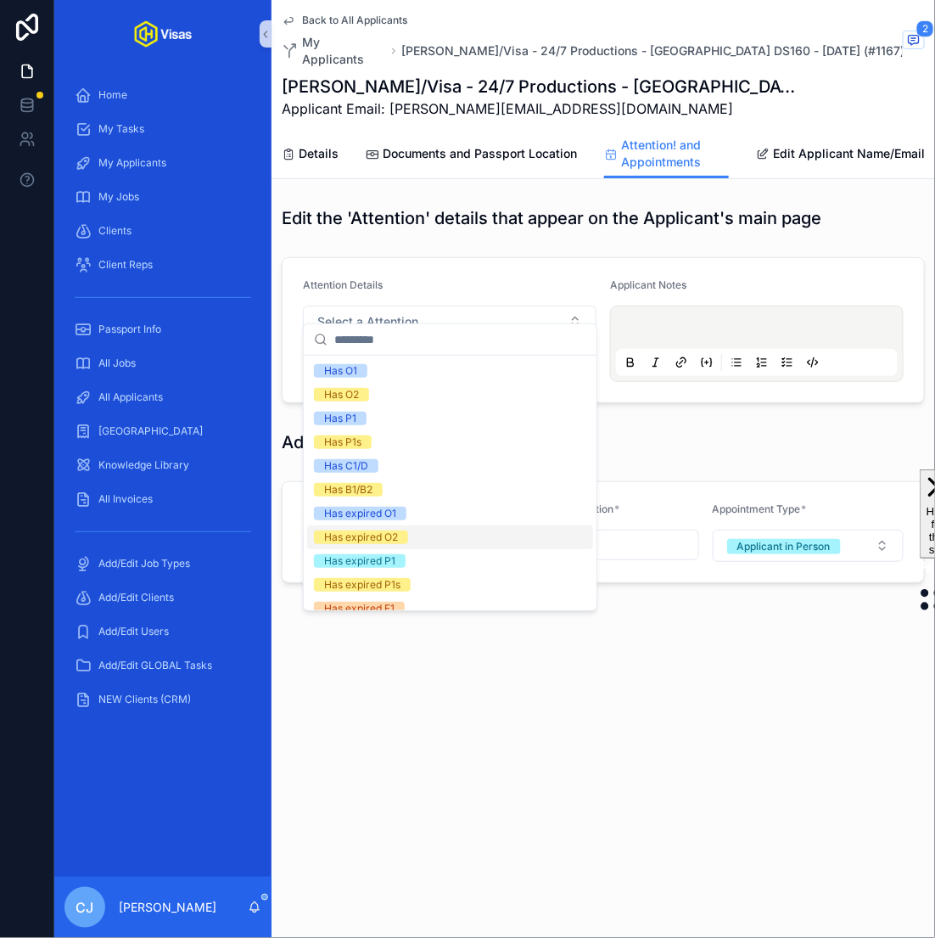
click at [497, 541] on div "Has expired O2" at bounding box center [450, 537] width 286 height 24
click at [824, 734] on div "**********" at bounding box center [604, 469] width 664 height 938
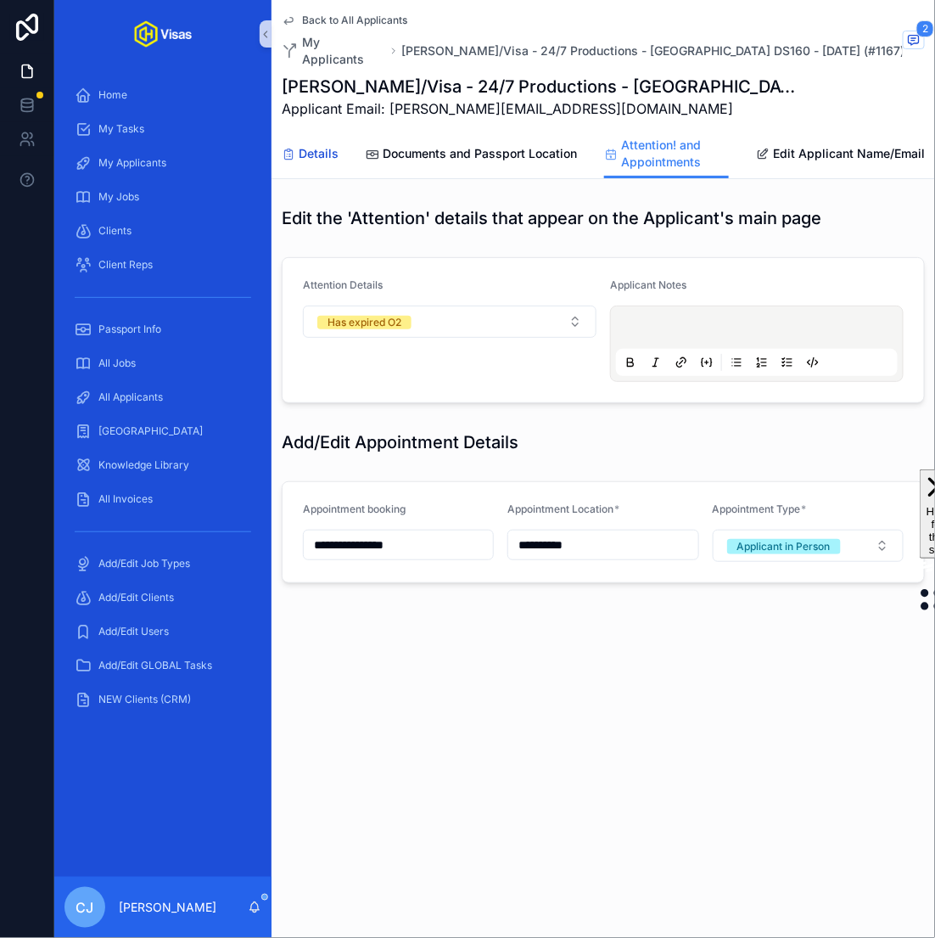
click at [319, 154] on link "Details" at bounding box center [310, 155] width 57 height 34
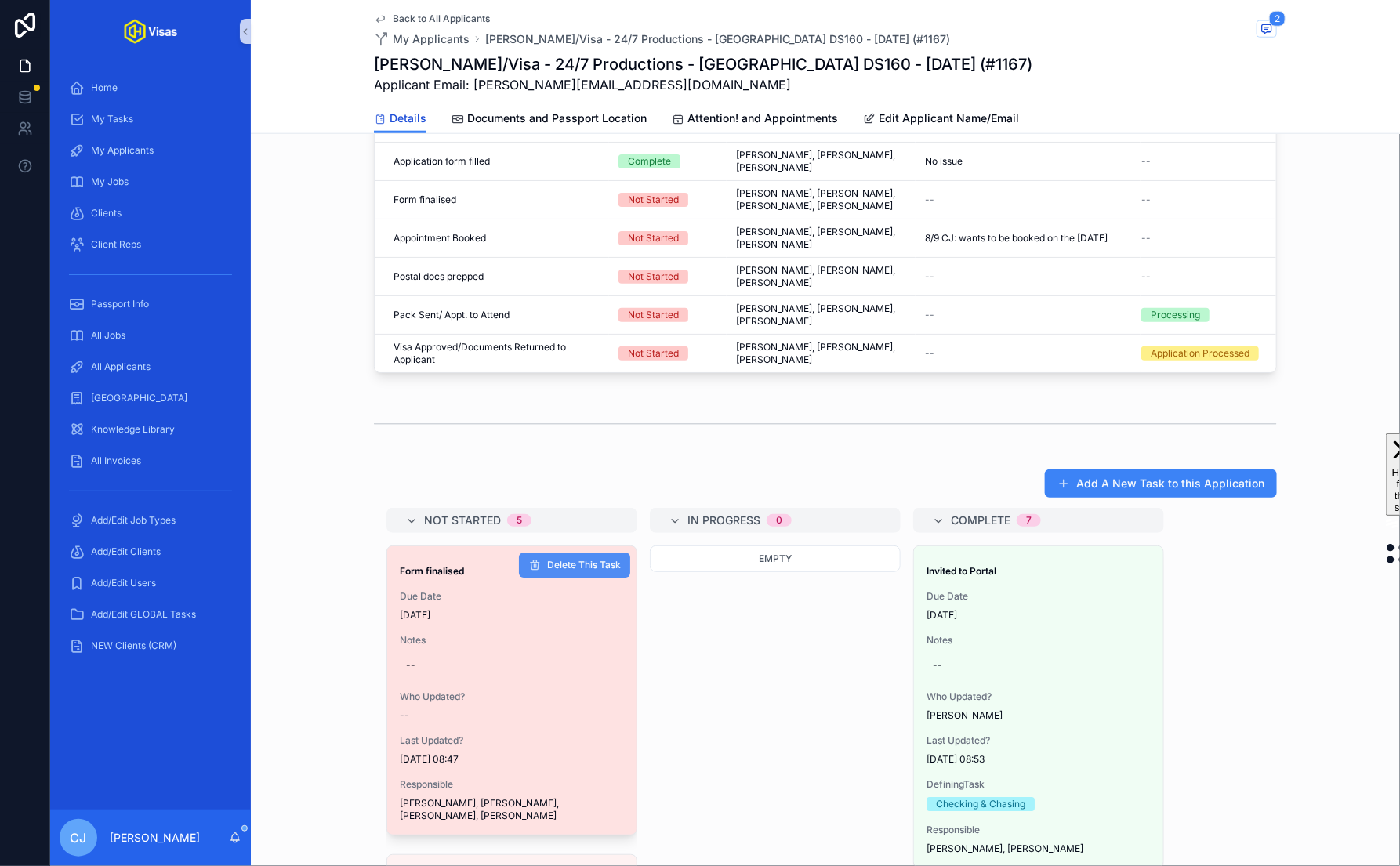
scroll to position [758, 0]
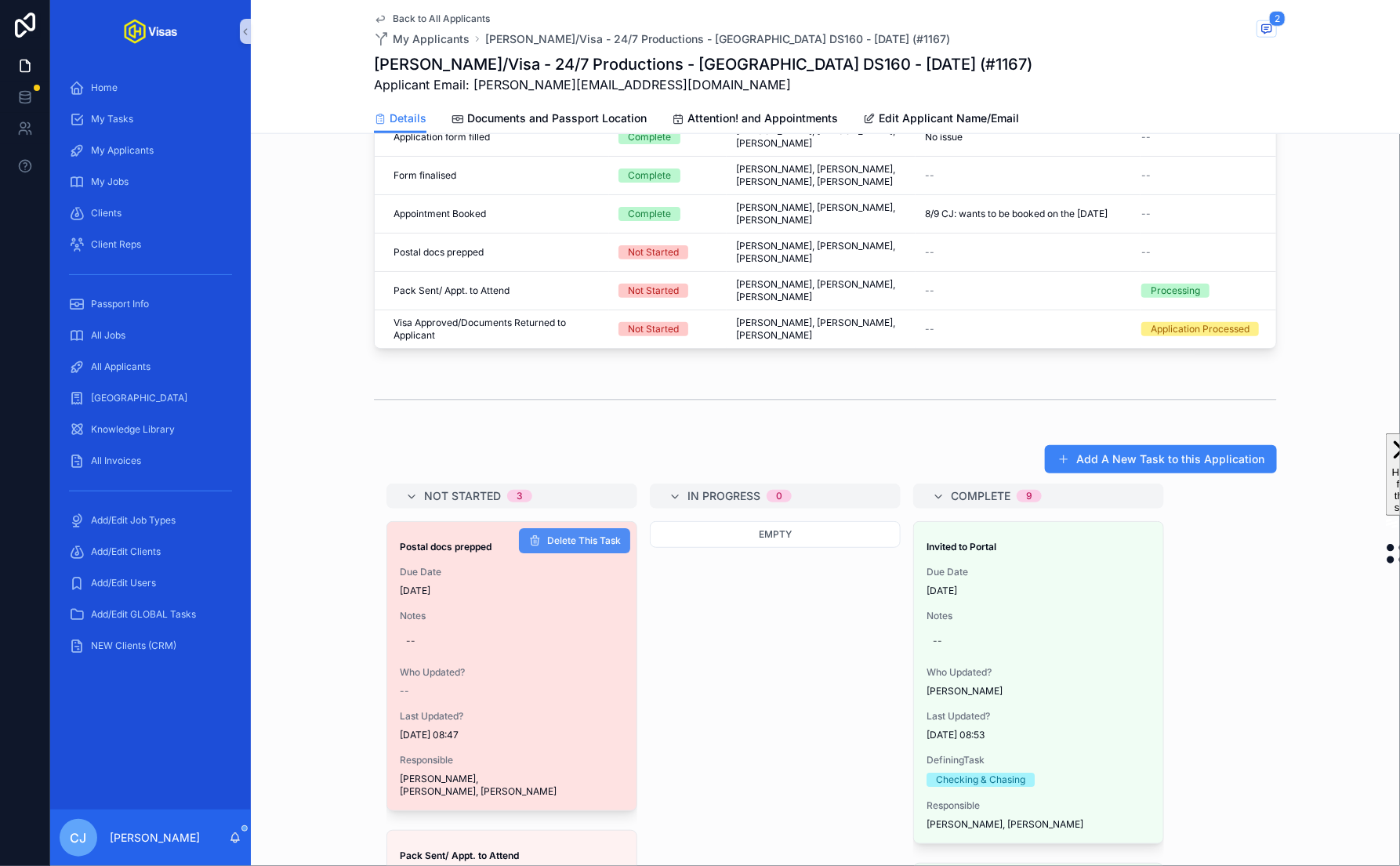
click at [571, 528] on button "Delete This Task" at bounding box center [574, 540] width 112 height 25
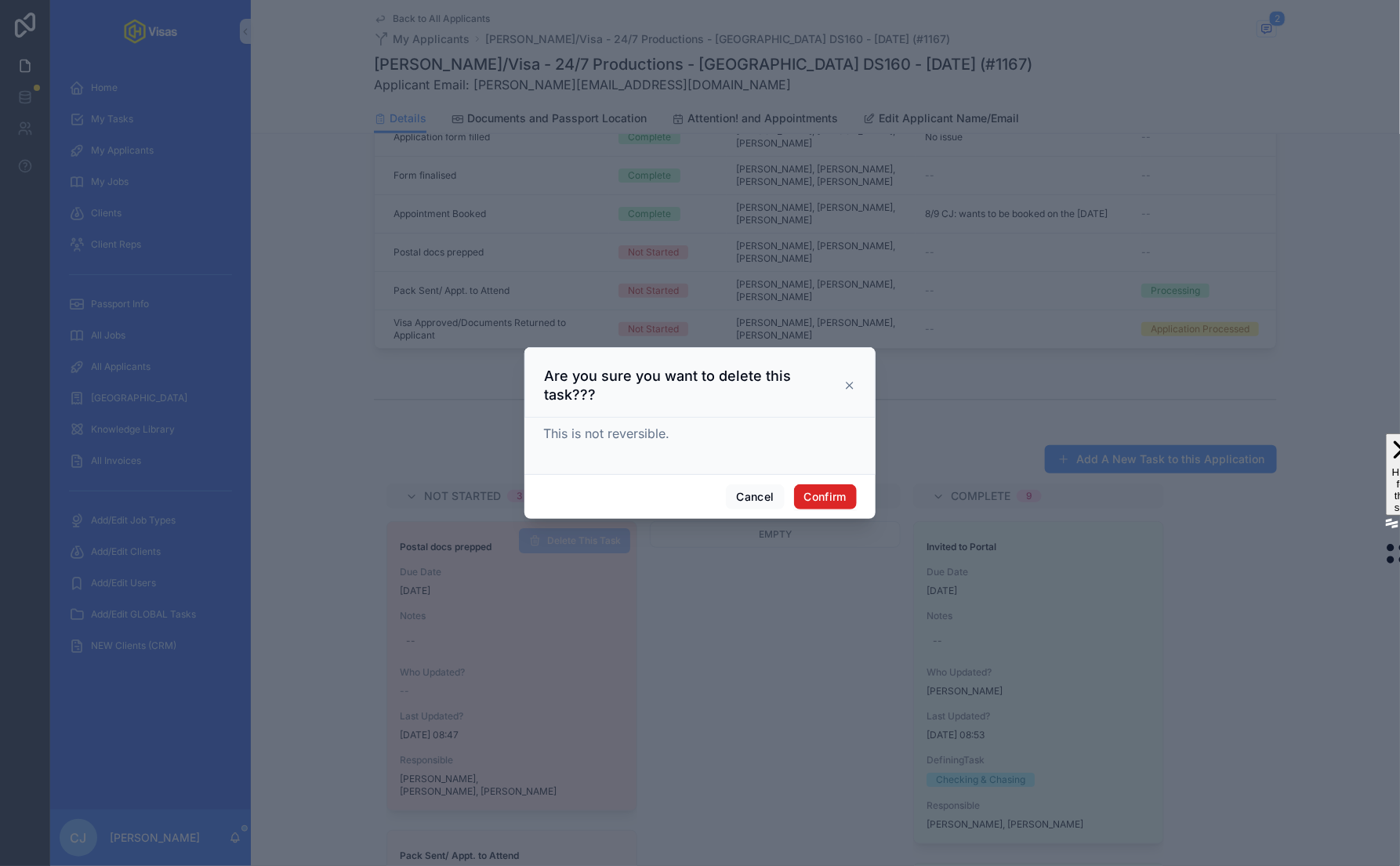
click at [829, 489] on button "Confirm" at bounding box center [826, 497] width 63 height 25
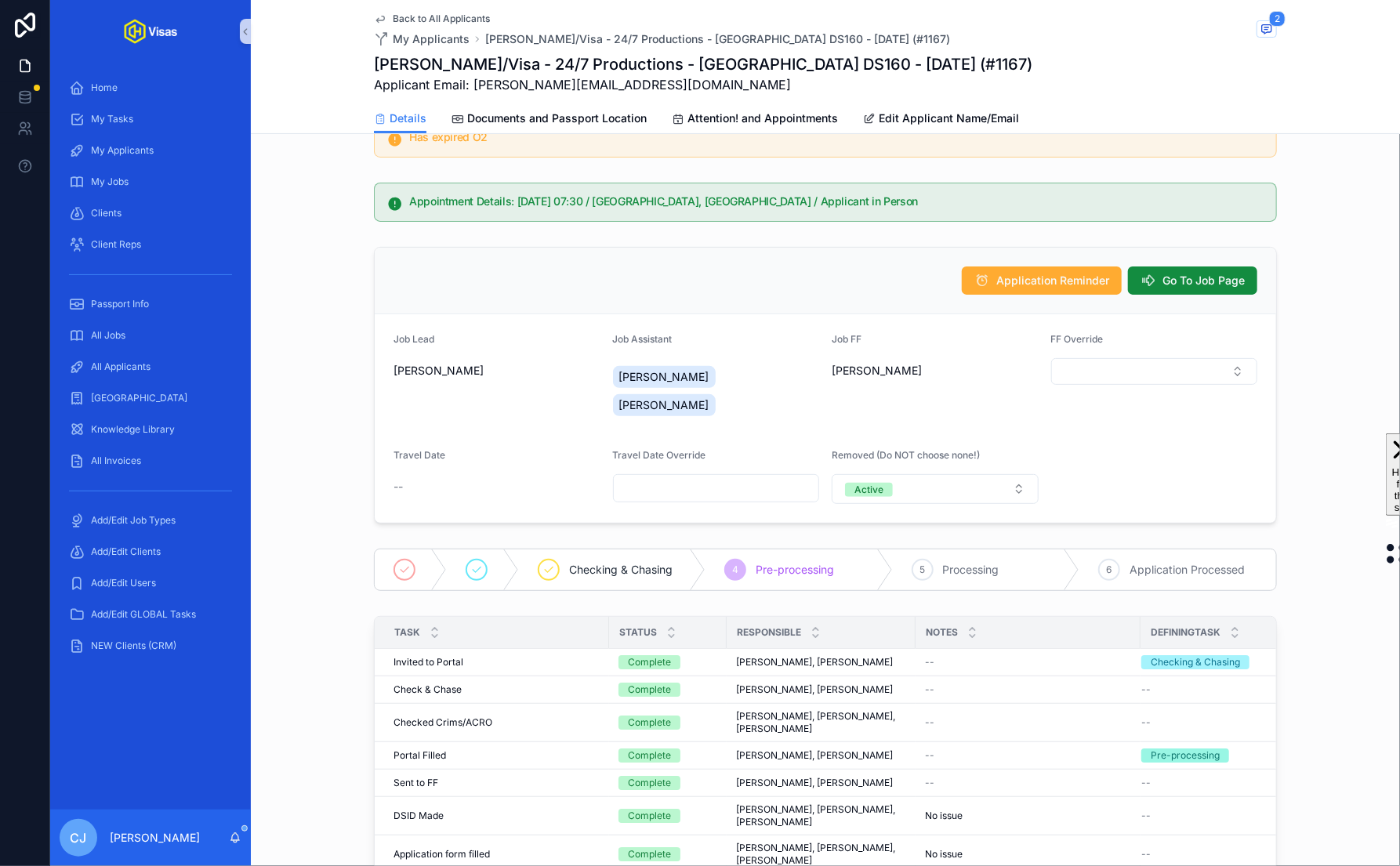
scroll to position [0, 0]
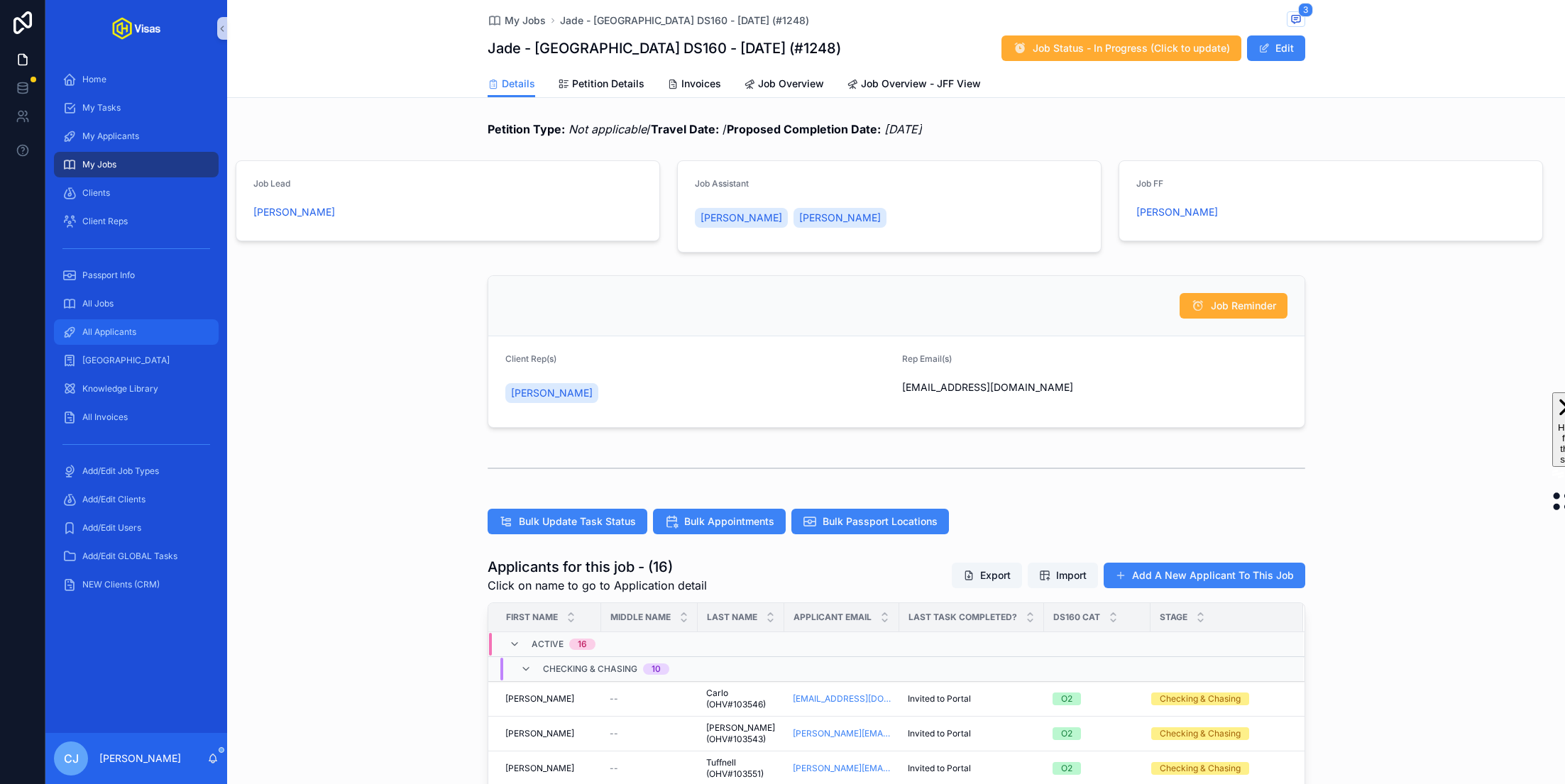
click at [135, 331] on span "All Applicants" at bounding box center [109, 332] width 54 height 12
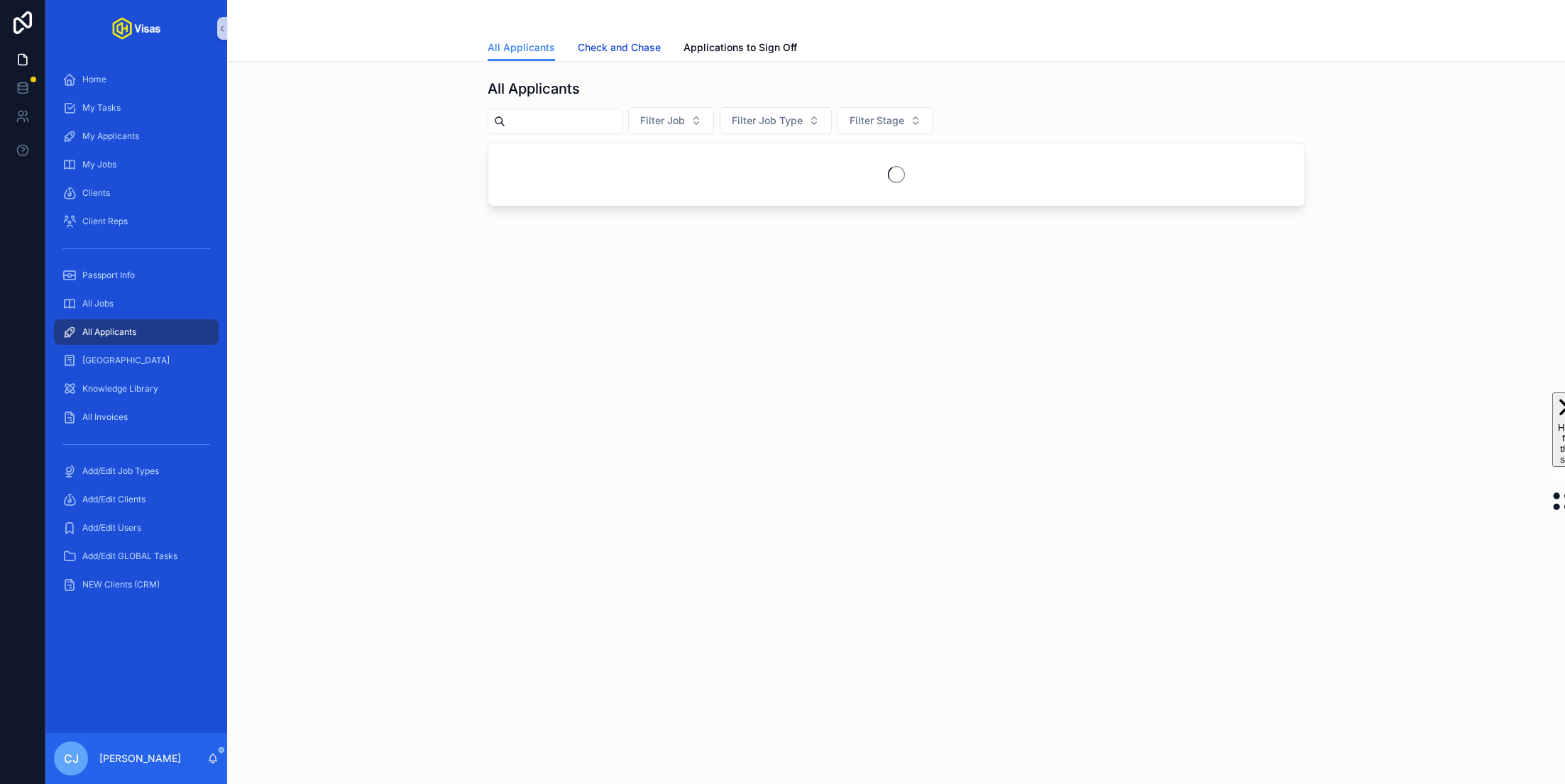
click at [637, 41] on span "Check and Chase" at bounding box center [619, 47] width 83 height 14
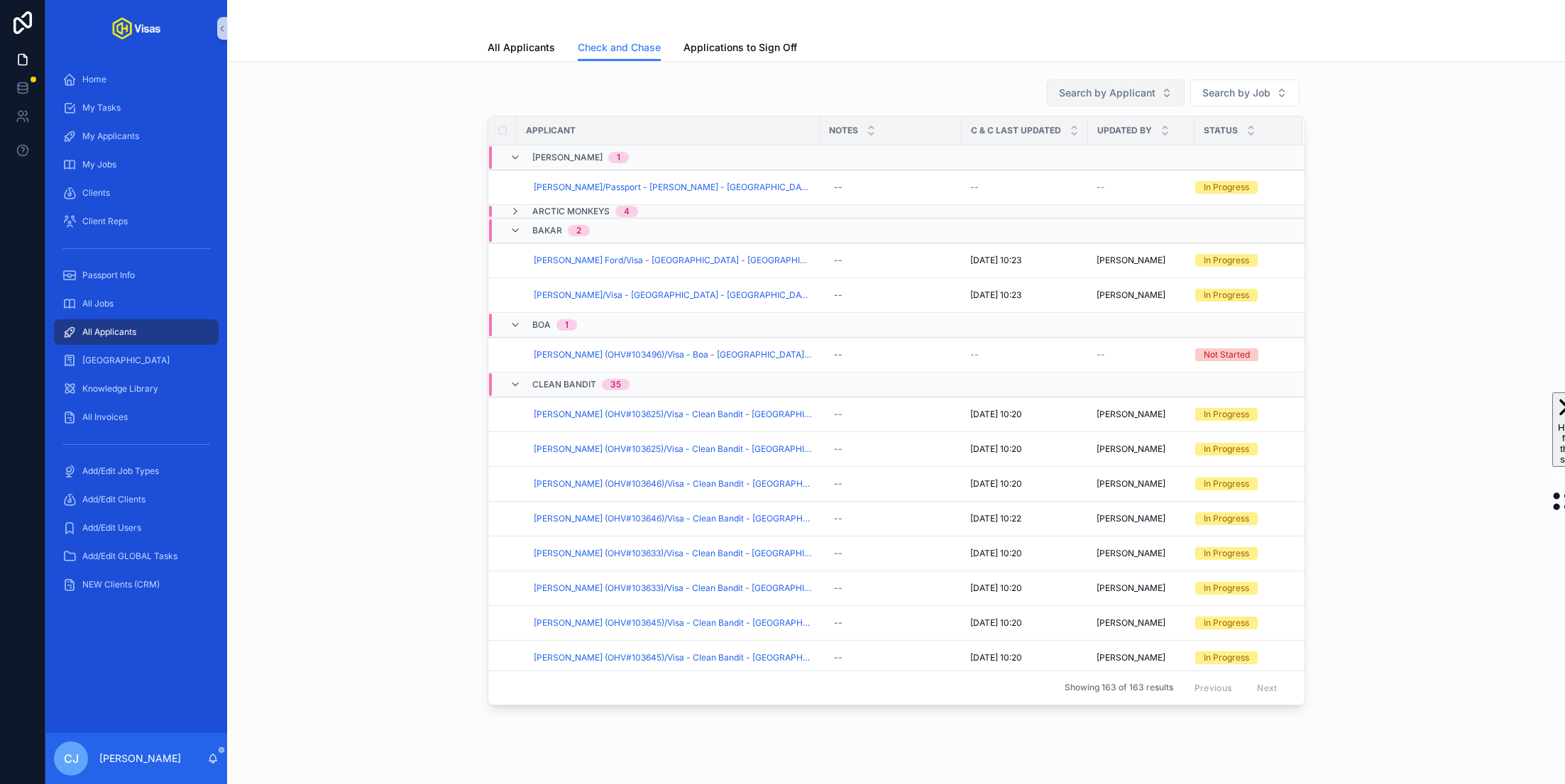
click at [1118, 92] on span "Search by Applicant" at bounding box center [1106, 93] width 96 height 14
type input "***"
click at [1118, 143] on span "[PERSON_NAME] (OHV#103551)/Visa - Jade - [GEOGRAPHIC_DATA] DS160 - [DATE] (#124…" at bounding box center [1108, 150] width 142 height 14
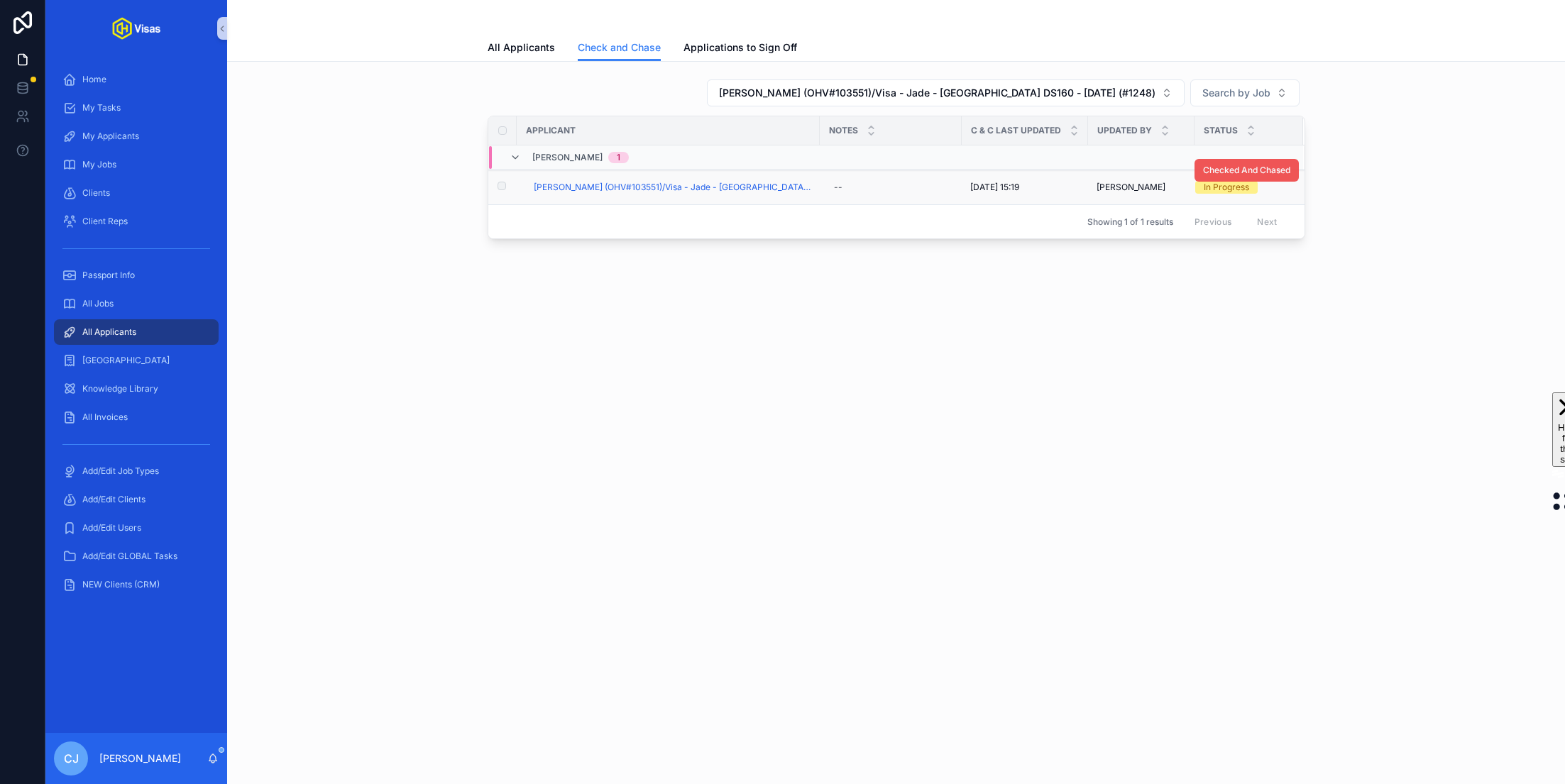
click at [1231, 171] on span "Checked And Chased" at bounding box center [1246, 171] width 87 height 12
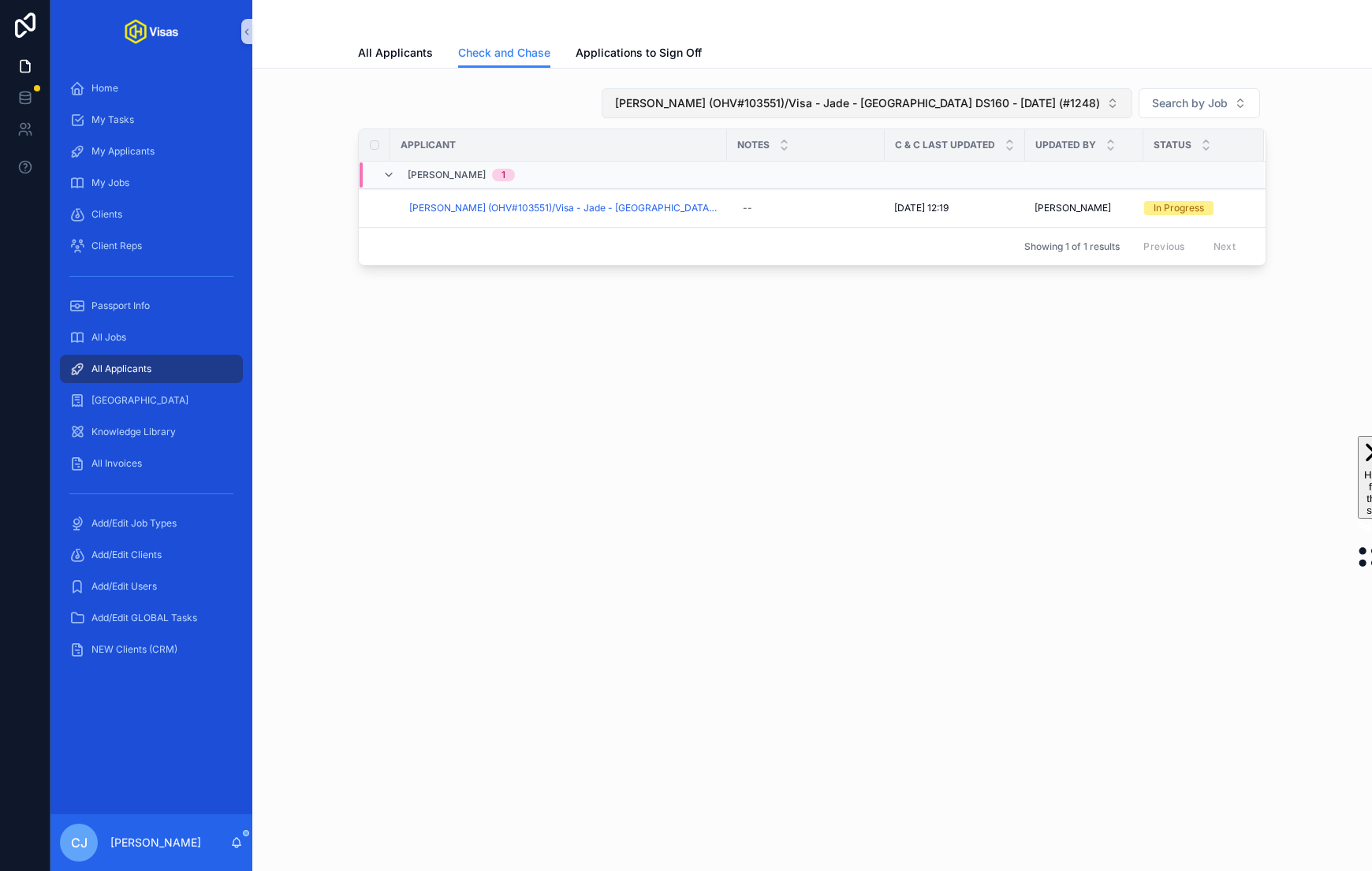
click at [968, 100] on span "[PERSON_NAME] (OHV#103551)/Visa - Jade - [GEOGRAPHIC_DATA] DS160 - [DATE] (#124…" at bounding box center [857, 103] width 485 height 16
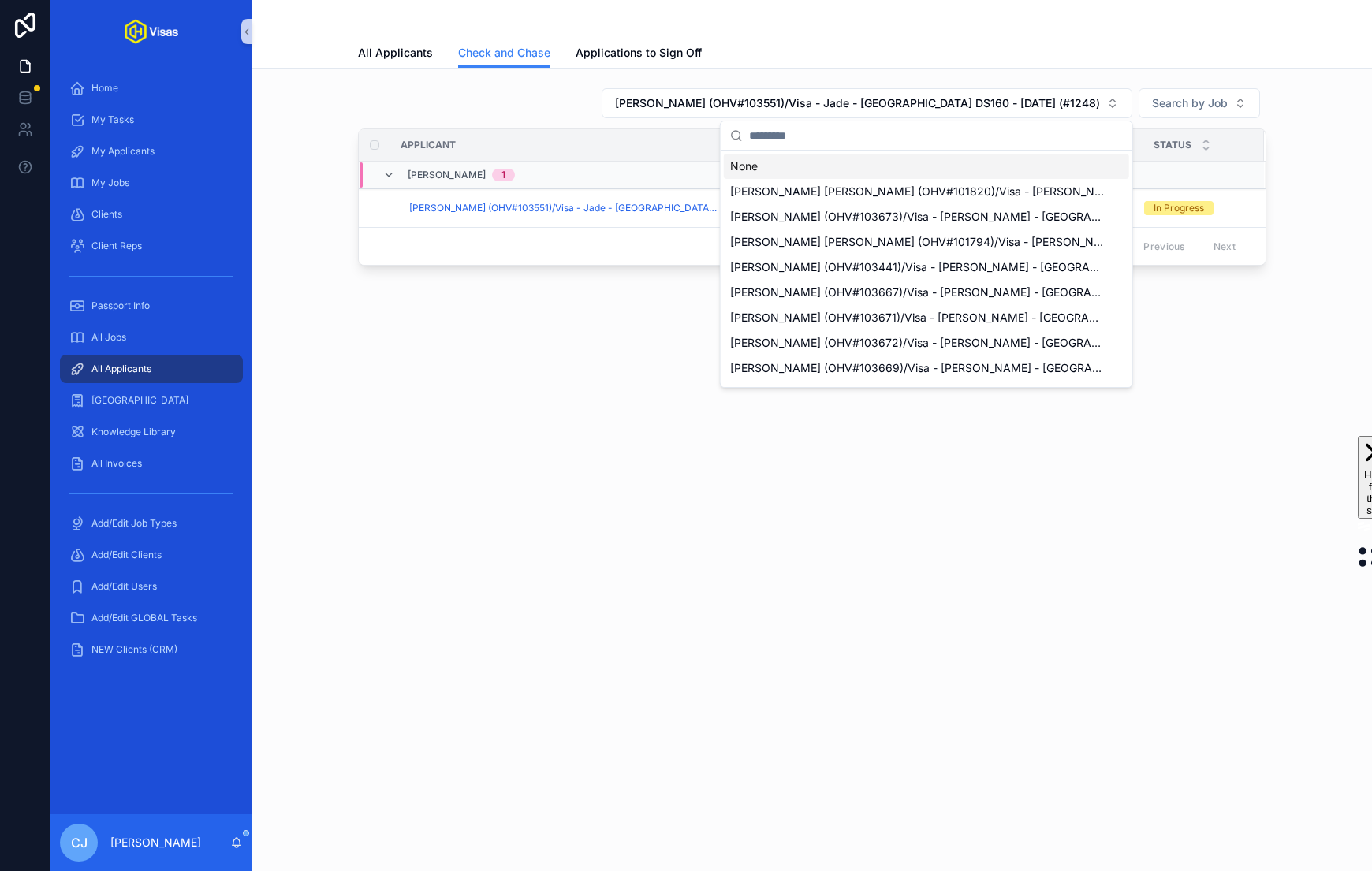
click at [955, 159] on div "None" at bounding box center [926, 166] width 405 height 25
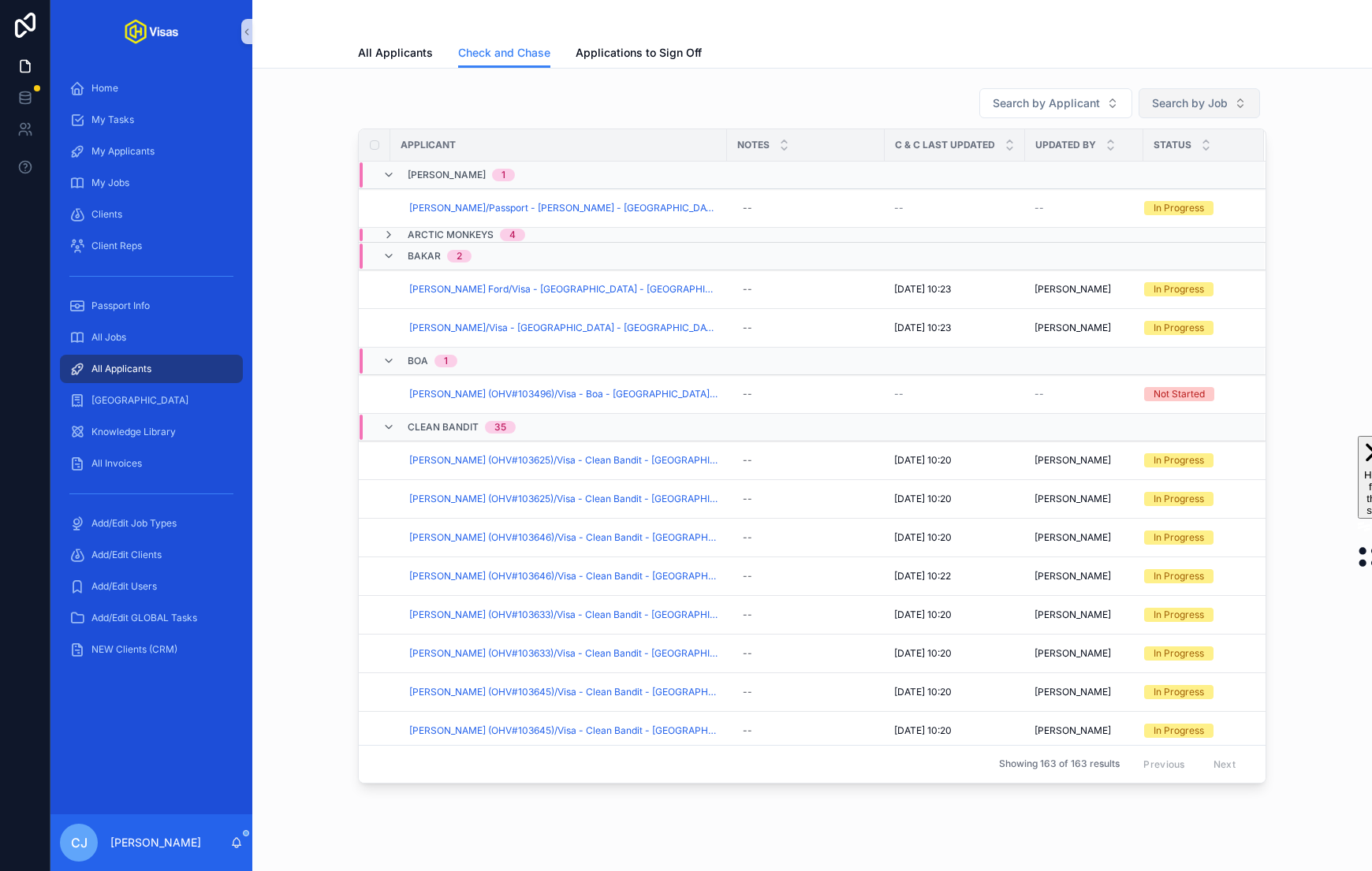
click at [1156, 98] on span "Search by Job" at bounding box center [1189, 103] width 75 height 16
type input "****"
click at [1149, 164] on span "Jade - [GEOGRAPHIC_DATA] DS160 - [DATE] (#1248)" at bounding box center [1191, 166] width 158 height 16
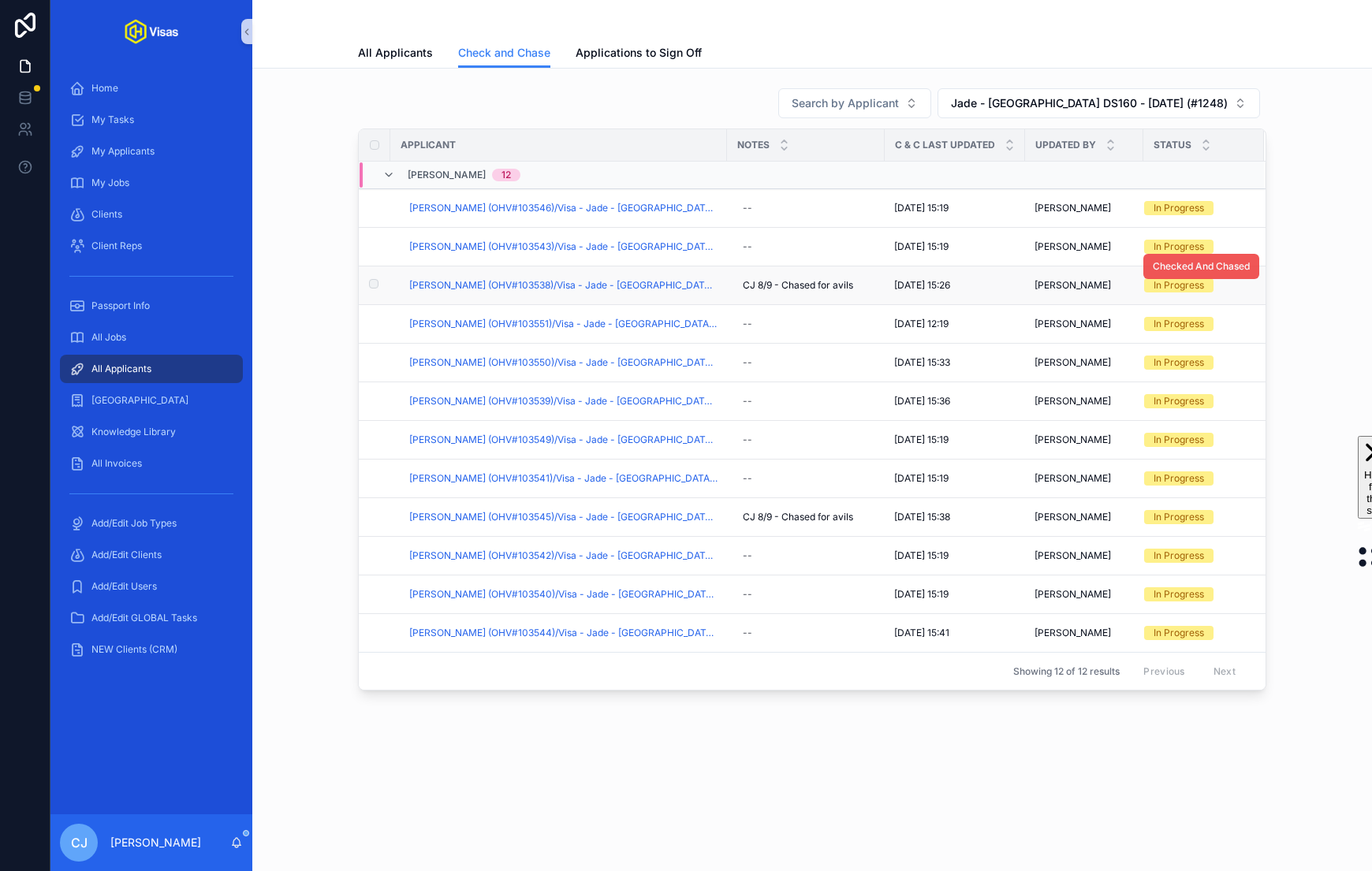
click at [1194, 268] on span "Checked And Chased" at bounding box center [1201, 266] width 97 height 13
click at [1189, 498] on span "Checked And Chased" at bounding box center [1201, 499] width 97 height 13
click at [1211, 99] on span "Jade - [GEOGRAPHIC_DATA] DS160 - [DATE] (#1248)" at bounding box center [1090, 103] width 277 height 16
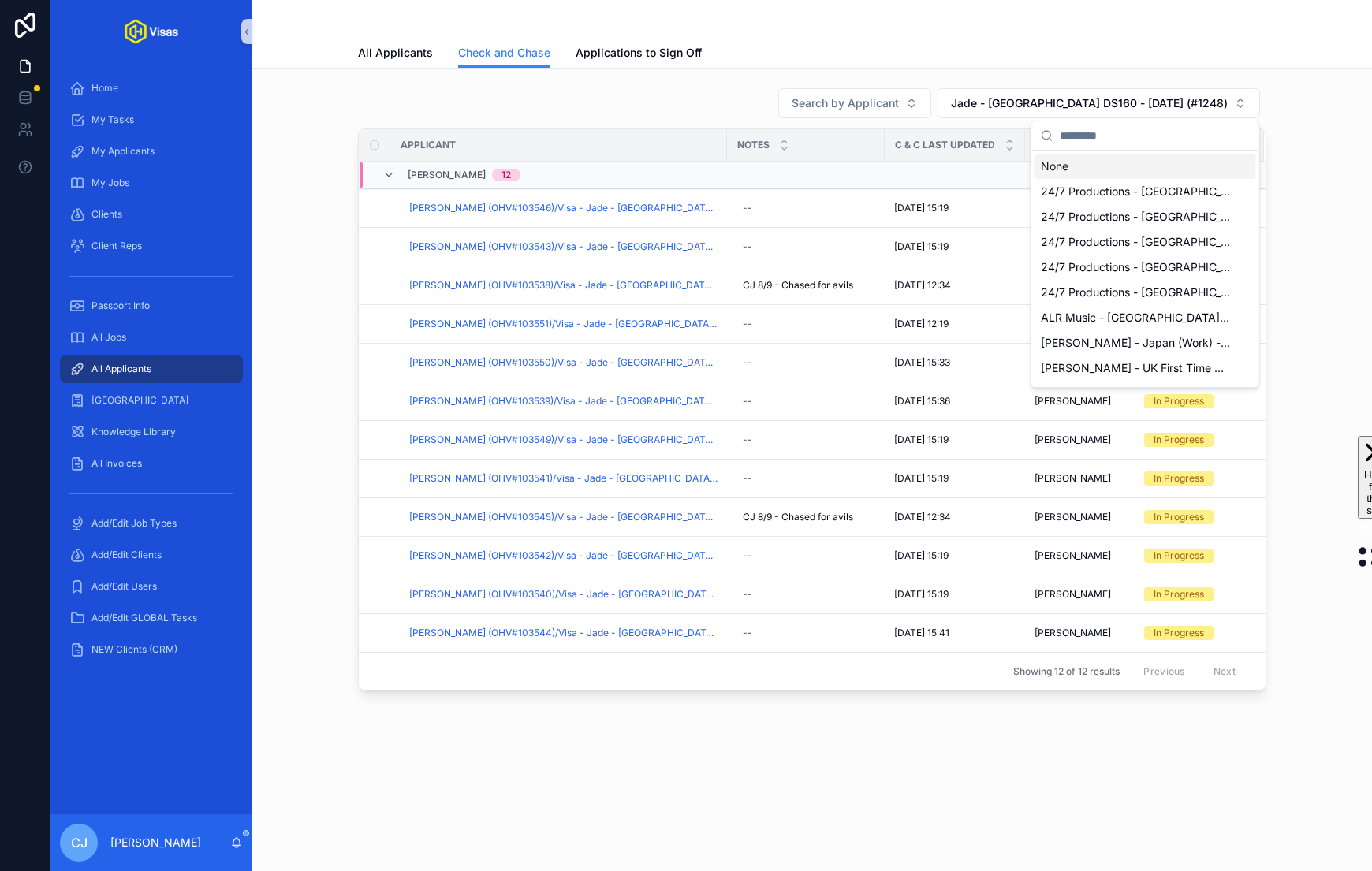
click at [1153, 163] on div "None" at bounding box center [1145, 166] width 222 height 25
